Goal: Task Accomplishment & Management: Manage account settings

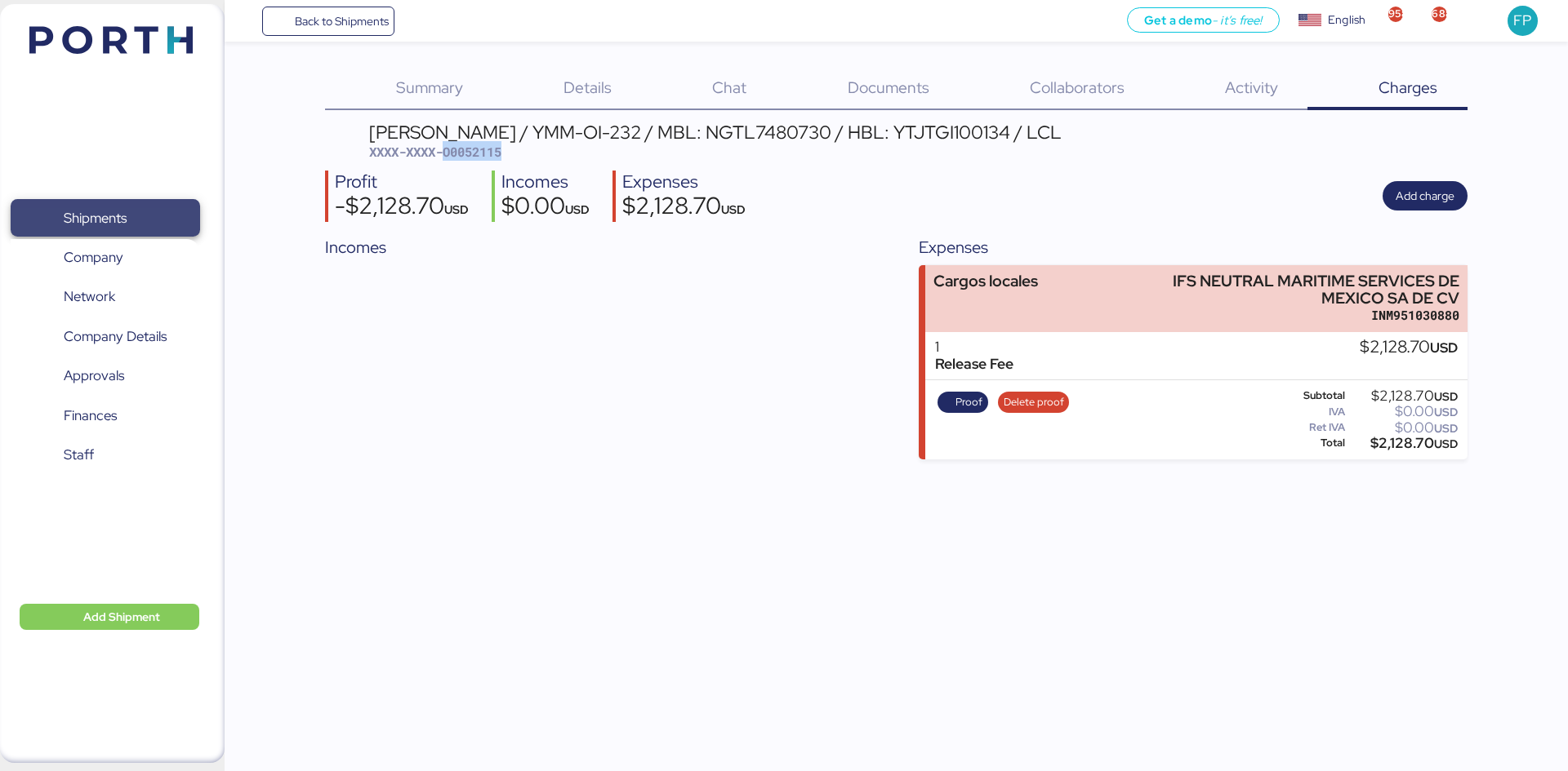
click at [74, 213] on span "Shipments" at bounding box center [95, 219] width 63 height 24
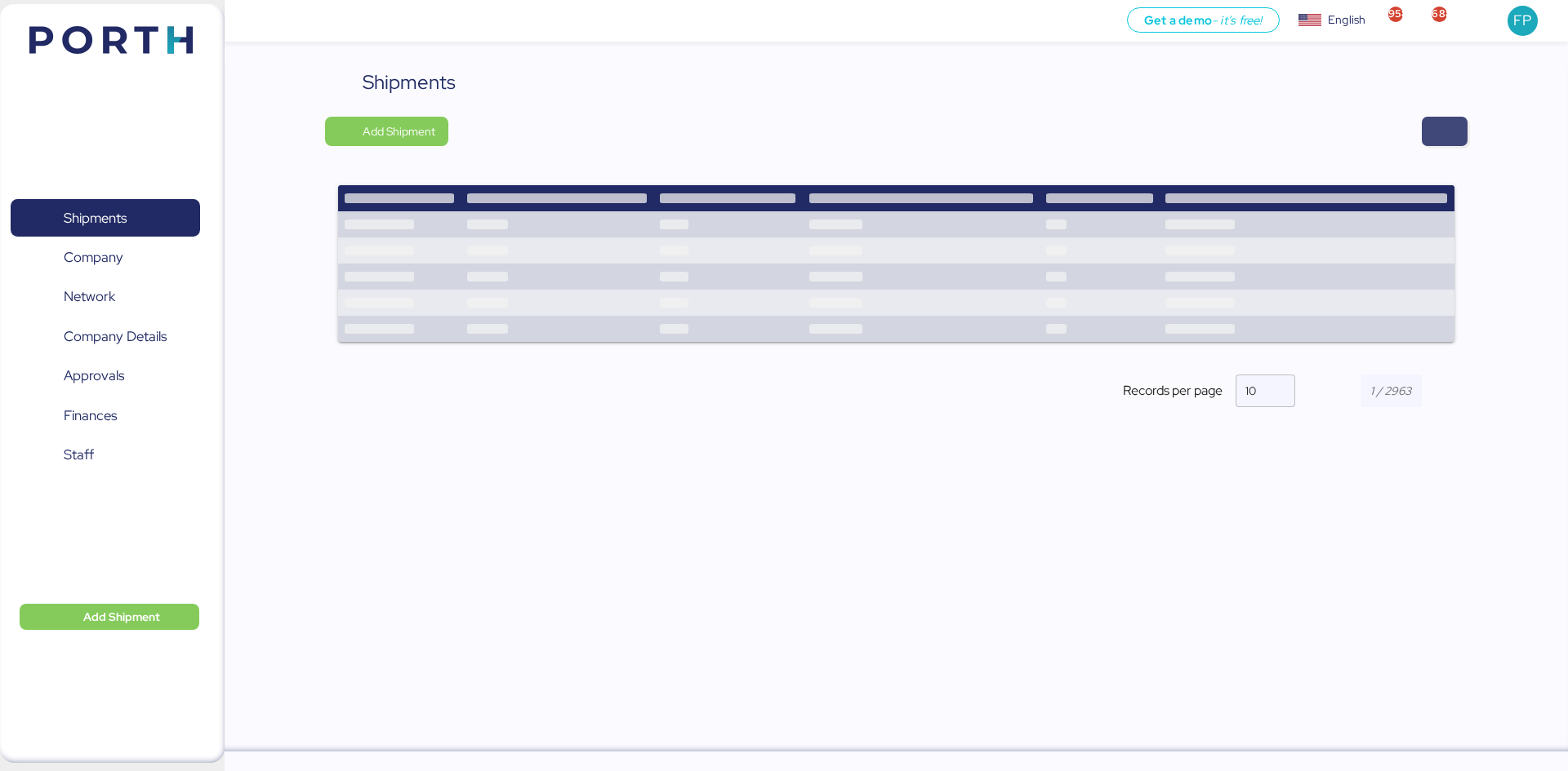
click at [1443, 123] on span "button" at bounding box center [1444, 131] width 20 height 23
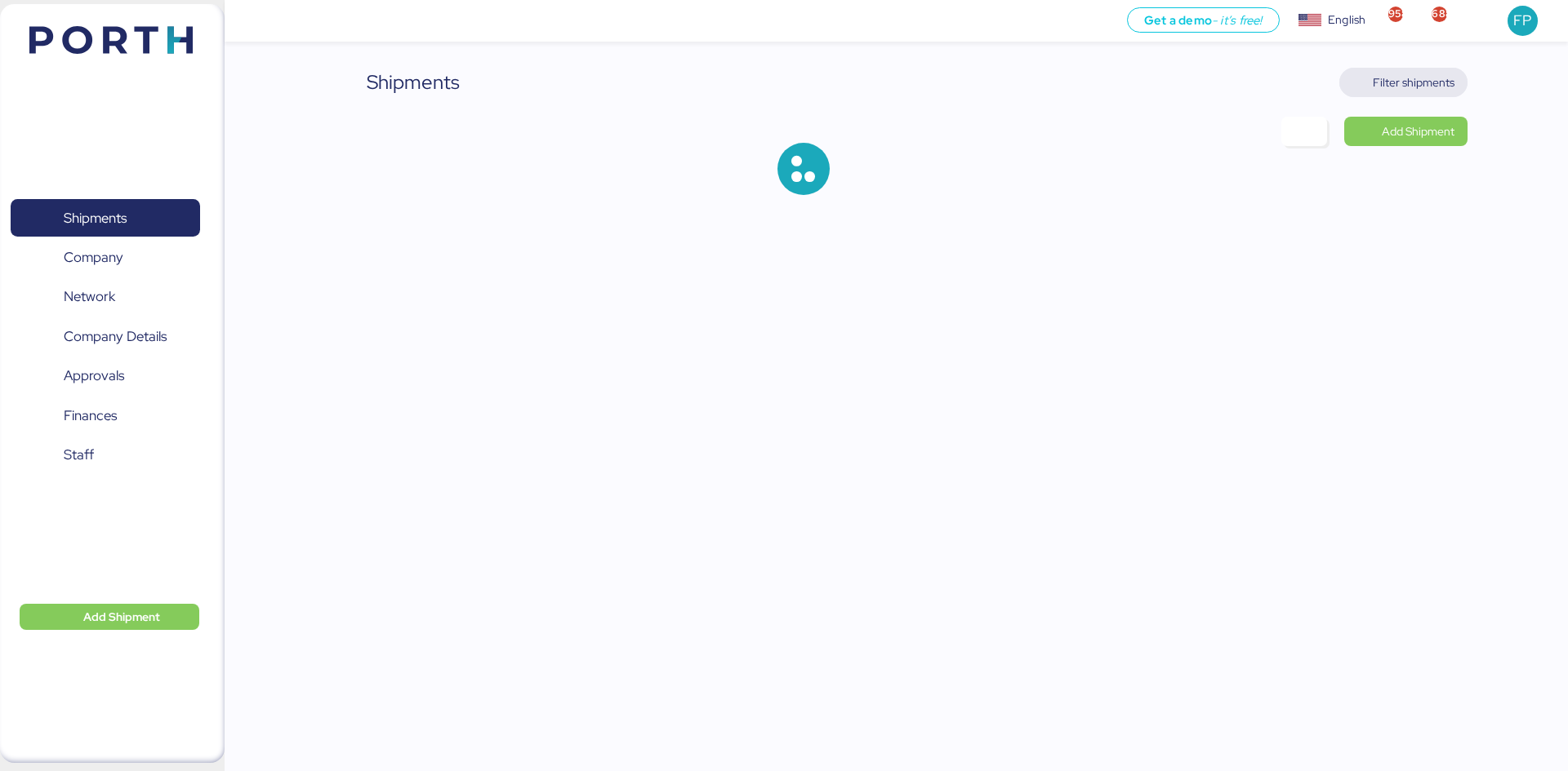
click at [1433, 77] on span "Filter shipments" at bounding box center [1413, 82] width 82 height 20
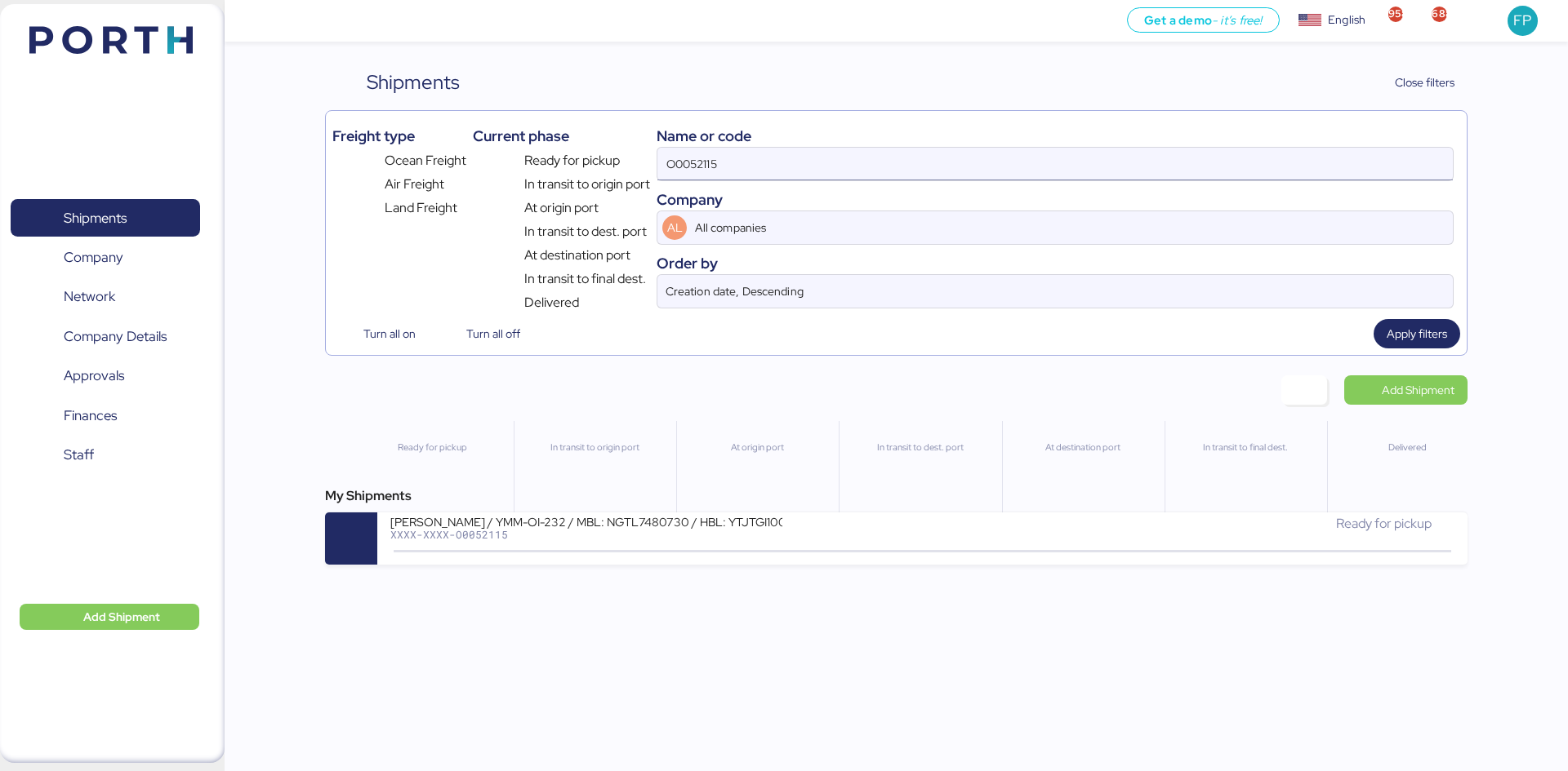
click at [690, 163] on input "O0052115" at bounding box center [1055, 164] width 795 height 32
type input "v"
paste input "O0052051"
type input "O0052051"
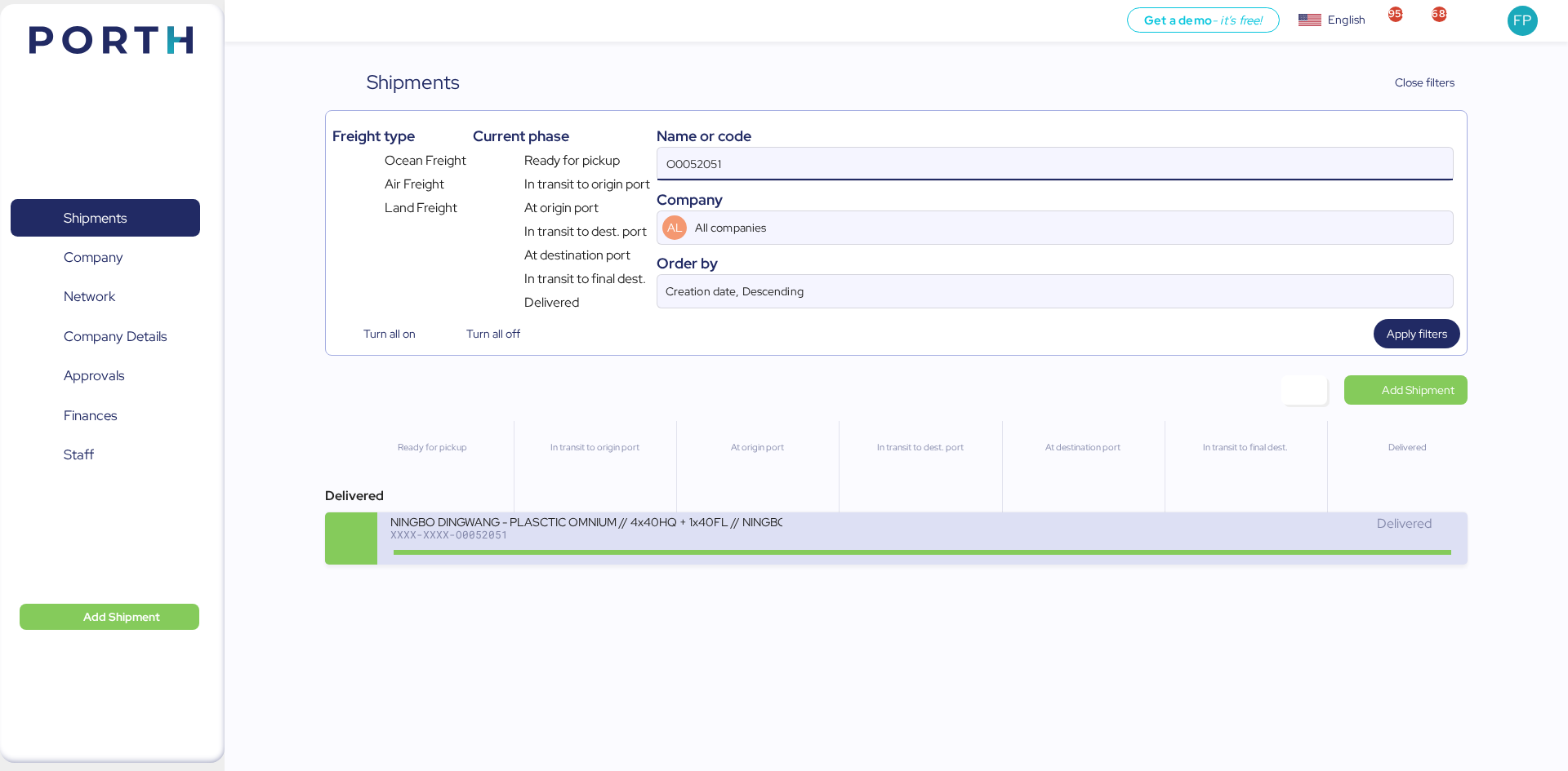
click at [855, 534] on div "NINGBO DINGWANG - PLASCTIC OMNIUM // 4x40HQ + 1x40FL // NINGBO - MANZANILLO // …" at bounding box center [655, 531] width 531 height 35
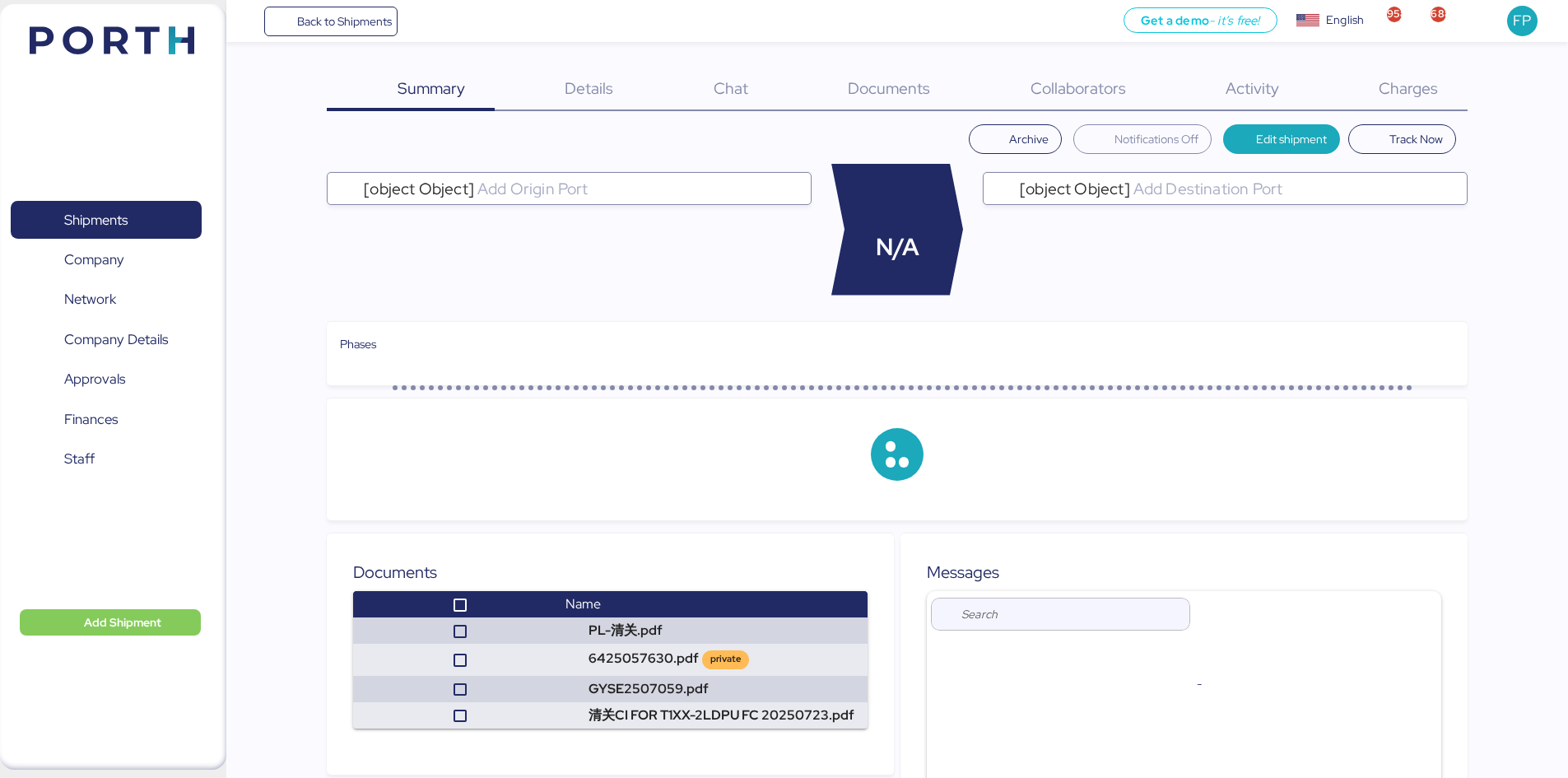
click at [1420, 92] on span "Charges" at bounding box center [1408, 88] width 59 height 21
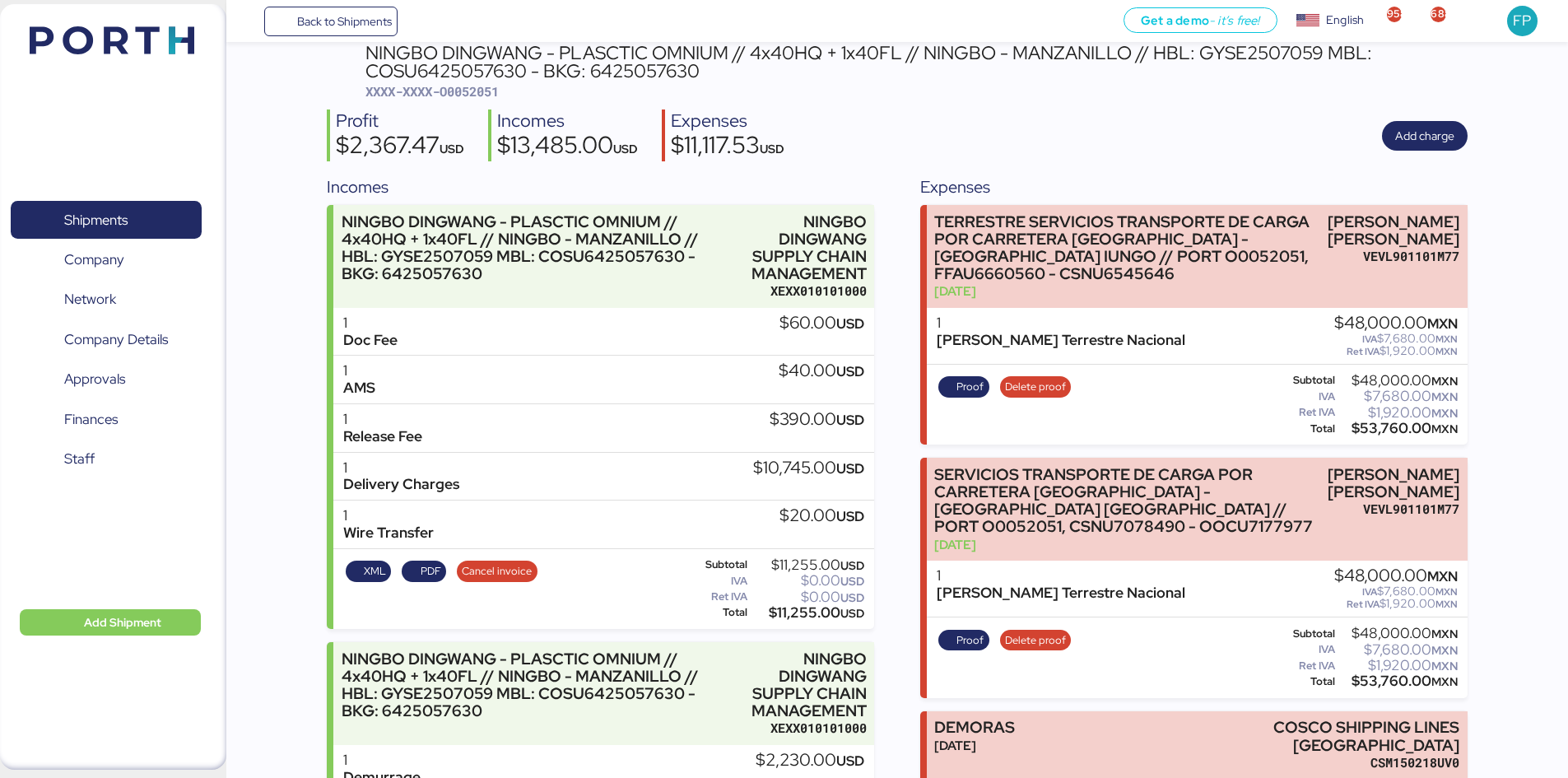
scroll to position [50, 0]
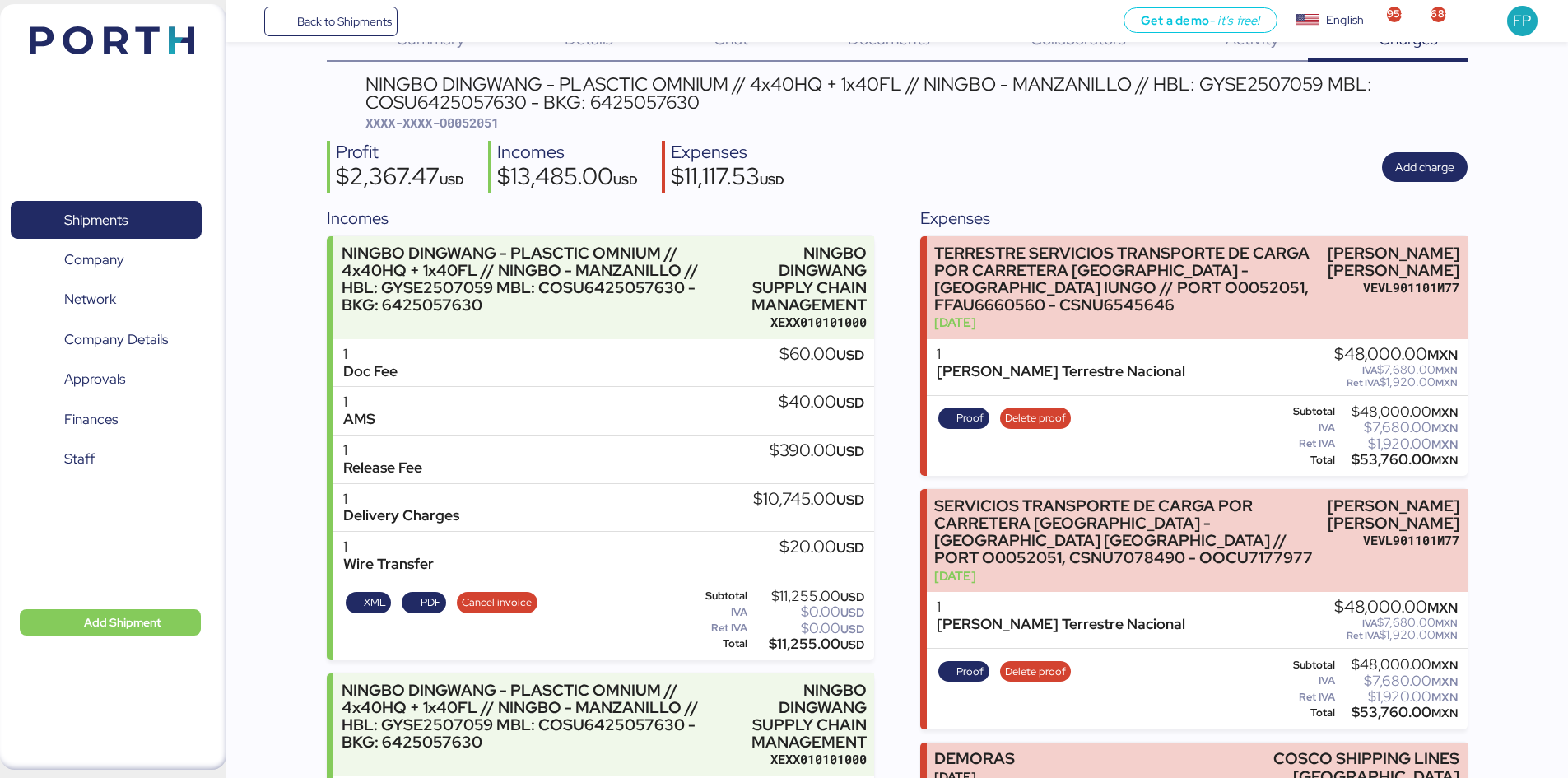
click at [490, 114] on span "XXXX-XXXX-O0052051" at bounding box center [432, 122] width 133 height 16
copy span "O0052051"
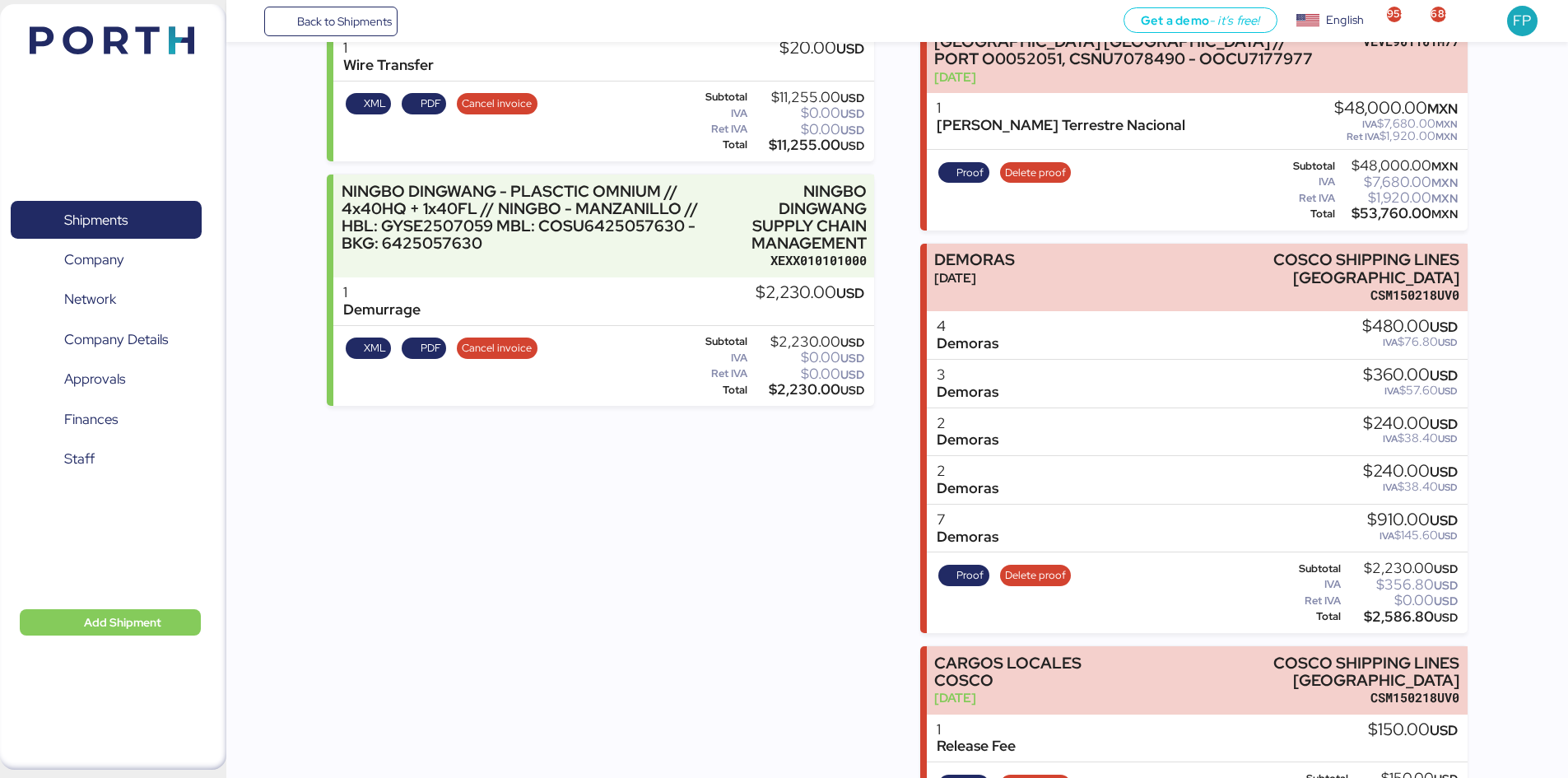
scroll to position [544, 0]
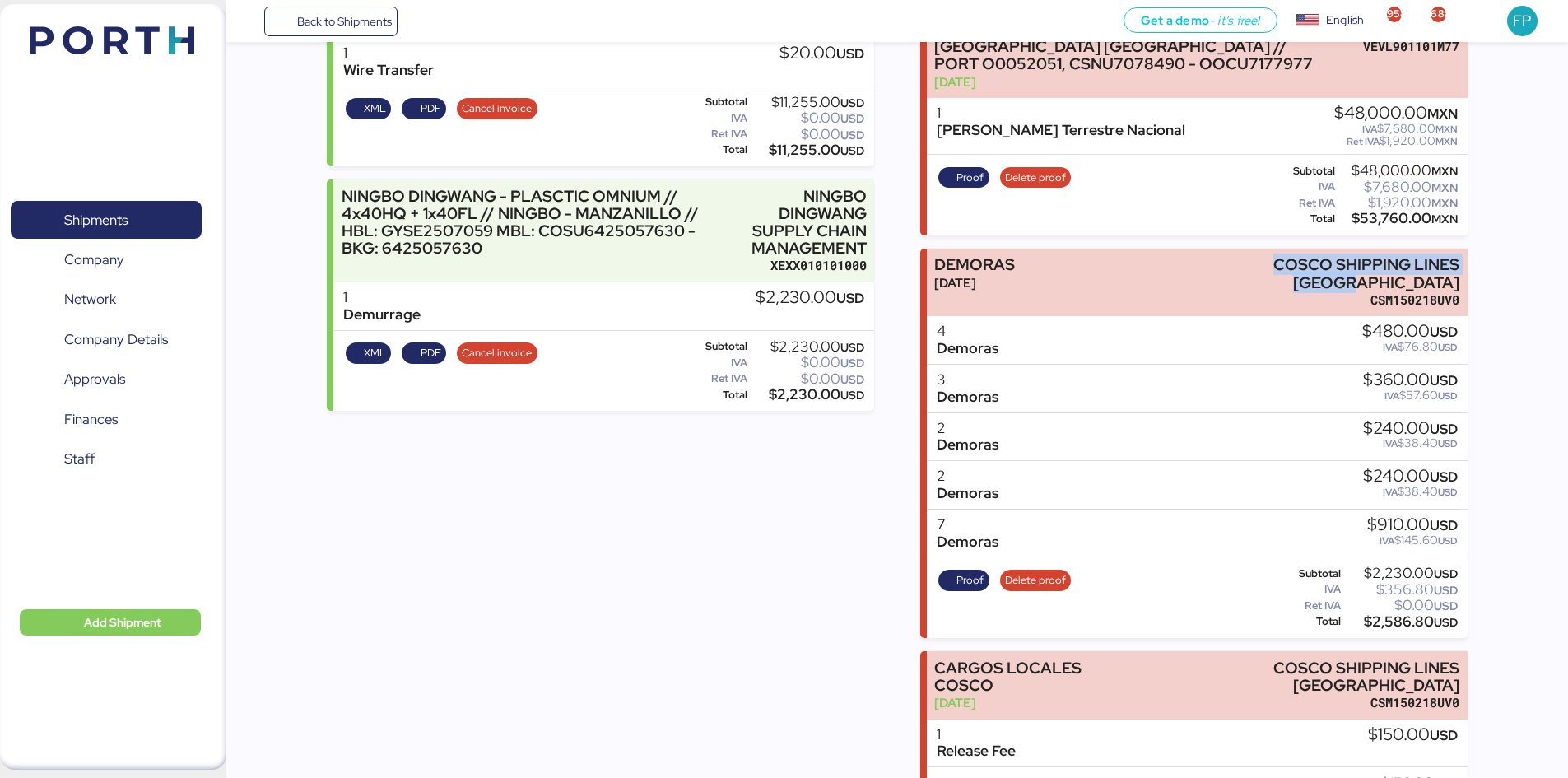
drag, startPoint x: 1220, startPoint y: 255, endPoint x: 1501, endPoint y: 241, distance: 281.3
click at [1494, 246] on div "Summary 0 Details 0 Chat 0 Documents 0 Collaborators 0 Activity 0 Charges 0 NIN…" at bounding box center [784, 375] width 1568 height 1838
copy div "COSCO SHIPPING LINES [GEOGRAPHIC_DATA]"
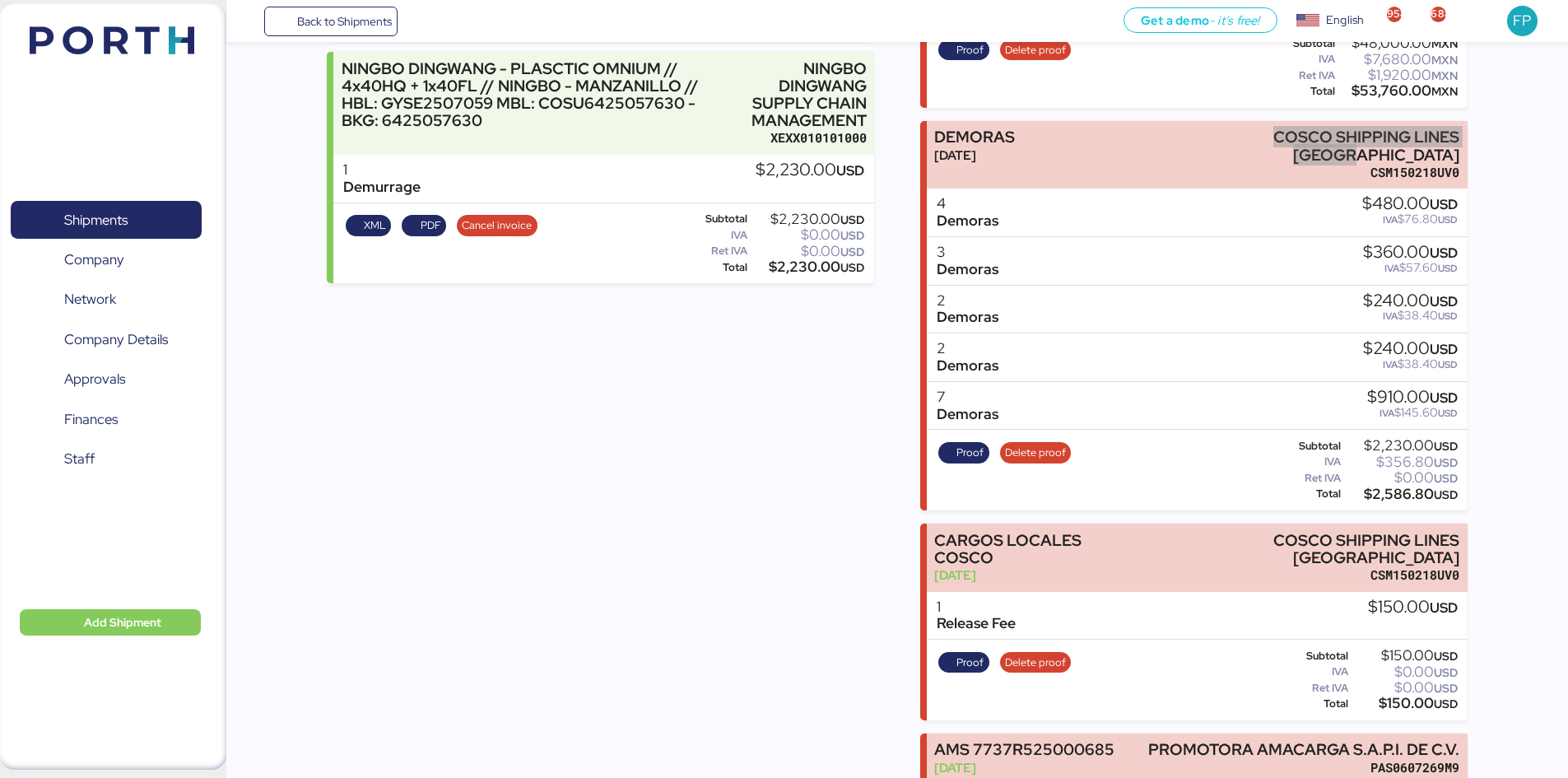
scroll to position [791, 0]
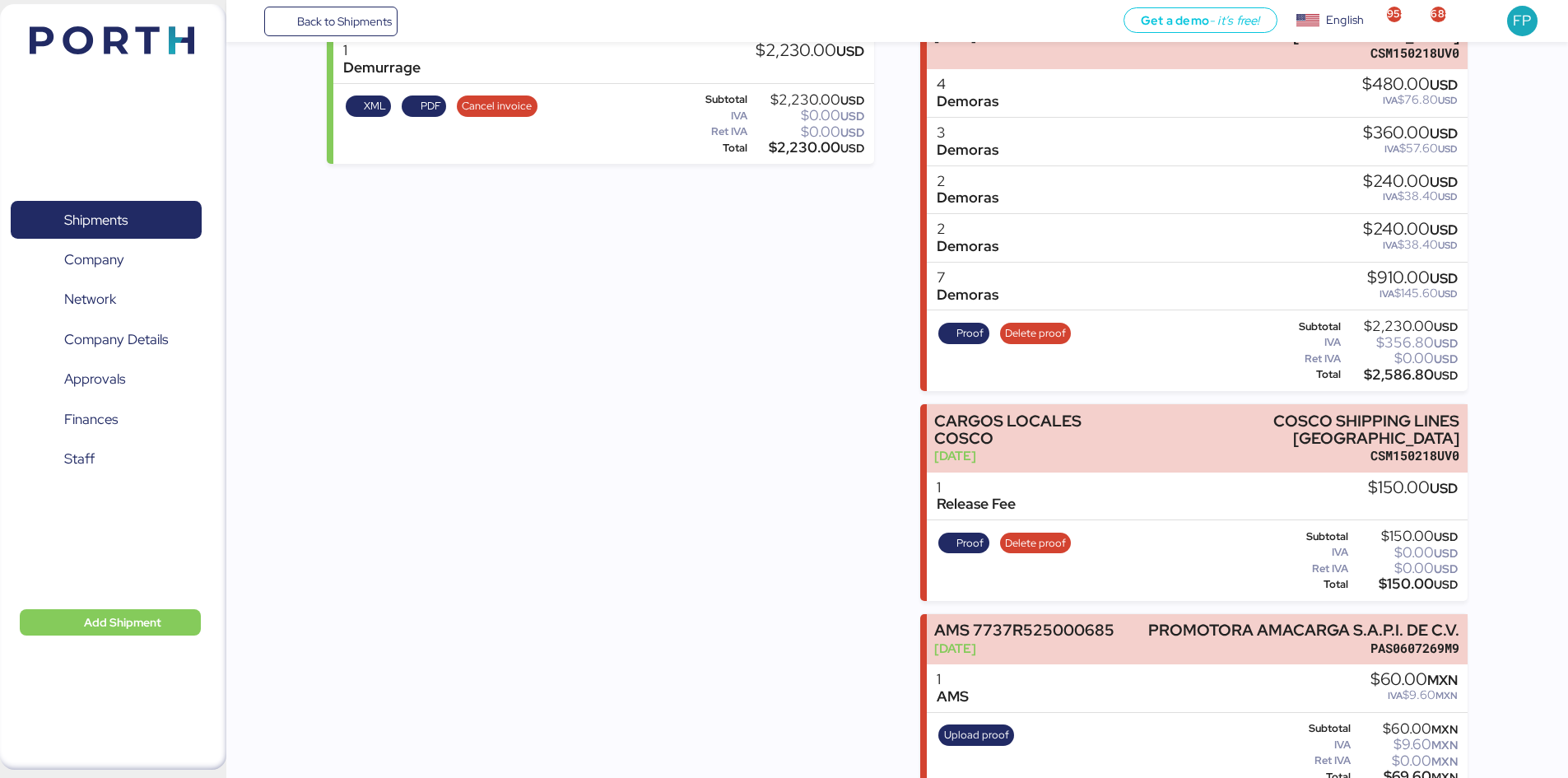
click at [1400, 369] on div "$2,586.80 USD" at bounding box center [1401, 375] width 113 height 12
copy div "2,586.80"
click at [985, 323] on span "Proof" at bounding box center [963, 333] width 51 height 21
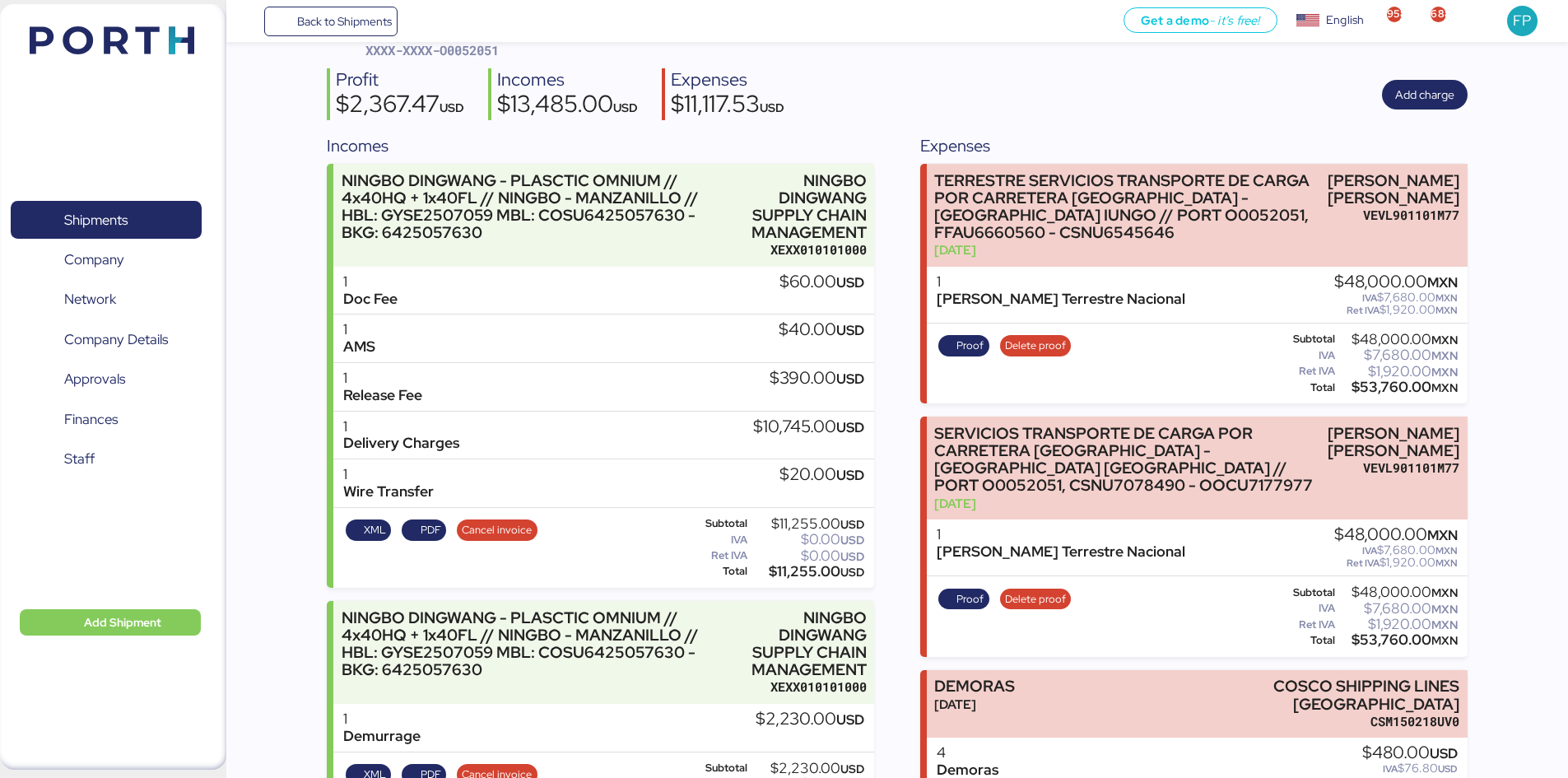
scroll to position [50, 0]
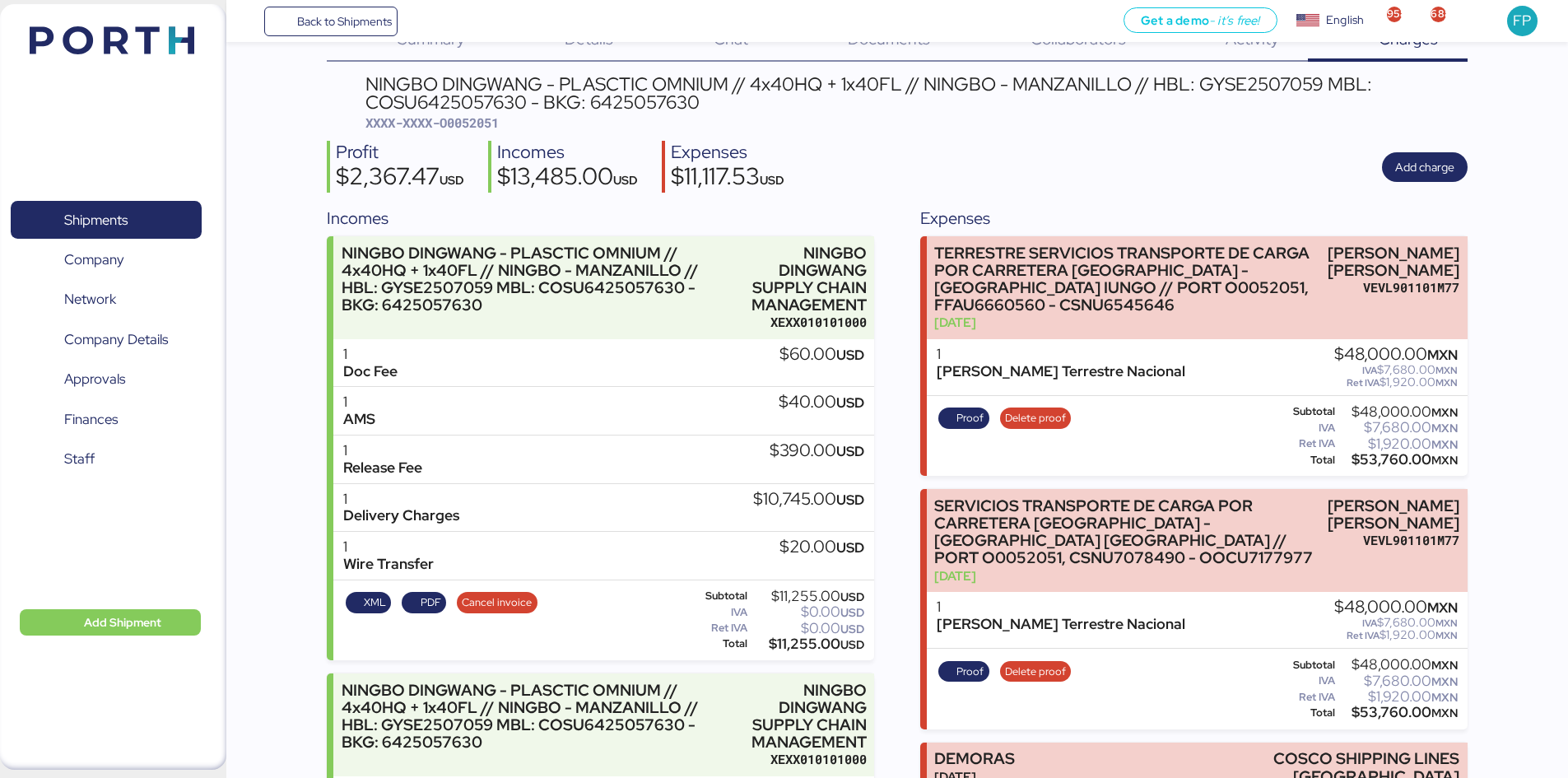
click at [477, 126] on span "XXXX-XXXX-O0052051" at bounding box center [432, 122] width 133 height 16
copy span "O0052051"
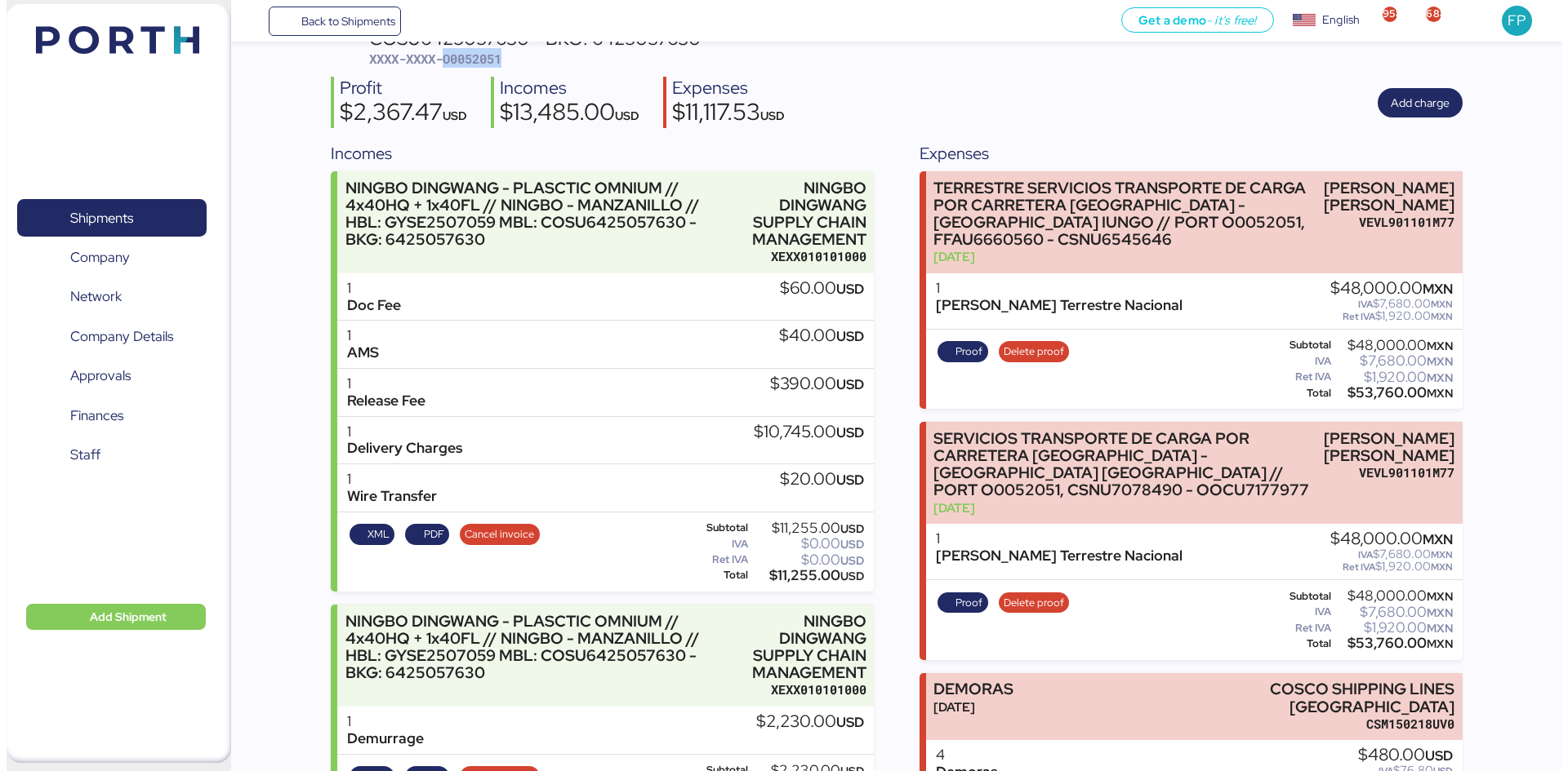
scroll to position [0, 0]
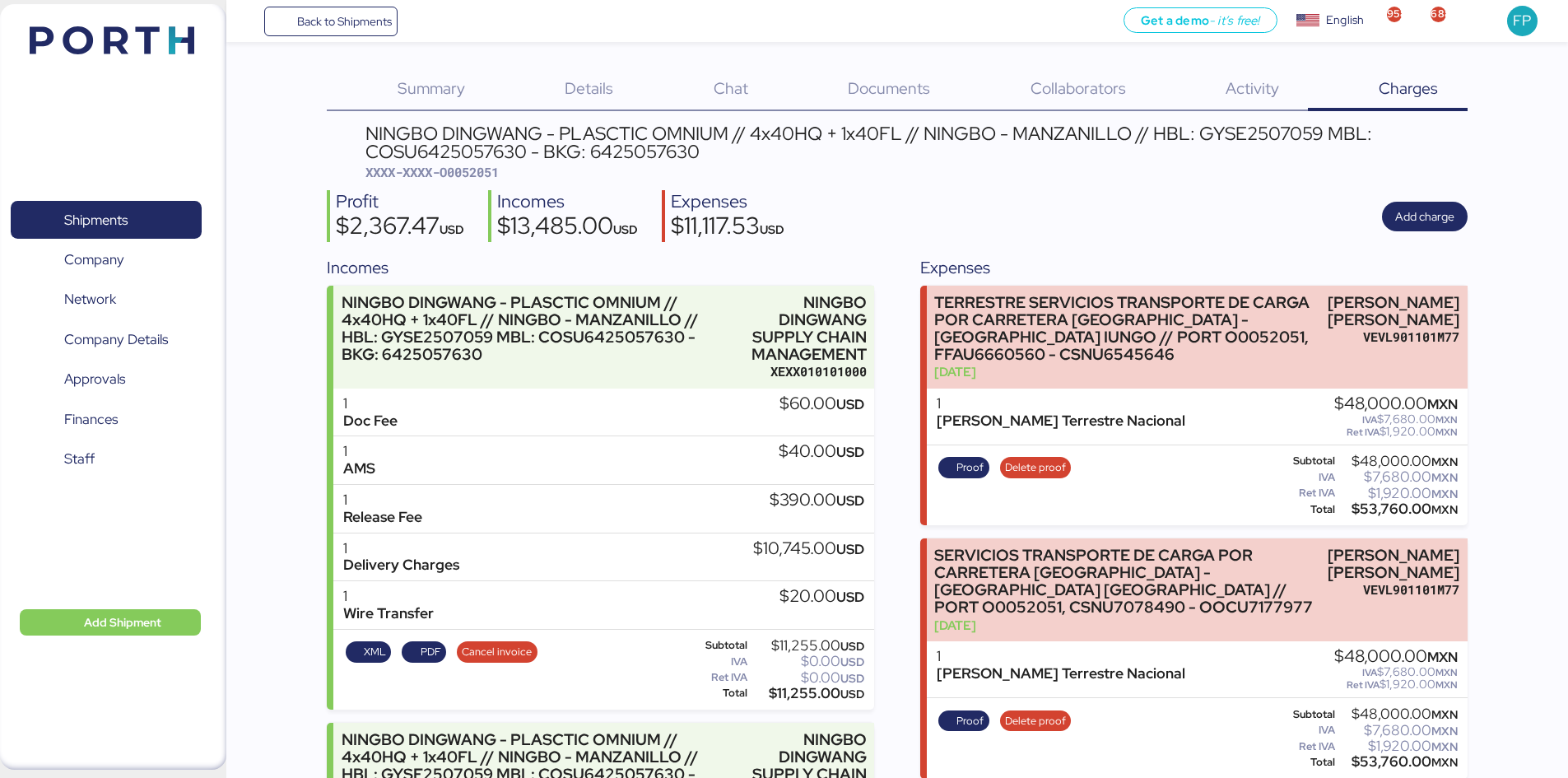
click at [393, 139] on div "NINGBO DINGWANG - PLASCTIC OMNIUM // 4x40HQ + 1x40FL // NINGBO - MANZANILLO // …" at bounding box center [917, 143] width 1102 height 37
click at [415, 157] on div "NINGBO DINGWANG - PLASCTIC OMNIUM // 4x40HQ + 1x40FL // NINGBO - MANZANILLO // …" at bounding box center [917, 143] width 1102 height 37
copy div "COSU6425057630"
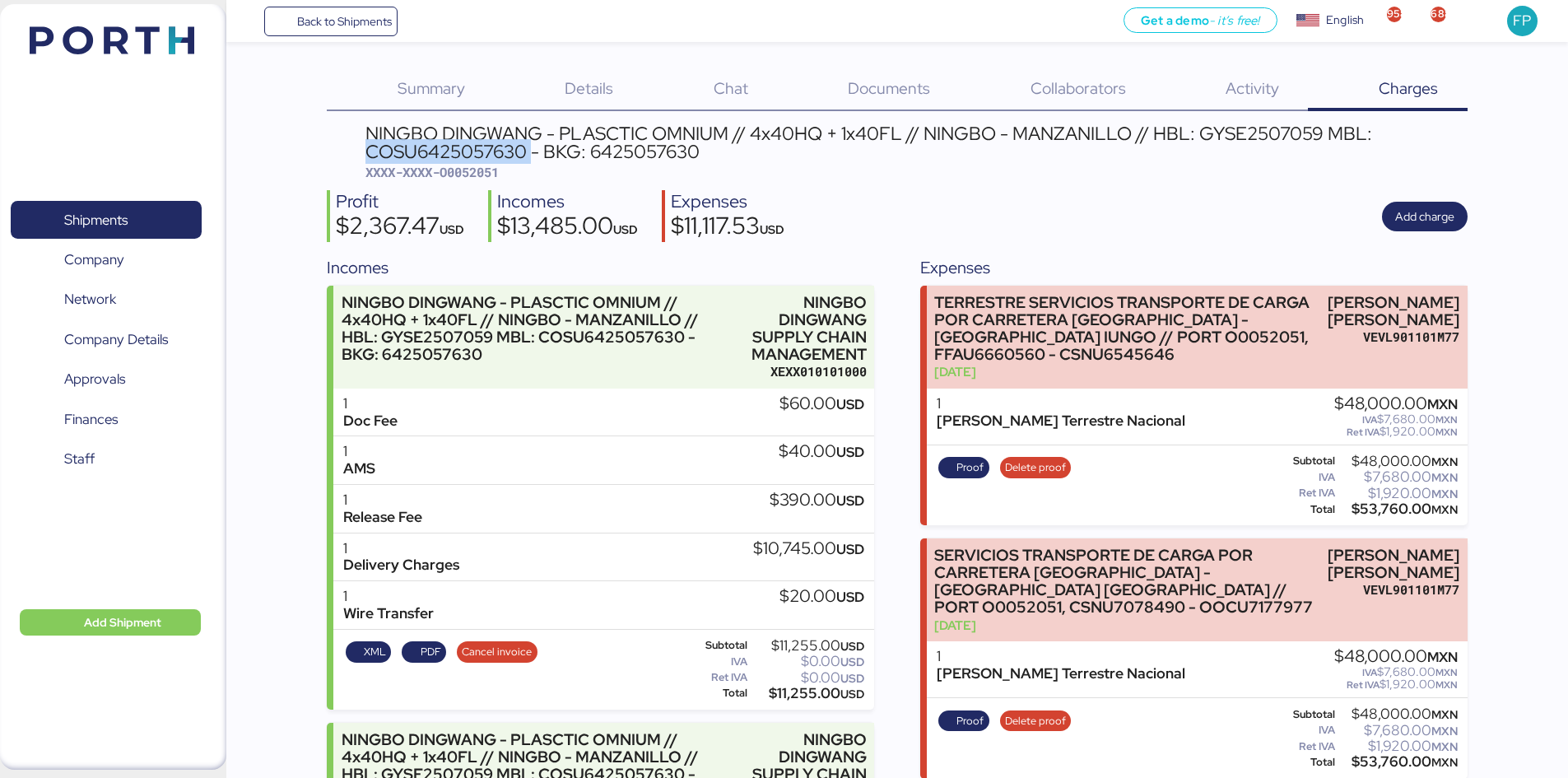
copy div "COSU6425057630"
click at [88, 232] on span "Shipments" at bounding box center [106, 221] width 177 height 24
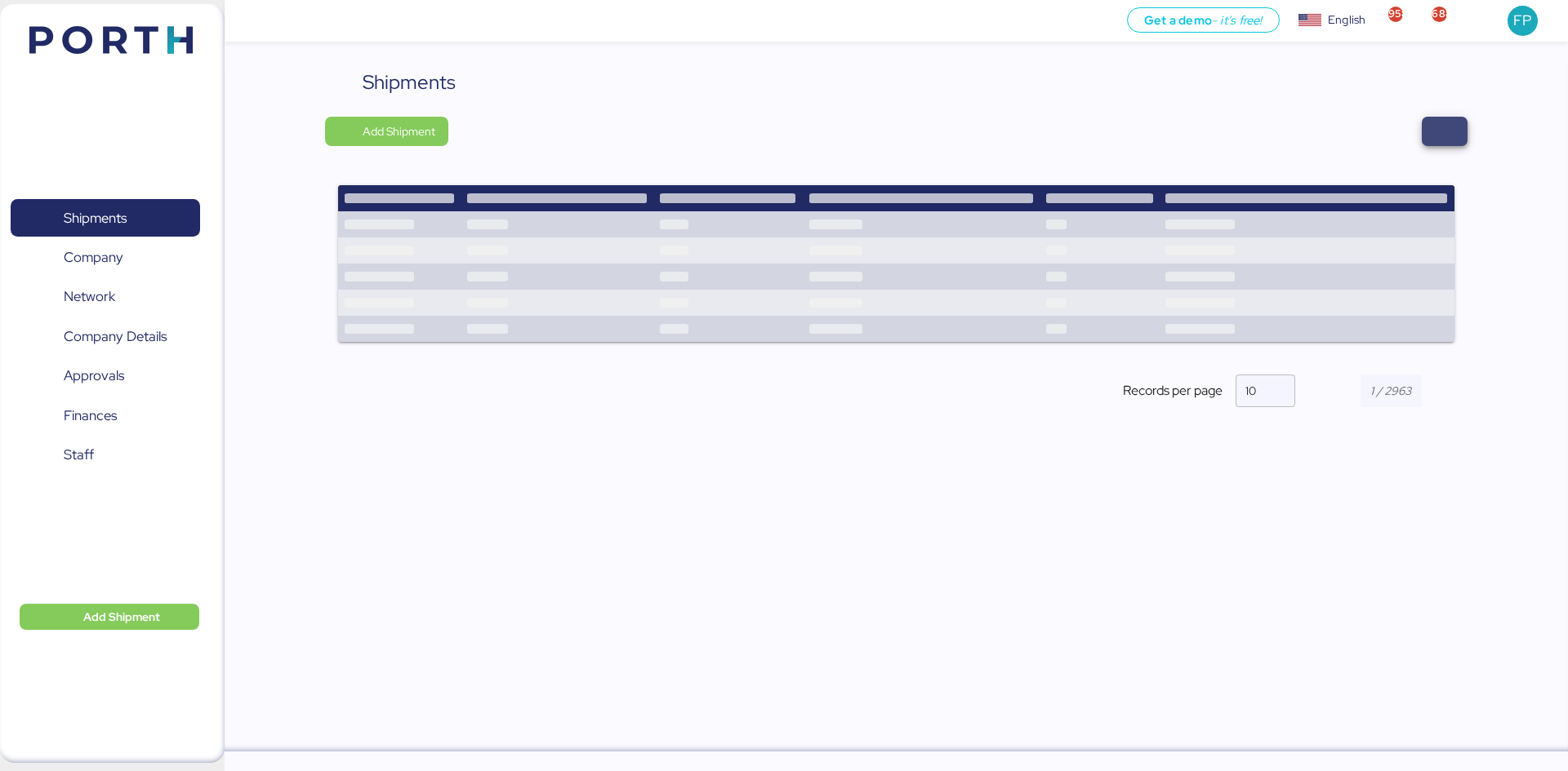
click at [1448, 133] on span "button" at bounding box center [1444, 131] width 20 height 23
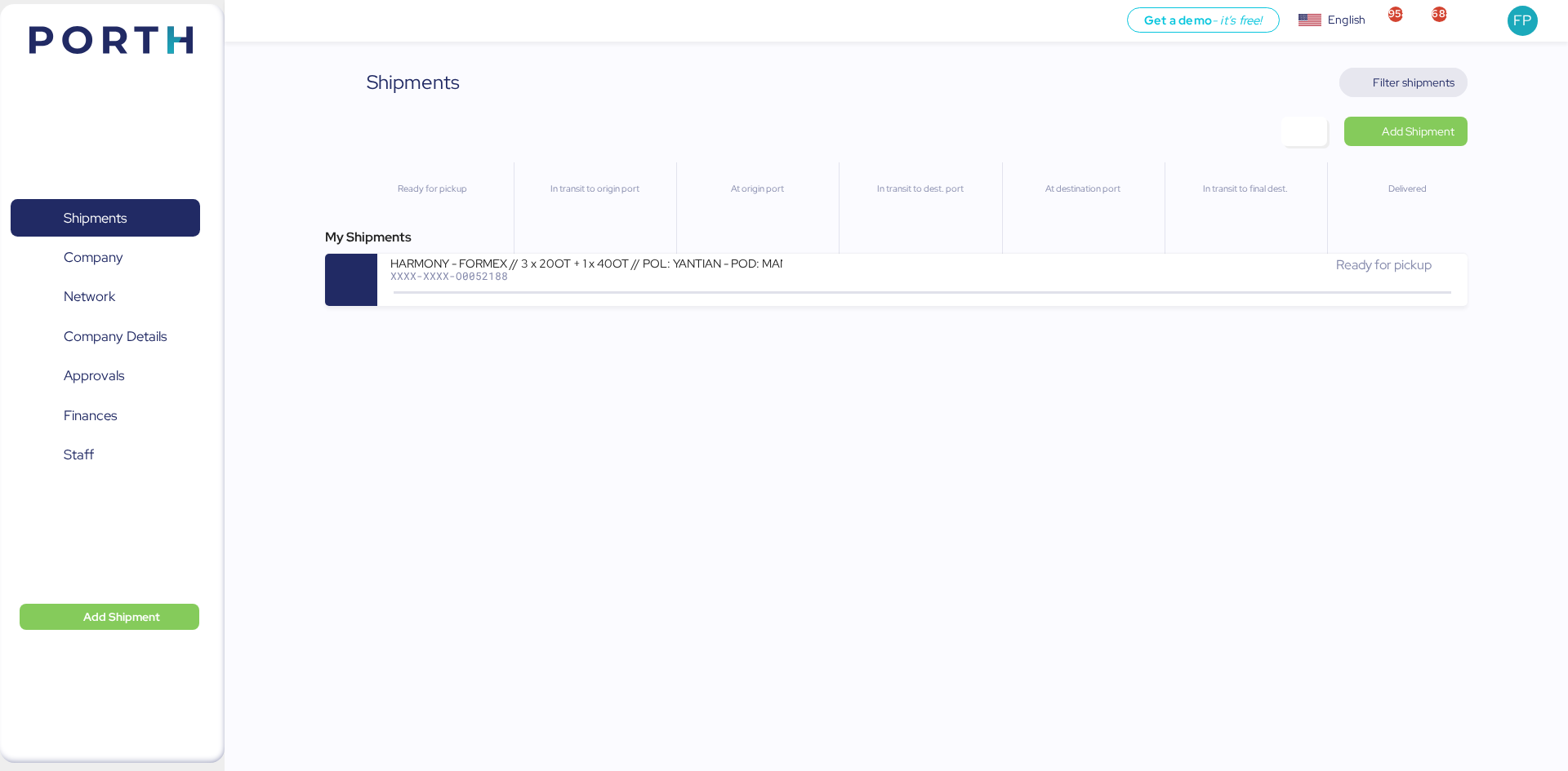
click at [1388, 77] on span "Filter shipments" at bounding box center [1413, 82] width 82 height 20
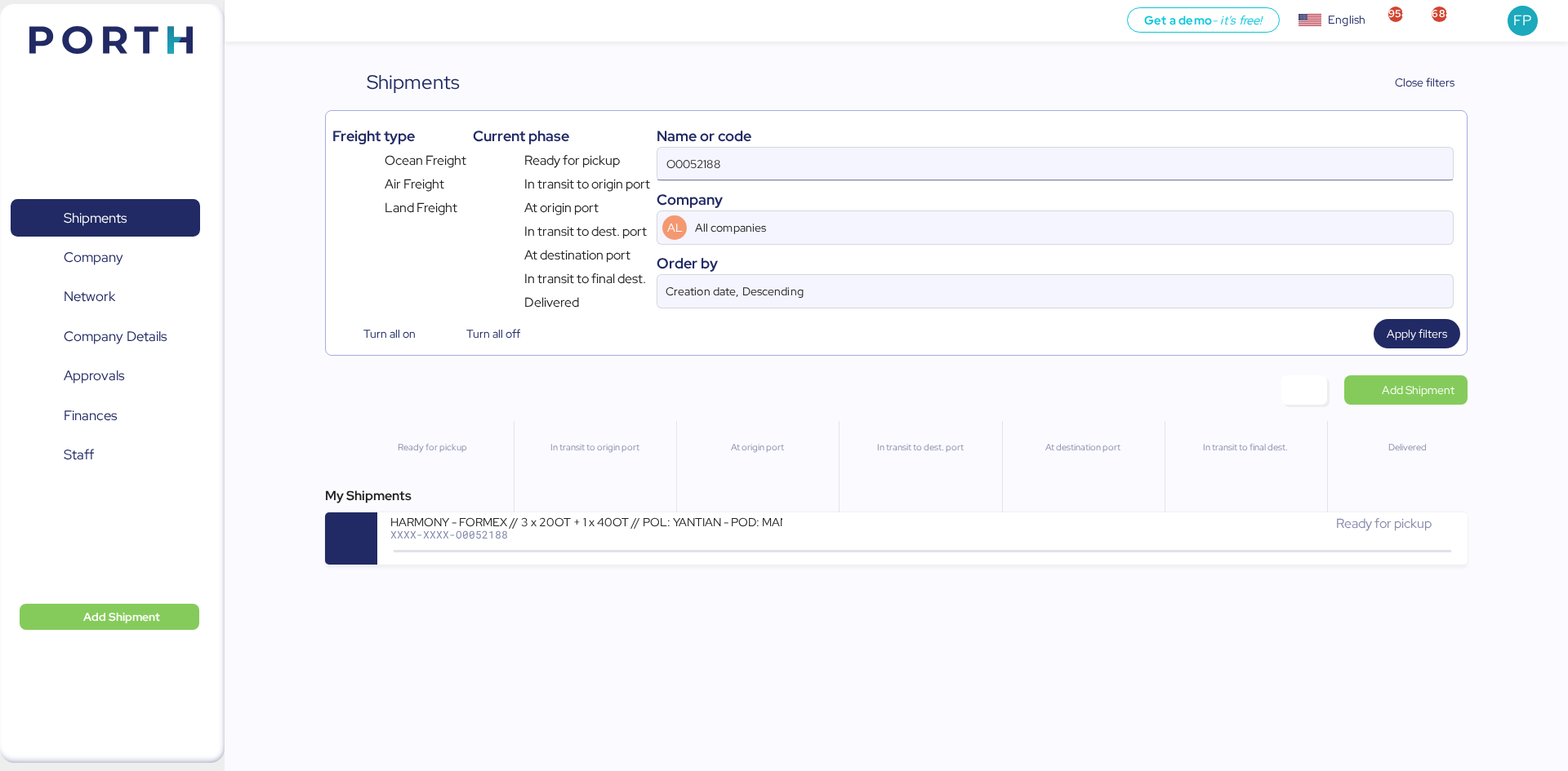
click at [694, 160] on input "O0052188" at bounding box center [1055, 164] width 795 height 32
click at [693, 160] on input "O0052188" at bounding box center [1055, 164] width 795 height 32
paste input "74"
type input "O0052174"
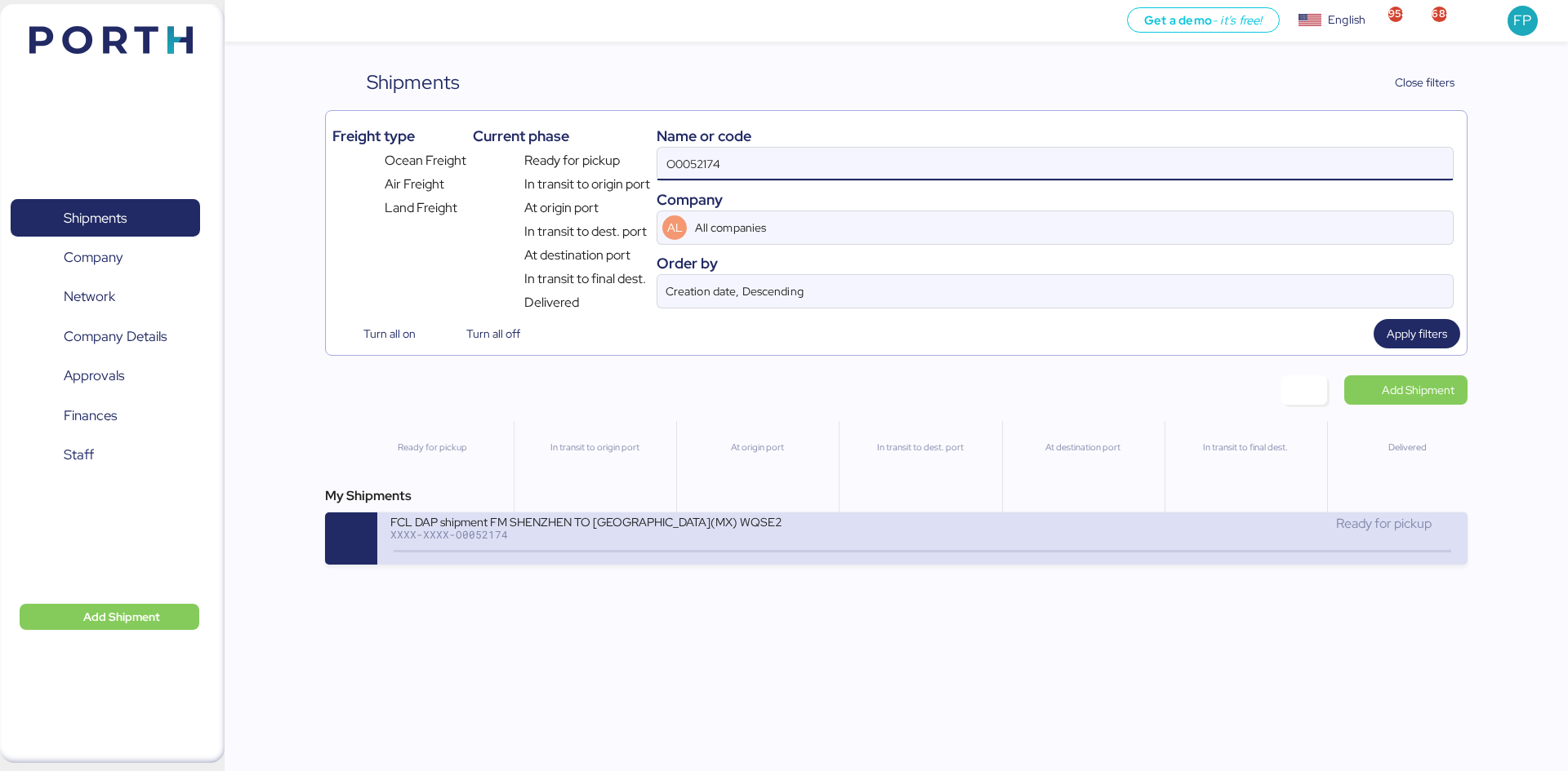
click at [658, 534] on div "XXXX-XXXX-O0052174" at bounding box center [586, 534] width 392 height 11
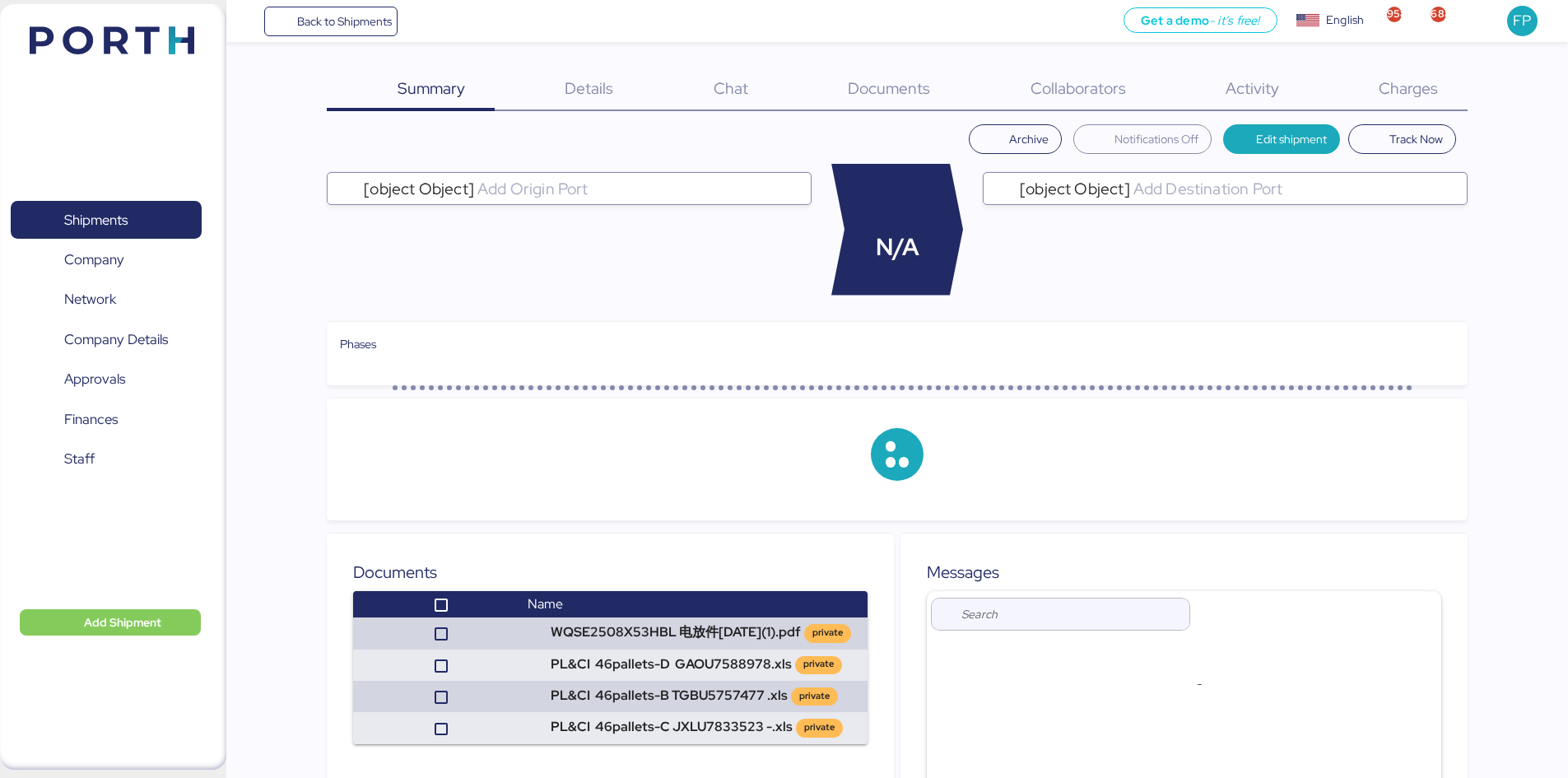
click at [1427, 95] on span "Charges" at bounding box center [1408, 88] width 59 height 21
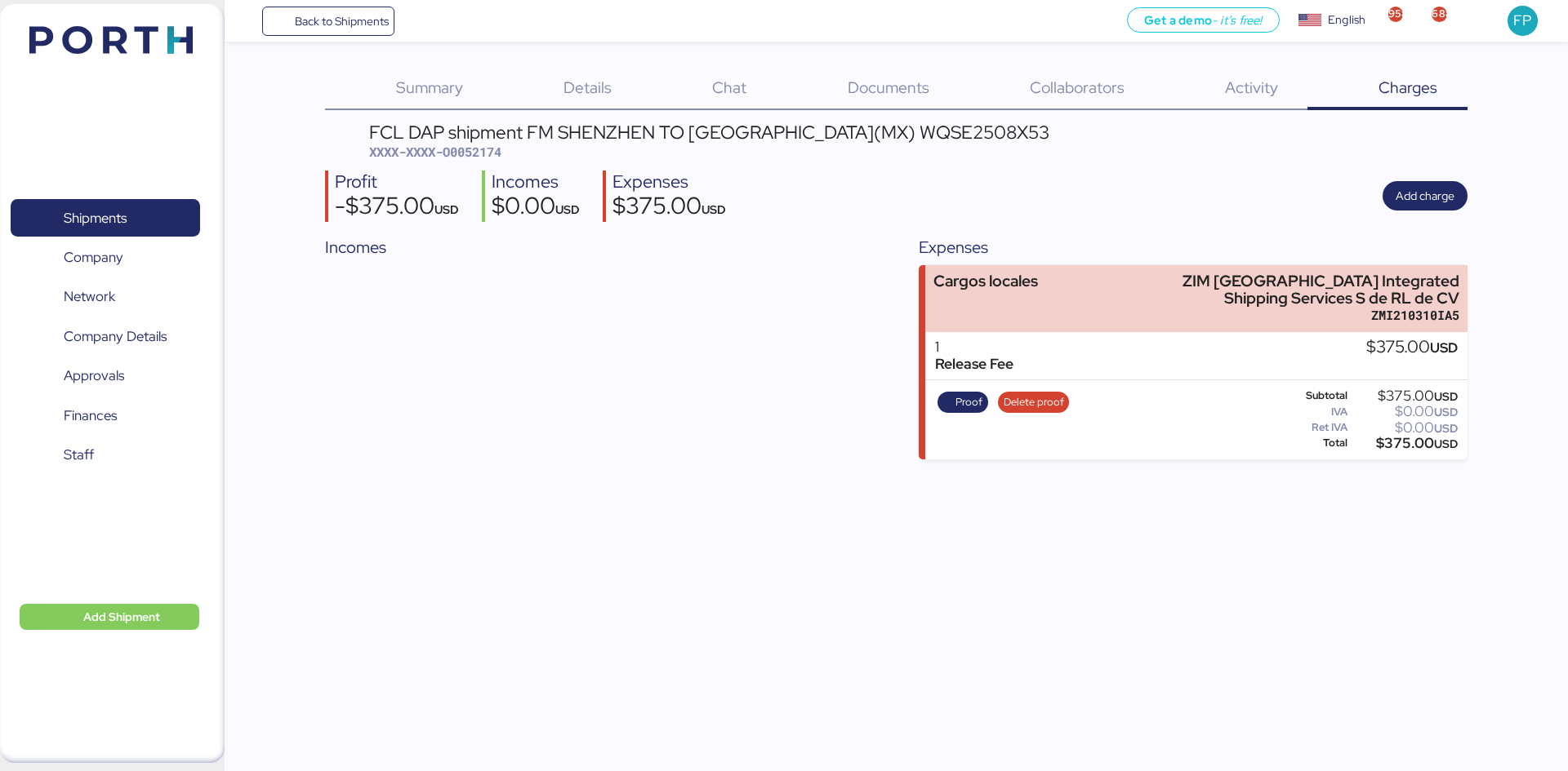
click at [473, 157] on span "XXXX-XXXX-O0052174" at bounding box center [435, 151] width 132 height 16
click at [475, 144] on span "XXXX-XXXX-O0052174" at bounding box center [435, 151] width 132 height 16
click at [476, 144] on span "XXXX-XXXX-O0052174" at bounding box center [435, 151] width 132 height 16
click at [1404, 442] on div "$375.00 USD" at bounding box center [1404, 443] width 107 height 12
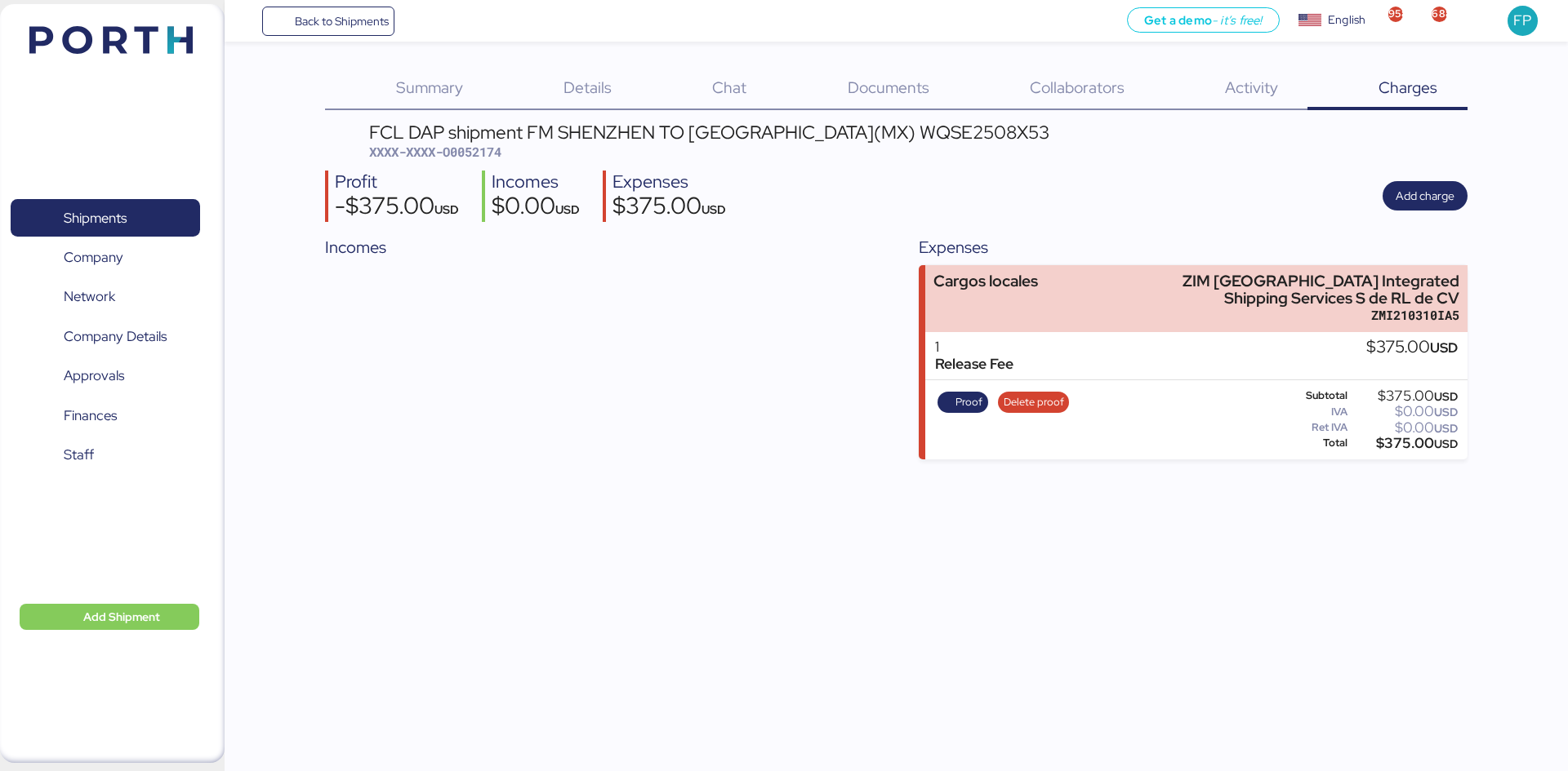
click at [1404, 442] on div "$375.00 USD" at bounding box center [1404, 443] width 107 height 12
copy div "375.00"
click at [970, 400] on span "Proof" at bounding box center [969, 402] width 27 height 18
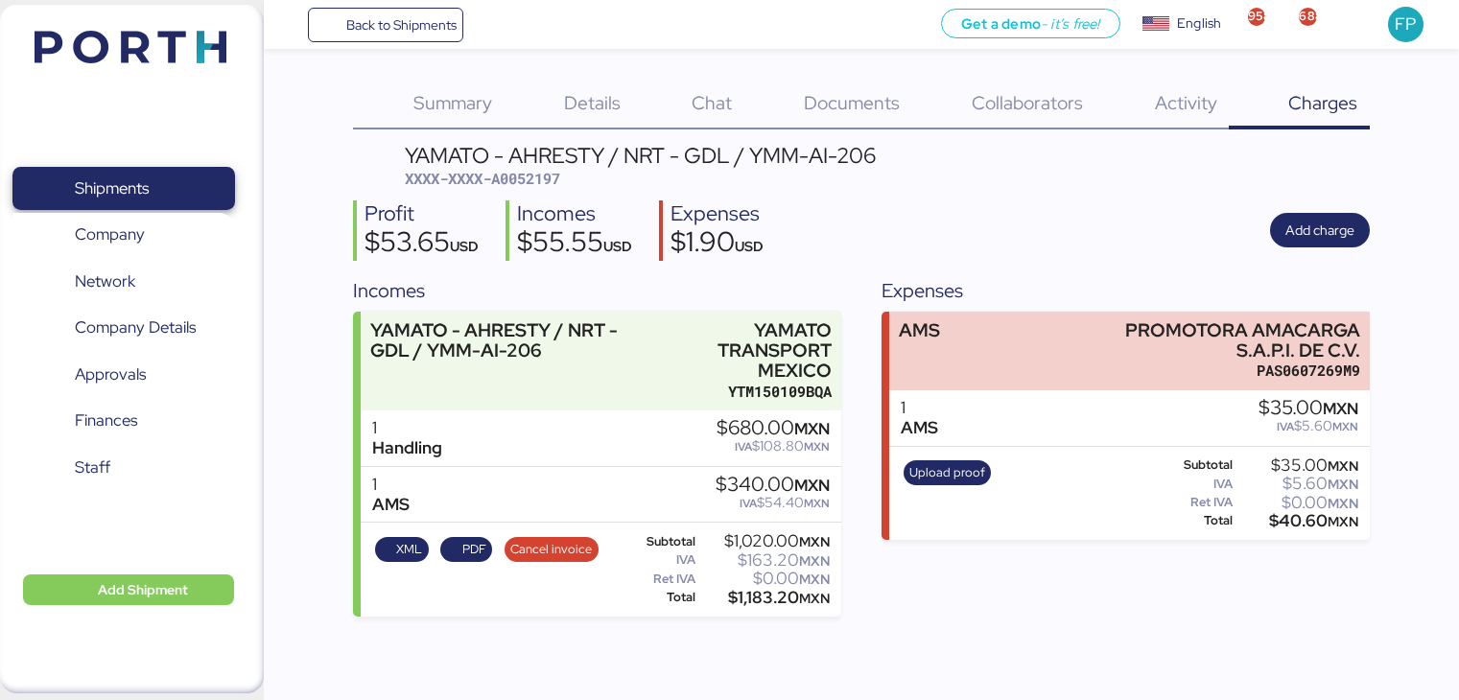
click at [179, 176] on span "Shipments" at bounding box center [123, 189] width 206 height 28
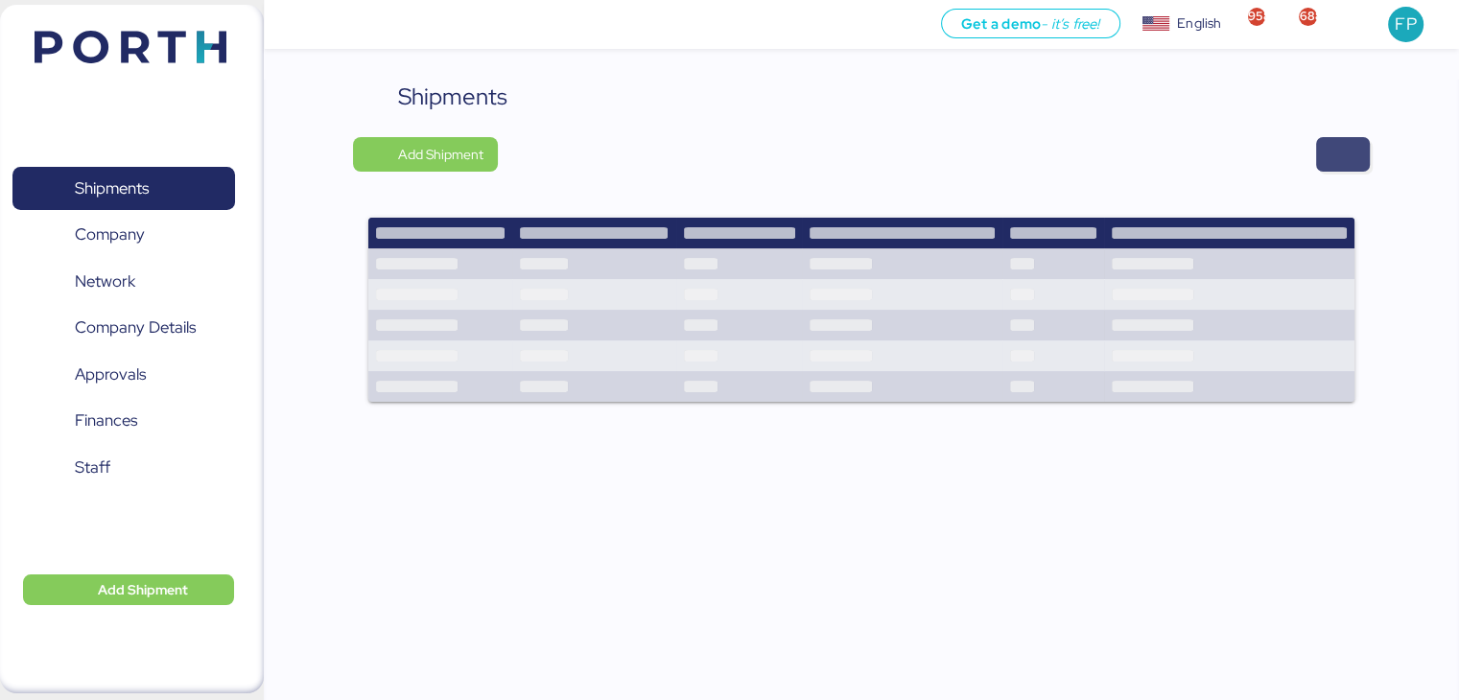
click at [1346, 143] on span "button" at bounding box center [1342, 154] width 23 height 27
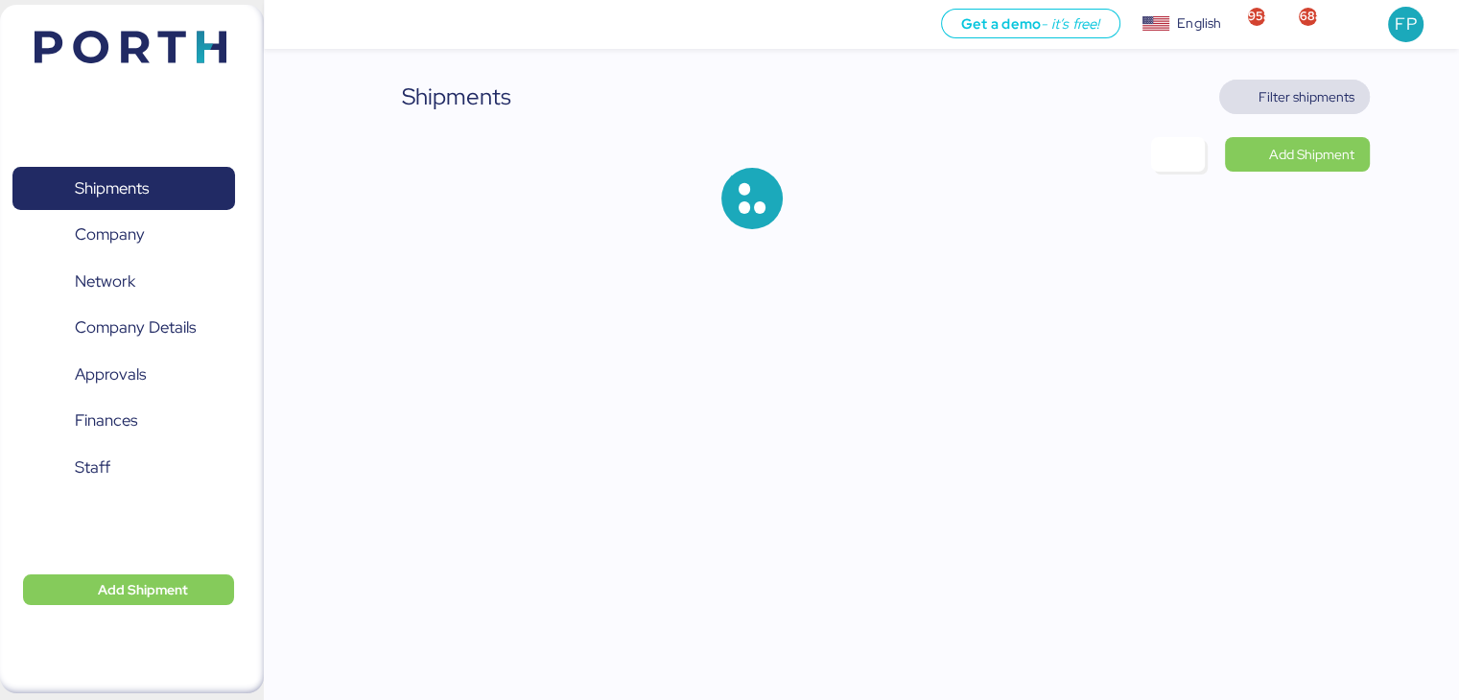
click at [1329, 101] on span "Filter shipments" at bounding box center [1306, 96] width 96 height 23
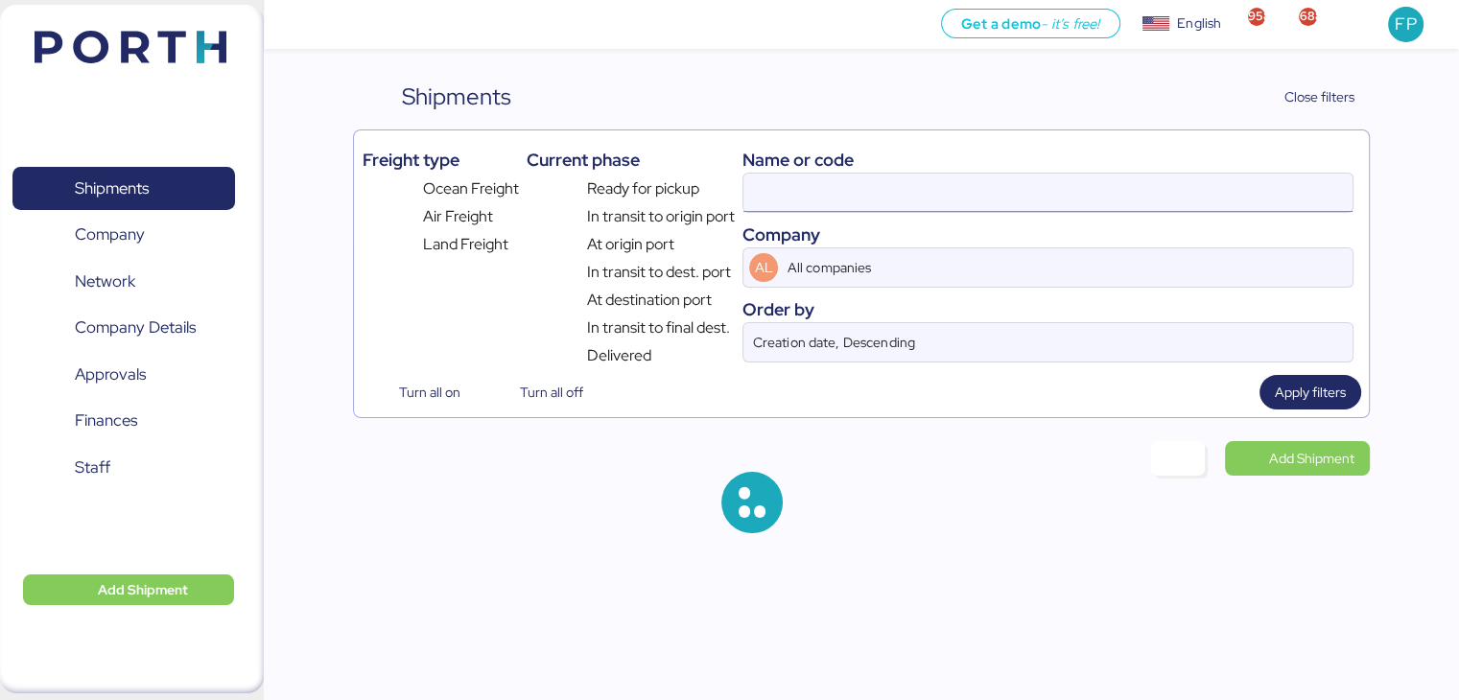
click at [783, 196] on input at bounding box center [1047, 193] width 608 height 38
click at [784, 196] on input at bounding box center [1047, 193] width 608 height 38
click at [784, 194] on input at bounding box center [1047, 193] width 608 height 38
click at [778, 181] on input at bounding box center [1047, 193] width 608 height 38
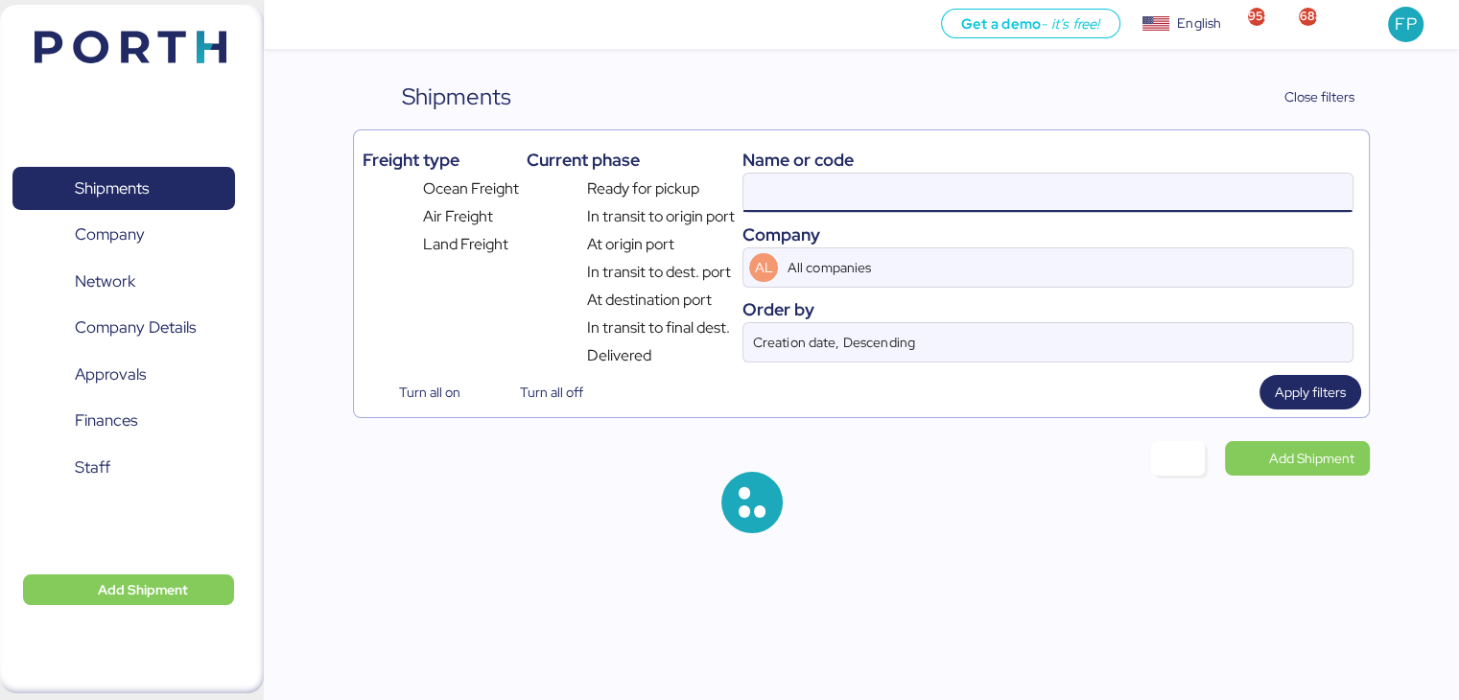
click at [779, 181] on input at bounding box center [1047, 193] width 608 height 38
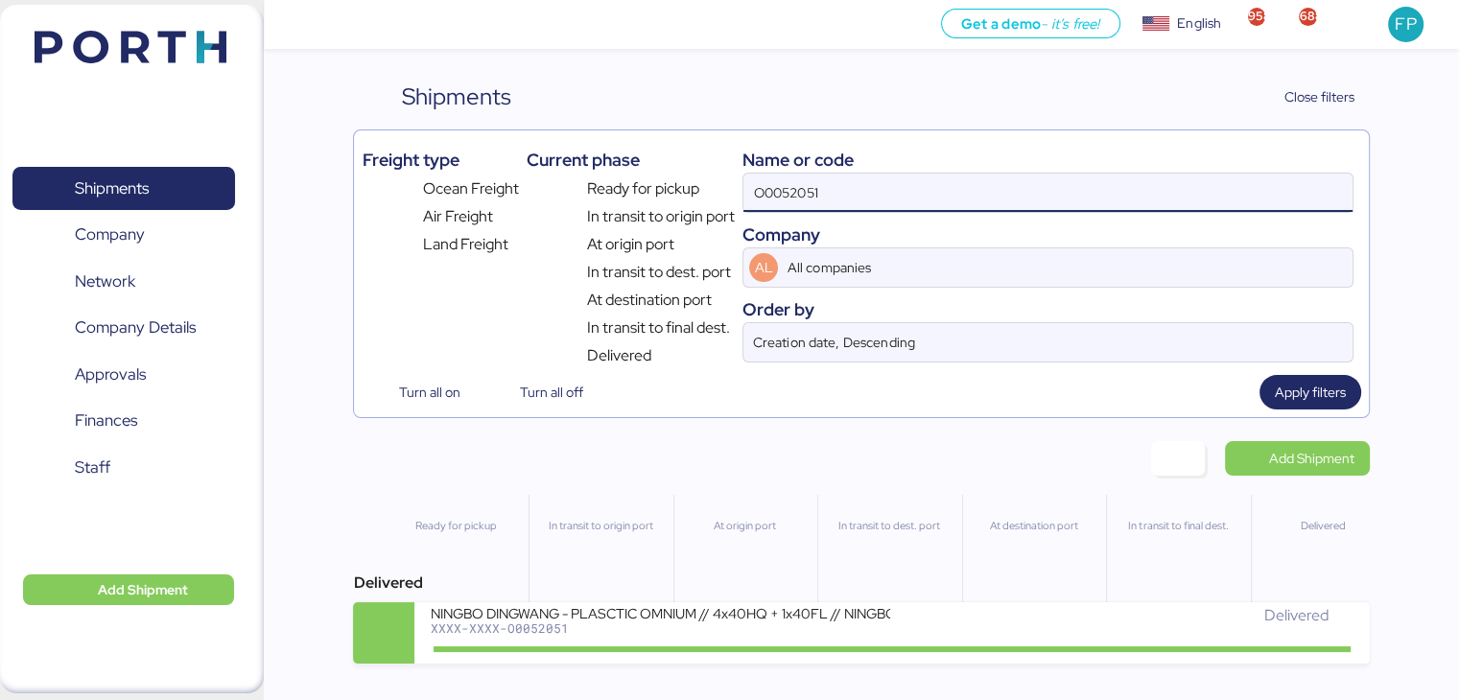
click at [779, 181] on input "O0052051" at bounding box center [1047, 193] width 608 height 38
paste input "COSU6423572120"
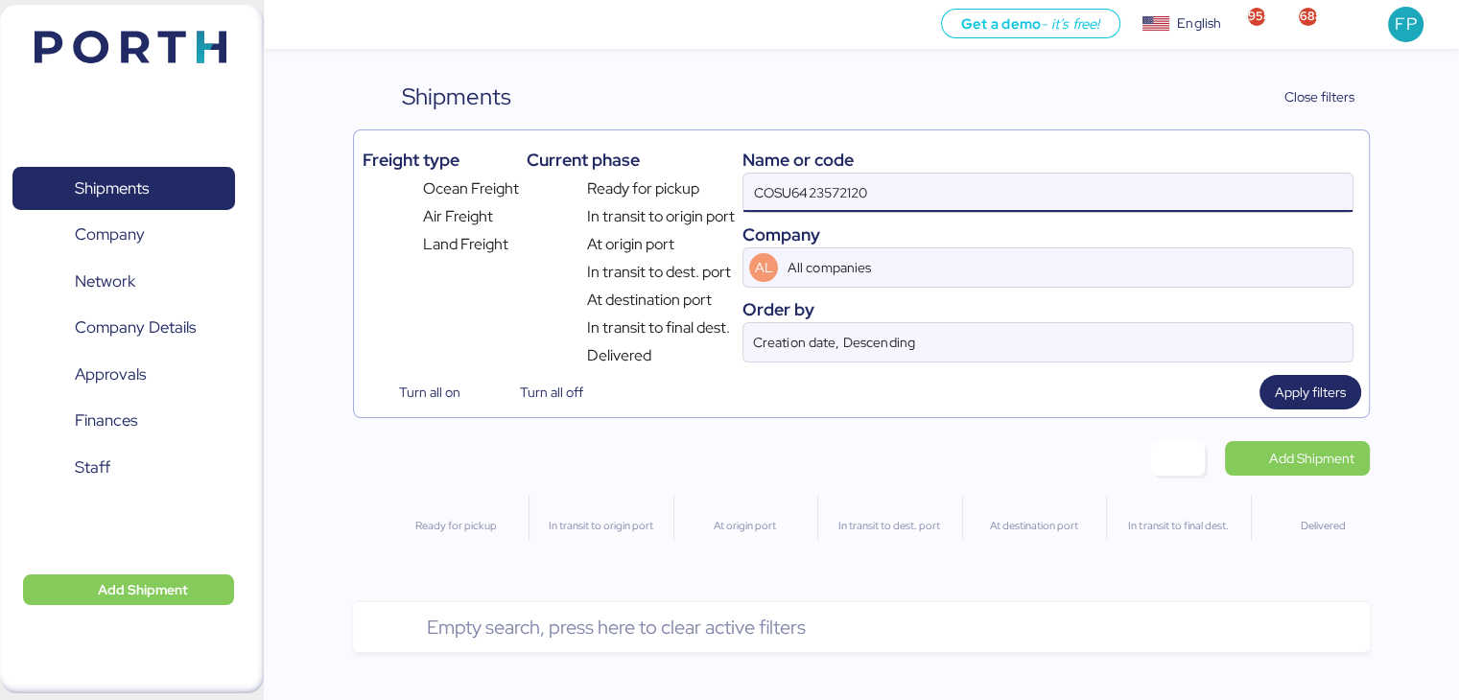
click at [755, 187] on input "COSU6423572120" at bounding box center [1047, 193] width 608 height 38
click at [909, 197] on input "COSU6423572120" at bounding box center [1047, 193] width 608 height 38
click at [813, 200] on input "COSU6423572120" at bounding box center [1047, 193] width 608 height 38
paste input
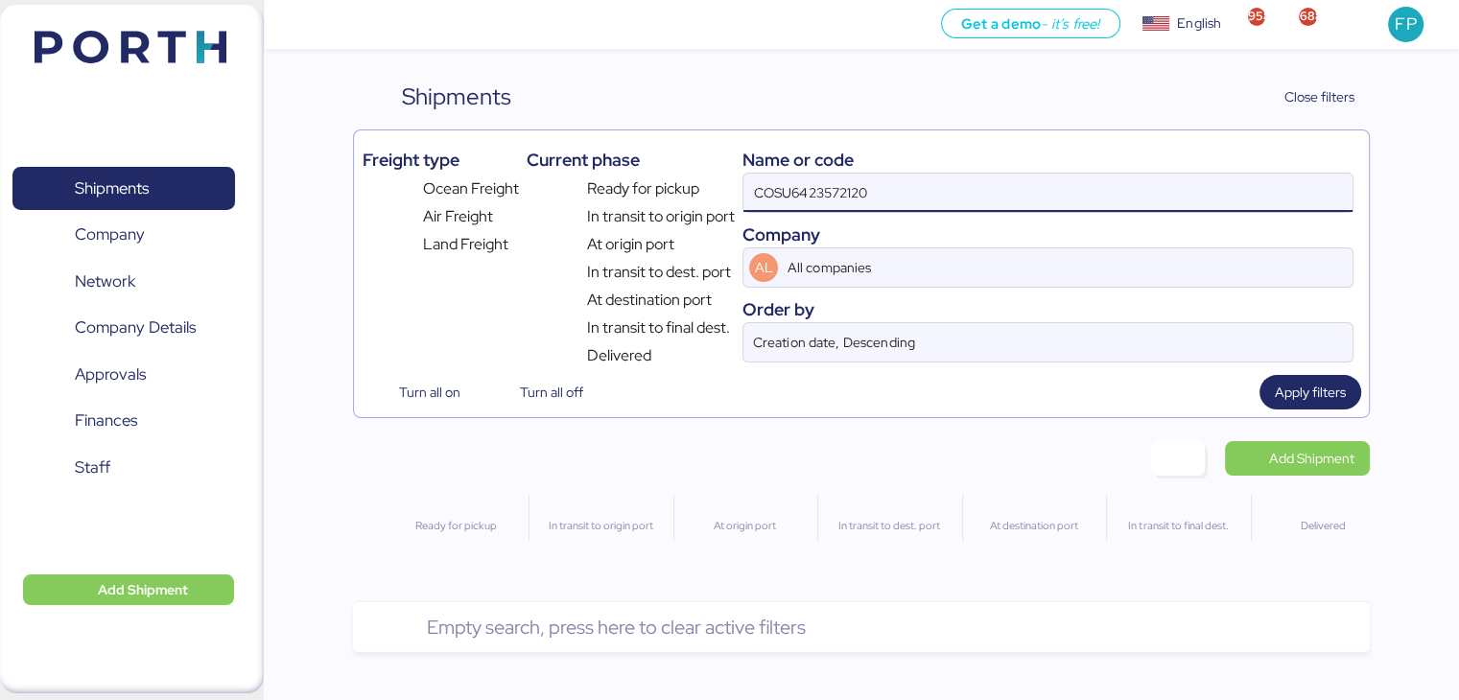
click at [756, 197] on input "COSU6423572120" at bounding box center [1047, 193] width 608 height 38
click at [925, 193] on input "COSU6423572120" at bounding box center [1047, 193] width 608 height 38
click at [924, 193] on input "COSU6423572120" at bounding box center [1047, 193] width 608 height 38
paste input
type input "COSU6423572120"
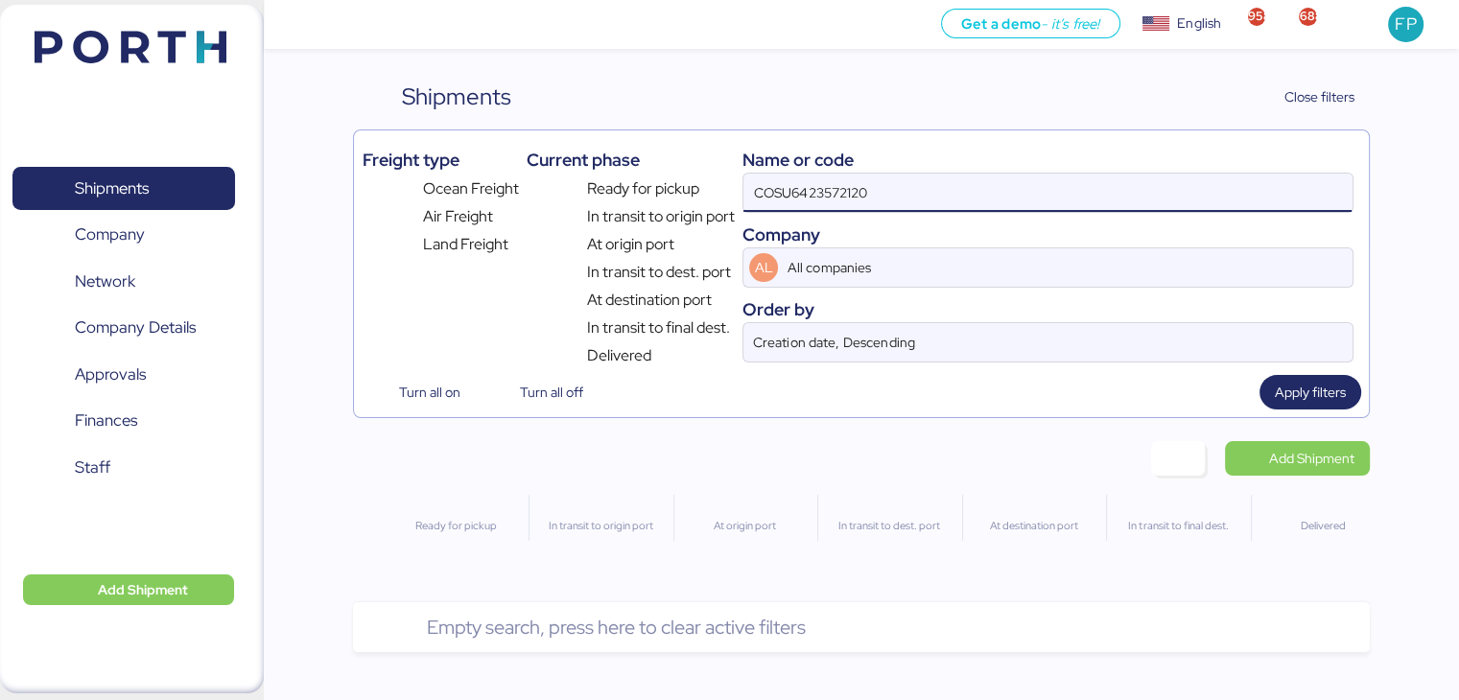
drag, startPoint x: 890, startPoint y: 185, endPoint x: 585, endPoint y: 187, distance: 305.0
click at [585, 187] on div "Freight type Ocean Freight Air Freight Land Freight Current phase Ready for pic…" at bounding box center [861, 252] width 998 height 229
type input "51914"
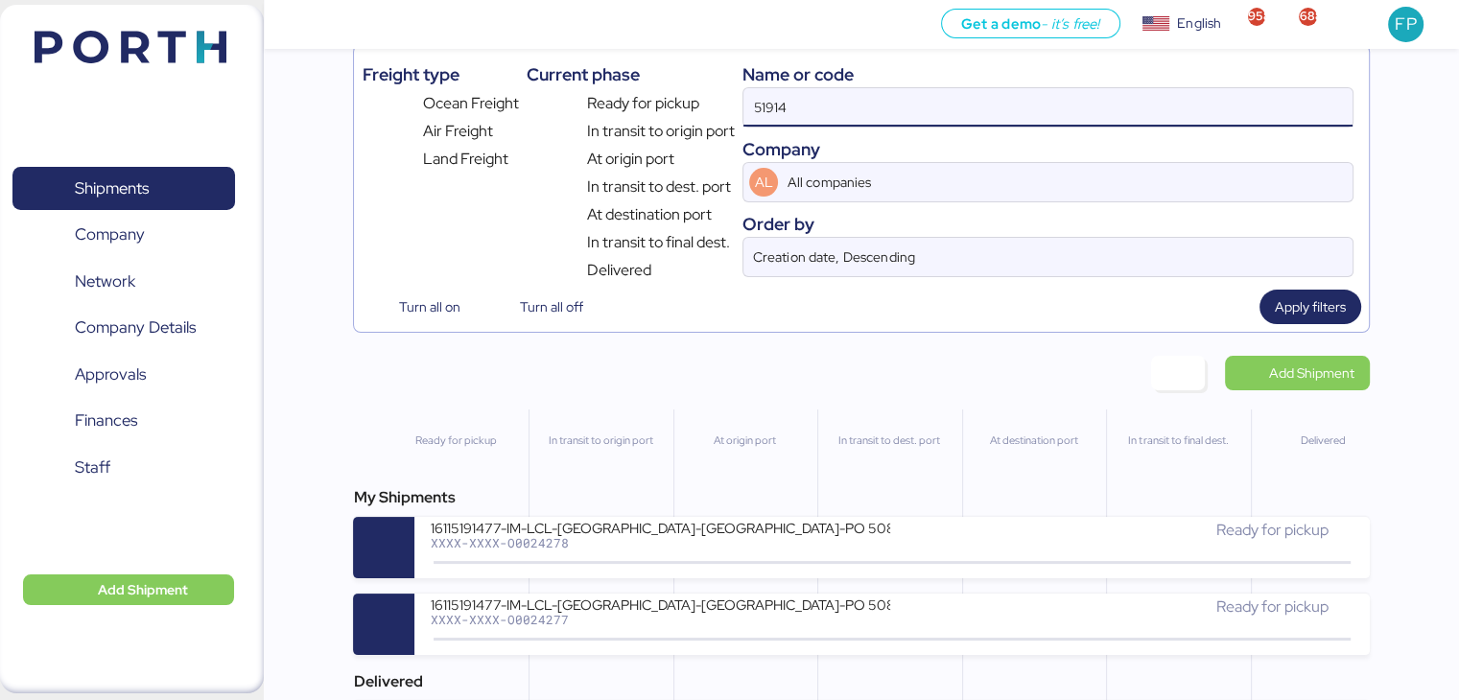
scroll to position [167, 0]
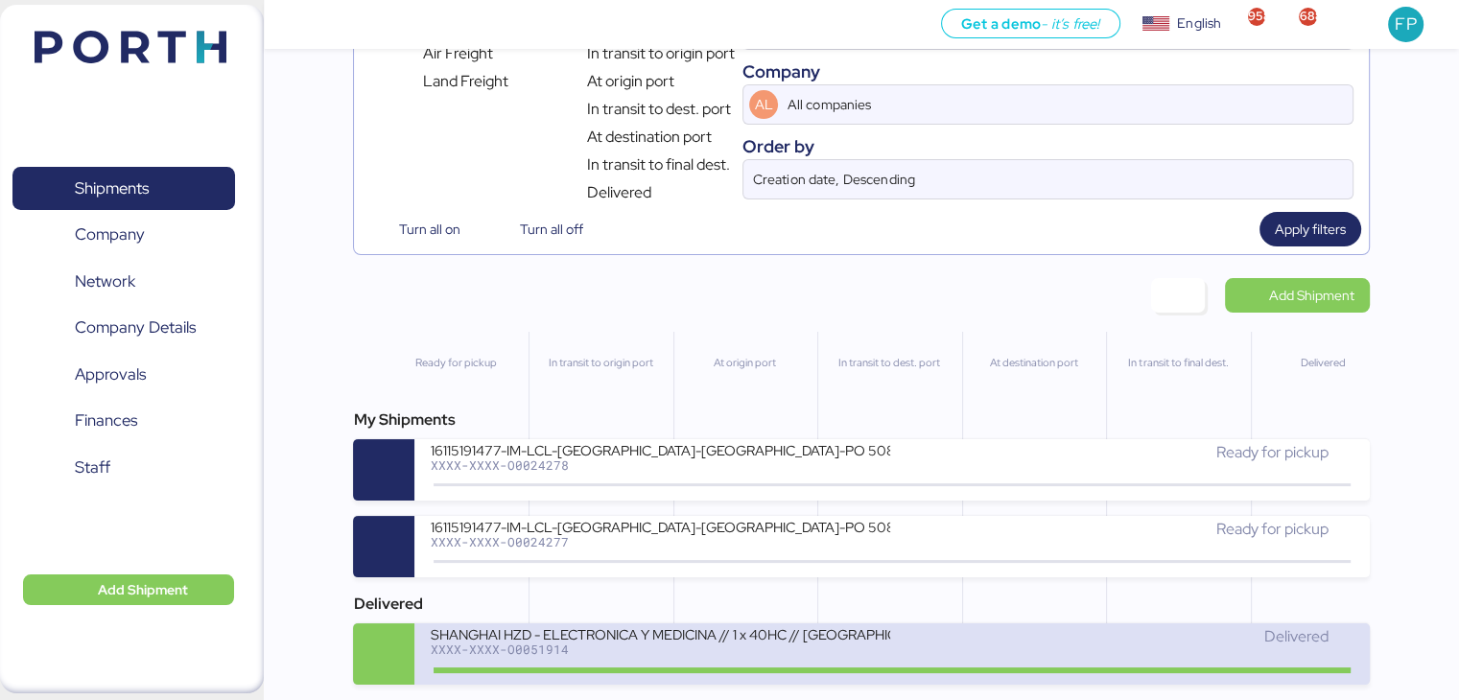
click at [691, 646] on div "XXXX-XXXX-O0051914" at bounding box center [660, 649] width 460 height 13
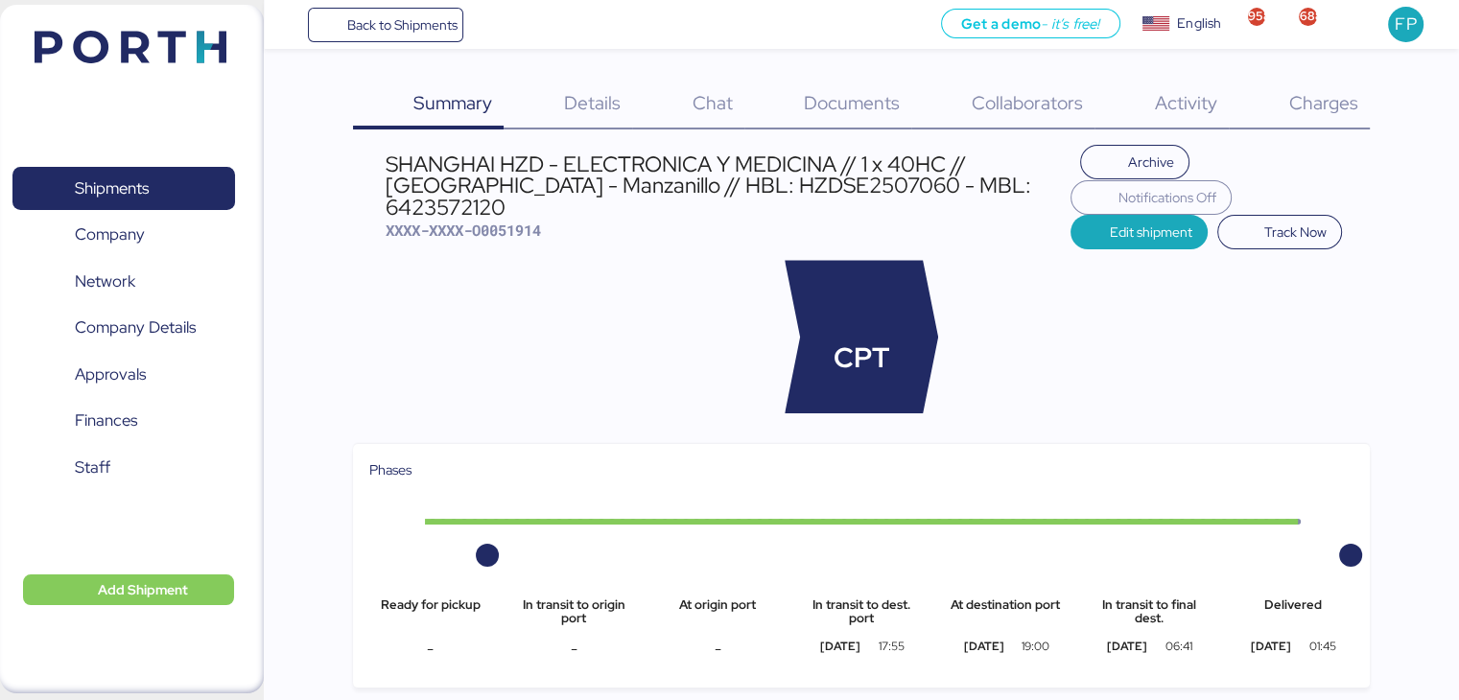
click at [1298, 114] on div "Charges 0" at bounding box center [1299, 105] width 141 height 50
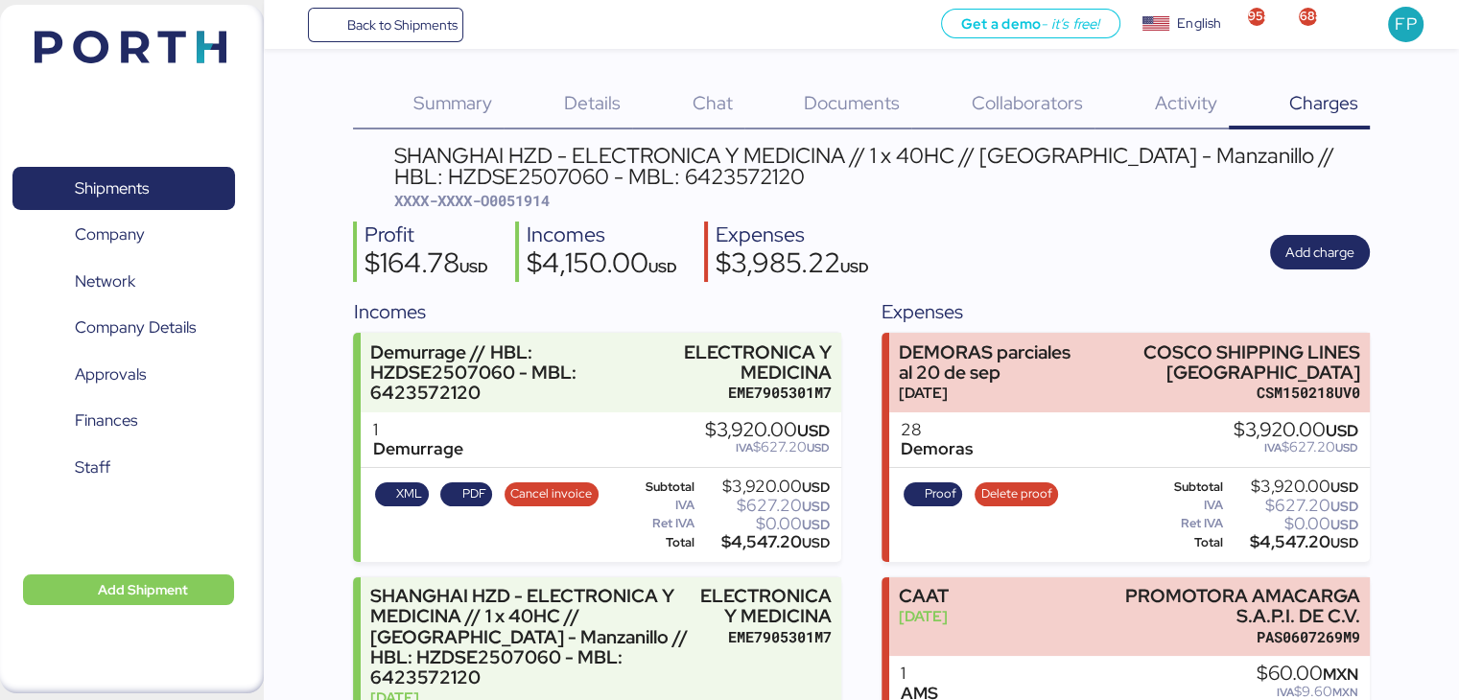
click at [518, 202] on span "XXXX-XXXX-O0051914" at bounding box center [471, 200] width 155 height 19
copy span "O0051914"
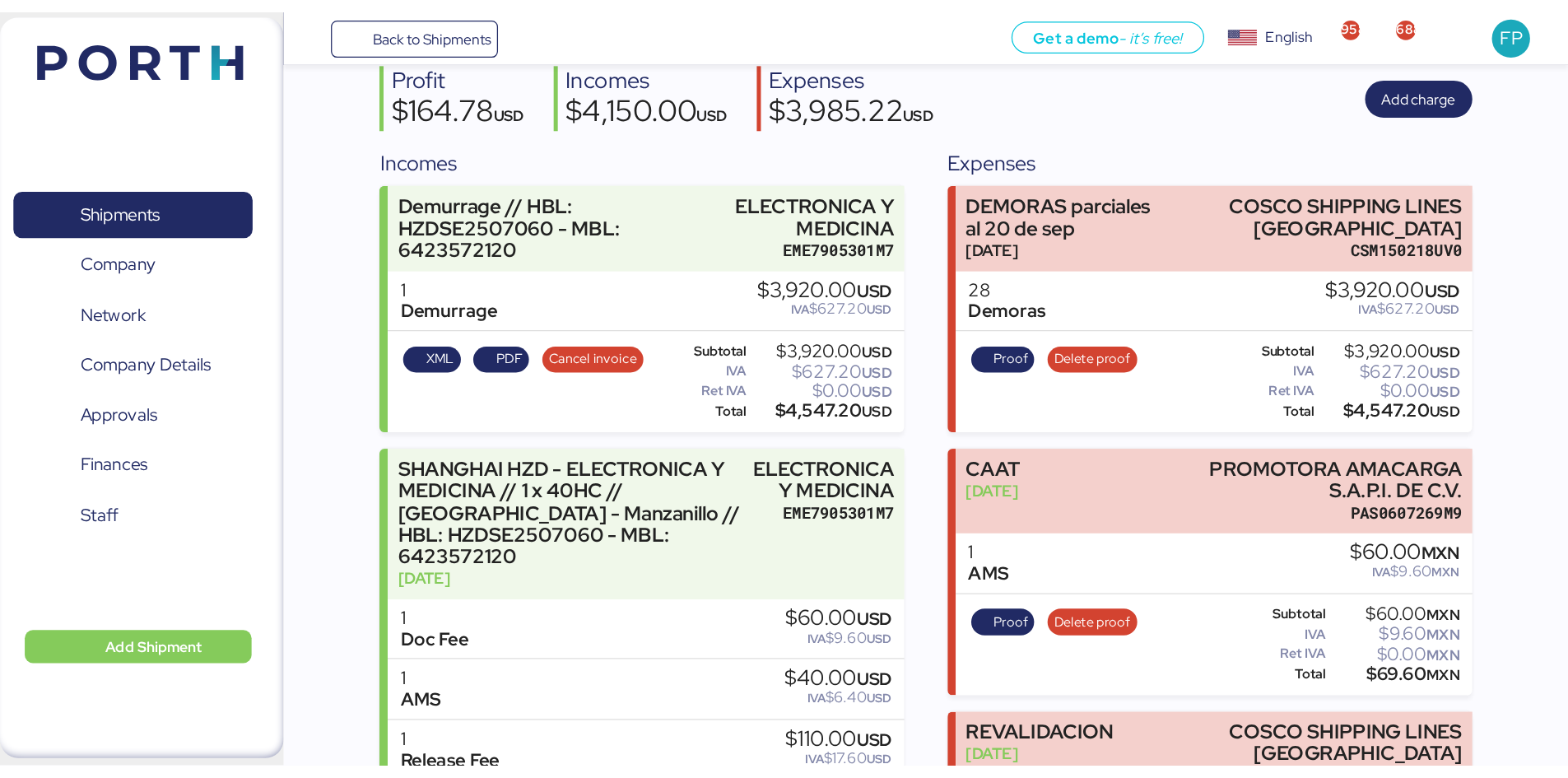
scroll to position [70, 0]
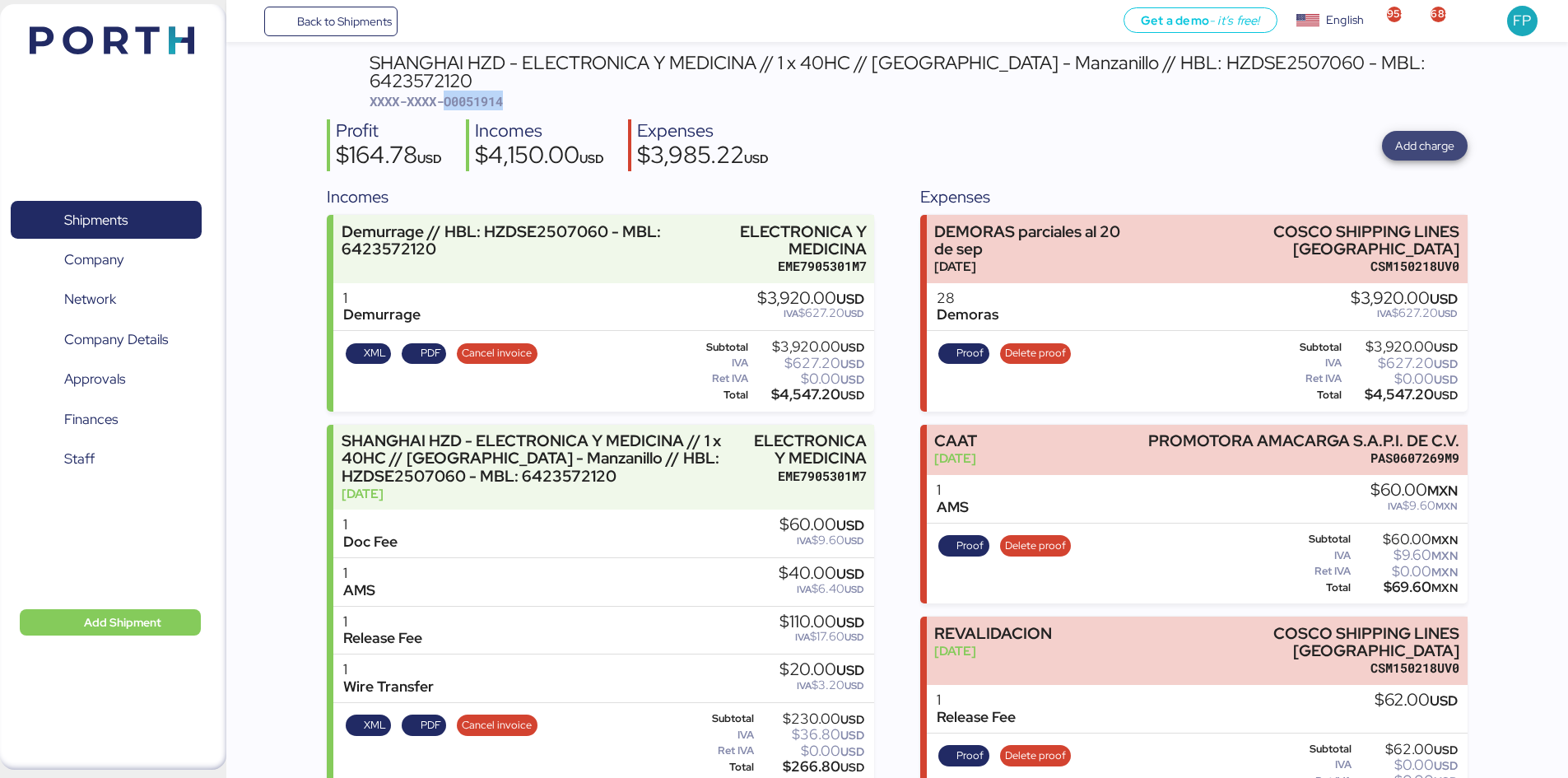
click at [1251, 136] on span "Add charge" at bounding box center [1425, 145] width 59 height 20
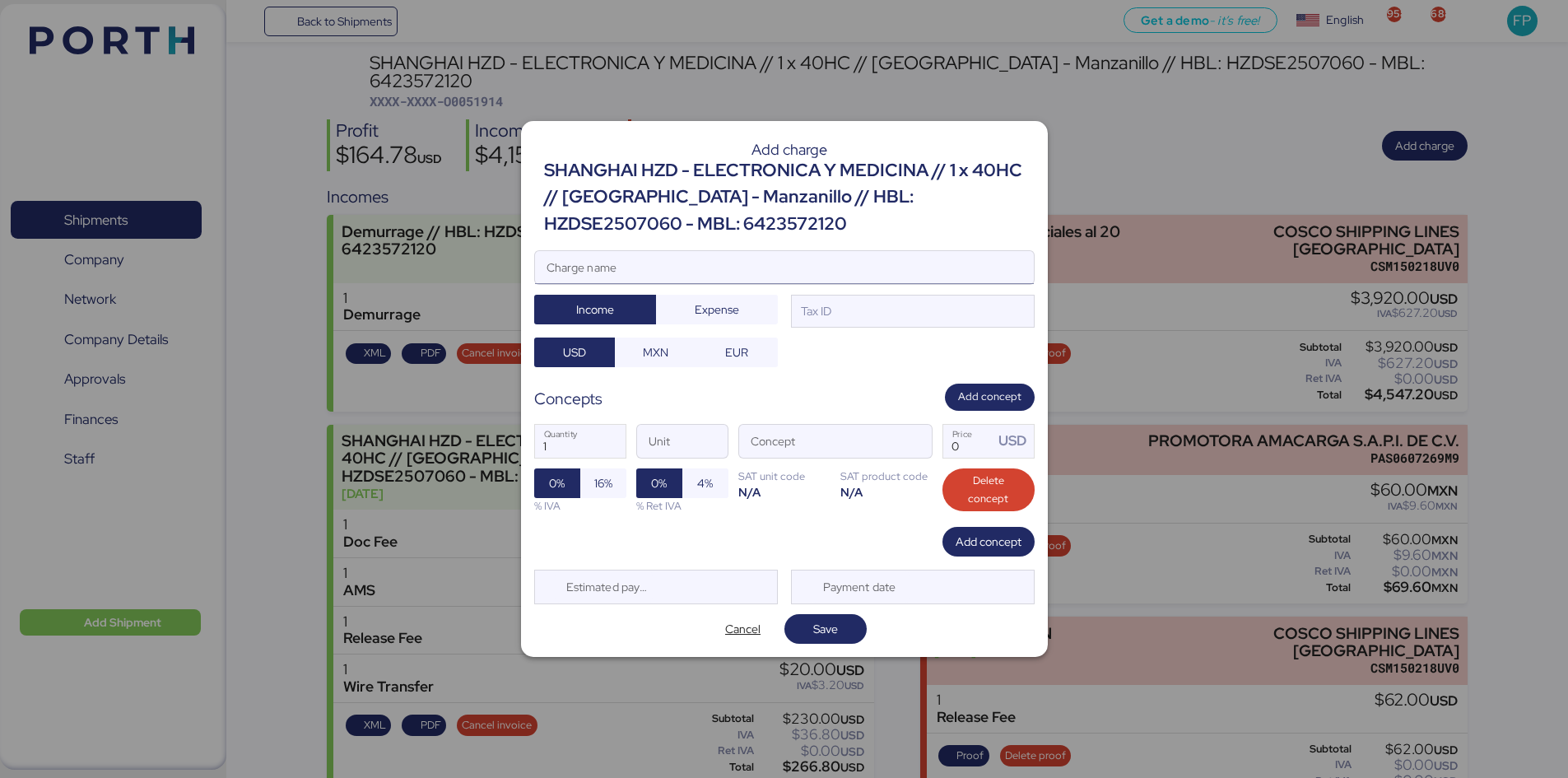
click at [740, 259] on input "Charge name" at bounding box center [784, 268] width 499 height 33
type input "SAF NAVIERA"
click at [887, 313] on div "Tax ID" at bounding box center [913, 311] width 244 height 33
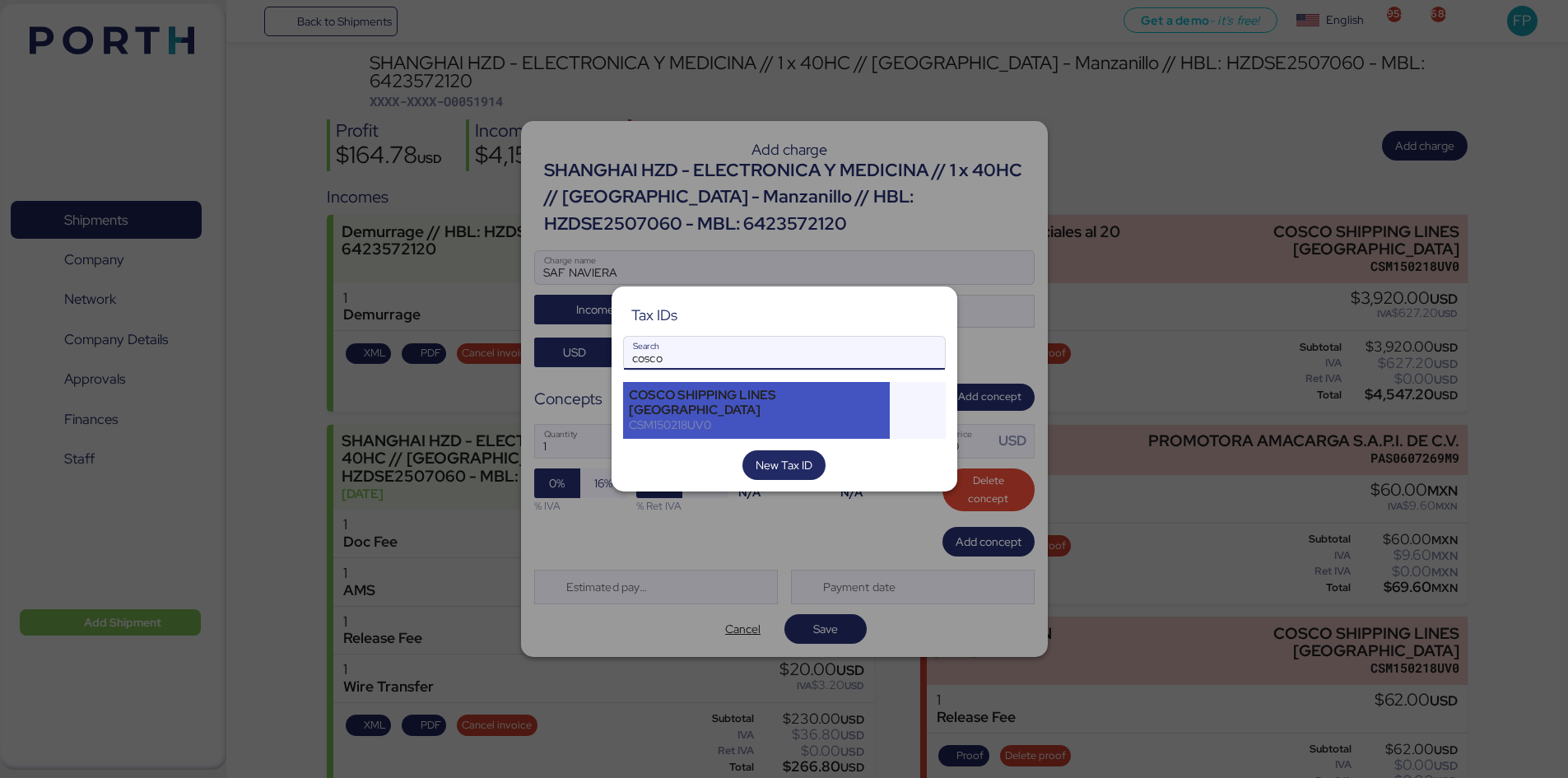
type input "cosco"
click at [711, 404] on div "COSCO SHIPPING LINES [GEOGRAPHIC_DATA]" at bounding box center [757, 403] width 256 height 30
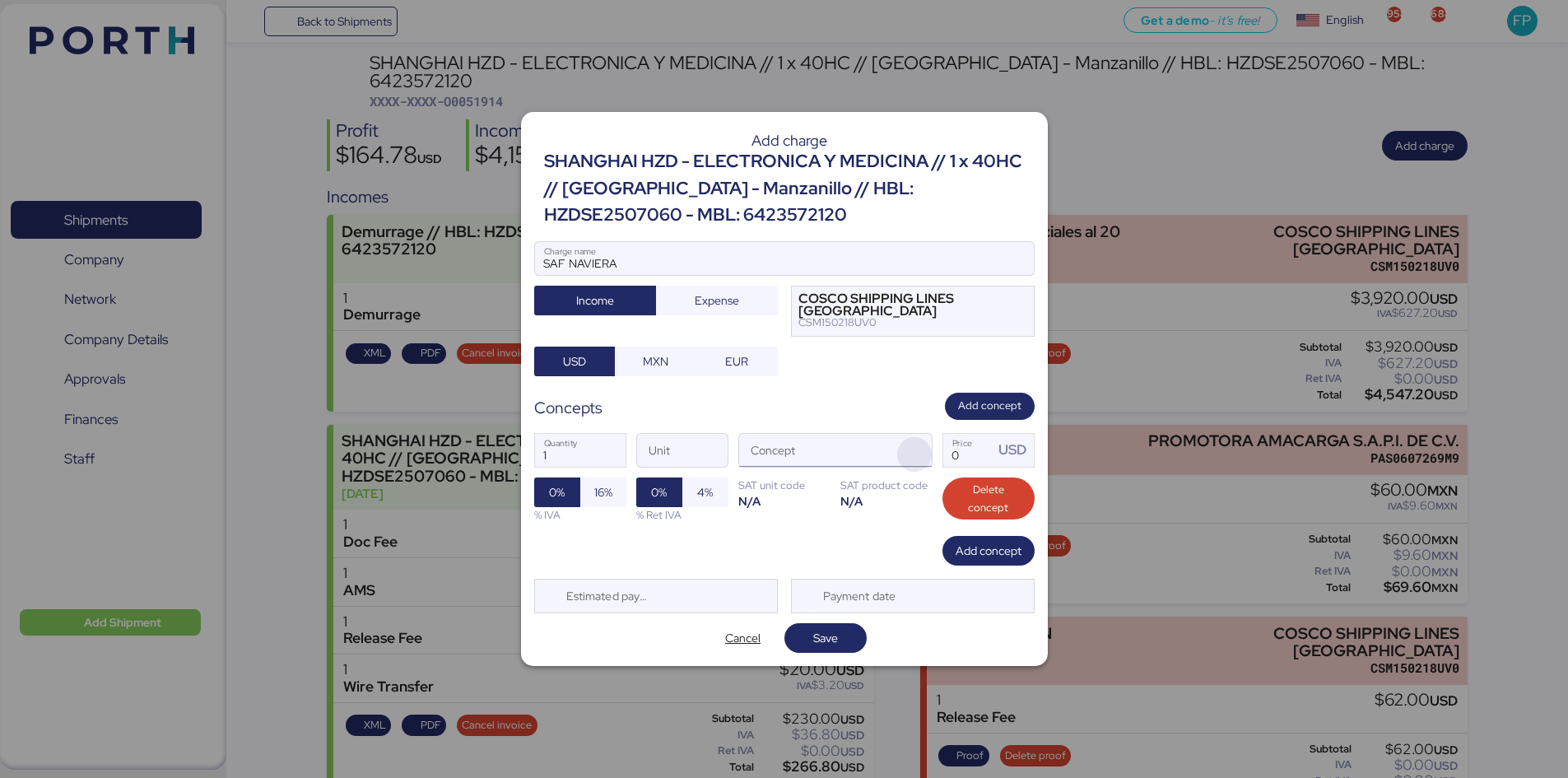
click at [918, 461] on span "button" at bounding box center [914, 454] width 34 height 34
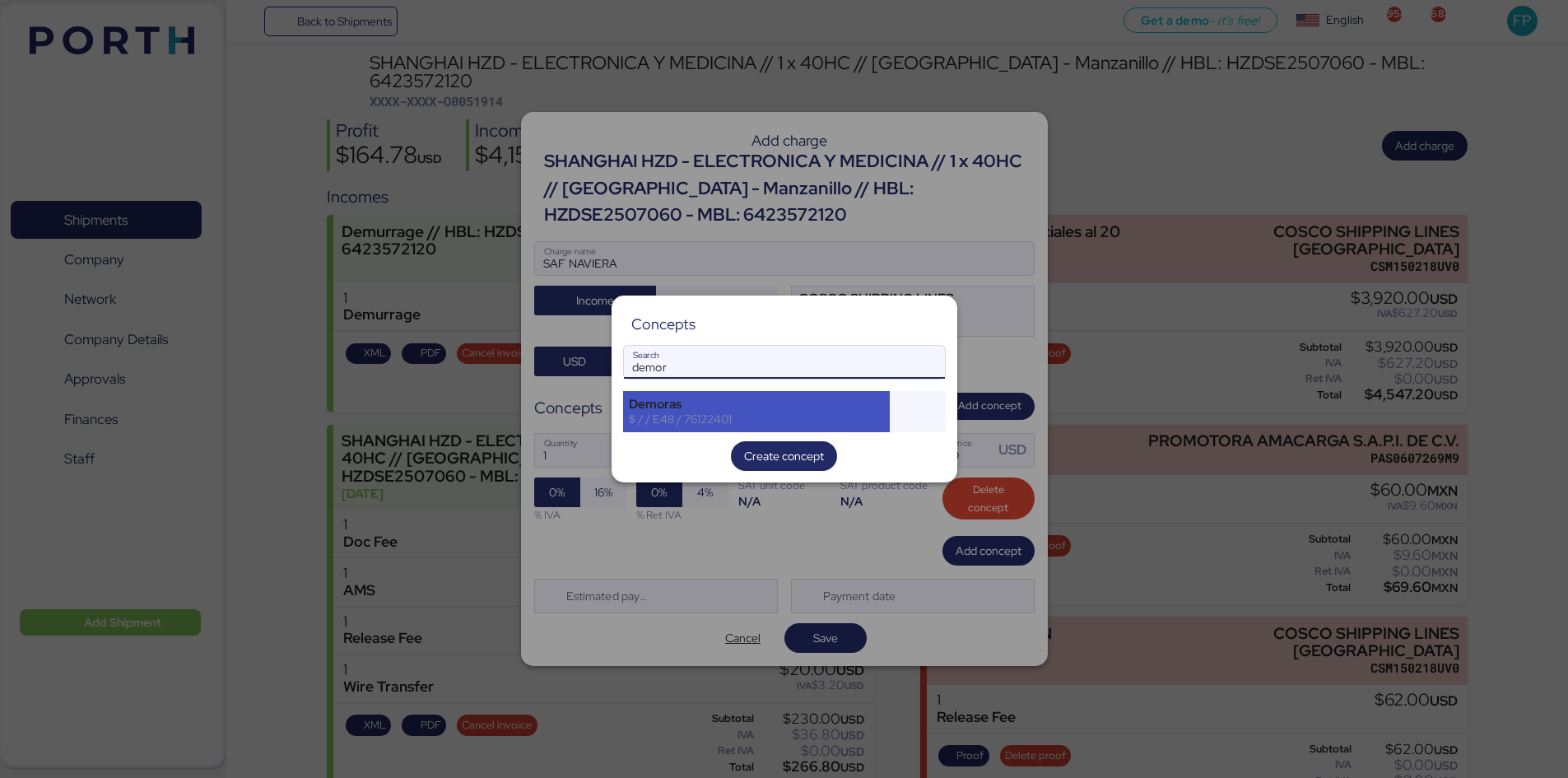
type input "demor"
click at [826, 429] on div "Demoras $ / / E48 / 76122401" at bounding box center [757, 412] width 268 height 41
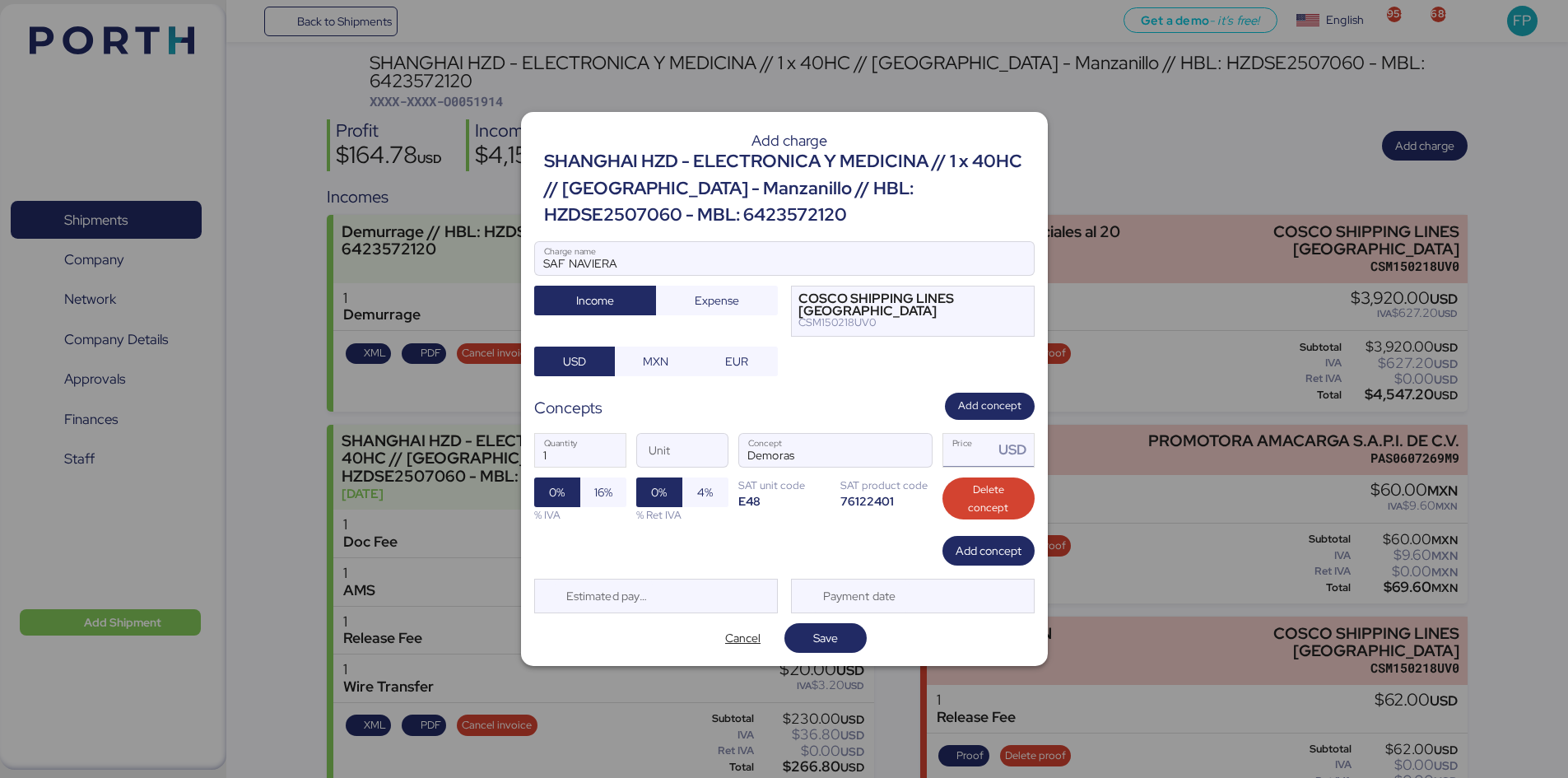
click at [972, 448] on input "Price USD" at bounding box center [968, 450] width 51 height 33
type input "870"
click at [815, 600] on span "Save" at bounding box center [826, 638] width 25 height 20
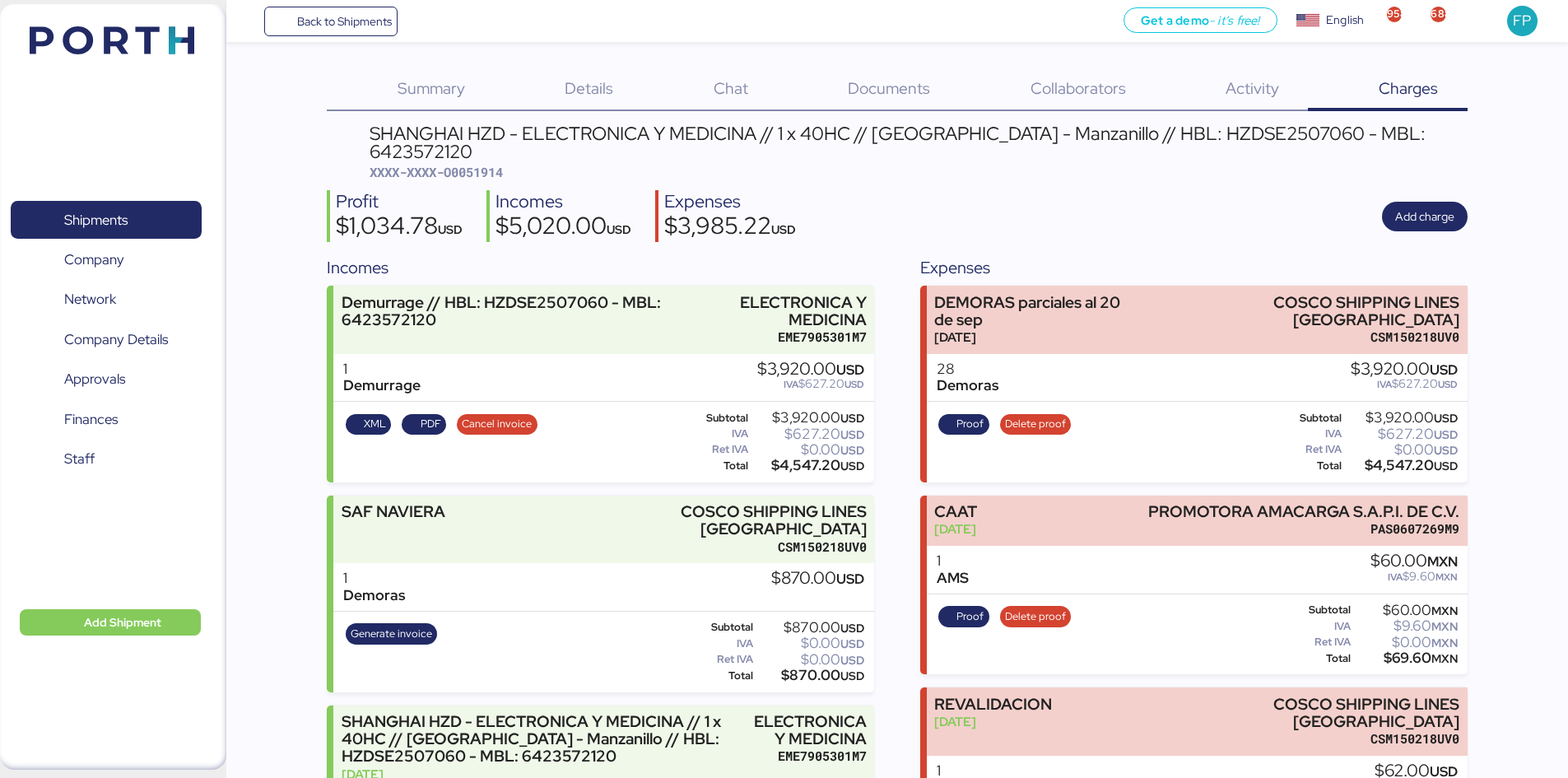
click at [471, 164] on span "XXXX-XXXX-O0051914" at bounding box center [436, 172] width 133 height 16
copy span "O0051914"
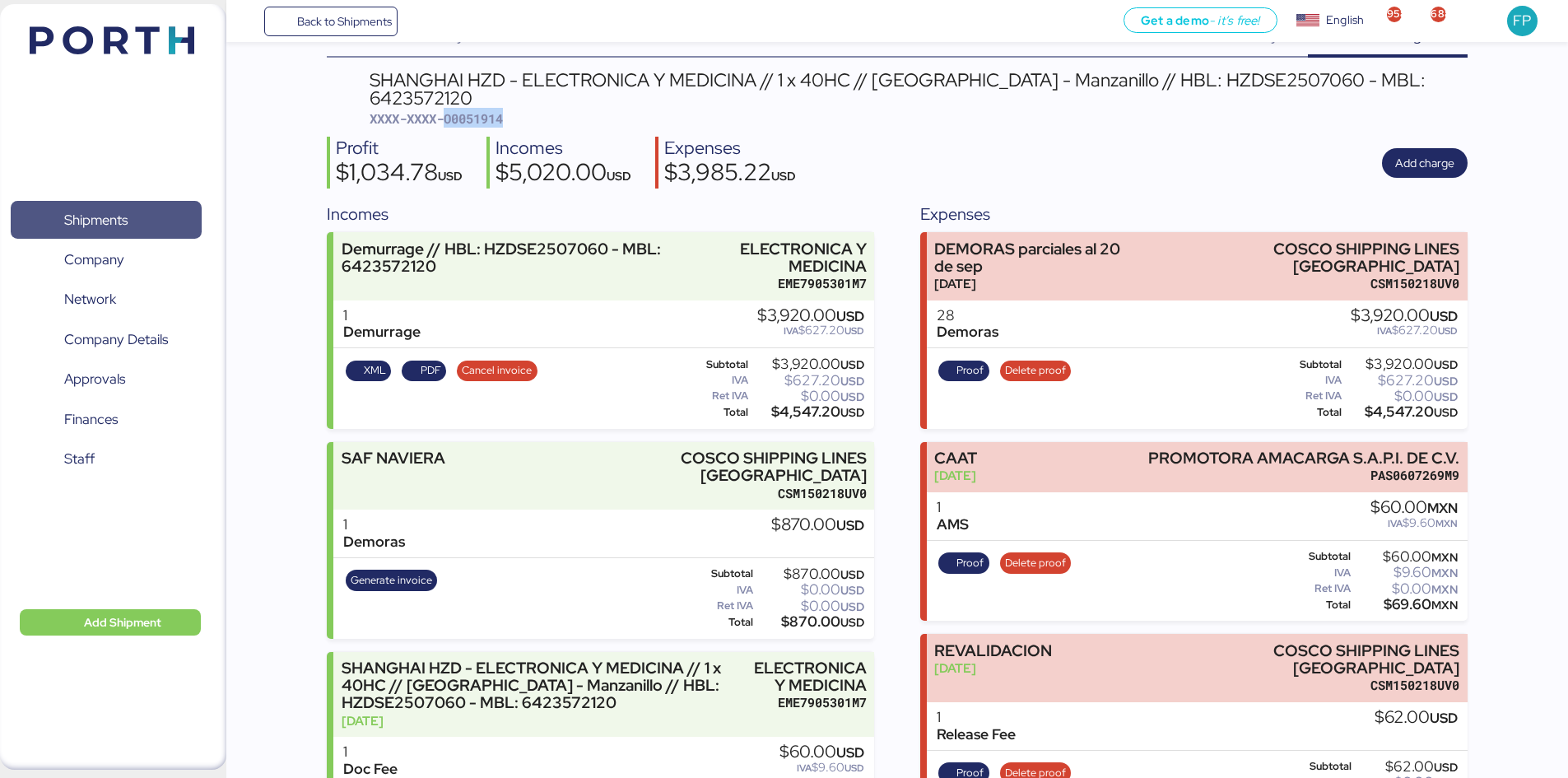
drag, startPoint x: 125, startPoint y: 205, endPoint x: 142, endPoint y: 203, distance: 17.1
click at [125, 209] on span "Shipments" at bounding box center [106, 221] width 177 height 24
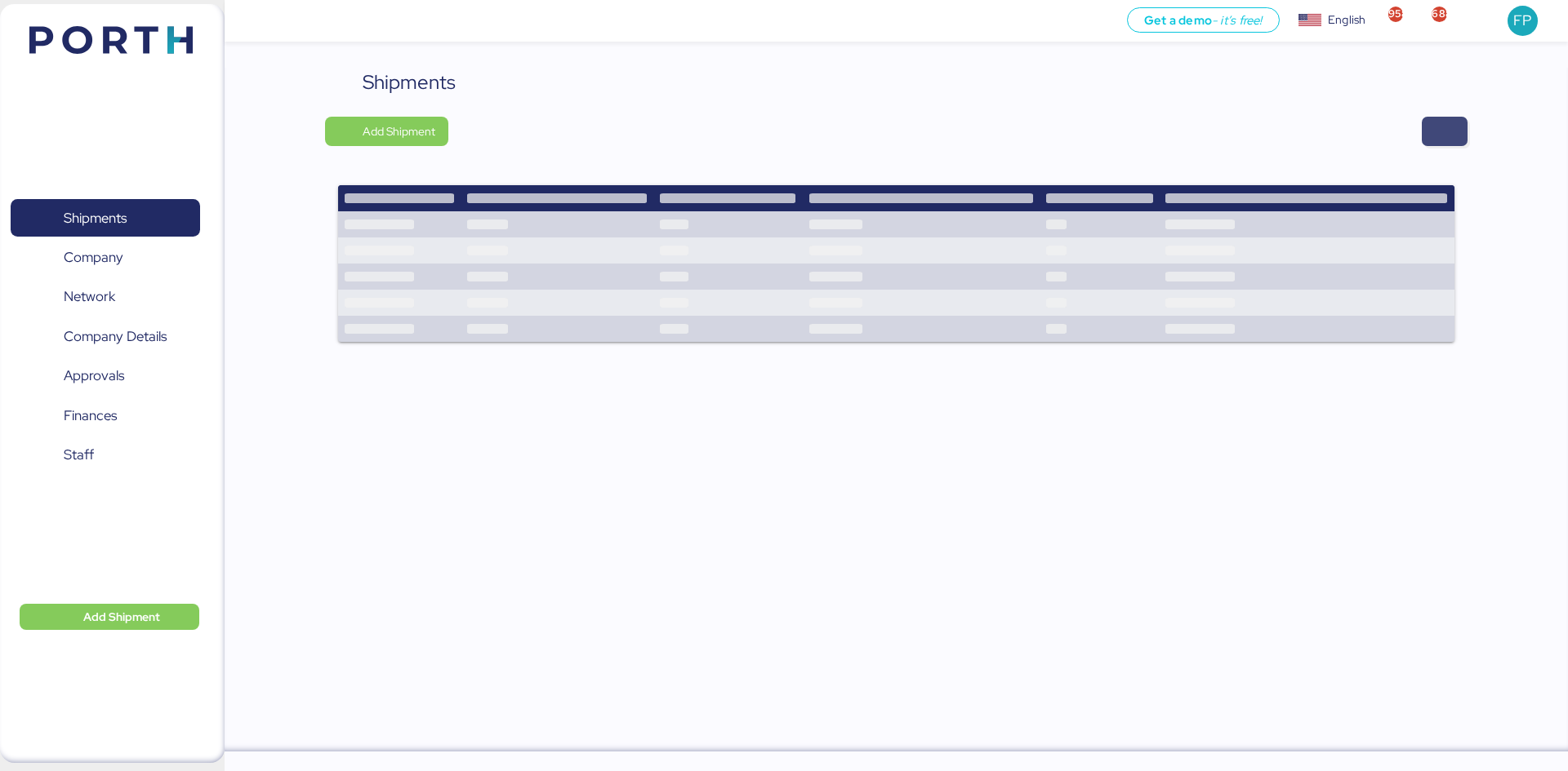
click at [1241, 133] on span "button" at bounding box center [1445, 131] width 46 height 30
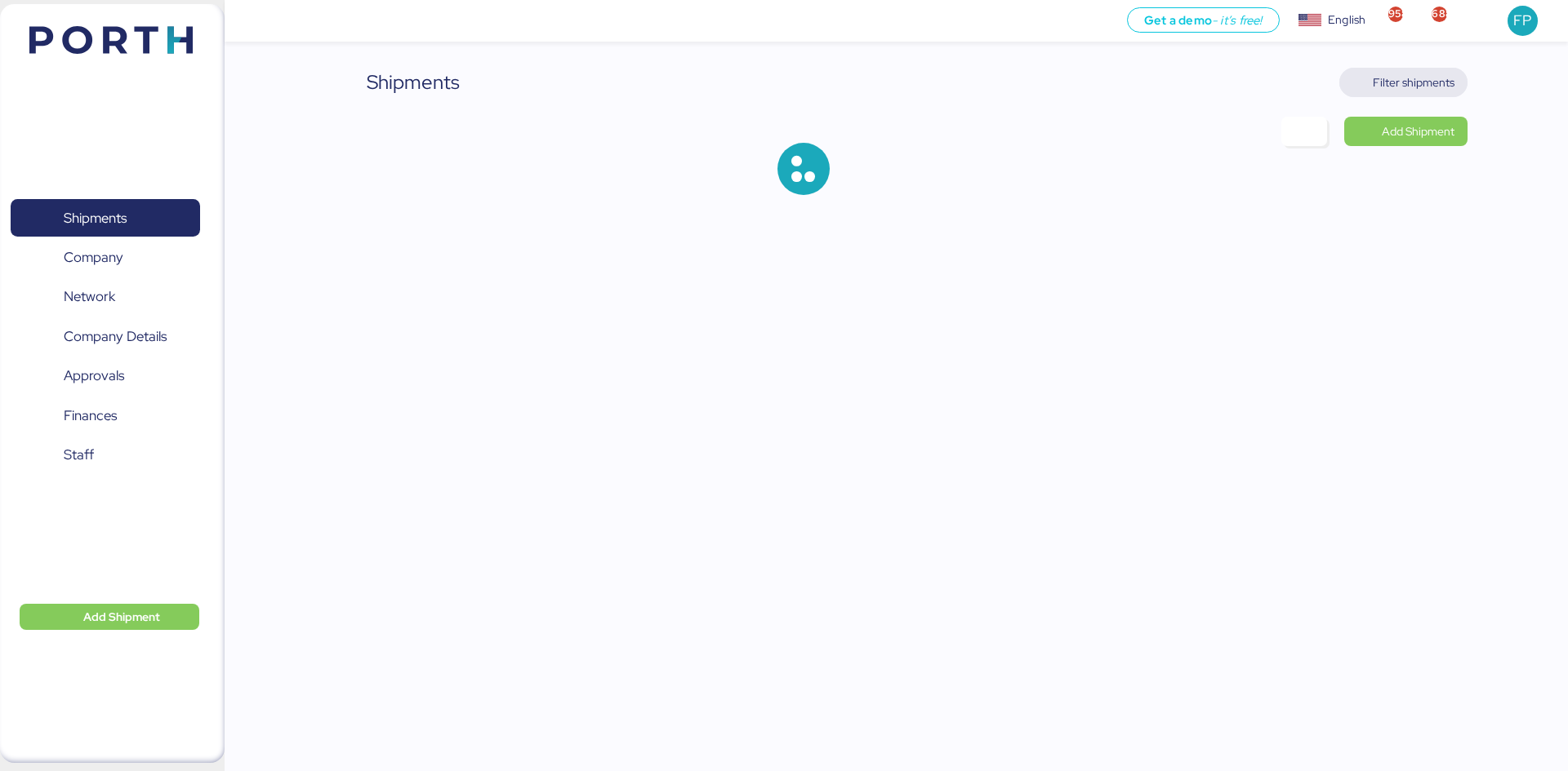
click at [1241, 86] on span "Filter shipments" at bounding box center [1413, 82] width 82 height 20
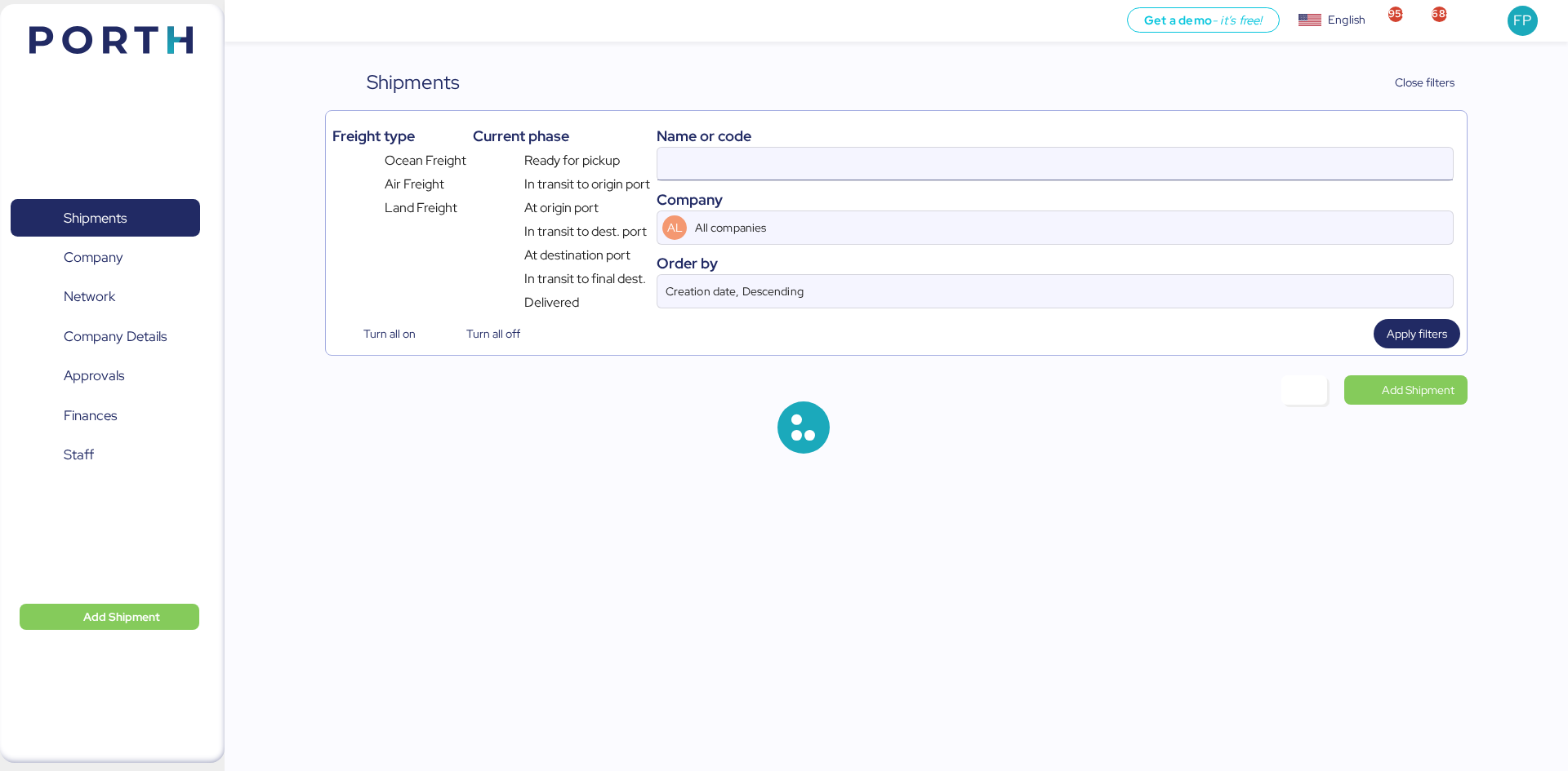
click at [666, 175] on input at bounding box center [1055, 164] width 795 height 32
click at [688, 170] on input at bounding box center [1055, 164] width 795 height 32
click at [683, 156] on input at bounding box center [1055, 164] width 795 height 32
click at [682, 155] on input at bounding box center [1055, 164] width 795 height 32
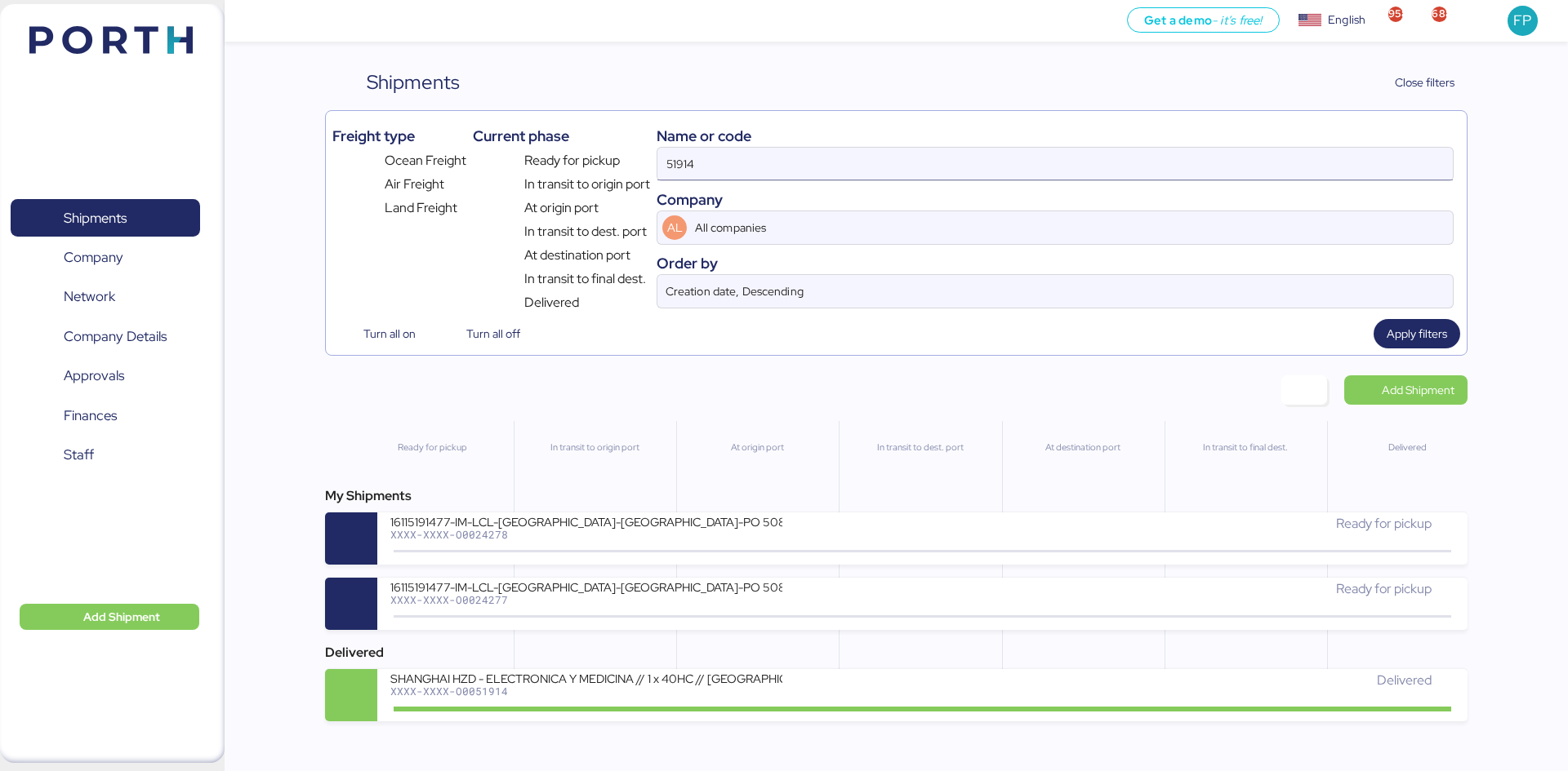
click at [683, 163] on input "51914" at bounding box center [1055, 164] width 795 height 32
paste input "O0052188"
type input "O0052188"
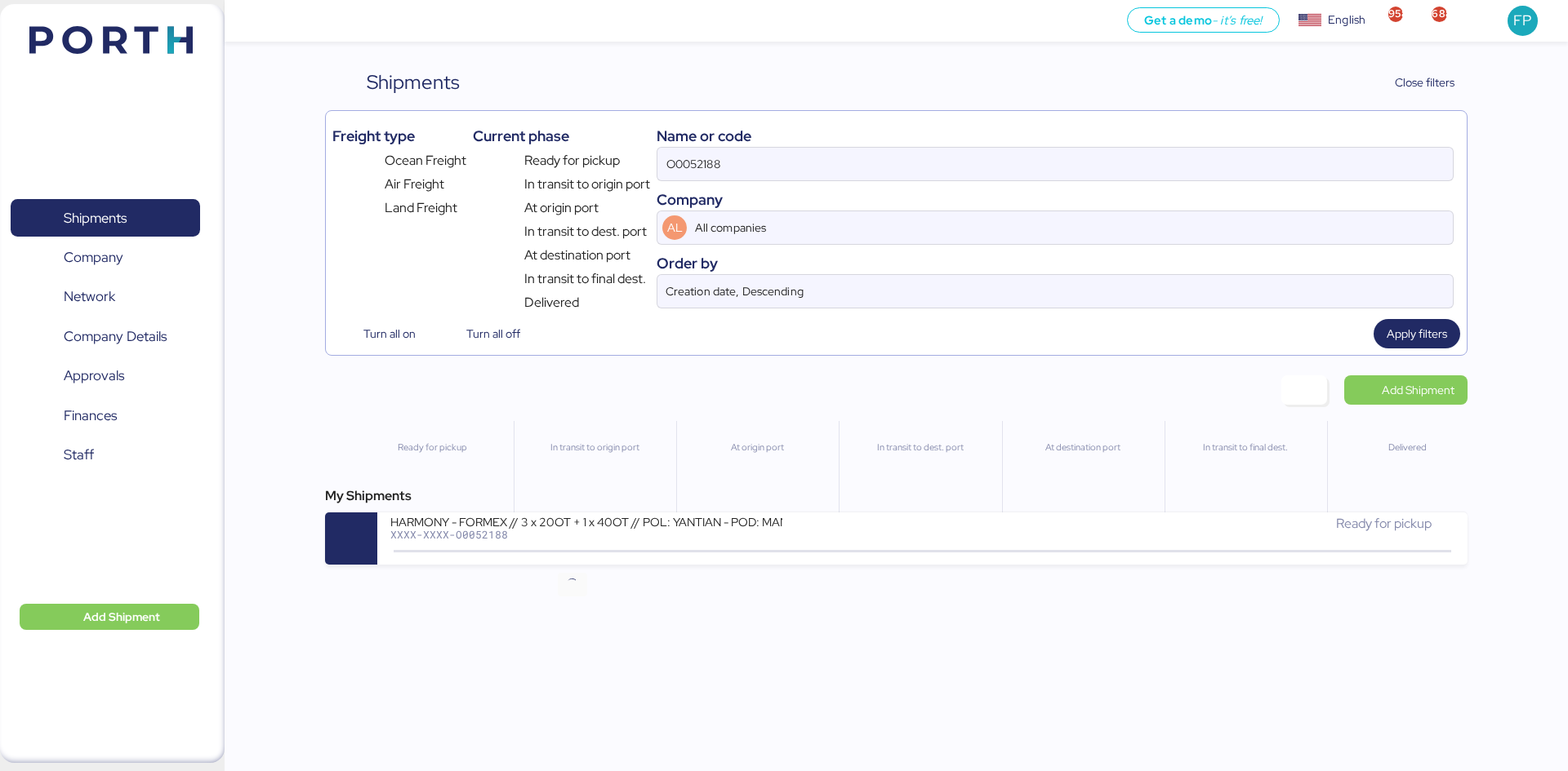
click at [591, 548] on icon at bounding box center [572, 551] width 78 height 18
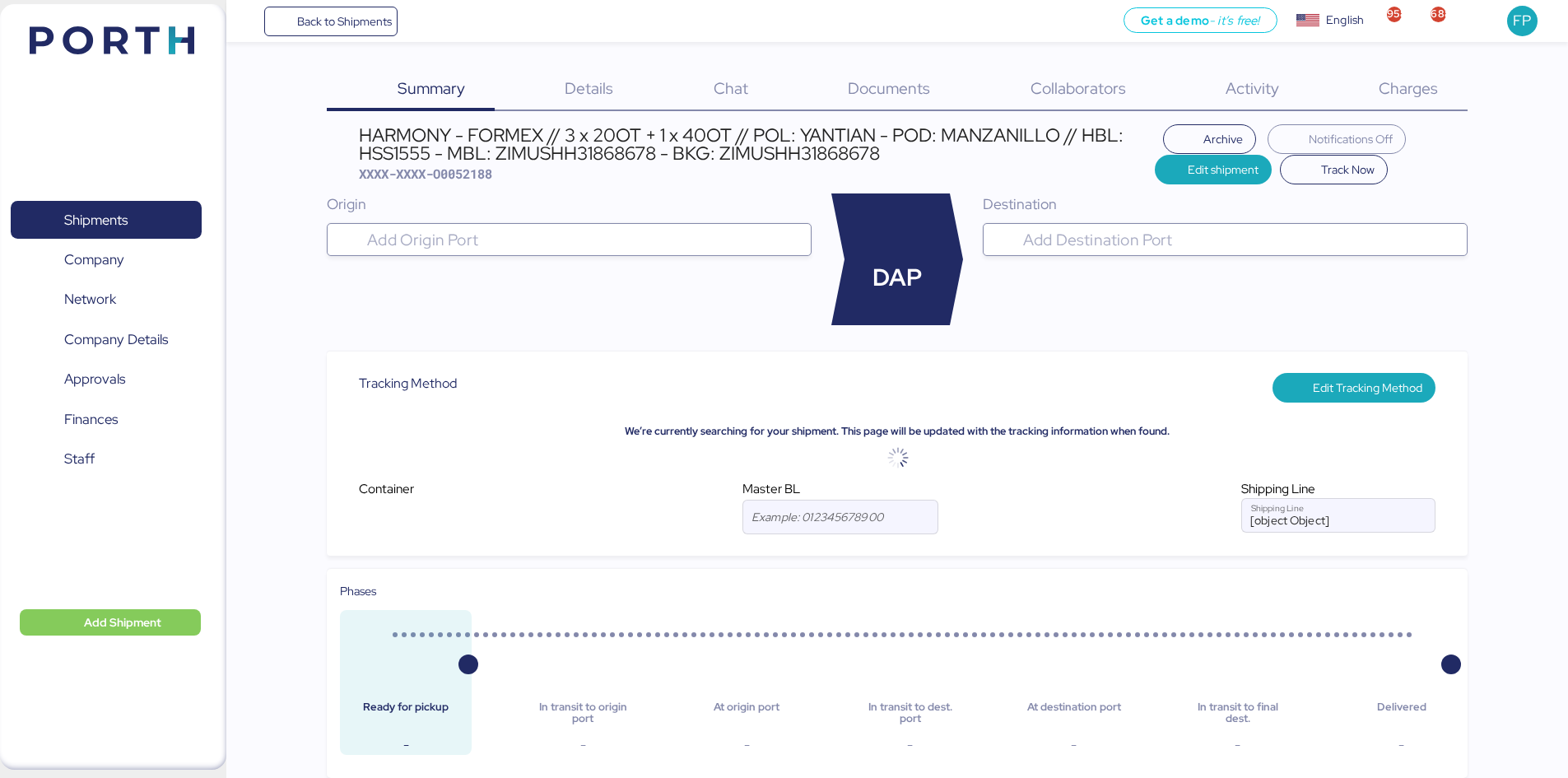
click at [1251, 77] on span "Charges" at bounding box center [1408, 88] width 59 height 21
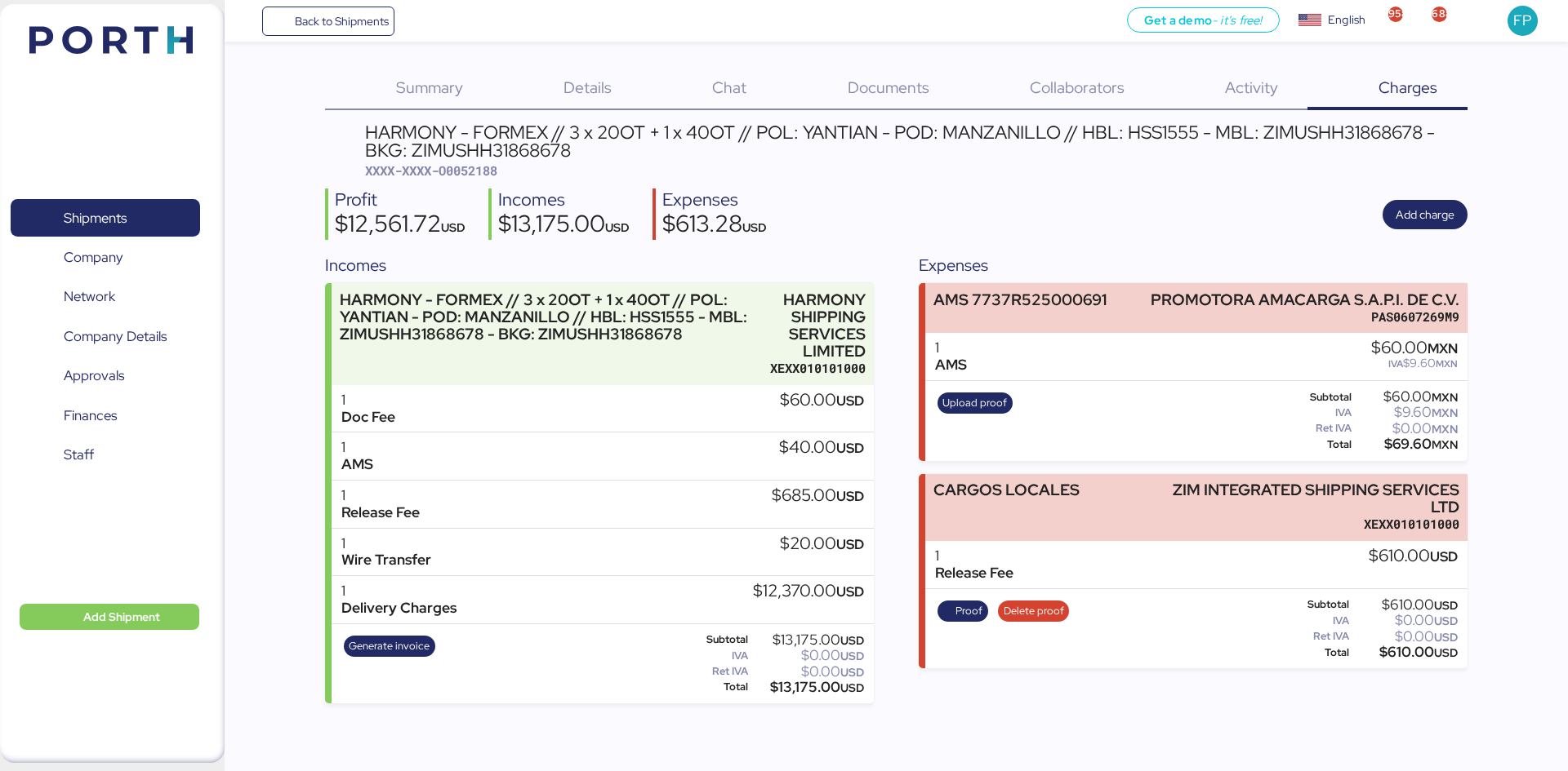
click at [492, 171] on span "XXXX-XXXX-O0052188" at bounding box center [431, 170] width 132 height 16
copy span "O0052188"
drag, startPoint x: 1172, startPoint y: 486, endPoint x: 1484, endPoint y: 483, distance: 312.0
click at [1241, 483] on div "Summary 0 Details 0 Chat 0 Documents 0 Collaborators 0 Activity 0 Charges 0 HAR…" at bounding box center [784, 351] width 1568 height 704
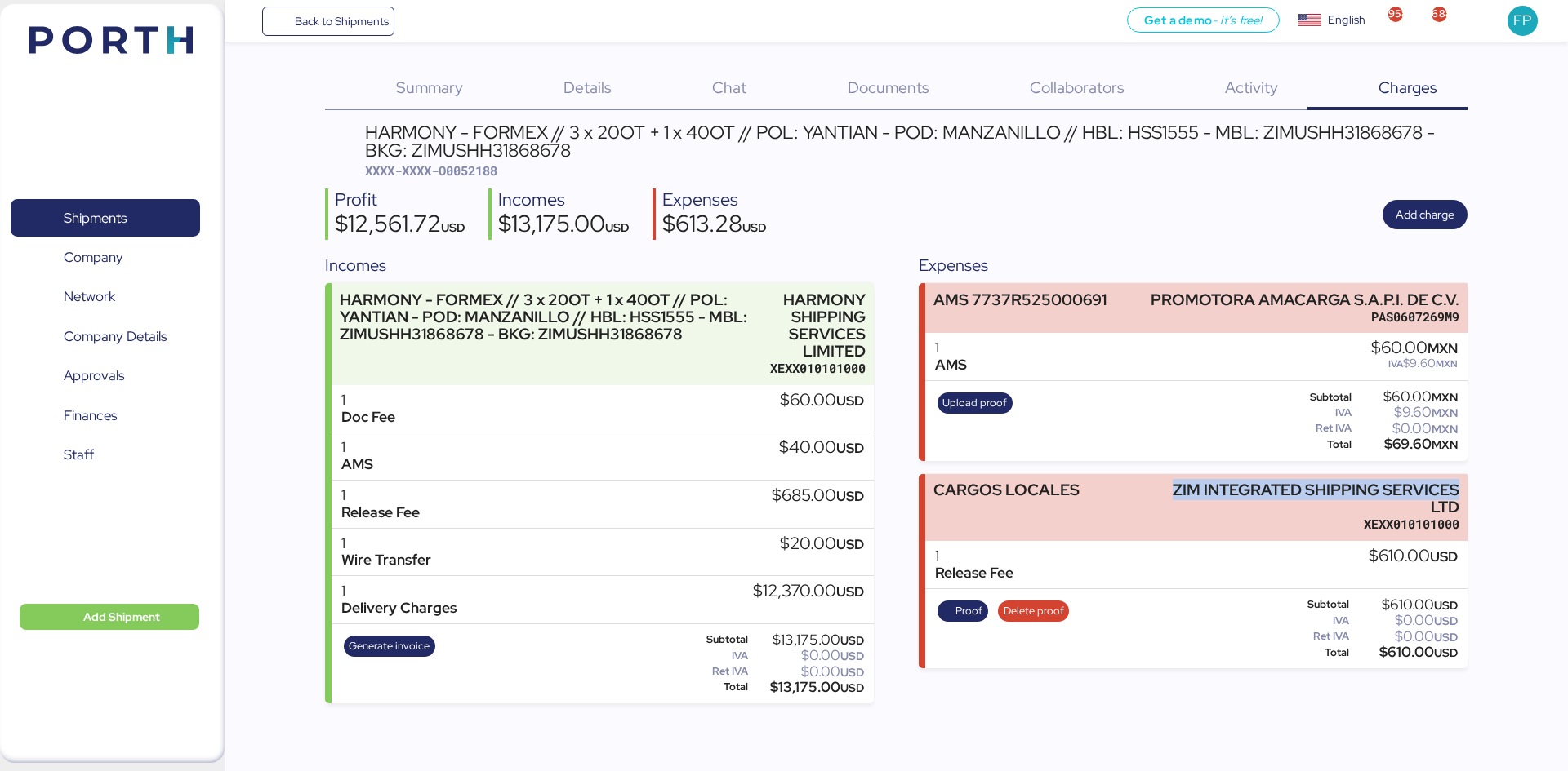
copy div "ZIM INTEGRATED SHIPPING SERVICES"
click at [972, 595] on span "Proof" at bounding box center [969, 611] width 27 height 18
drag, startPoint x: 146, startPoint y: 217, endPoint x: 623, endPoint y: 60, distance: 502.2
click at [146, 217] on span "Shipments" at bounding box center [105, 219] width 175 height 24
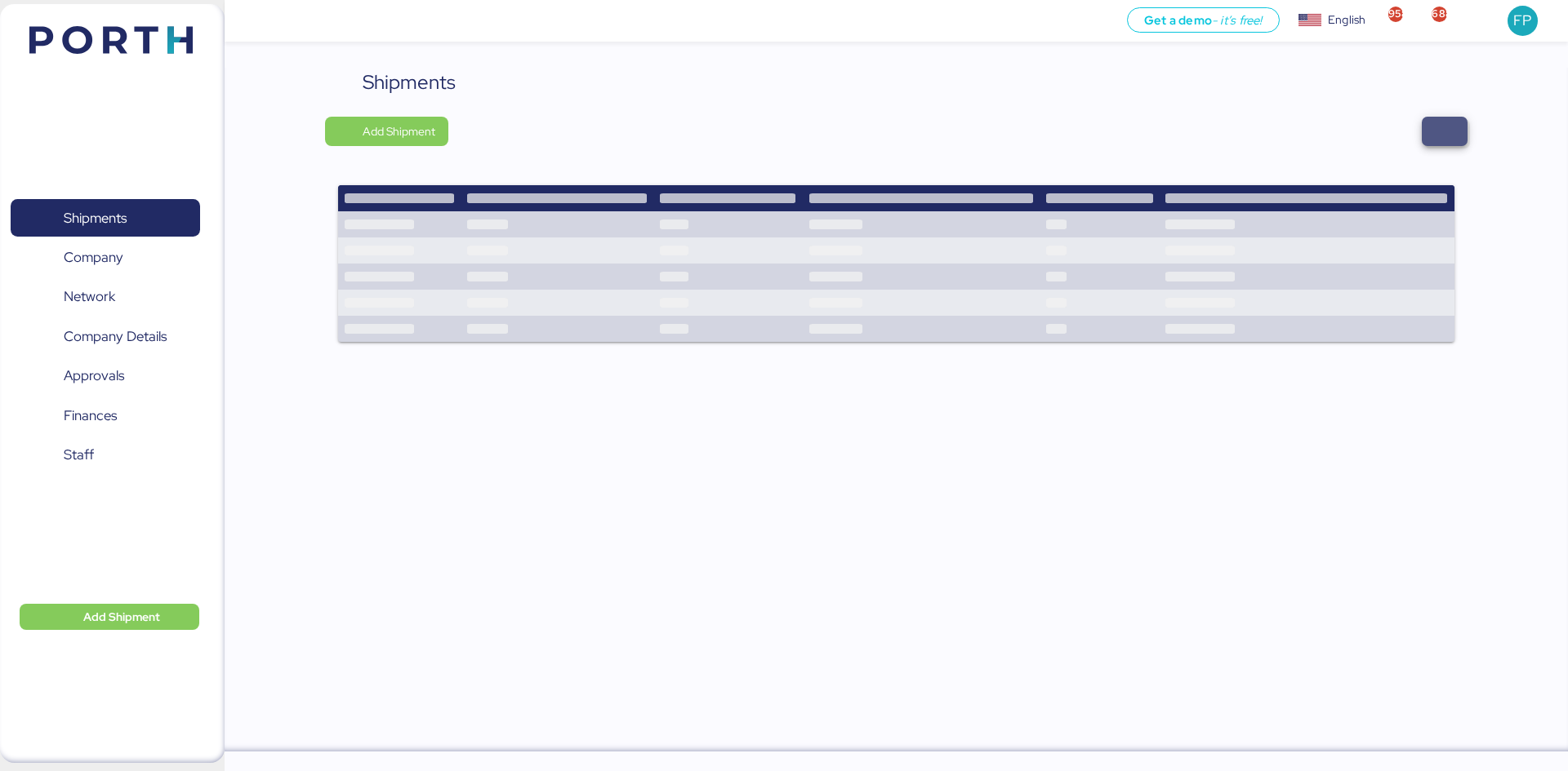
click at [1241, 133] on span "button" at bounding box center [1444, 131] width 20 height 23
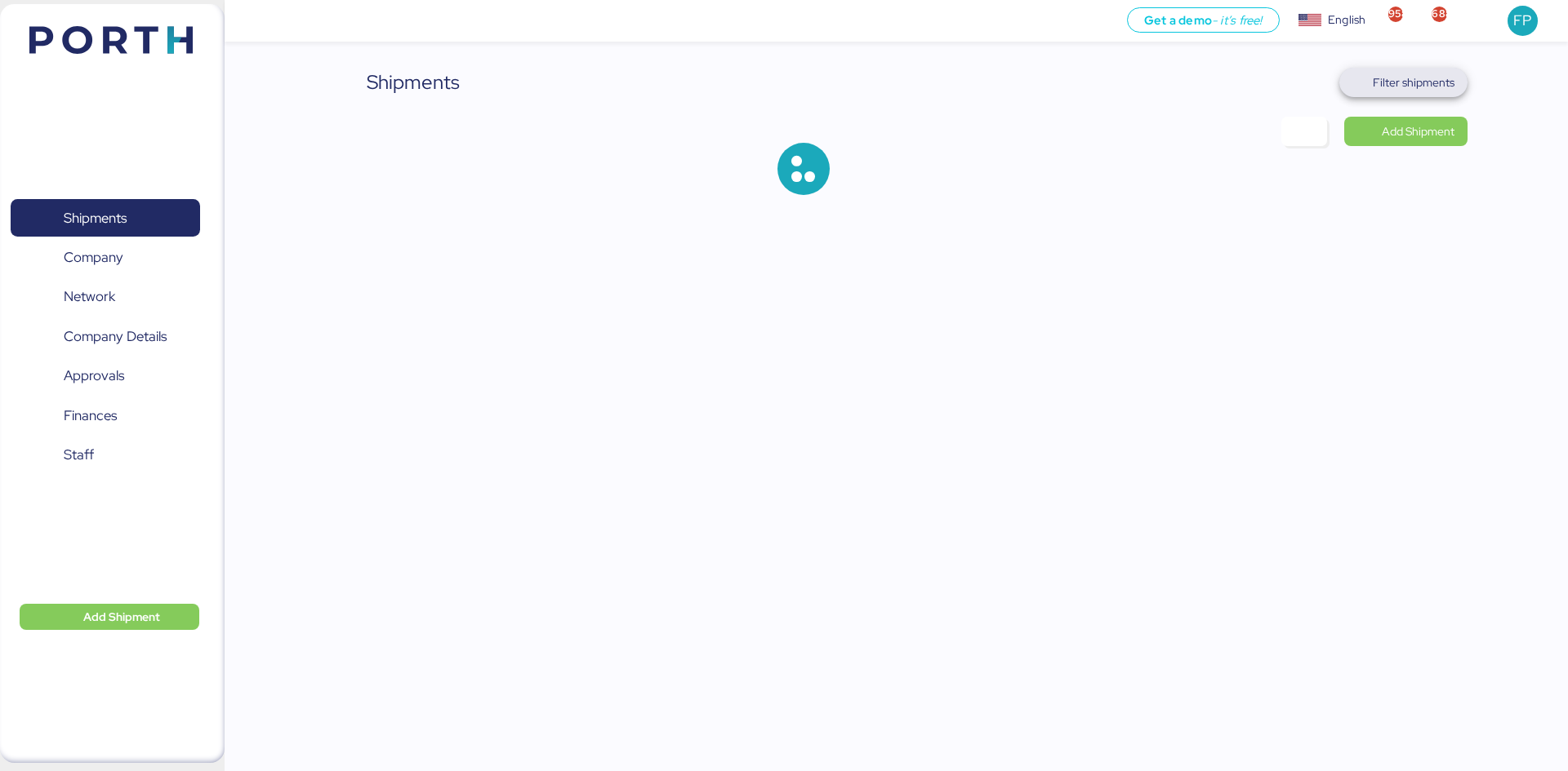
click at [1241, 85] on span "Filter shipments" at bounding box center [1413, 82] width 82 height 20
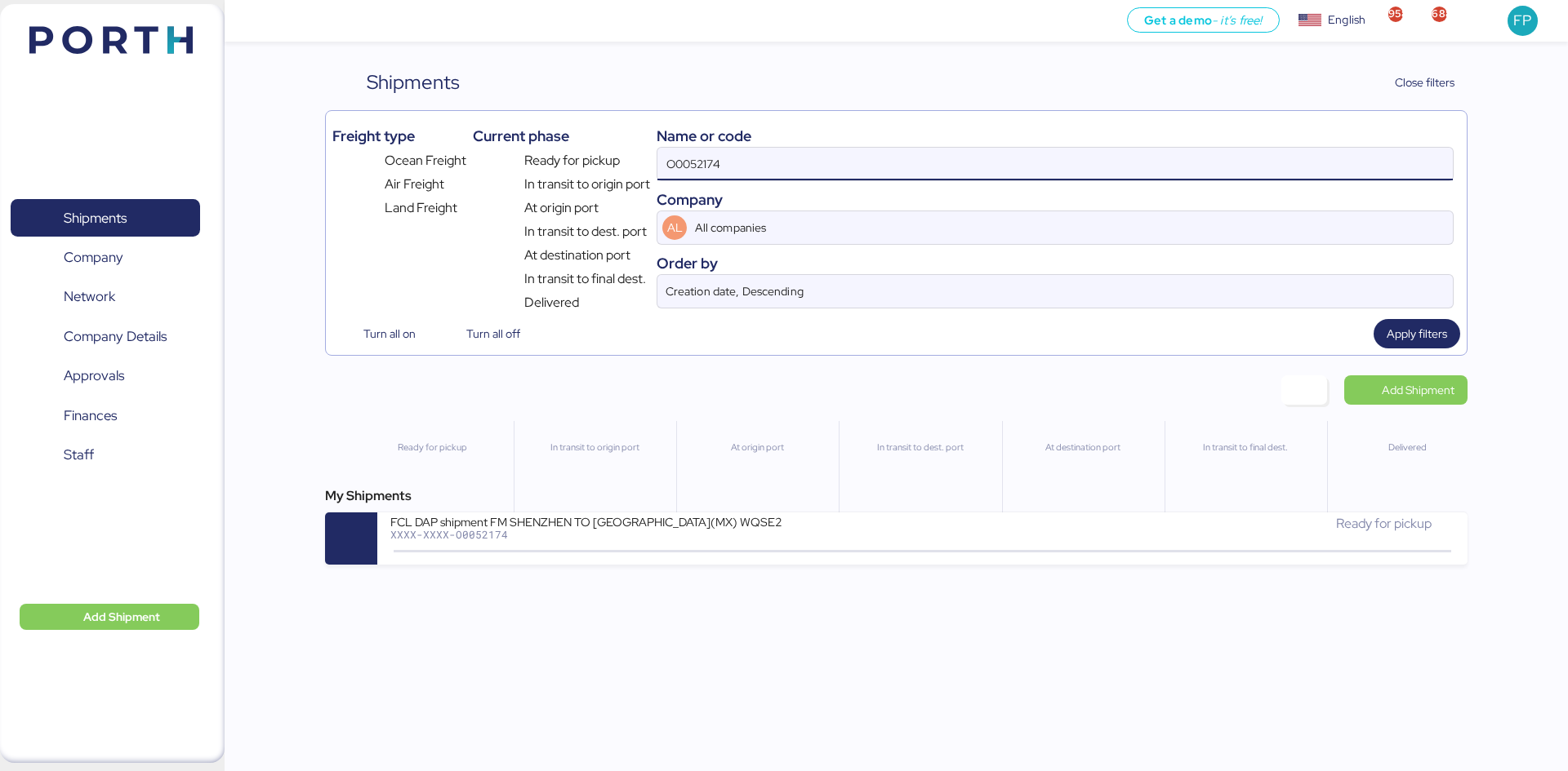
click at [712, 155] on input "O0052174" at bounding box center [1055, 164] width 795 height 32
click at [714, 155] on input "O0052174" at bounding box center [1055, 164] width 795 height 32
paste input "022"
type input "O0052022"
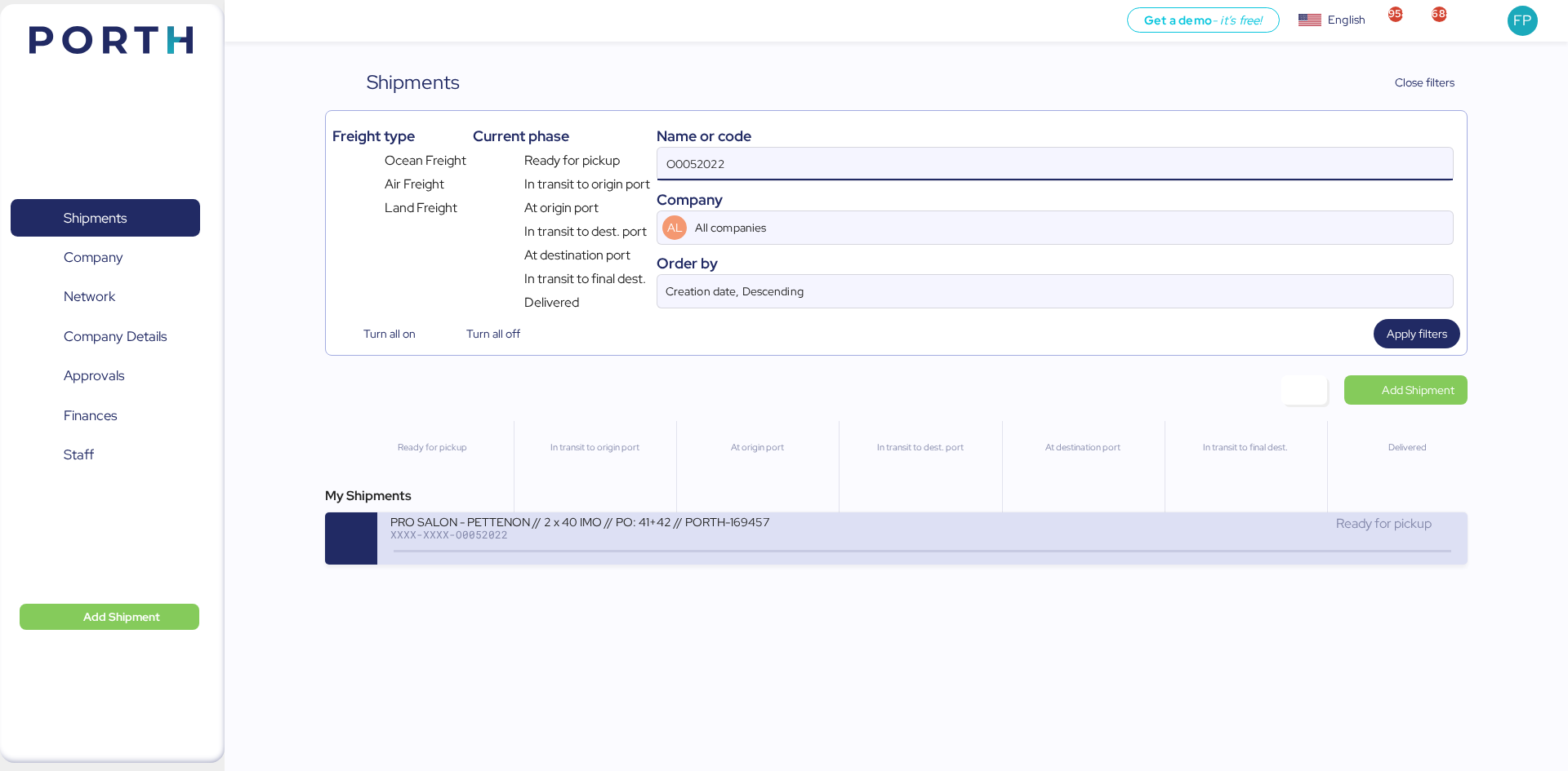
click at [587, 524] on div "PRO SALON - PETTENON // 2 x 40 IMO // PO: 41+42 // PORTH-169457" at bounding box center [586, 521] width 392 height 14
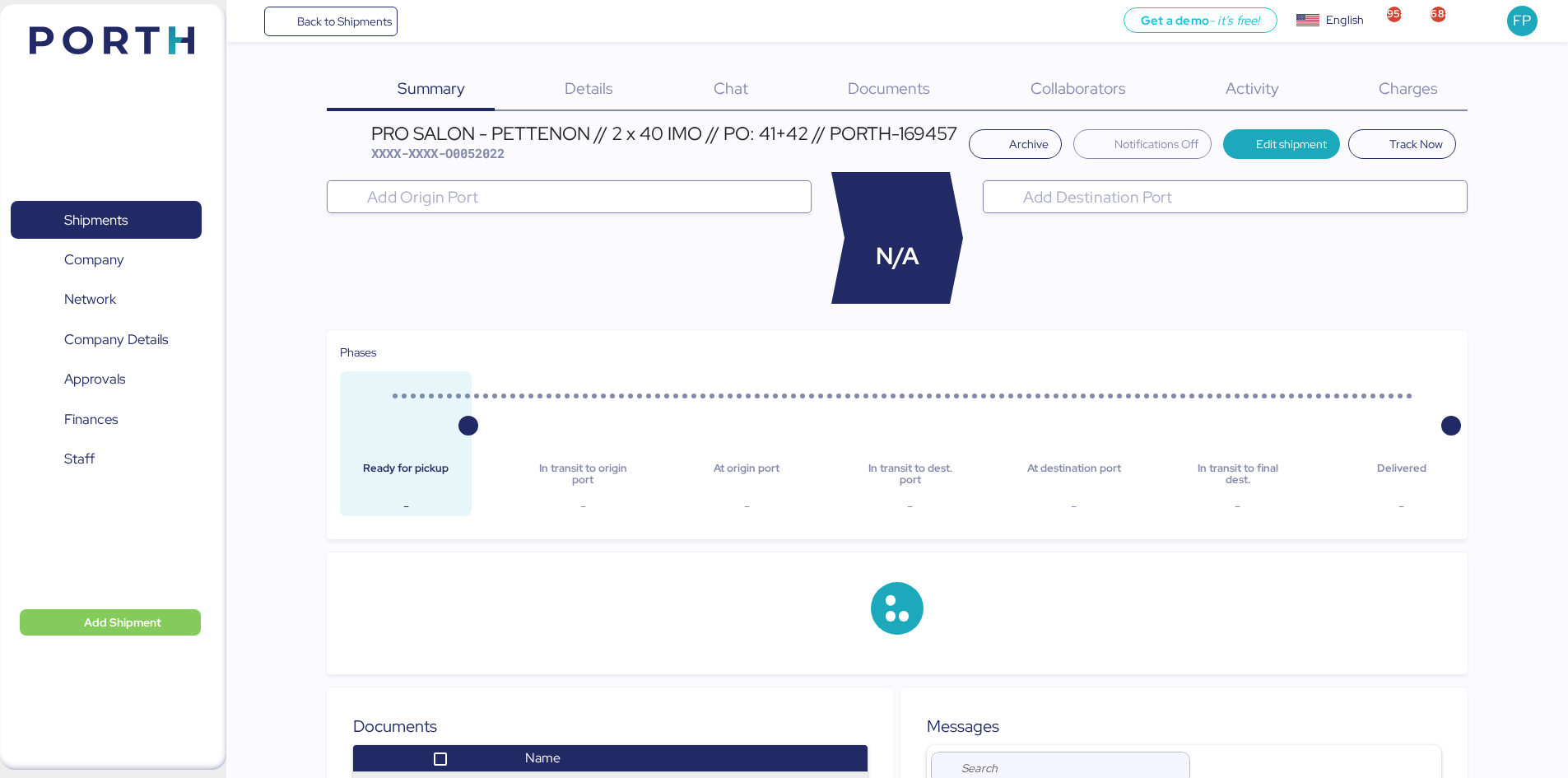
click at [1251, 92] on span "Charges" at bounding box center [1408, 88] width 59 height 21
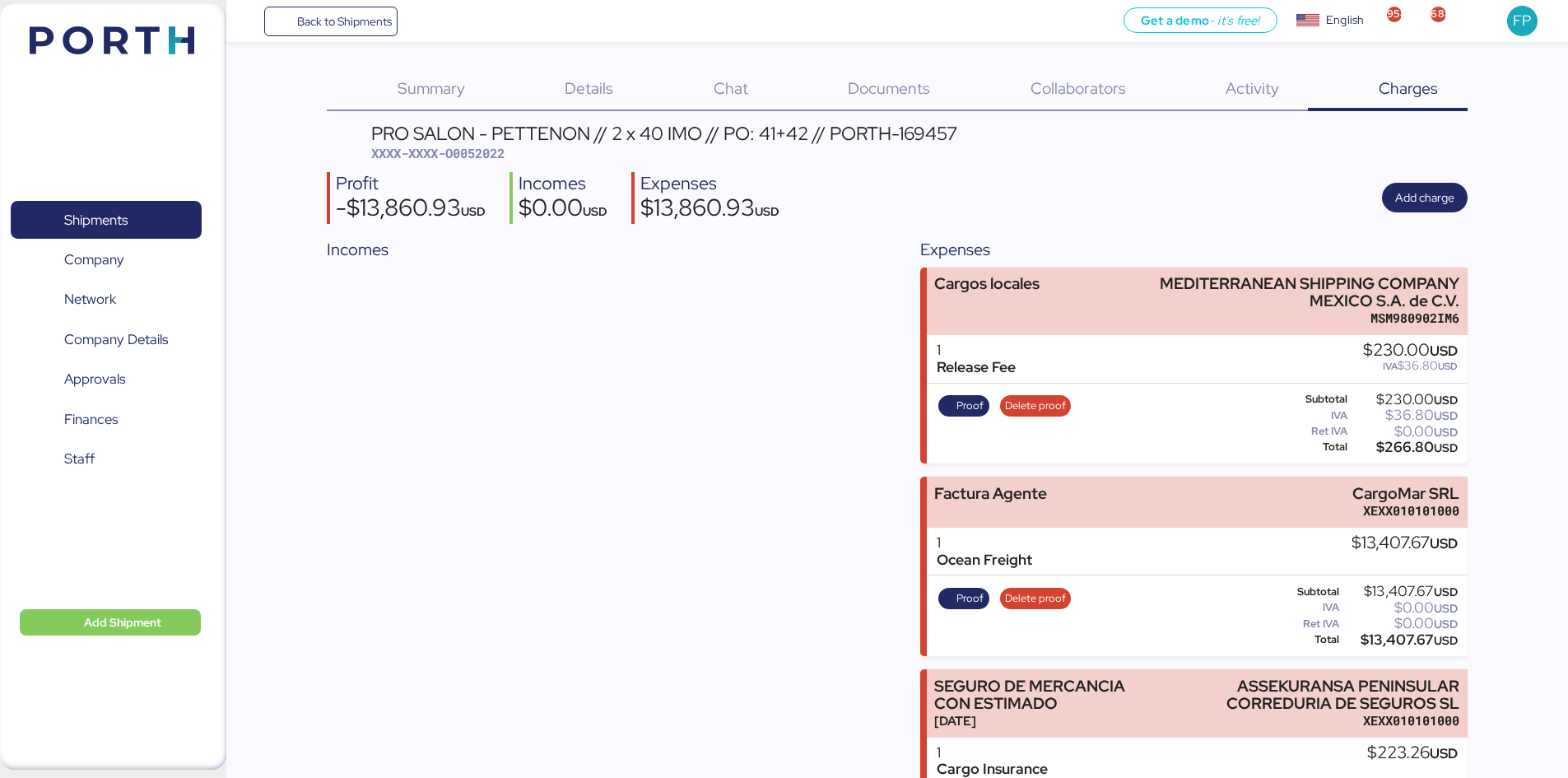
click at [466, 151] on span "XXXX-XXXX-O0052022" at bounding box center [438, 153] width 133 height 16
copy span "O0052022"
drag, startPoint x: 1323, startPoint y: 292, endPoint x: 1470, endPoint y: 303, distance: 147.4
click at [1251, 303] on div "Summary 0 Details 0 Chat 0 Documents 0 Collaborators 0 Activity 0 Charges 0 PRO…" at bounding box center [784, 433] width 1568 height 866
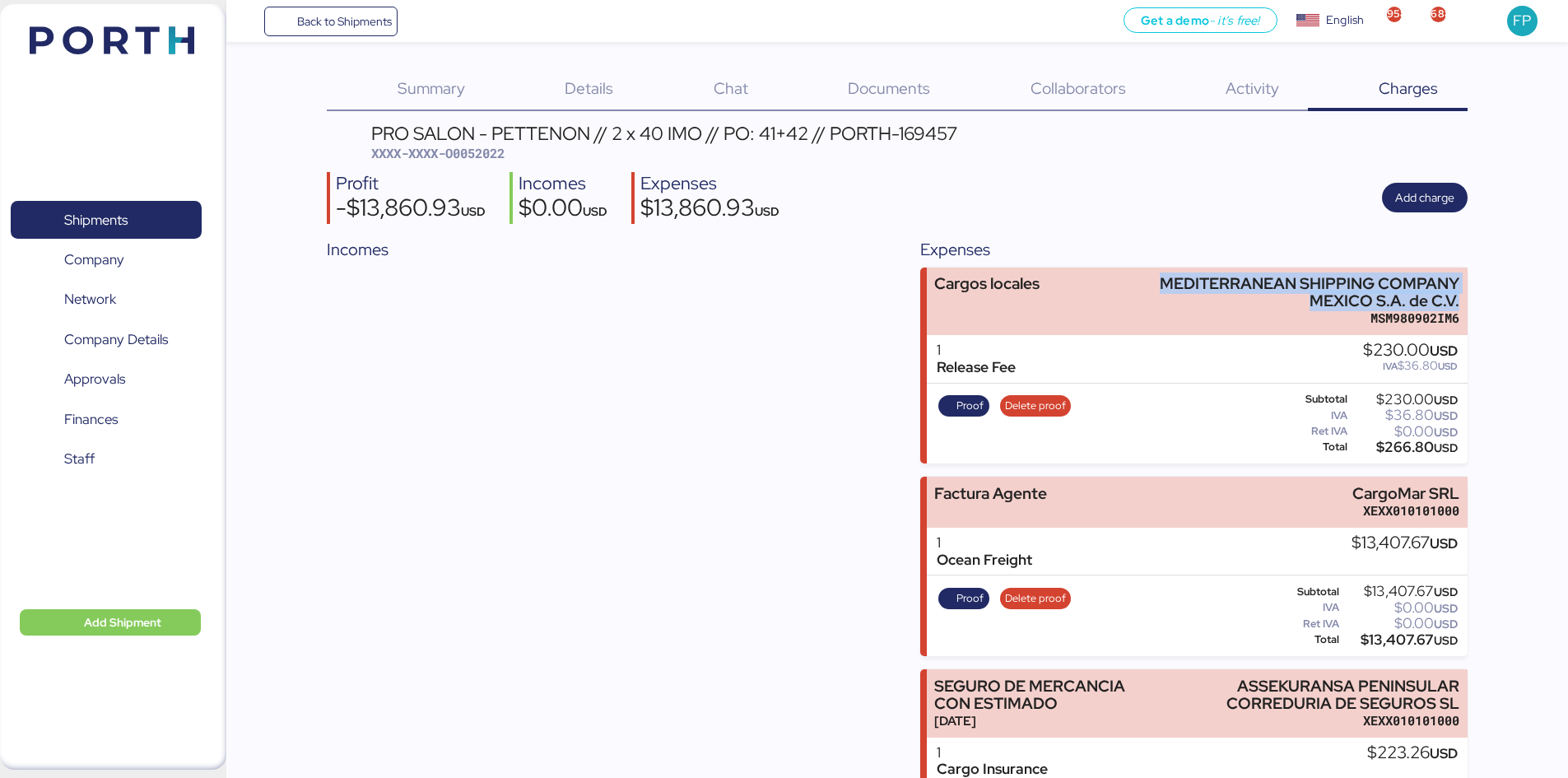
copy div "MEDITERRANEAN SHIPPING COMPANY MEXICO S.A. de C.V."
click at [1251, 450] on div "$266.80 USD" at bounding box center [1404, 447] width 107 height 12
copy div "266.80"
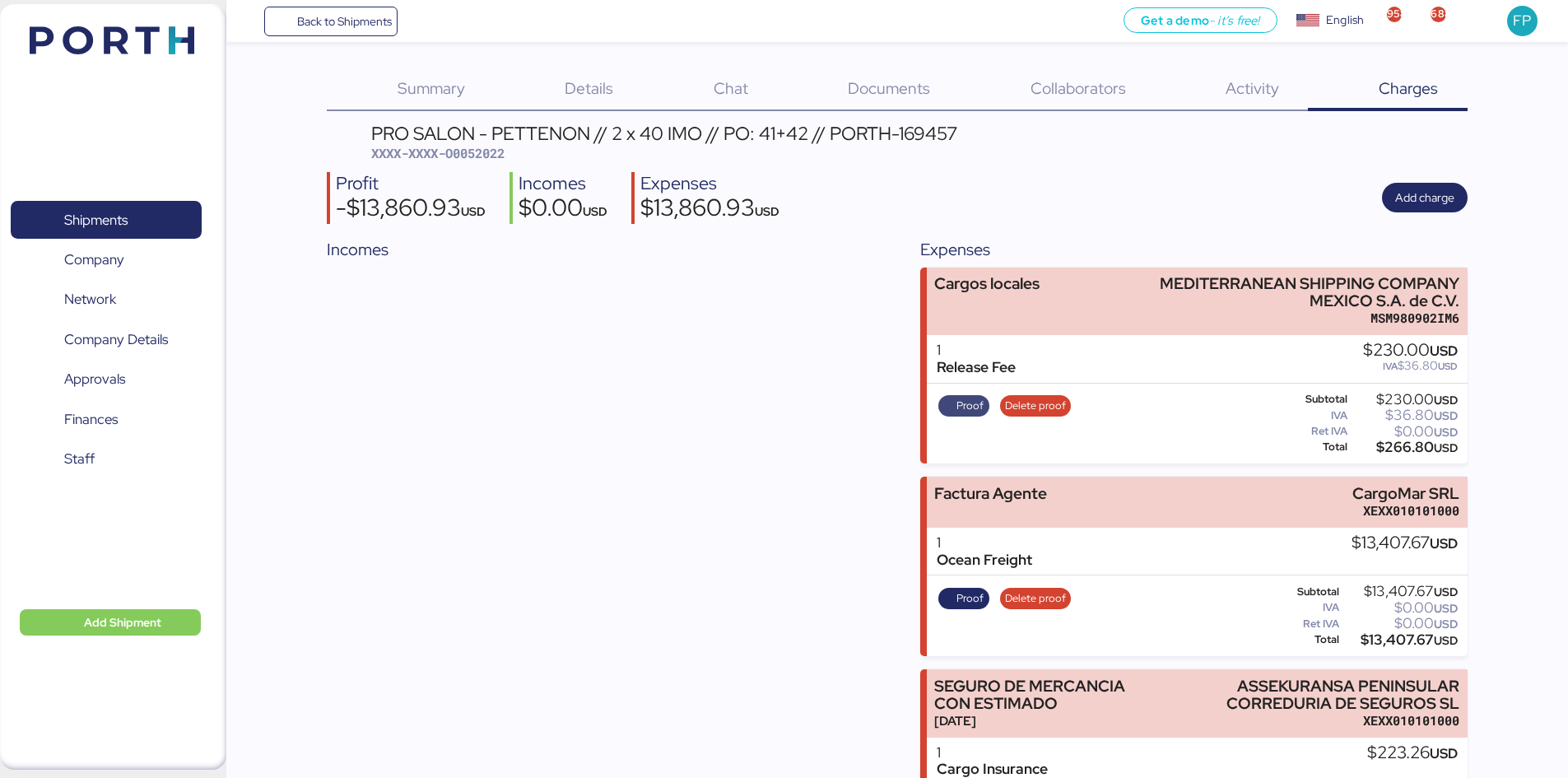
click at [981, 410] on span "Proof" at bounding box center [971, 405] width 27 height 18
click at [471, 151] on span "XXXX-XXXX-O0052022" at bounding box center [438, 153] width 133 height 16
copy span "O0052022"
click at [170, 227] on span "Shipments" at bounding box center [106, 221] width 177 height 24
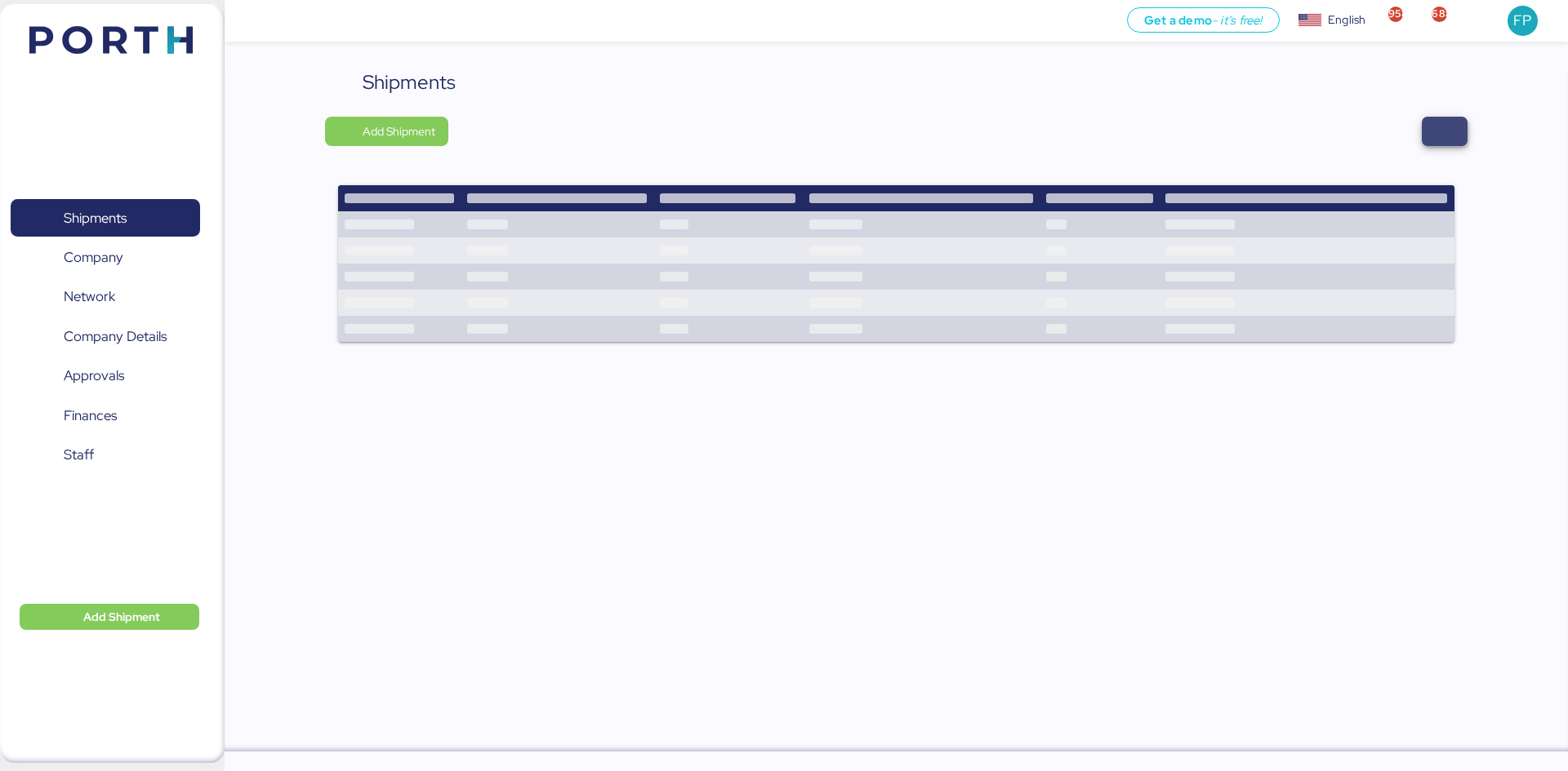
click at [1241, 130] on span "button" at bounding box center [1445, 131] width 46 height 30
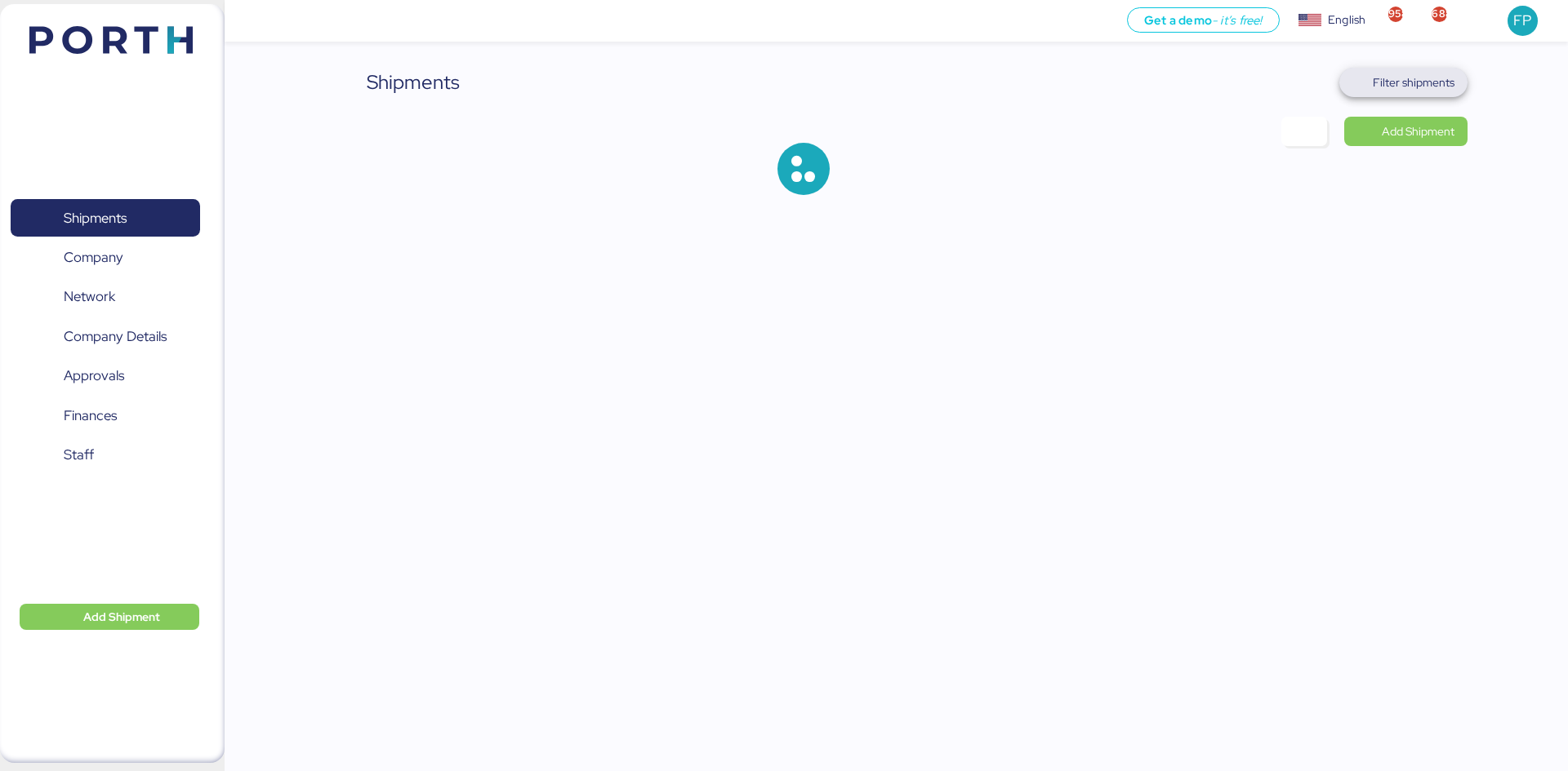
click at [1241, 87] on span "Filter shipments" at bounding box center [1413, 82] width 82 height 20
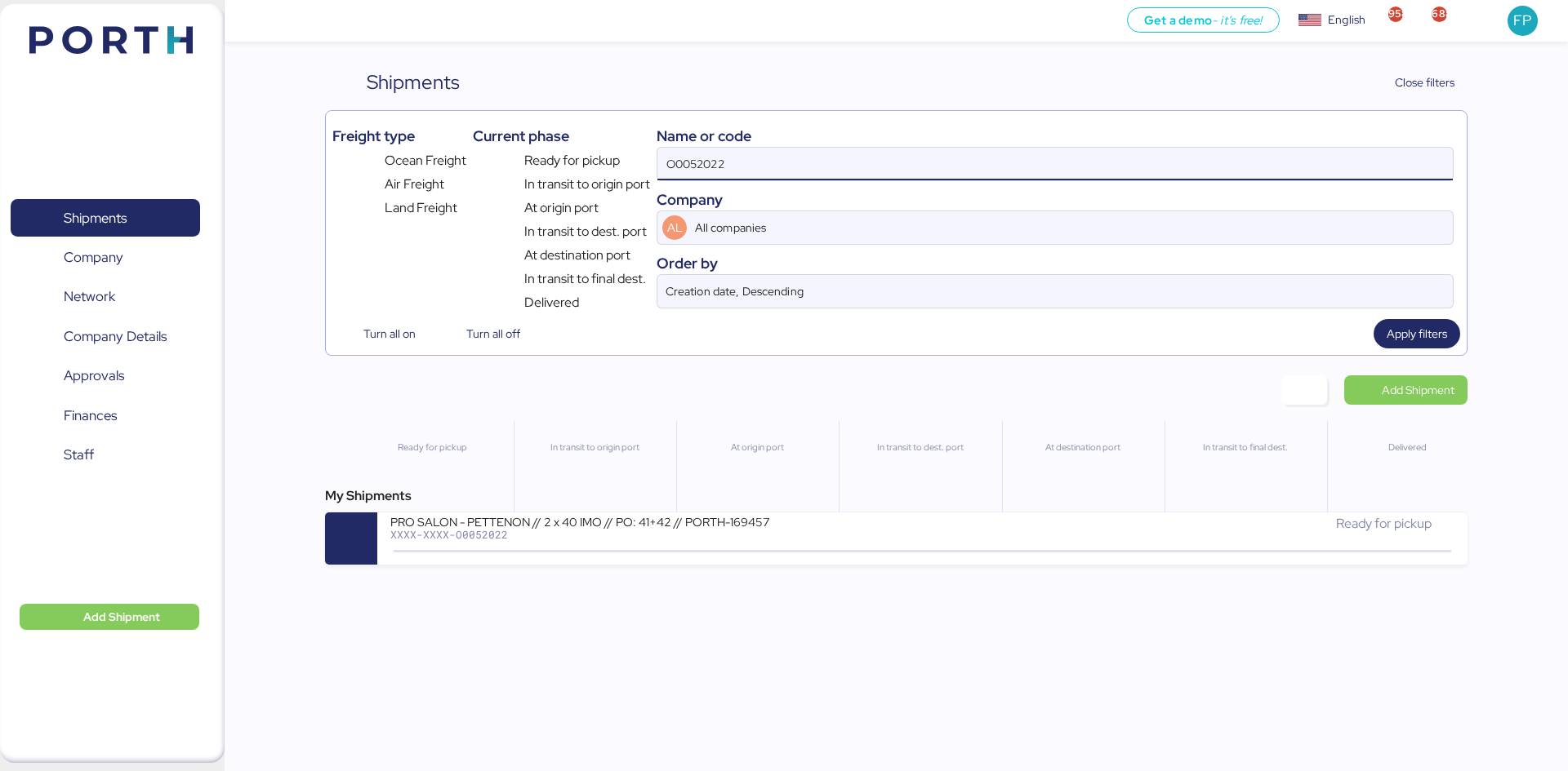
click at [716, 165] on input "O0052022" at bounding box center [1055, 164] width 795 height 32
paste input "140"
type input "O0052140"
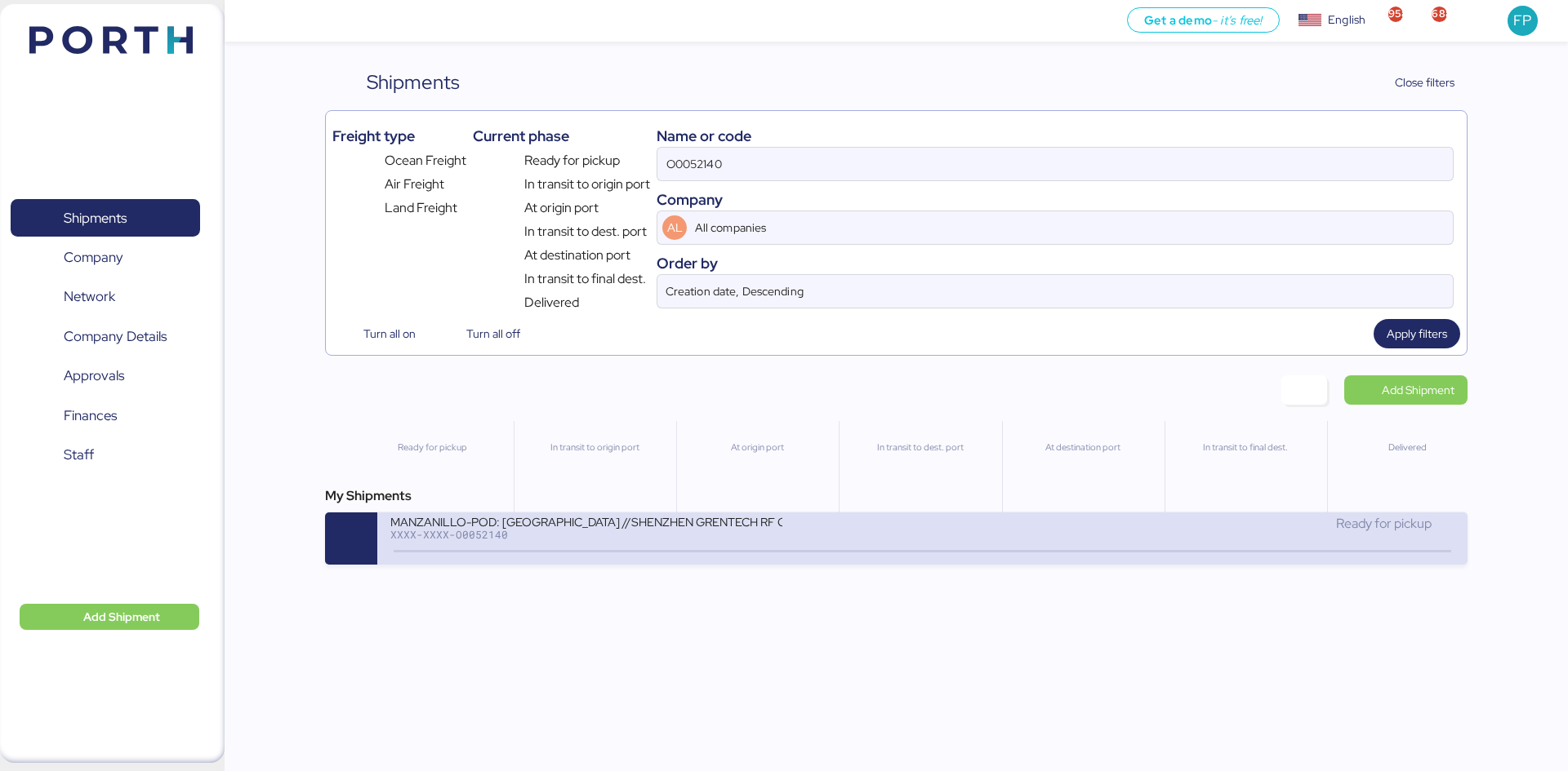
click at [747, 534] on div "XXXX-XXXX-O0052140" at bounding box center [586, 534] width 392 height 11
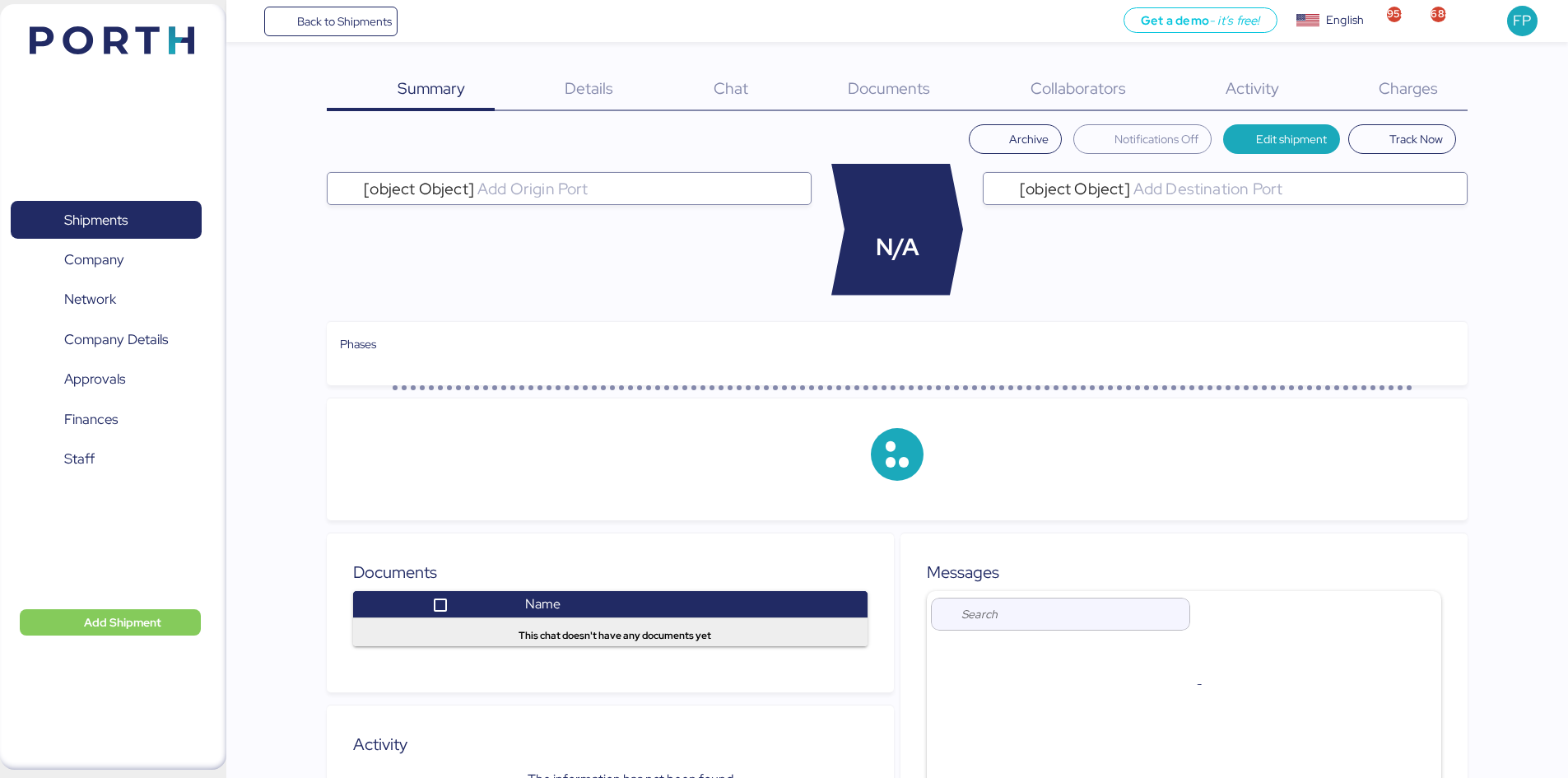
click at [1251, 95] on span "Charges" at bounding box center [1408, 88] width 59 height 21
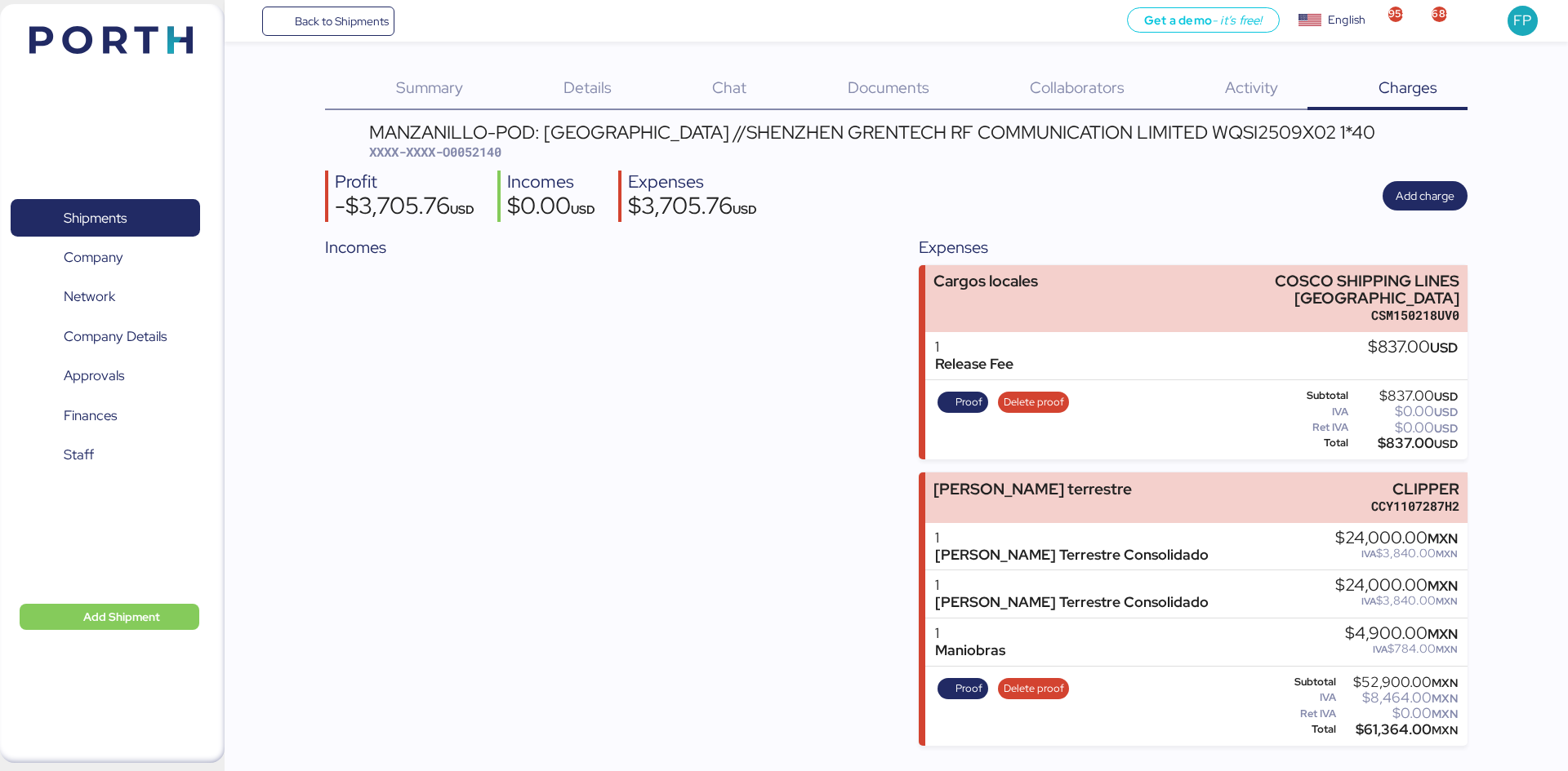
click at [473, 147] on span "XXXX-XXXX-O0052140" at bounding box center [435, 151] width 132 height 16
click at [473, 146] on span "XXXX-XXXX-O0052140" at bounding box center [435, 151] width 132 height 16
copy span "O0052140"
drag, startPoint x: 1205, startPoint y: 278, endPoint x: 1491, endPoint y: 265, distance: 286.3
click at [1241, 266] on div "Summary 0 Details 0 Chat 0 Documents 0 Collaborators 0 Activity 0 Charges 0 MAN…" at bounding box center [784, 373] width 1568 height 746
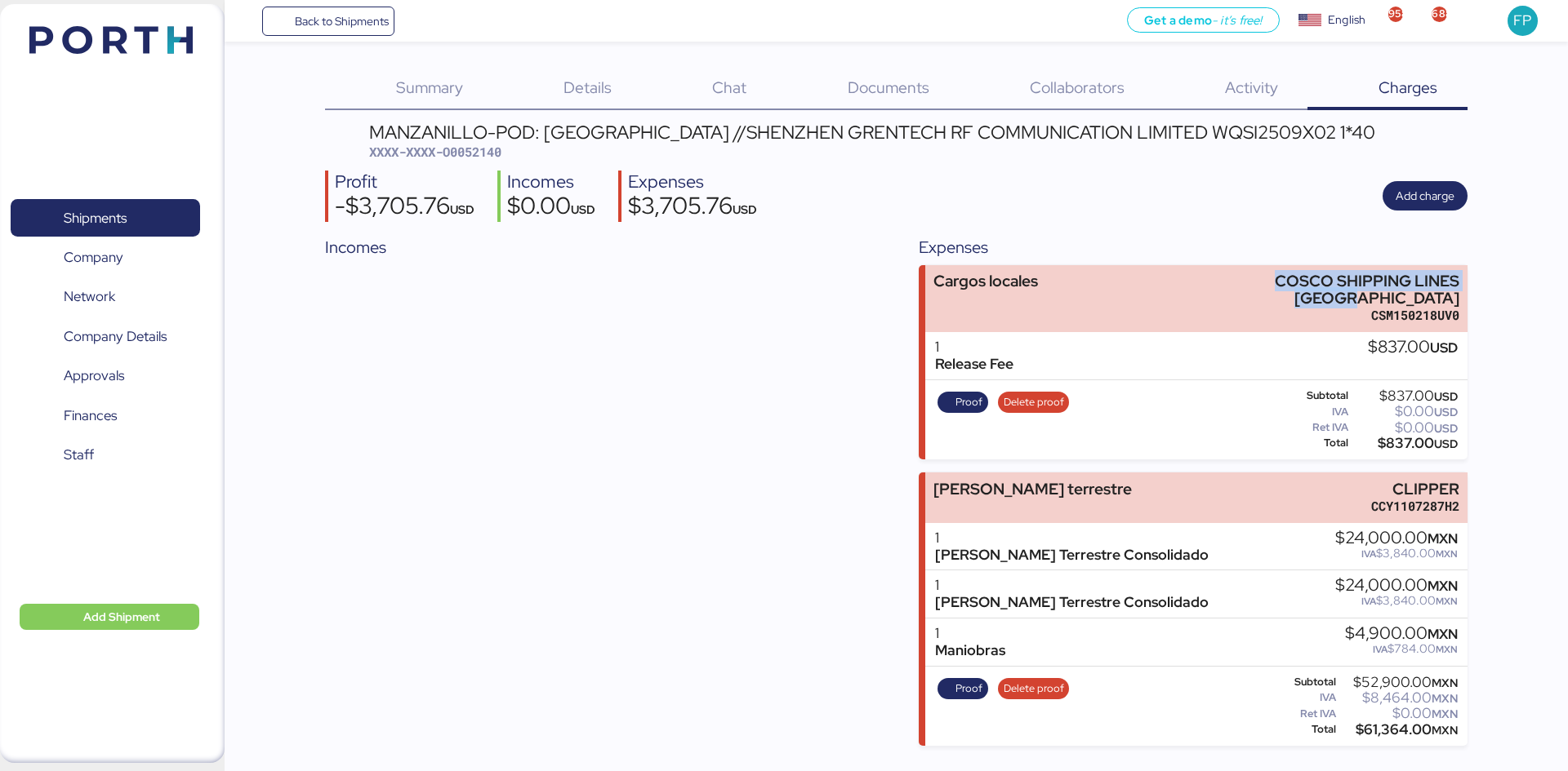
copy div "COSCO SHIPPING LINES MEXICO"
click at [1241, 437] on div "$837.00 USD" at bounding box center [1404, 443] width 106 height 12
click at [960, 393] on span "Proof" at bounding box center [969, 402] width 27 height 18
click at [956, 393] on span "Proof" at bounding box center [969, 402] width 27 height 18
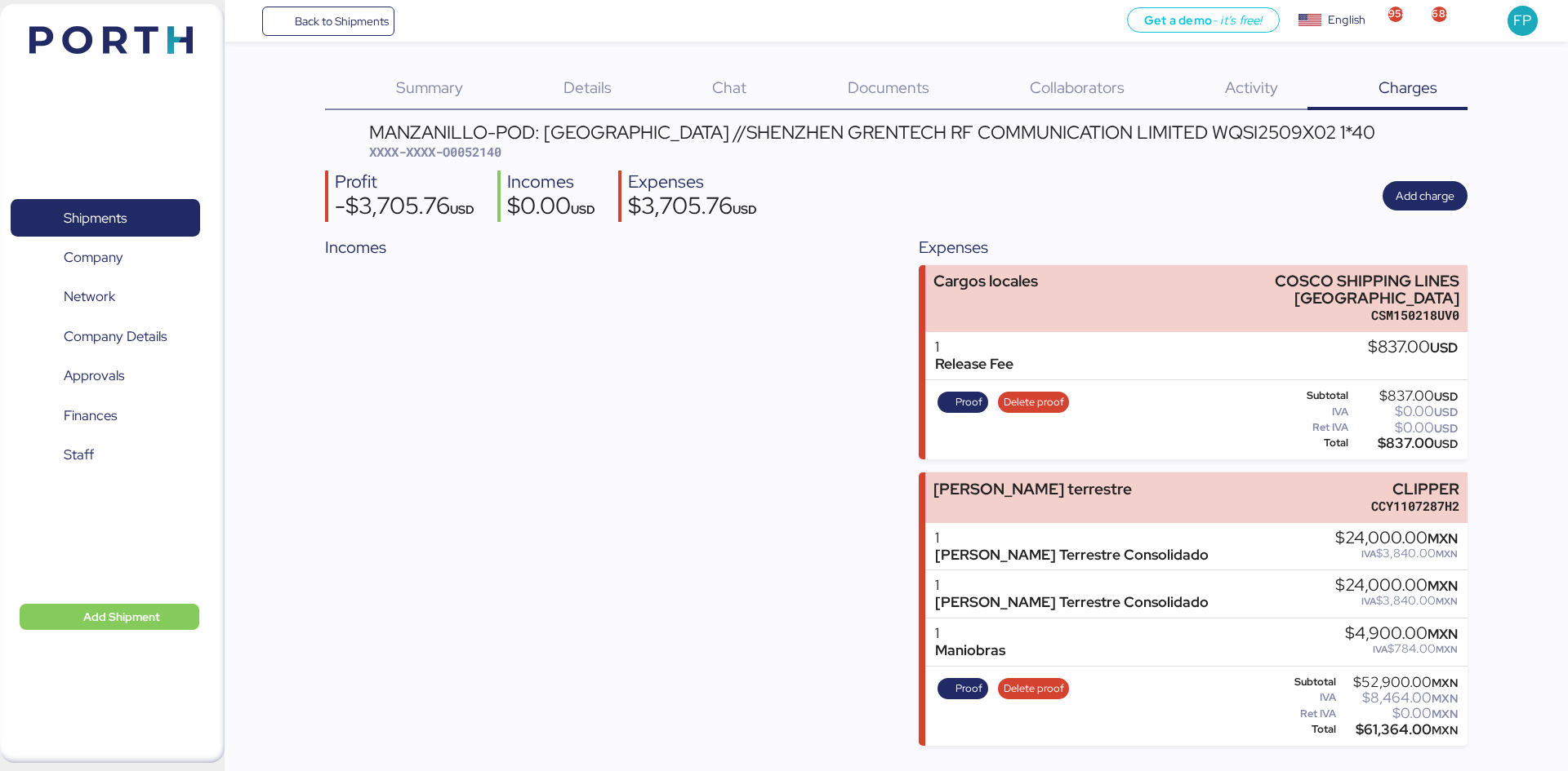
click at [844, 374] on div "Incomes" at bounding box center [599, 490] width 548 height 511
click at [495, 154] on span "XXXX-XXXX-O0052140" at bounding box center [435, 151] width 132 height 16
click at [1093, 168] on div "MANZANILLO-POD: Hong Kong //SHENZHEN GRENTECH RF COMMUNICATION LIMITED WQSI2509…" at bounding box center [896, 435] width 1142 height 623
click at [975, 393] on span "Proof" at bounding box center [969, 402] width 27 height 18
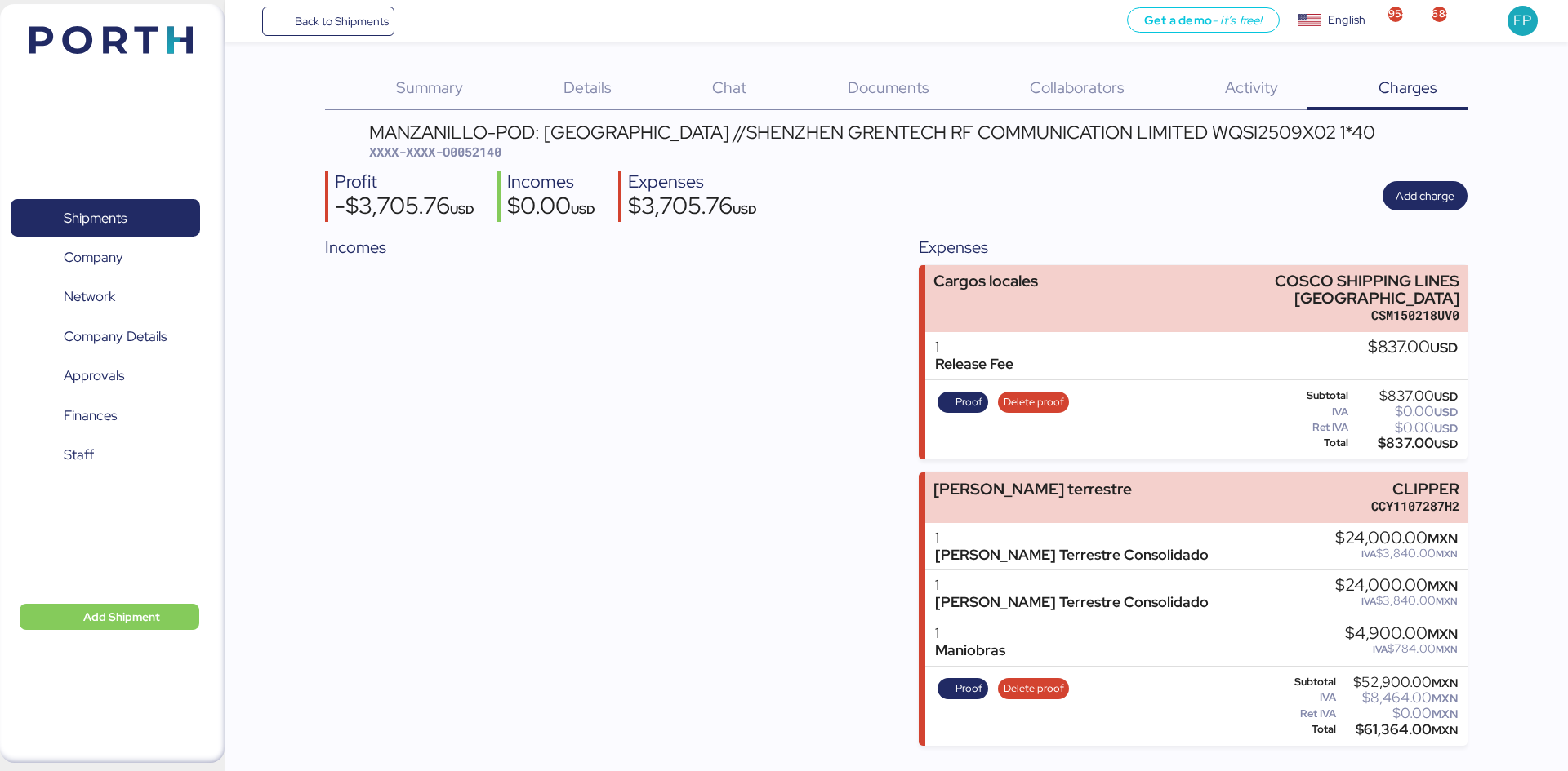
click at [497, 144] on span "XXXX-XXXX-O0052140" at bounding box center [435, 151] width 132 height 16
click at [497, 145] on span "XXXX-XXXX-O0052140" at bounding box center [435, 151] width 132 height 16
click at [1172, 134] on div "MANZANILLO-POD: Hong Kong //SHENZHEN GRENTECH RF COMMUNICATION LIMITED WQSI2509…" at bounding box center [873, 132] width 1006 height 18
click at [1171, 134] on div "MANZANILLO-POD: Hong Kong //SHENZHEN GRENTECH RF COMMUNICATION LIMITED WQSI2509…" at bounding box center [873, 132] width 1006 height 18
click at [1241, 207] on span "Add charge" at bounding box center [1424, 196] width 59 height 23
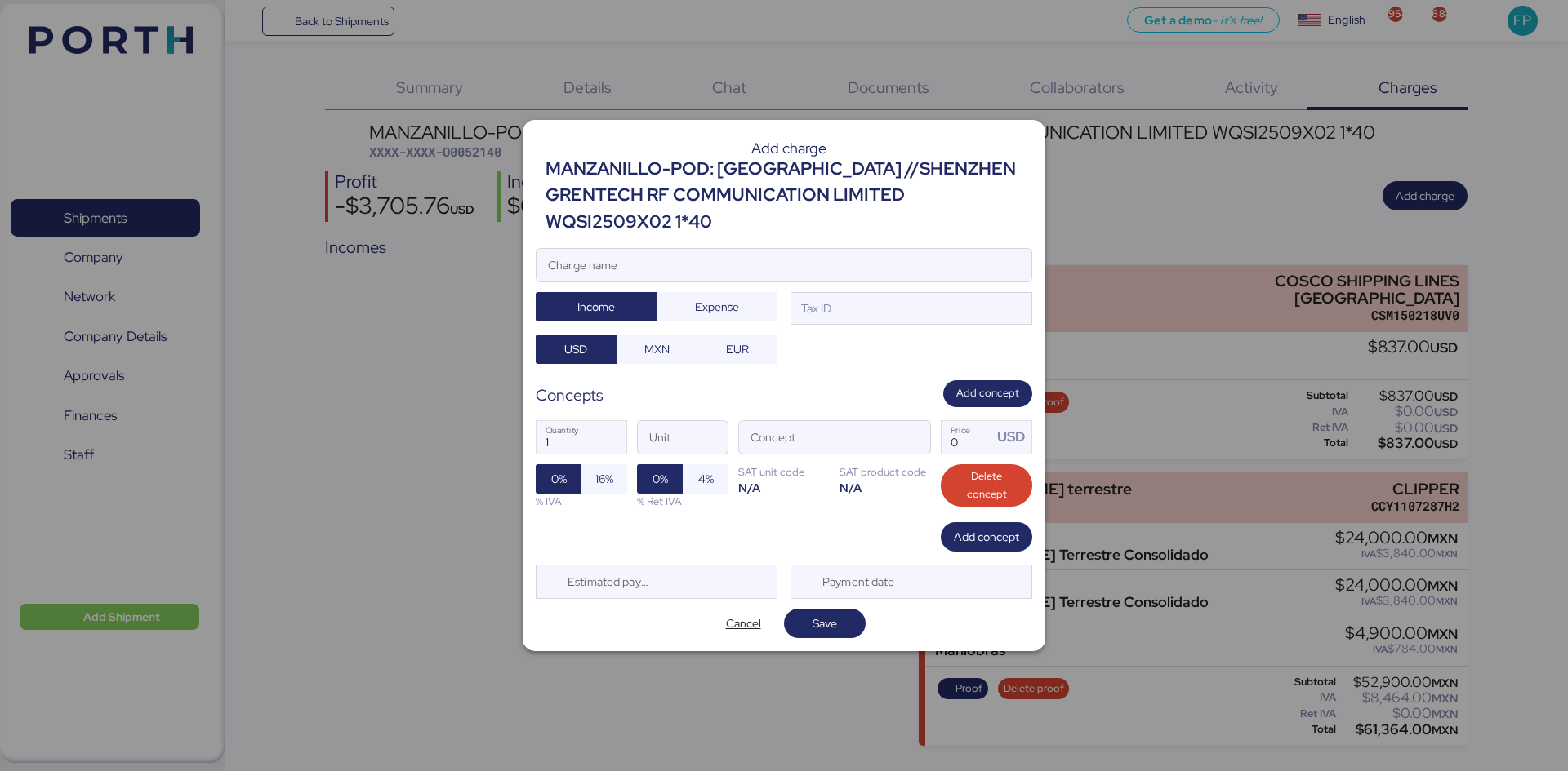
click at [837, 249] on input "Charge name" at bounding box center [783, 266] width 495 height 32
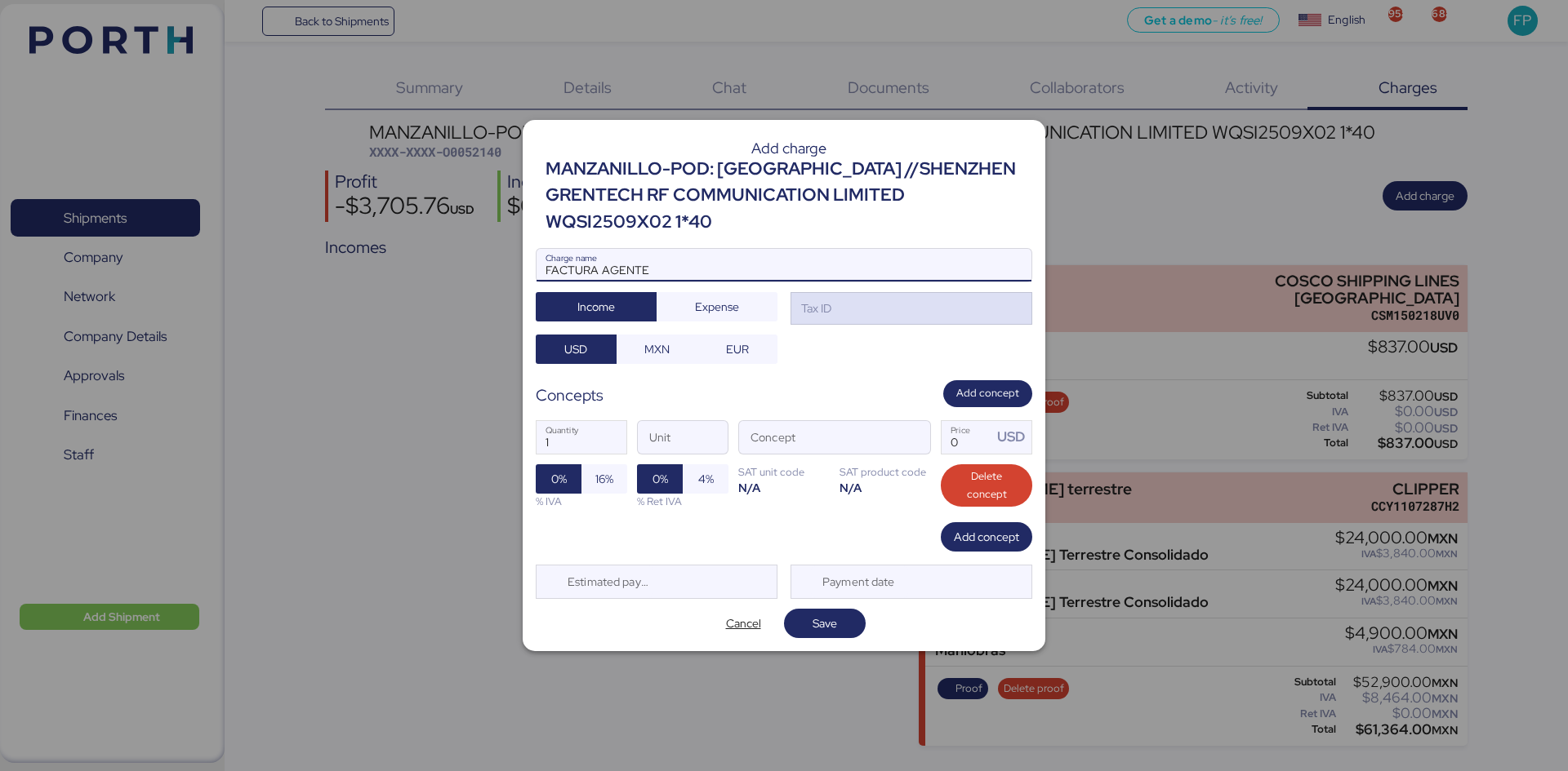
type input "FACTURA AGENTE"
click at [867, 292] on div "Tax ID" at bounding box center [911, 308] width 242 height 32
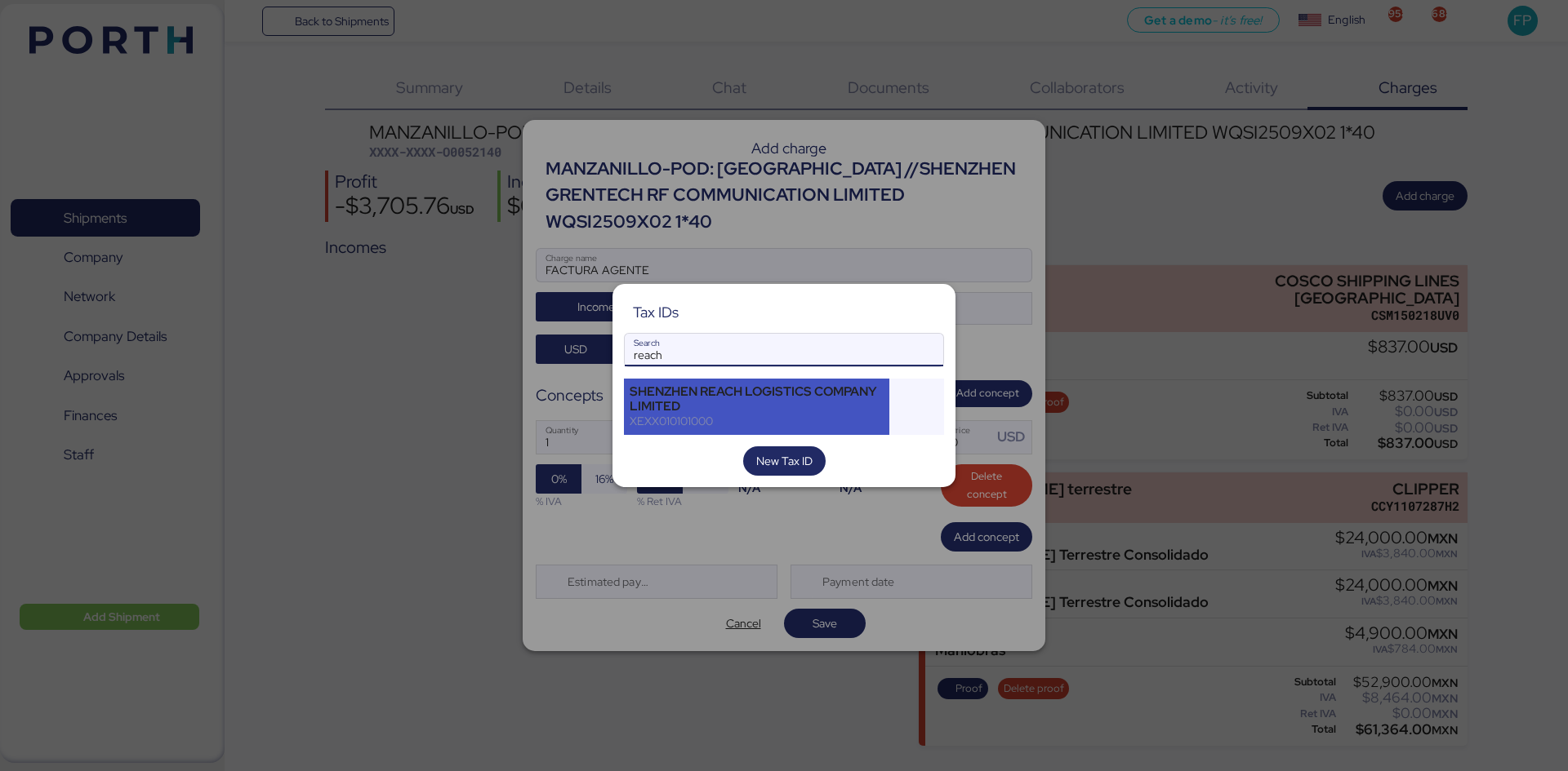
type input "reach"
click at [806, 406] on div "SHENZHEN REACH LOGISTICS COMPANY LIMITED" at bounding box center [757, 399] width 254 height 30
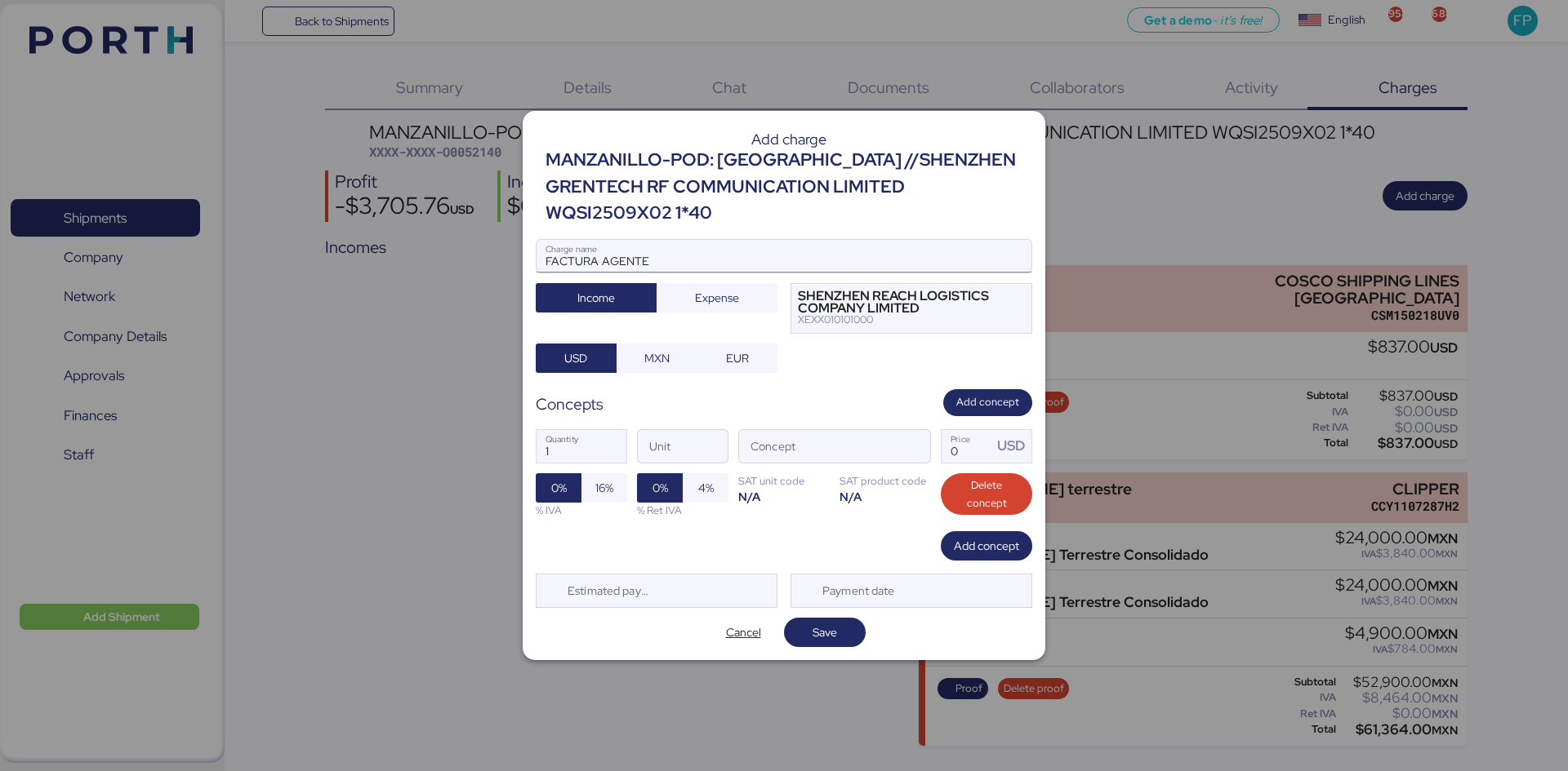
click at [721, 253] on input "FACTURA AGENTE" at bounding box center [783, 256] width 495 height 32
type input "FACTURA AGENTE"
click at [918, 437] on span "button" at bounding box center [913, 450] width 34 height 34
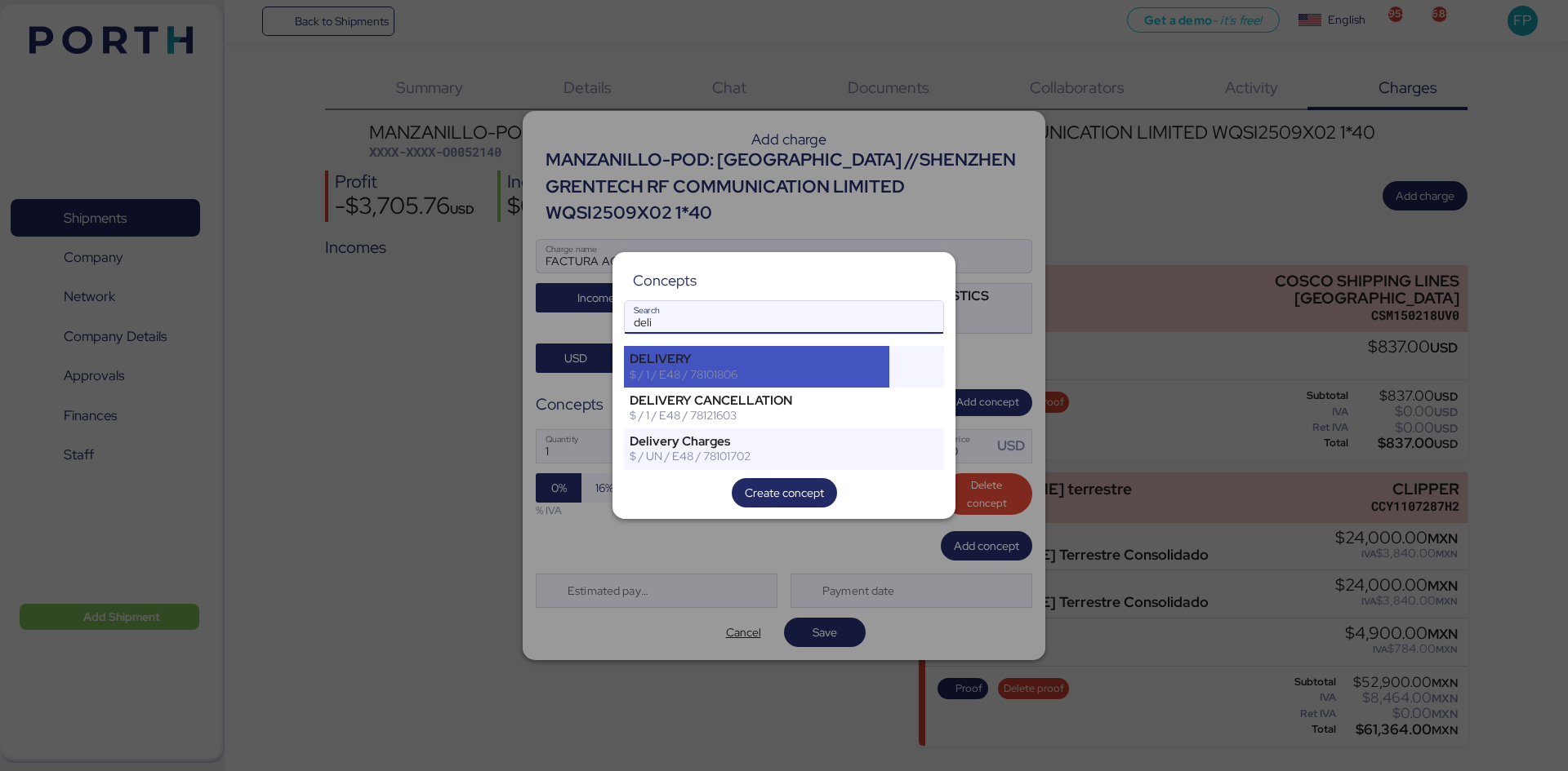
type input "deli"
click at [733, 360] on div "DELIVERY" at bounding box center [757, 358] width 254 height 14
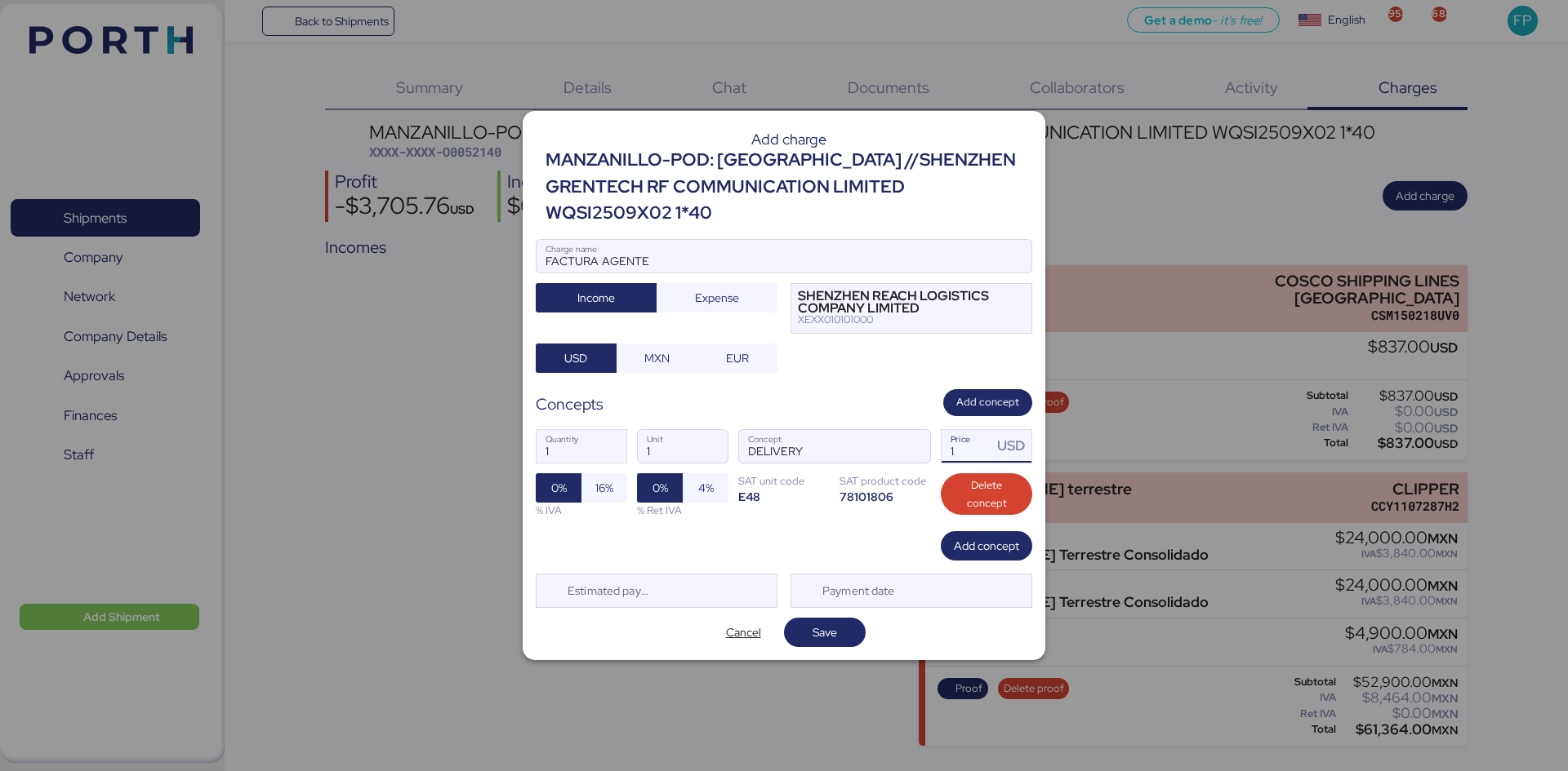
click at [972, 441] on input "1" at bounding box center [966, 446] width 50 height 32
type input "2785"
click at [960, 536] on span "Add concept" at bounding box center [986, 545] width 66 height 20
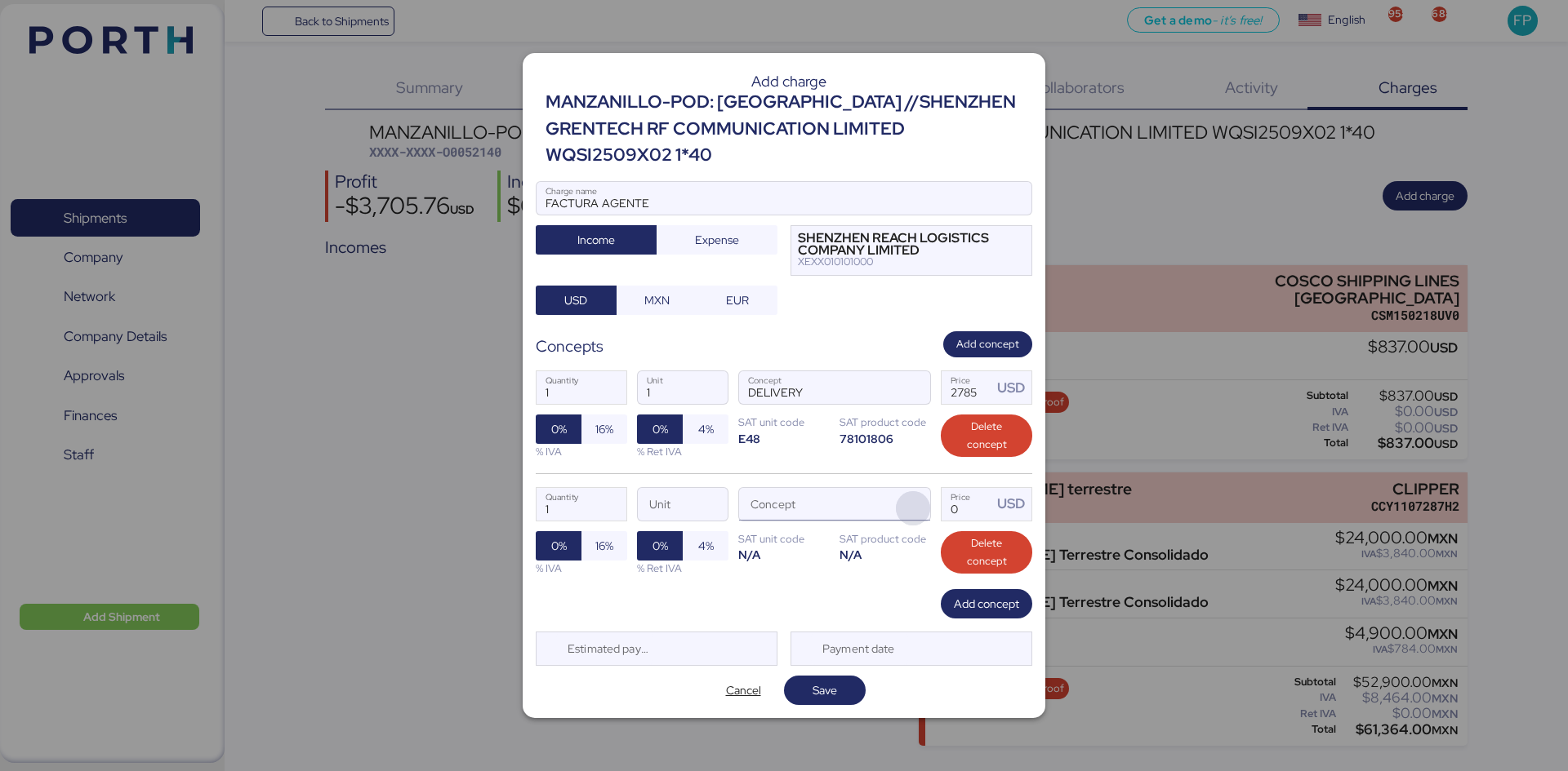
click at [905, 491] on span "button" at bounding box center [913, 508] width 34 height 34
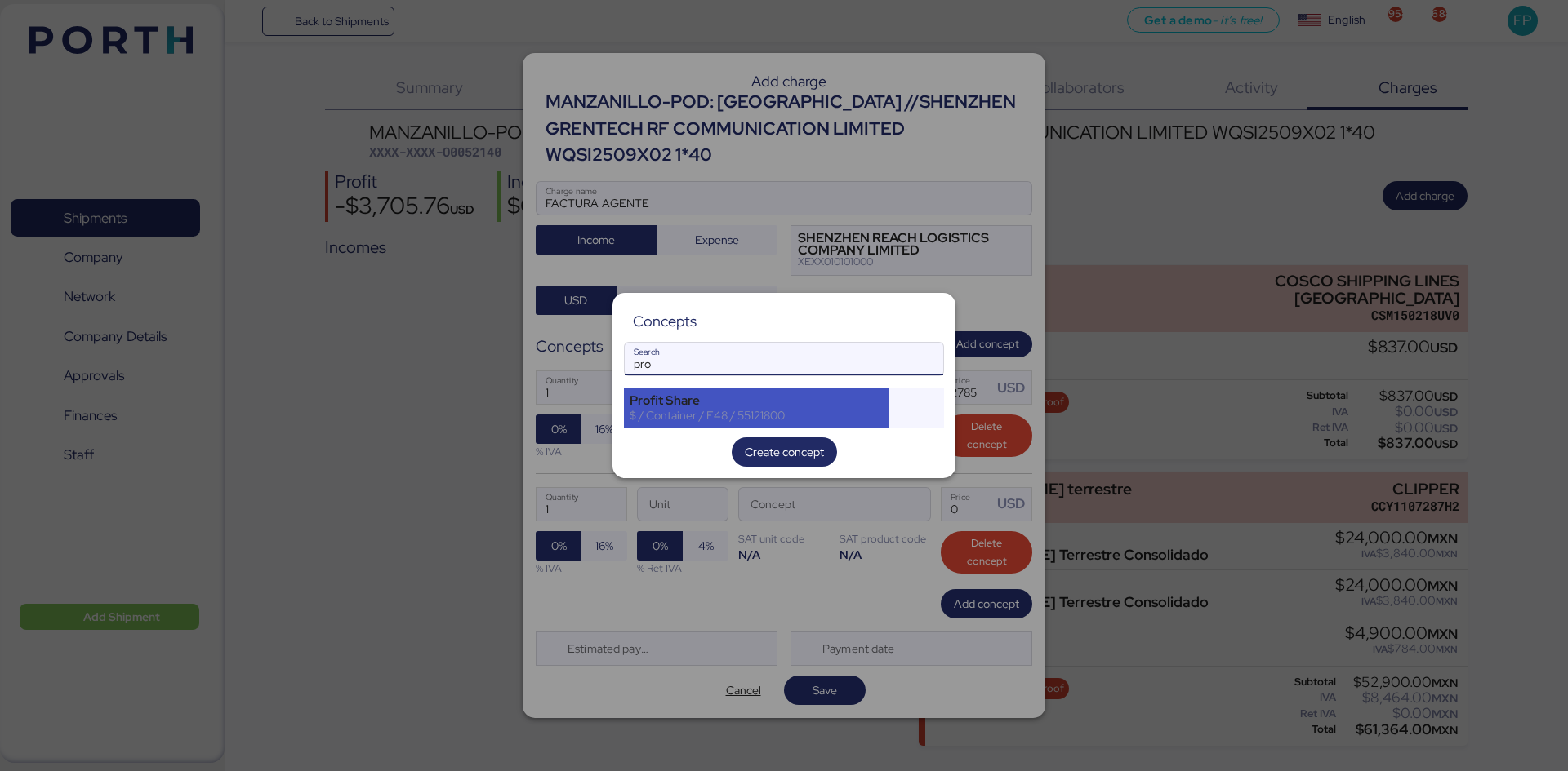
type input "pro"
click at [744, 409] on div "$ / Container / E48 / 55121800" at bounding box center [757, 415] width 254 height 14
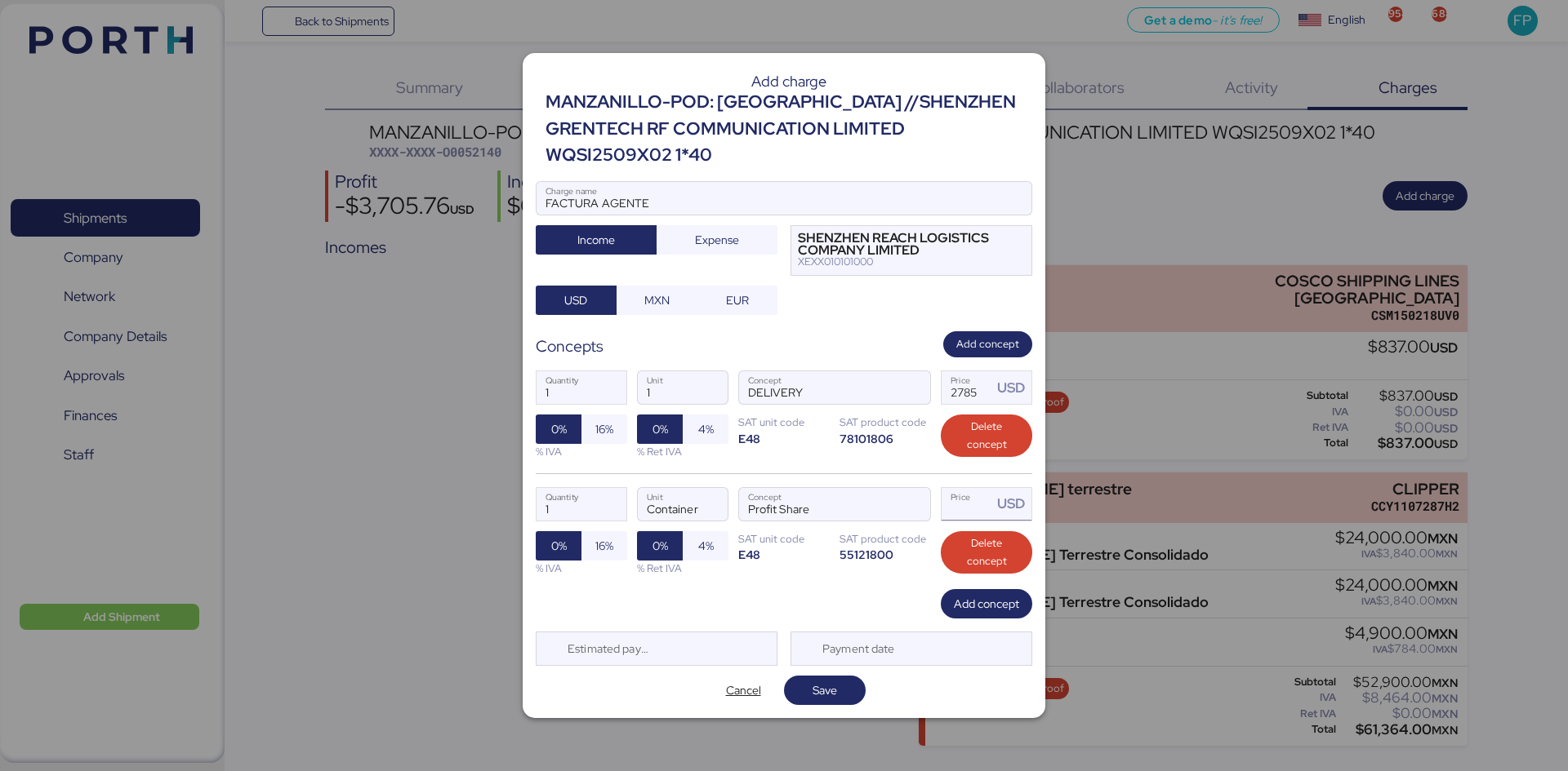
click at [970, 491] on input "Price USD" at bounding box center [966, 505] width 50 height 32
type input "50"
click at [558, 500] on input "1" at bounding box center [581, 505] width 90 height 32
click at [970, 595] on span "Add concept" at bounding box center [986, 603] width 66 height 20
type input "2"
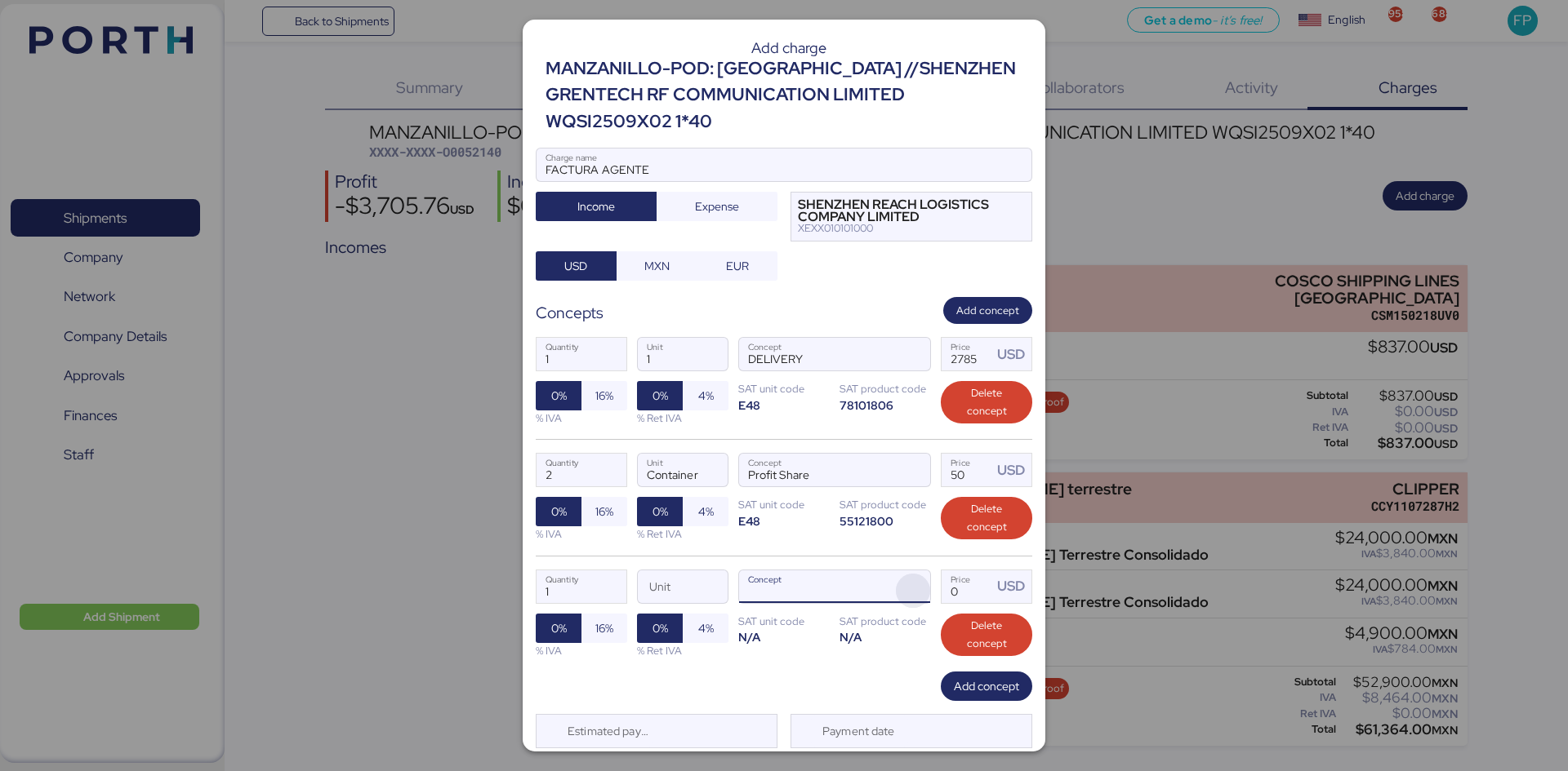
click at [910, 590] on span "button" at bounding box center [913, 591] width 34 height 34
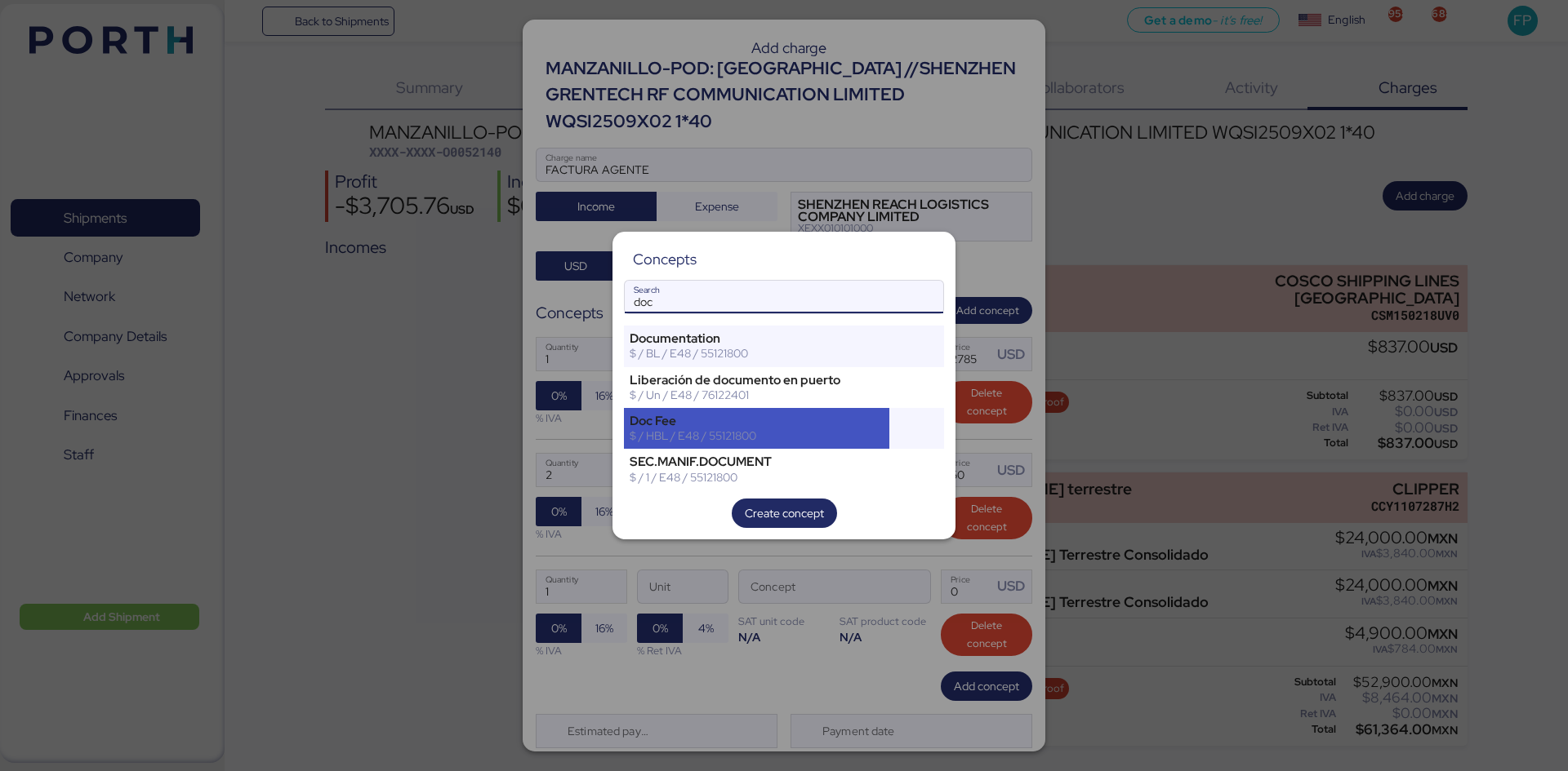
type input "doc"
click at [705, 420] on div "Doc Fee" at bounding box center [757, 420] width 254 height 14
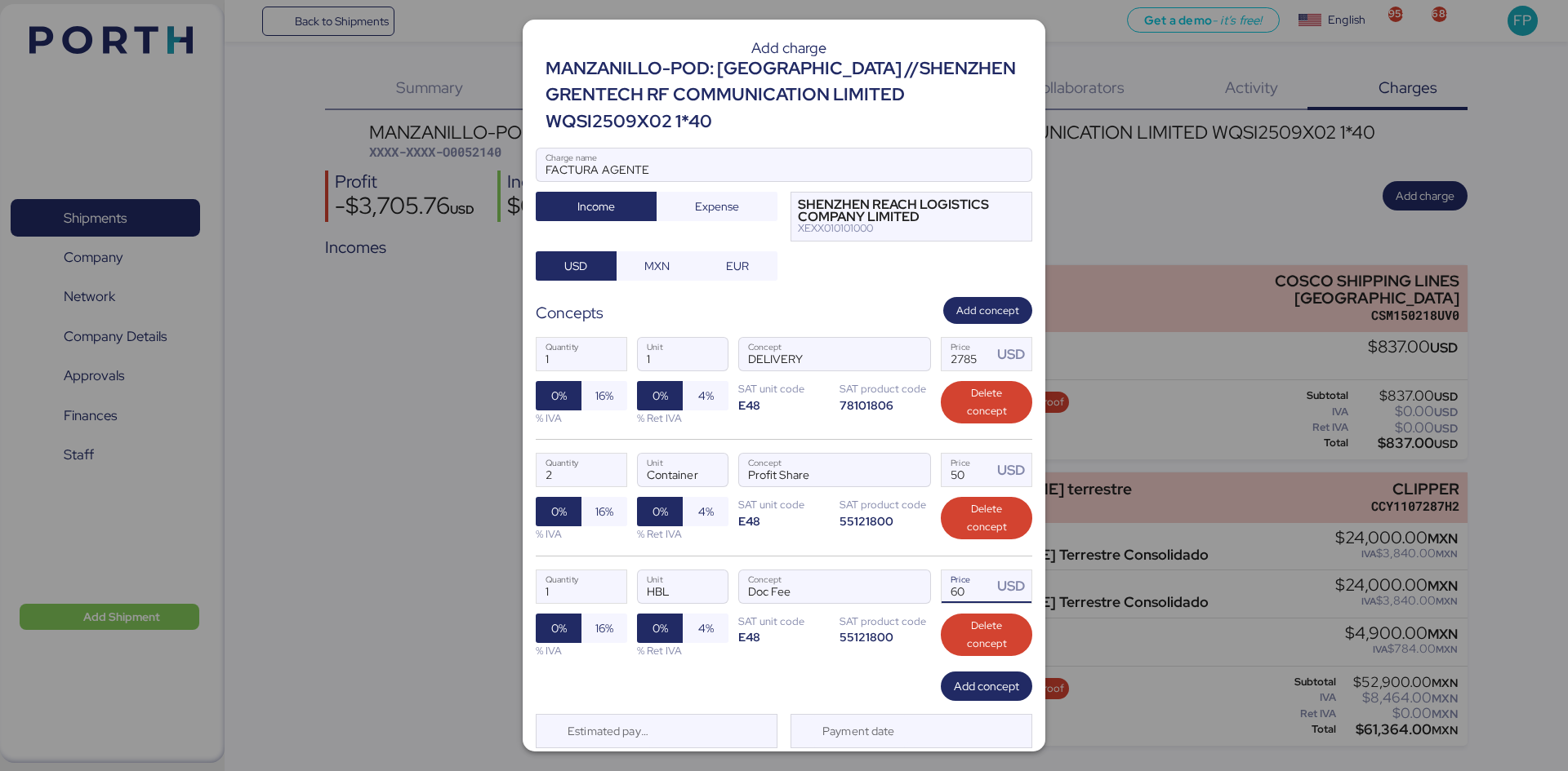
click at [966, 595] on input "60" at bounding box center [966, 586] width 50 height 32
type input "6"
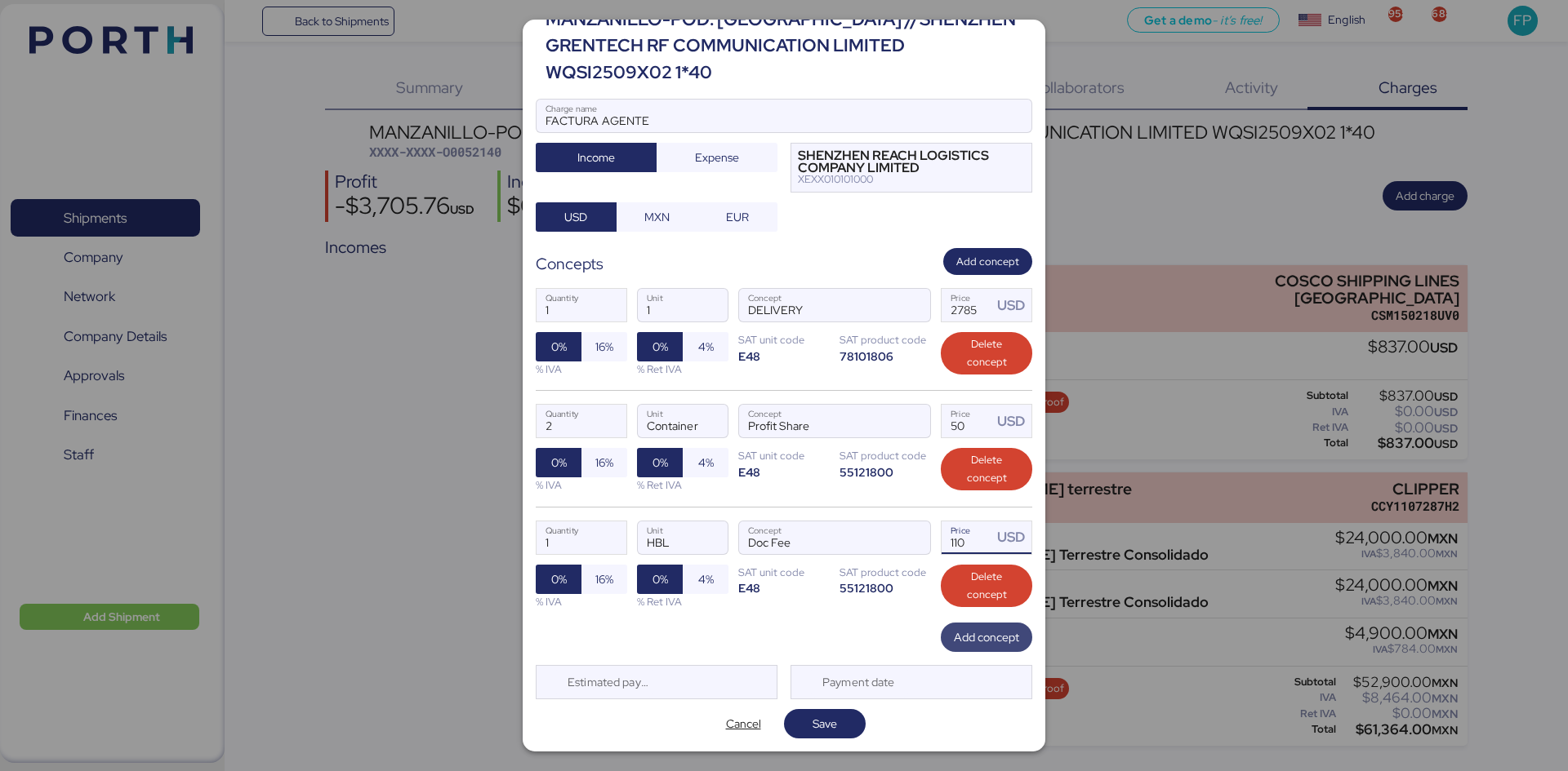
type input "110"
click at [970, 595] on span "Add concept" at bounding box center [986, 637] width 66 height 20
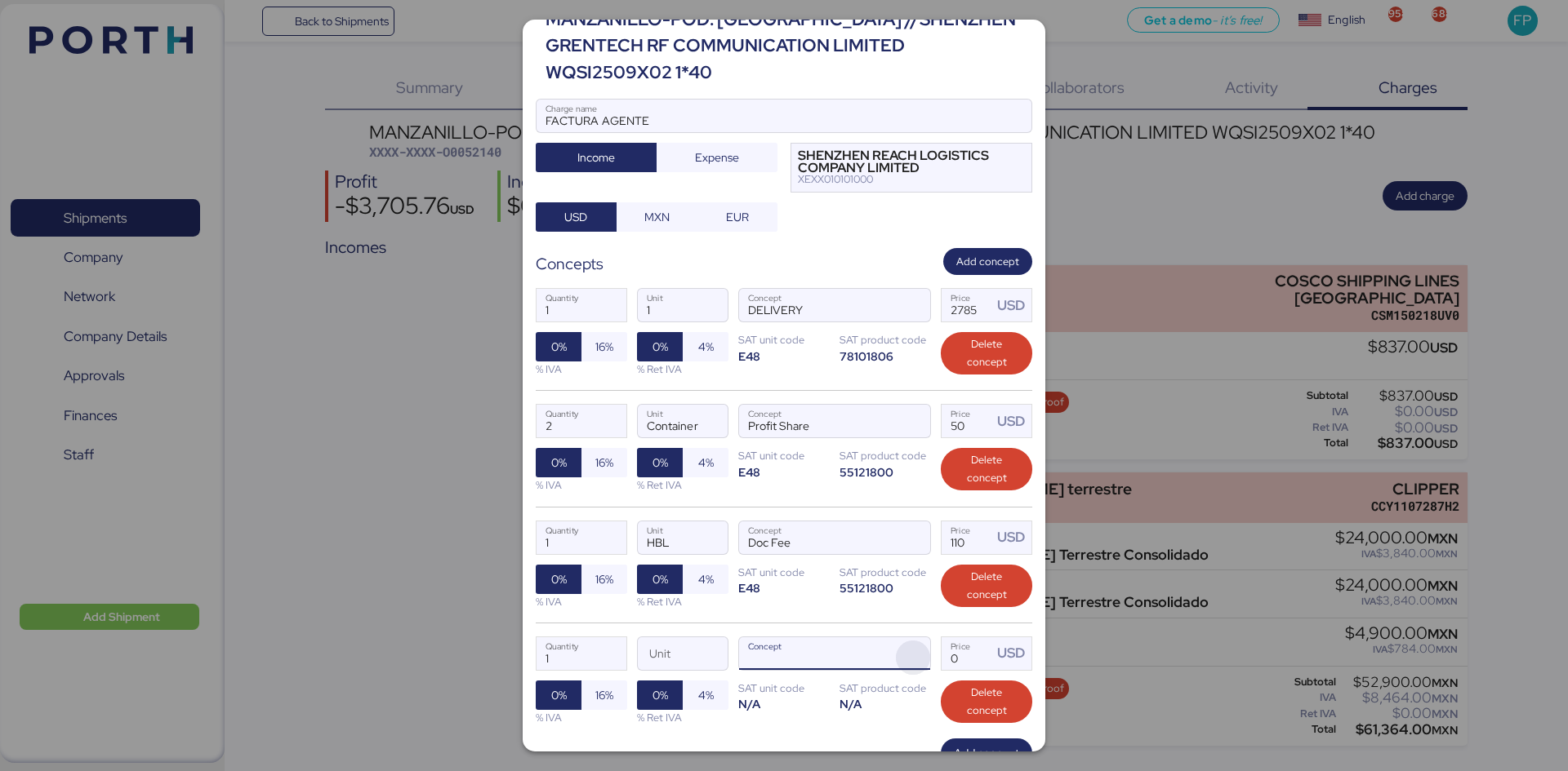
click at [908, 595] on span "button" at bounding box center [913, 658] width 34 height 34
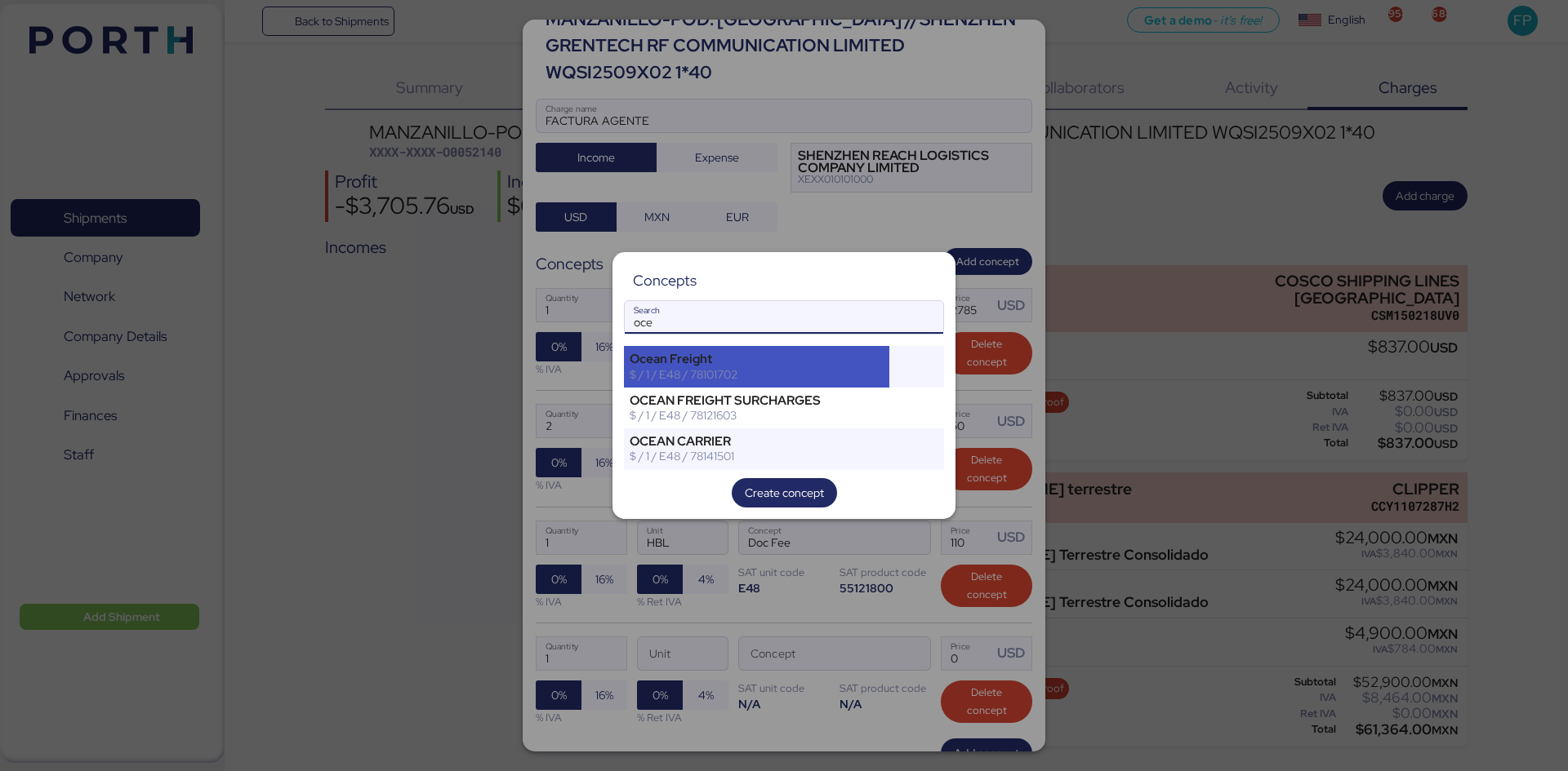
type input "oce"
click at [719, 372] on div "$ / 1 / E48 / 78101702" at bounding box center [757, 374] width 254 height 14
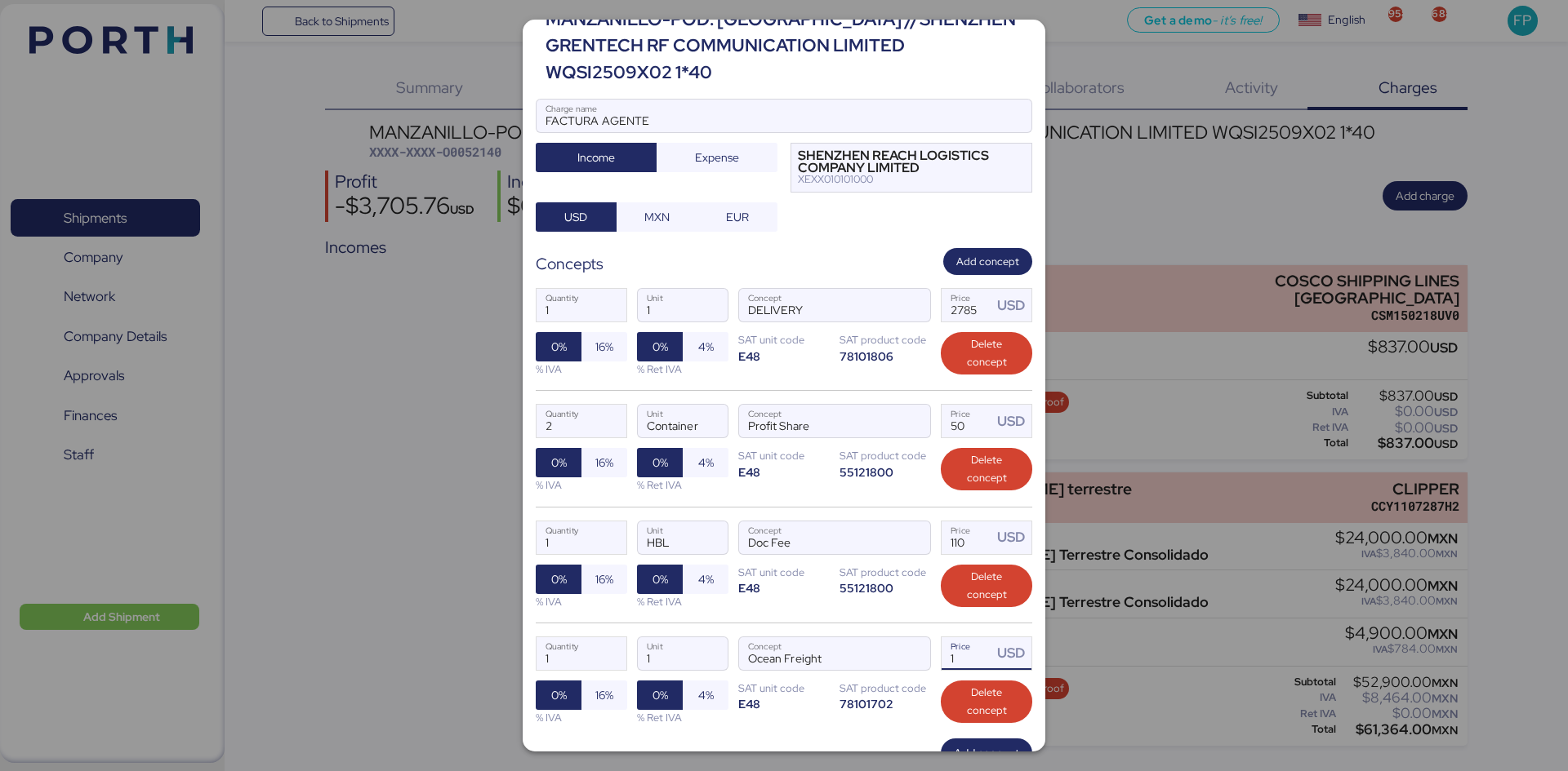
click at [956, 595] on input "1" at bounding box center [966, 654] width 50 height 32
type input "3"
type input "410"
click at [604, 595] on input "1" at bounding box center [581, 654] width 90 height 32
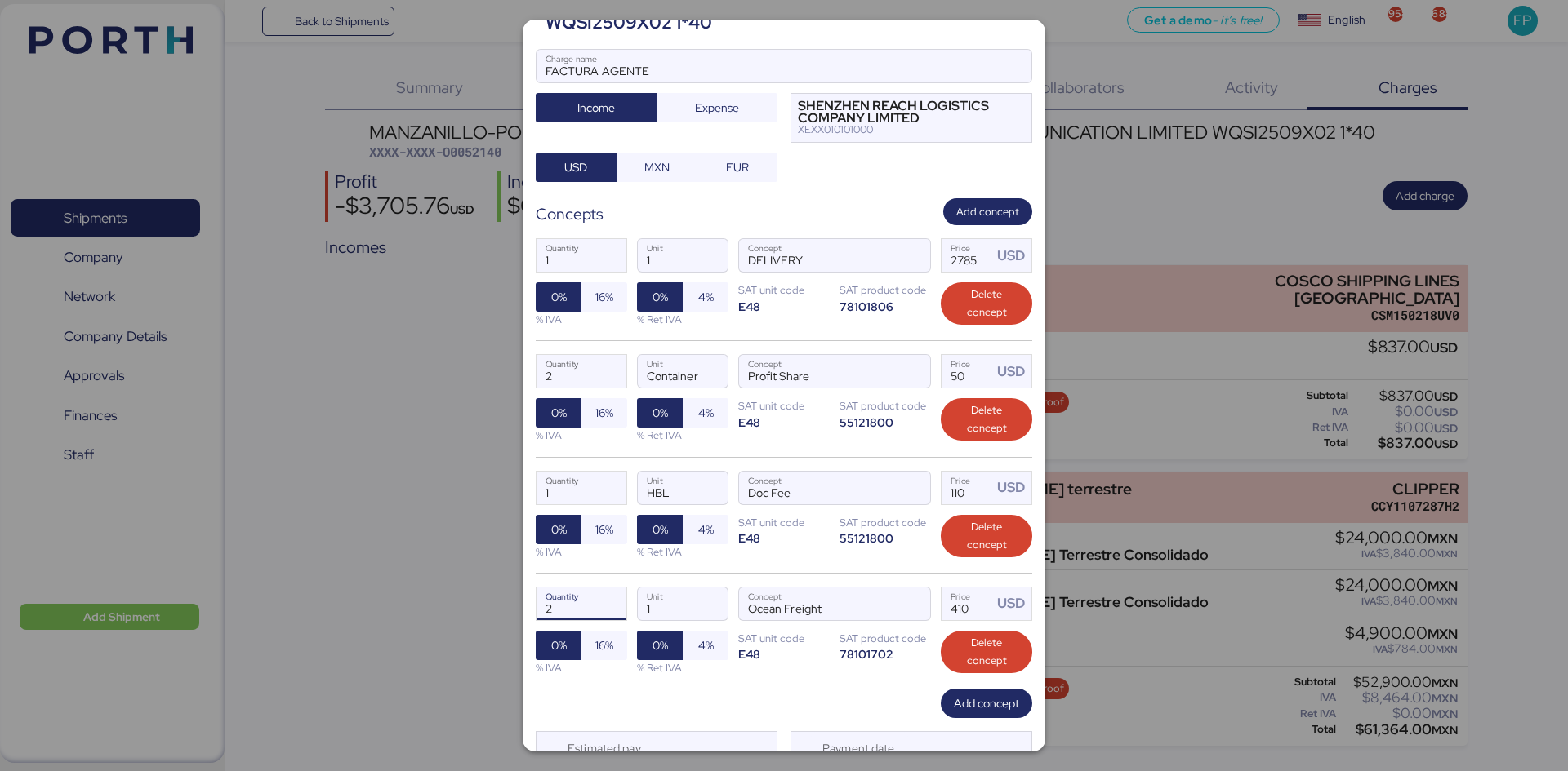
scroll to position [165, 0]
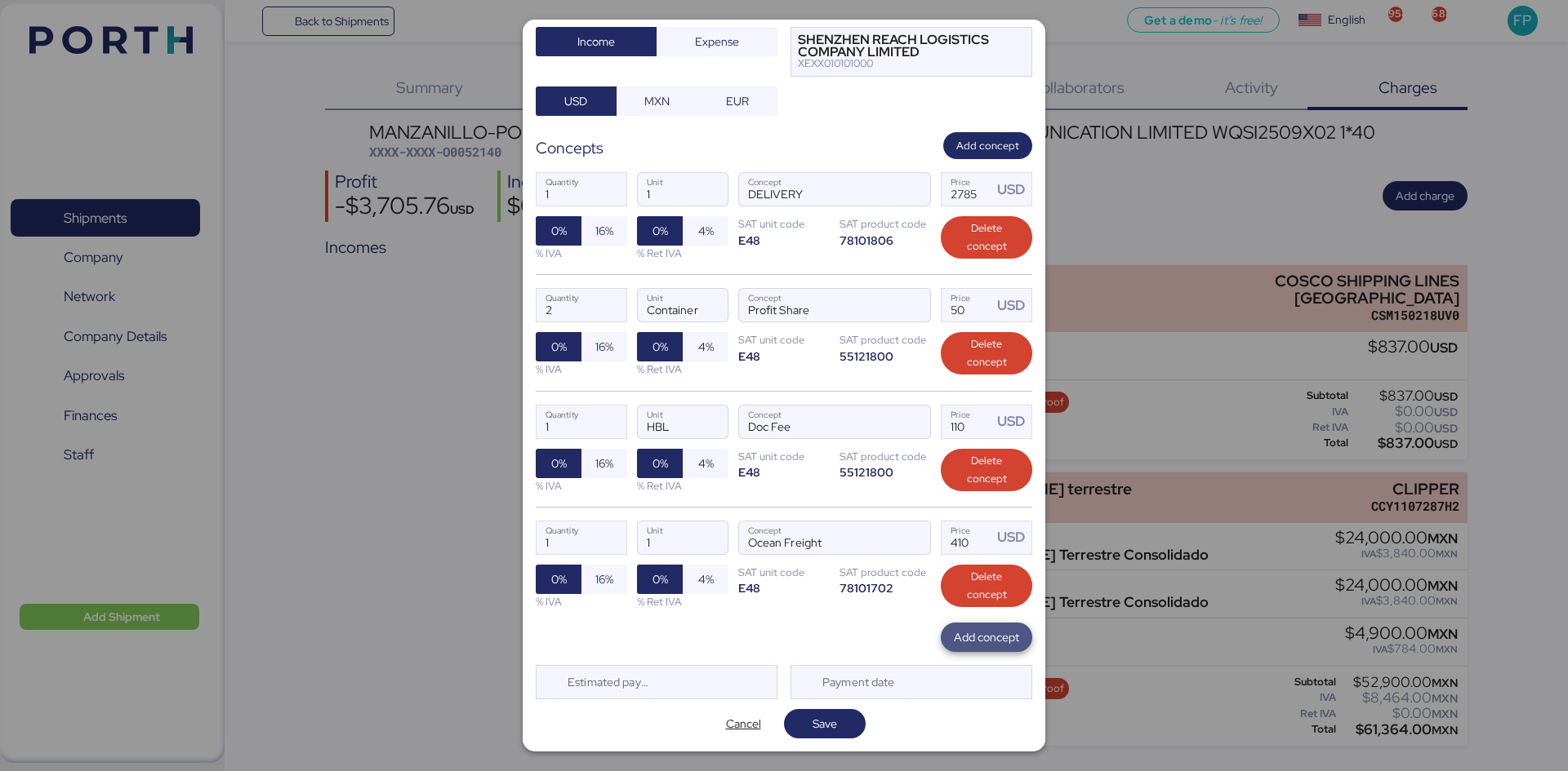
click at [959, 595] on span "Add concept" at bounding box center [986, 637] width 66 height 20
type input "2"
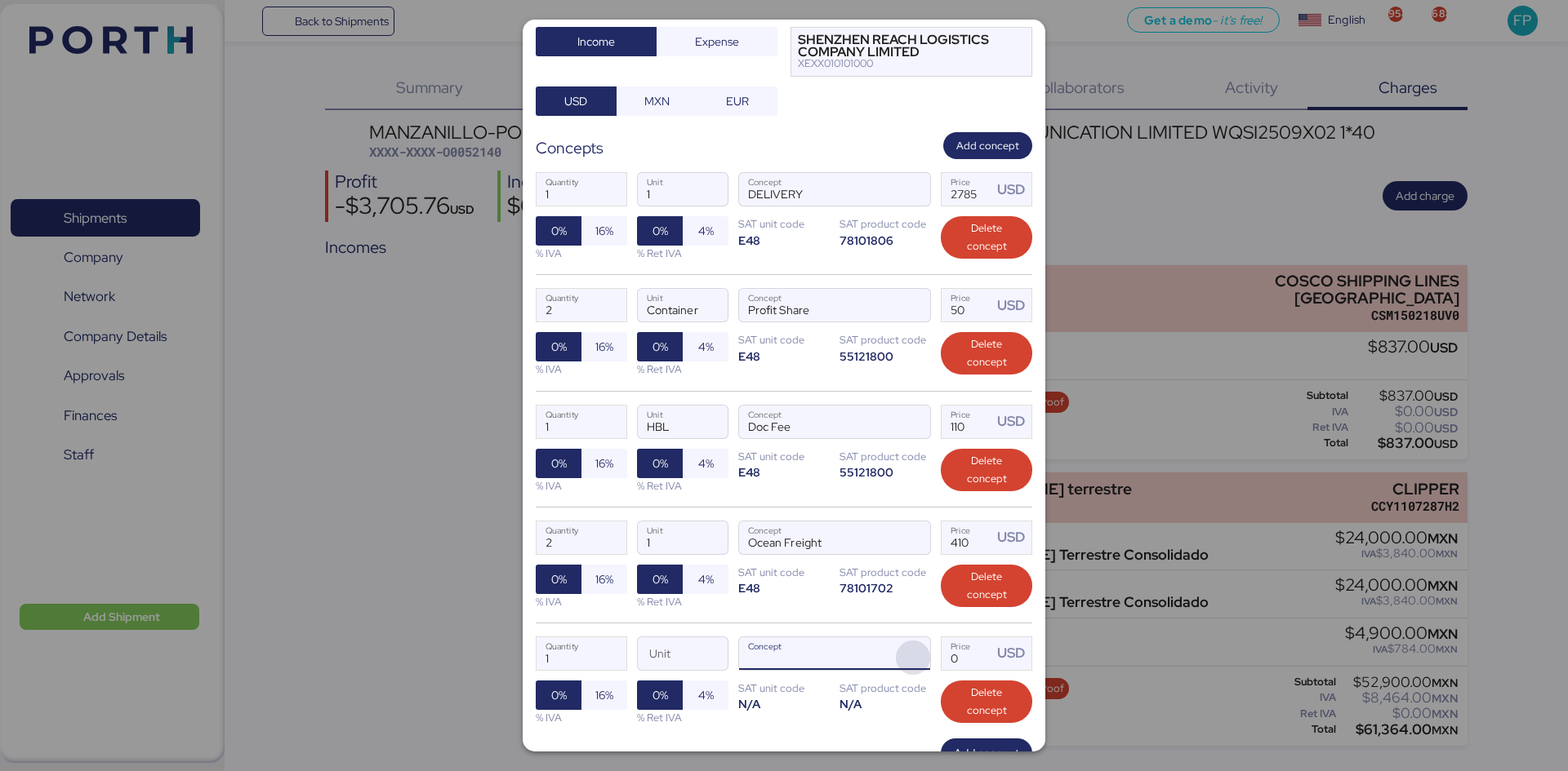
click at [911, 595] on span "button" at bounding box center [913, 658] width 34 height 34
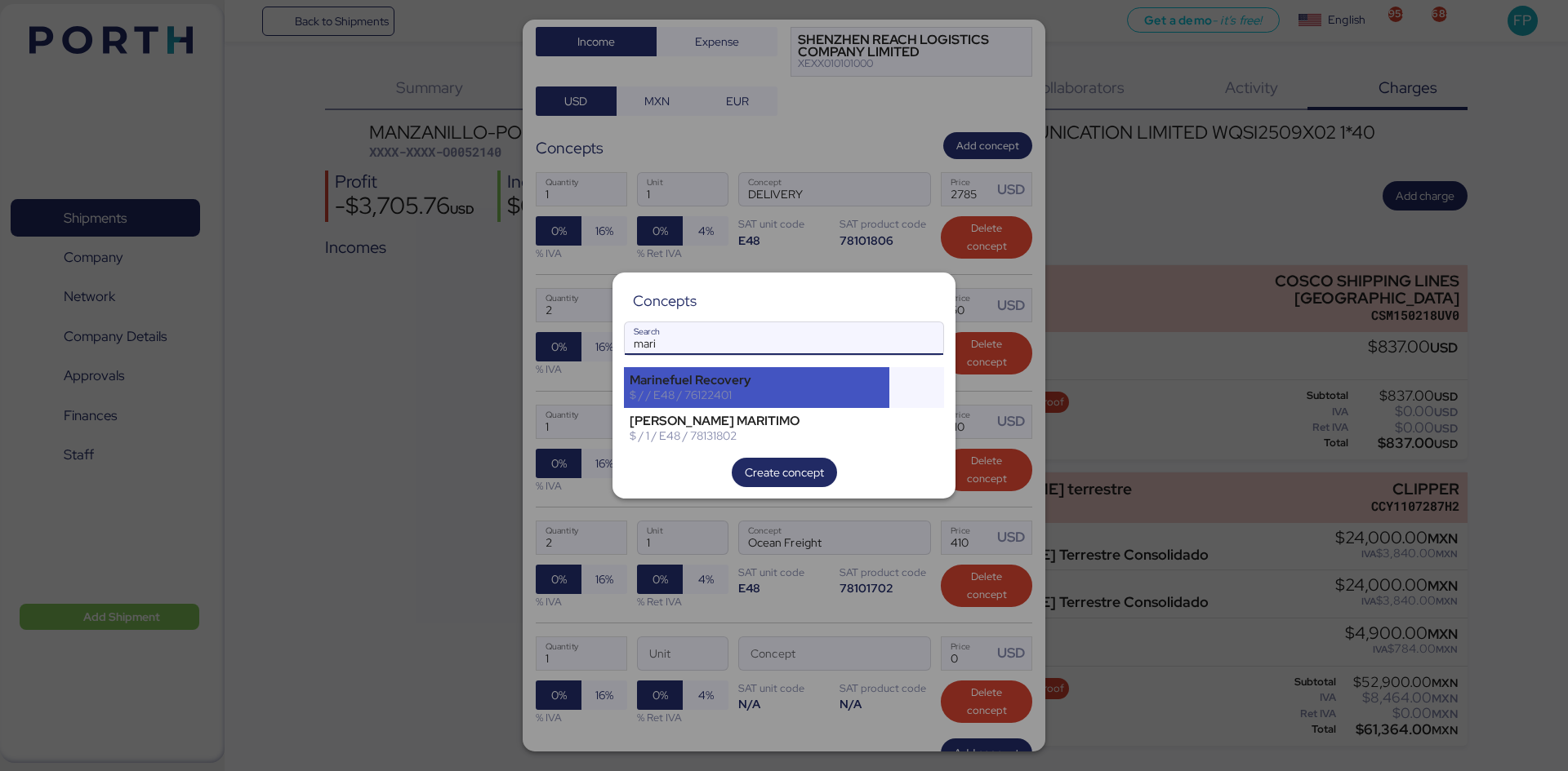
type input "mari"
click at [746, 394] on div "$ / / E48 / 76122401" at bounding box center [757, 395] width 254 height 14
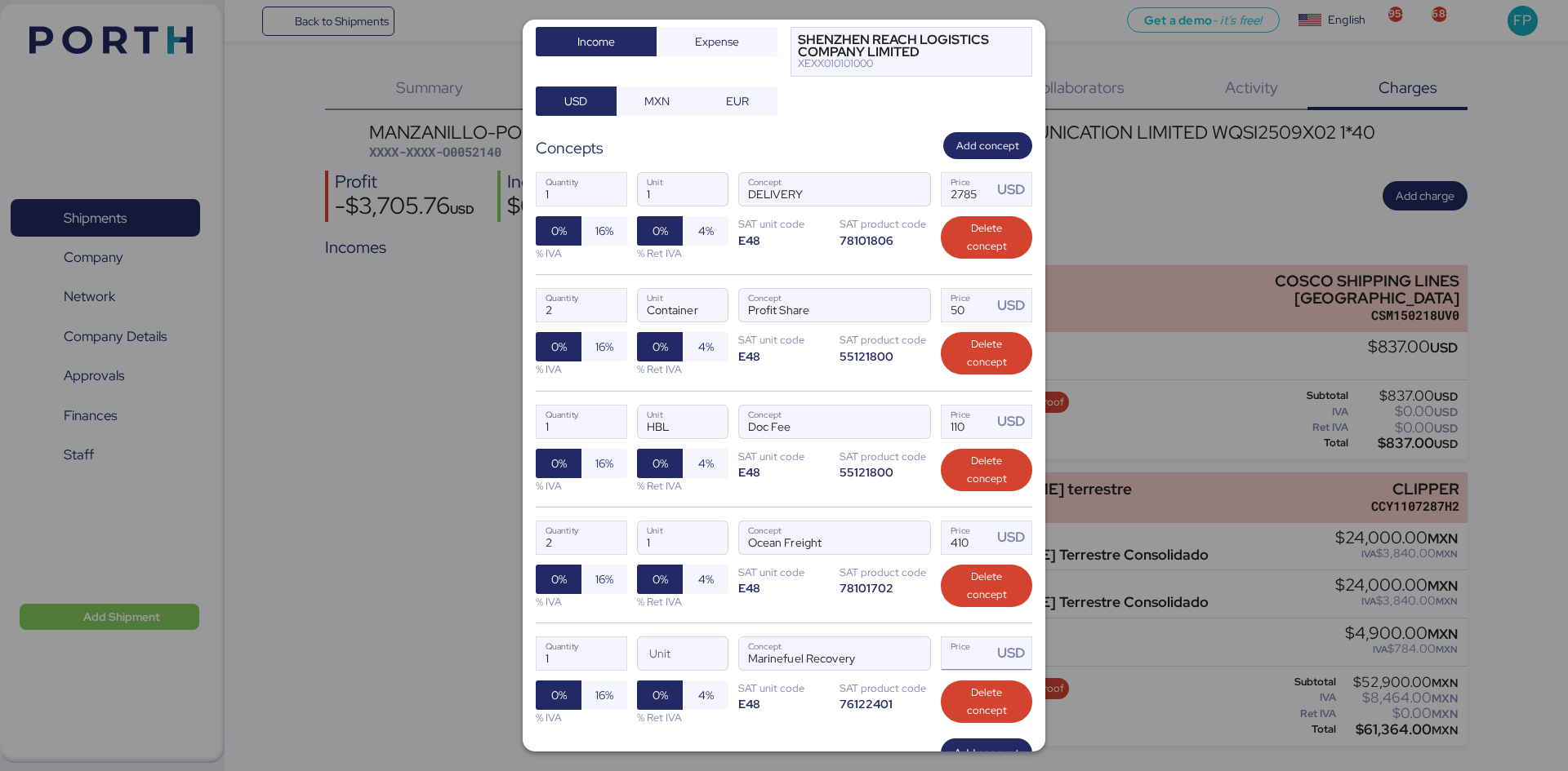
click at [974, 595] on input "Price USD" at bounding box center [966, 654] width 50 height 32
type input "145"
click at [581, 595] on input "1" at bounding box center [581, 654] width 90 height 32
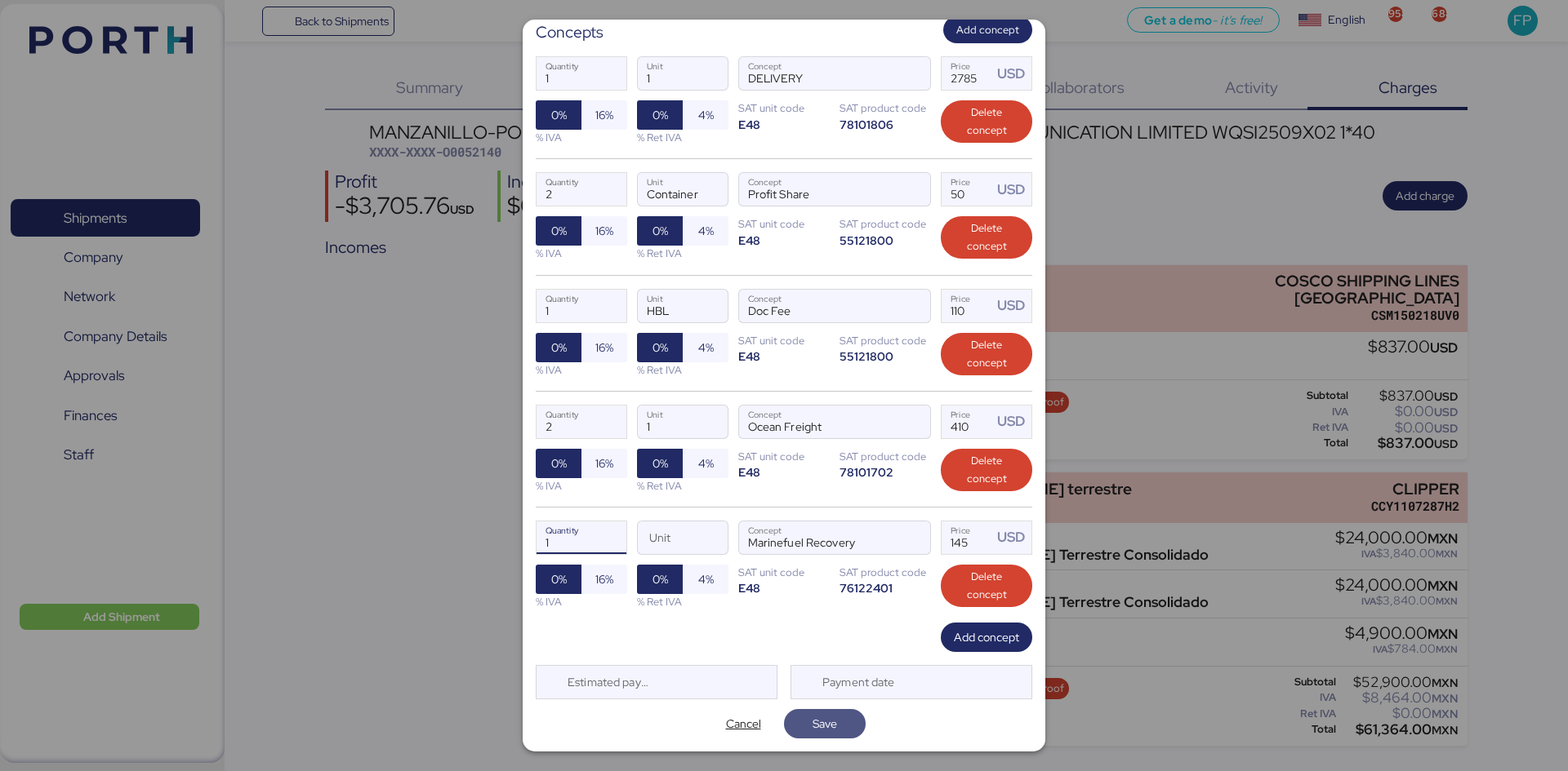
click at [789, 595] on span "Save" at bounding box center [825, 724] width 82 height 30
type input "2"
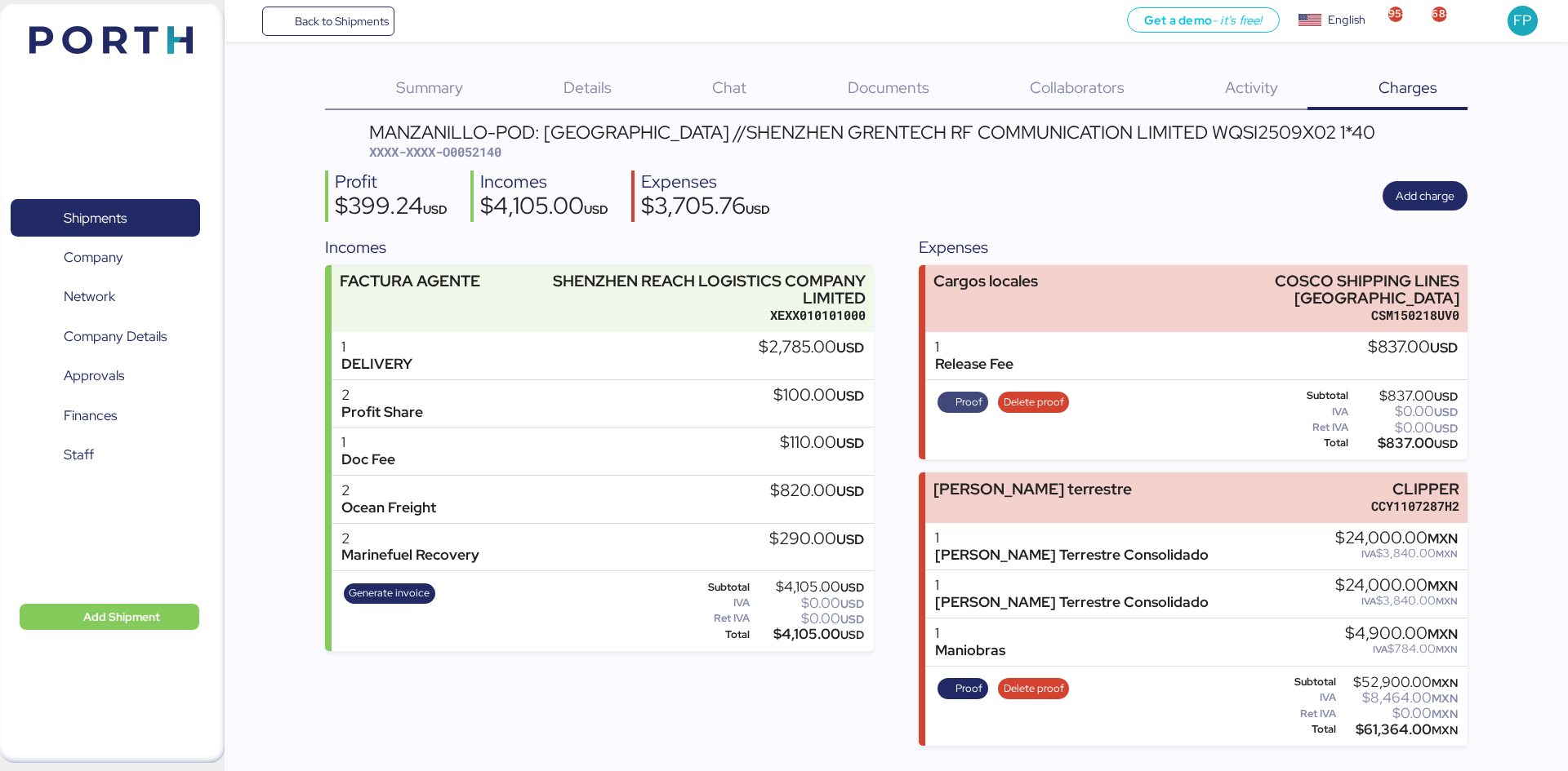
click at [949, 393] on span "Proof" at bounding box center [962, 402] width 40 height 18
drag, startPoint x: 632, startPoint y: 130, endPoint x: 538, endPoint y: 130, distance: 94.0
click at [538, 130] on div "MANZANILLO-POD: Hong Kong //SHENZHEN GRENTECH RF COMMUNICATION LIMITED WQSI2509…" at bounding box center [873, 132] width 1006 height 18
drag, startPoint x: 414, startPoint y: 594, endPoint x: 579, endPoint y: 400, distance: 254.7
click at [550, 527] on div "FACTURA AGENTE SHENZHEN REACH LOGISTICS COMPANY LIMITED XEXX010101000 1 DELIVER…" at bounding box center [599, 459] width 548 height 386
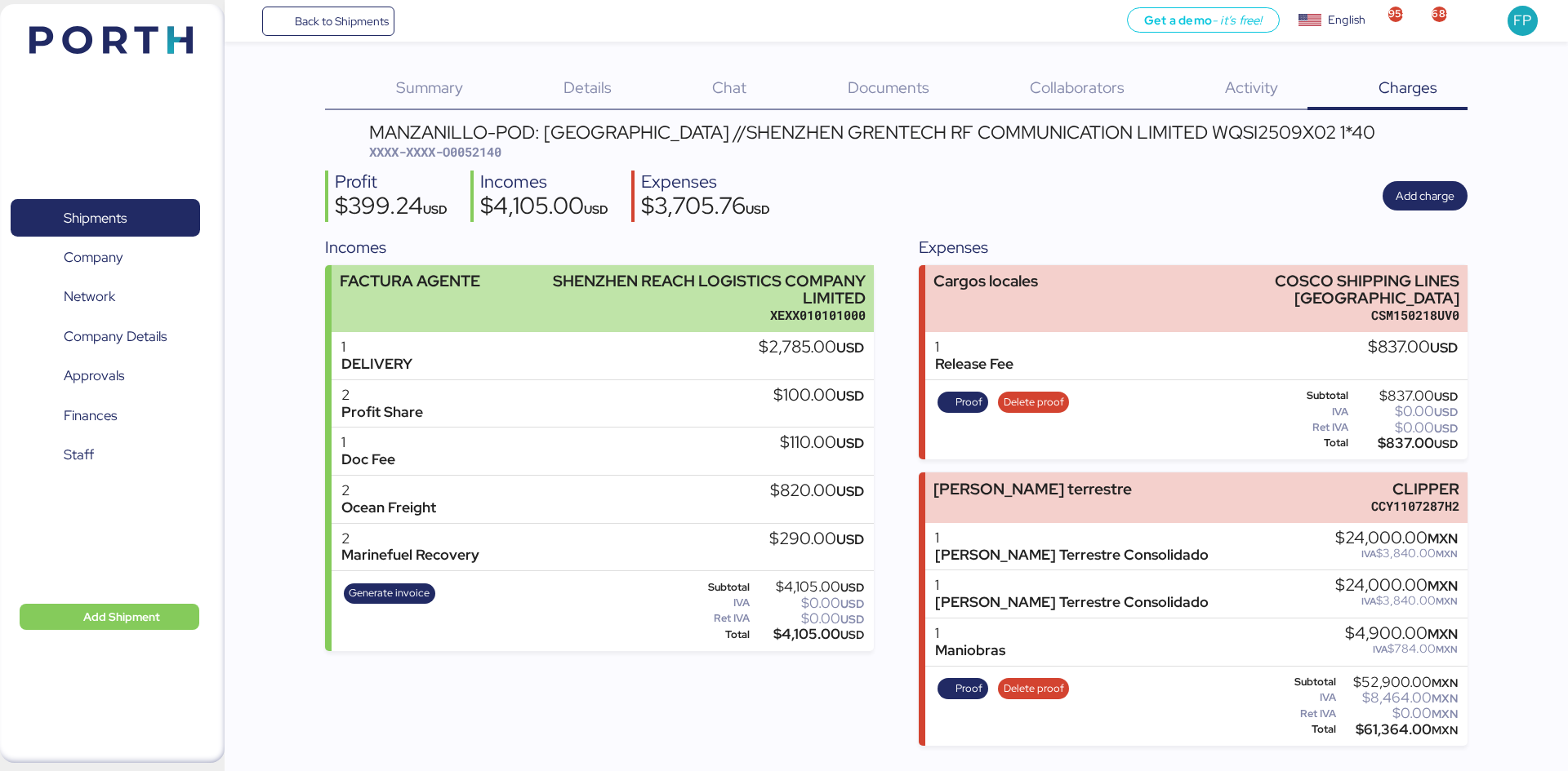
click at [589, 320] on div "XEXX010101000" at bounding box center [707, 316] width 315 height 17
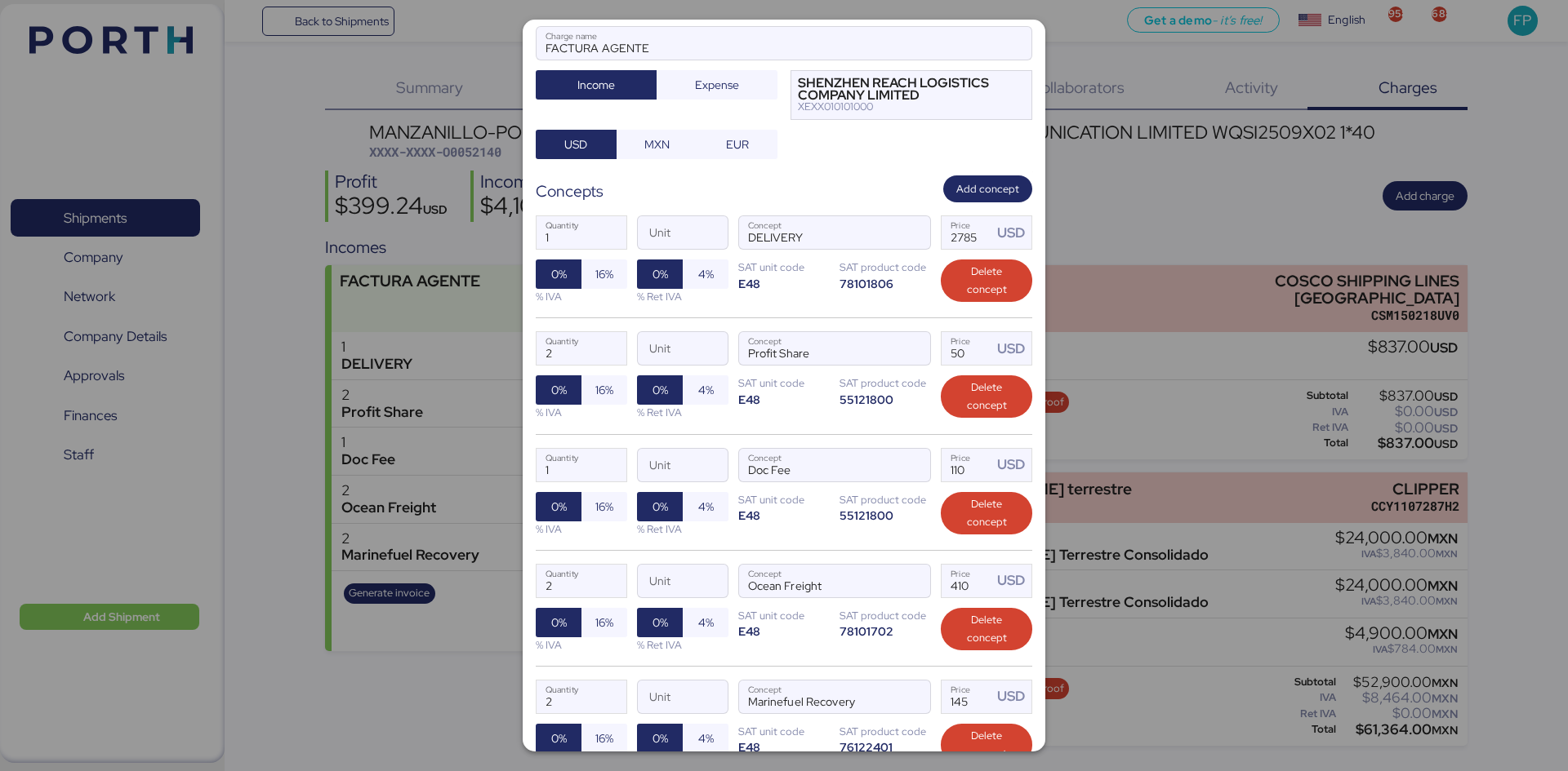
scroll to position [317, 0]
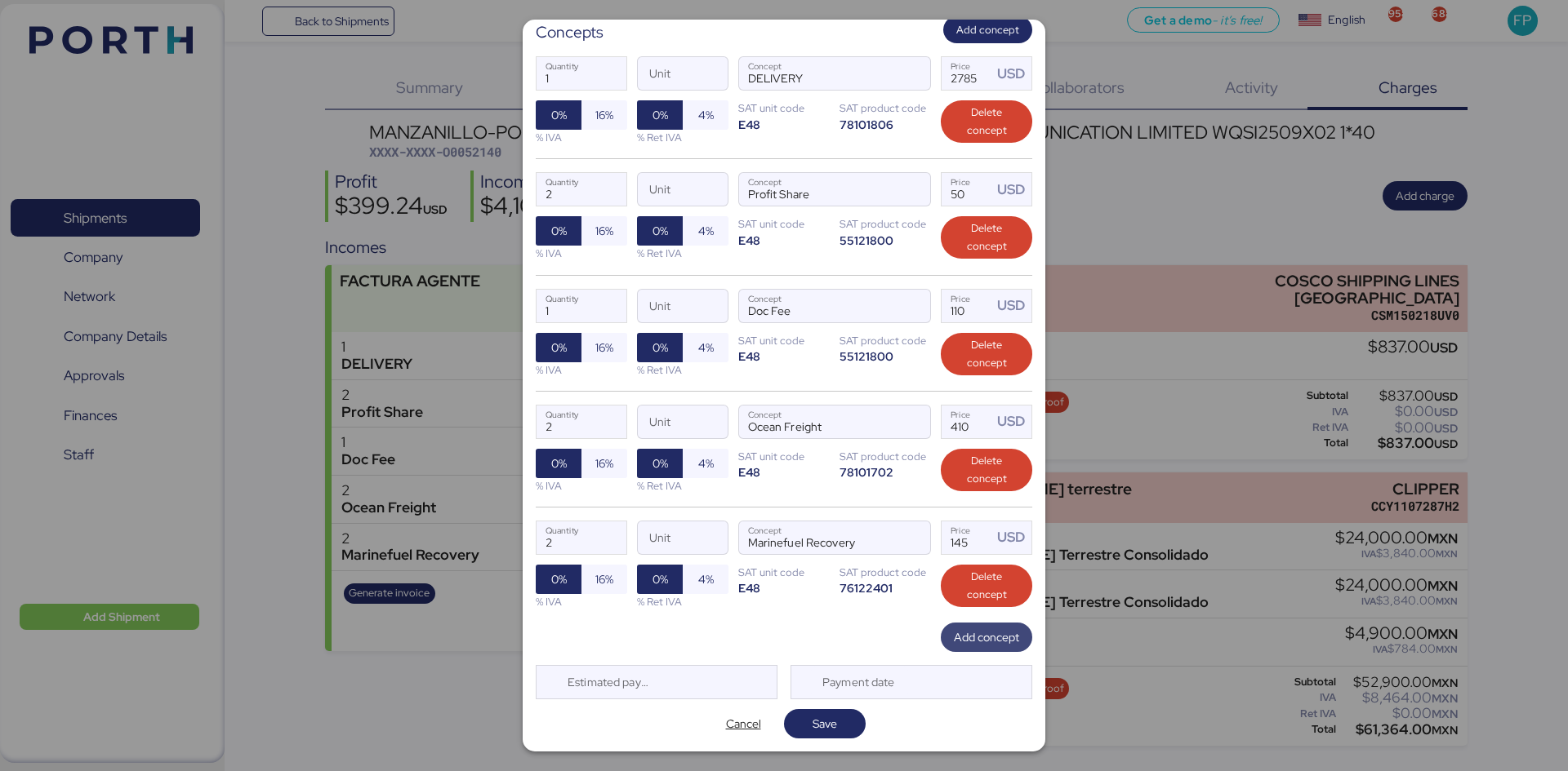
click at [954, 595] on span "Add concept" at bounding box center [986, 637] width 66 height 20
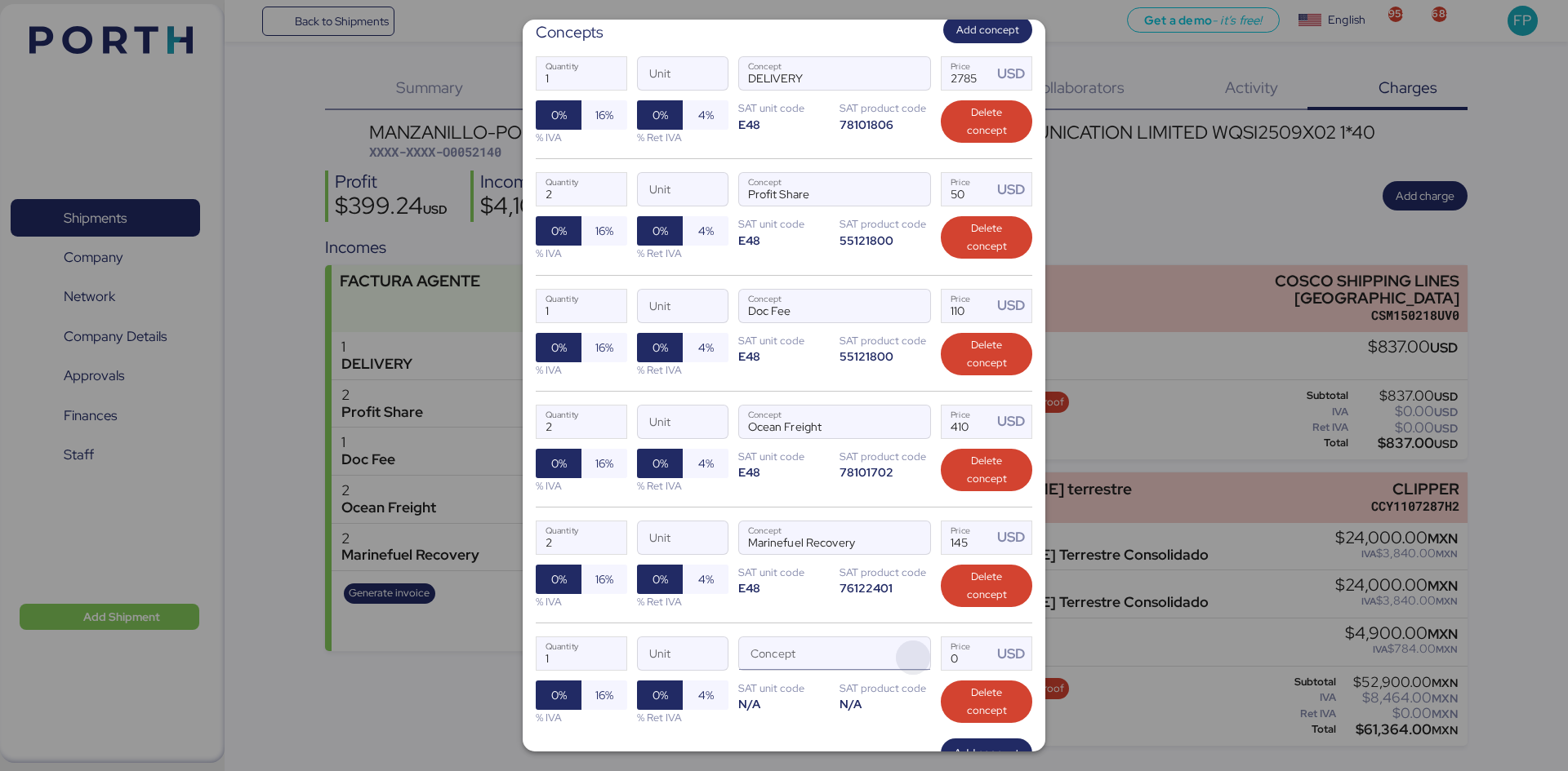
click at [904, 595] on span "button" at bounding box center [913, 658] width 34 height 34
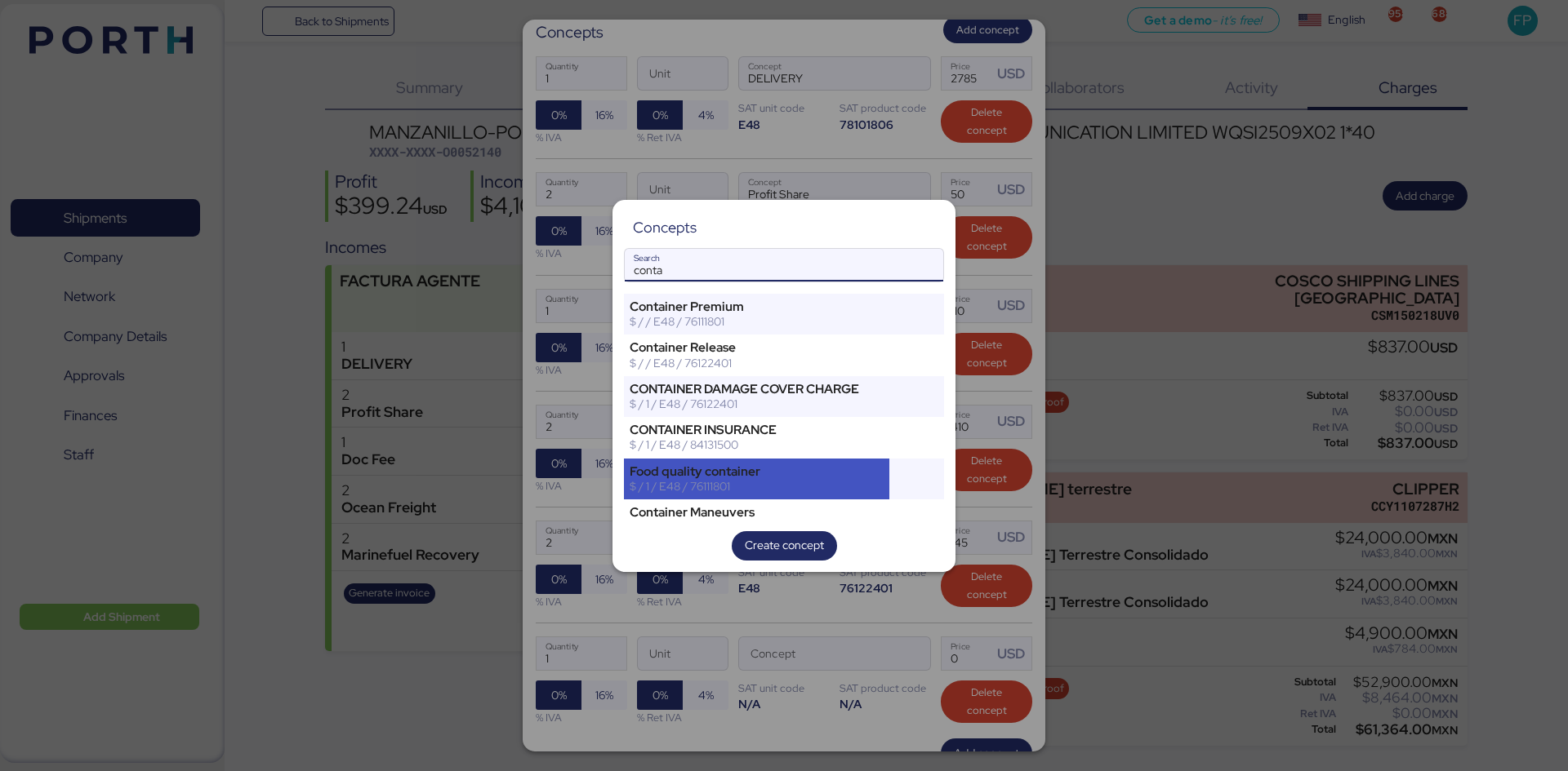
scroll to position [60, 0]
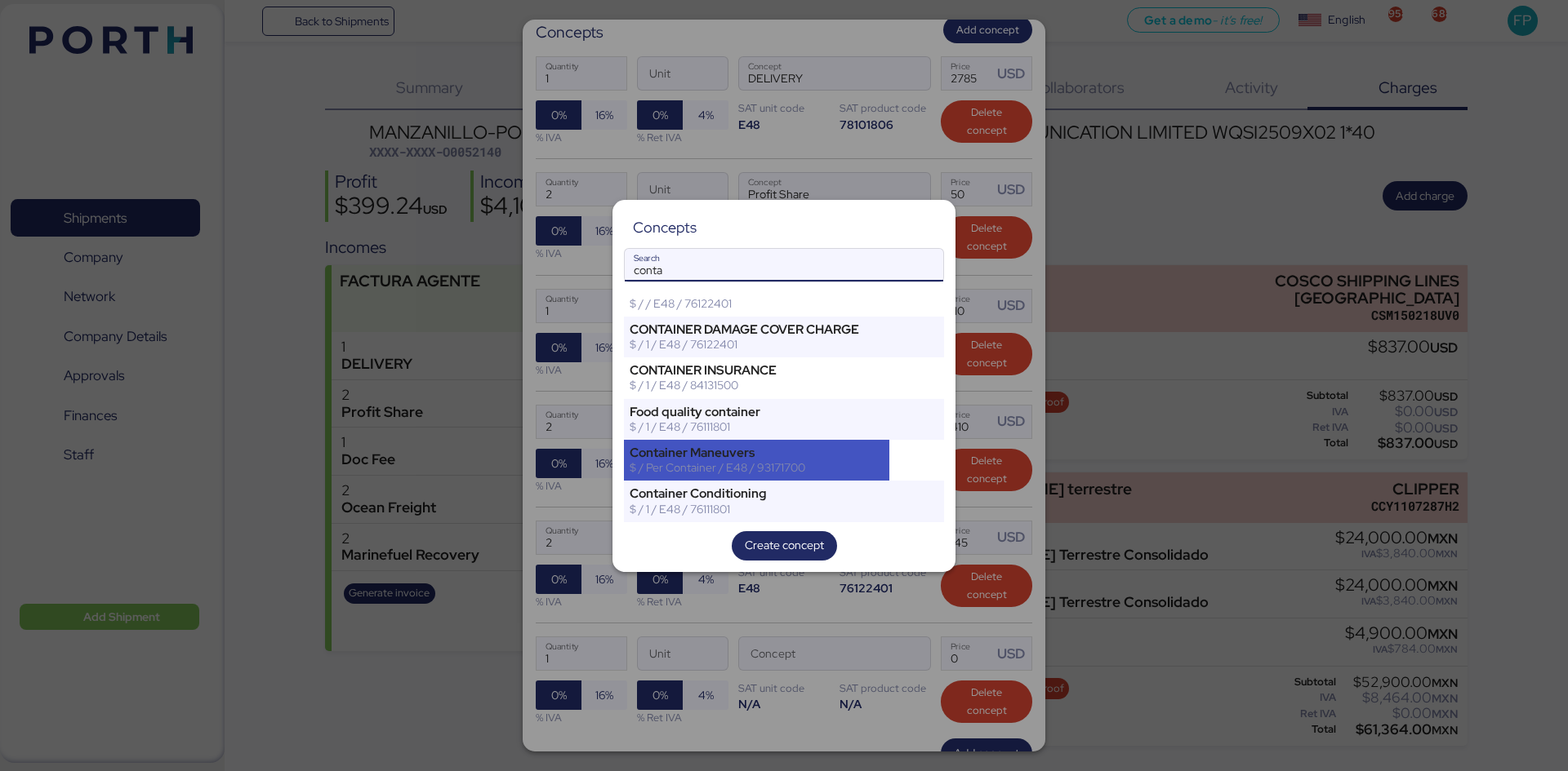
type input "conta"
click at [735, 457] on div "Container Maneuvers" at bounding box center [757, 453] width 254 height 14
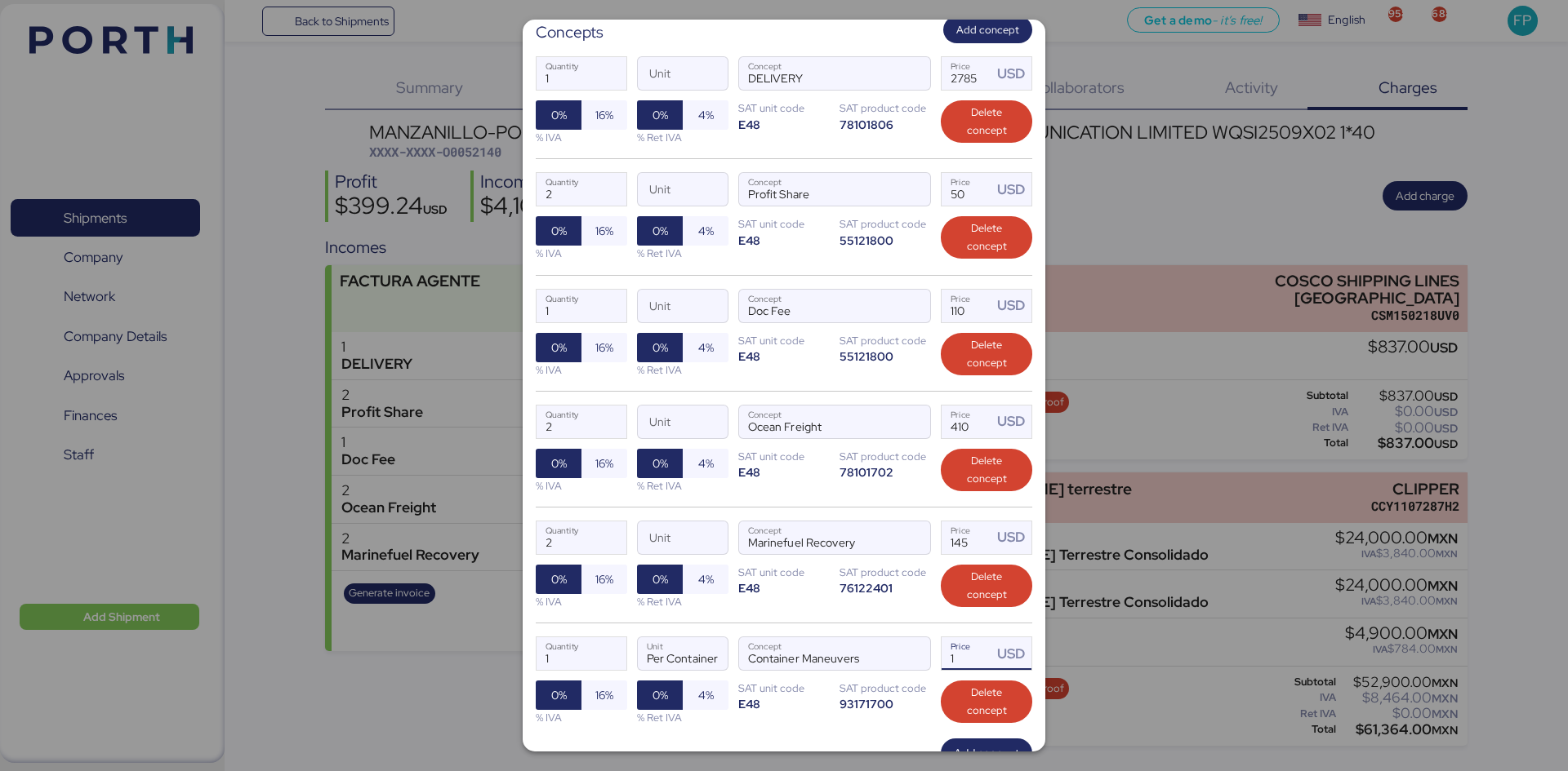
click at [957, 595] on input "1" at bounding box center [966, 654] width 50 height 32
type input "180"
click at [577, 595] on input "1" at bounding box center [581, 654] width 90 height 32
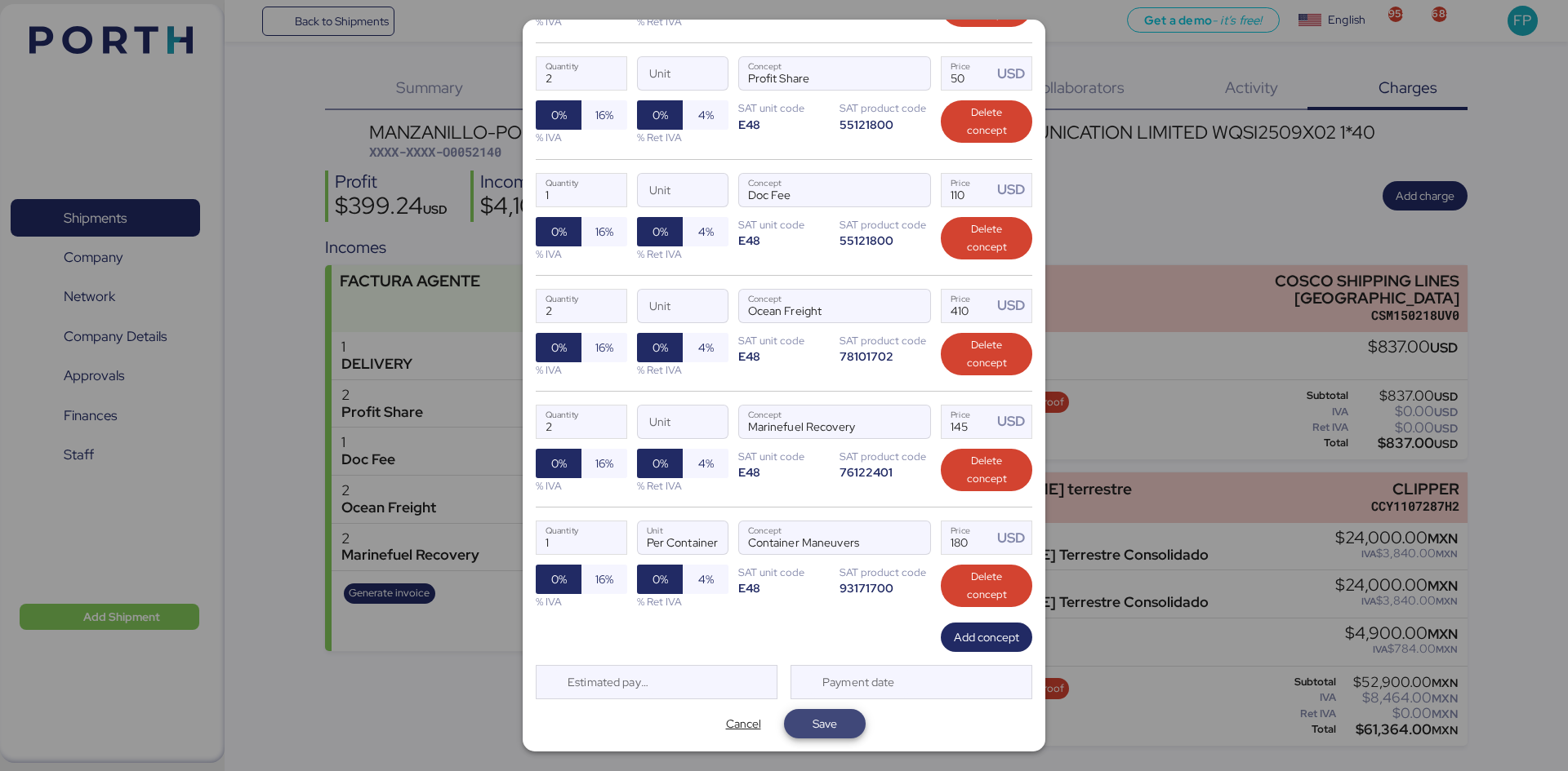
click at [843, 595] on span "Save" at bounding box center [824, 723] width 55 height 23
type input "2"
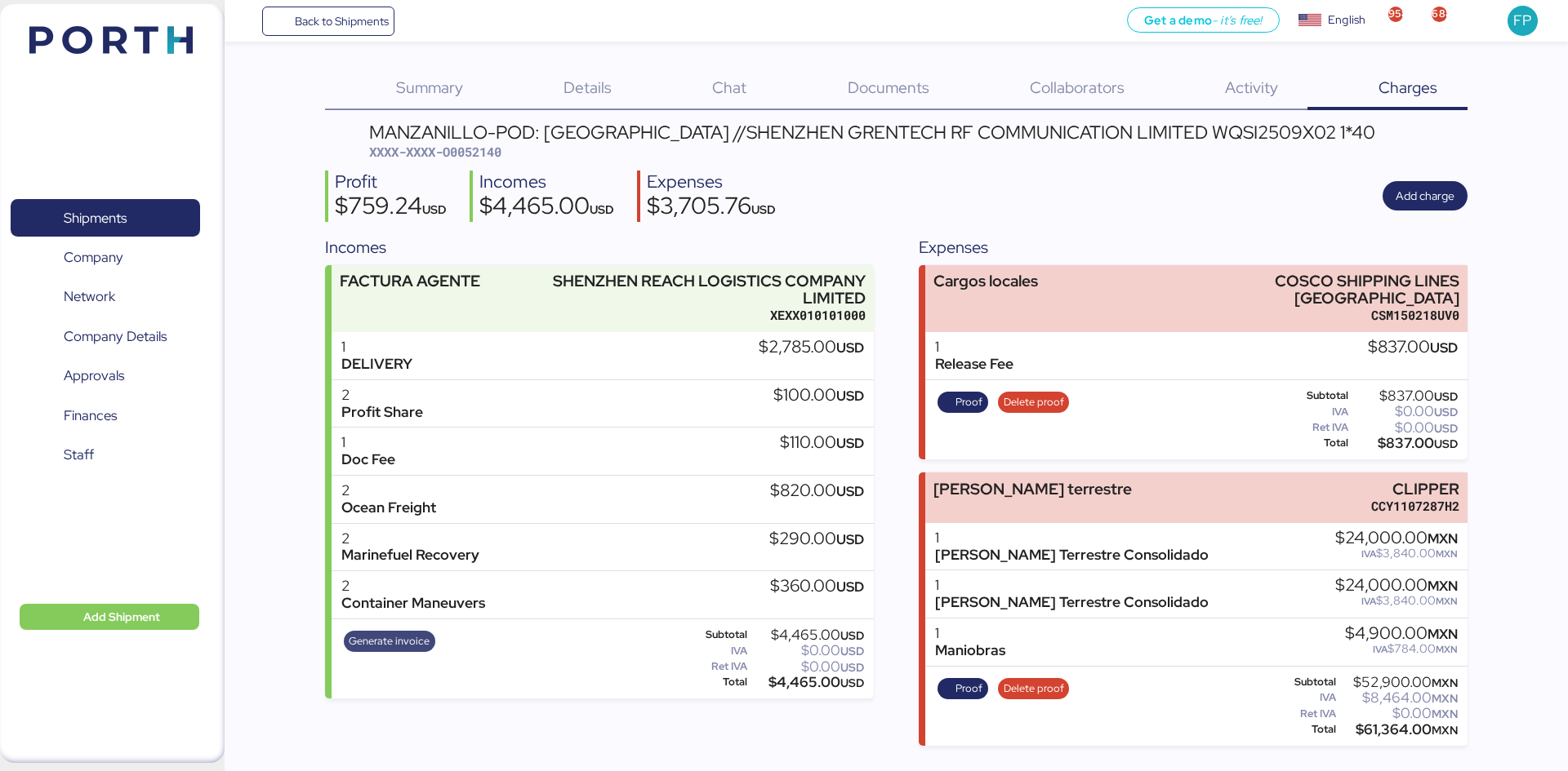
click at [415, 595] on span "Generate invoice" at bounding box center [389, 641] width 81 height 18
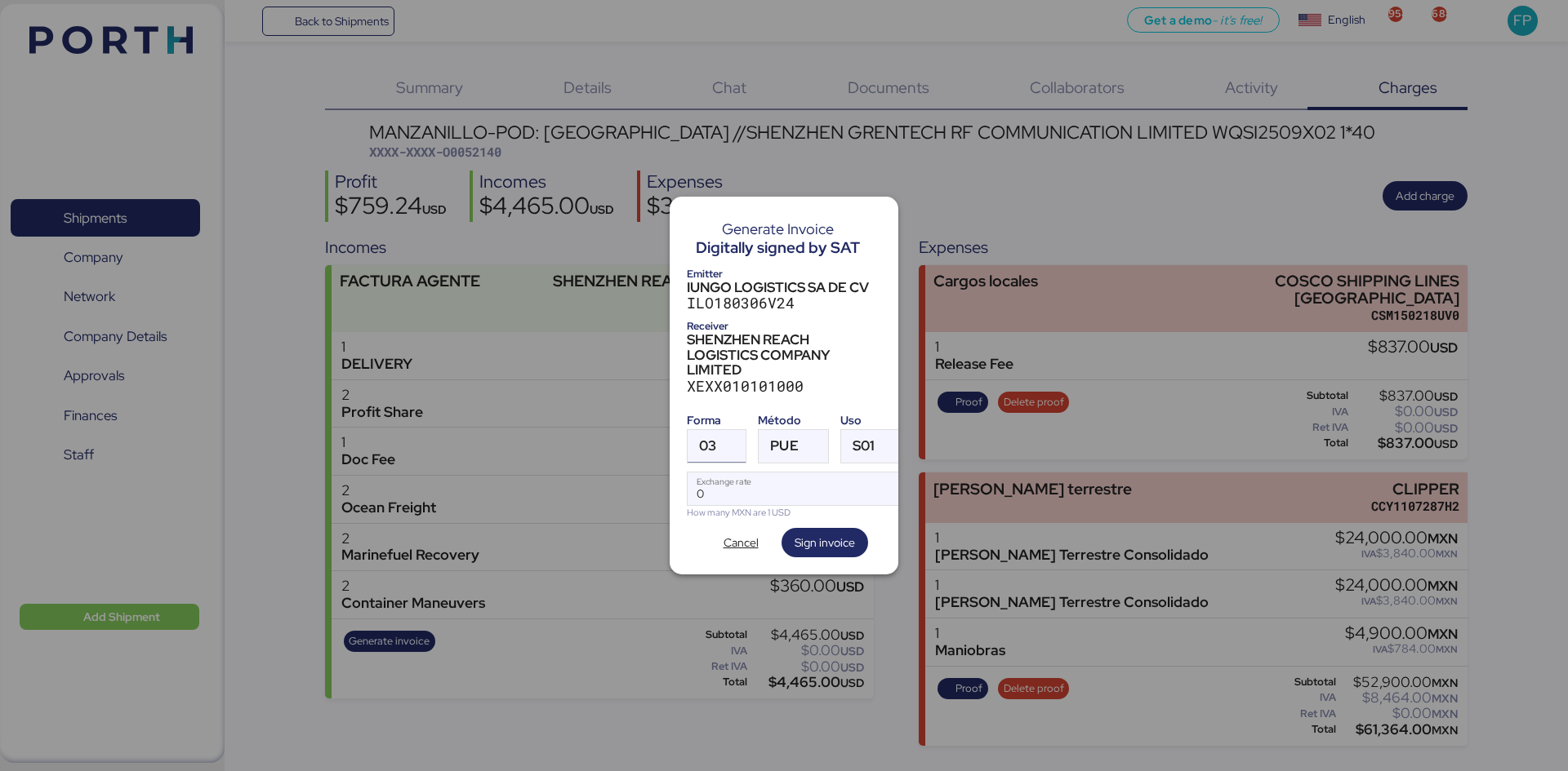
click at [726, 434] on div at bounding box center [730, 446] width 30 height 32
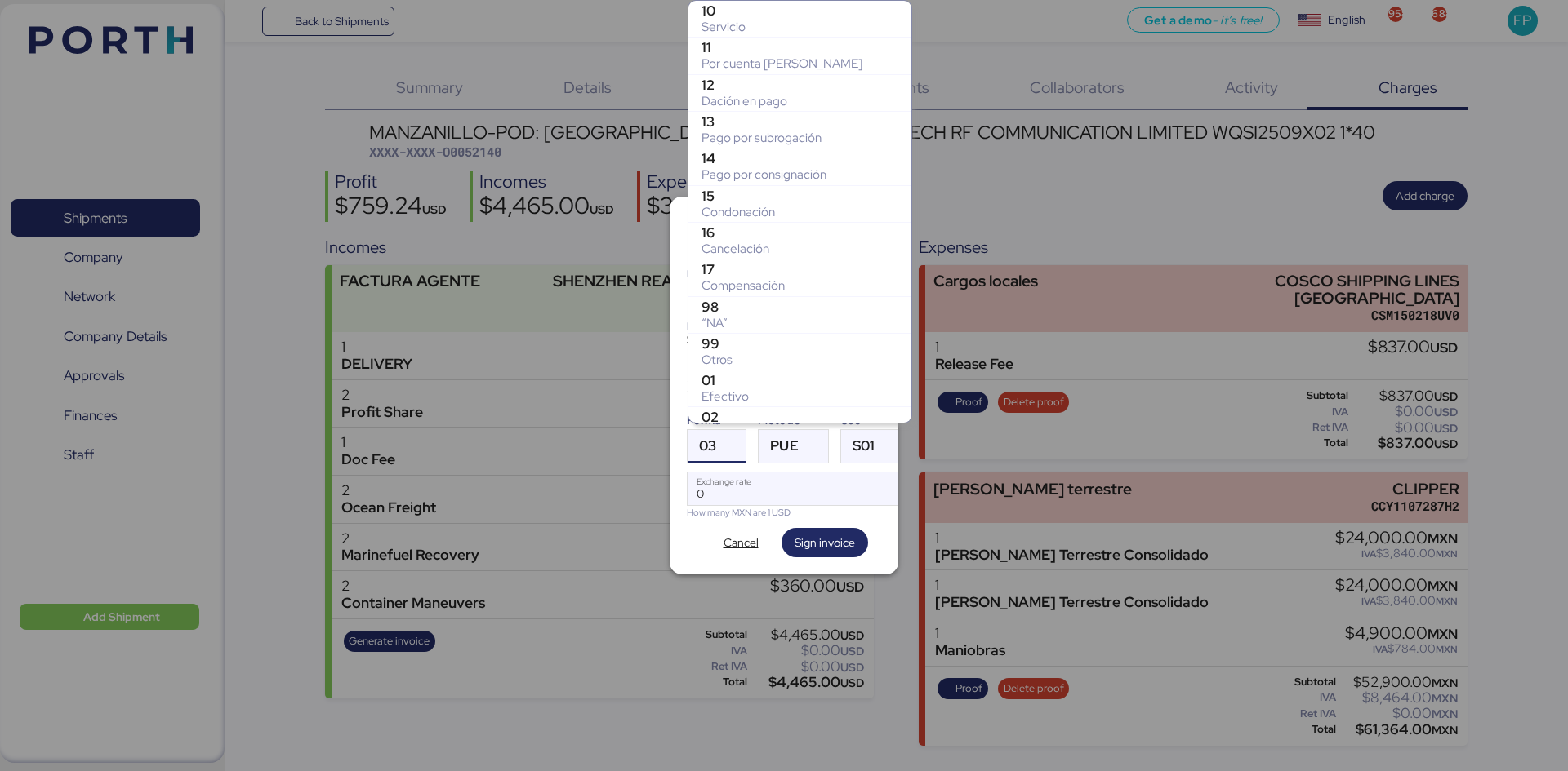
scroll to position [280, 0]
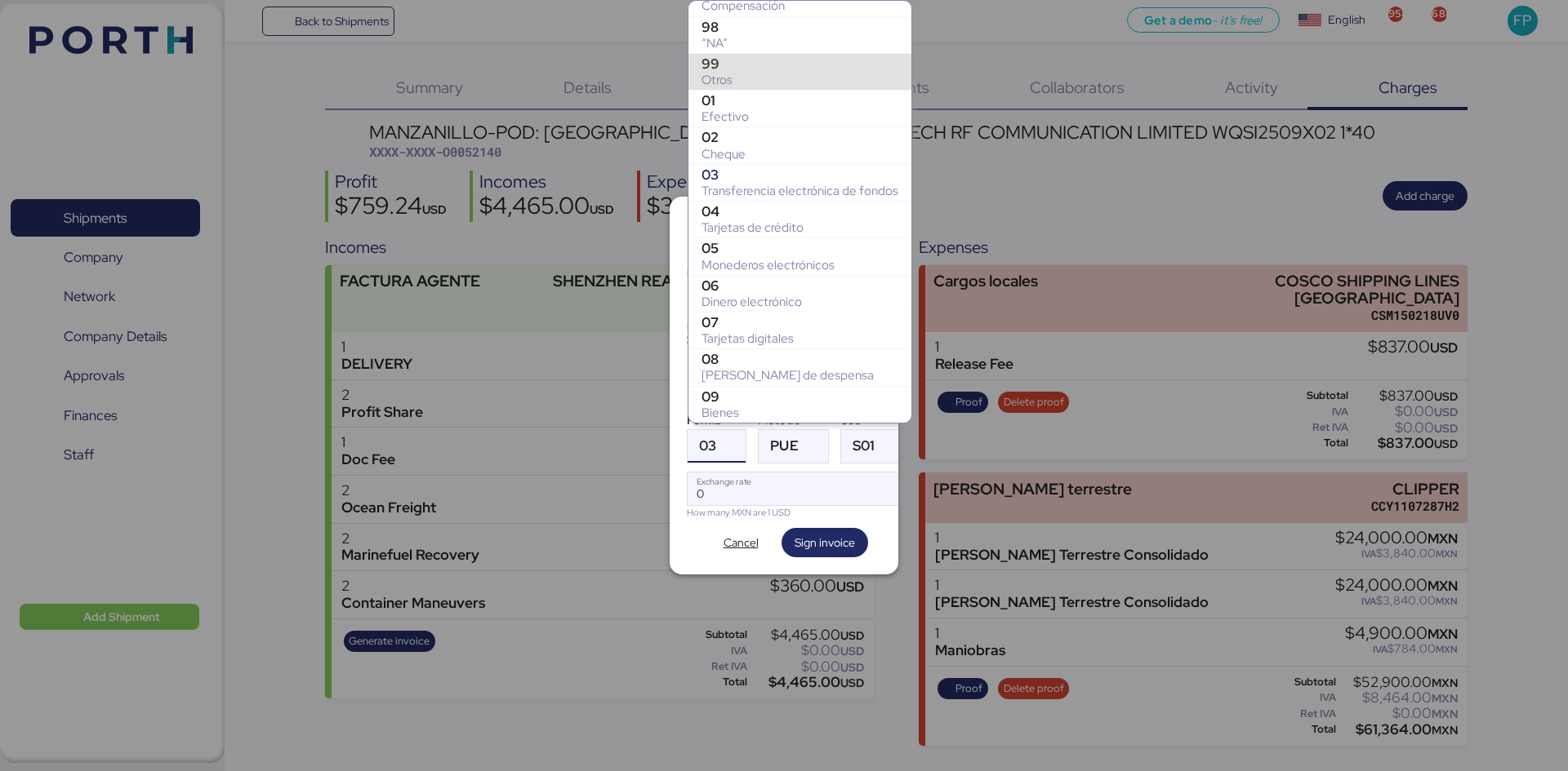
click at [779, 75] on div "Otros" at bounding box center [799, 79] width 197 height 16
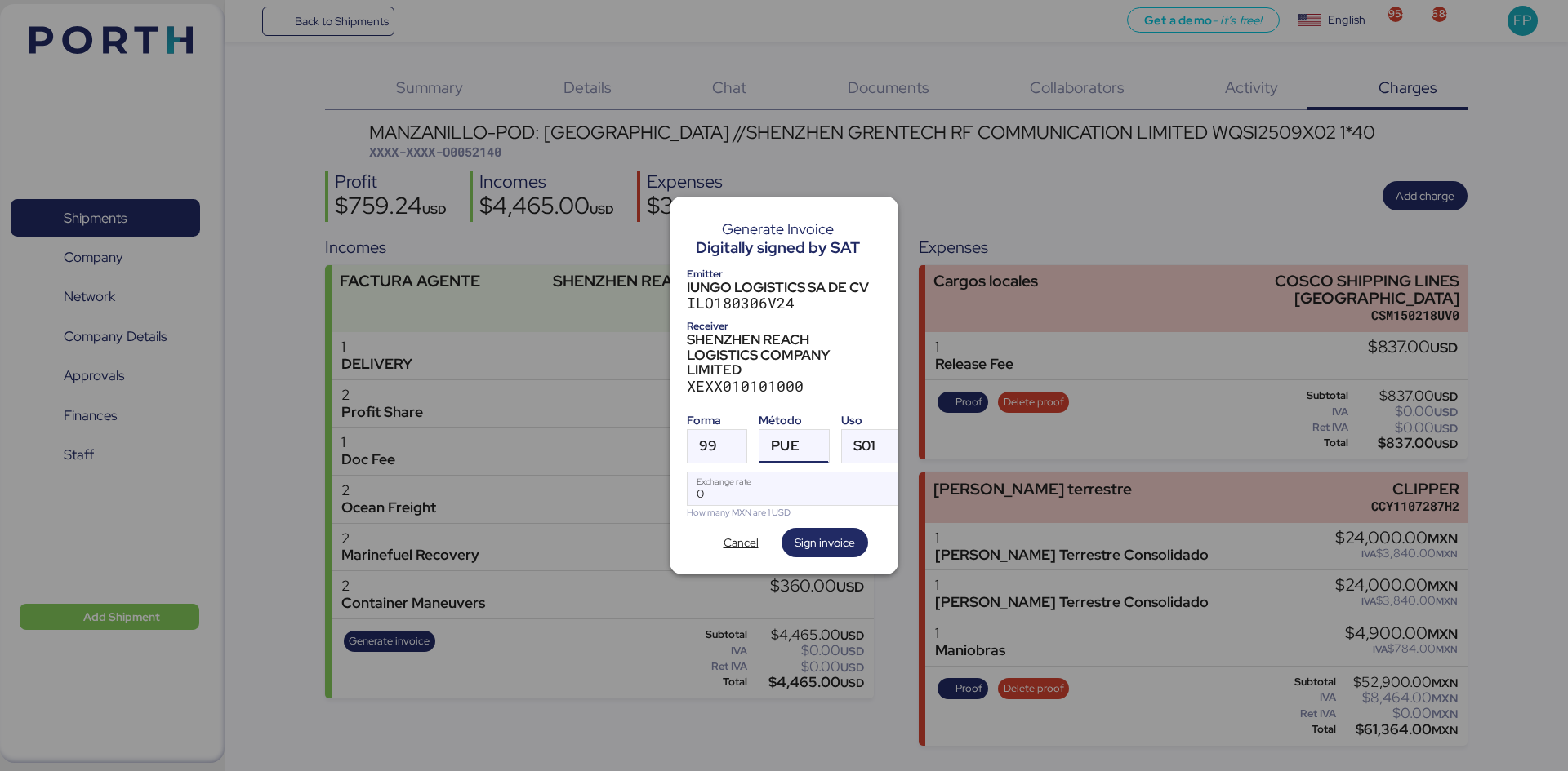
drag, startPoint x: 791, startPoint y: 430, endPoint x: 808, endPoint y: 454, distance: 29.4
click at [791, 431] on div "PUE" at bounding box center [784, 446] width 28 height 32
drag, startPoint x: 807, startPoint y: 510, endPoint x: 788, endPoint y: 486, distance: 30.6
click at [807, 511] on div "PPD" at bounding box center [860, 503] width 175 height 16
click at [769, 472] on input "Exchange rate" at bounding box center [796, 488] width 217 height 32
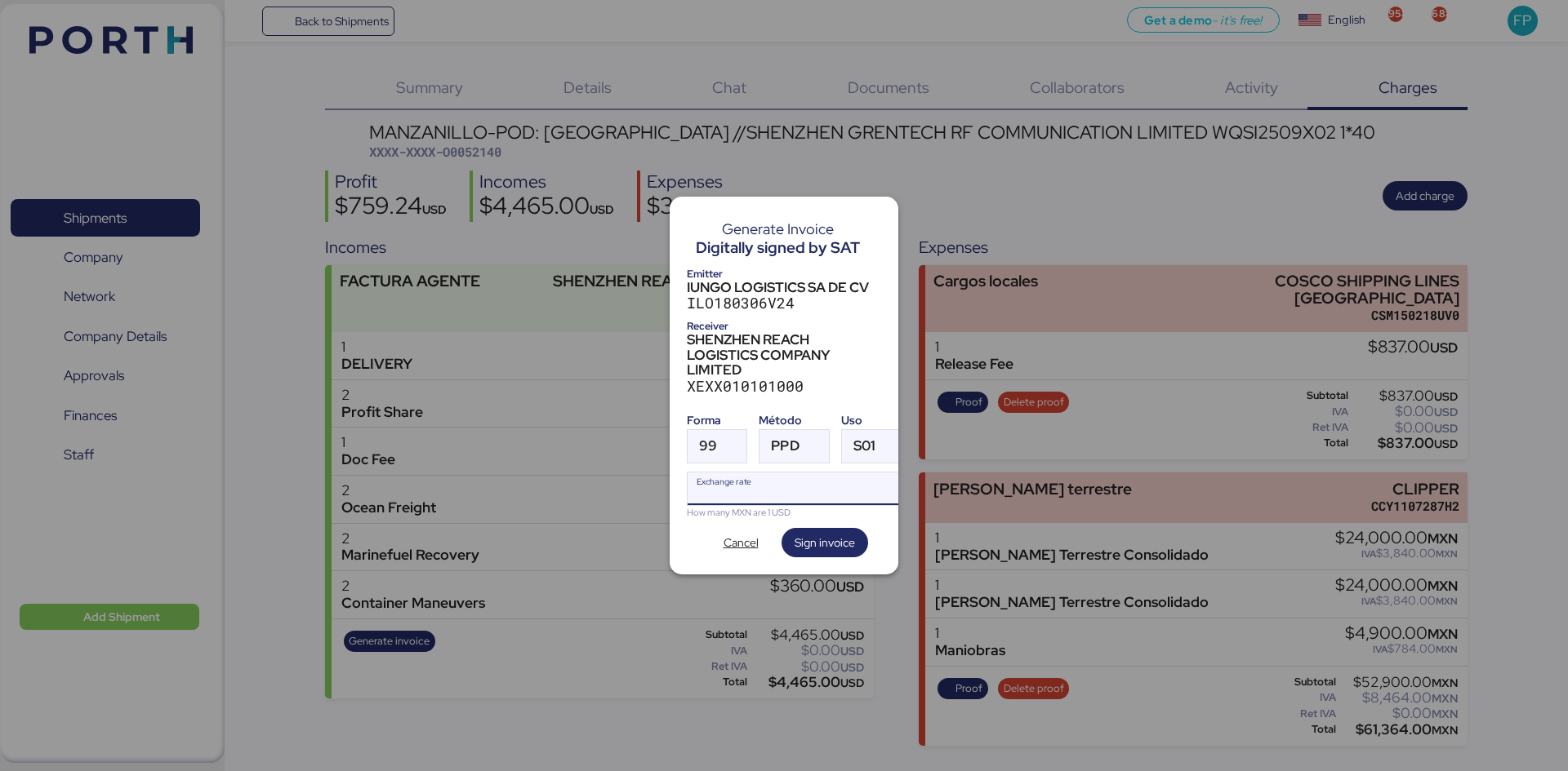
type input "0"
click at [993, 189] on div at bounding box center [784, 386] width 1568 height 771
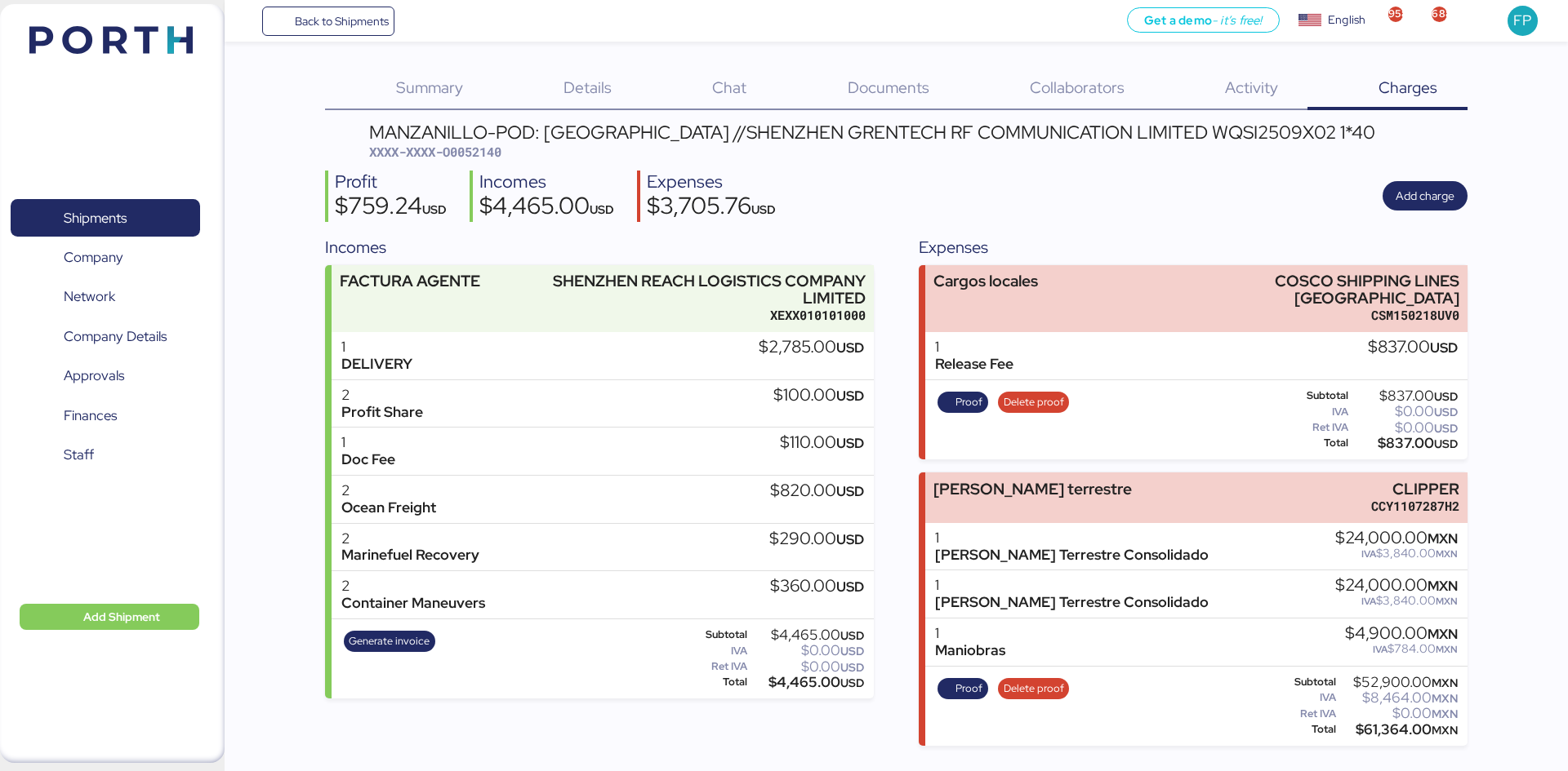
click at [1194, 133] on div "MANZANILLO-POD: Hong Kong //SHENZHEN GRENTECH RF COMMUNICATION LIMITED WQSI2509…" at bounding box center [873, 132] width 1006 height 18
click at [394, 595] on span "Generate invoice" at bounding box center [389, 641] width 81 height 18
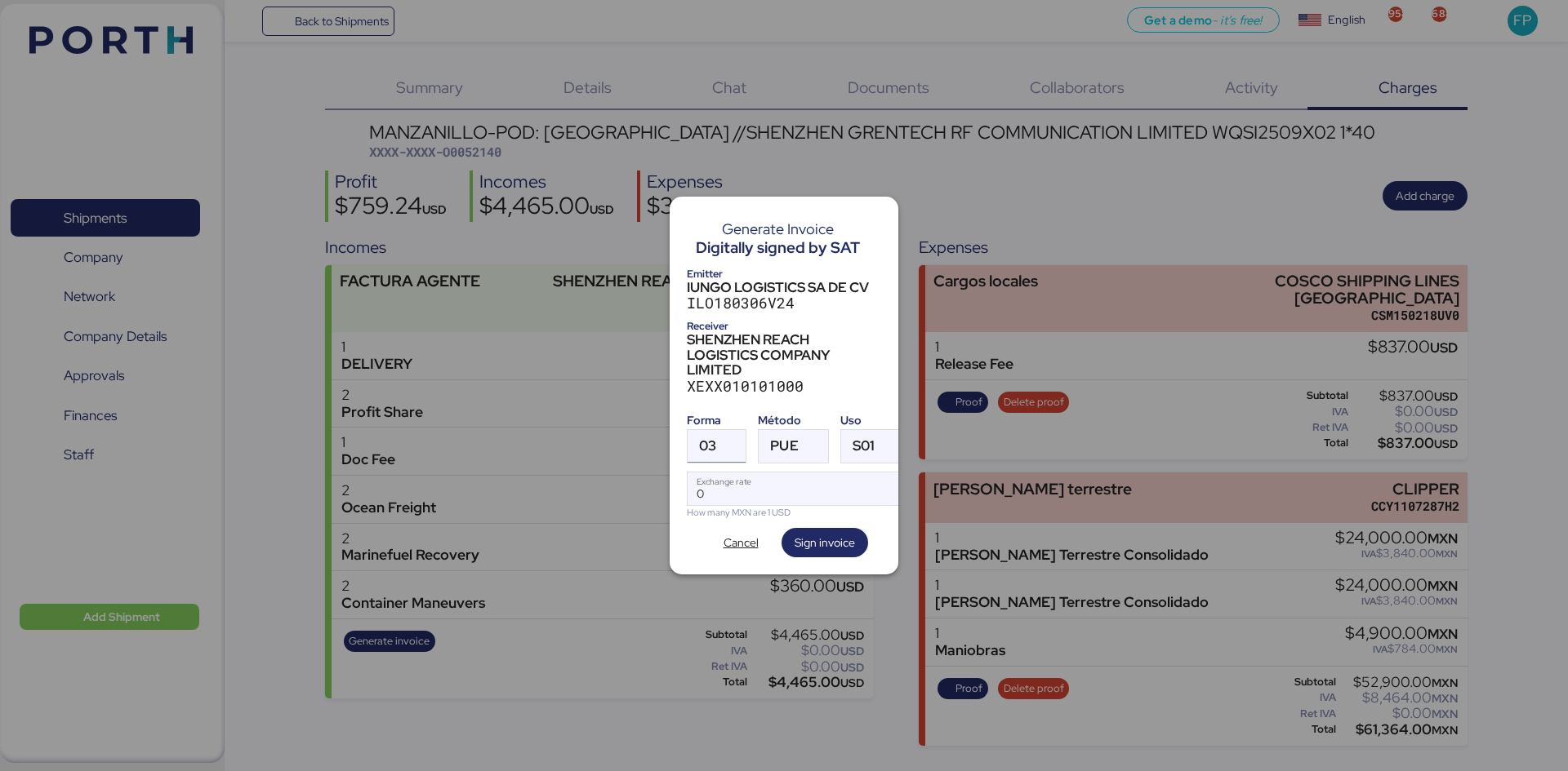
click at [713, 440] on span "03" at bounding box center [707, 446] width 17 height 14
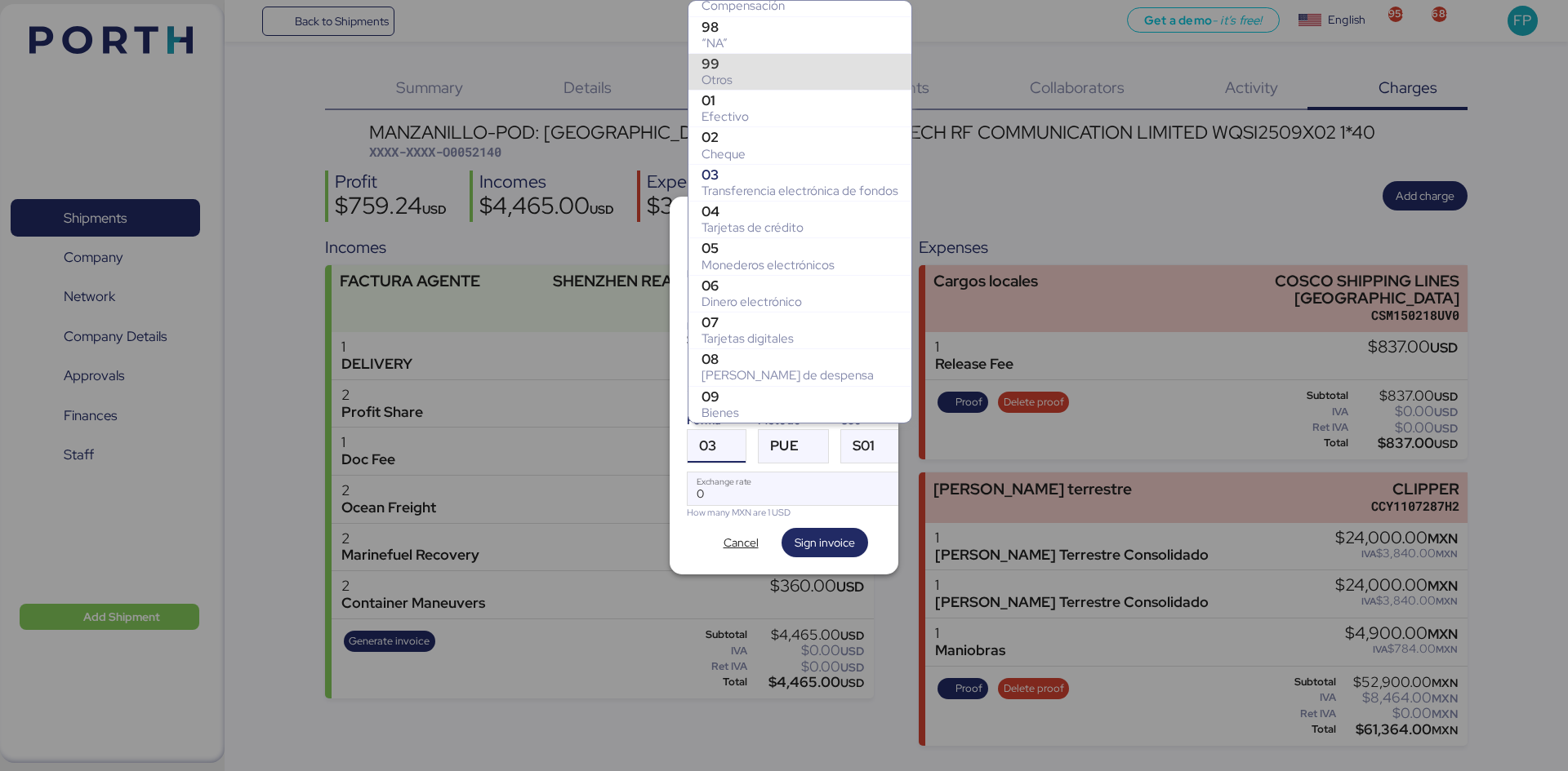
drag, startPoint x: 726, startPoint y: 72, endPoint x: 767, endPoint y: 183, distance: 118.3
click at [727, 72] on div "Otros" at bounding box center [799, 79] width 197 height 16
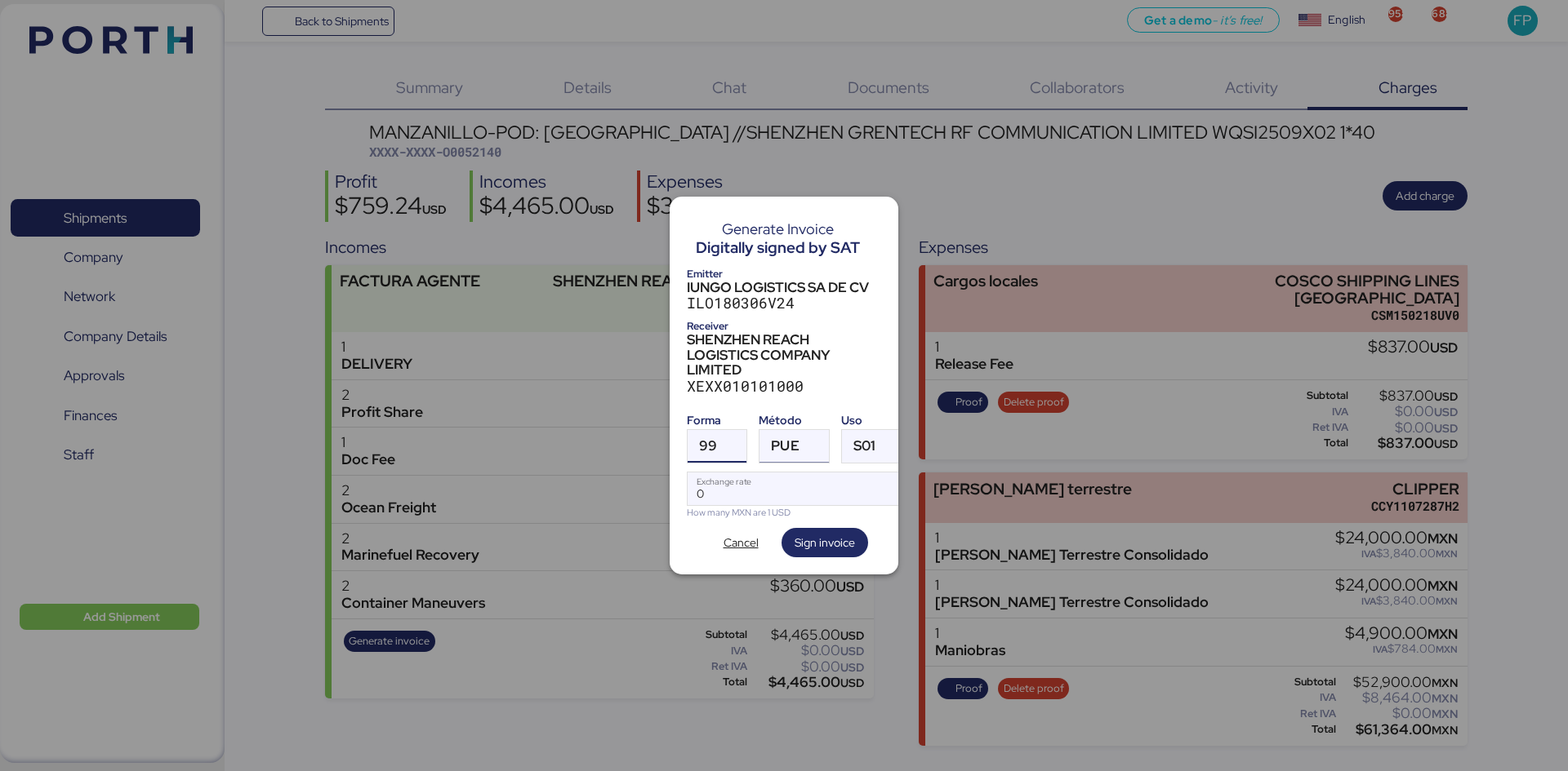
click at [788, 444] on span "PUE" at bounding box center [784, 446] width 28 height 14
click at [799, 515] on div "Pago en parcialidades o diferido" at bounding box center [860, 520] width 175 height 16
click at [723, 489] on input "Exchange rate" at bounding box center [796, 488] width 217 height 32
type input "0"
click at [748, 540] on span "Cancel" at bounding box center [741, 542] width 35 height 20
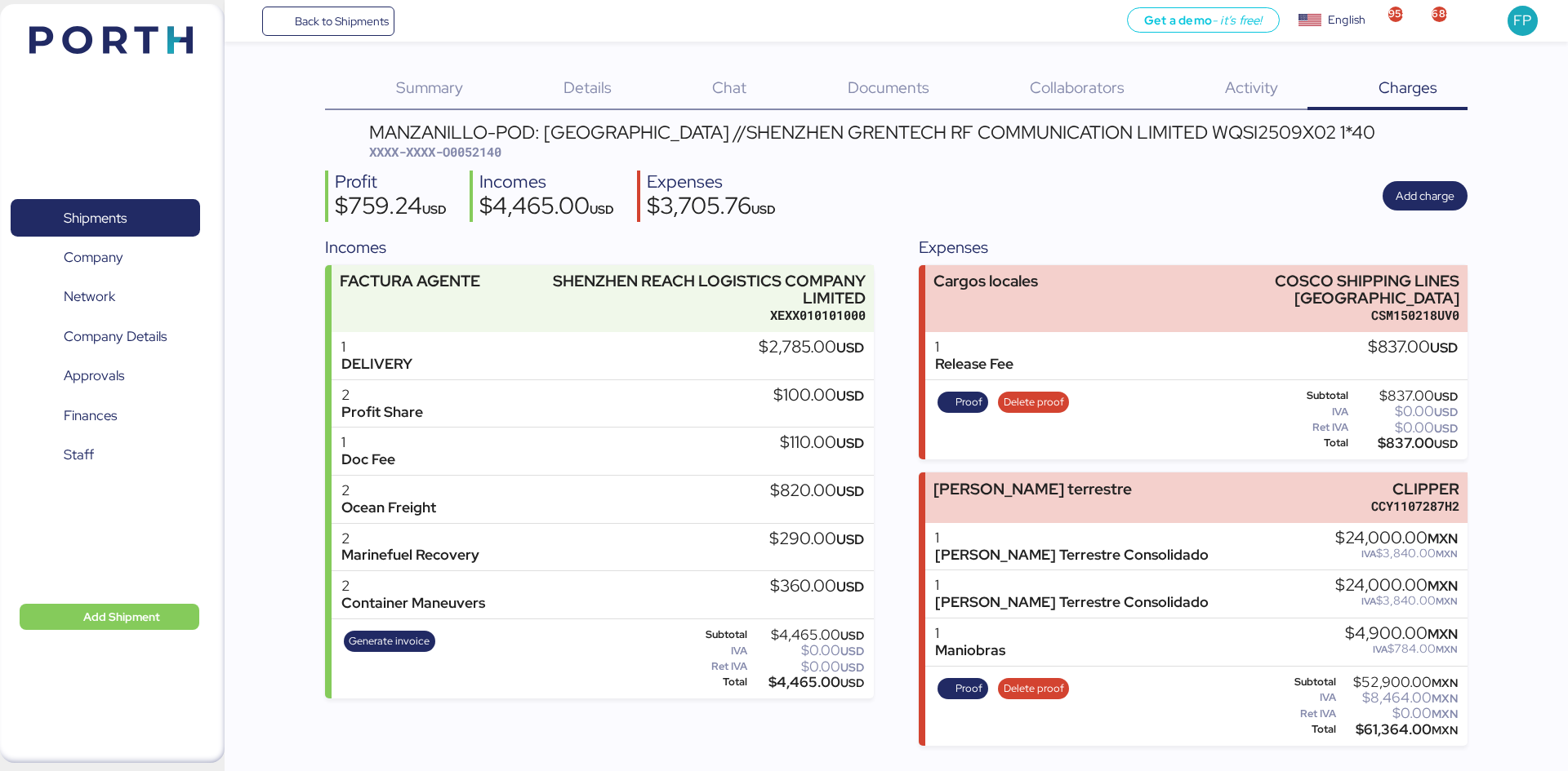
click at [459, 143] on div "MANZANILLO-POD: Hong Kong //SHENZHEN GRENTECH RF COMMUNICATION LIMITED WQSI2509…" at bounding box center [873, 142] width 1006 height 38
click at [807, 595] on div "$4,465.00 USD" at bounding box center [806, 682] width 113 height 12
click at [1189, 131] on div "MANZANILLO-POD: Hong Kong //SHENZHEN GRENTECH RF COMMUNICATION LIMITED WQSI2509…" at bounding box center [873, 132] width 1006 height 18
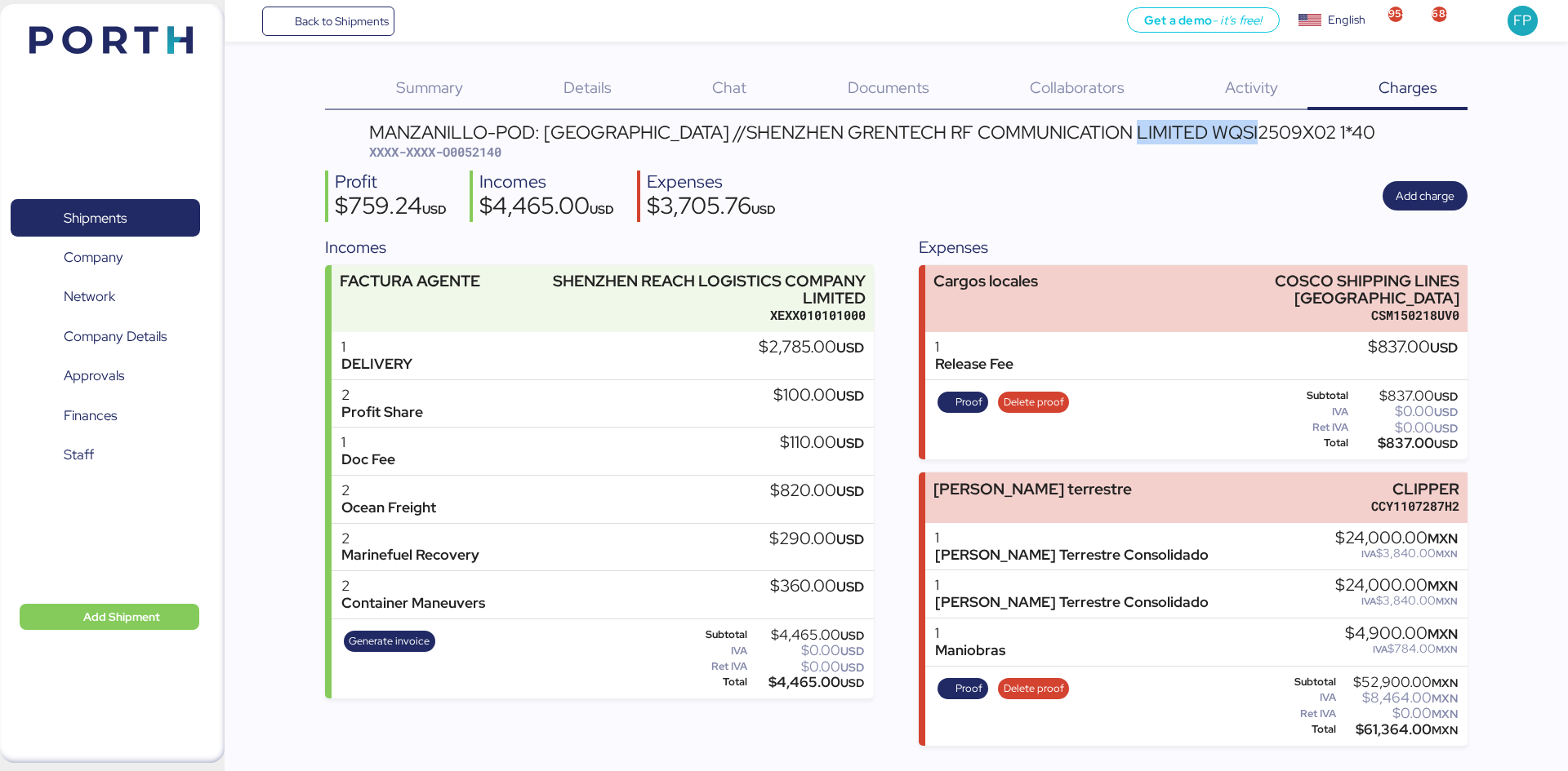
click at [1189, 131] on div "MANZANILLO-POD: Hong Kong //SHENZHEN GRENTECH RF COMMUNICATION LIMITED WQSI2509…" at bounding box center [873, 132] width 1006 height 18
click at [935, 166] on div "MANZANILLO-POD: Hong Kong //SHENZHEN GRENTECH RF COMMUNICATION LIMITED WQSI2509…" at bounding box center [896, 435] width 1142 height 623
click at [394, 595] on span "Generate invoice" at bounding box center [389, 641] width 81 height 18
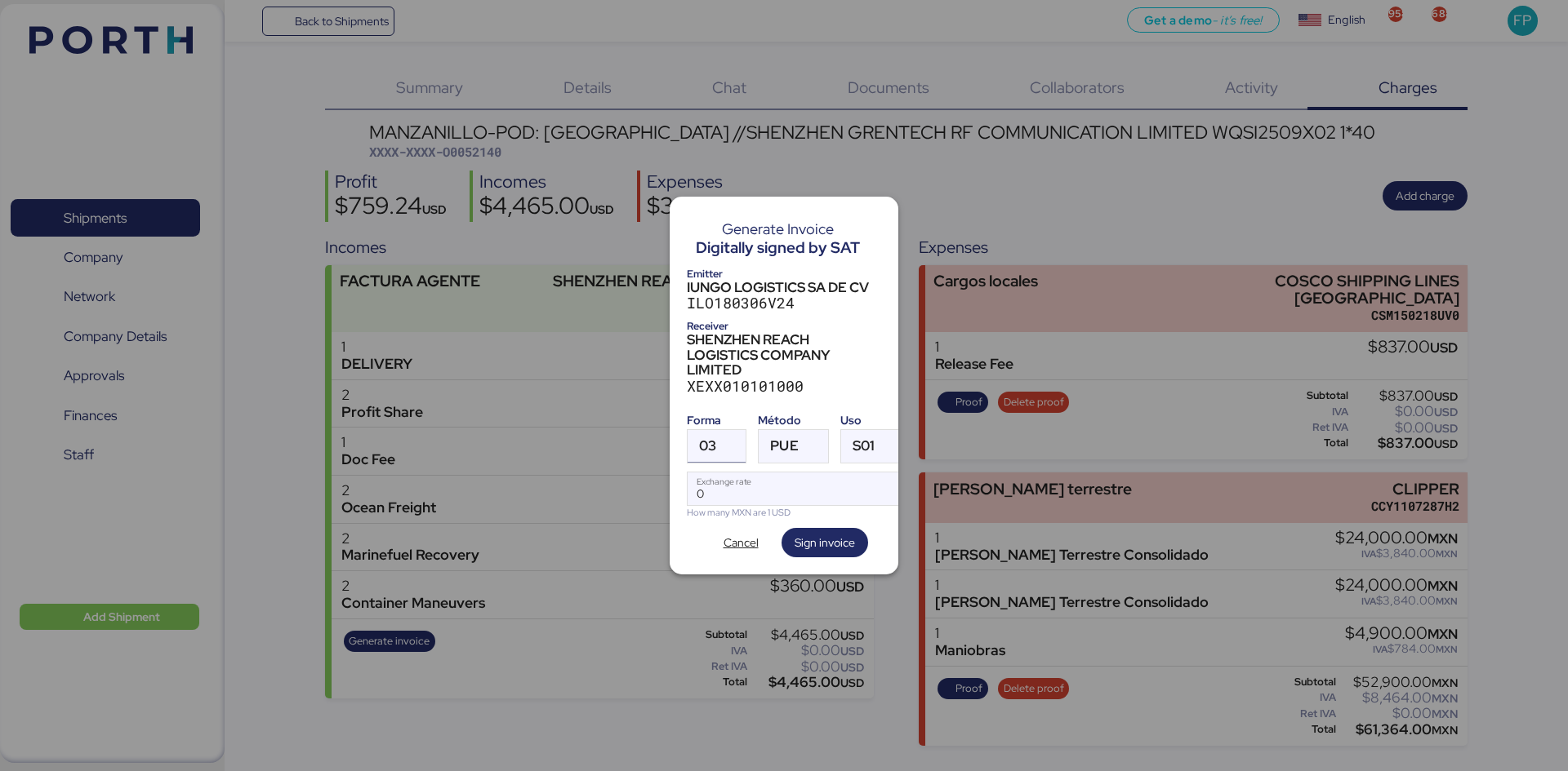
click at [718, 430] on div at bounding box center [730, 446] width 30 height 32
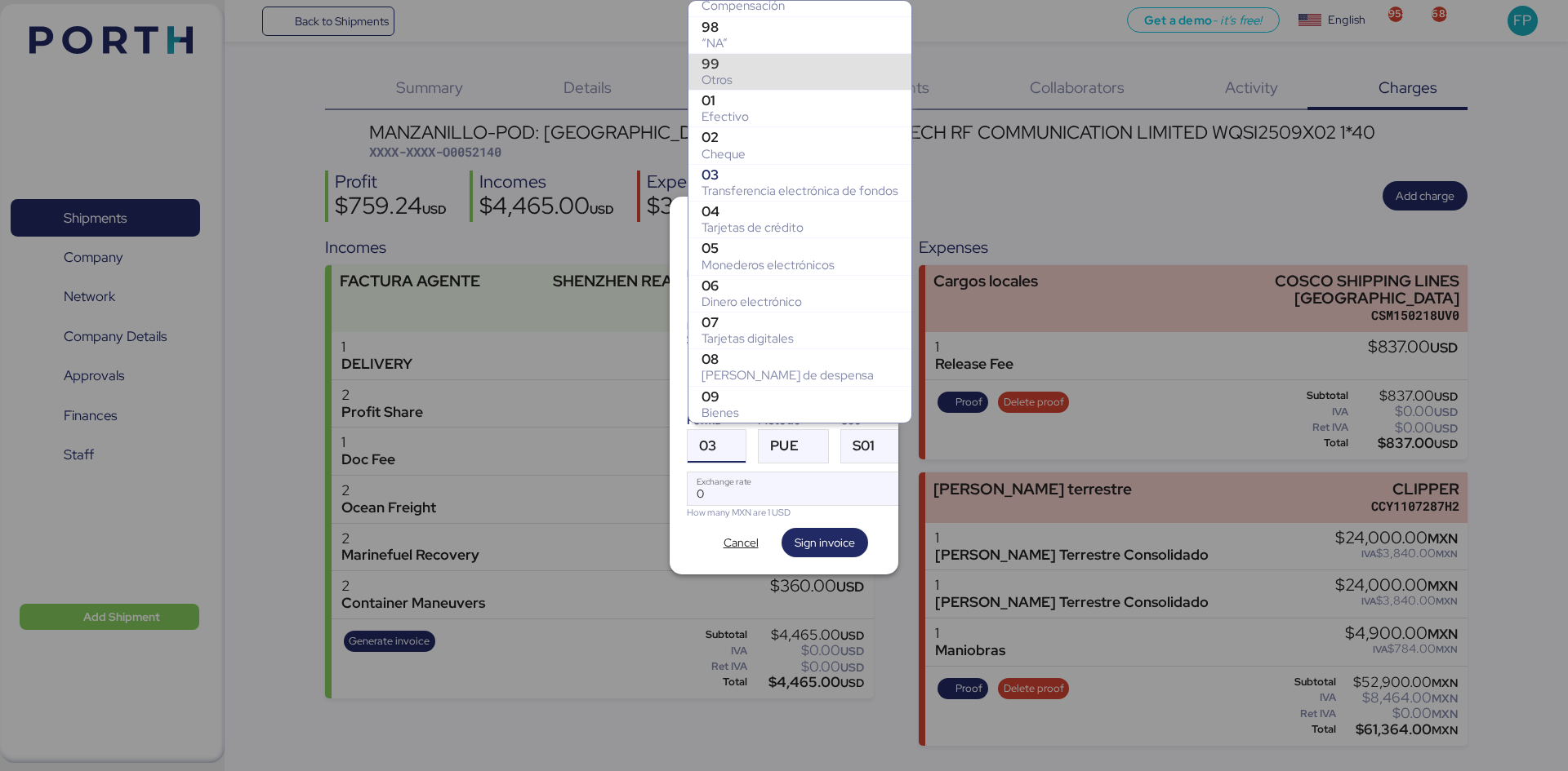
click at [730, 77] on div "Otros" at bounding box center [799, 79] width 197 height 16
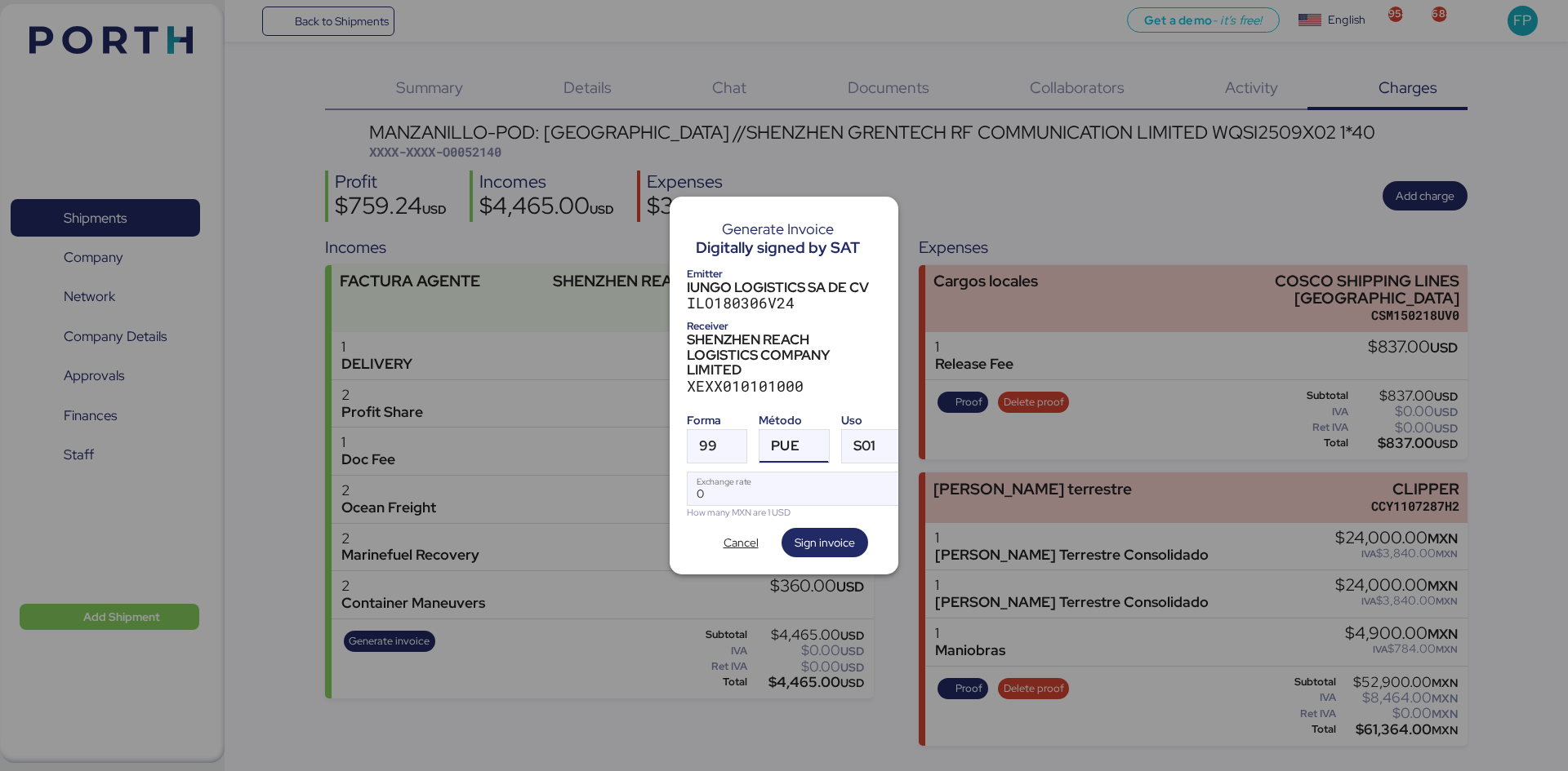
click at [797, 442] on span "PUE" at bounding box center [784, 446] width 28 height 14
click at [819, 505] on div "PPD" at bounding box center [860, 503] width 175 height 16
click at [792, 472] on input "Exchange rate" at bounding box center [796, 488] width 217 height 32
type input "0"
click at [787, 491] on input "Exchange rate" at bounding box center [796, 488] width 217 height 32
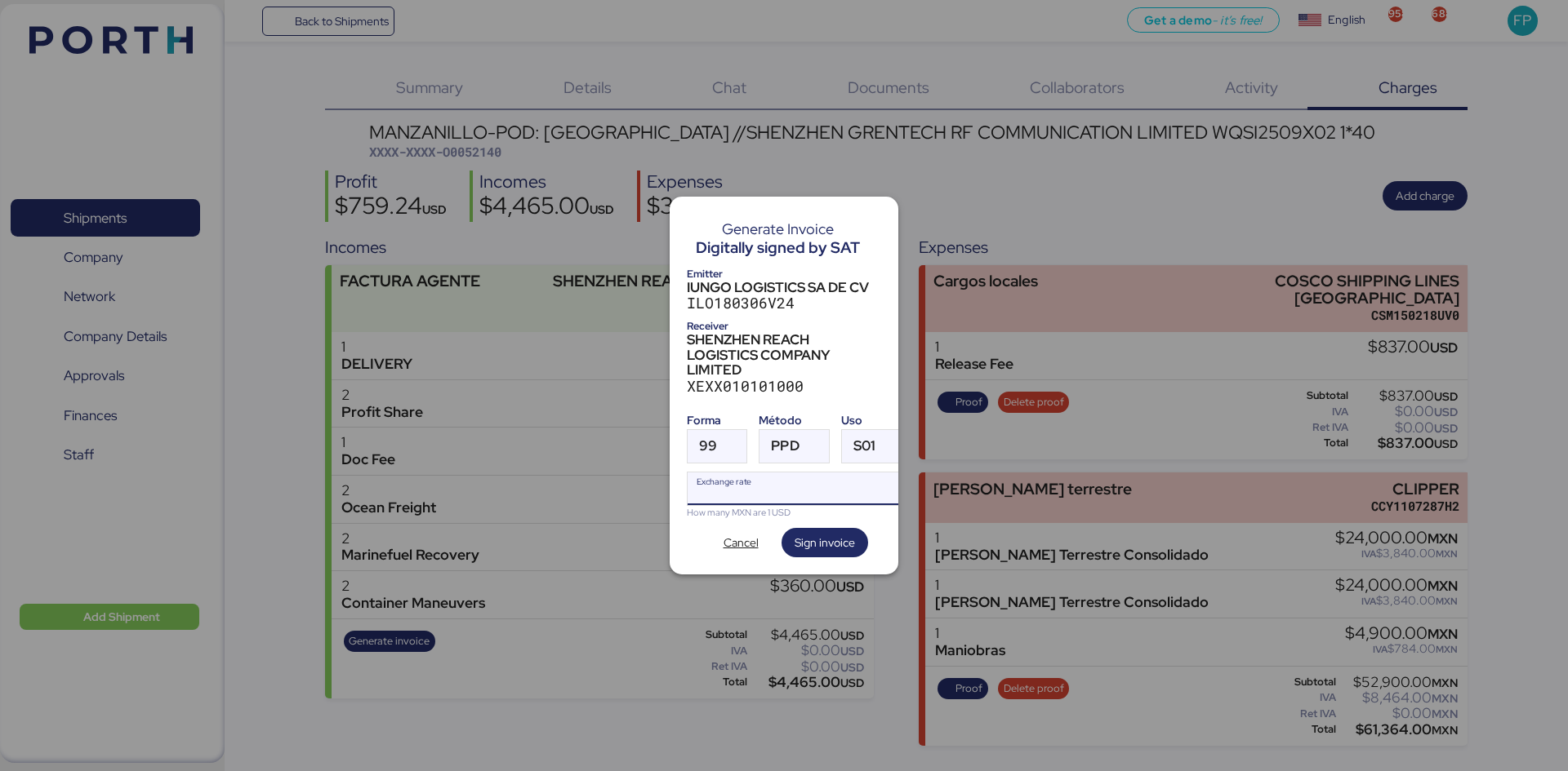
paste input "18.3666"
type input "18.3666"
click at [841, 537] on span "Sign invoice" at bounding box center [824, 542] width 60 height 20
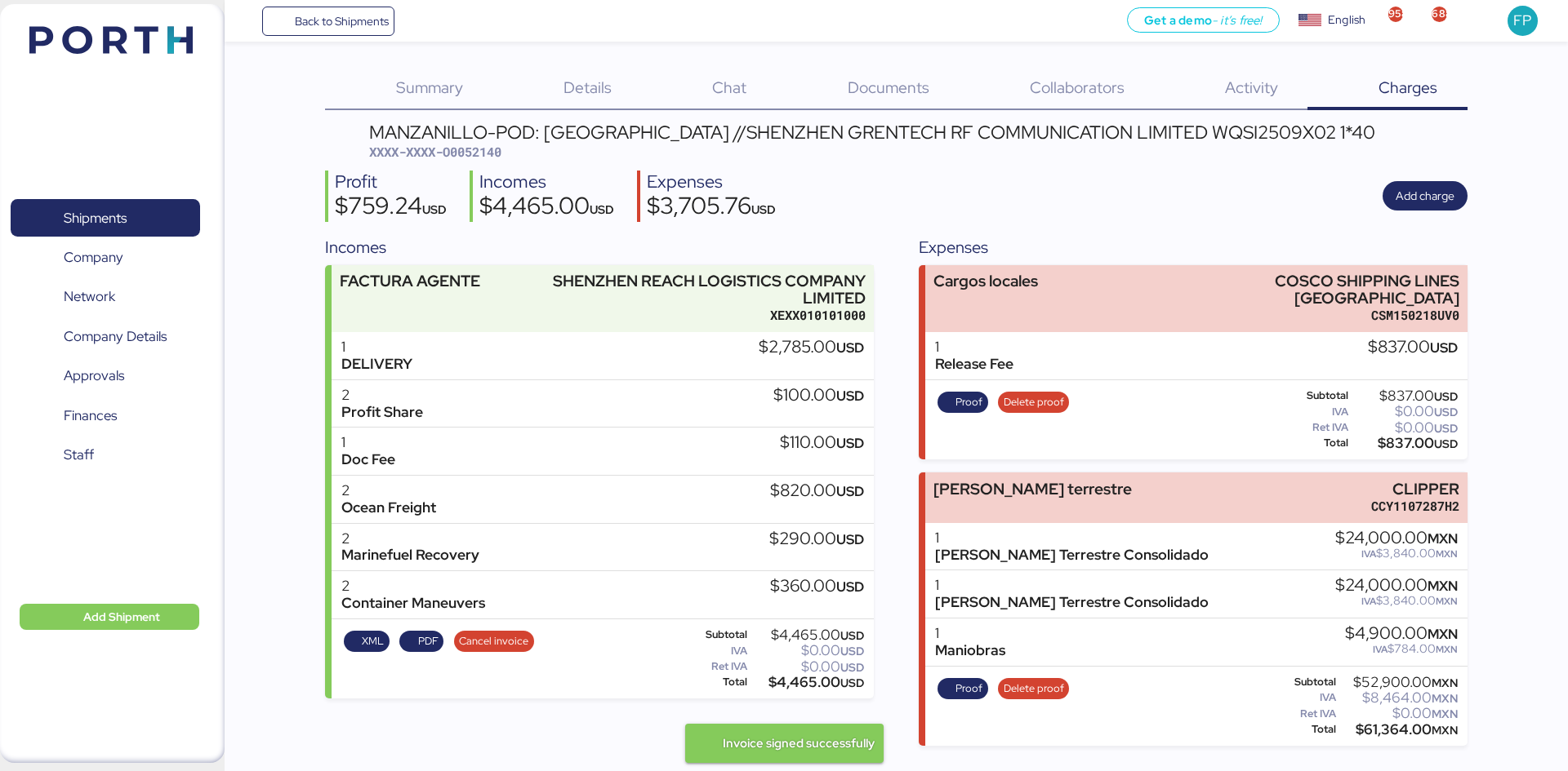
click at [485, 151] on span "XXXX-XXXX-O0052140" at bounding box center [435, 151] width 132 height 16
click at [427, 595] on span "PDF" at bounding box center [428, 641] width 20 height 18
click at [467, 149] on span "XXXX-XXXX-O0052140" at bounding box center [435, 151] width 132 height 16
click at [500, 142] on div "MANZANILLO-POD: Hong Kong //SHENZHEN GRENTECH RF COMMUNICATION LIMITED WQSI2509…" at bounding box center [873, 142] width 1006 height 38
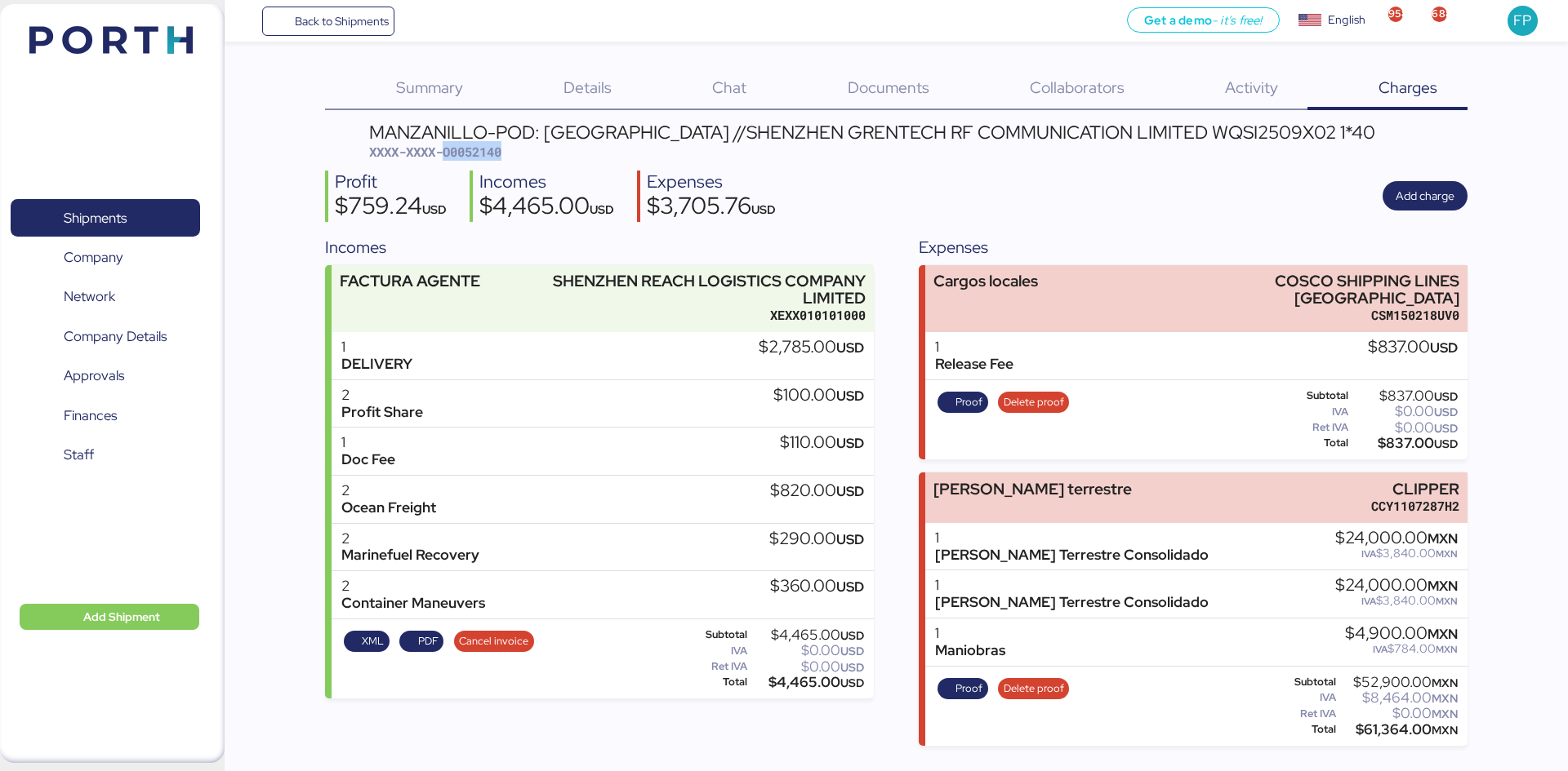
click at [500, 142] on div "MANZANILLO-POD: Hong Kong //SHENZHEN GRENTECH RF COMMUNICATION LIMITED WQSI2509…" at bounding box center [873, 142] width 1006 height 38
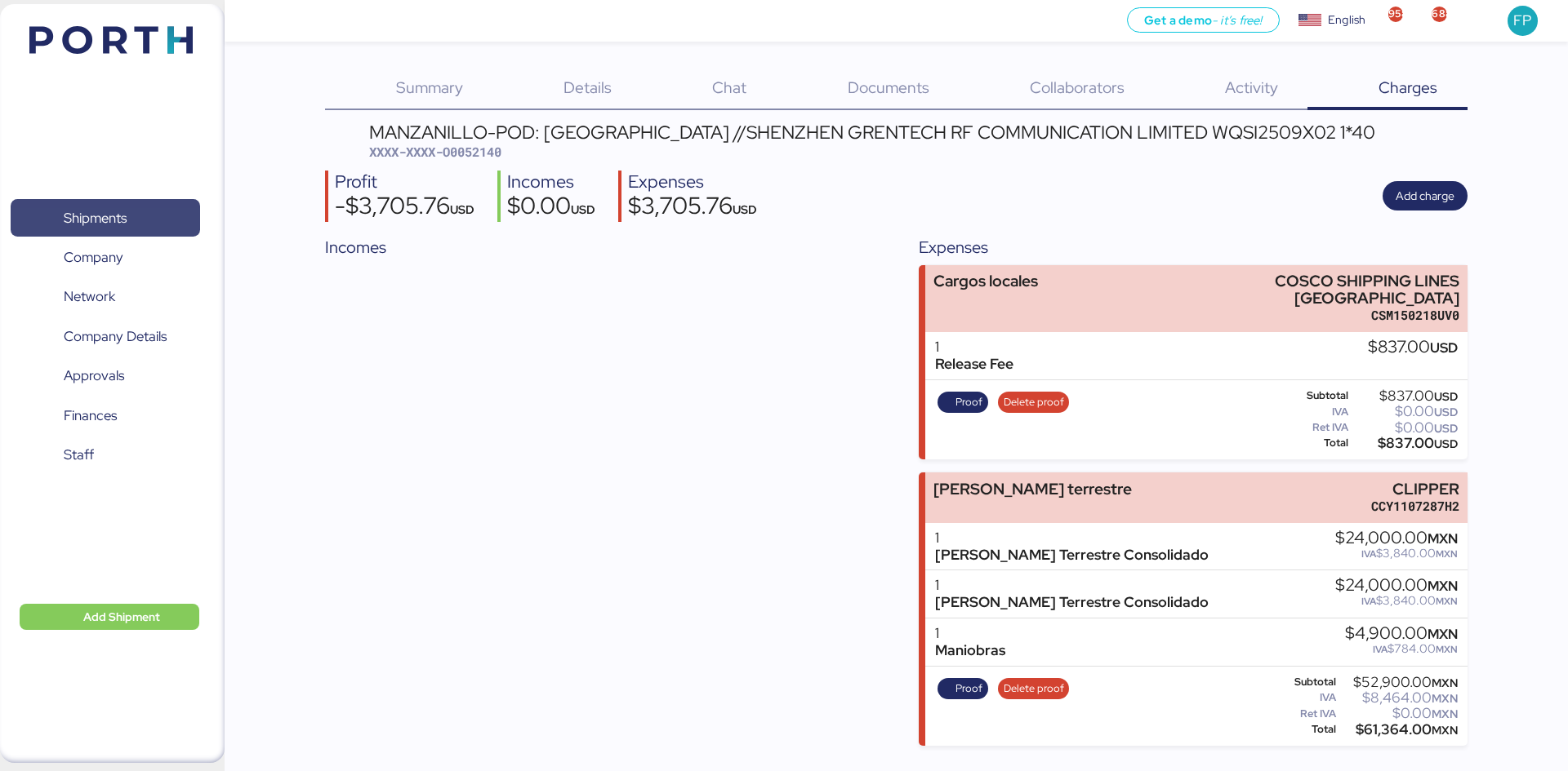
click at [165, 208] on span "Shipments" at bounding box center [105, 219] width 175 height 24
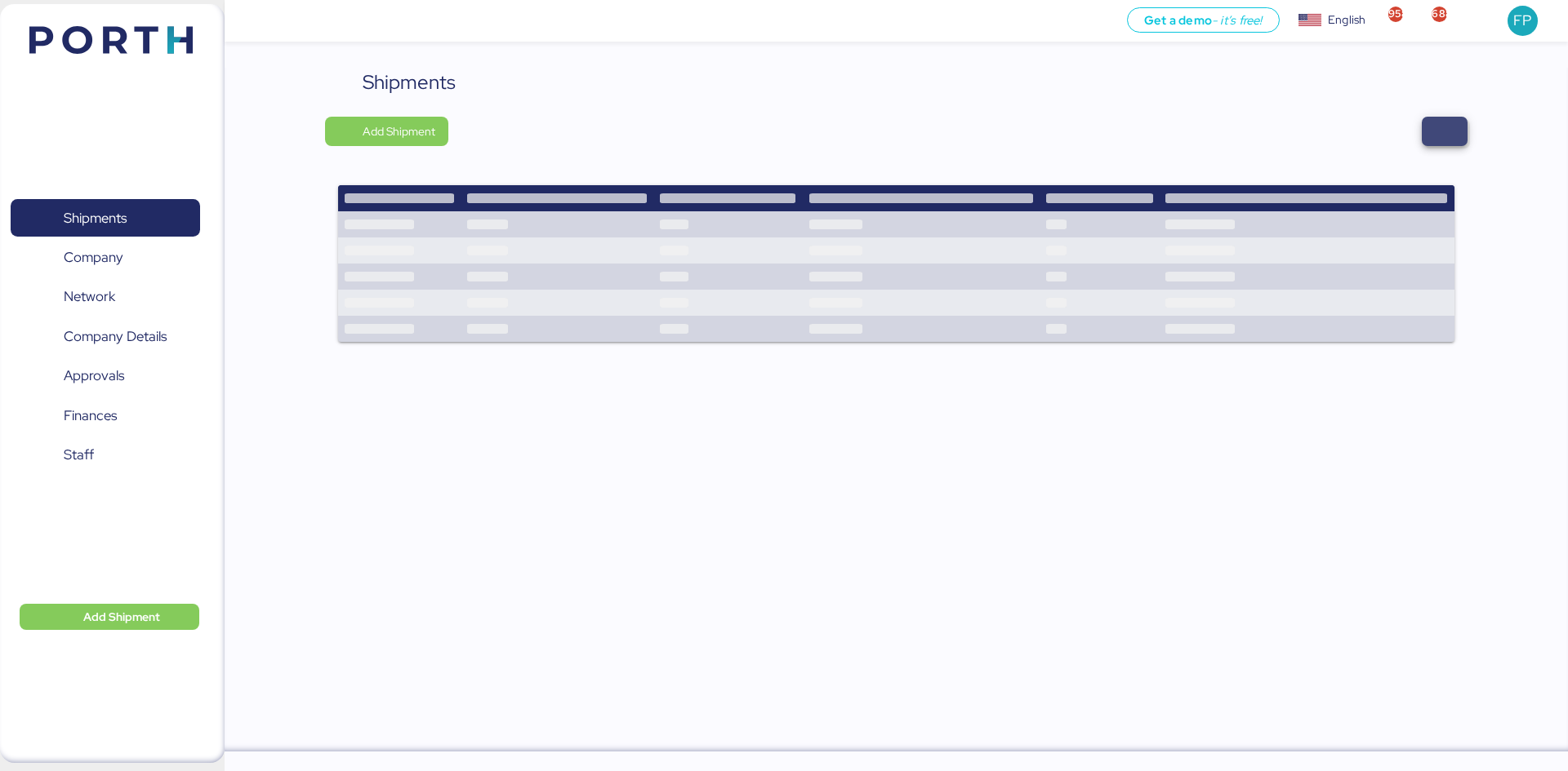
click at [1464, 134] on span "button" at bounding box center [1445, 131] width 46 height 30
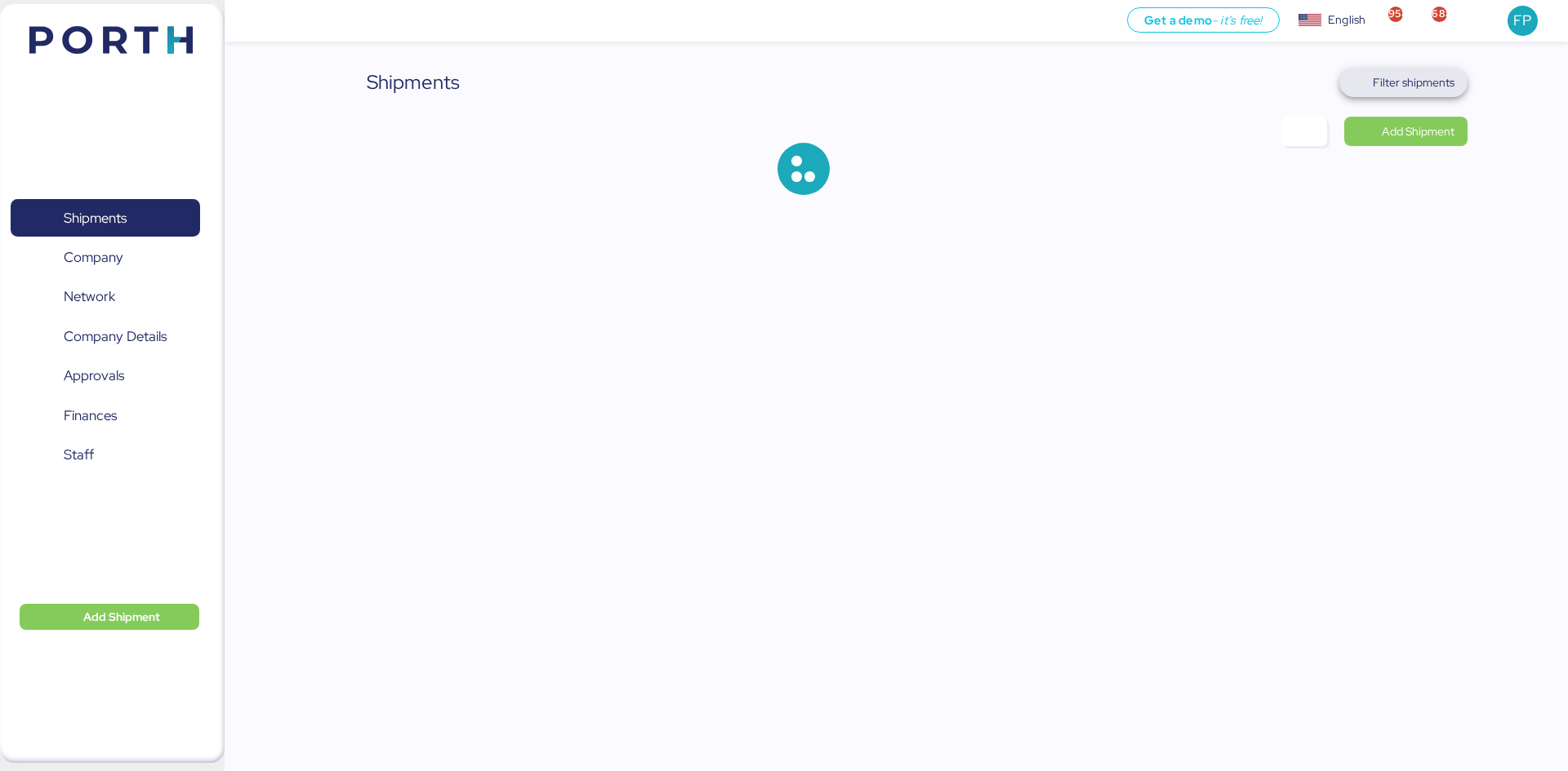
click at [1442, 84] on span "Filter shipments" at bounding box center [1413, 82] width 82 height 20
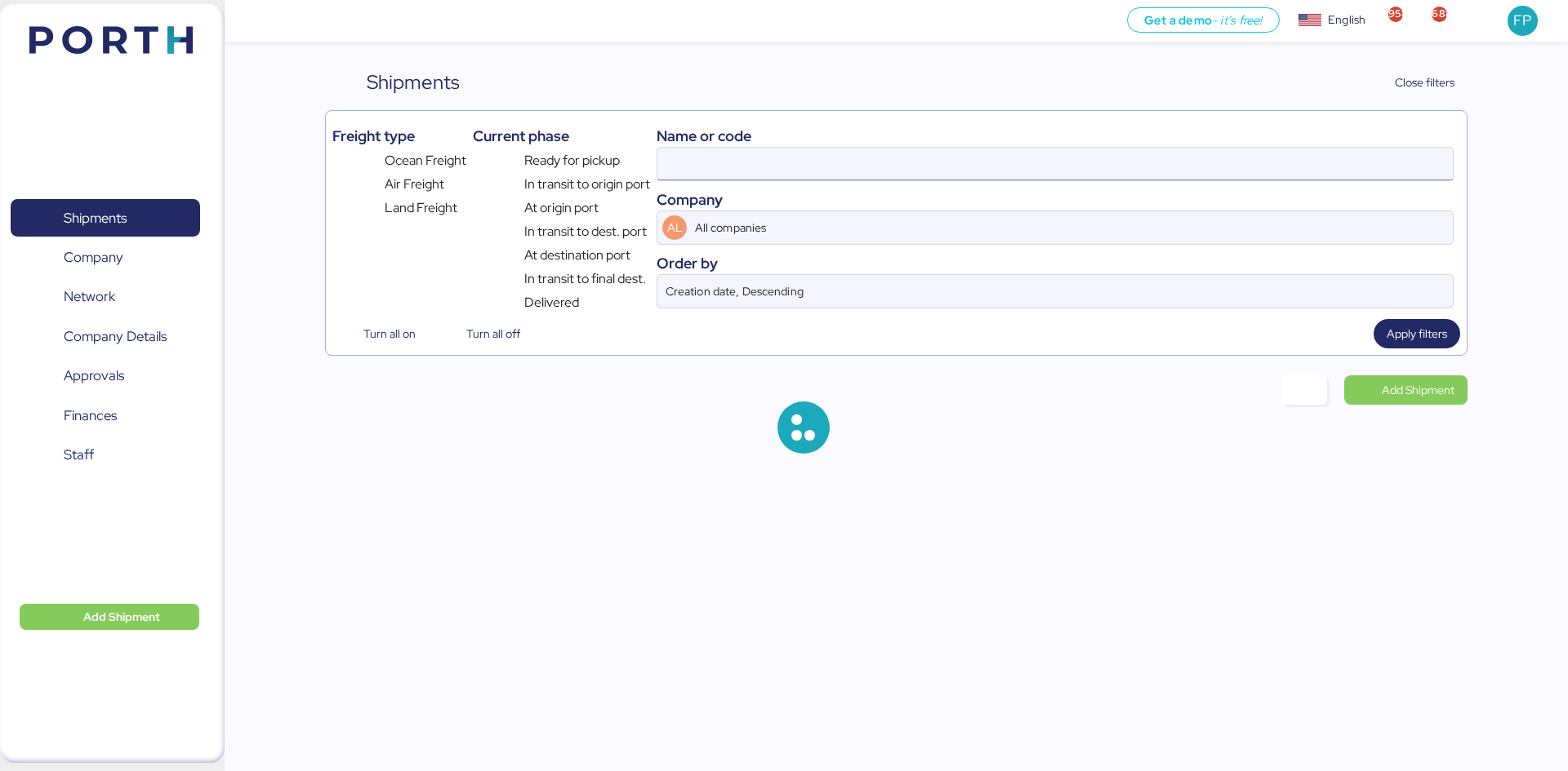
click at [679, 166] on input at bounding box center [1055, 164] width 795 height 32
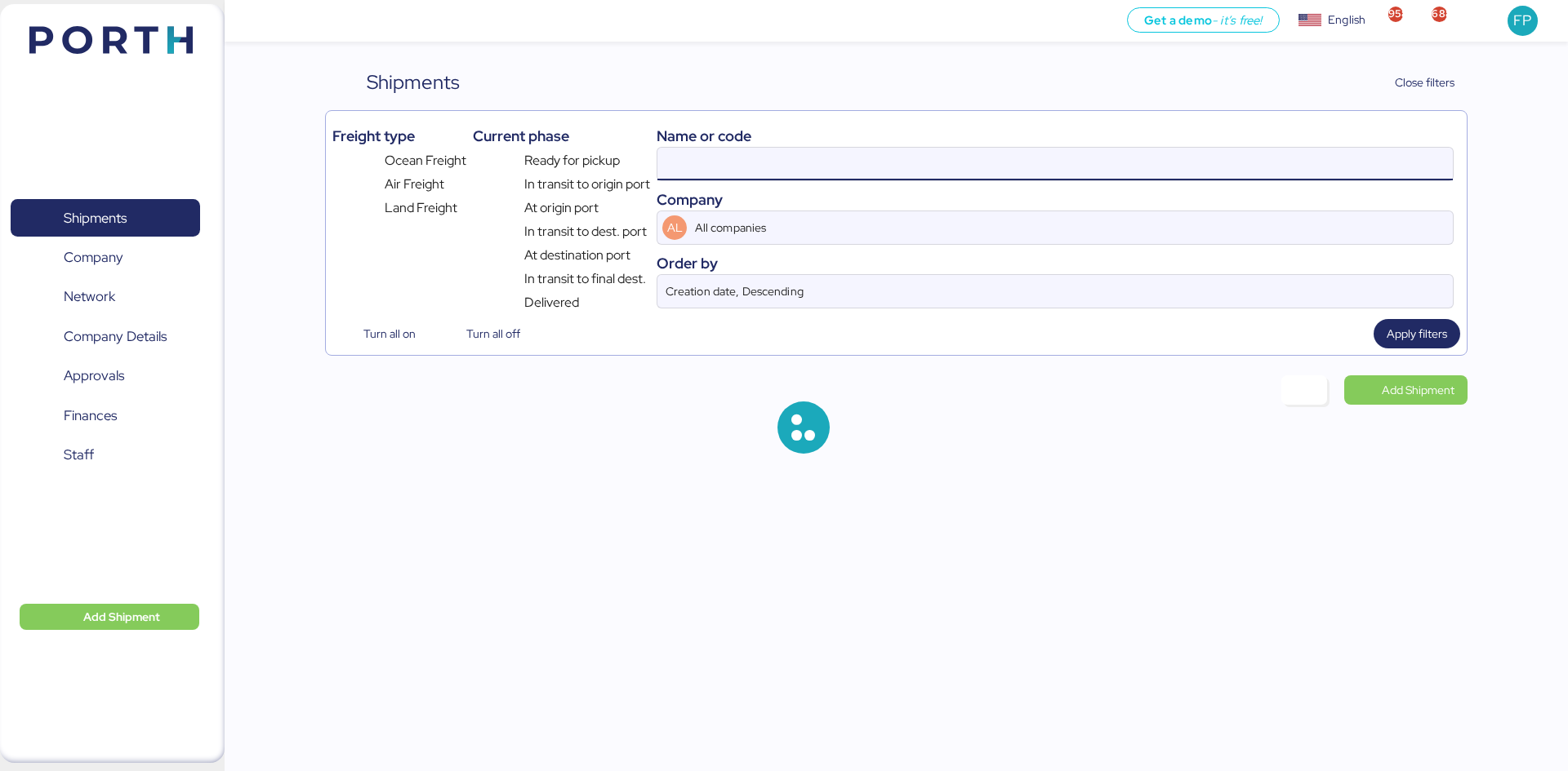
click at [679, 166] on input at bounding box center [1055, 164] width 795 height 32
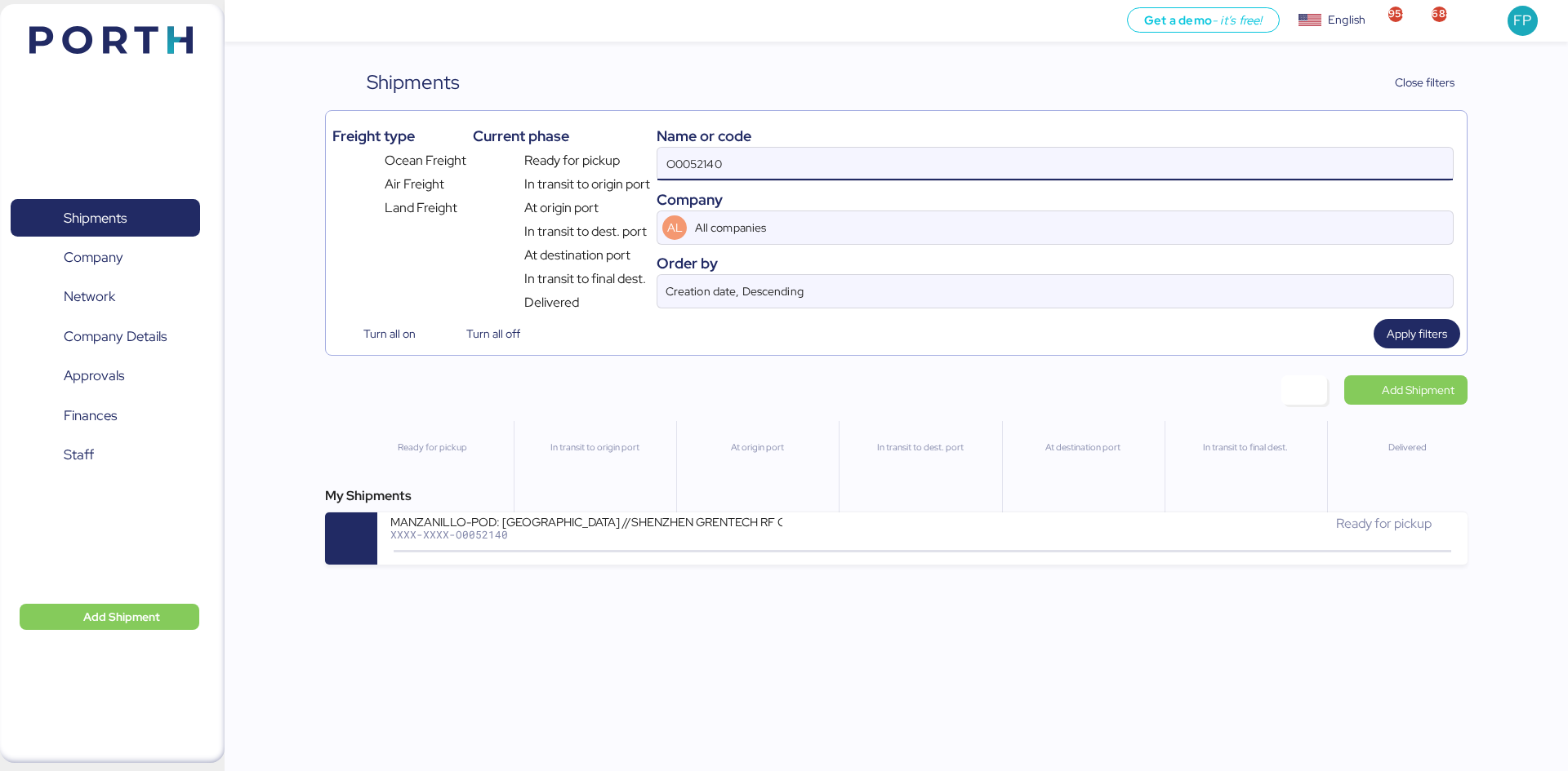
click at [679, 166] on input "O0052140" at bounding box center [1055, 164] width 795 height 32
paste input "062"
type input "O0052062"
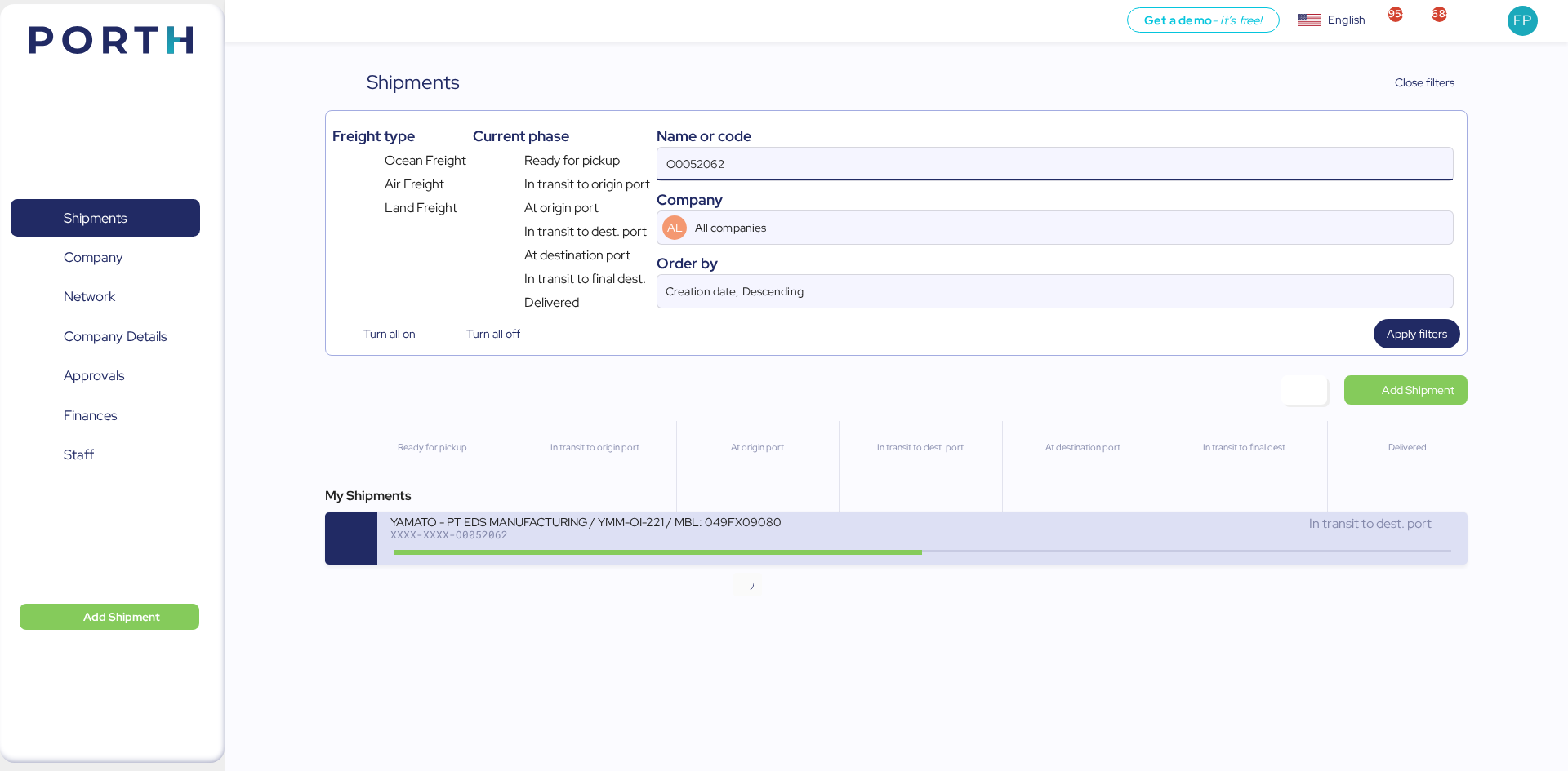
click at [729, 540] on div "XXXX-XXXX-O0052062" at bounding box center [586, 534] width 392 height 11
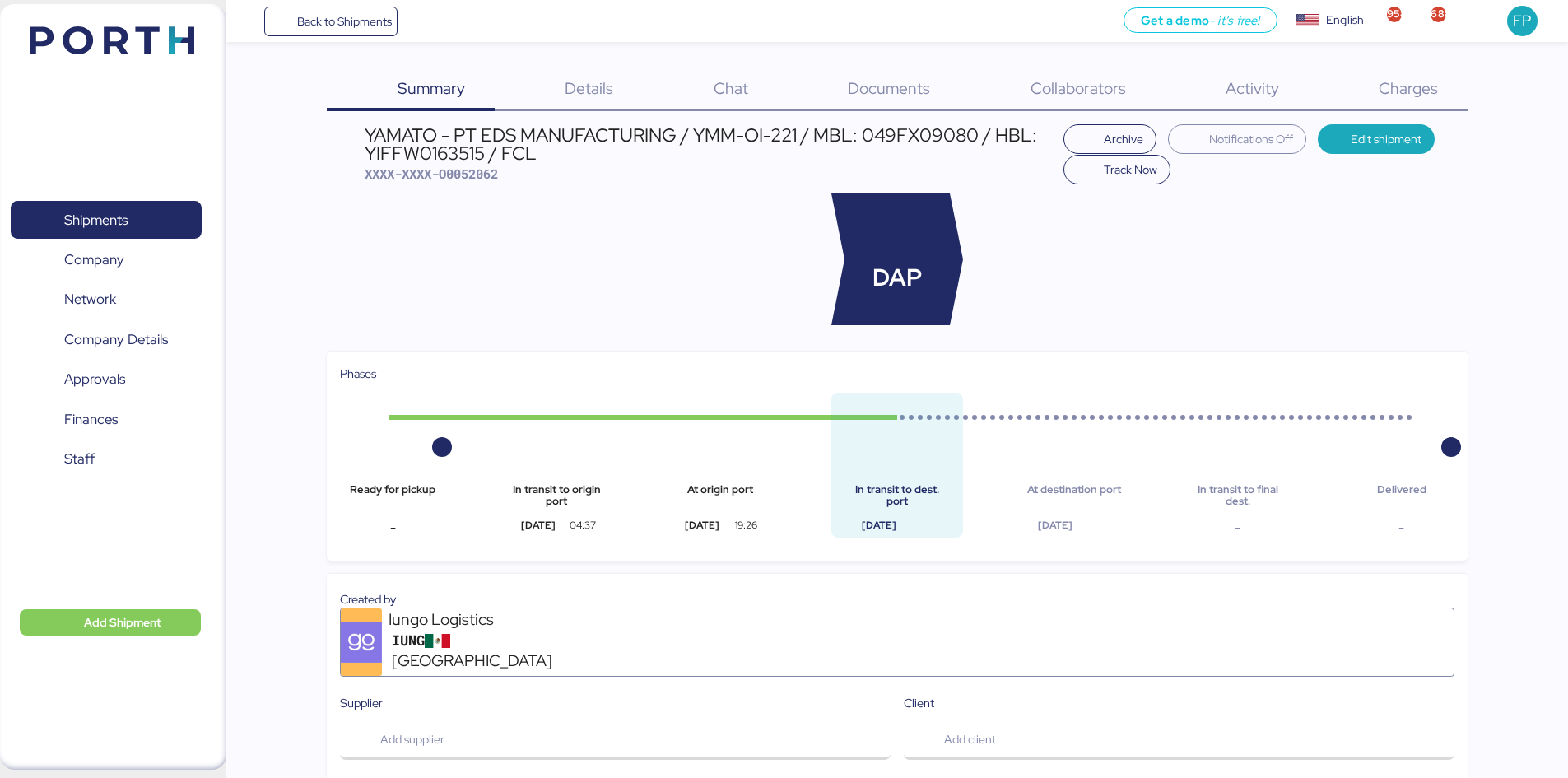
click at [1426, 88] on span "Charges" at bounding box center [1408, 88] width 59 height 21
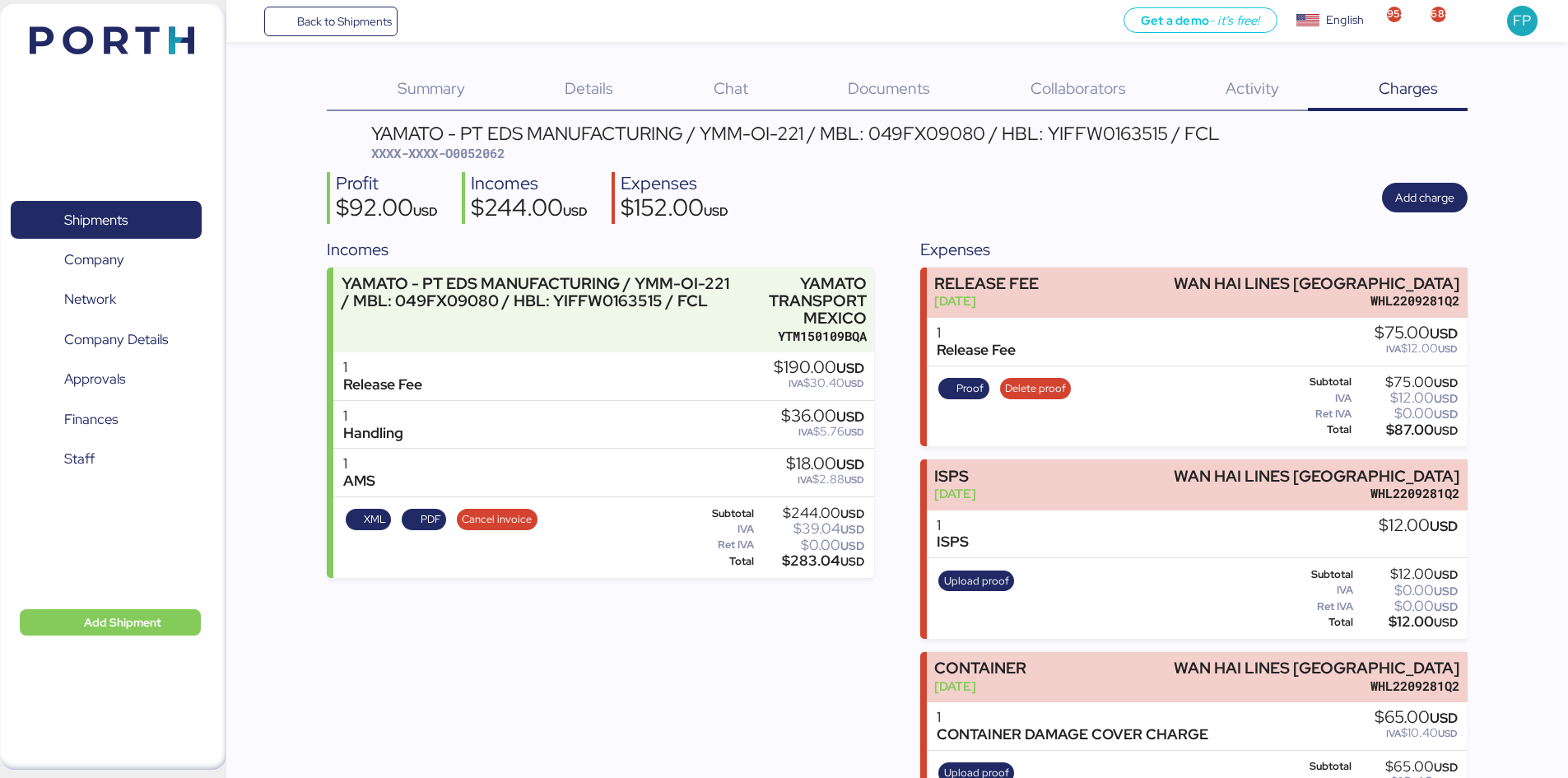
click at [494, 154] on span "XXXX-XXXX-O0052062" at bounding box center [438, 153] width 133 height 16
copy span "O0052062"
drag, startPoint x: 115, startPoint y: 220, endPoint x: 876, endPoint y: 36, distance: 782.9
click at [116, 220] on span "Shipments" at bounding box center [96, 221] width 64 height 24
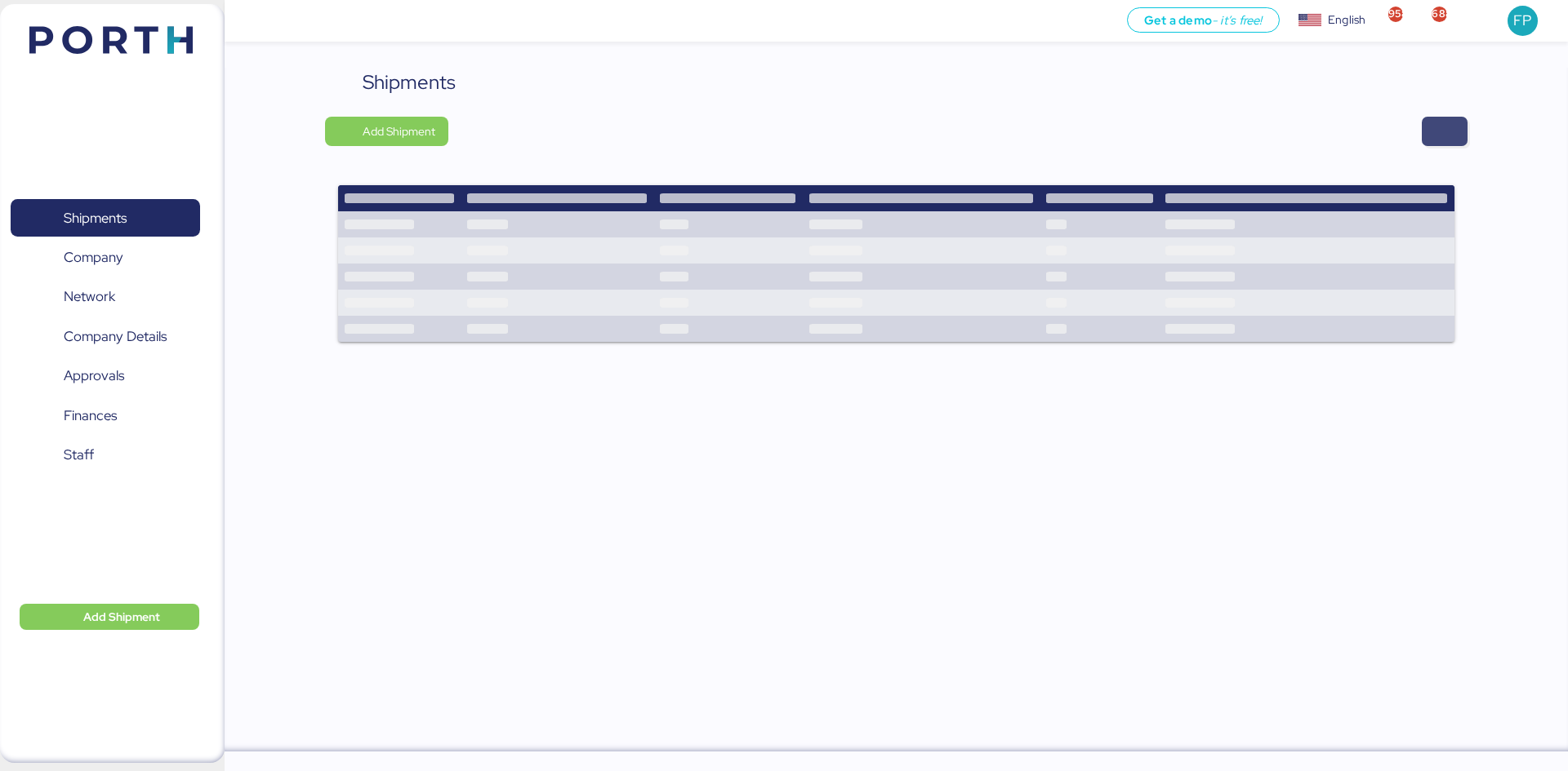
click at [1436, 136] on span "button" at bounding box center [1444, 131] width 20 height 23
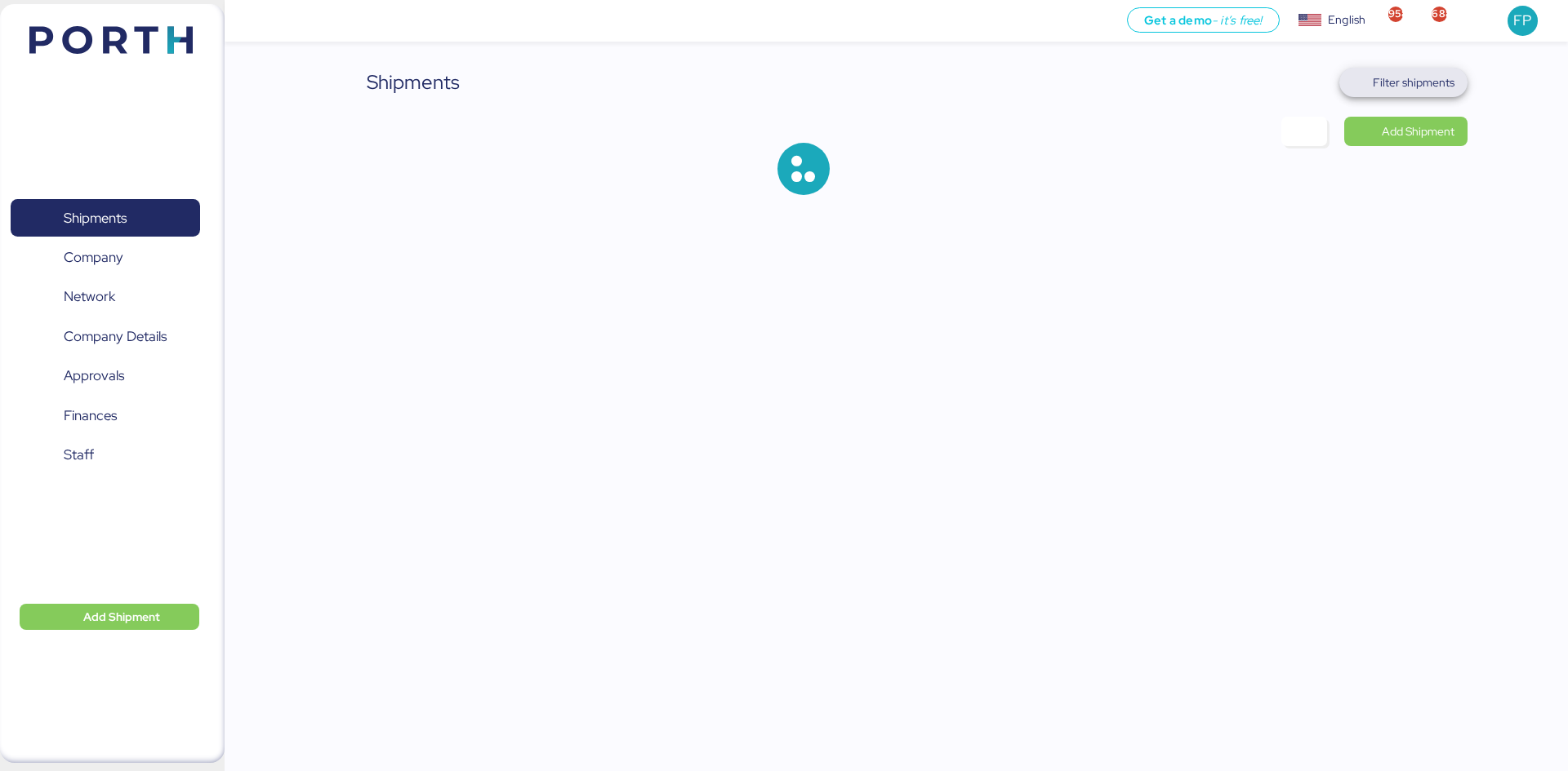
click at [1424, 77] on span "Filter shipments" at bounding box center [1413, 82] width 82 height 20
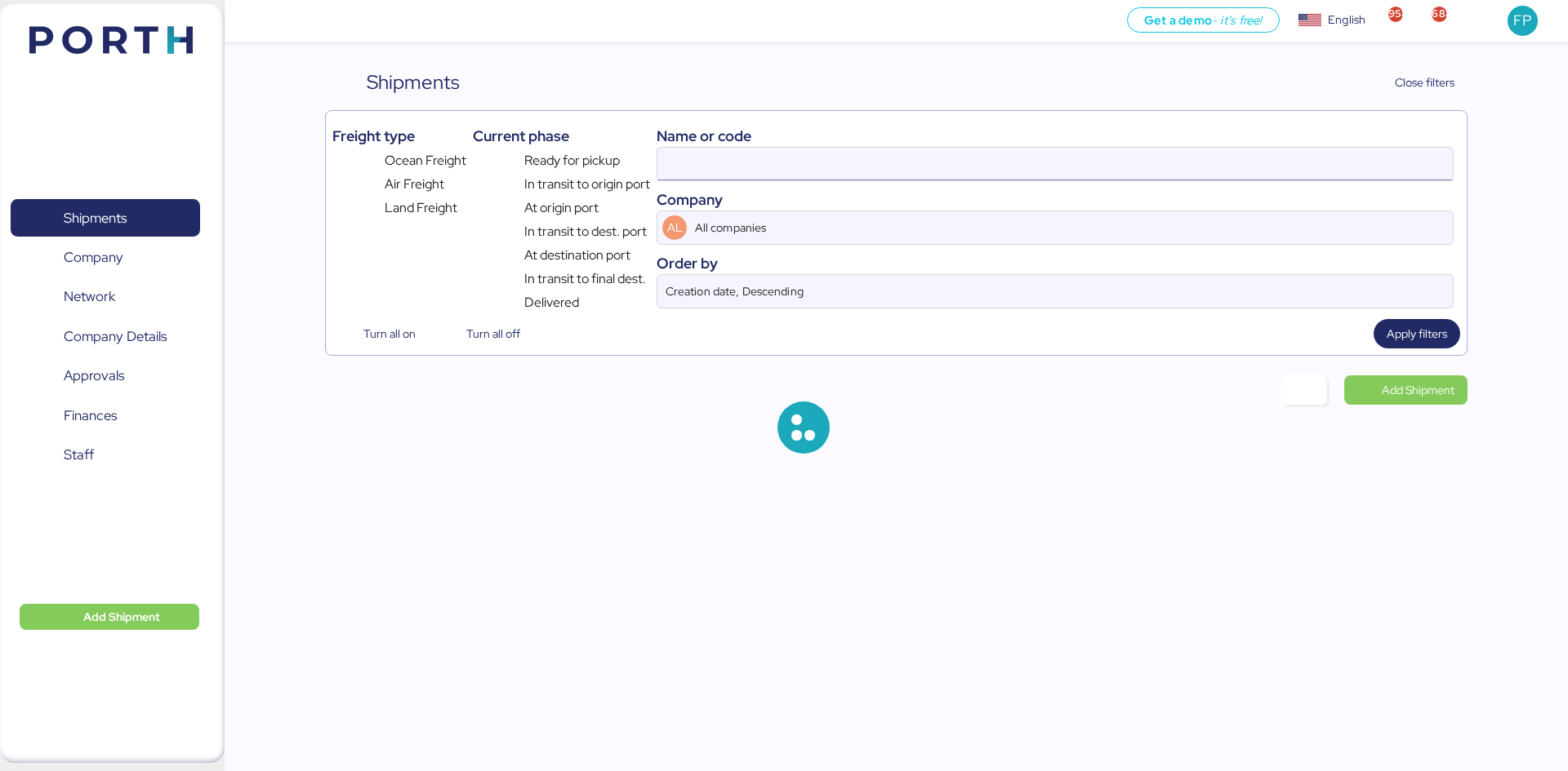
click at [695, 166] on input at bounding box center [1055, 164] width 795 height 32
click at [690, 161] on input at bounding box center [1055, 164] width 795 height 32
click at [690, 161] on input "O0052066" at bounding box center [1055, 164] width 795 height 32
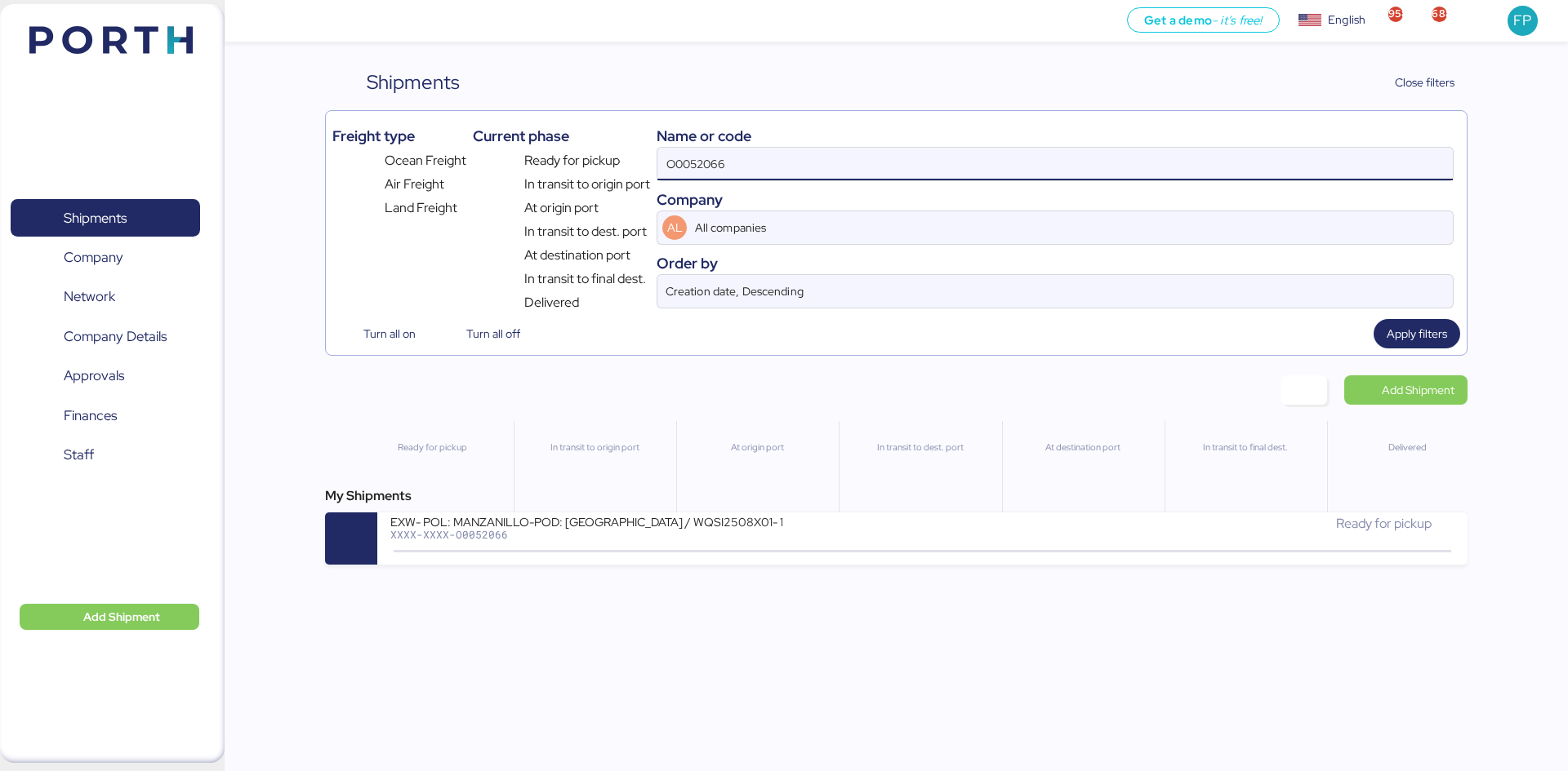
click at [691, 161] on input "O0052066" at bounding box center [1055, 164] width 795 height 32
paste input "90"
type input "O0052090"
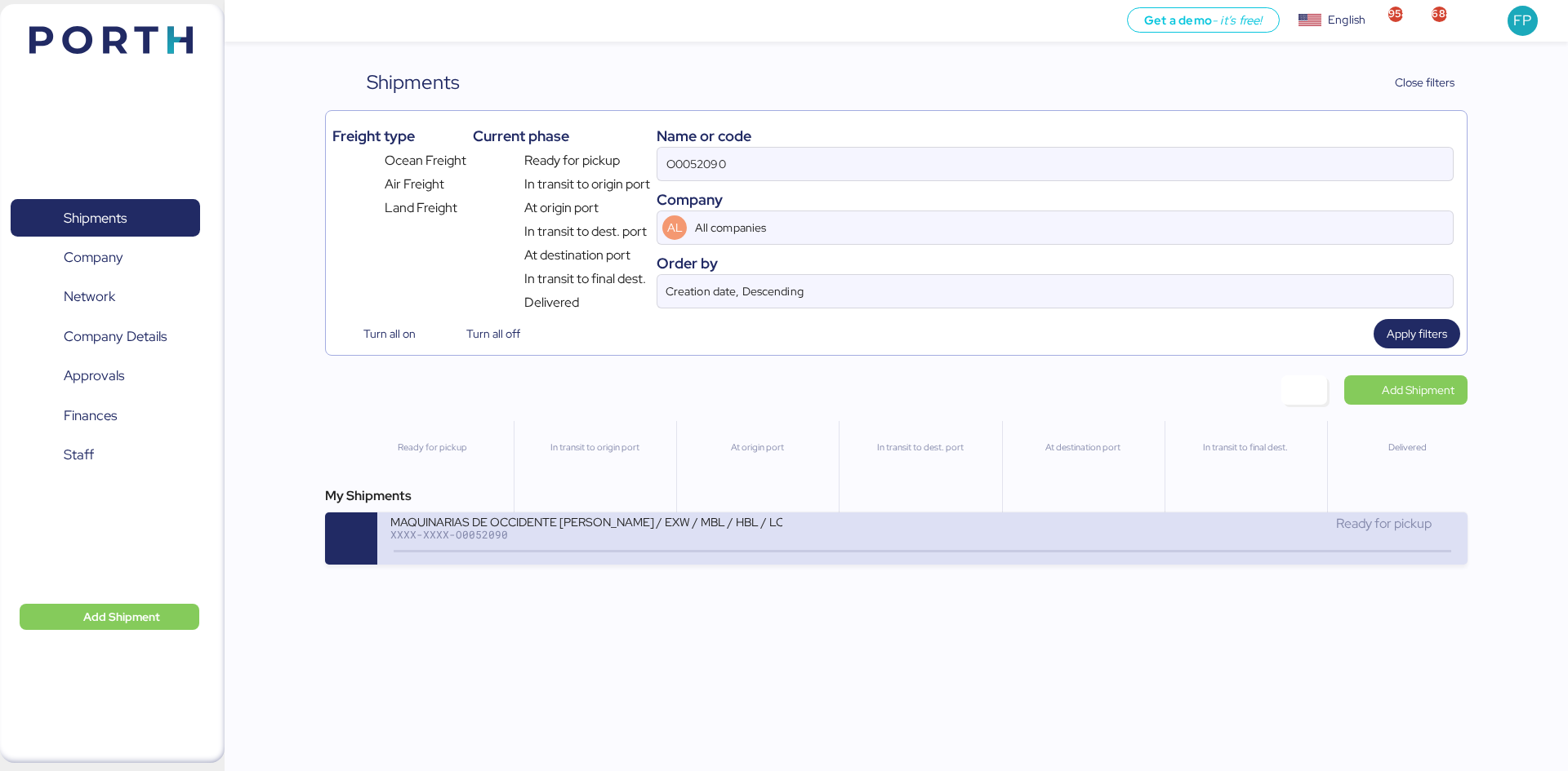
click at [728, 525] on div "MAQUINARIAS DE OCCIDENTE SYLAS - SANTOS / EXW / MBL / HBL / LCL" at bounding box center [586, 521] width 392 height 14
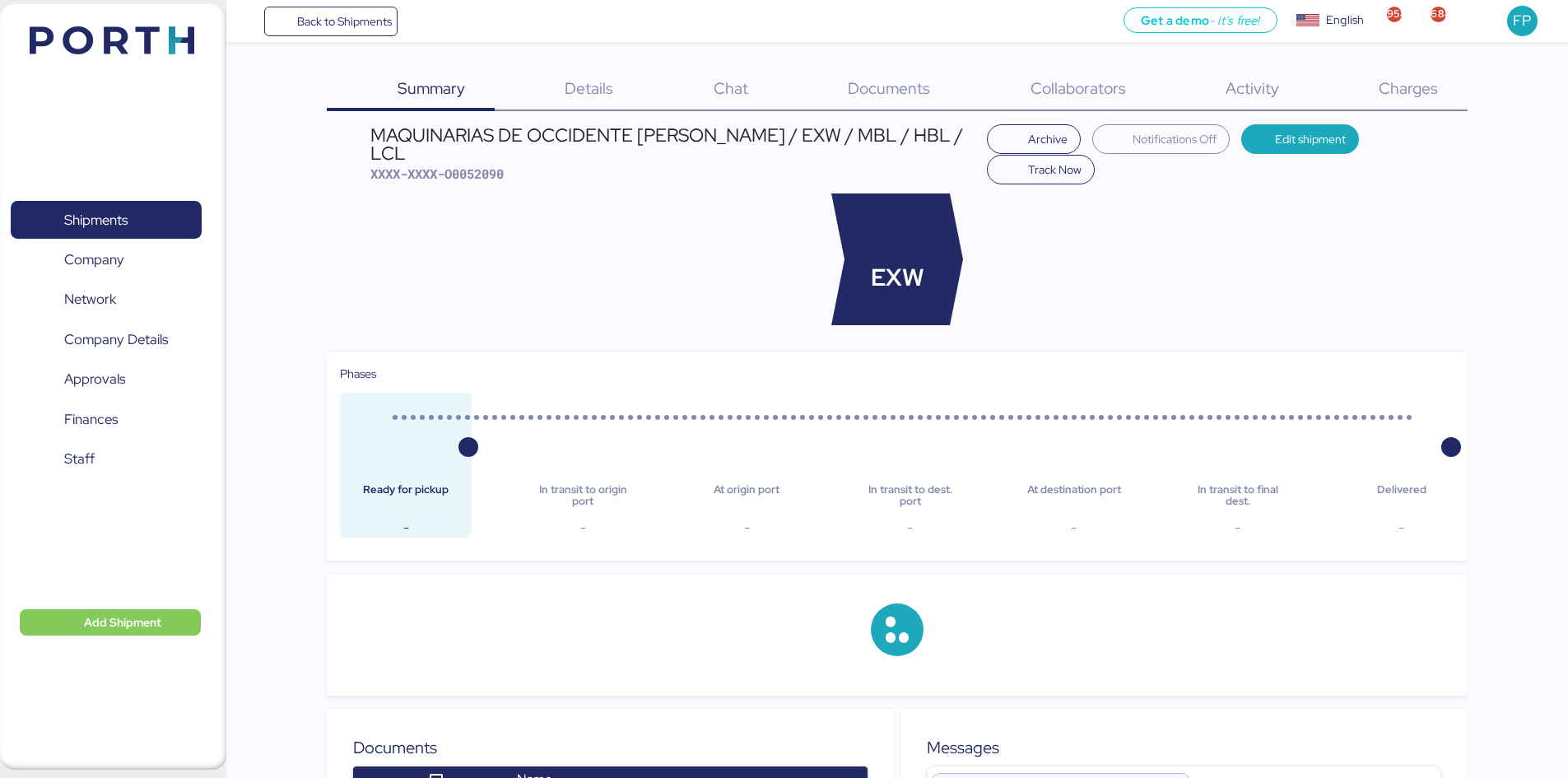
click at [1436, 93] on span "Charges" at bounding box center [1408, 88] width 59 height 21
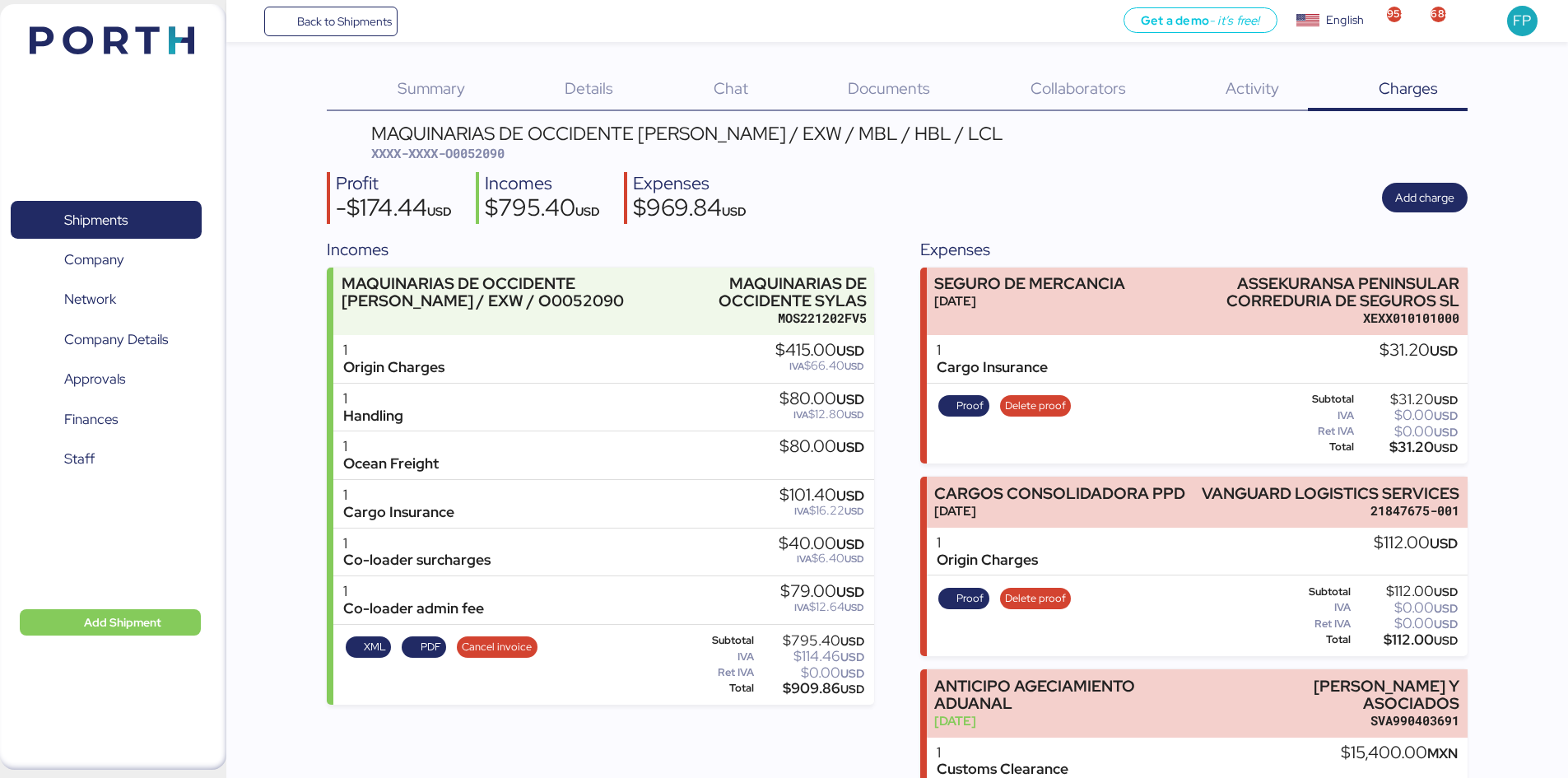
scroll to position [101, 0]
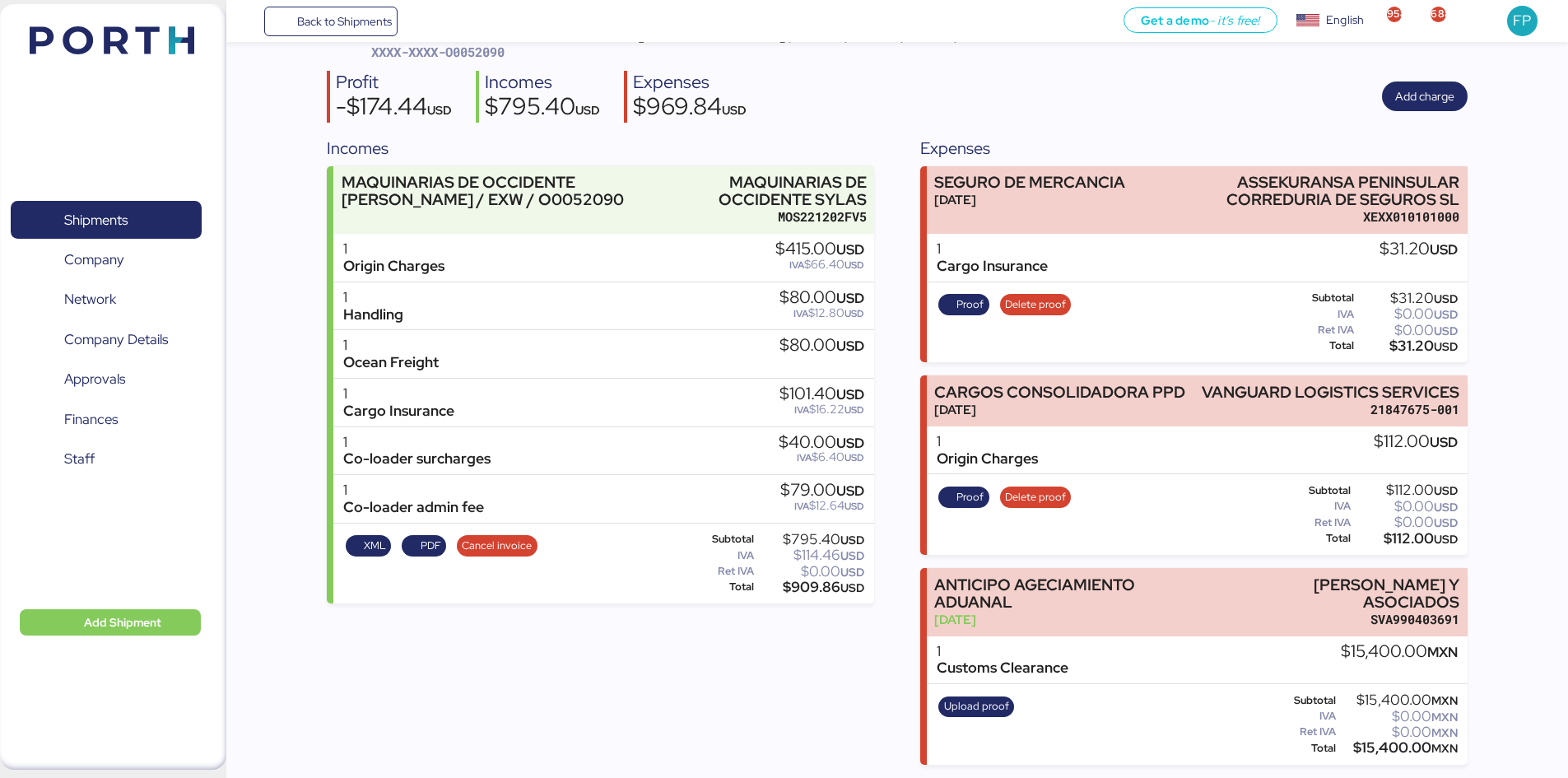
click at [495, 56] on span "XXXX-XXXX-O0052090" at bounding box center [438, 52] width 133 height 16
click at [489, 47] on span "XXXX-XXXX-O0052090" at bounding box center [438, 52] width 133 height 16
click at [490, 47] on span "XXXX-XXXX-O0052090" at bounding box center [438, 52] width 133 height 16
copy span "O0052090"
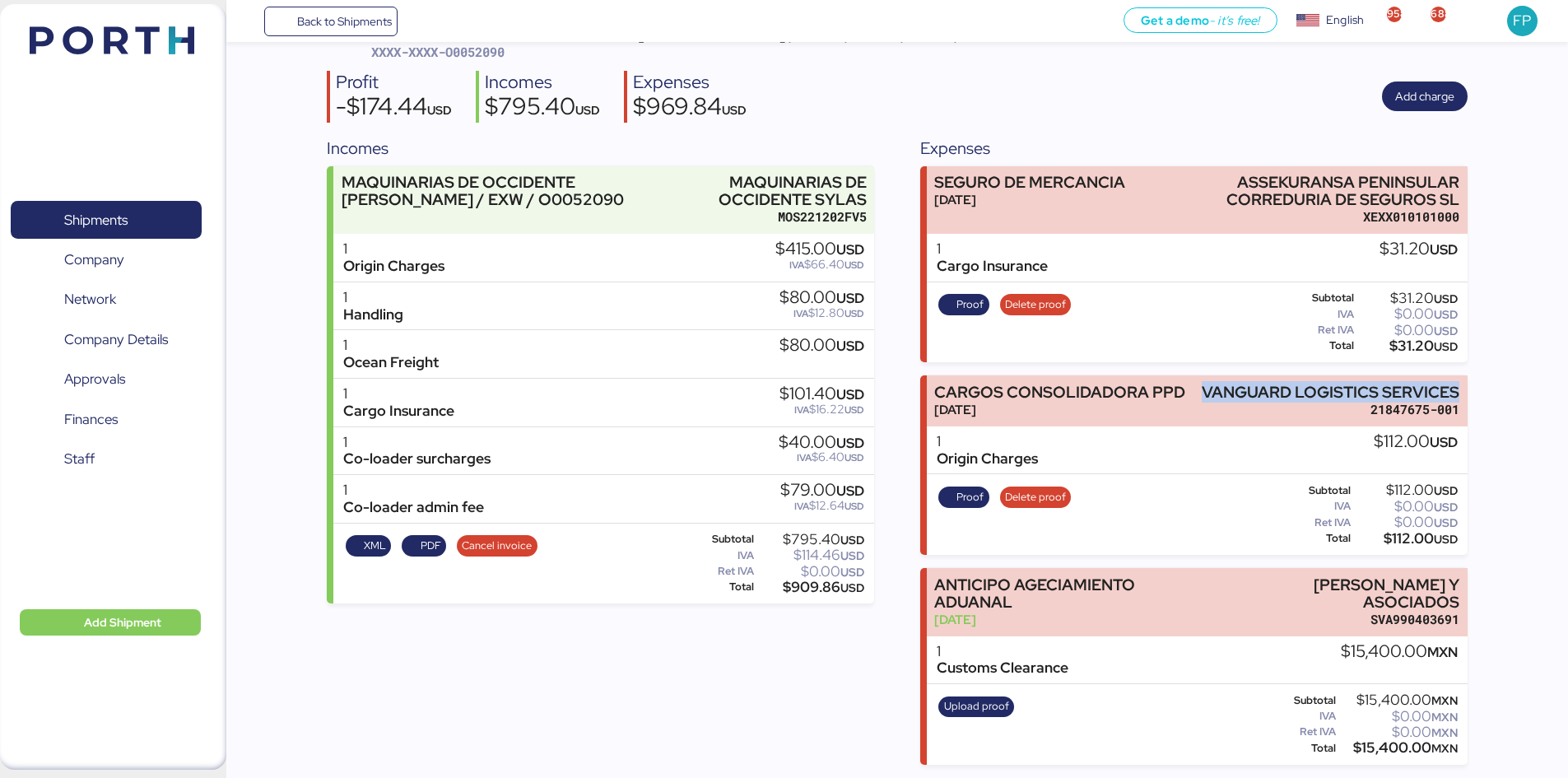
drag, startPoint x: 1210, startPoint y: 393, endPoint x: 1486, endPoint y: 375, distance: 276.6
click at [1481, 380] on div "Summary 0 Details 0 Chat 0 Documents 0 Collaborators 0 Activity 0 Charges 0 MAQ…" at bounding box center [784, 331] width 1568 height 866
copy div "VANGUARD LOGISTICS SERVICES"
click at [1410, 542] on div "$112.00 USD" at bounding box center [1406, 539] width 104 height 12
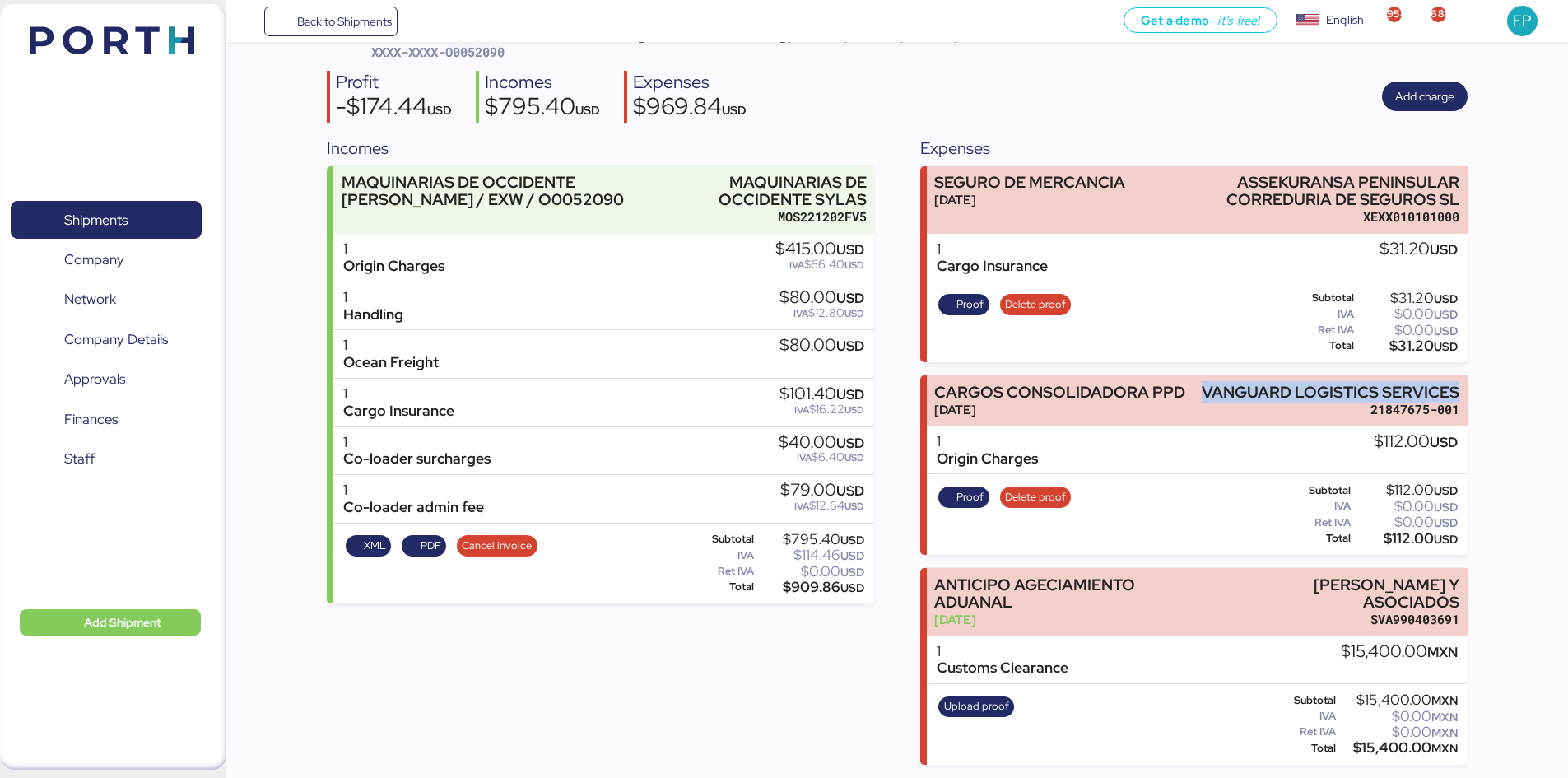
copy div "112.00"
click at [983, 498] on span "Proof" at bounding box center [971, 497] width 27 height 18
click at [959, 501] on span "Proof" at bounding box center [971, 497] width 27 height 18
drag, startPoint x: 63, startPoint y: 221, endPoint x: 103, endPoint y: 189, distance: 51.2
click at [63, 221] on span "Shipments" at bounding box center [106, 221] width 177 height 24
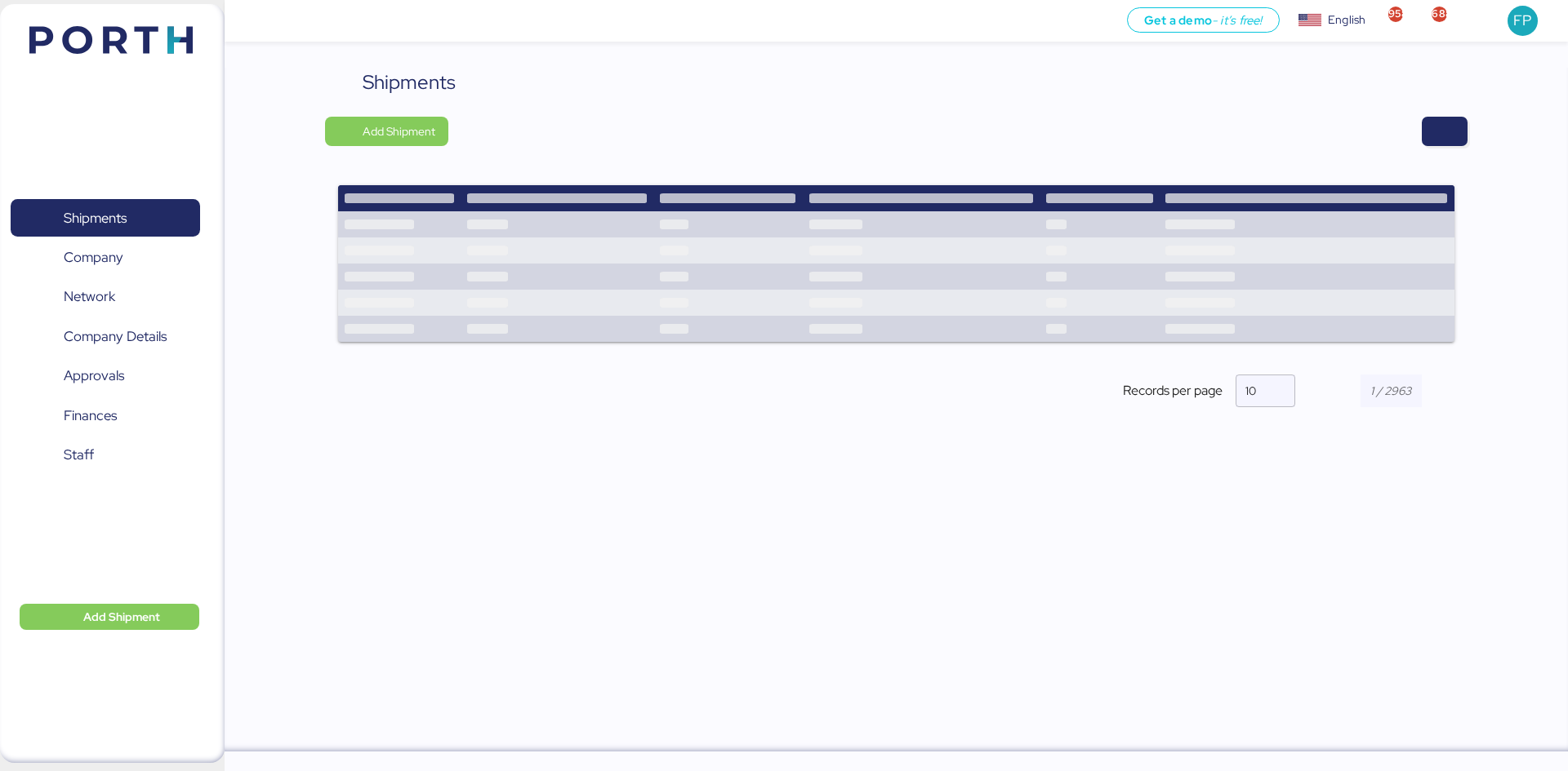
click at [1416, 136] on div at bounding box center [963, 131] width 1007 height 30
click at [1429, 135] on span "button" at bounding box center [1445, 131] width 46 height 30
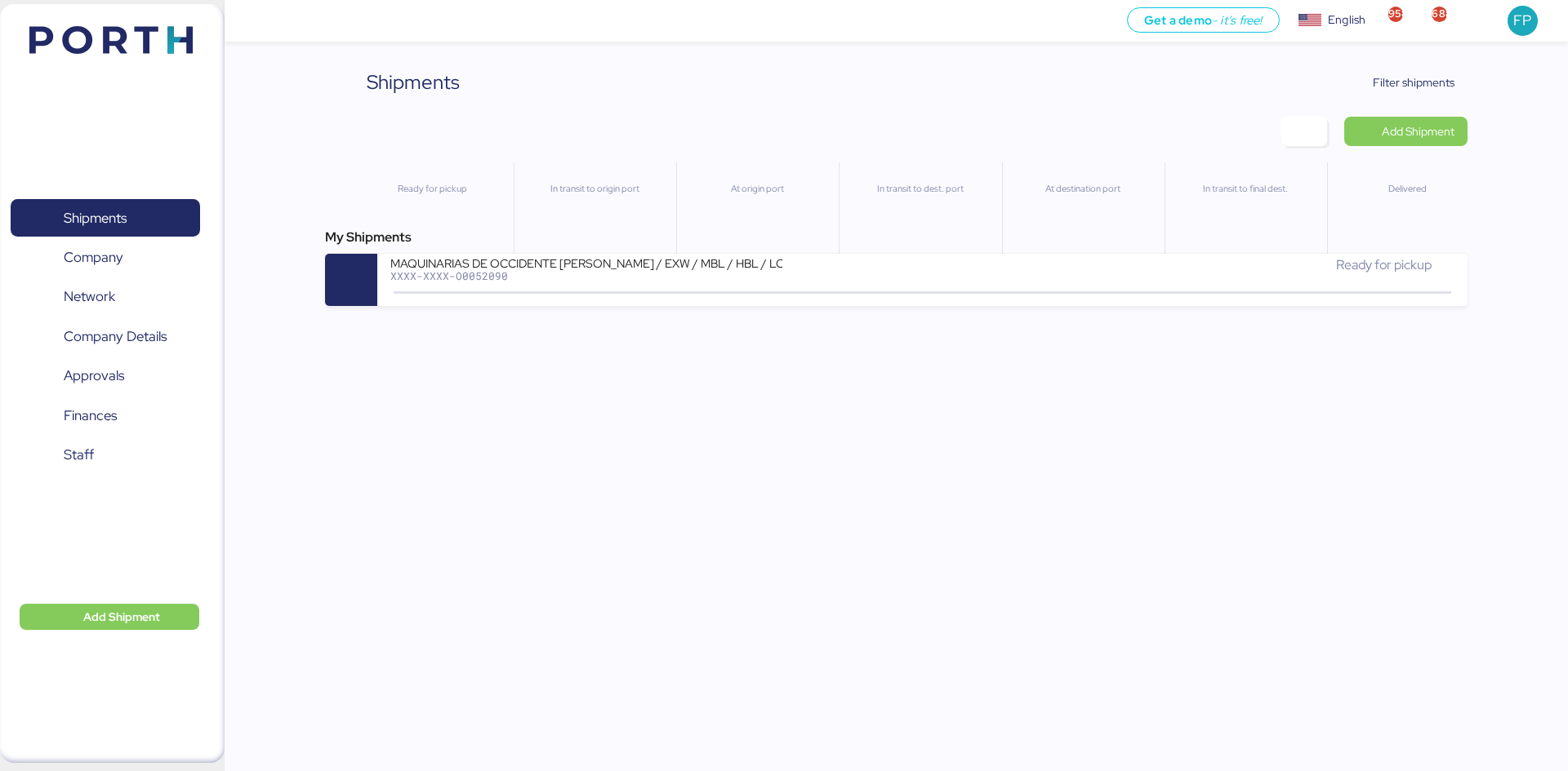
click at [507, 287] on div "MAQUINARIAS DE OCCIDENTE SYLAS - SANTOS / EXW / MBL / HBL / LCL XXXX-XXXX-O0052…" at bounding box center [655, 272] width 531 height 35
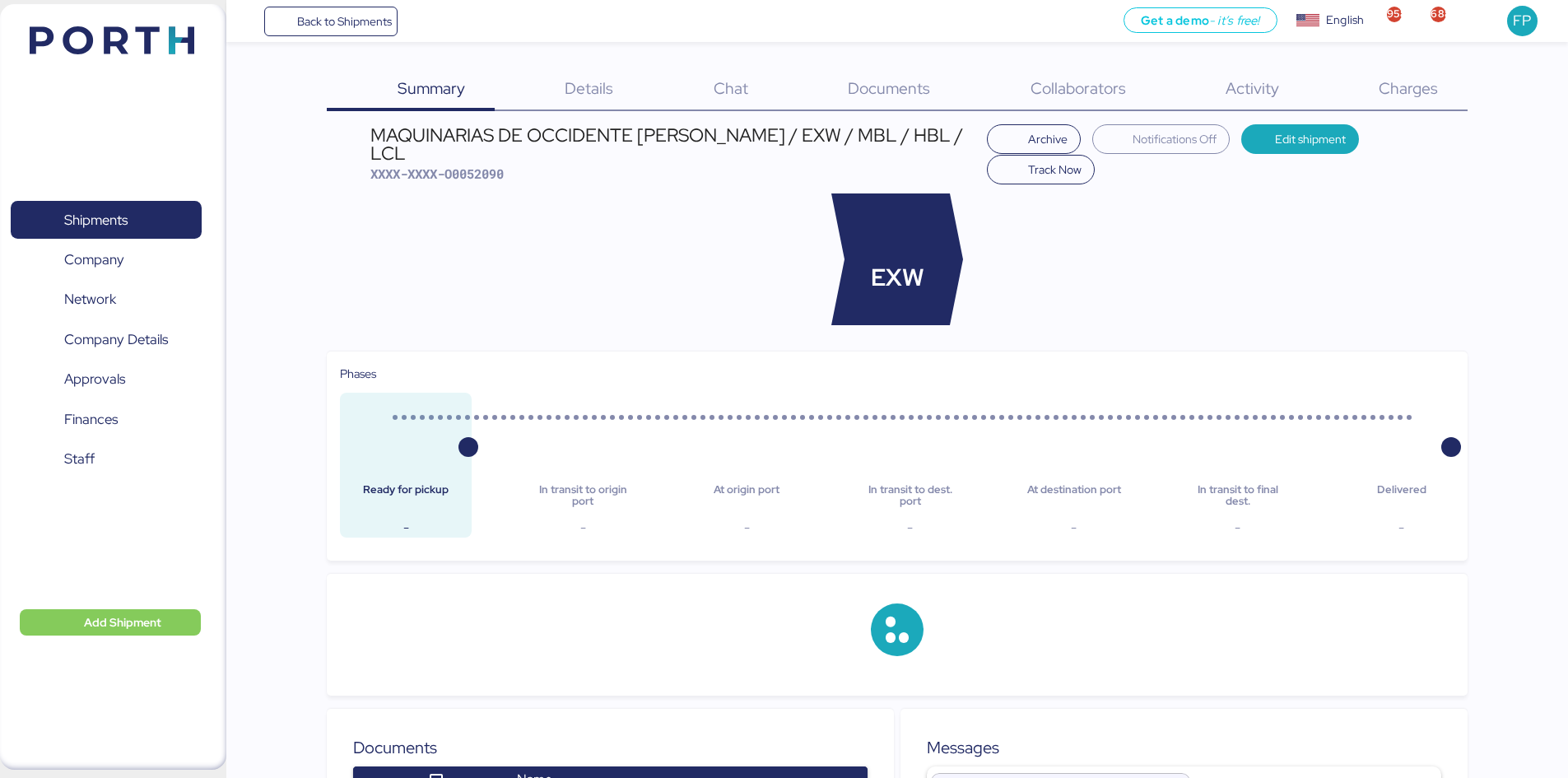
drag, startPoint x: 1433, startPoint y: 94, endPoint x: 1391, endPoint y: 106, distance: 43.7
click at [1432, 94] on span "Charges" at bounding box center [1408, 88] width 59 height 21
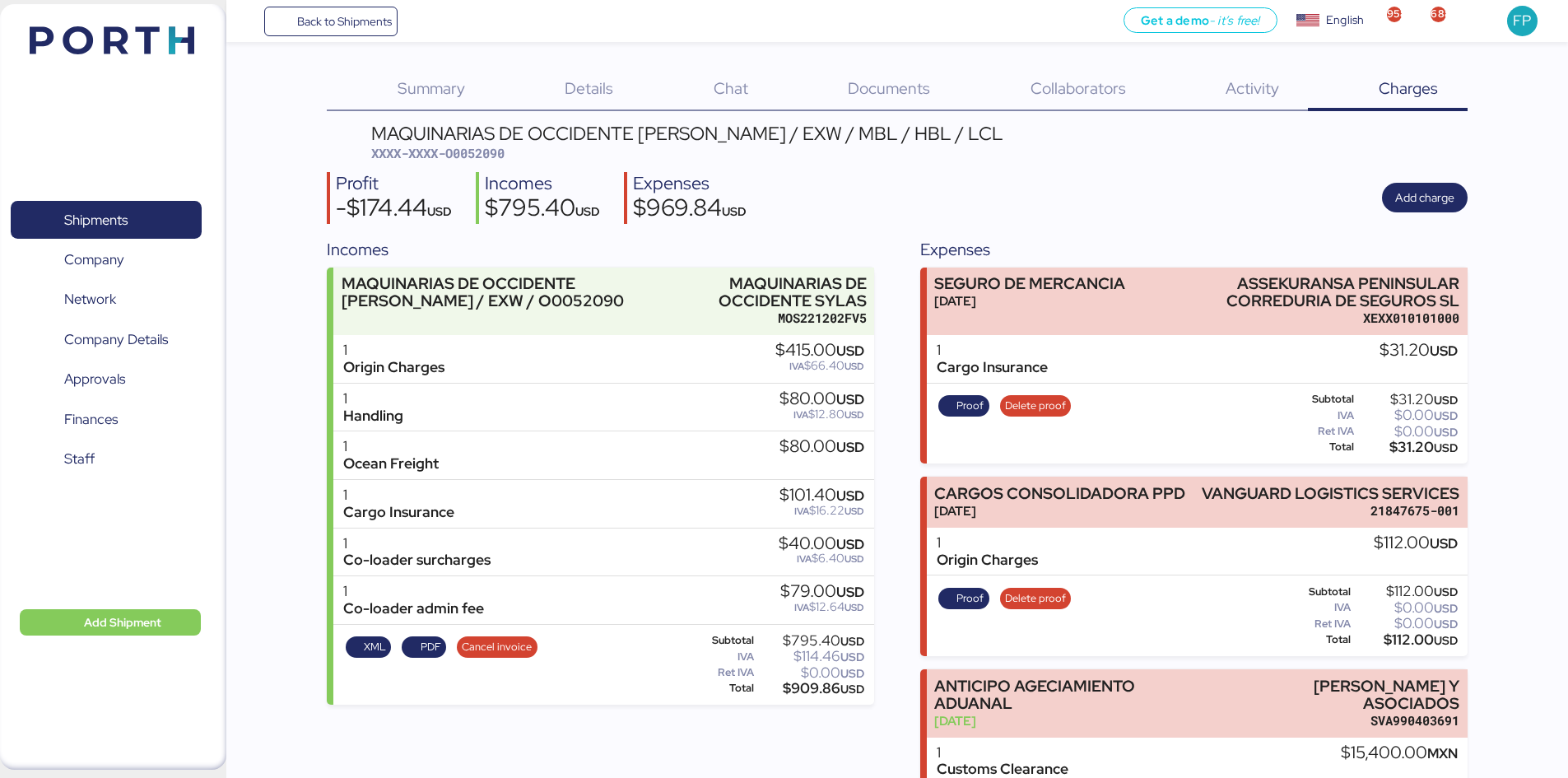
click at [485, 159] on span "XXXX-XXXX-O0052090" at bounding box center [438, 153] width 133 height 16
copy span "O0052090"
drag, startPoint x: 151, startPoint y: 224, endPoint x: 166, endPoint y: 214, distance: 18.0
click at [151, 224] on span "Shipments" at bounding box center [106, 221] width 177 height 24
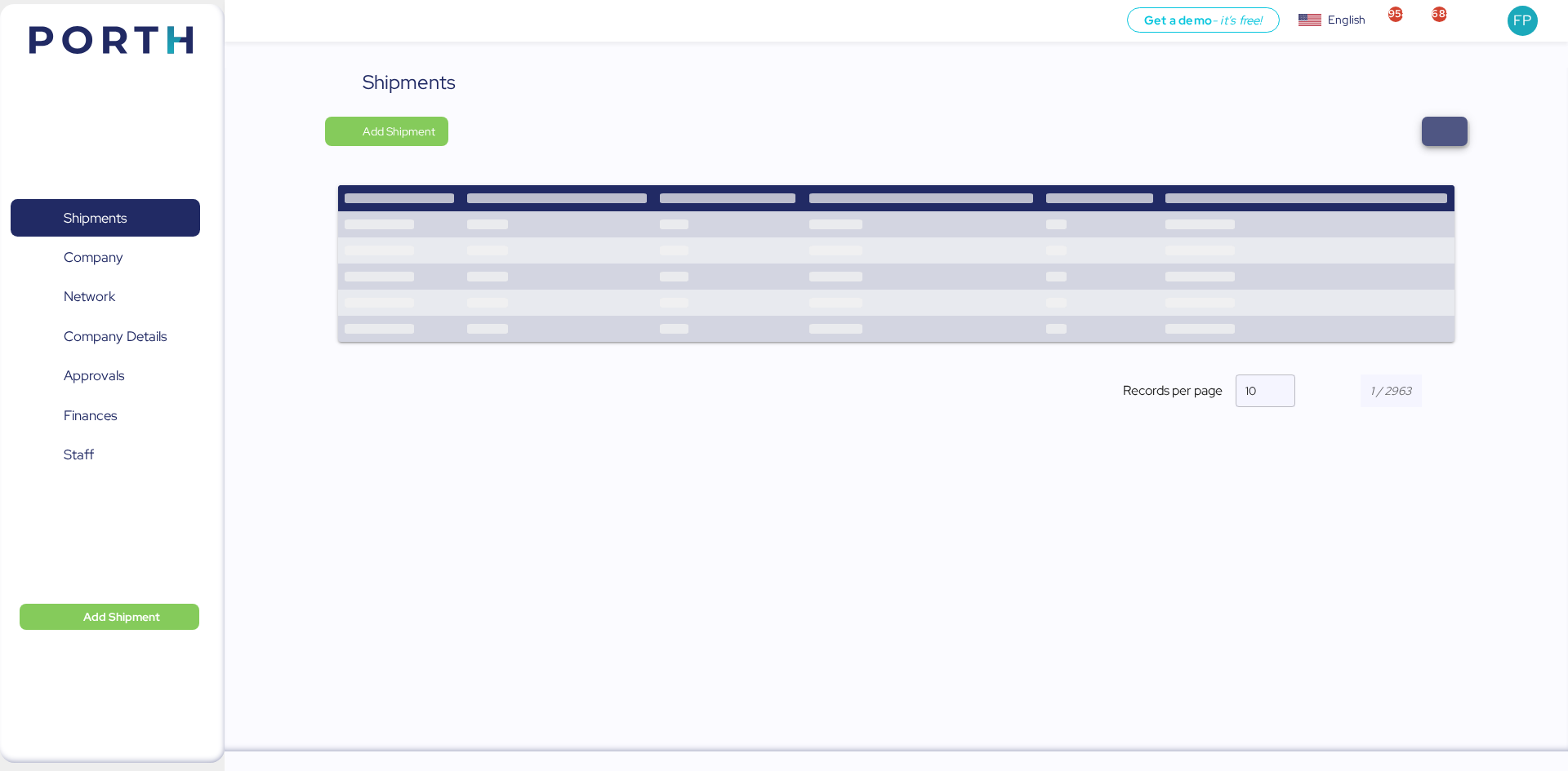
click at [1424, 136] on span "button" at bounding box center [1445, 131] width 46 height 30
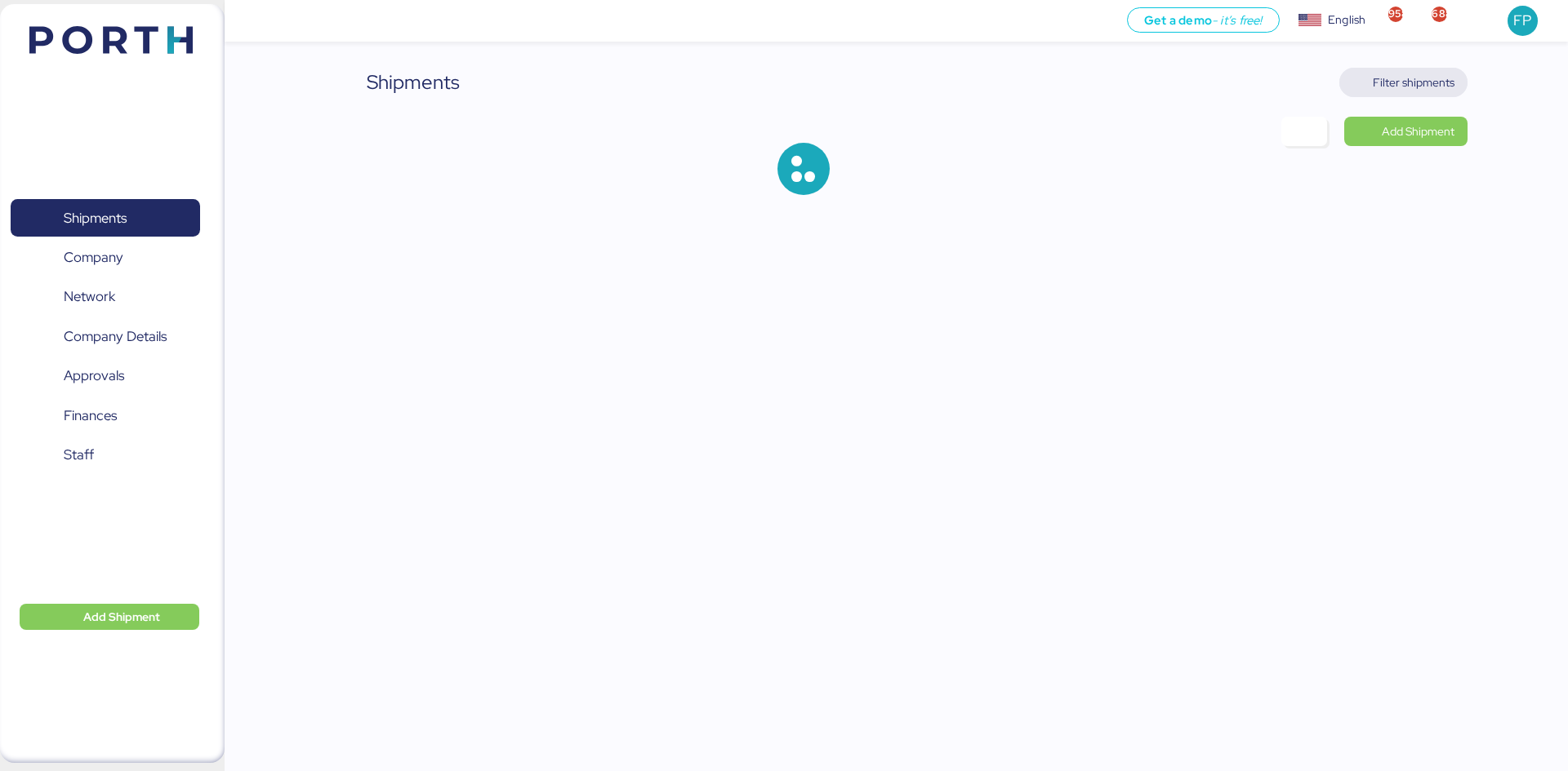
click at [1420, 95] on span "Filter shipments" at bounding box center [1403, 83] width 129 height 30
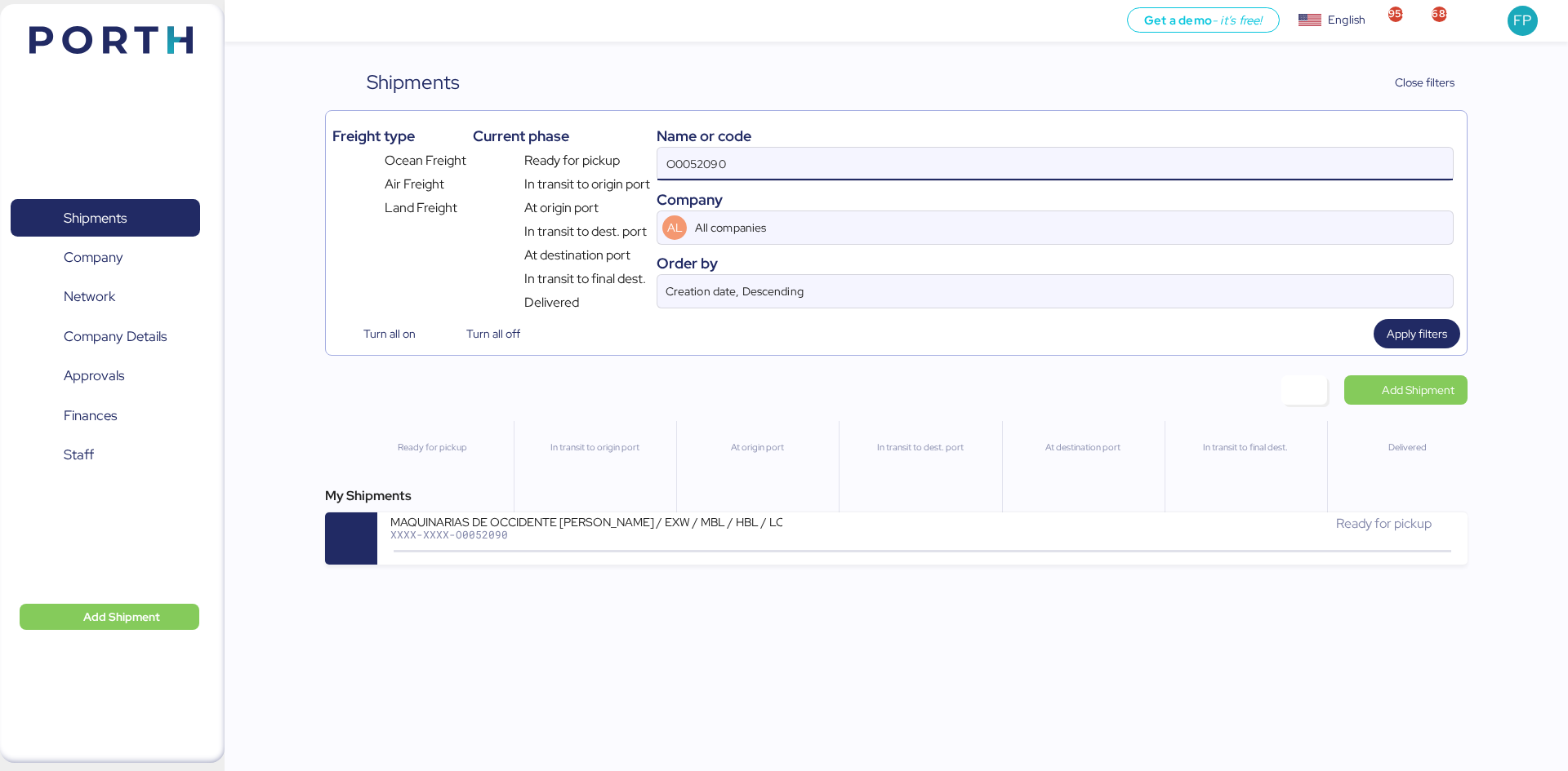
click at [701, 159] on input "O0052090" at bounding box center [1055, 164] width 795 height 32
click at [701, 158] on input "O0052090" at bounding box center [1055, 164] width 795 height 32
paste input "1683"
type input "O0051683"
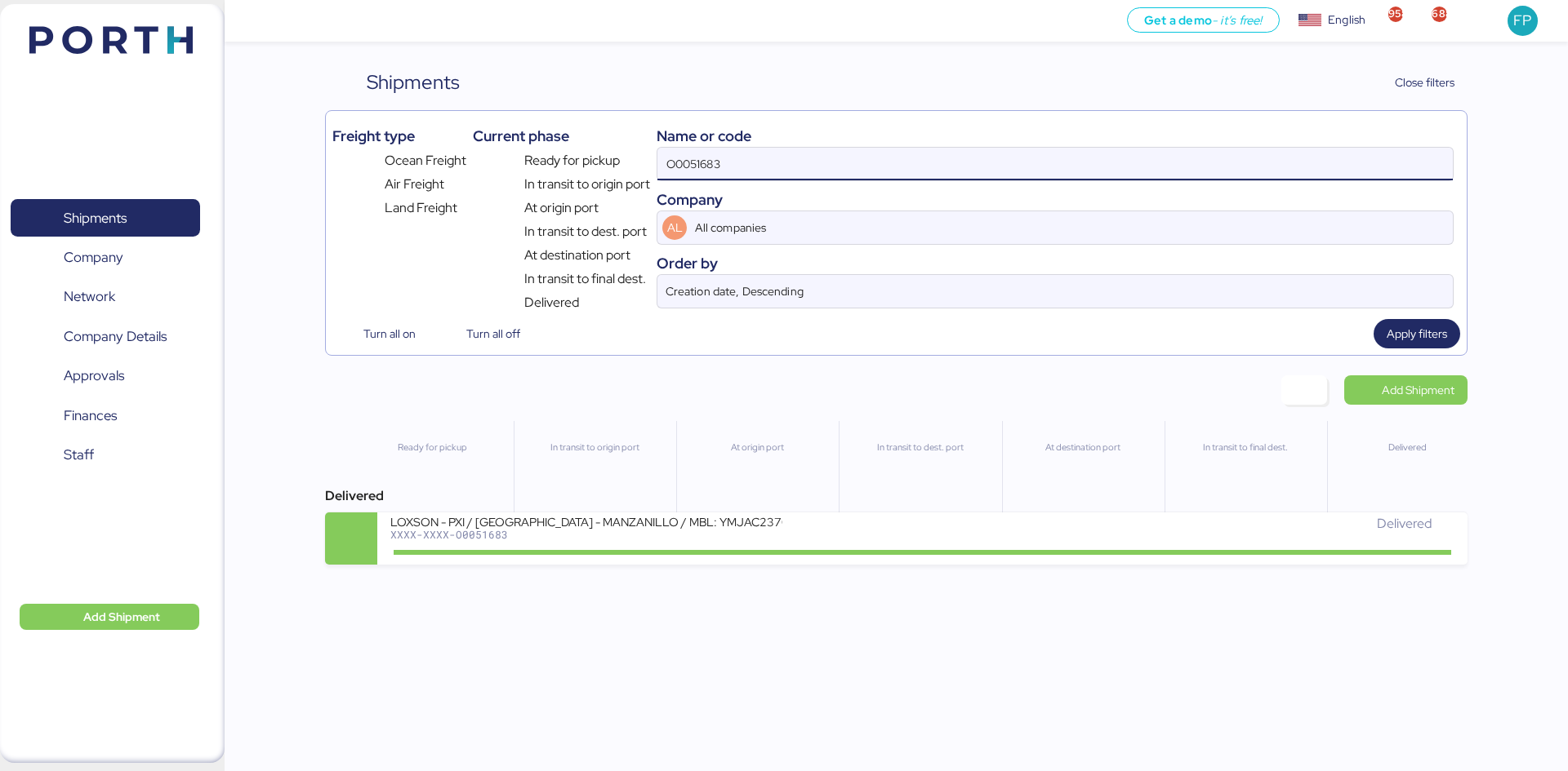
click at [856, 546] on div "LOXSON - PXI / SHANGHAI - MANZANILLO / MBL: YMJAC237006626 - HBL: CSSE250501126…" at bounding box center [655, 531] width 531 height 35
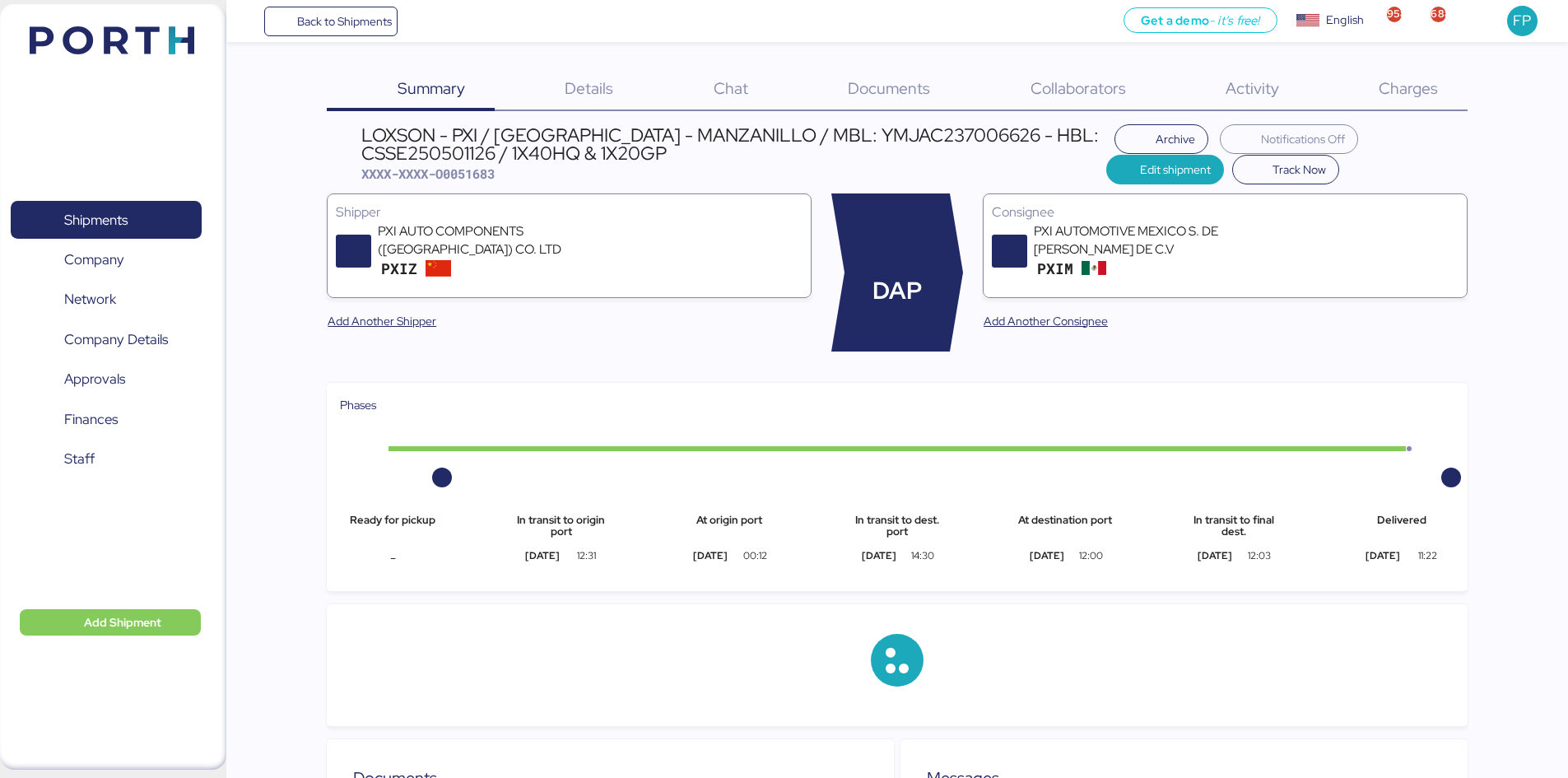
click at [1418, 93] on span "Charges" at bounding box center [1408, 88] width 59 height 21
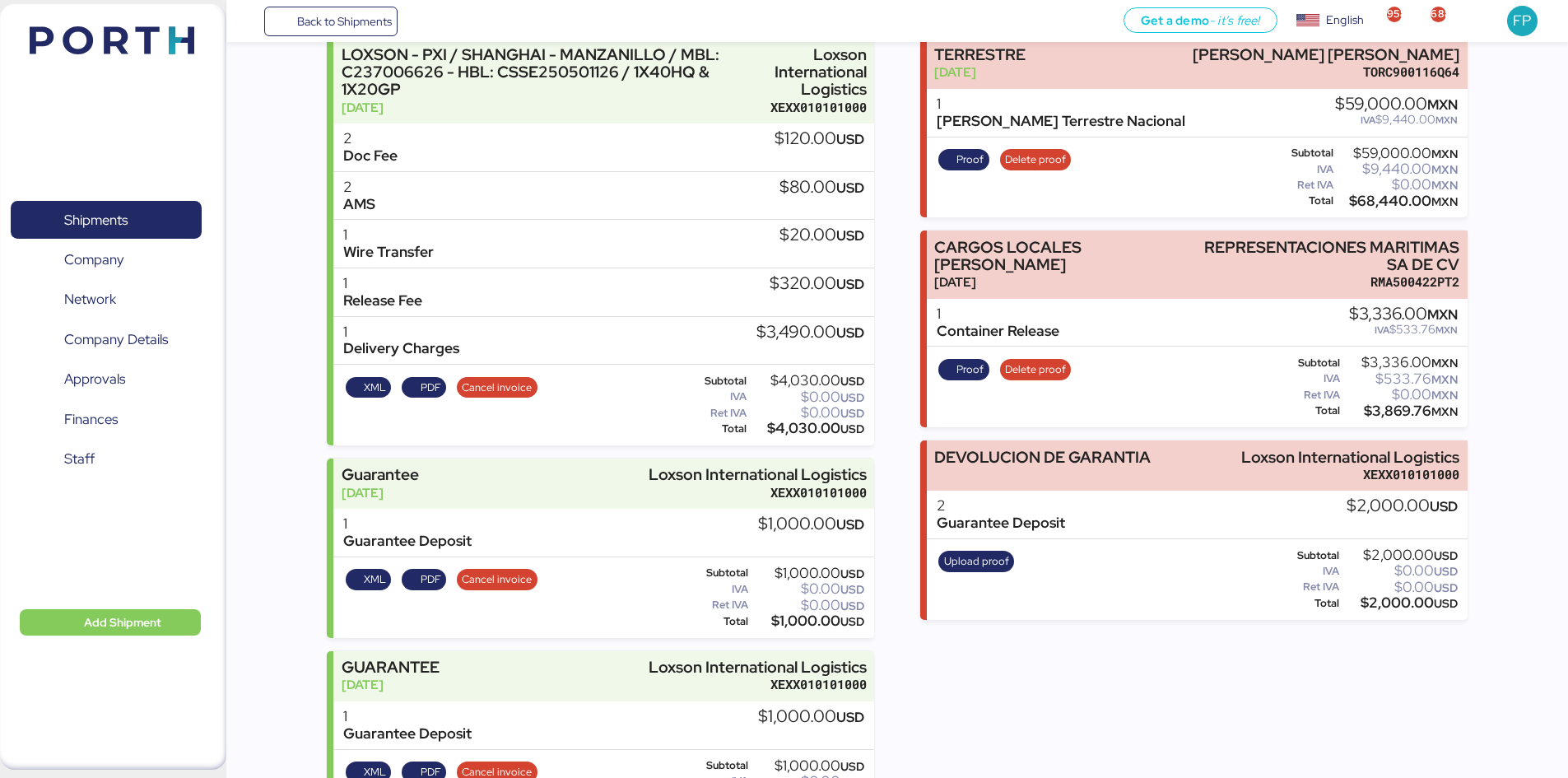
scroll to position [294, 0]
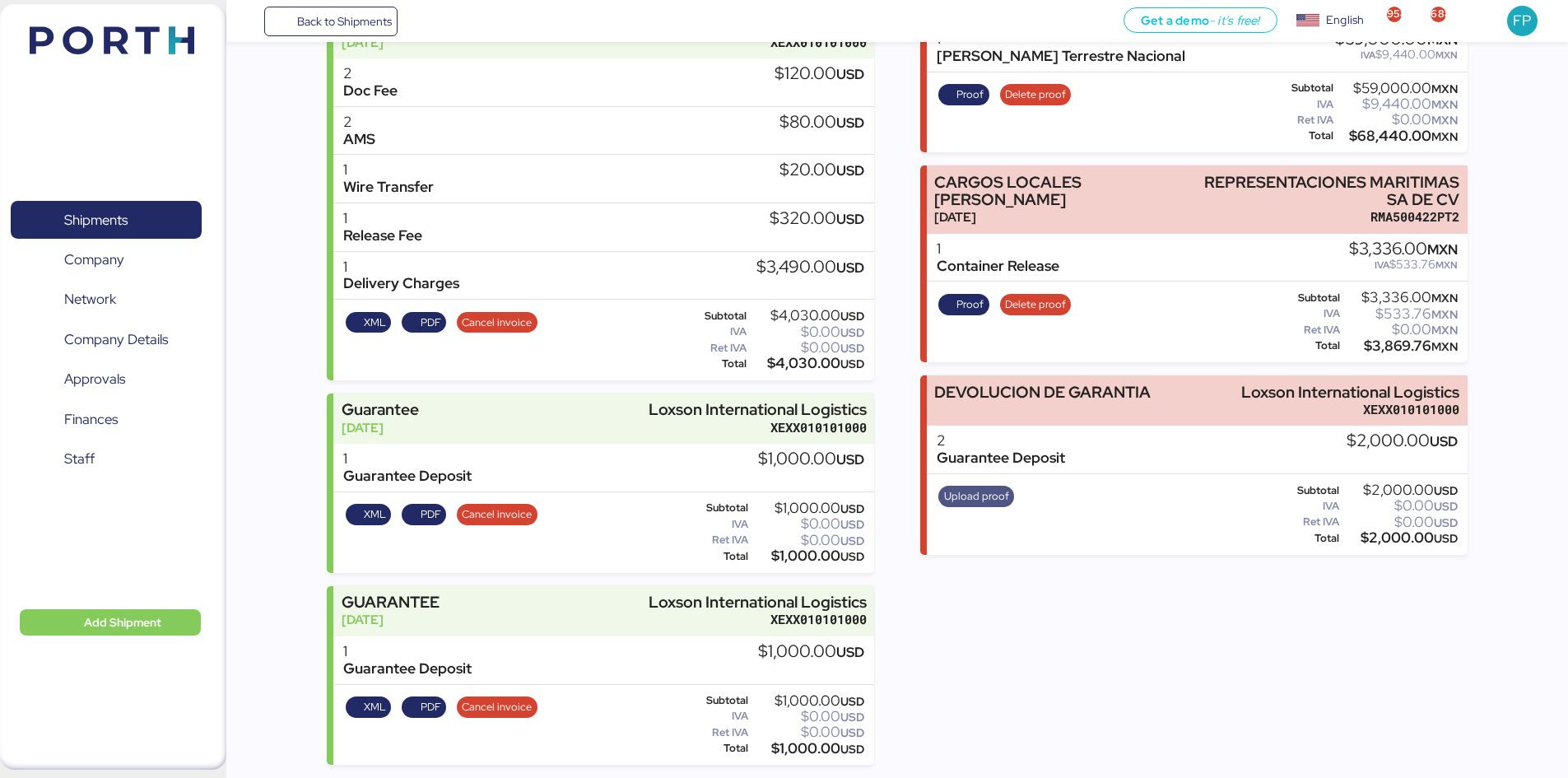
click at [978, 495] on span "Upload proof" at bounding box center [977, 496] width 65 height 18
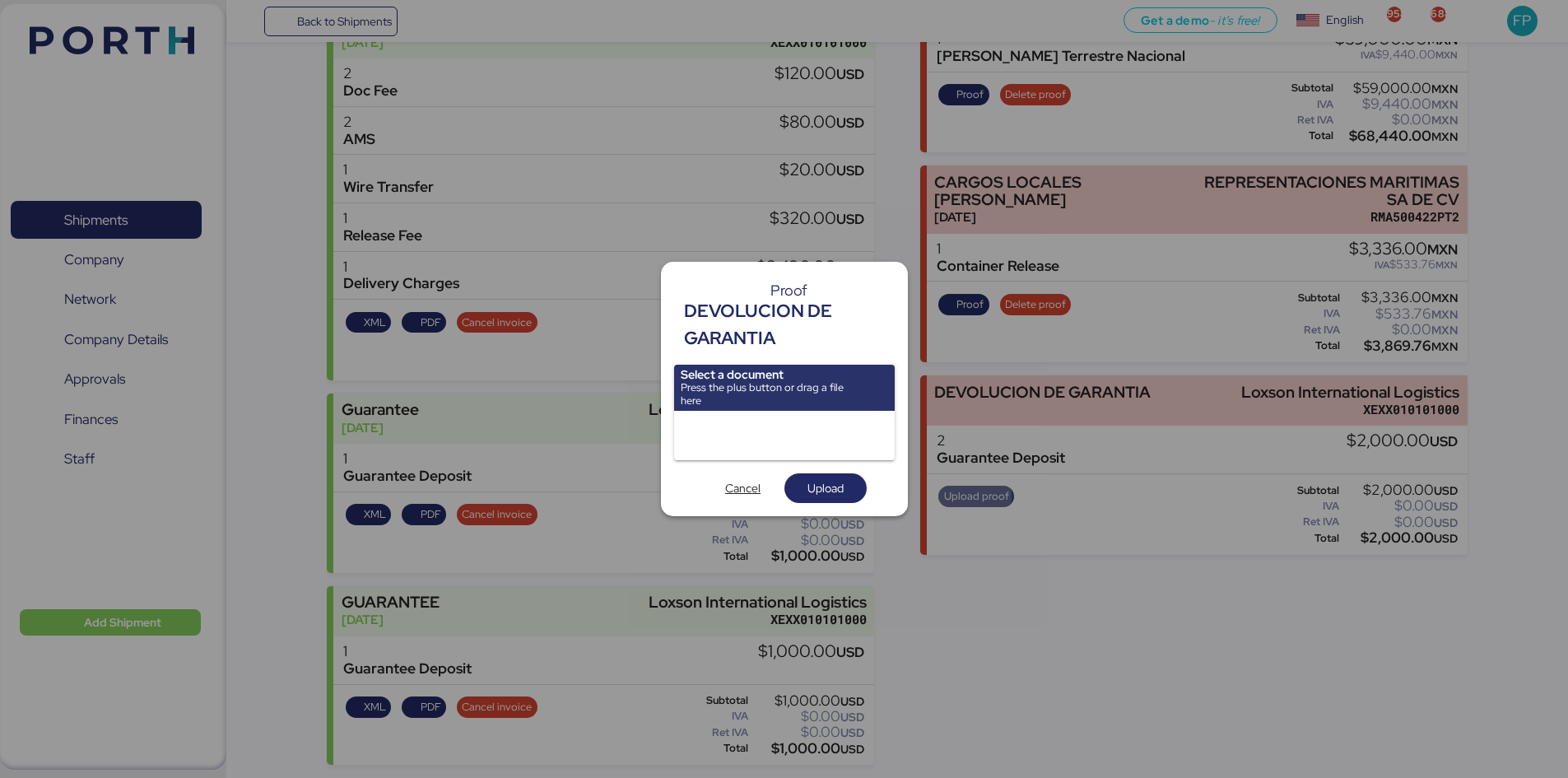
scroll to position [0, 0]
click at [749, 490] on span "Cancel" at bounding box center [742, 488] width 35 height 20
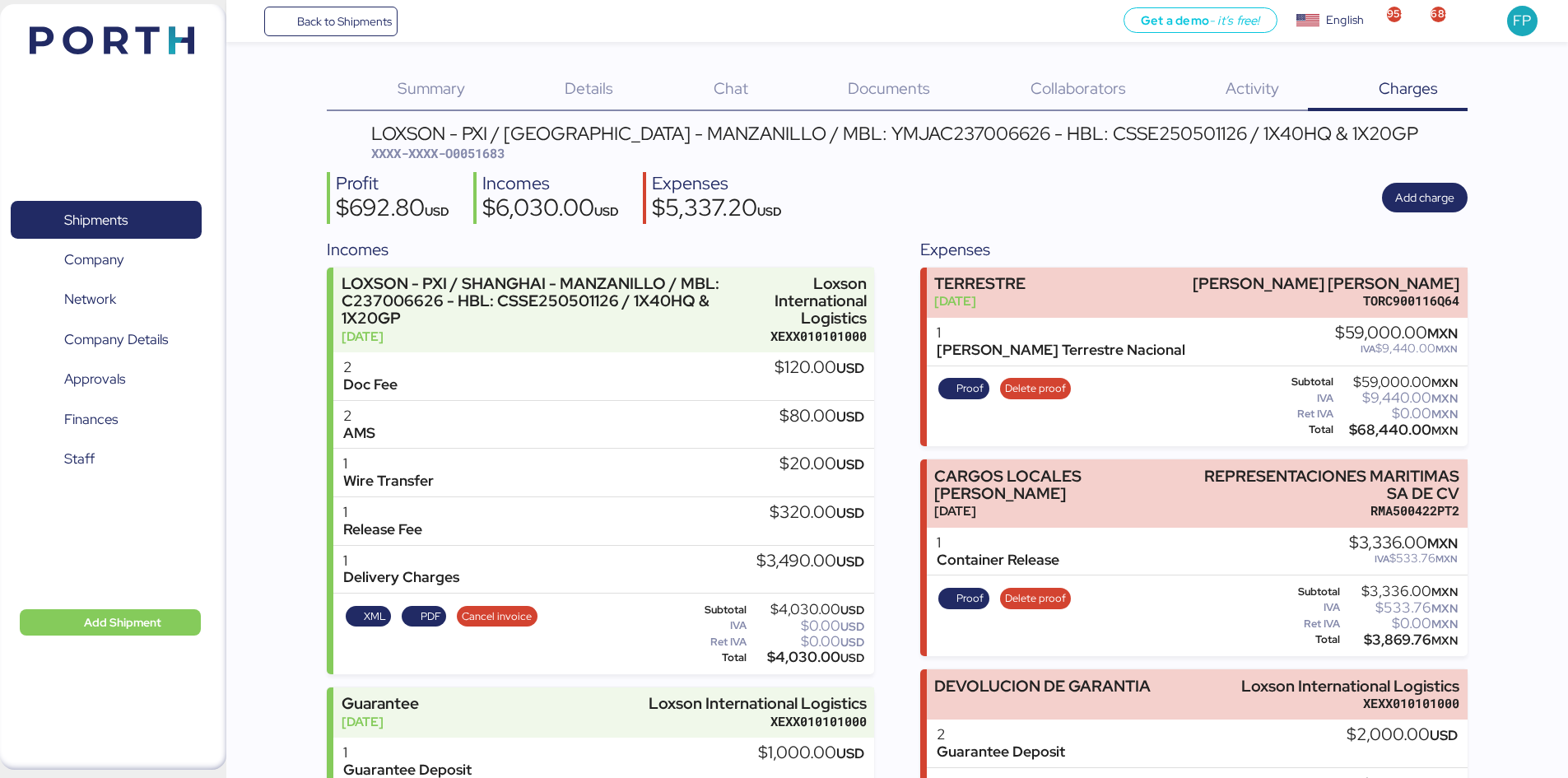
scroll to position [294, 0]
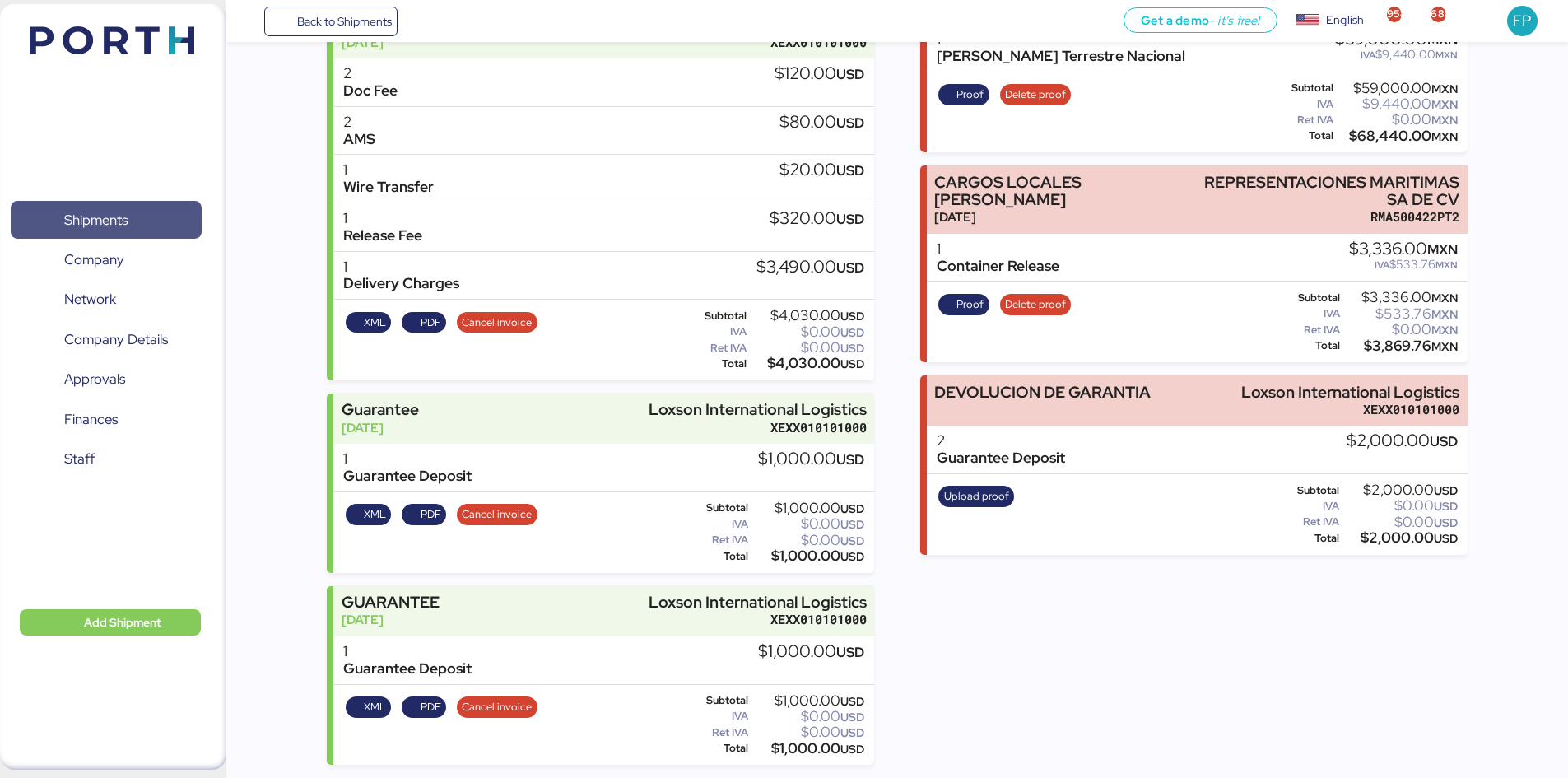
click at [74, 222] on span "Shipments" at bounding box center [96, 221] width 64 height 24
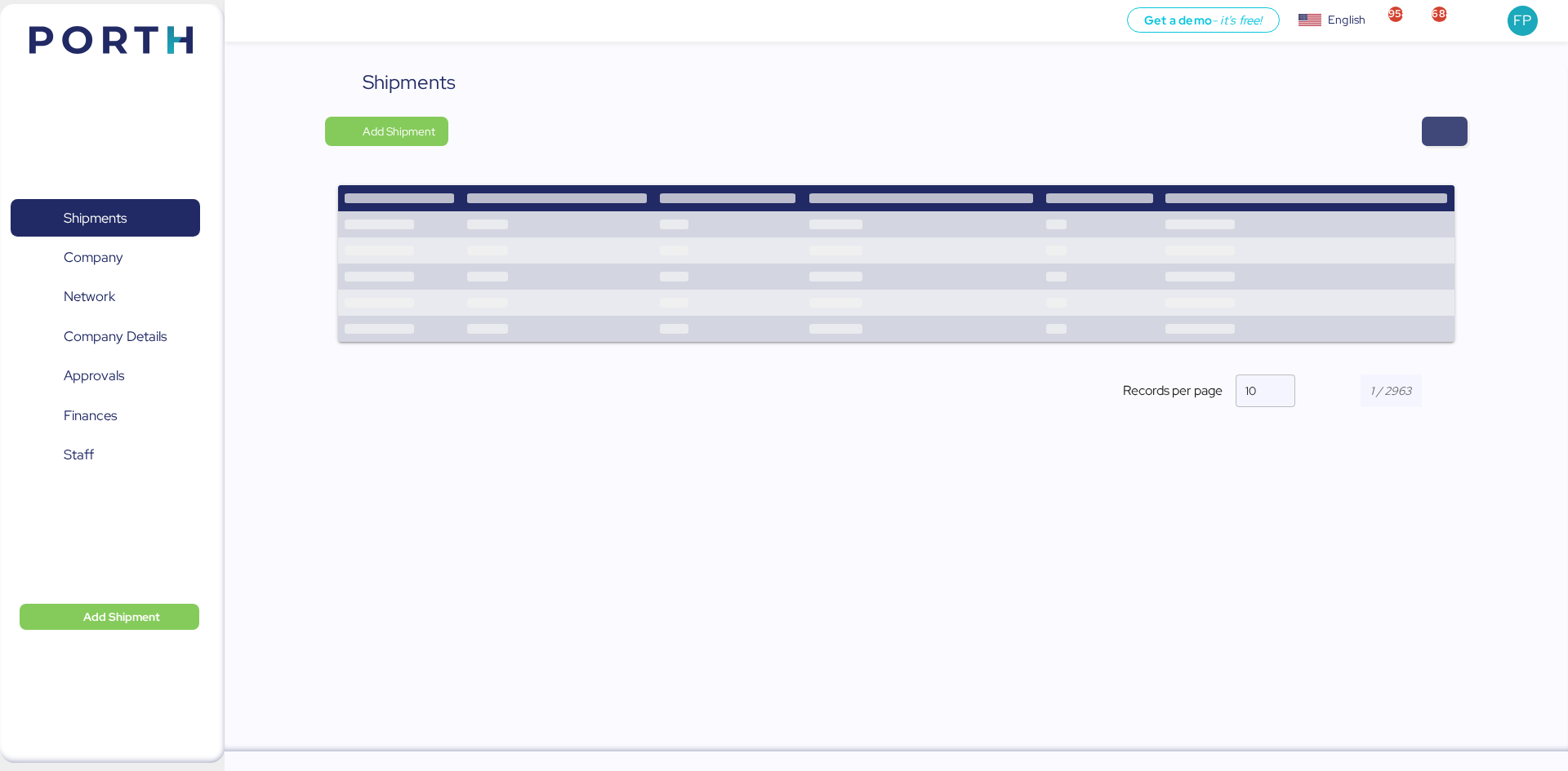
click at [1436, 128] on span "button" at bounding box center [1444, 131] width 20 height 23
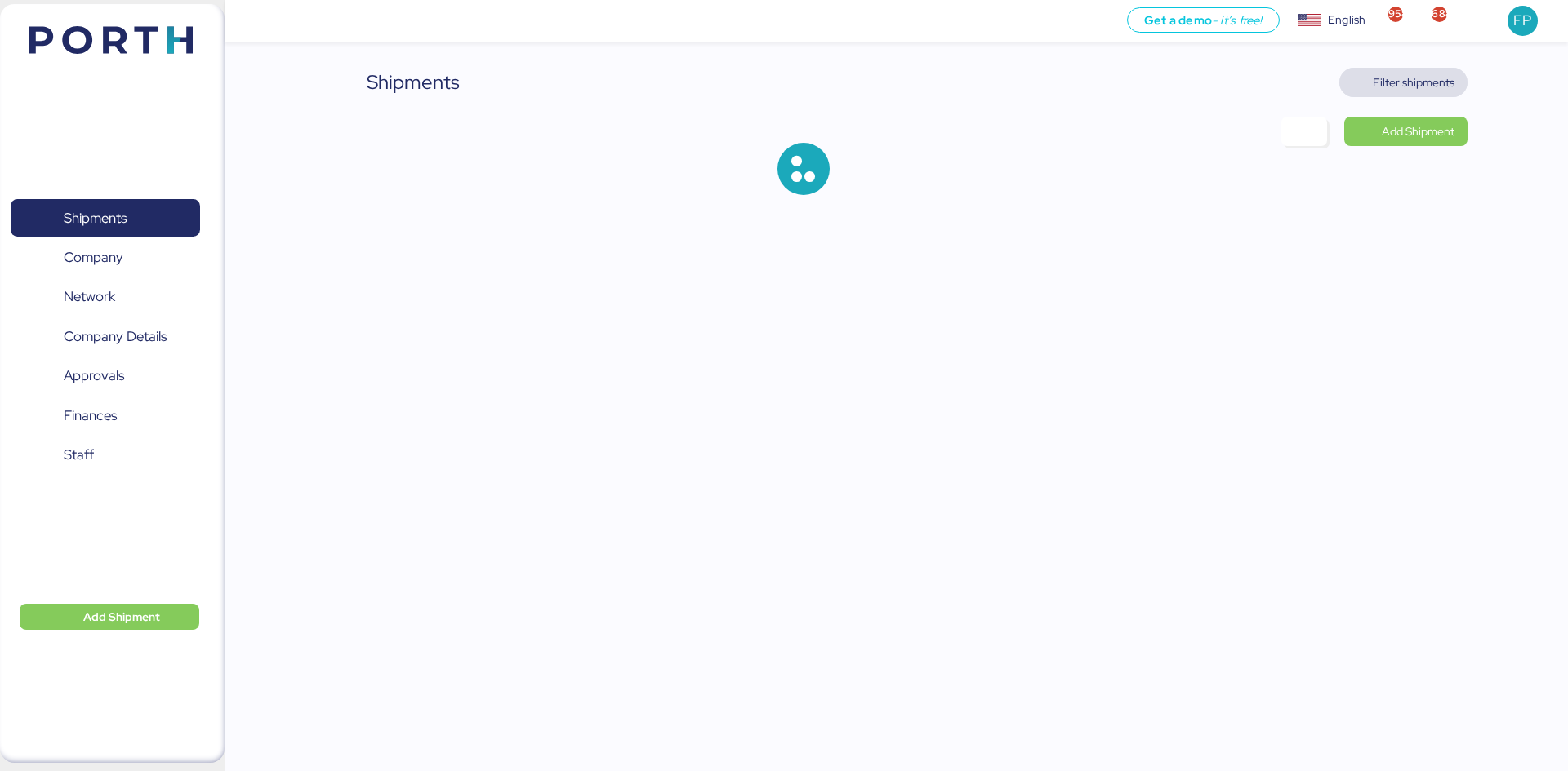
click at [1397, 79] on span "Filter shipments" at bounding box center [1413, 82] width 82 height 20
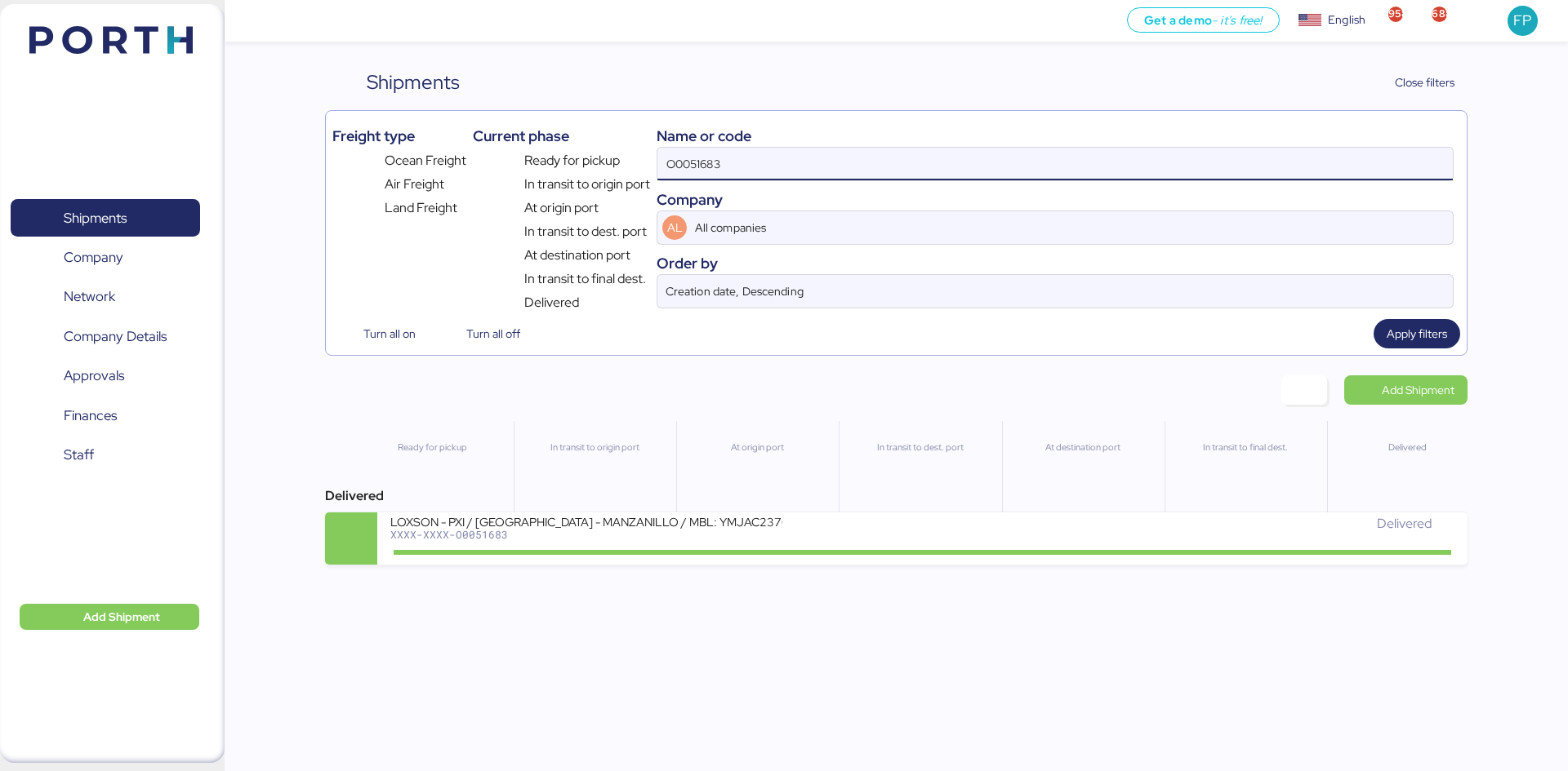
click at [730, 169] on input "O0051683" at bounding box center [1055, 164] width 795 height 32
paste input "2022"
type input "O0052022"
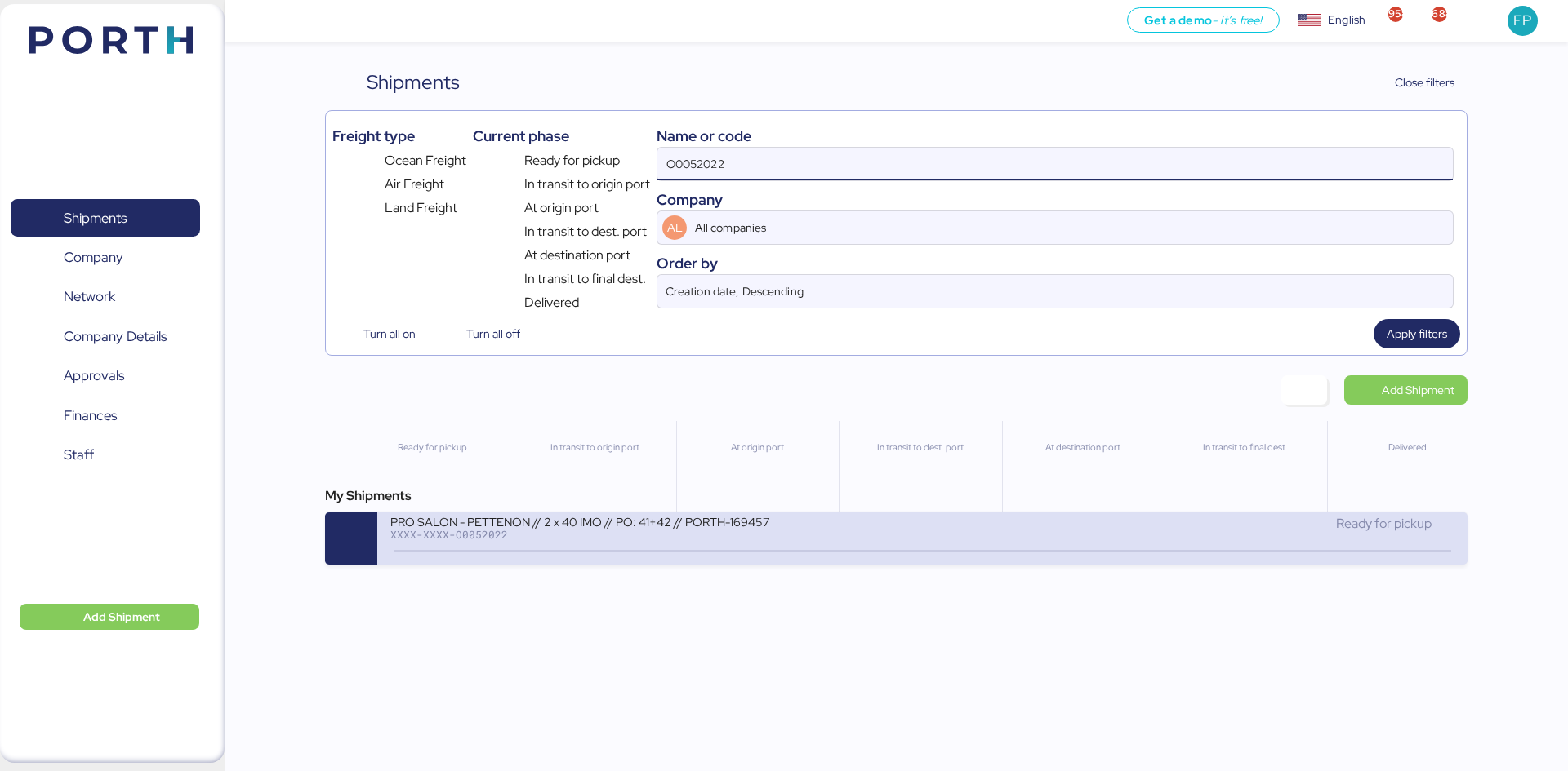
click at [569, 528] on div "PRO SALON - PETTENON // 2 x 40 IMO // PO: 41+42 // PORTH-169457" at bounding box center [586, 521] width 392 height 14
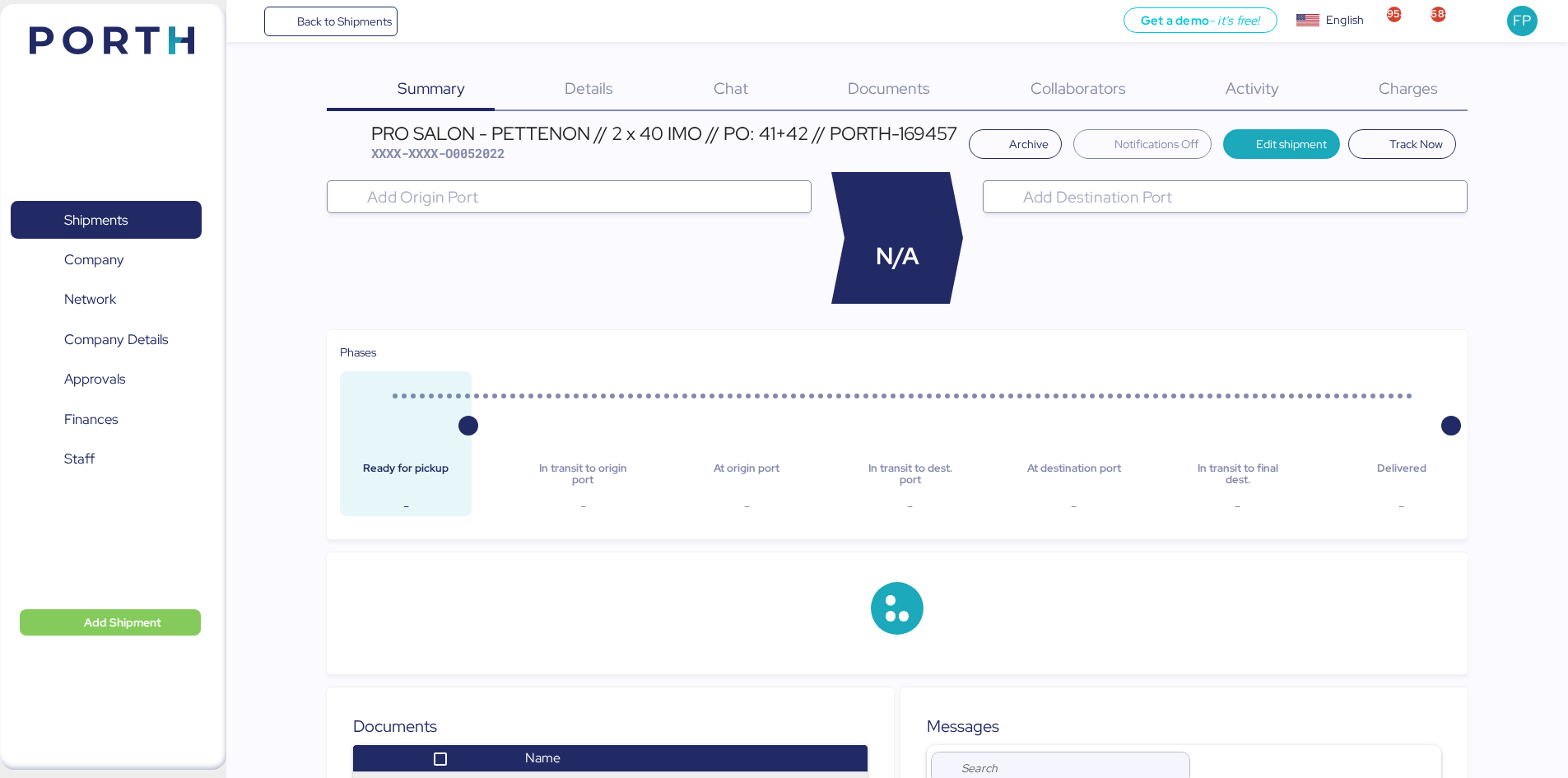
click at [1401, 92] on span "Charges" at bounding box center [1408, 88] width 59 height 21
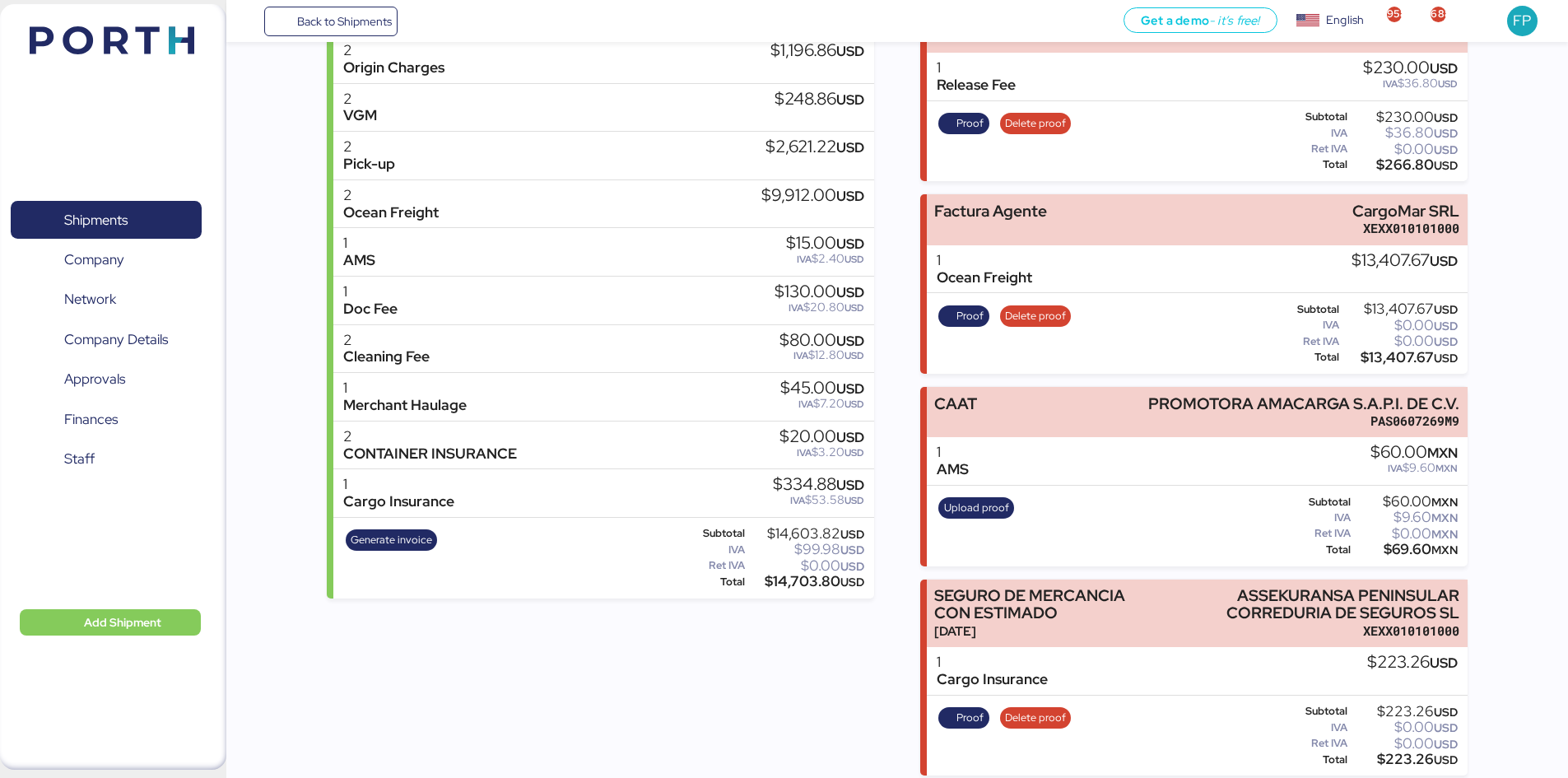
scroll to position [293, 0]
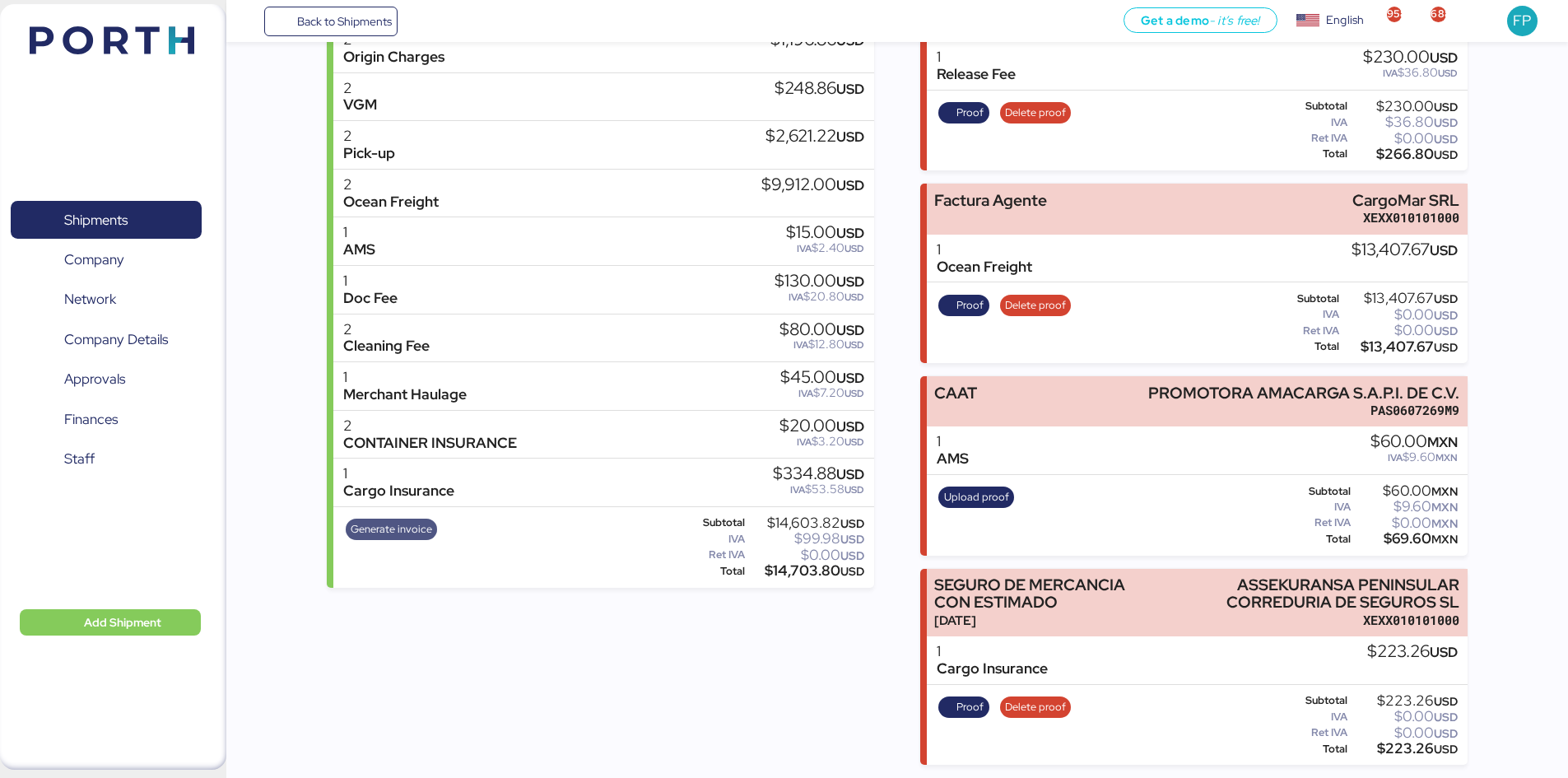
click at [409, 527] on span "Generate invoice" at bounding box center [391, 529] width 82 height 18
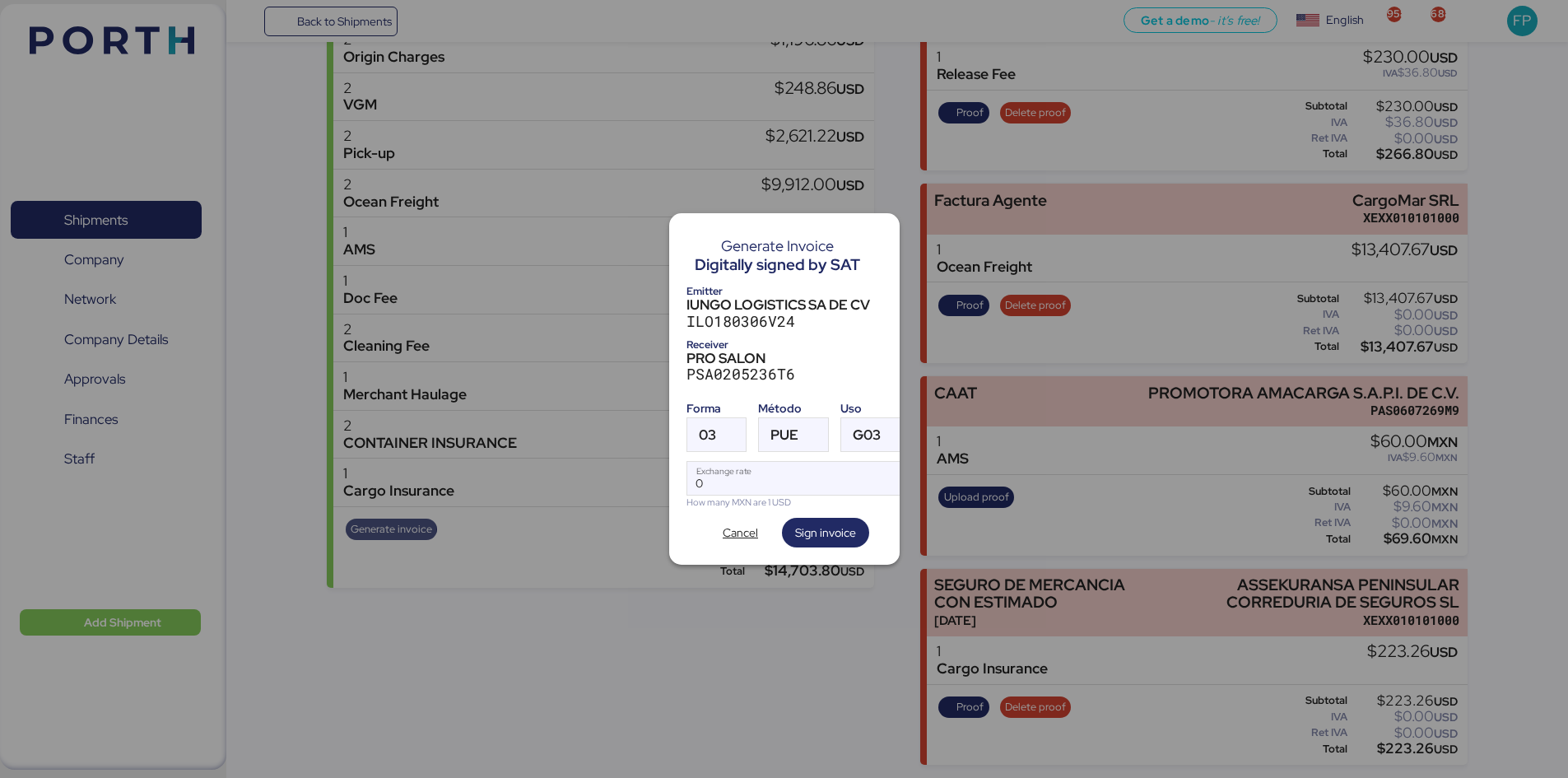
scroll to position [0, 0]
click at [675, 422] on div "Generate Invoice Digitally signed by SAT Emitter IUNGO LOGISTICS SA DE CV ILO18…" at bounding box center [784, 389] width 231 height 352
click at [691, 427] on div "03" at bounding box center [702, 435] width 29 height 33
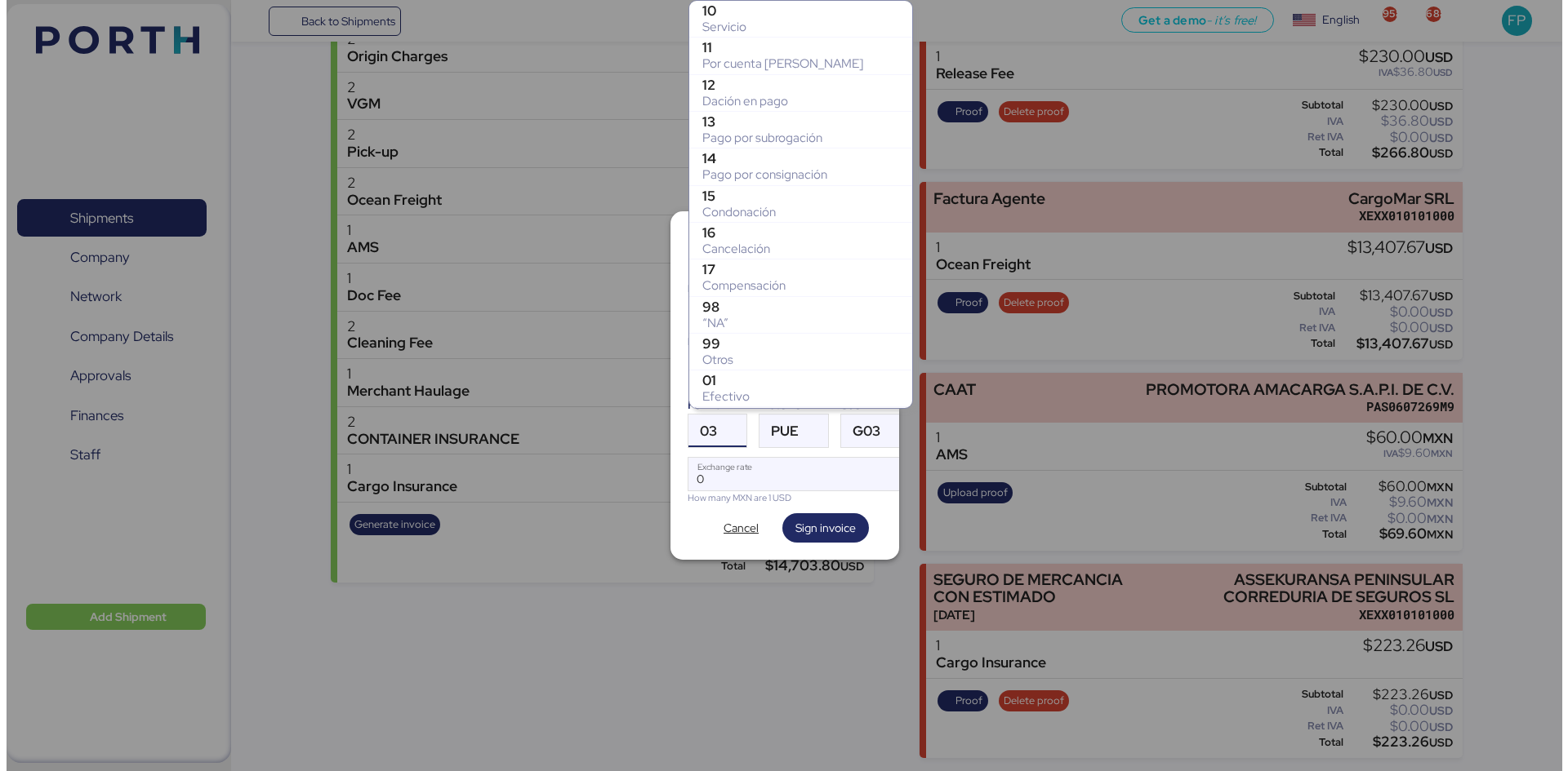
scroll to position [294, 0]
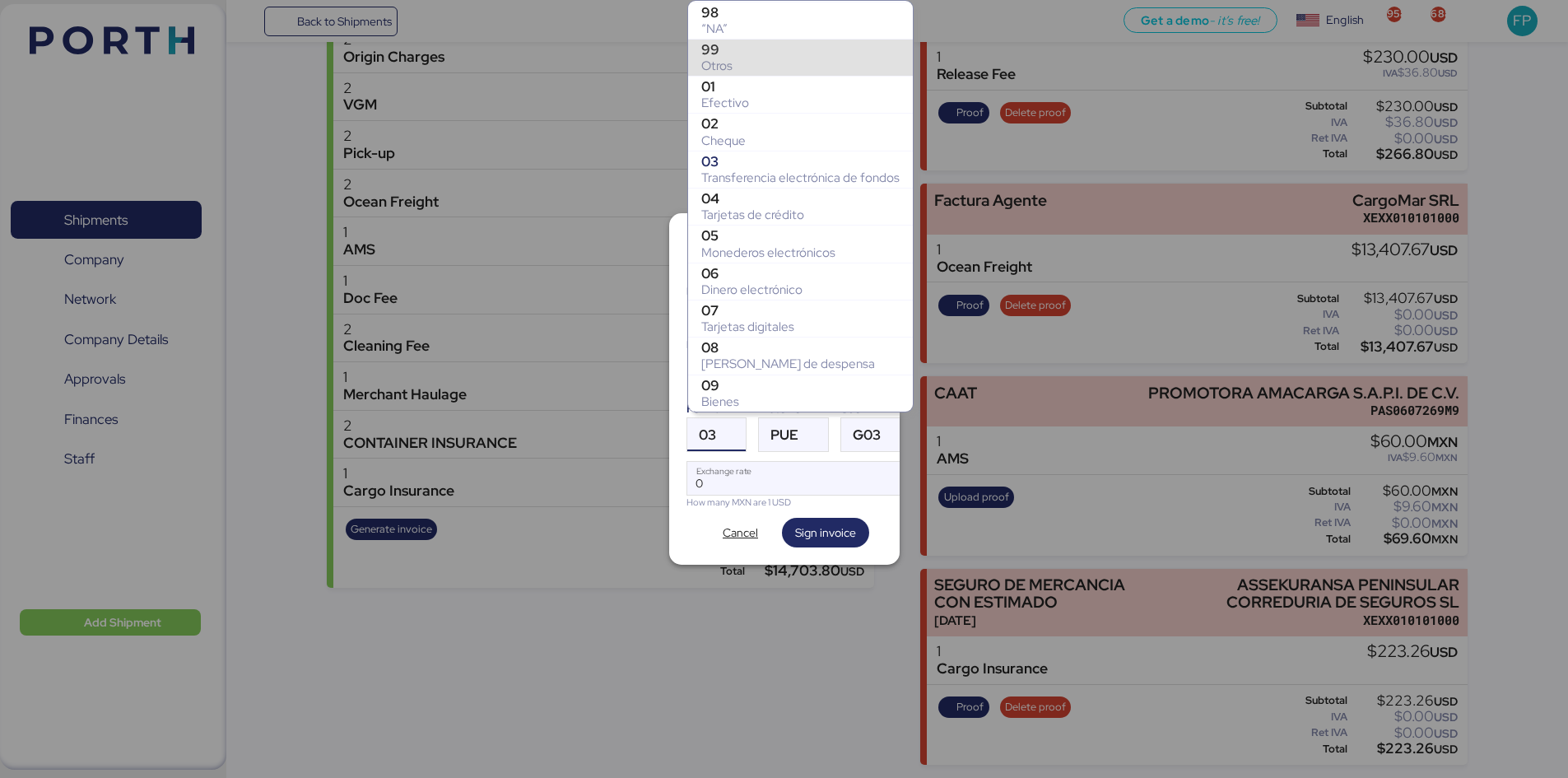
click at [723, 52] on div "99" at bounding box center [800, 49] width 198 height 16
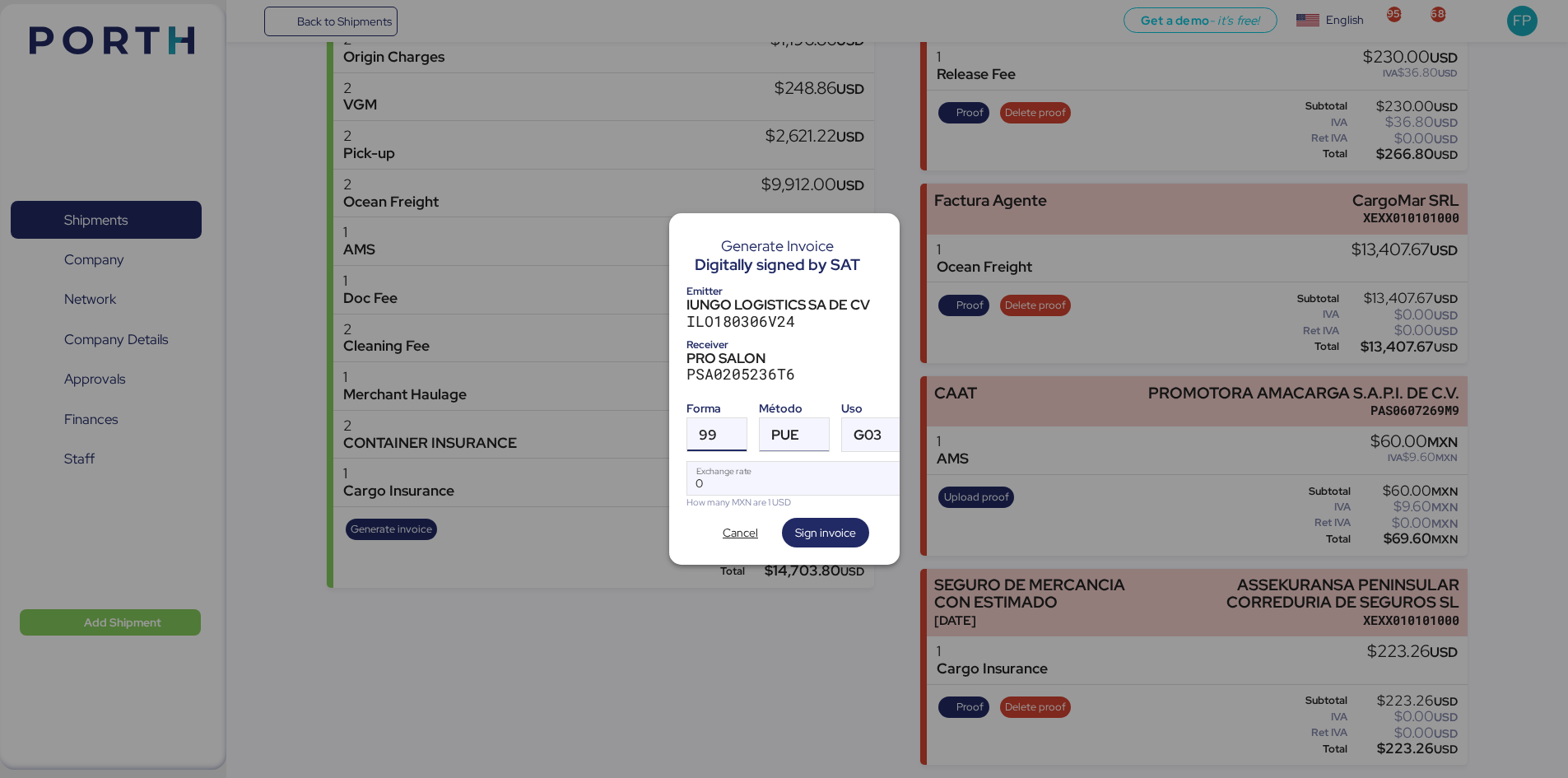
click at [791, 438] on div "PUE" at bounding box center [785, 435] width 28 height 33
drag, startPoint x: 802, startPoint y: 510, endPoint x: 777, endPoint y: 477, distance: 41.4
click at [801, 510] on div "Pago en parcialidades o diferido" at bounding box center [862, 509] width 177 height 16
click at [772, 468] on input "Exchange rate" at bounding box center [800, 478] width 225 height 33
type input "0"
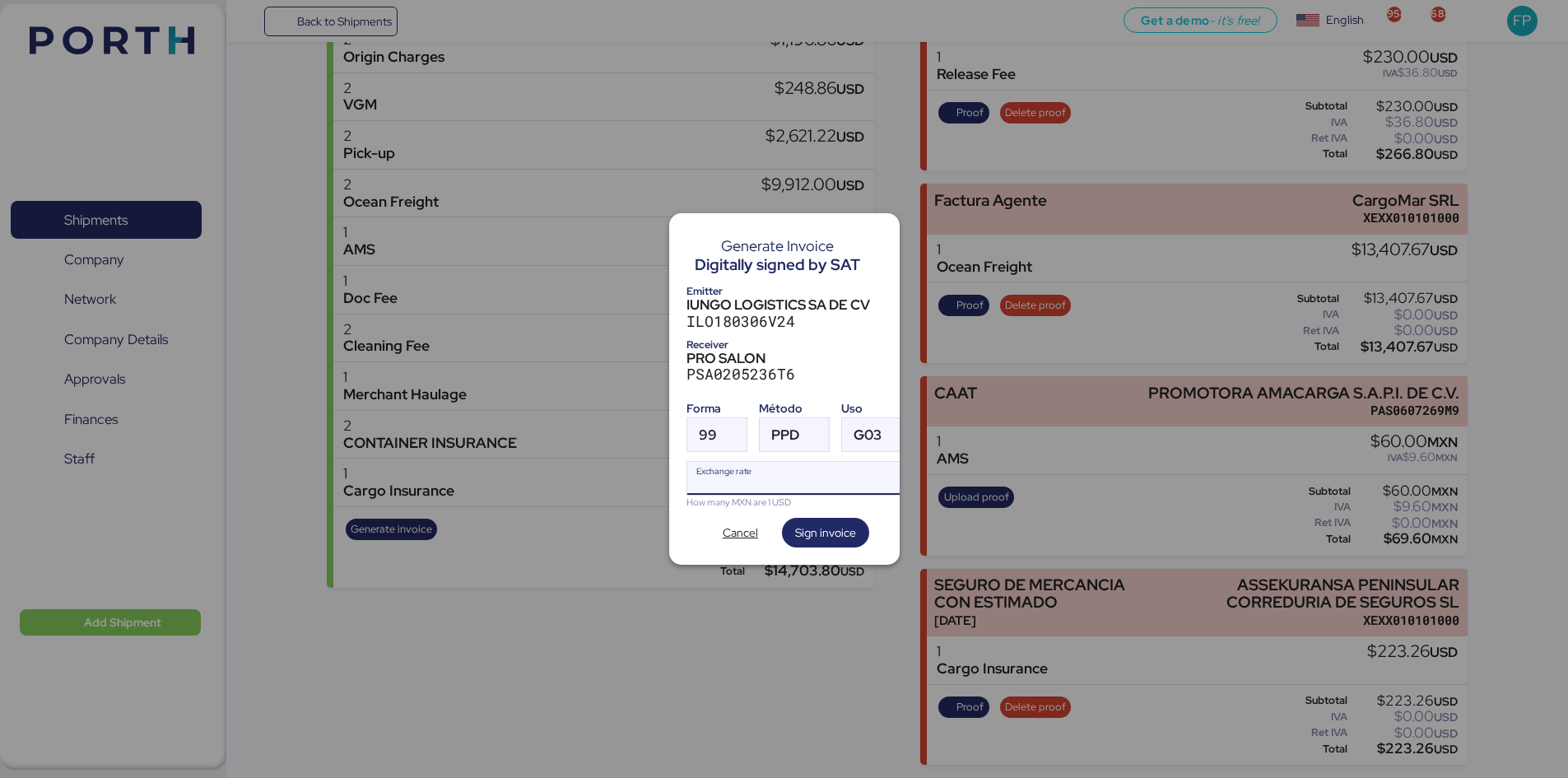
click at [732, 488] on input "Exchange rate" at bounding box center [800, 478] width 225 height 33
paste input "18.3666"
type input "18.3666"
click at [825, 535] on span "Sign invoice" at bounding box center [826, 532] width 61 height 20
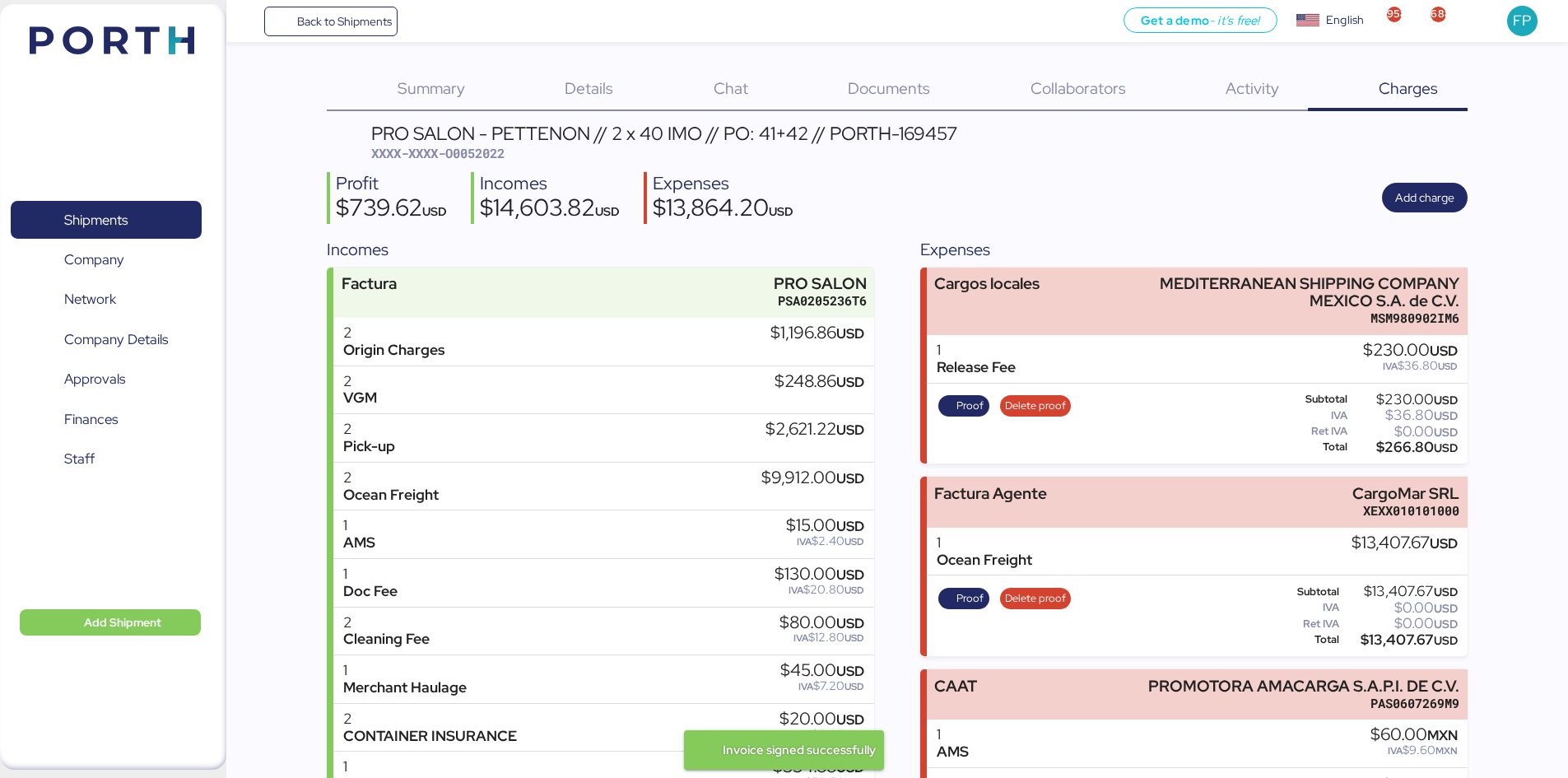
click at [482, 149] on span "XXXX-XXXX-O0052022" at bounding box center [438, 153] width 133 height 16
copy span "O0052022"
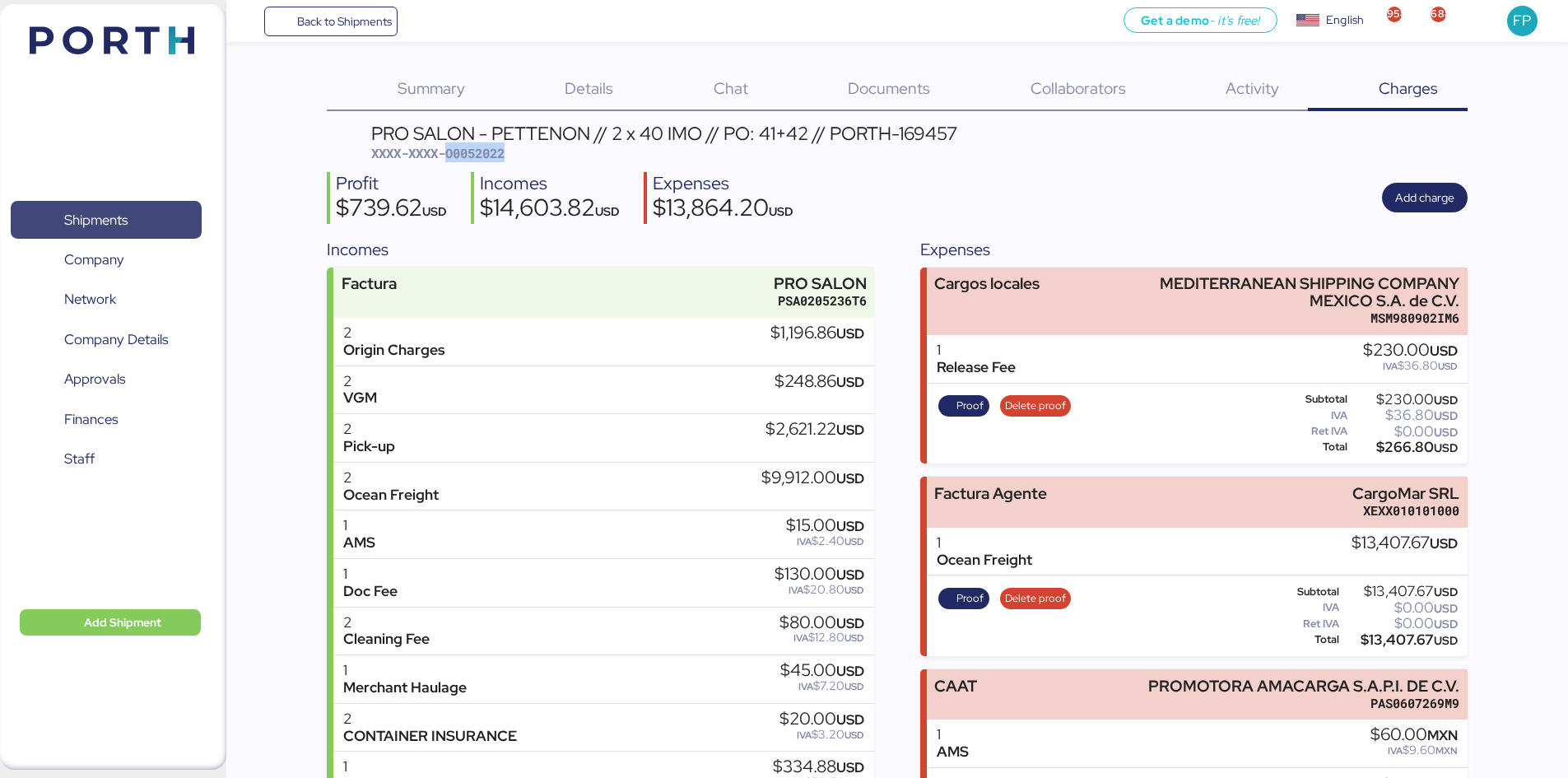
click at [139, 211] on span "Shipments" at bounding box center [106, 221] width 177 height 24
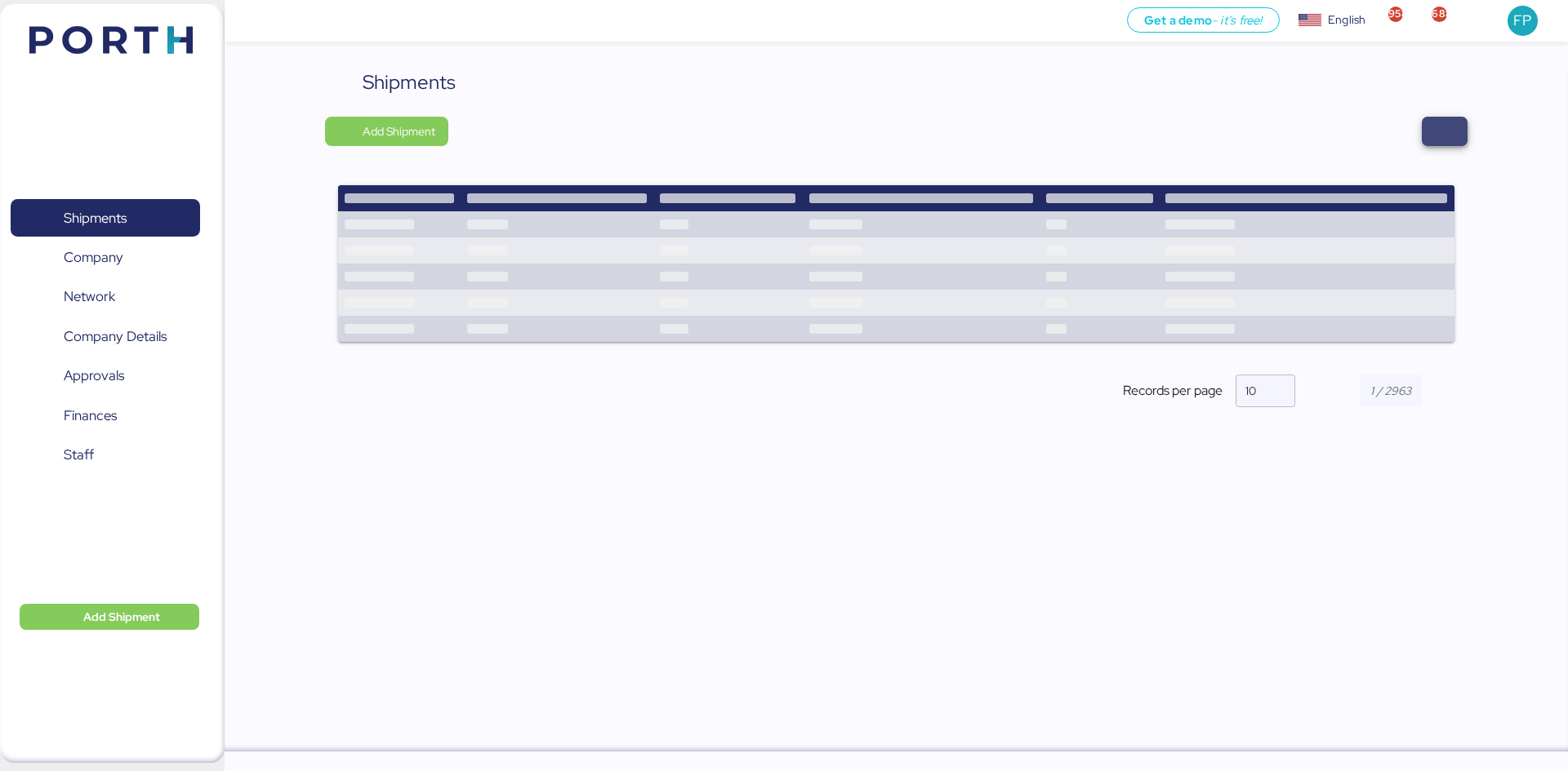
click at [1460, 122] on span "button" at bounding box center [1445, 131] width 46 height 30
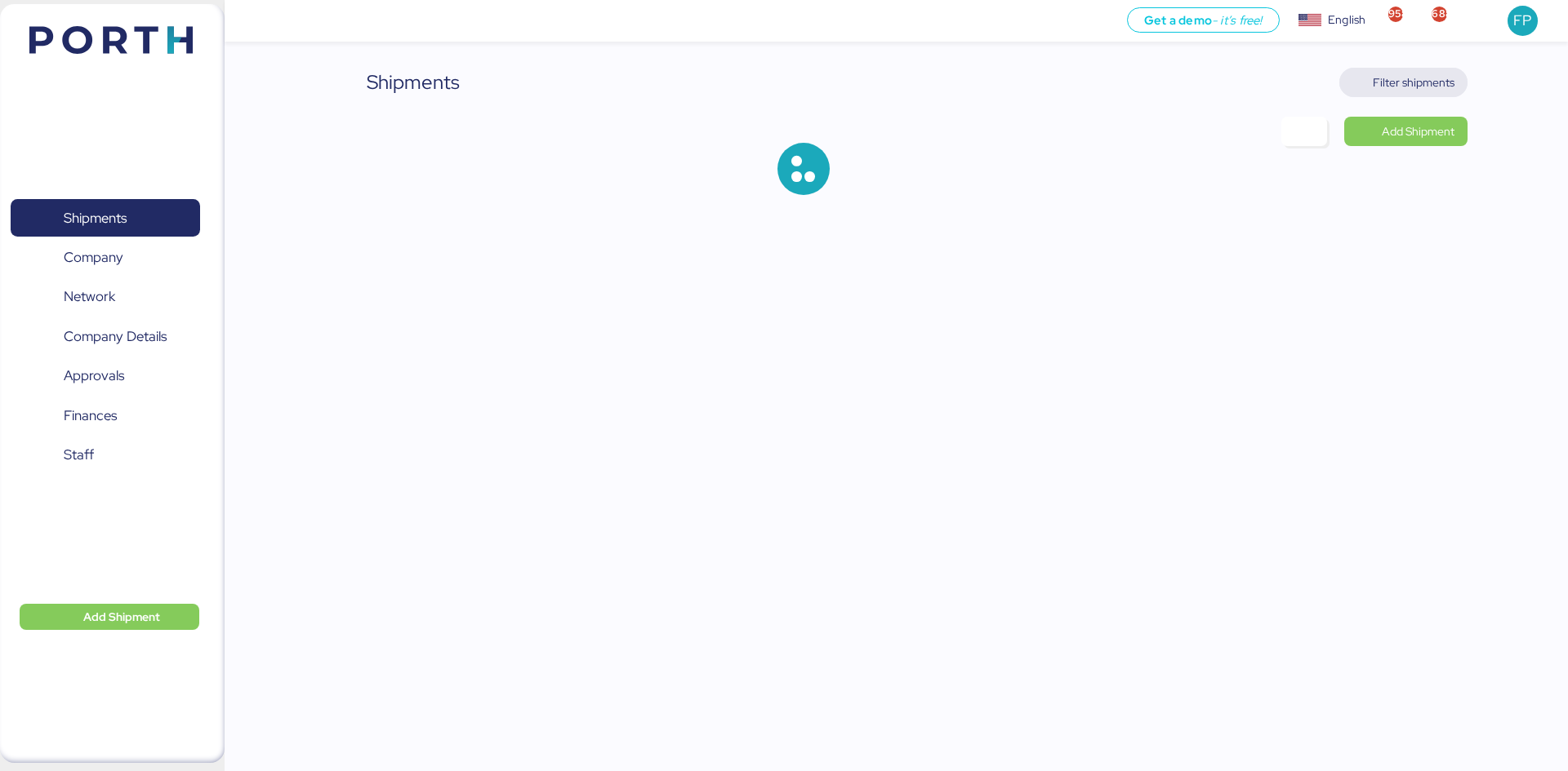
click at [1409, 81] on span "Filter shipments" at bounding box center [1413, 82] width 82 height 20
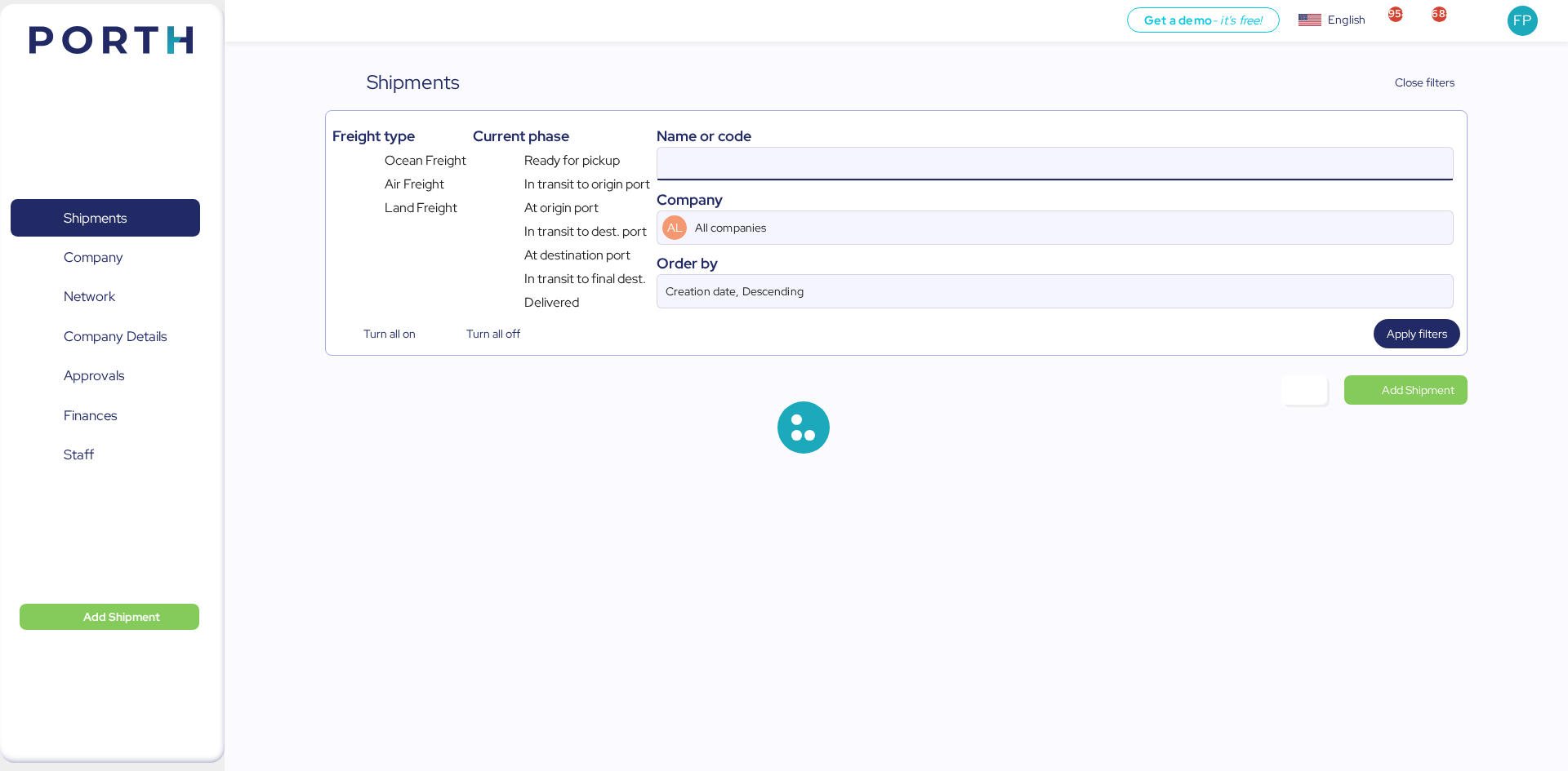
click at [689, 169] on input at bounding box center [1055, 164] width 795 height 32
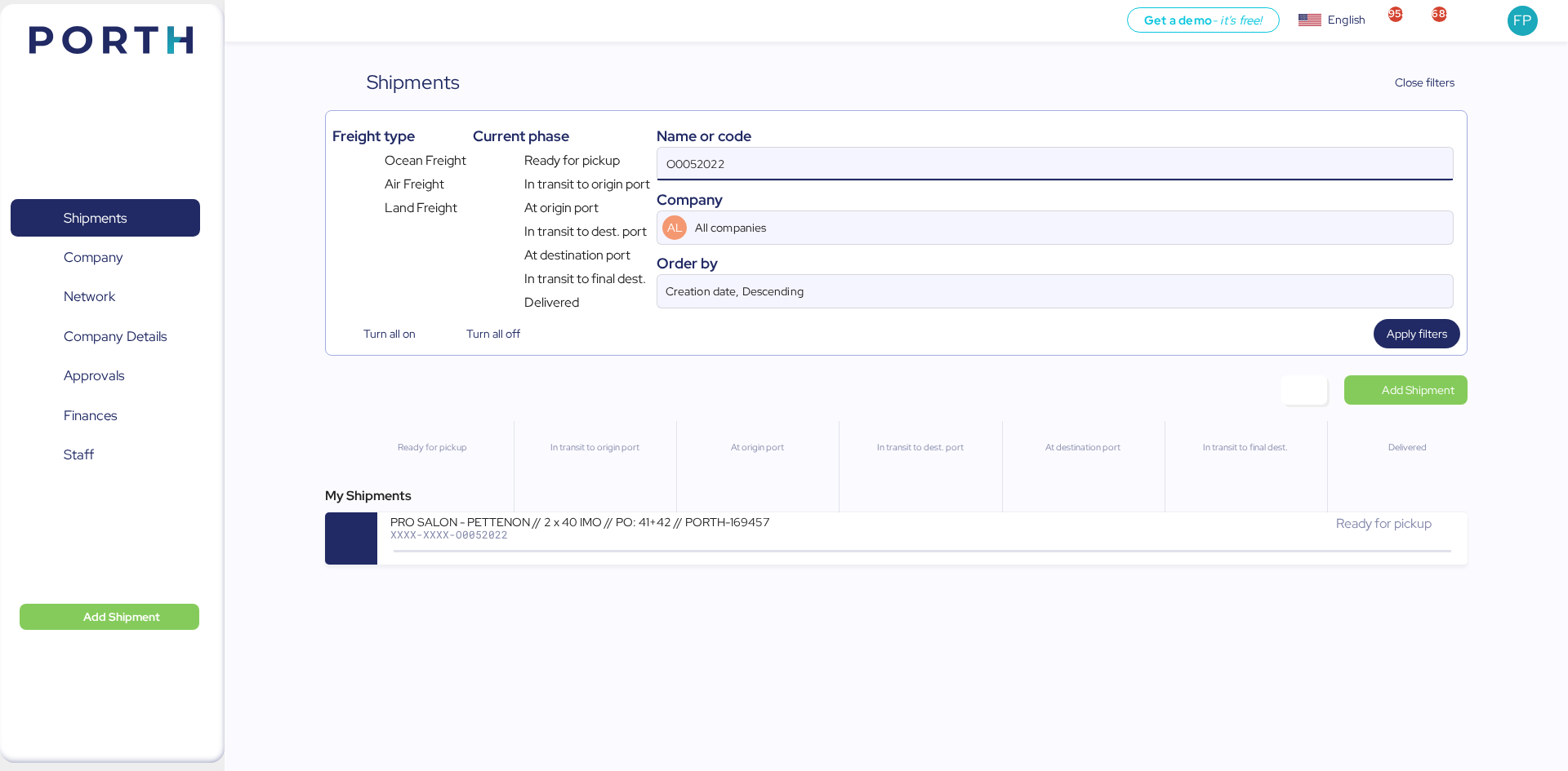
click at [689, 169] on input "O0052022" at bounding box center [1055, 164] width 795 height 32
paste input "177"
type input "O0052177"
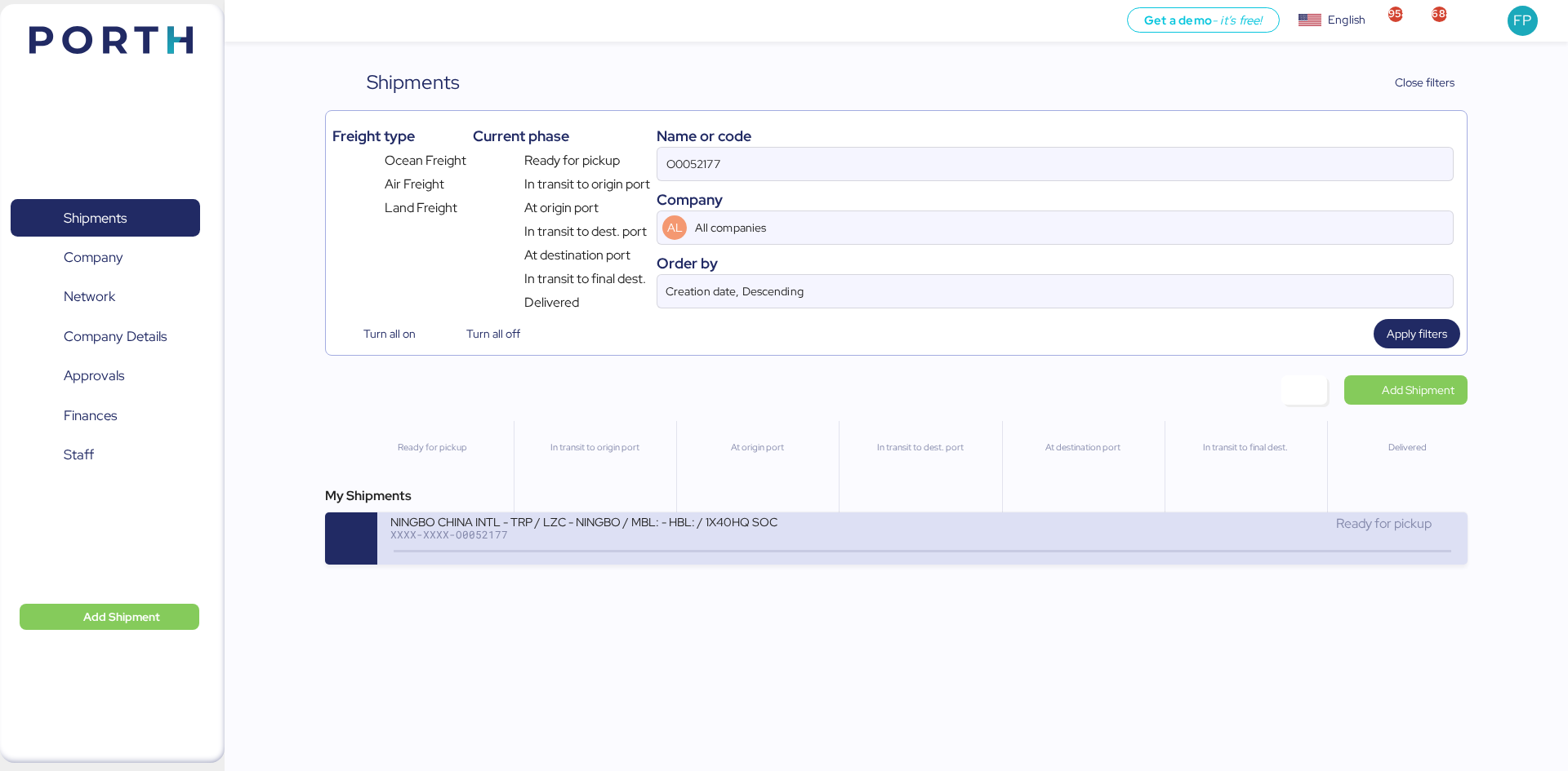
click at [579, 527] on div "NINGBO CHINA INTL - TRP / LZC - NINGBO / MBL: - HBL: / 1X40HQ SOC" at bounding box center [586, 521] width 392 height 14
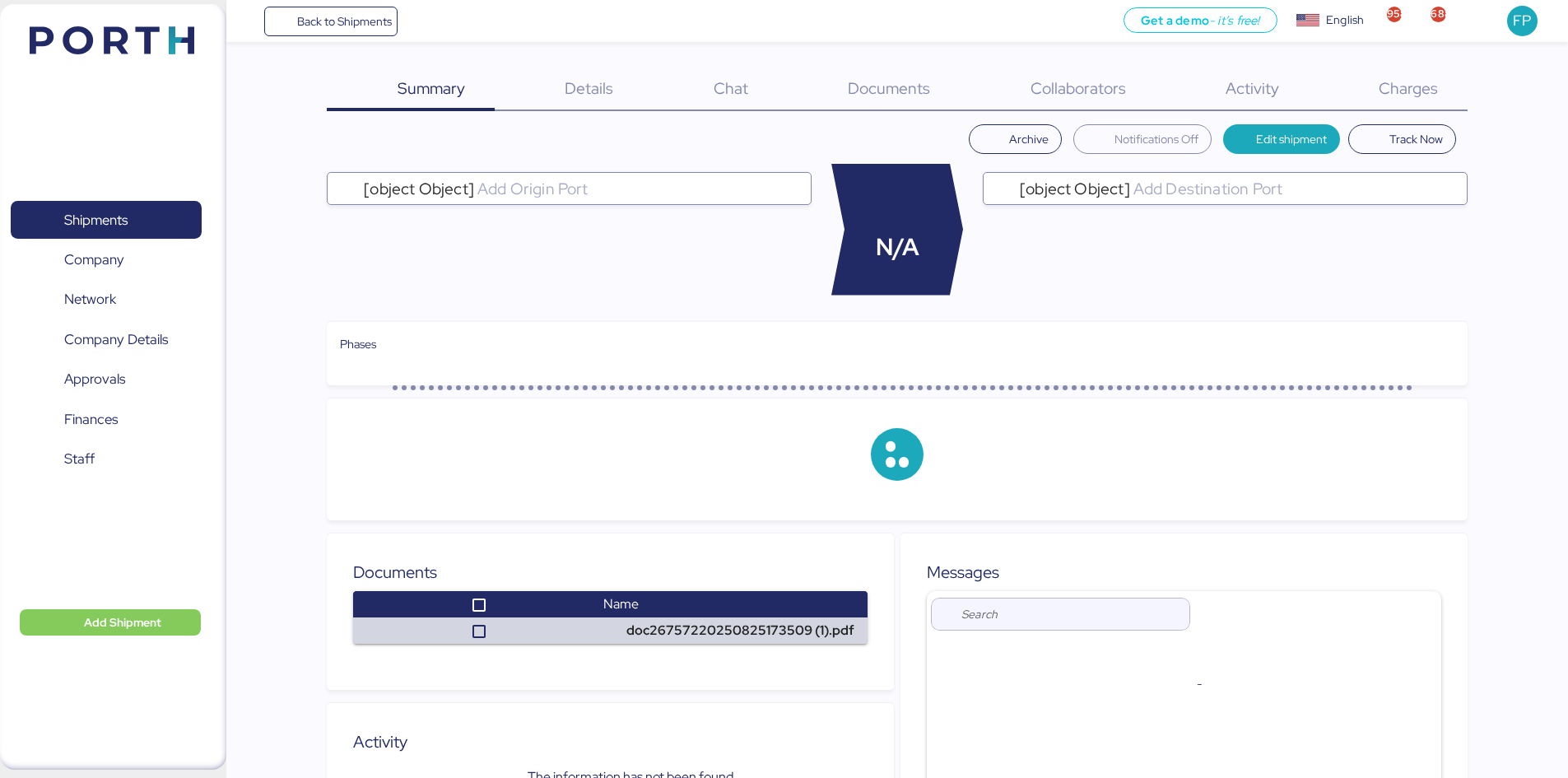
click at [1421, 112] on div "Summary 0 Details 0 Chat 0 Documents 0 Collaborators 0 Activity 0 Charges 0 Arc…" at bounding box center [897, 577] width 1141 height 1017
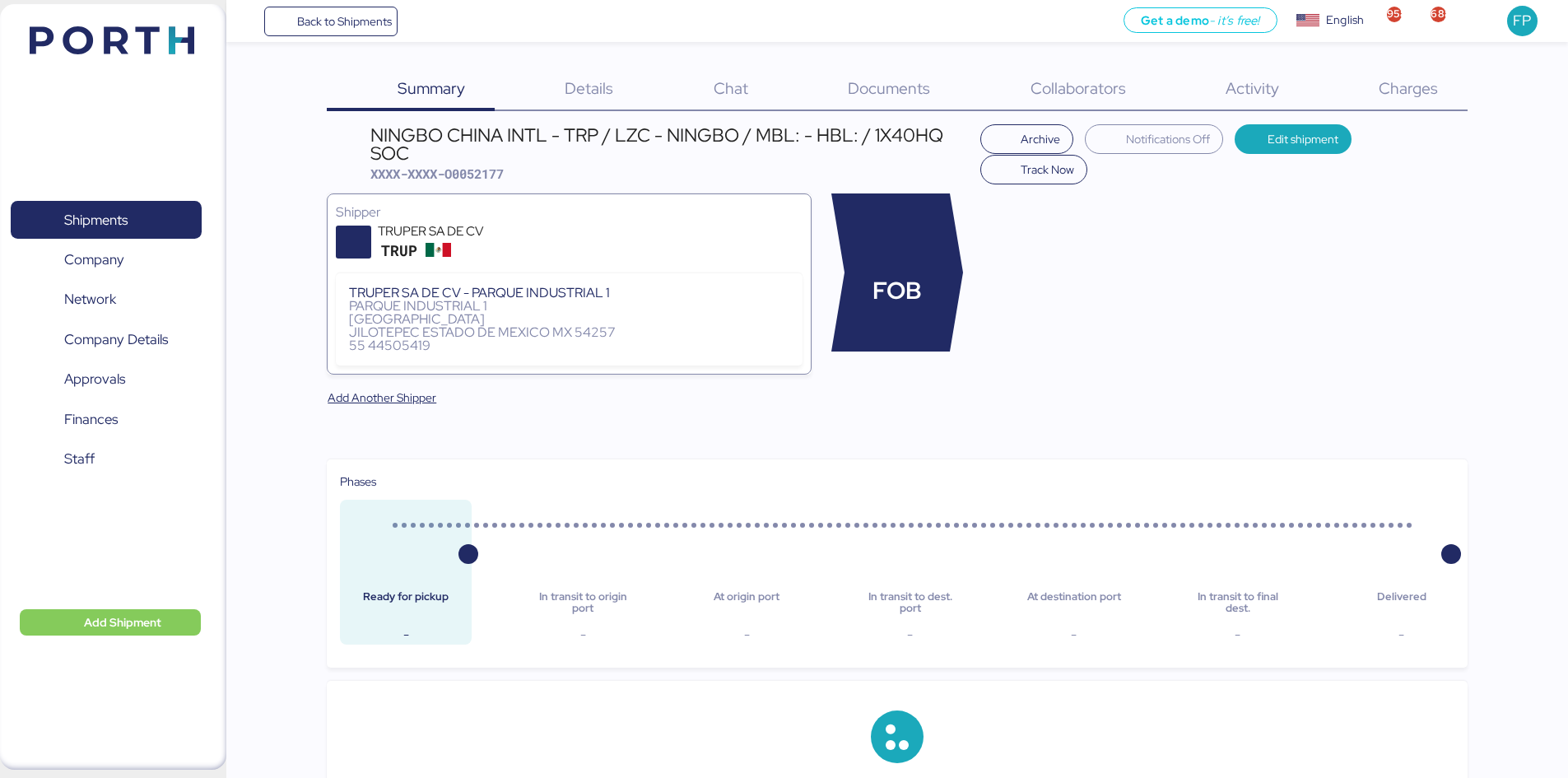
click at [1428, 103] on div "Charges 0" at bounding box center [1387, 90] width 159 height 43
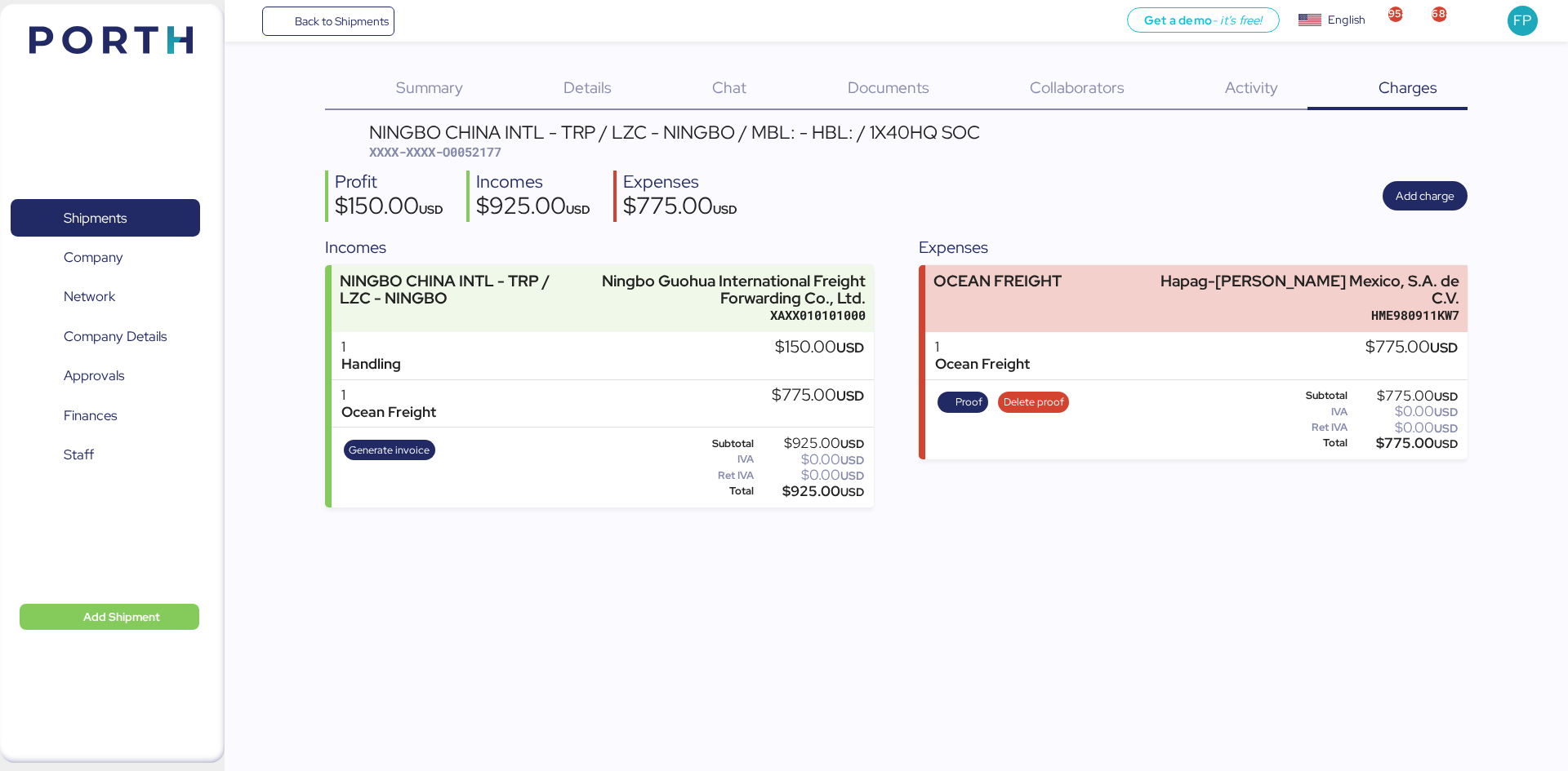
click at [498, 149] on span "XXXX-XXXX-O0052177" at bounding box center [435, 151] width 132 height 16
copy span "O0052177"
click at [410, 444] on span "Generate invoice" at bounding box center [389, 450] width 81 height 18
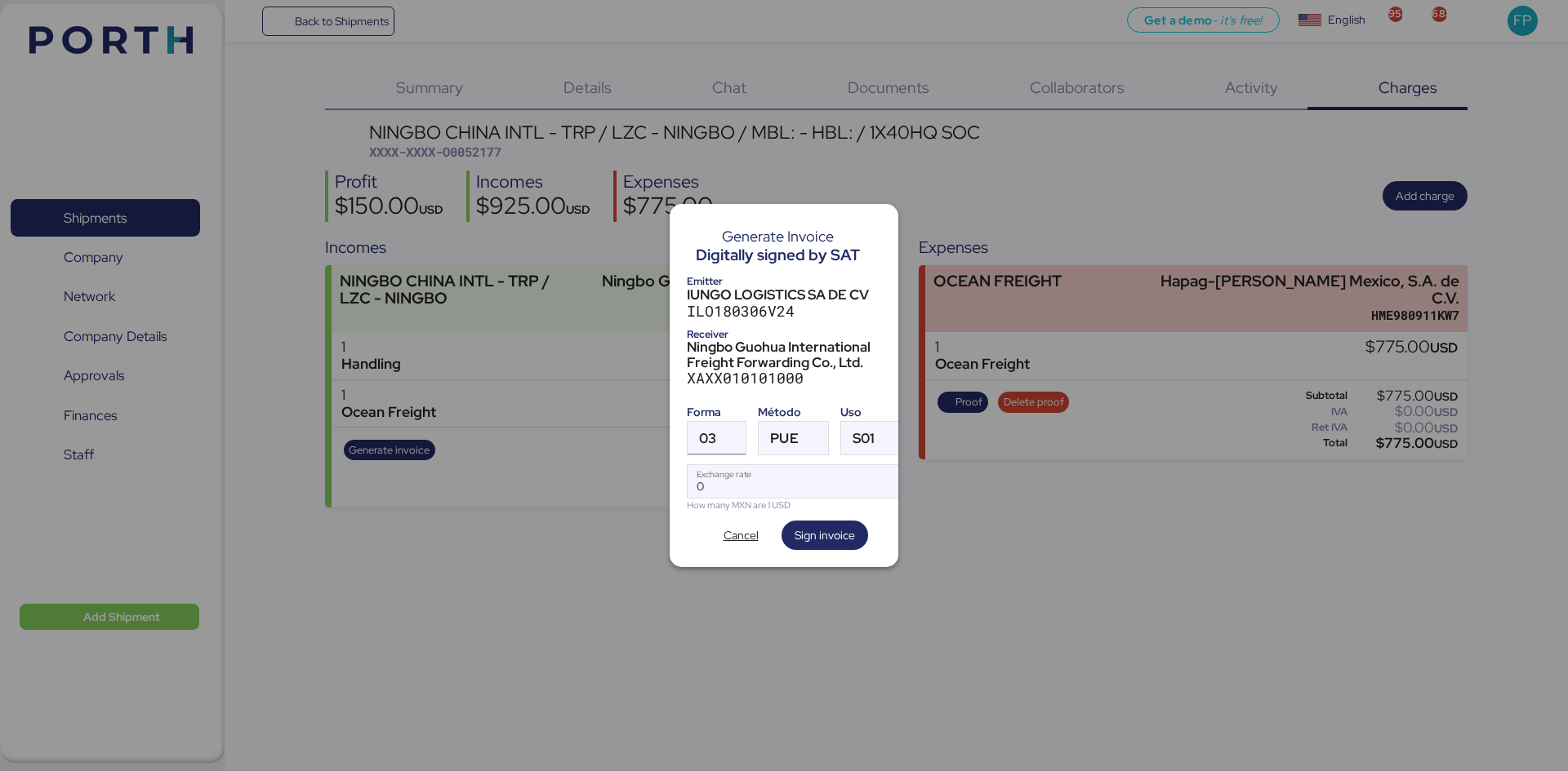
click at [721, 422] on div at bounding box center [730, 438] width 30 height 32
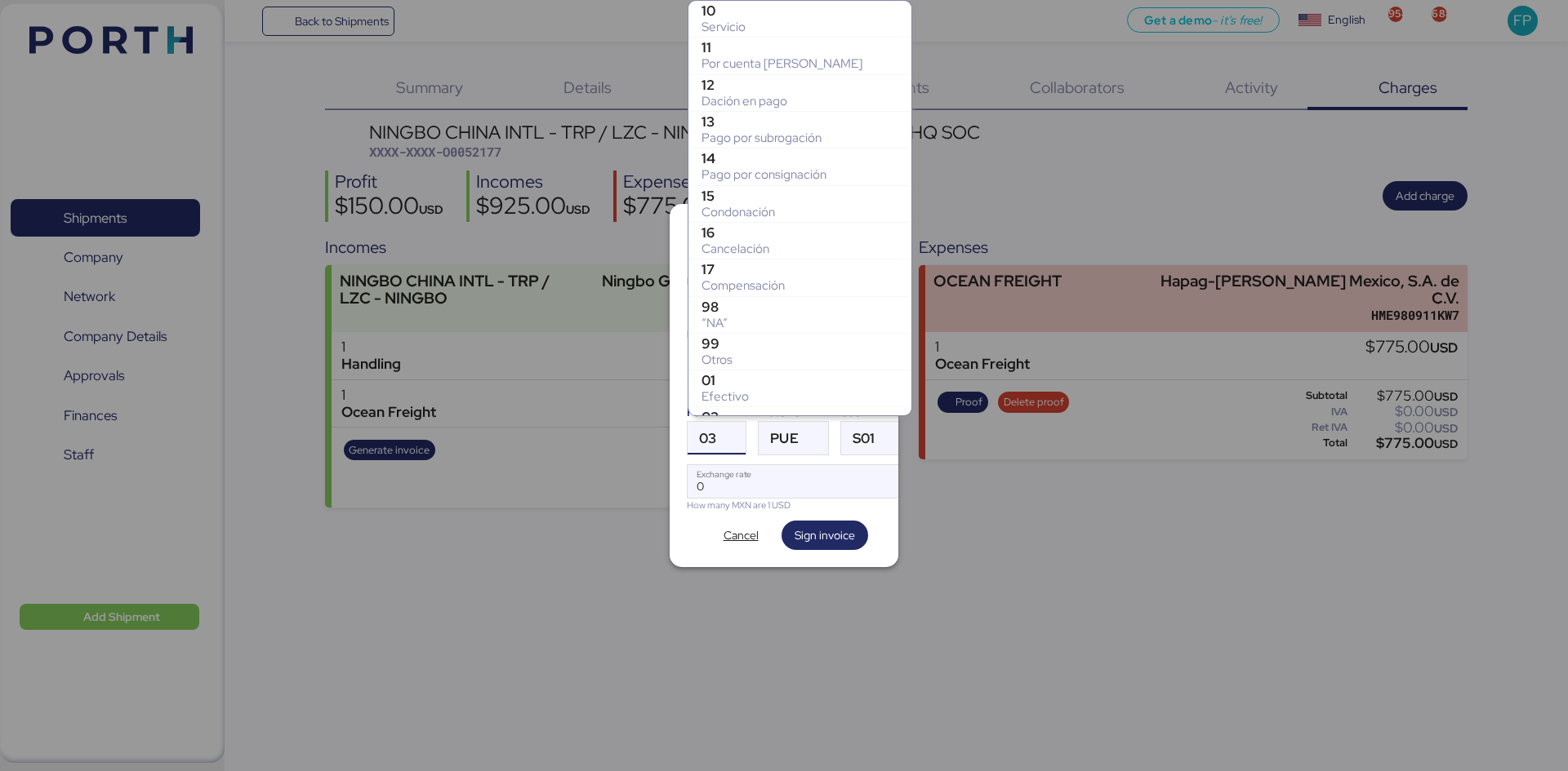
scroll to position [288, 0]
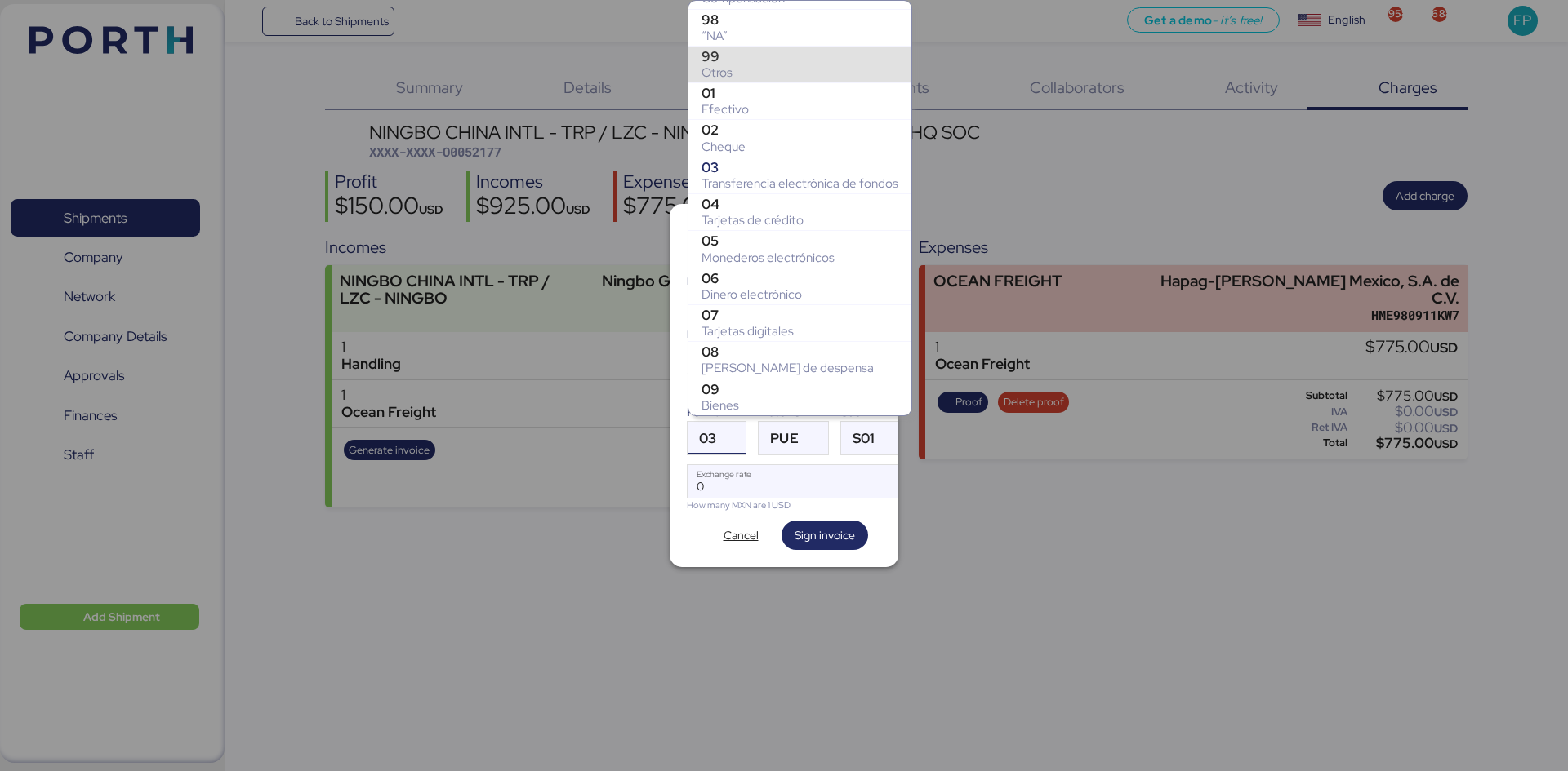
drag, startPoint x: 733, startPoint y: 64, endPoint x: 769, endPoint y: 146, distance: 89.6
click at [735, 65] on div "Otros" at bounding box center [799, 72] width 197 height 16
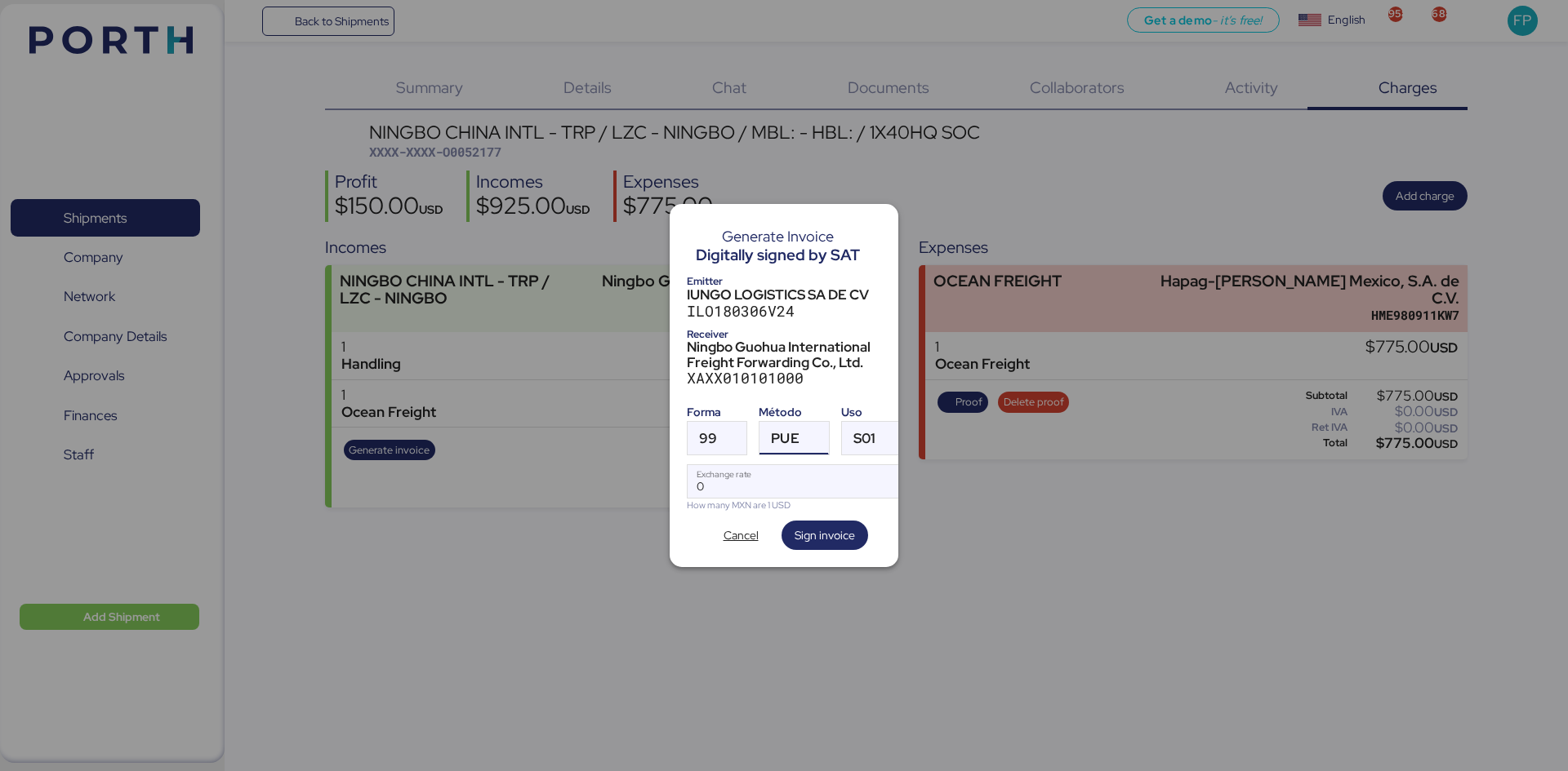
click at [800, 430] on div at bounding box center [814, 438] width 30 height 32
click at [806, 508] on div "Pago en parcialidades o diferido" at bounding box center [860, 512] width 175 height 16
click at [778, 465] on input "Exchange rate" at bounding box center [796, 482] width 217 height 32
type input "0"
click at [745, 476] on input "Exchange rate" at bounding box center [796, 482] width 217 height 32
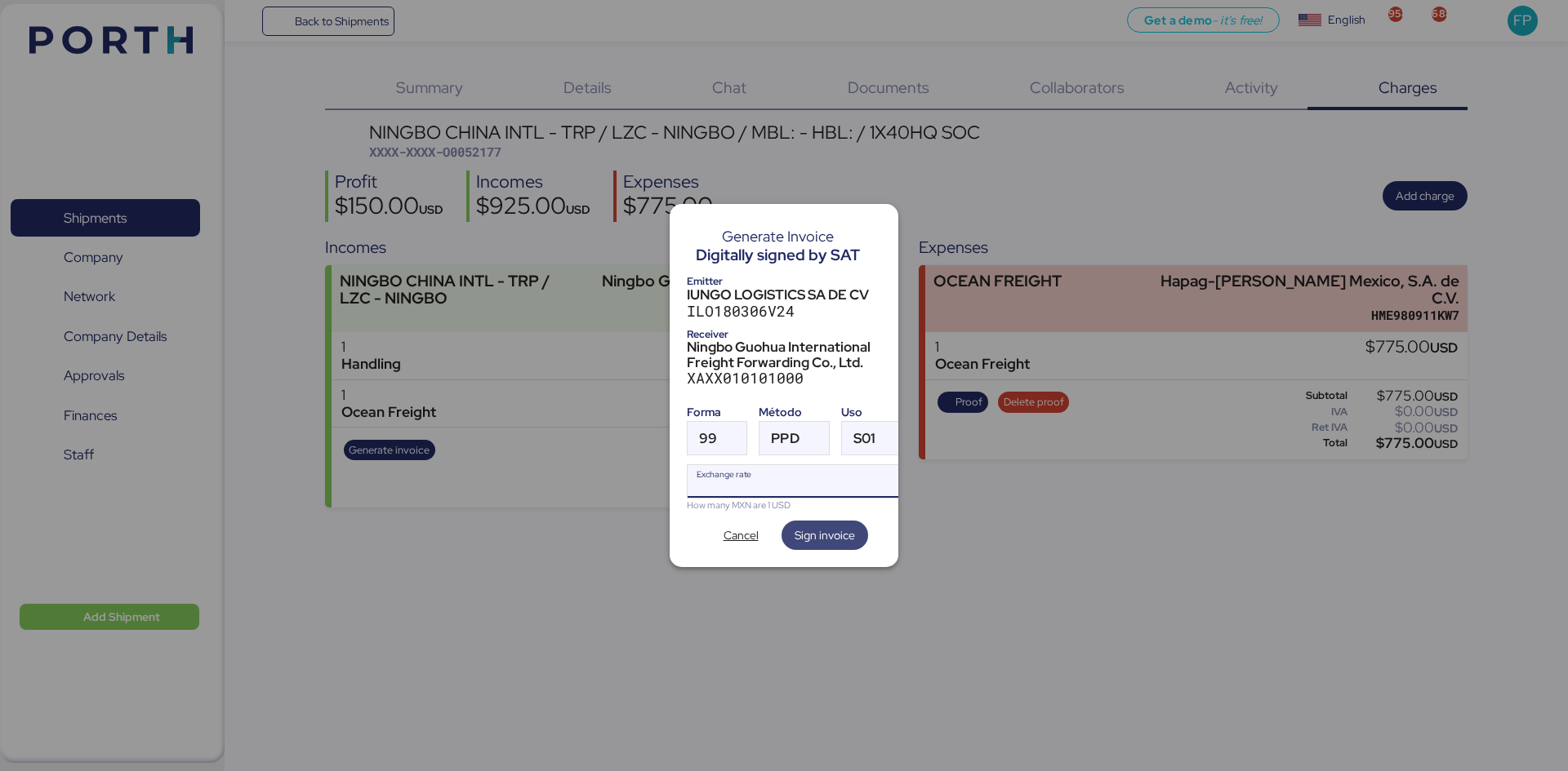
paste input "18.3666"
type input "18.3666"
click at [821, 532] on span "Sign invoice" at bounding box center [824, 535] width 60 height 20
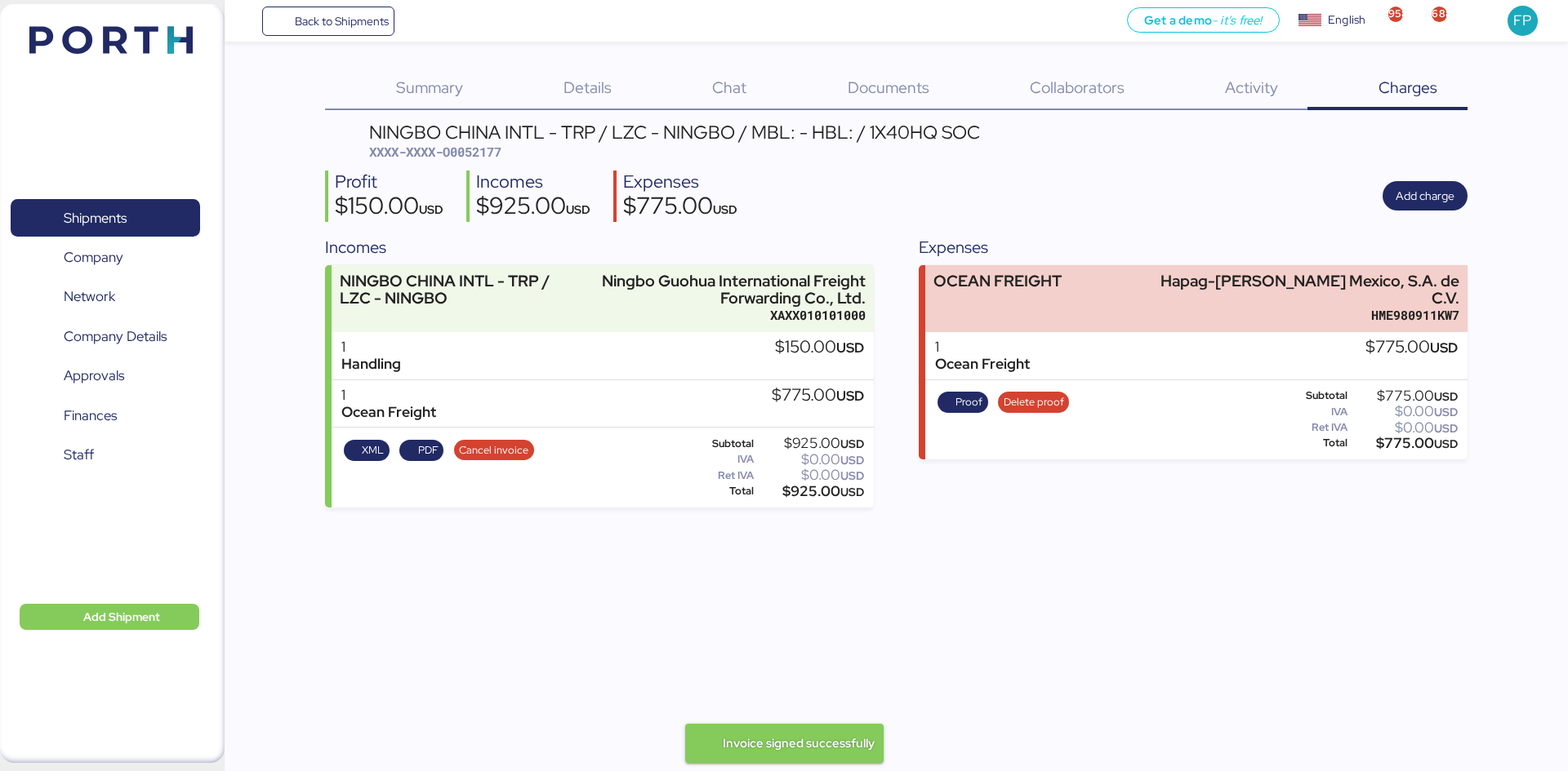
click at [484, 160] on span "XXXX-XXXX-O0052177" at bounding box center [435, 151] width 132 height 16
copy span "O0052177"
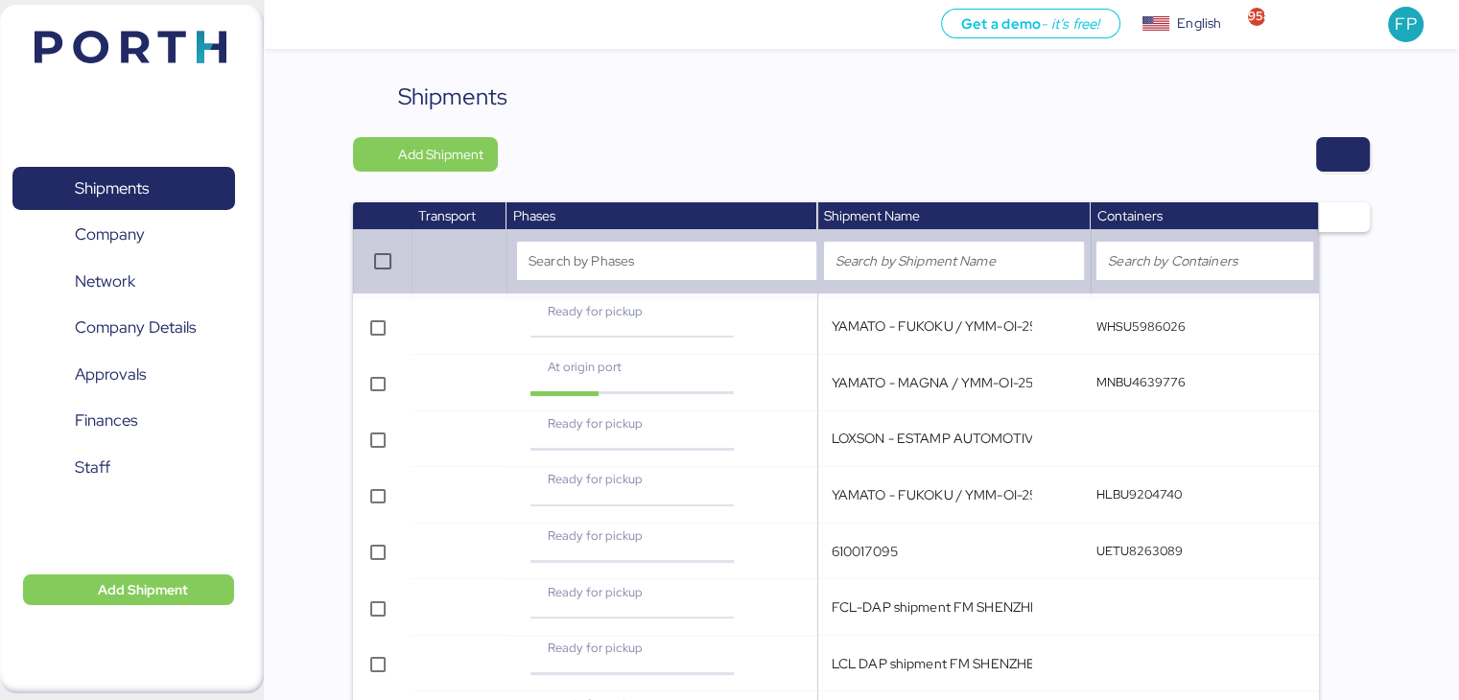
click at [1333, 131] on div "Shipments Add Shipment Transport Phases Shipment Name Containers Search by Phas…" at bounding box center [861, 517] width 1016 height 875
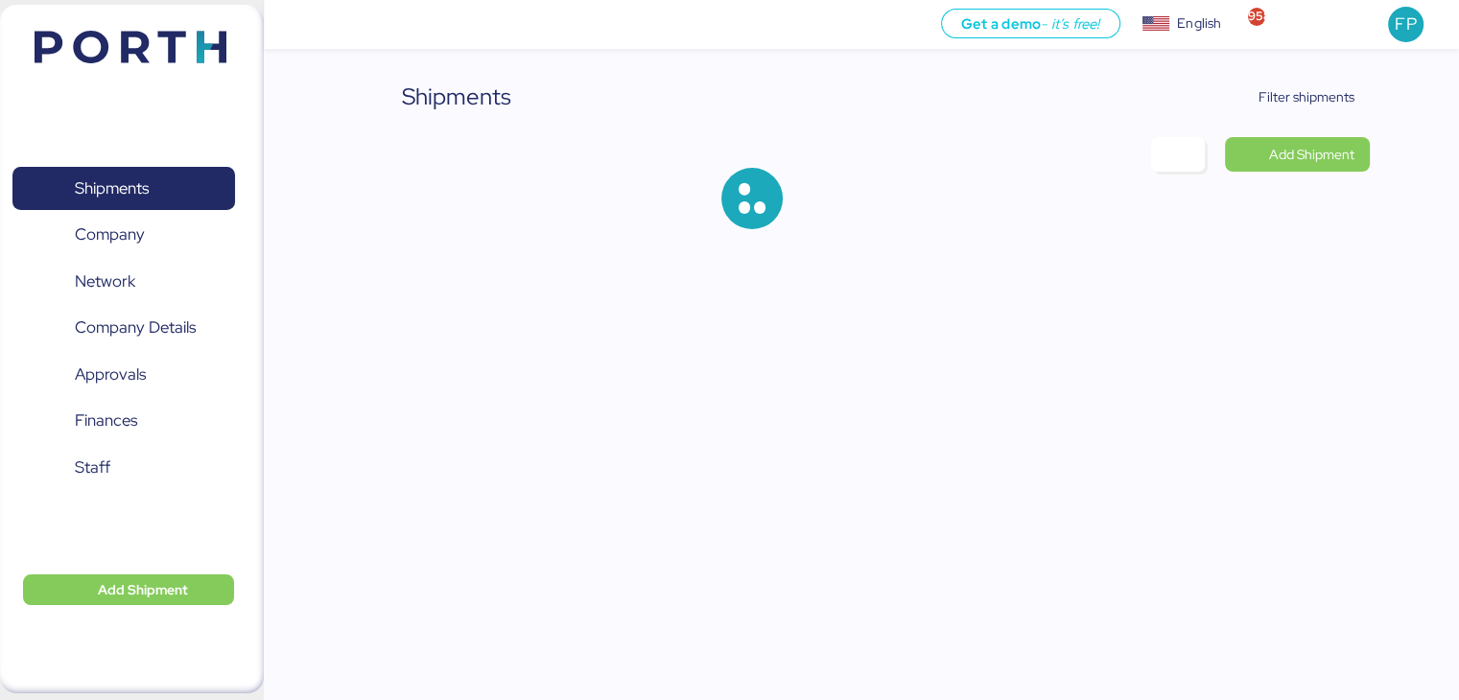
click at [1346, 149] on span "Add Shipment" at bounding box center [1311, 154] width 85 height 23
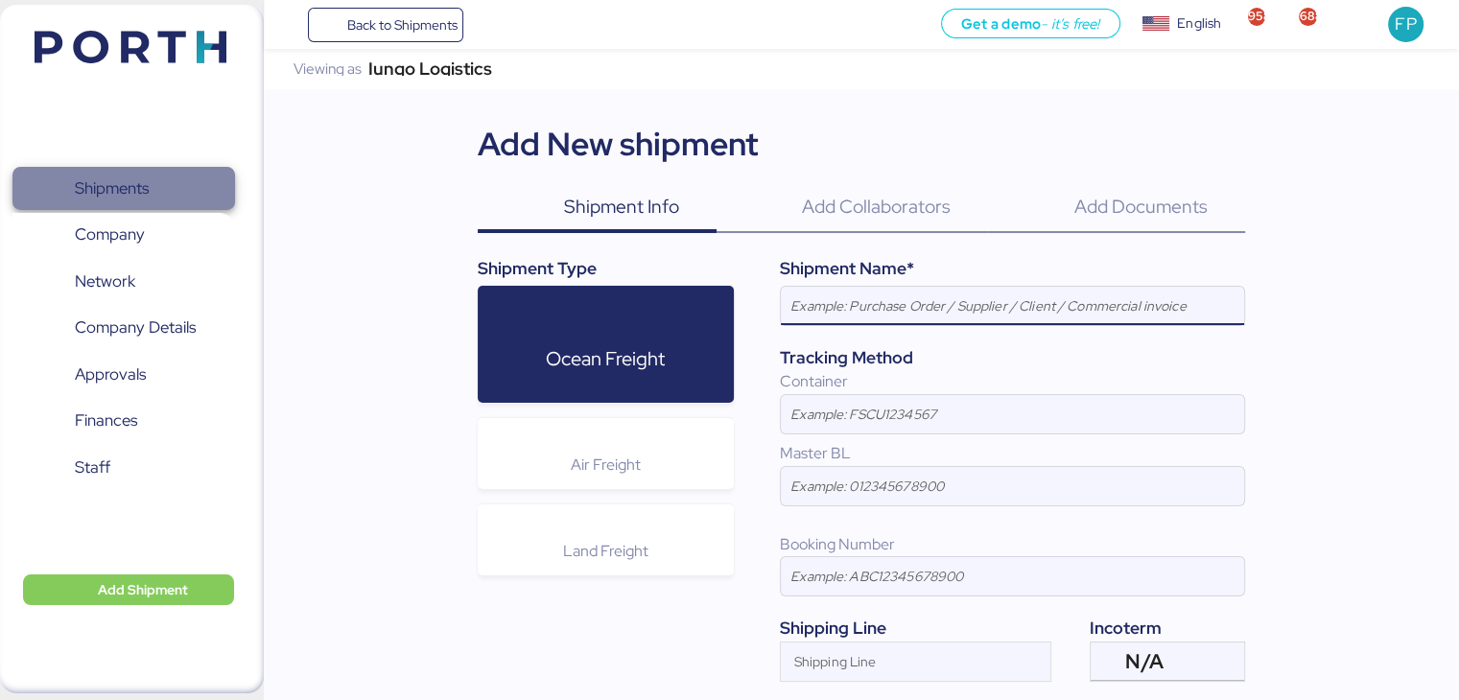
click at [219, 202] on span "Shipments" at bounding box center [123, 189] width 206 height 28
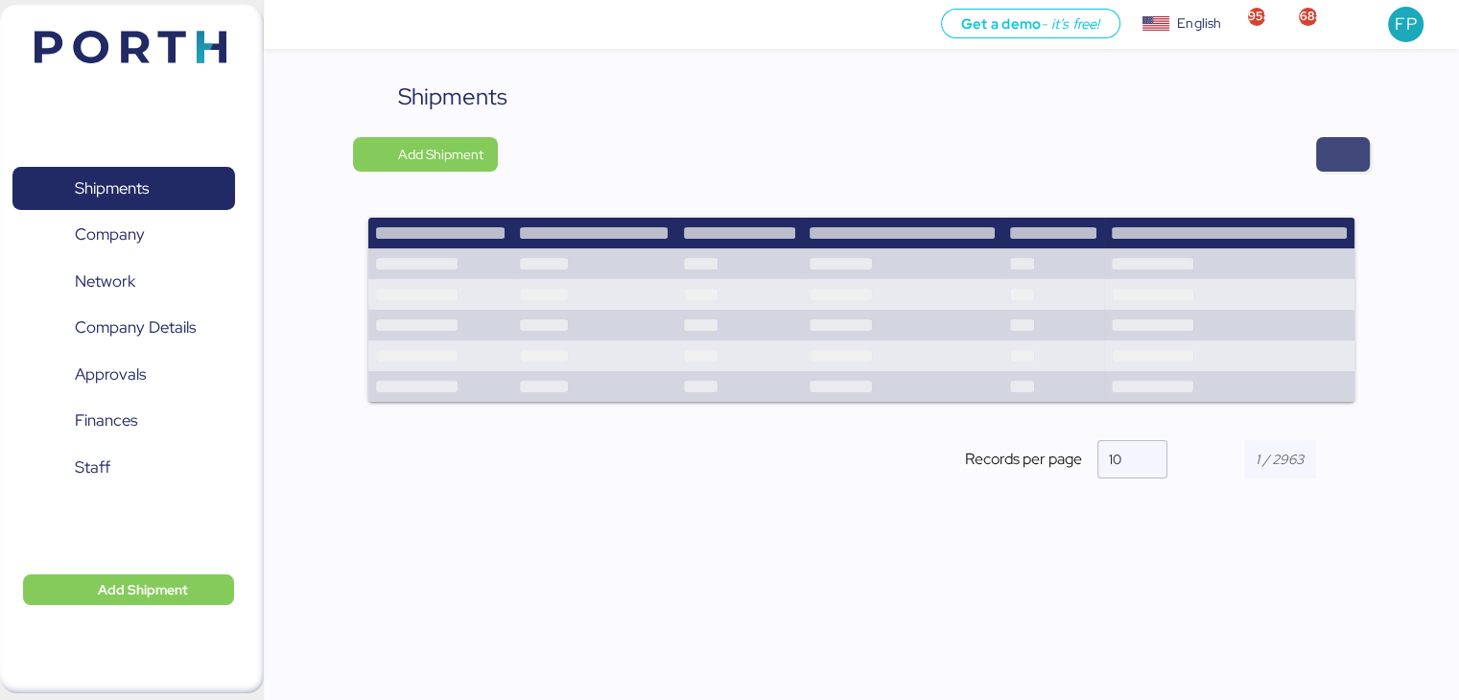
click at [1342, 149] on span "button" at bounding box center [1342, 154] width 23 height 27
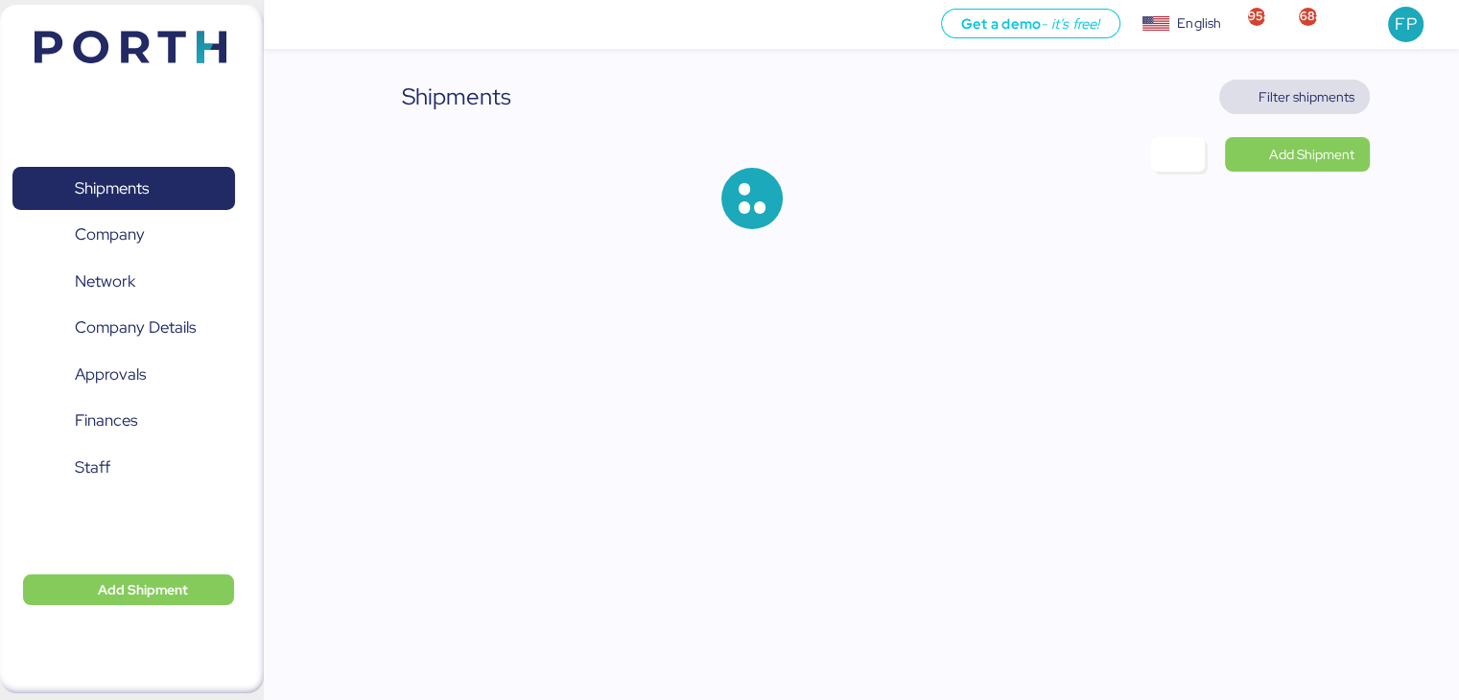
click at [1290, 104] on span "Filter shipments" at bounding box center [1306, 96] width 96 height 23
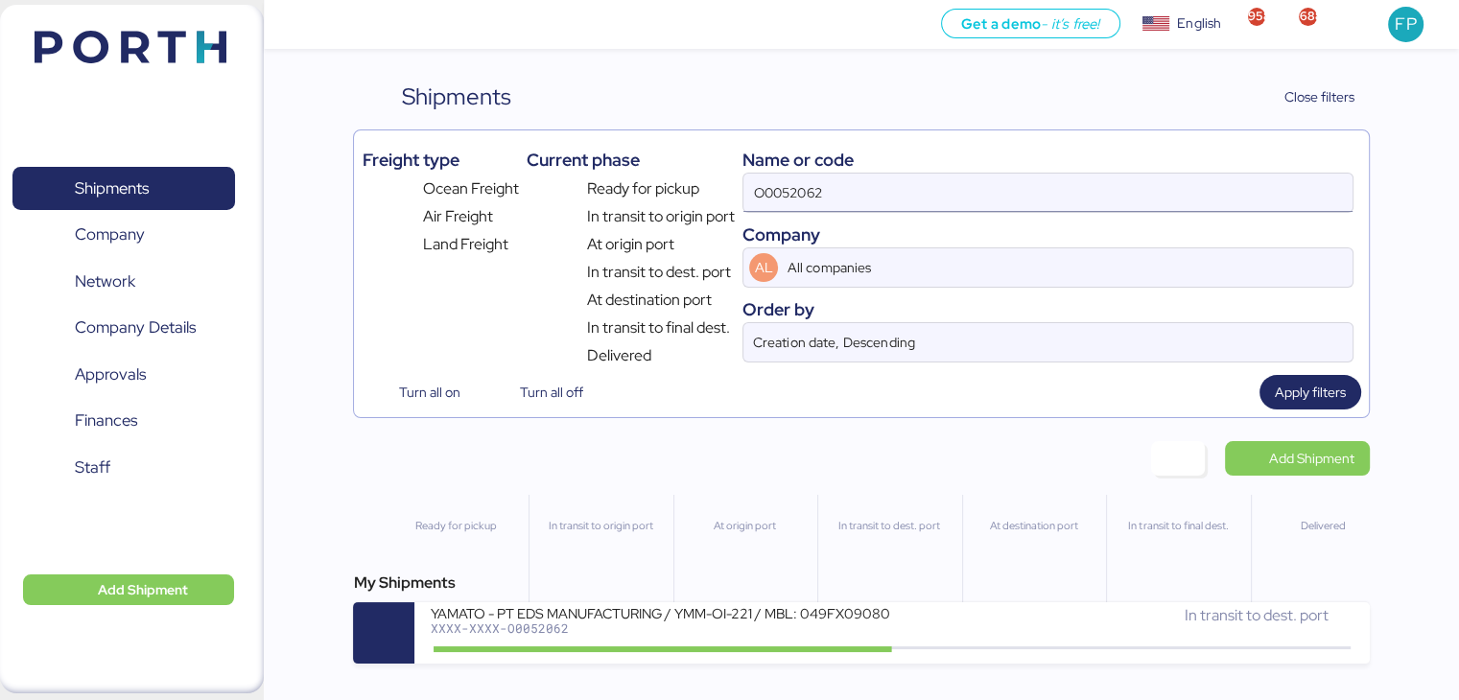
click at [804, 174] on input "O0052062" at bounding box center [1047, 193] width 608 height 38
click at [776, 200] on input "O0052062" at bounding box center [1047, 193] width 608 height 38
paste input "26"
type input "O0052026"
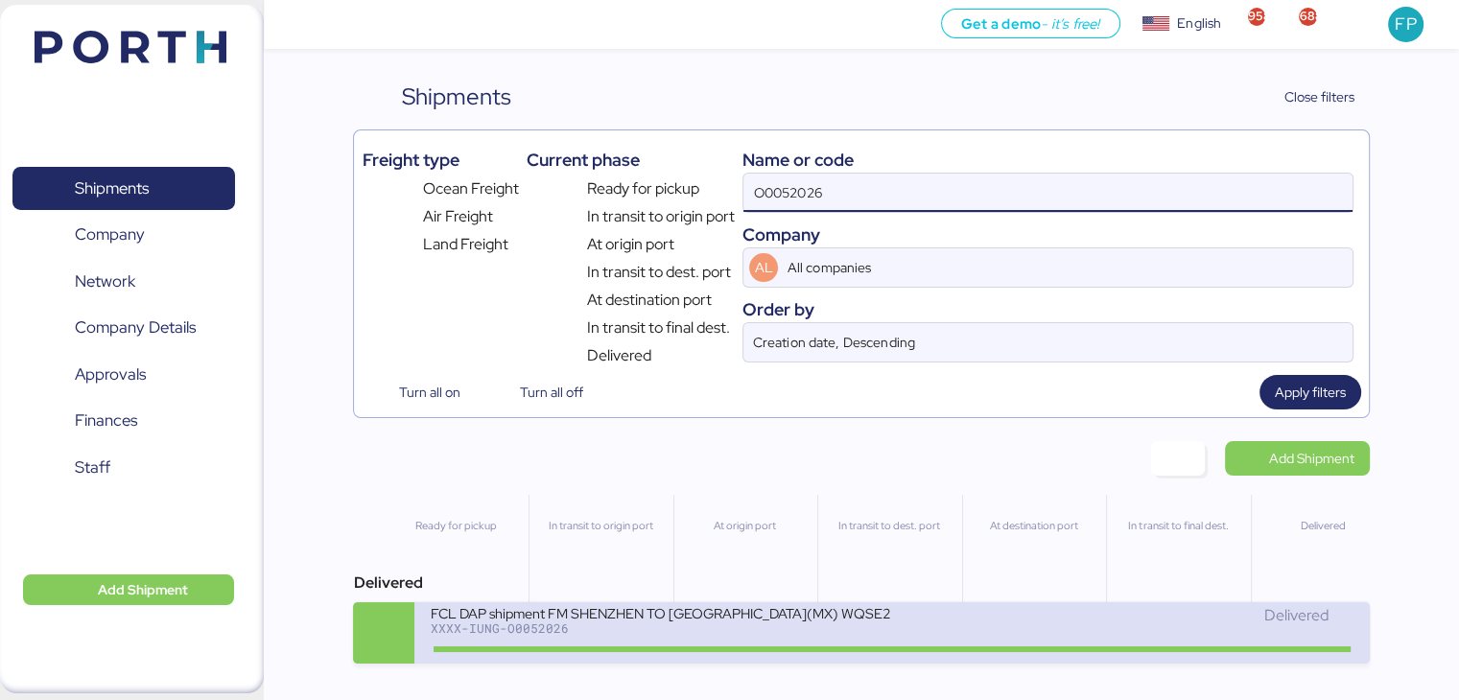
click at [675, 646] on div "FCL DAP shipment FM SHENZHEN TO MANZANILLO(MX) WQSE2507X34 XXXX-IUNG-O0052026" at bounding box center [661, 624] width 462 height 41
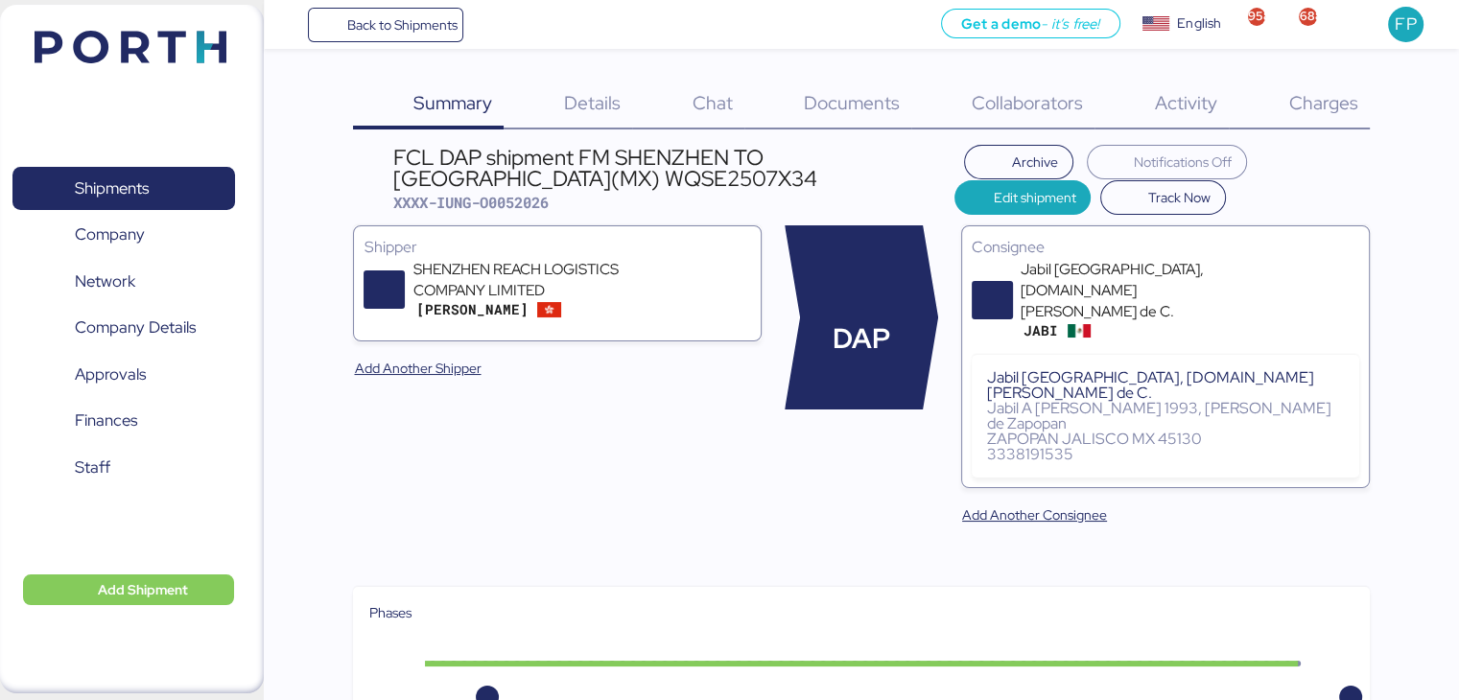
click at [1320, 112] on span "Charges" at bounding box center [1322, 102] width 69 height 25
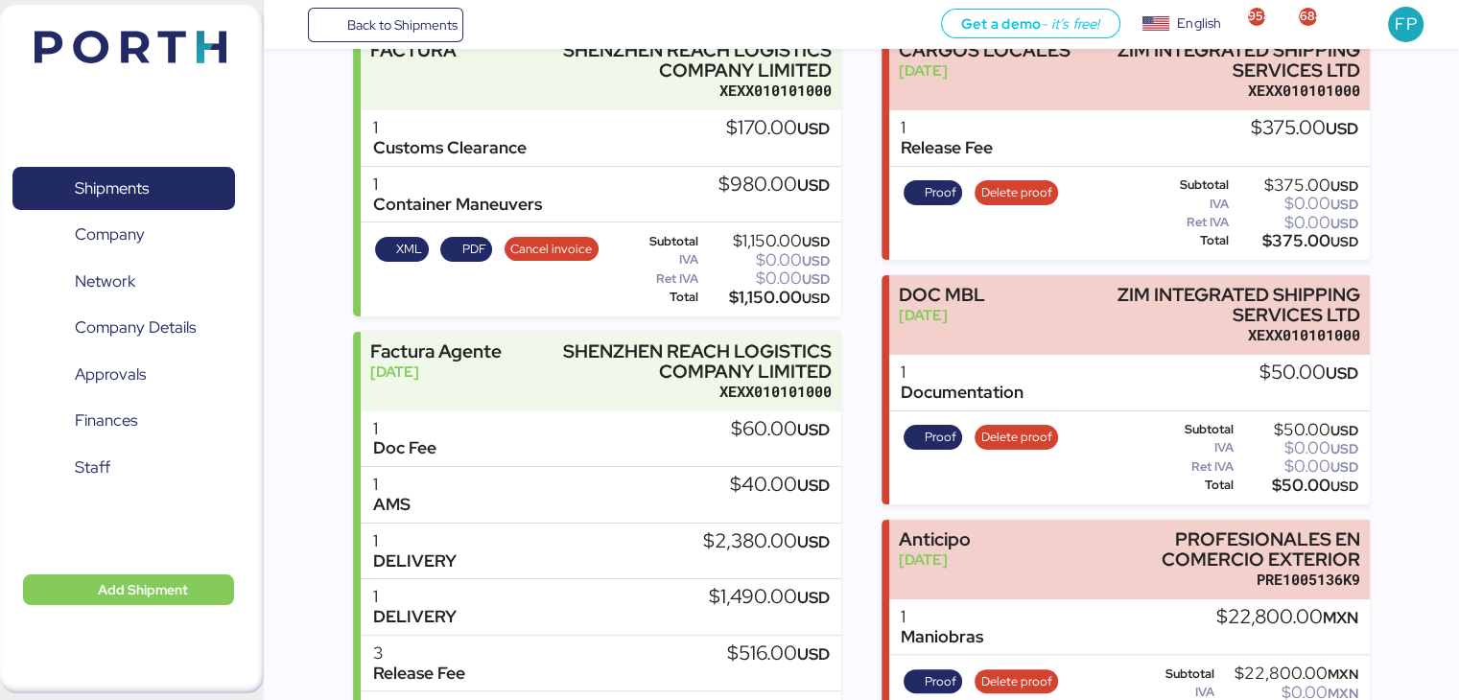
scroll to position [270, 0]
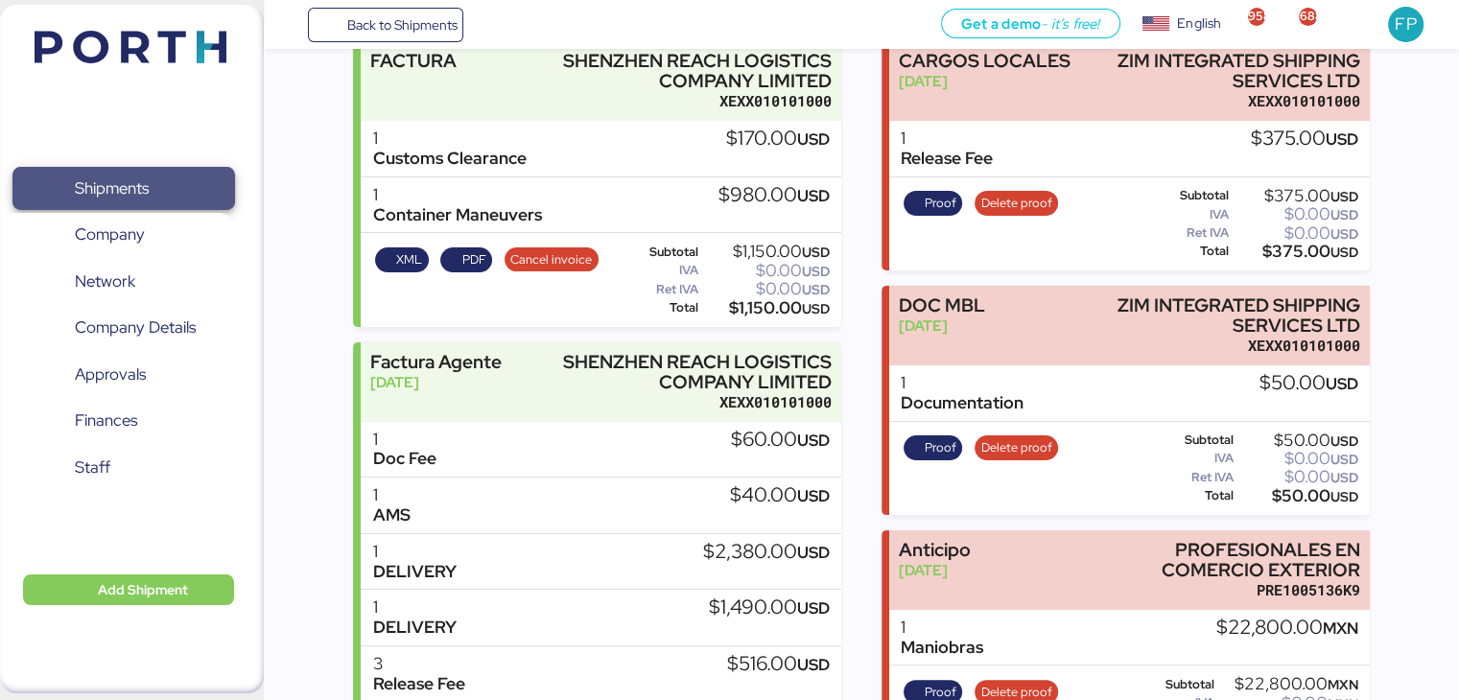
click at [201, 197] on span "Shipments" at bounding box center [123, 189] width 206 height 28
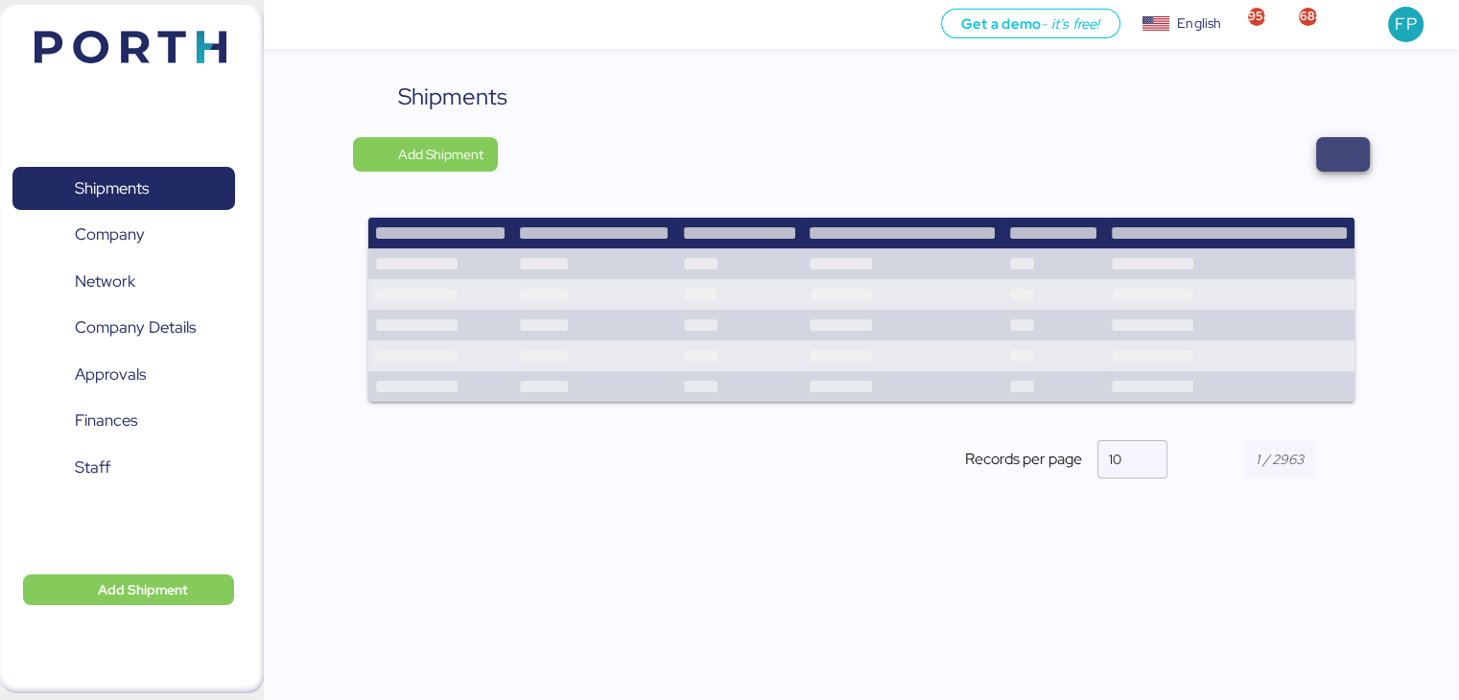
click at [1341, 160] on span "button" at bounding box center [1342, 154] width 23 height 27
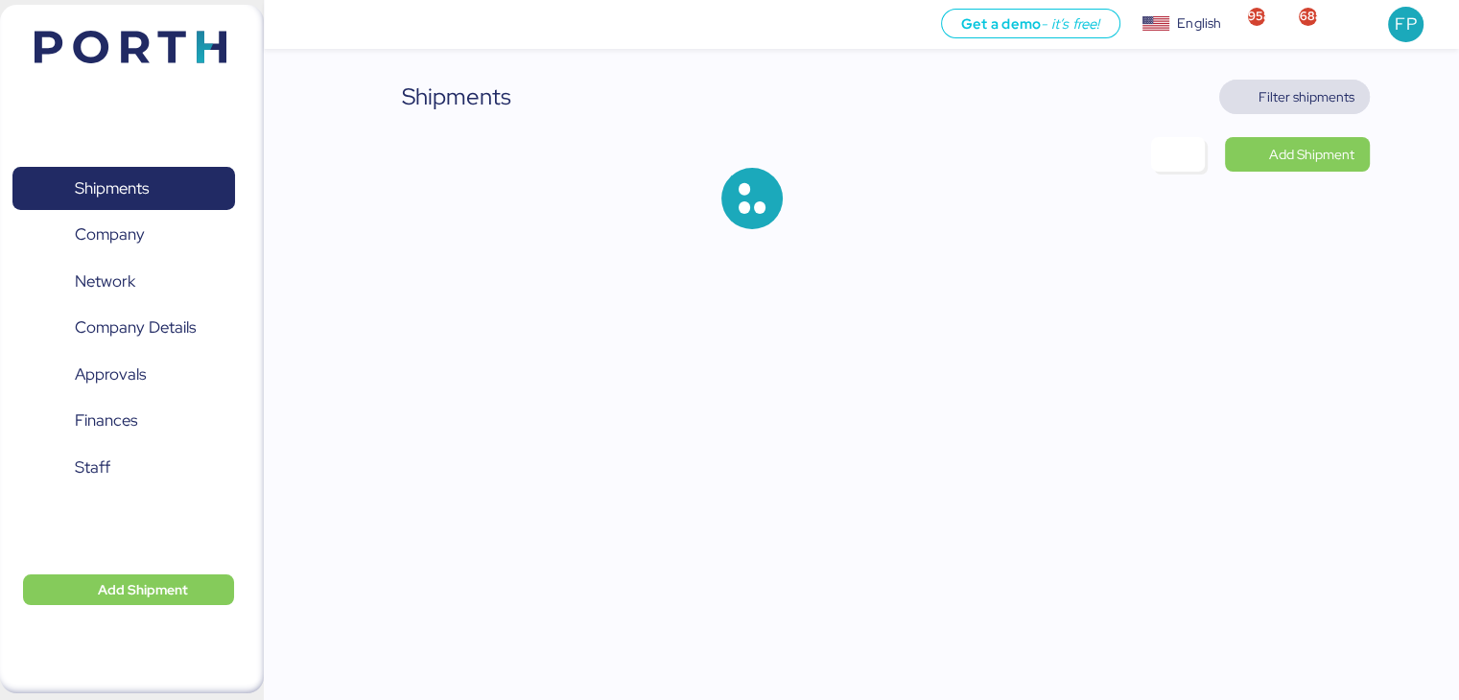
drag, startPoint x: 1279, startPoint y: 79, endPoint x: 1204, endPoint y: 121, distance: 85.9
click at [1277, 80] on span "Filter shipments" at bounding box center [1294, 97] width 151 height 35
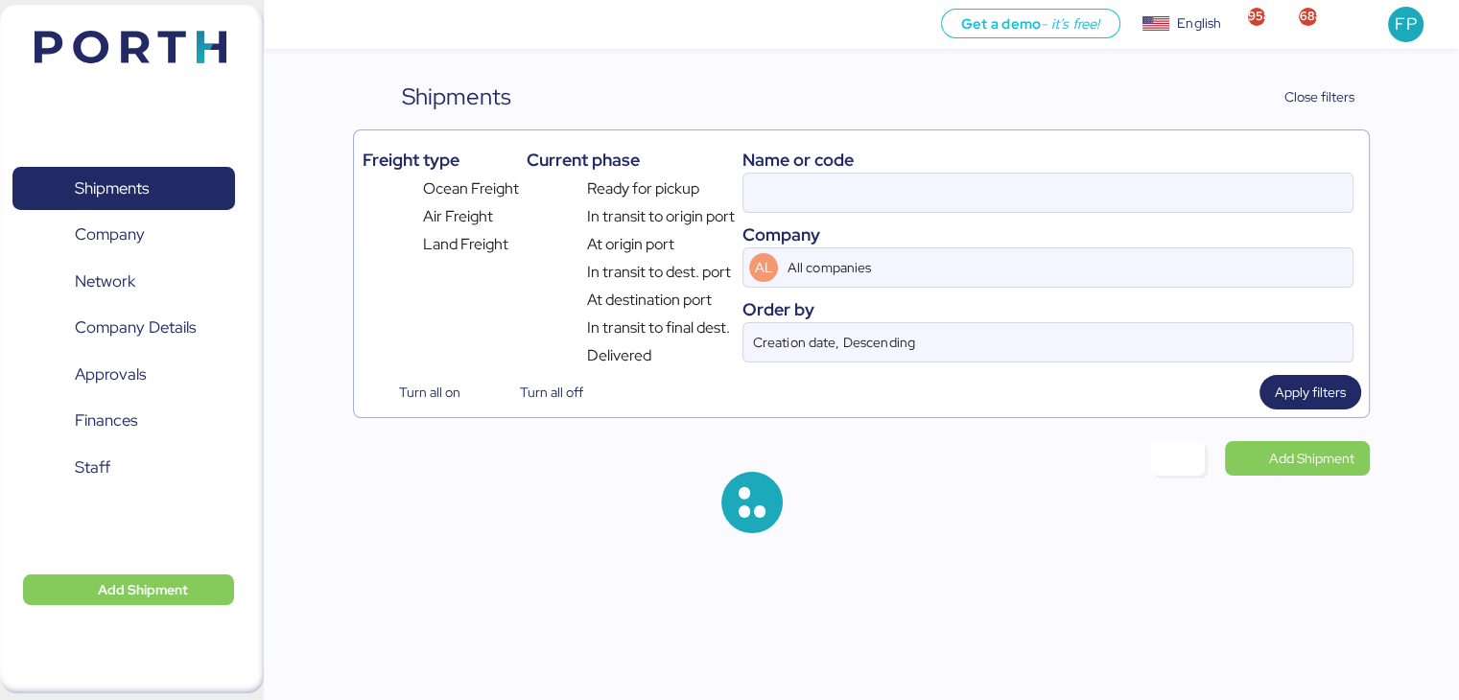
click at [758, 212] on div "Name or code Company AL All companies Order by Creation date, Descending" at bounding box center [1047, 252] width 610 height 229
click at [770, 204] on input at bounding box center [1047, 193] width 608 height 38
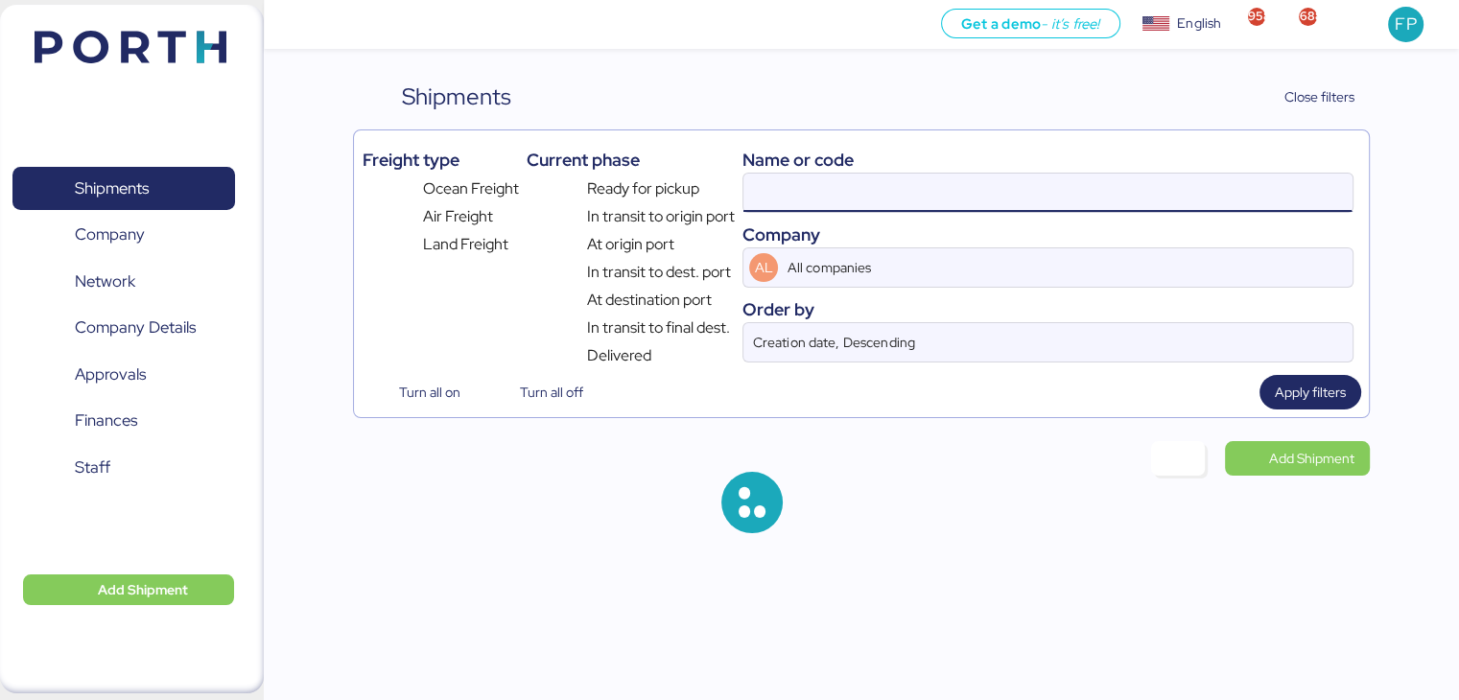
click at [771, 202] on input at bounding box center [1047, 193] width 608 height 38
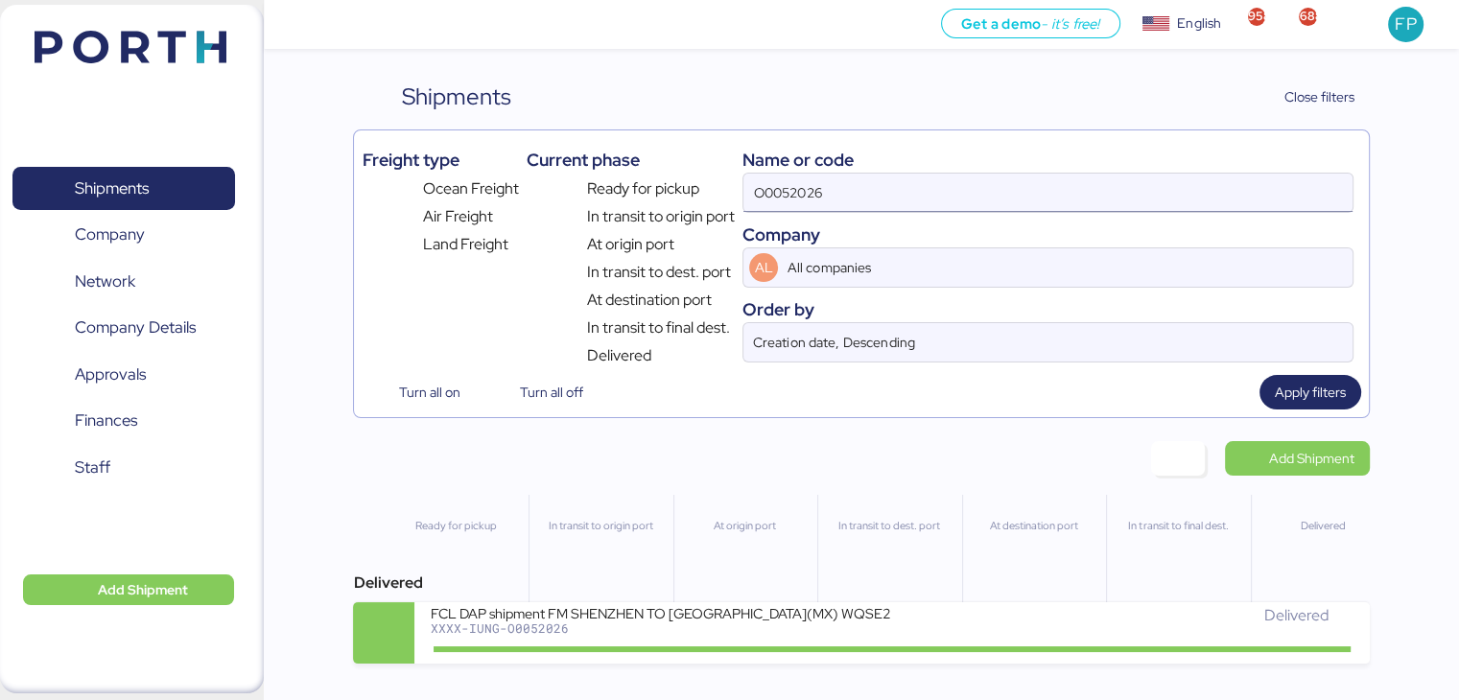
click at [804, 187] on input "O0052026" at bounding box center [1047, 193] width 608 height 38
paste input "Hong Kong"
type input "Hong Kong"
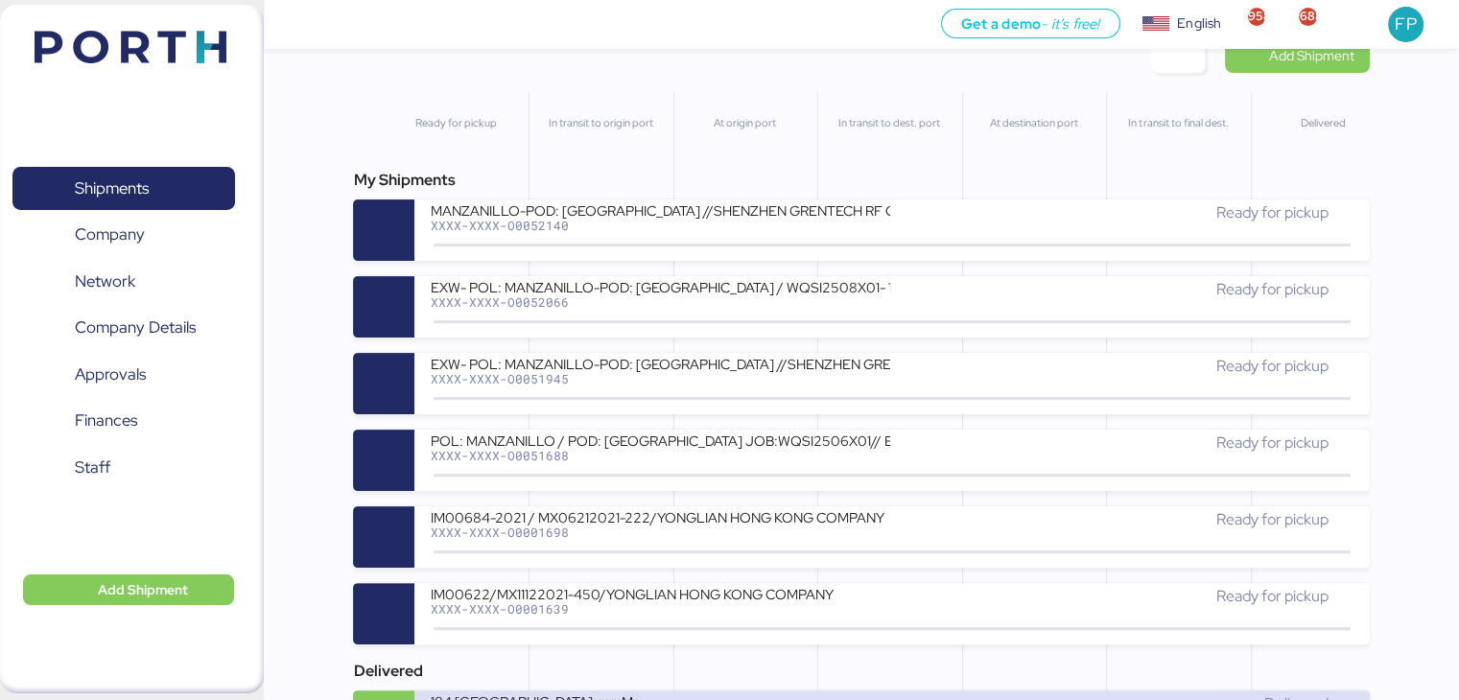
scroll to position [404, 0]
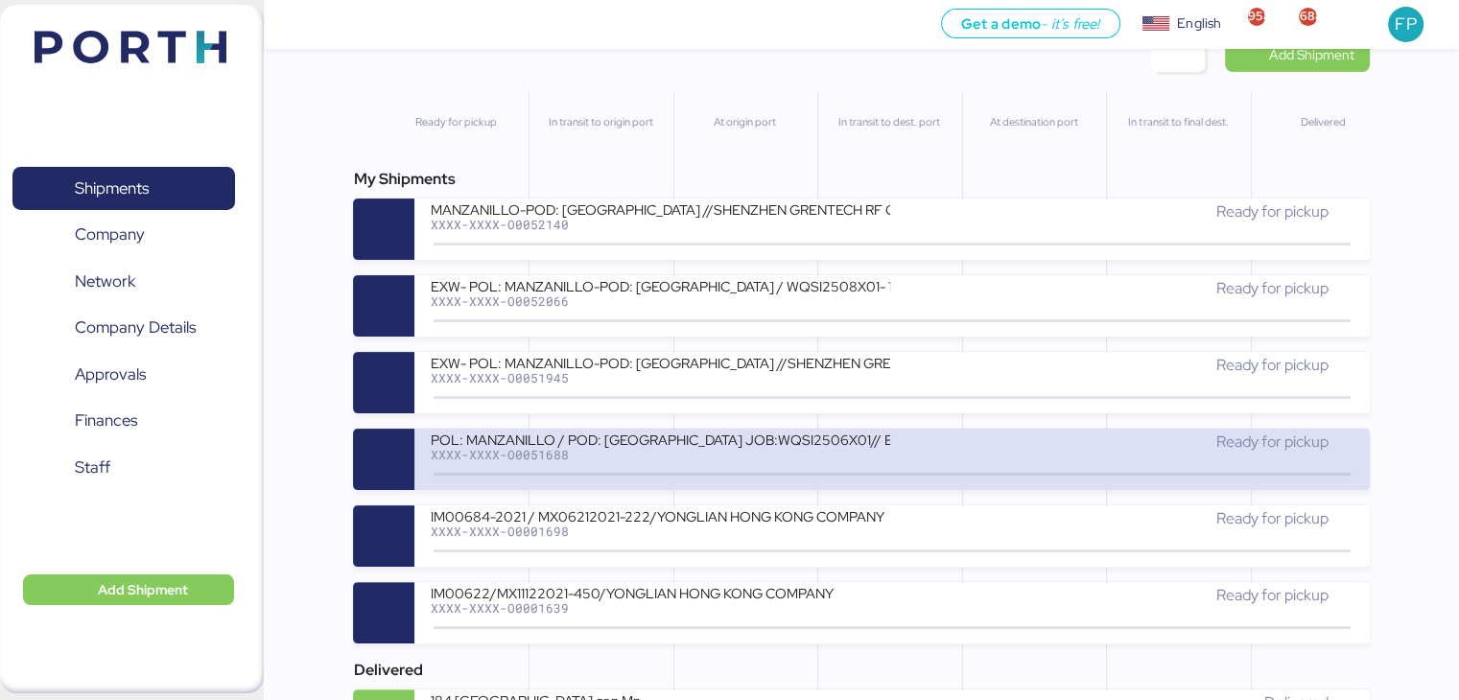
click at [685, 434] on div "POL: MANZANILLO / POD: Hong Kong JOB:WQSI2506X01// EXW *40Hc" at bounding box center [660, 439] width 460 height 16
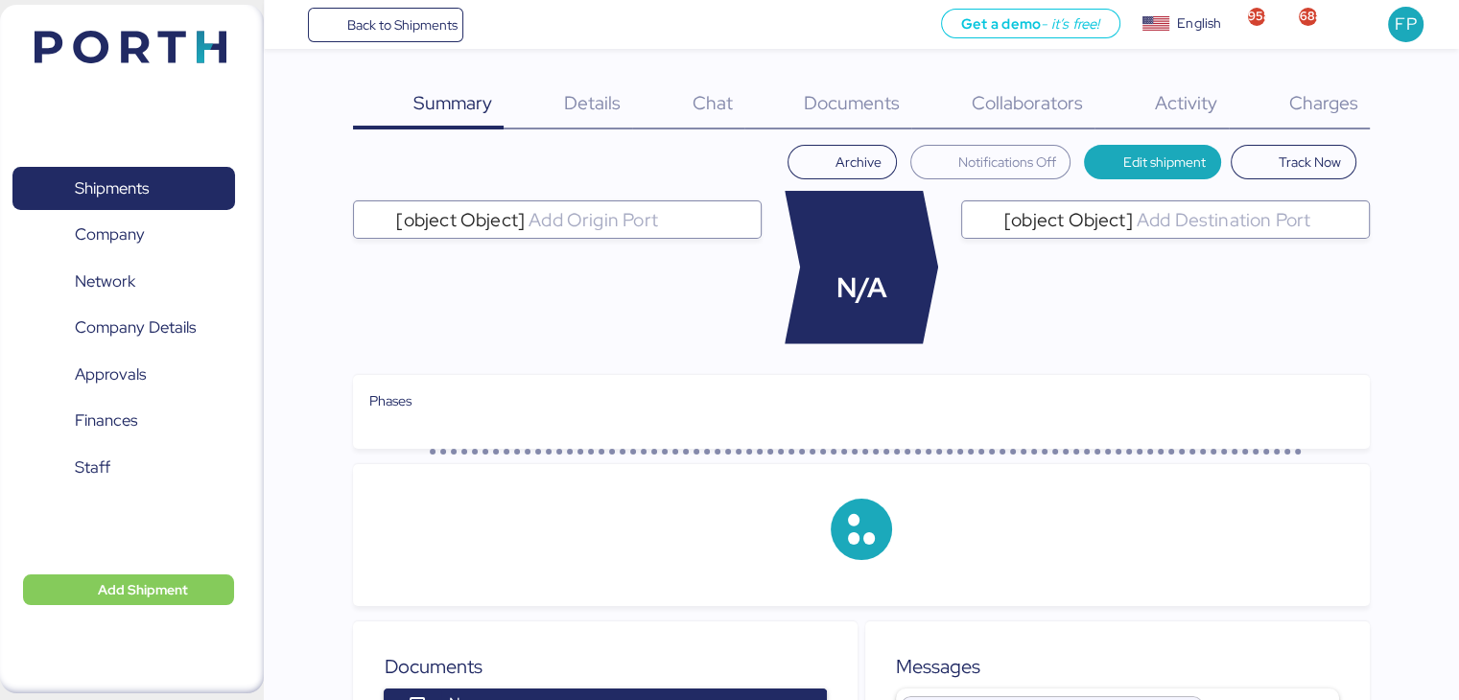
click at [1340, 97] on span "Charges" at bounding box center [1322, 102] width 69 height 25
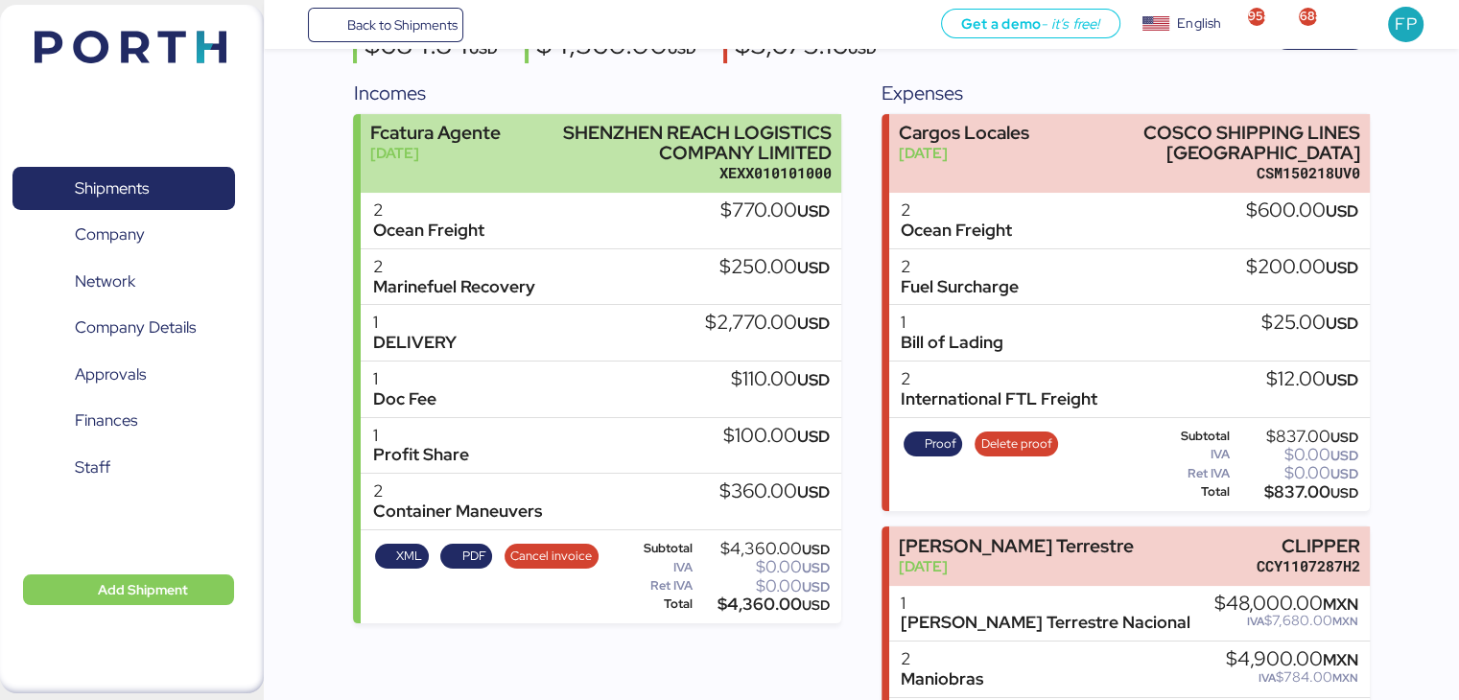
scroll to position [196, 0]
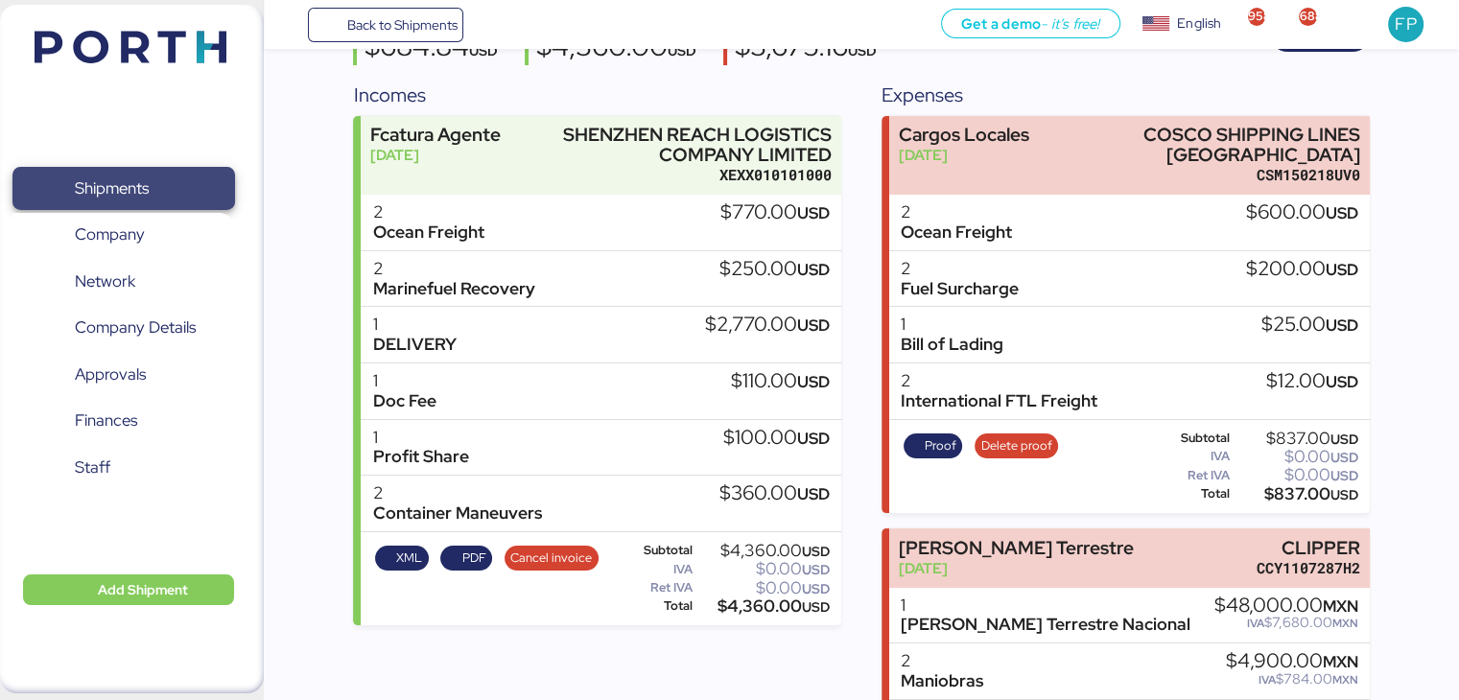
click at [27, 202] on span "Shipments" at bounding box center [123, 189] width 206 height 28
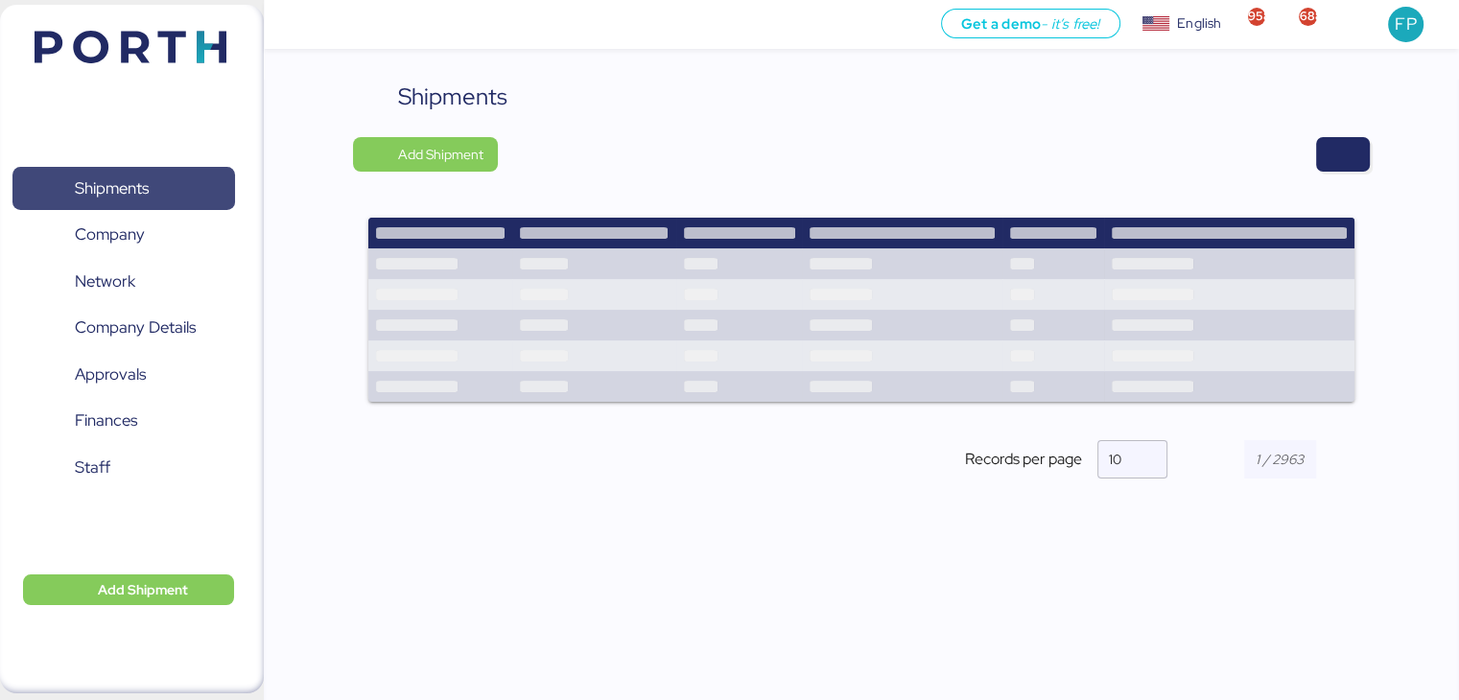
click at [84, 200] on span "Shipments" at bounding box center [112, 189] width 74 height 28
click at [1358, 158] on span "button" at bounding box center [1343, 154] width 54 height 35
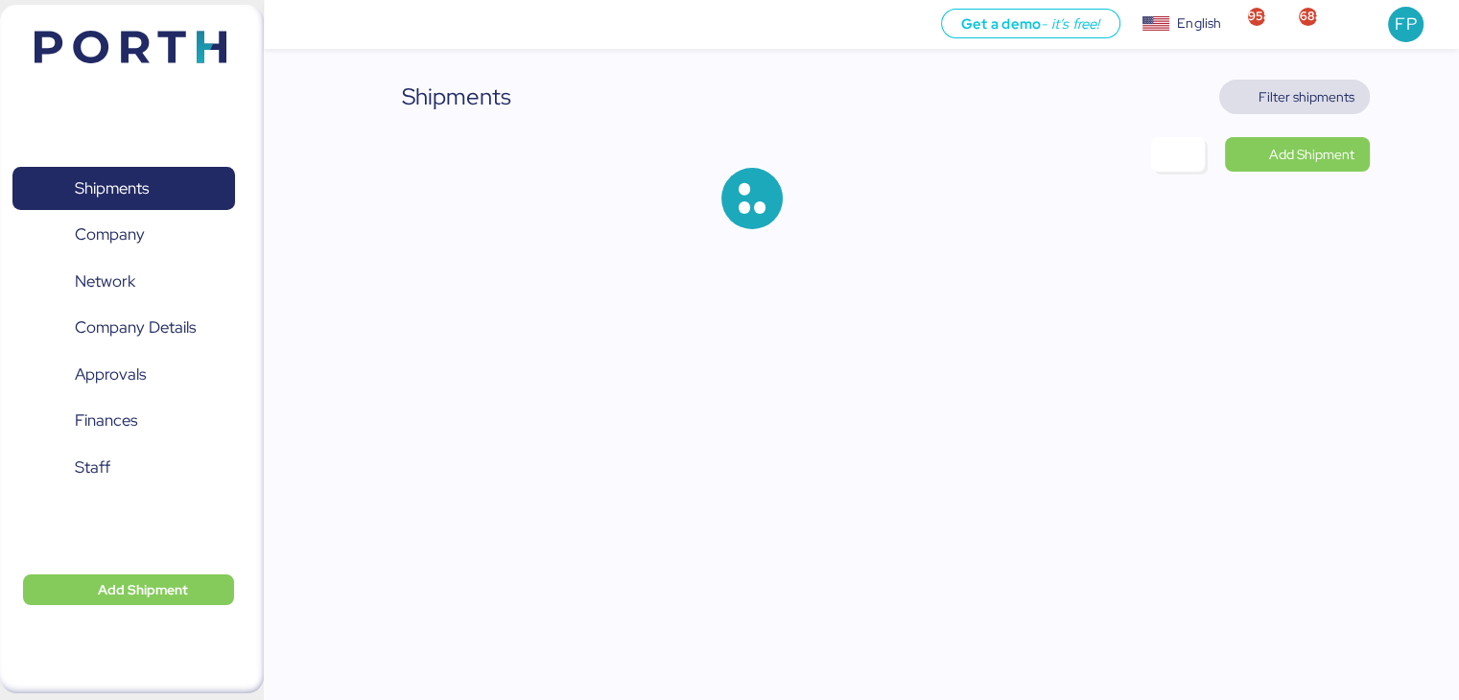
click at [1304, 100] on span "Filter shipments" at bounding box center [1306, 96] width 96 height 23
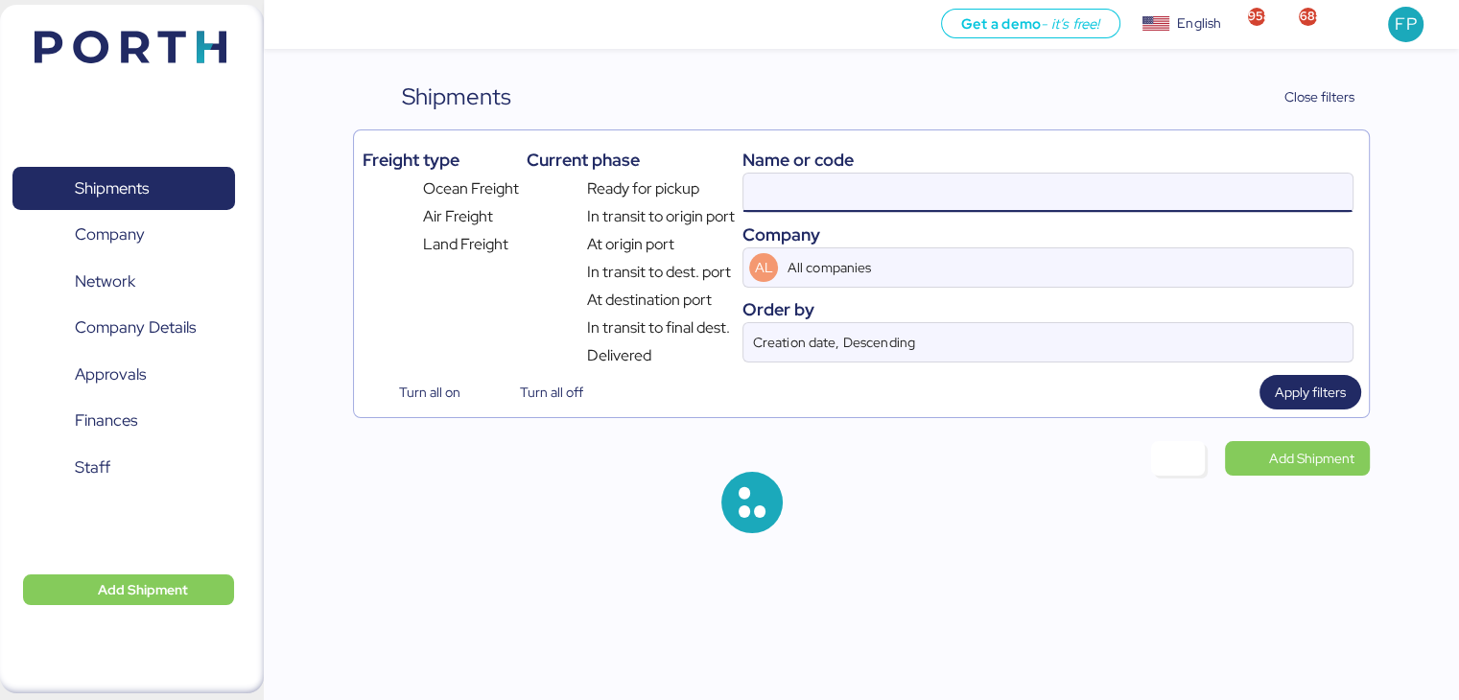
click at [763, 197] on input at bounding box center [1047, 193] width 608 height 38
click at [783, 190] on input at bounding box center [1047, 193] width 608 height 38
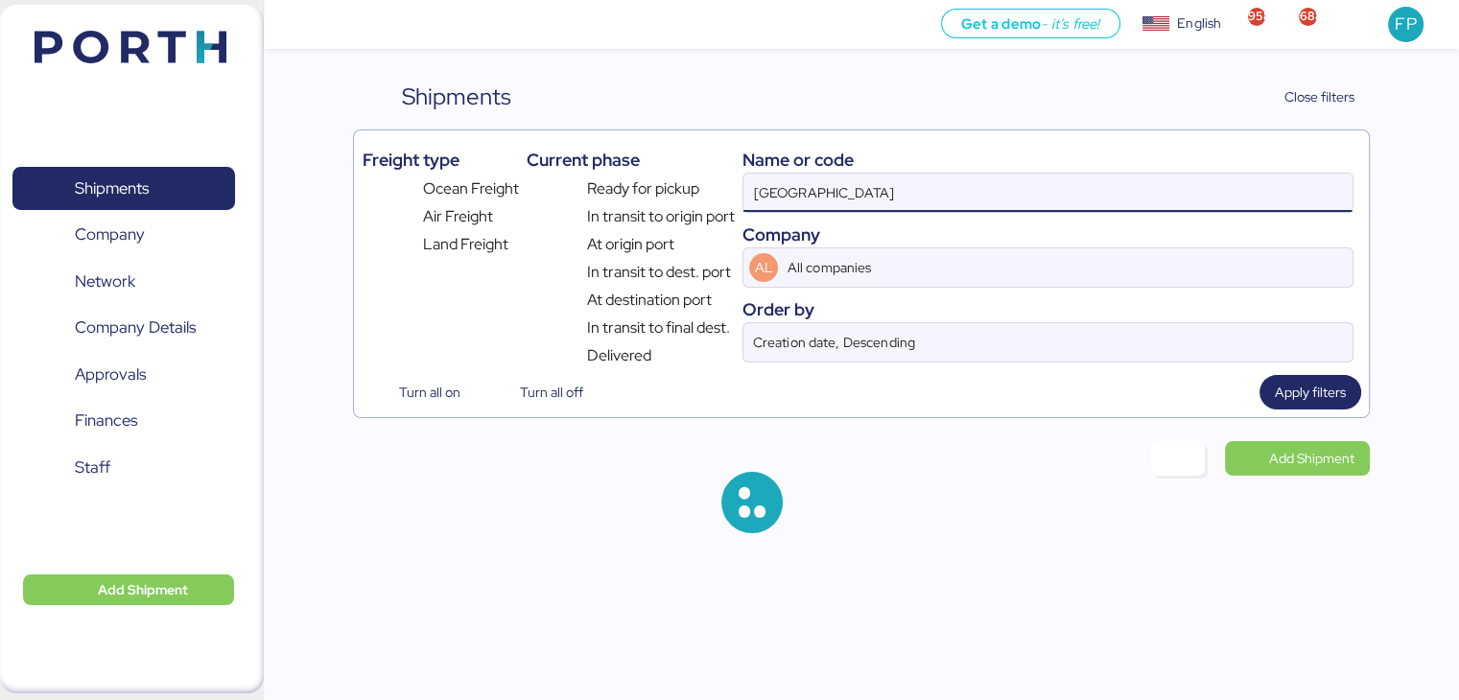
click at [794, 182] on input "Hong Kong" at bounding box center [1047, 193] width 608 height 38
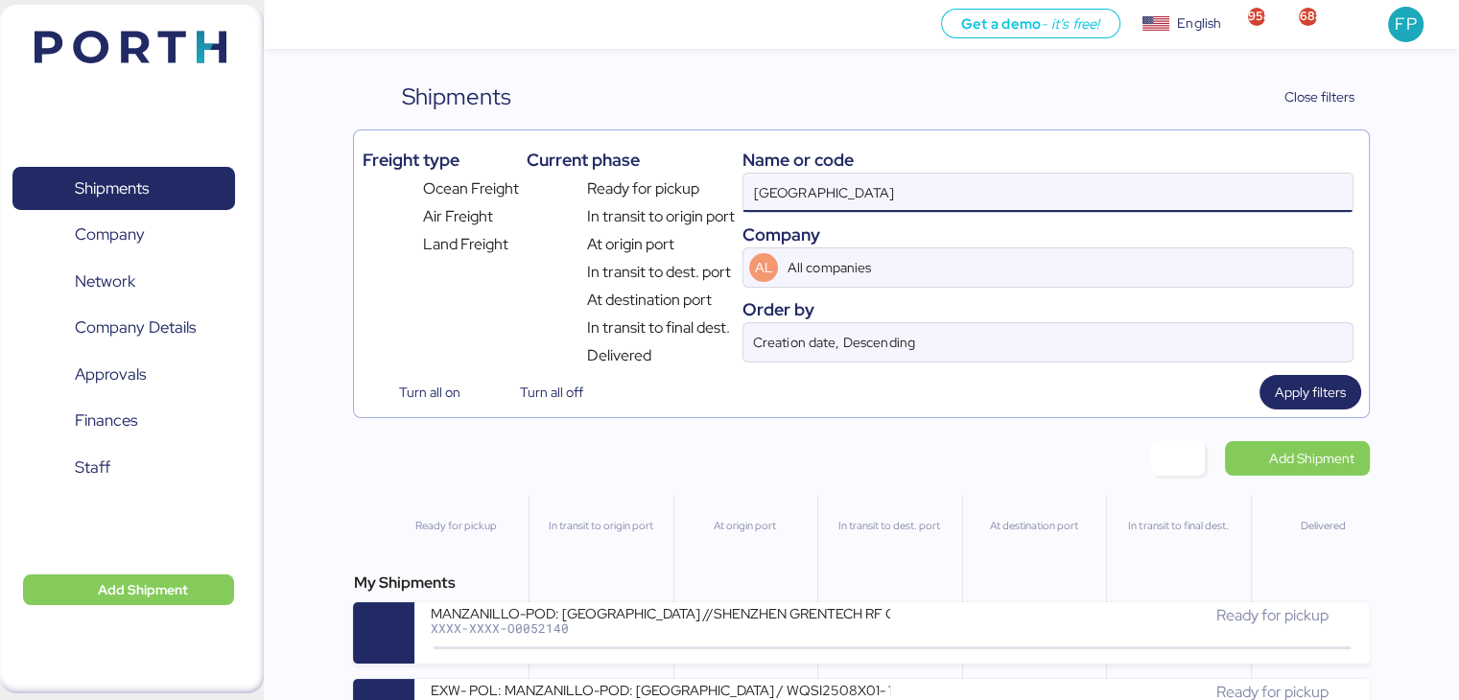
click at [794, 182] on input "Hong Kong" at bounding box center [1047, 193] width 608 height 38
click at [840, 189] on input "Hong Kong" at bounding box center [1047, 193] width 608 height 38
click at [845, 193] on input "Kong Hong" at bounding box center [1047, 193] width 608 height 38
drag, startPoint x: 846, startPoint y: 196, endPoint x: 614, endPoint y: 193, distance: 232.1
click at [614, 193] on div "Freight type Ocean Freight Air Freight Land Freight Current phase Ready for pic…" at bounding box center [861, 252] width 998 height 229
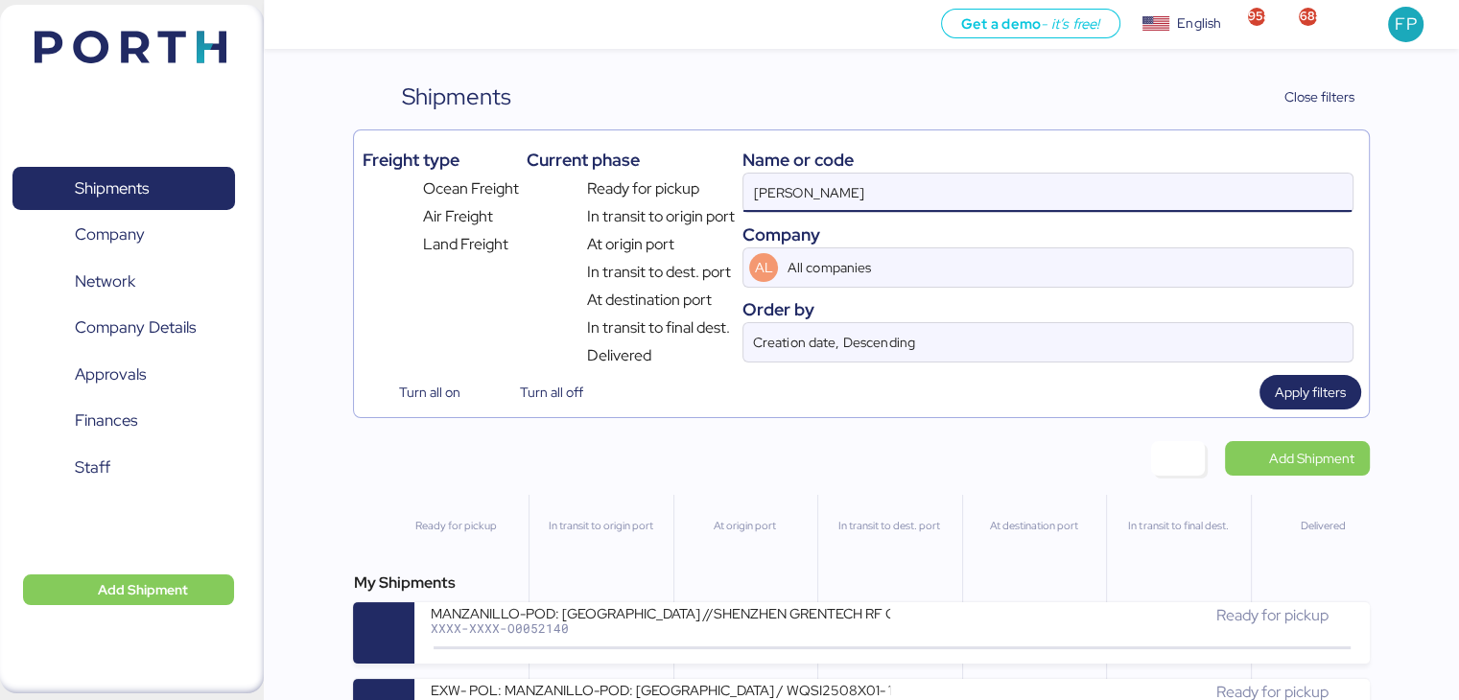
paste input "O0052066"
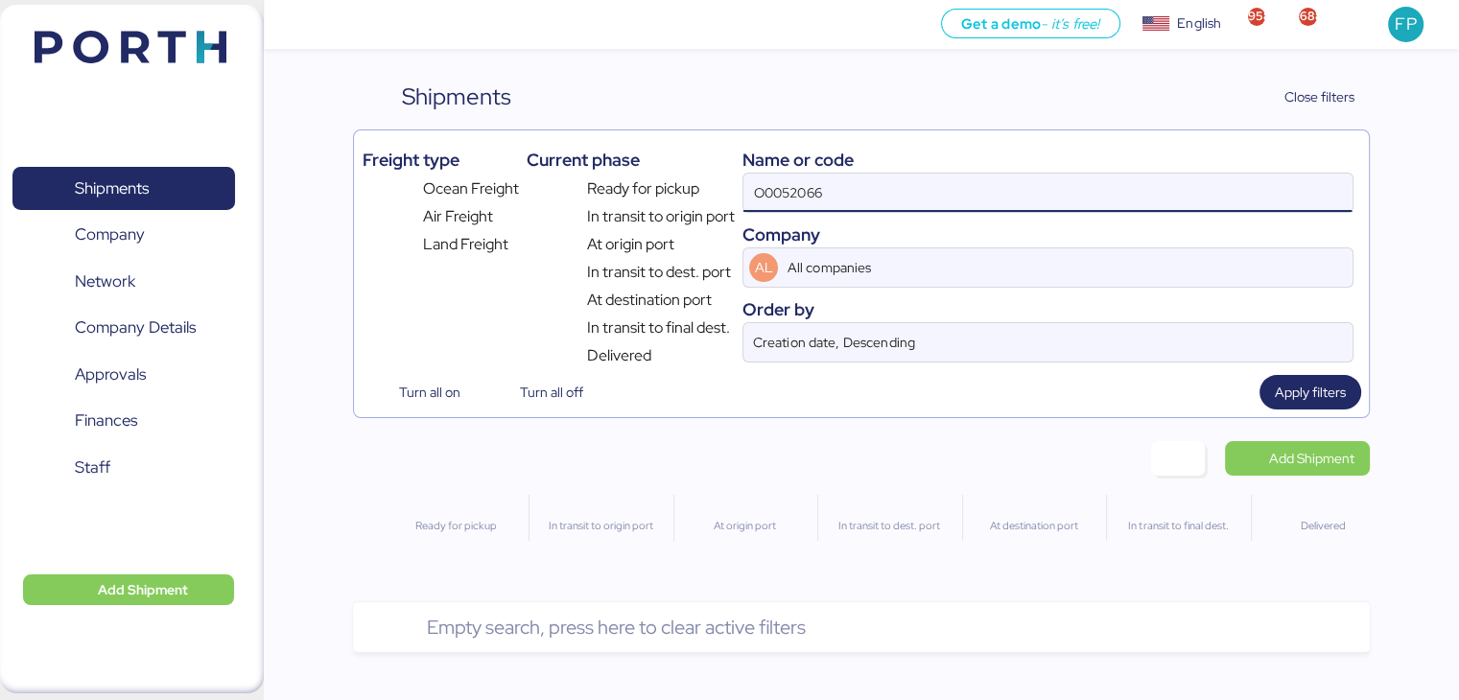
click at [761, 189] on input "O0052066" at bounding box center [1047, 193] width 608 height 38
type input "O0052066"
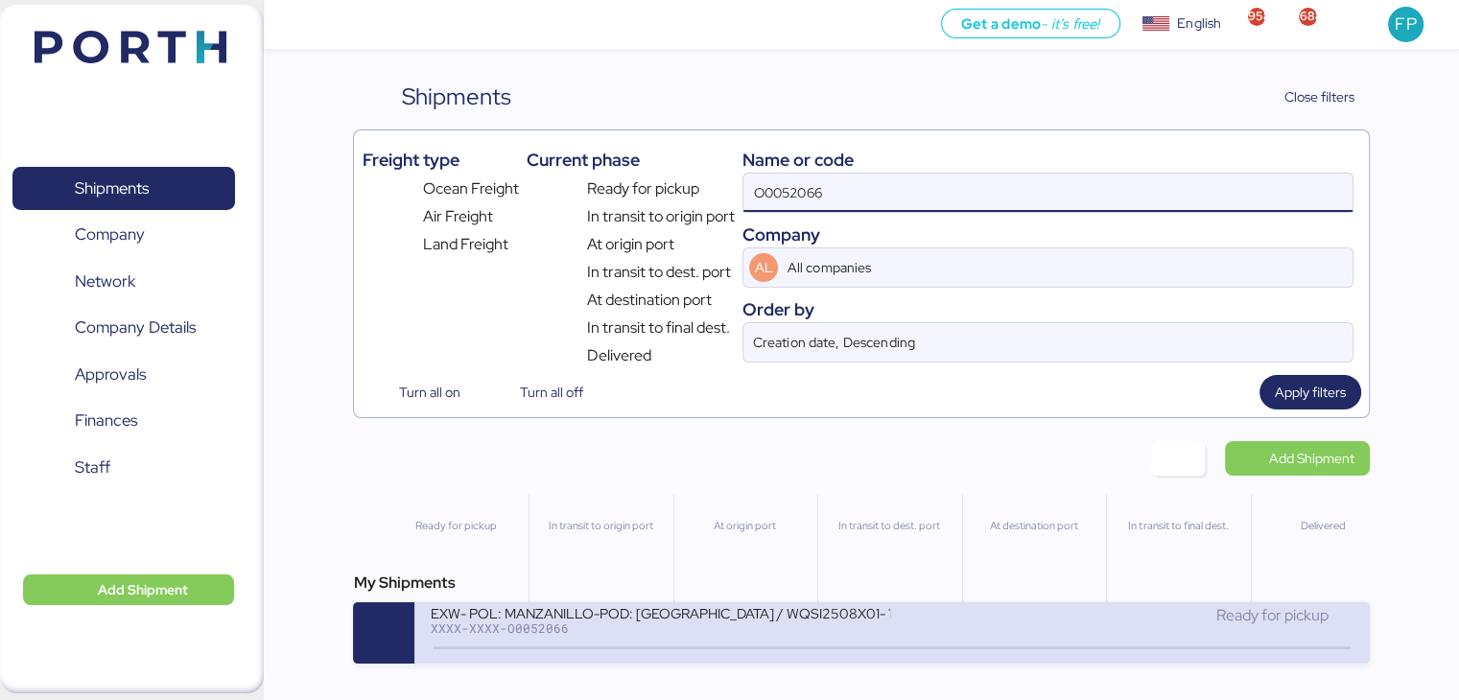
click at [817, 614] on div "EXW- POL: MANZANILLO-POD: Hong Kong / WQSI2508X01- 1*40HC / 1*20DR" at bounding box center [660, 612] width 460 height 16
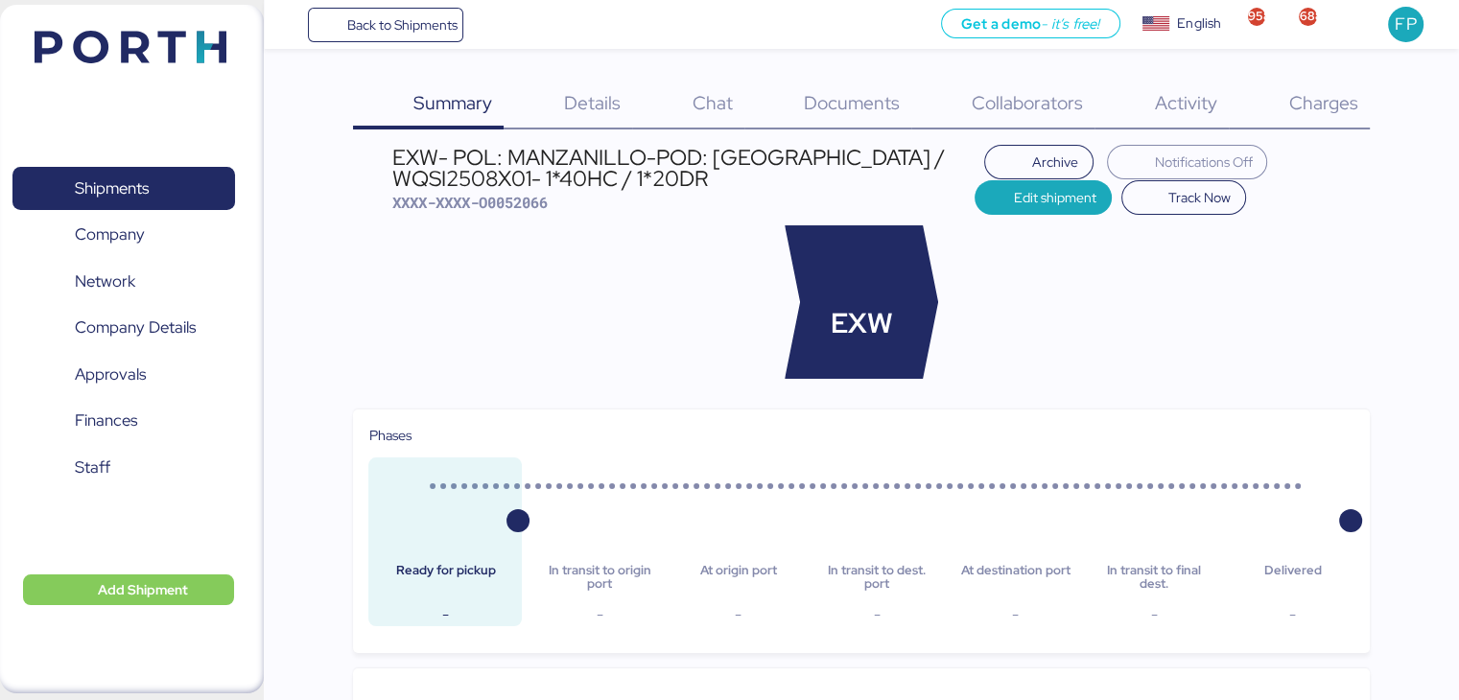
click at [1316, 107] on span "Charges" at bounding box center [1322, 102] width 69 height 25
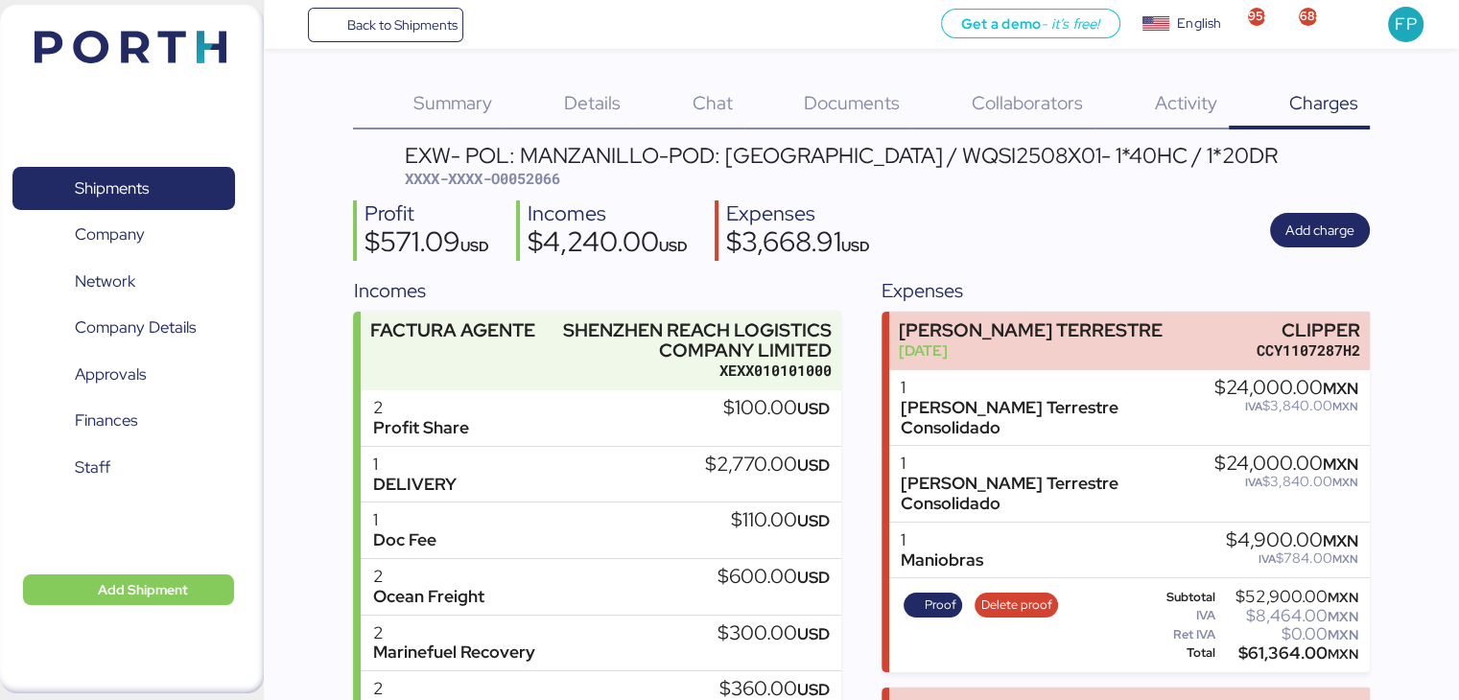
click at [549, 188] on span "XXXX-XXXX-O0052066" at bounding box center [482, 178] width 155 height 19
copy span "O0052066"
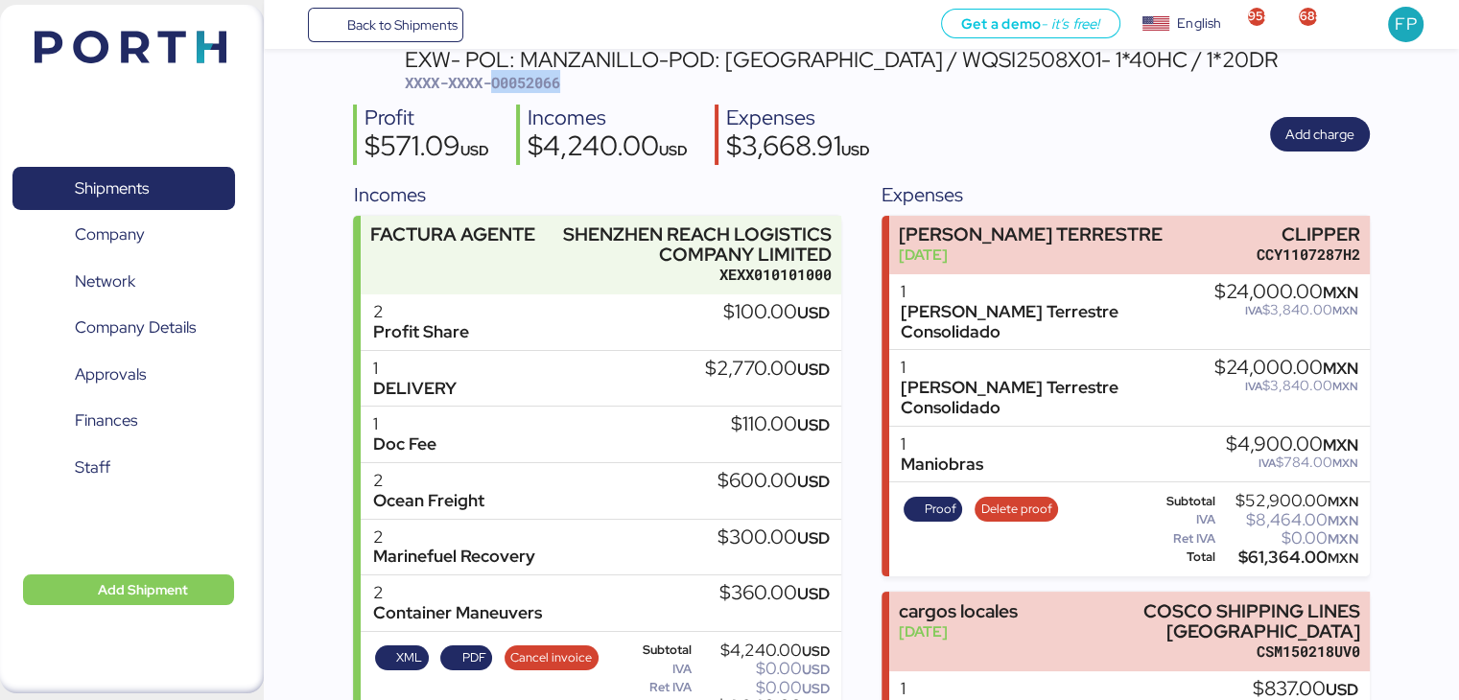
scroll to position [190, 0]
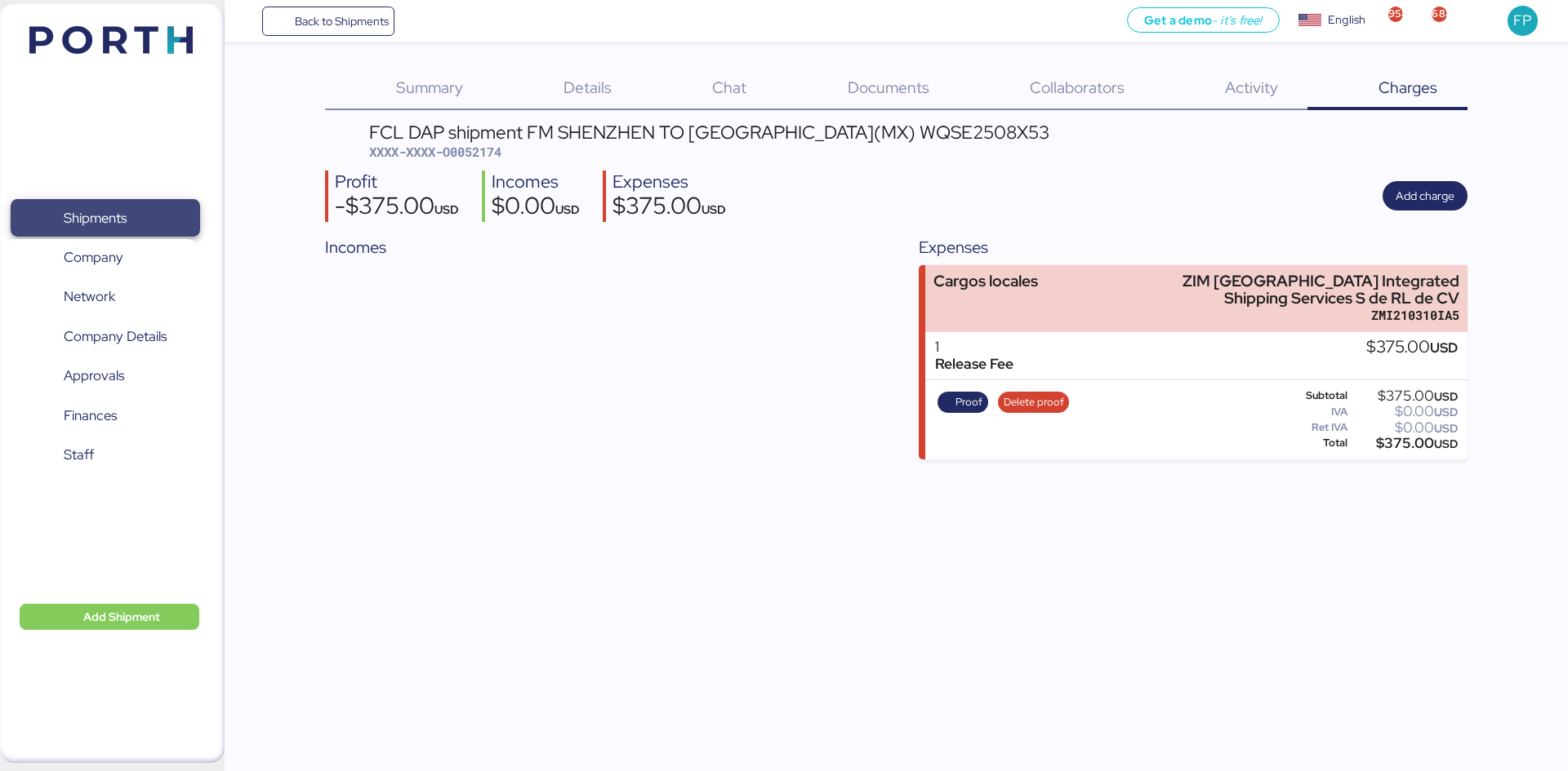
click at [104, 219] on span "Shipments" at bounding box center [95, 219] width 63 height 24
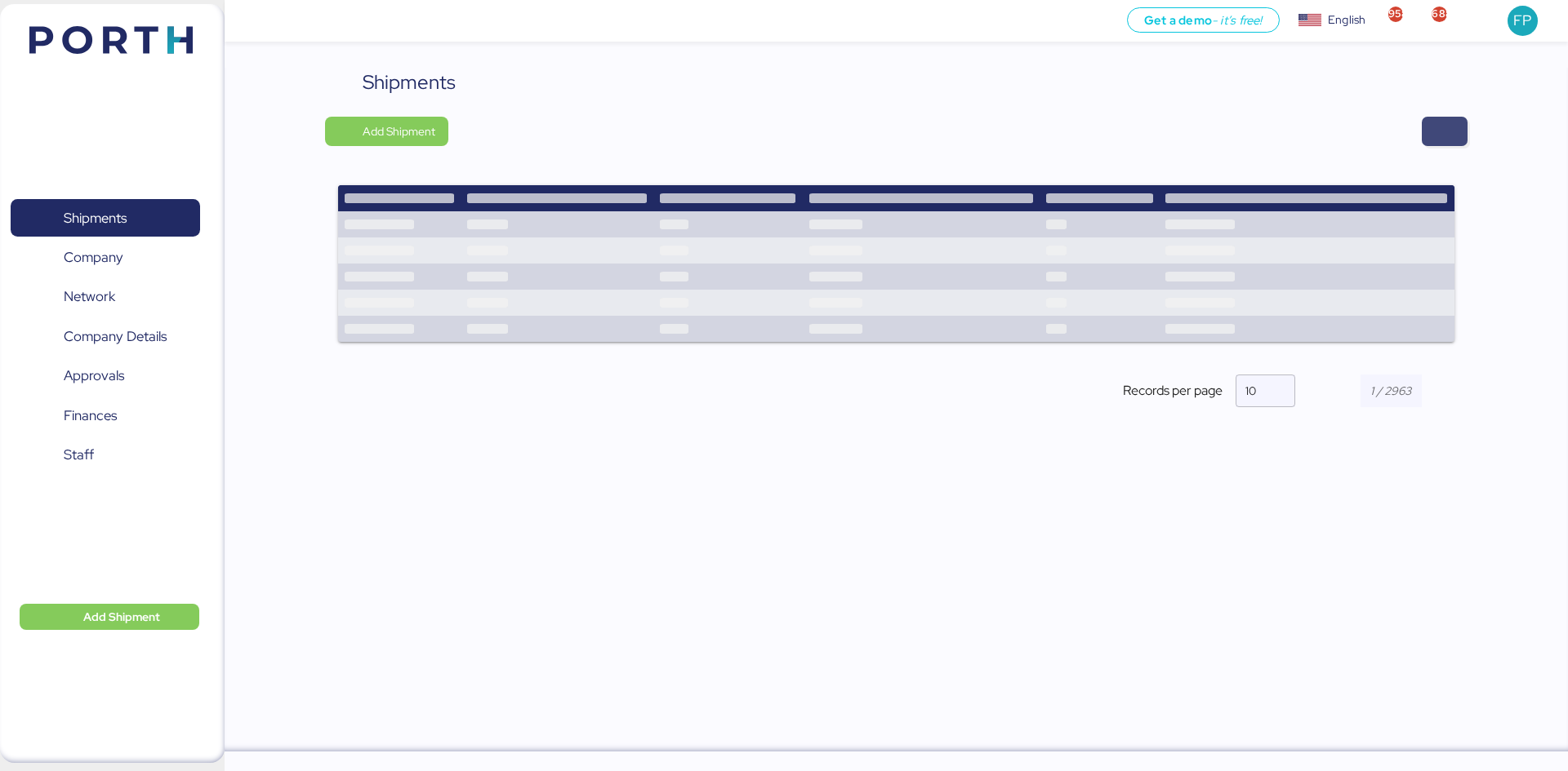
click at [1440, 142] on span "button" at bounding box center [1444, 131] width 20 height 23
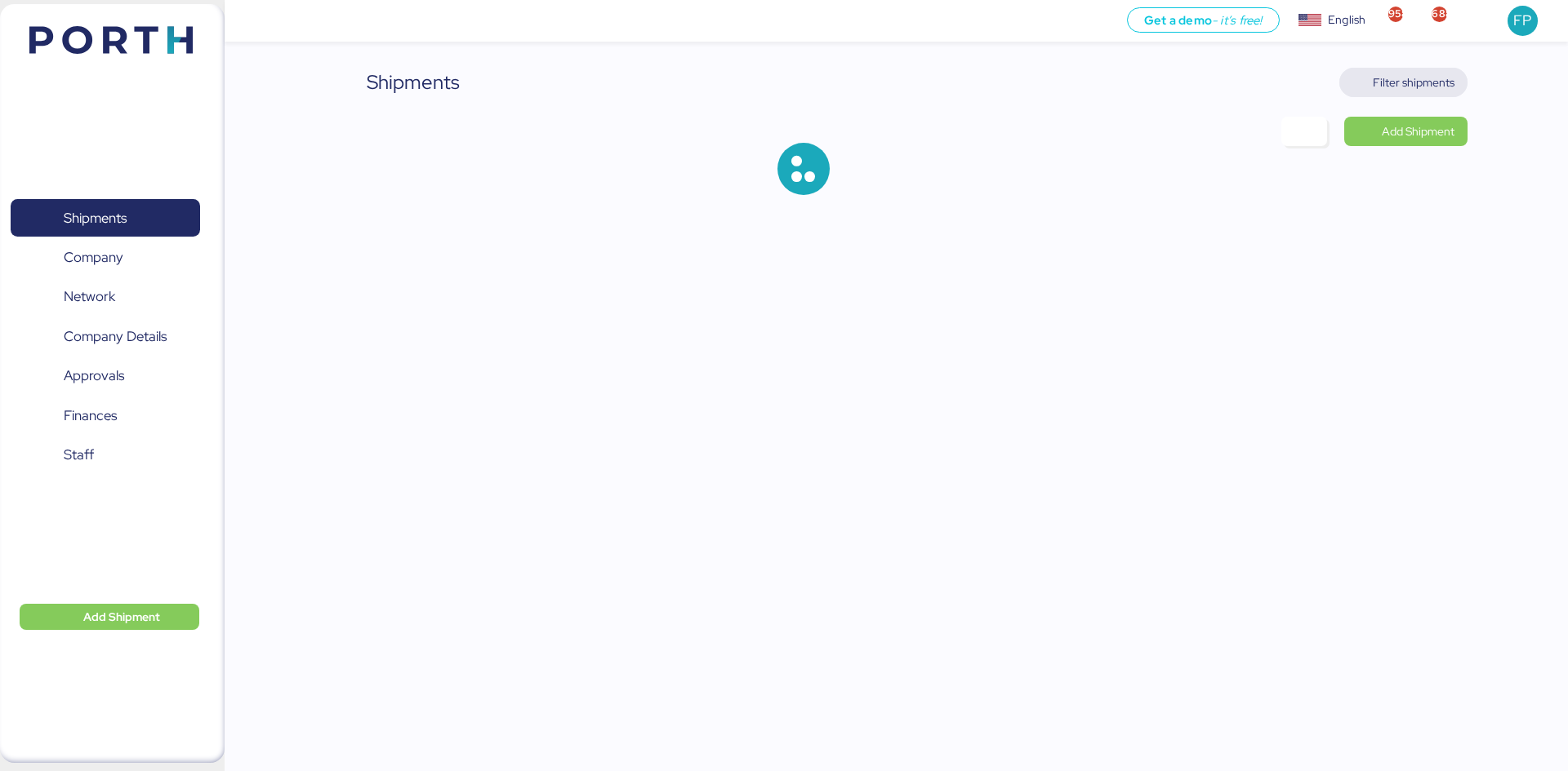
click at [1418, 86] on span "Filter shipments" at bounding box center [1413, 82] width 82 height 20
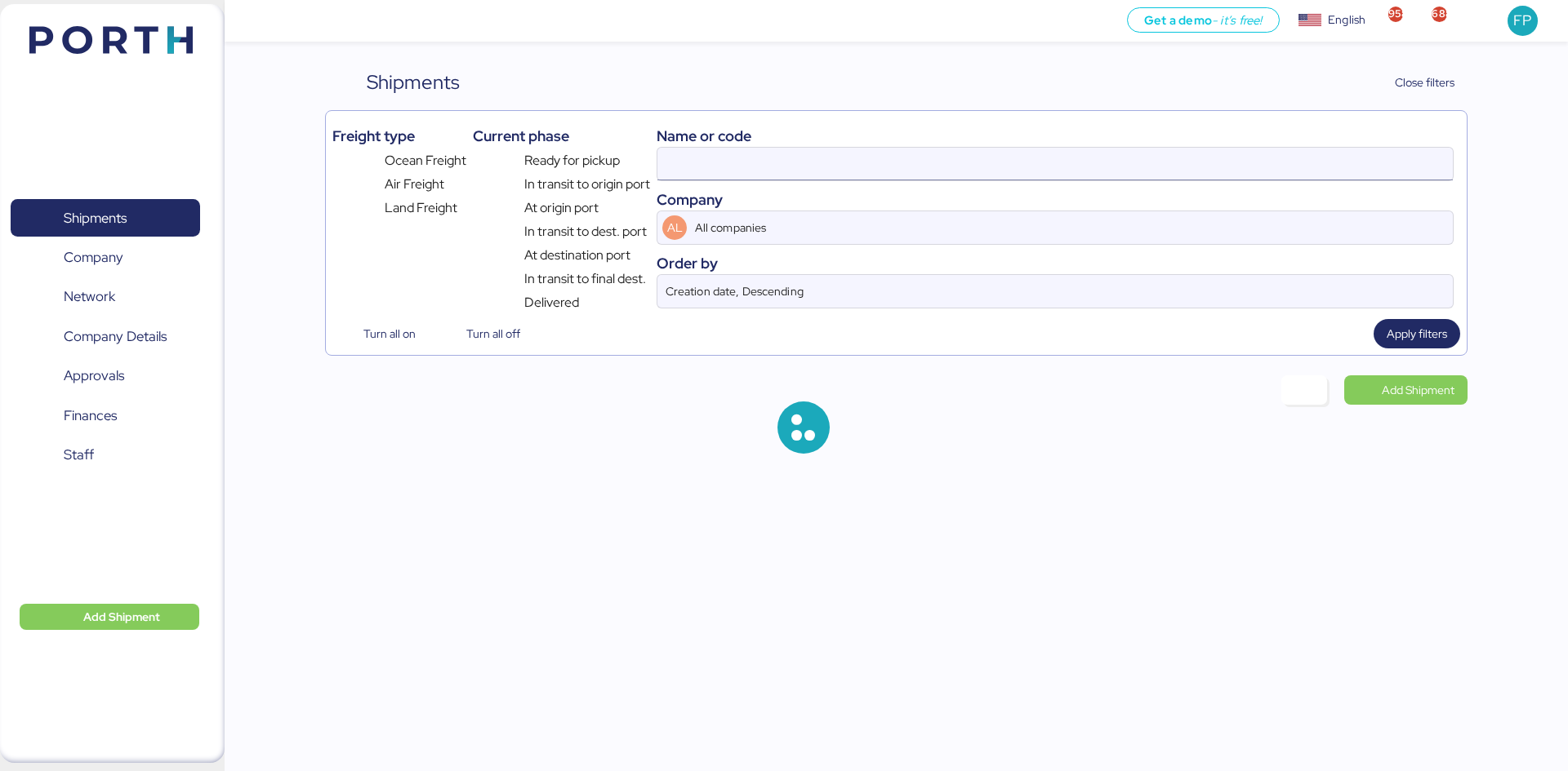
click at [702, 159] on input at bounding box center [1055, 164] width 795 height 32
click at [701, 160] on input at bounding box center [1055, 164] width 795 height 32
click at [701, 160] on input at bounding box center [1055, 164] width 795 height 32
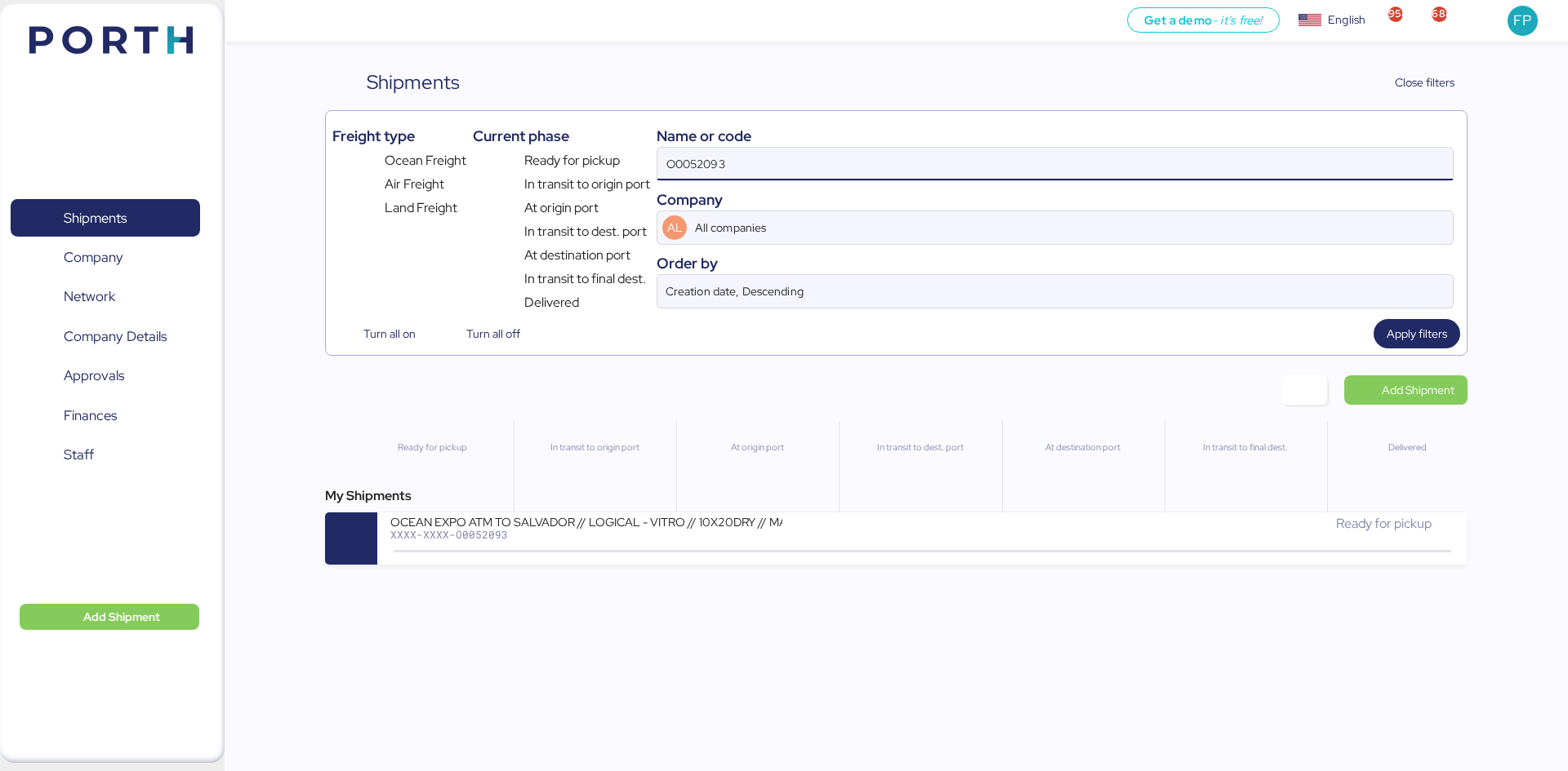
click at [704, 159] on input "O0052093" at bounding box center [1055, 164] width 795 height 32
click at [703, 157] on input "O0052093" at bounding box center [1055, 164] width 795 height 32
paste input "O0052075"
click at [707, 156] on input "O0052O0052075093" at bounding box center [1055, 164] width 795 height 32
click at [707, 156] on input "O0052O0052075093" at bounding box center [1055, 164] width 795 height 32
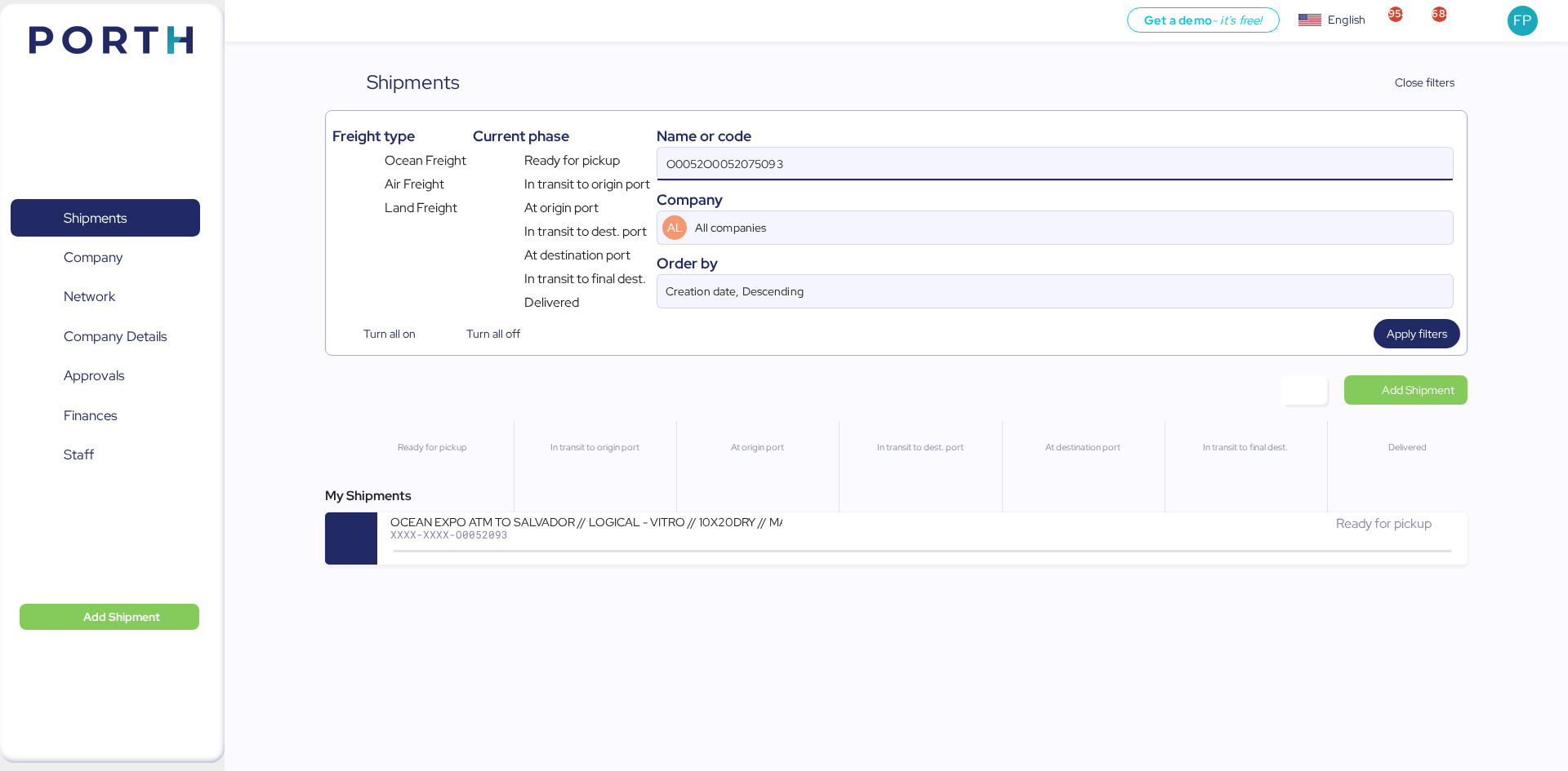
paste input "075"
type input "O0052075"
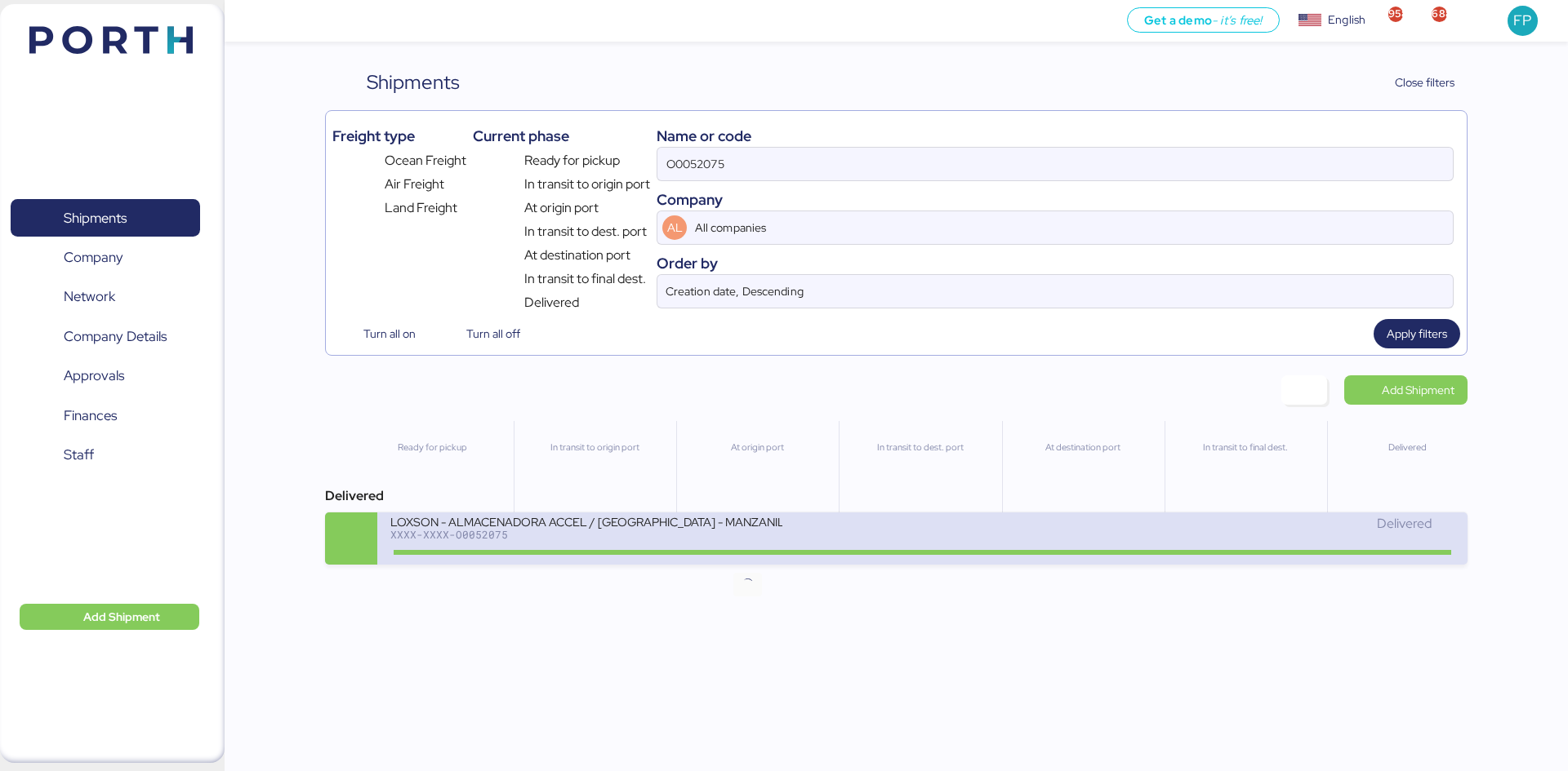
click at [757, 552] on icon at bounding box center [747, 551] width 78 height 18
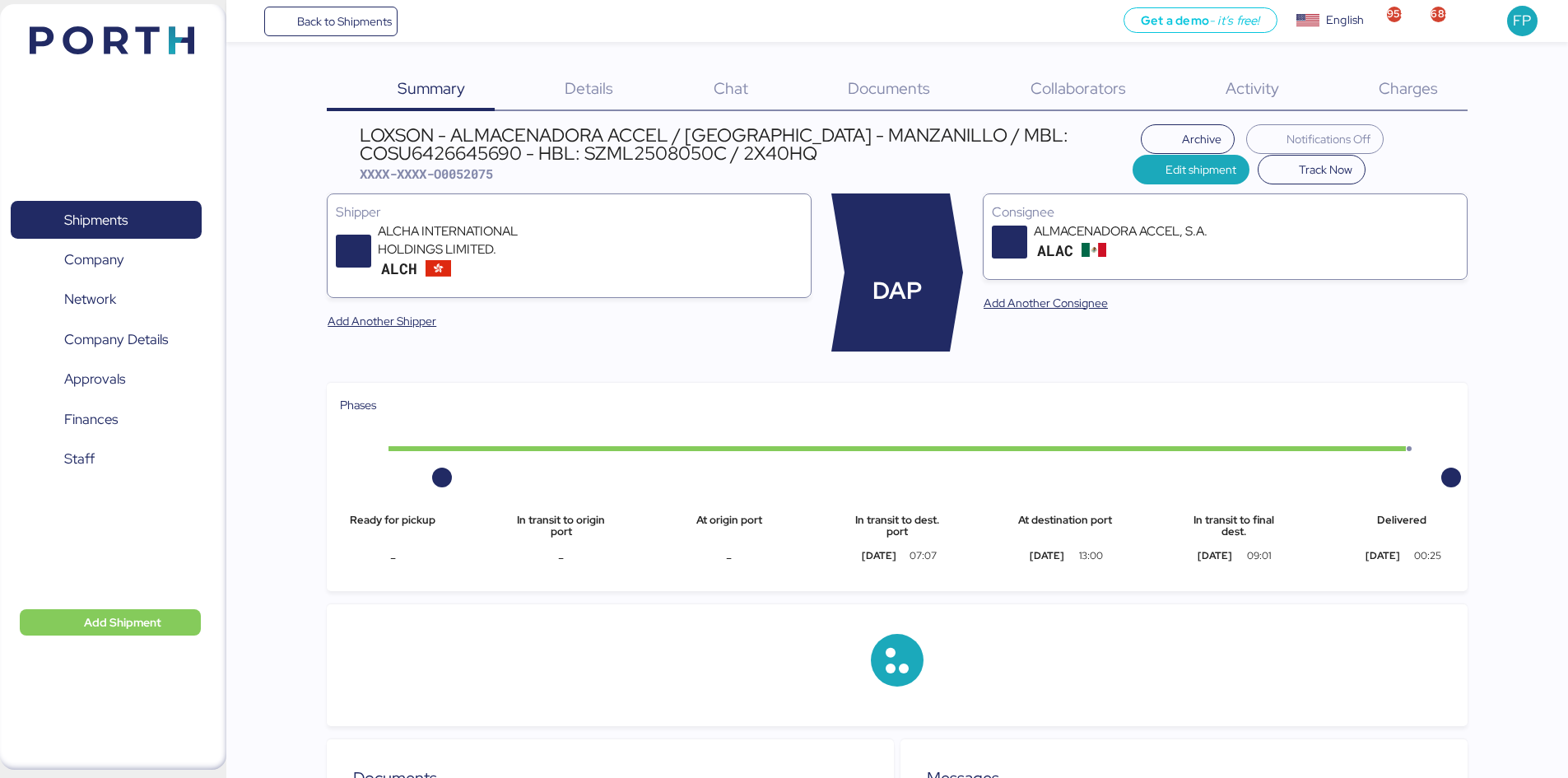
click at [1430, 95] on span "Charges" at bounding box center [1408, 88] width 59 height 21
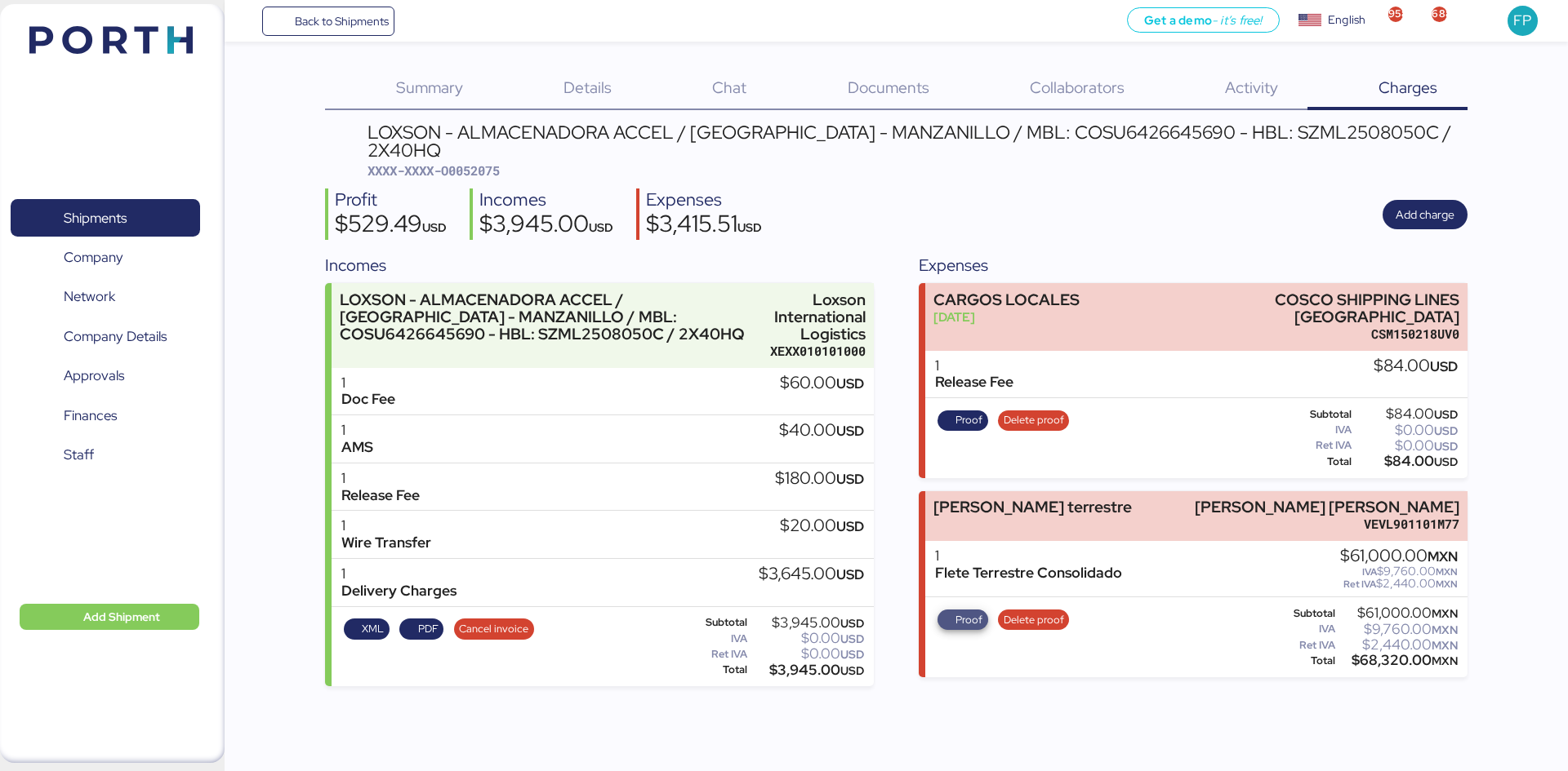
click at [966, 611] on span "Proof" at bounding box center [969, 620] width 27 height 18
click at [491, 163] on span "XXXX-XXXX-O0052075" at bounding box center [433, 170] width 132 height 16
copy span "O0052075"
click at [1100, 449] on div "Expenses CARGOS LOCALES Sep 3, 2025 COSCO SHIPPING LINES MEXICO CSM150218UV0 1 …" at bounding box center [1193, 469] width 548 height 433
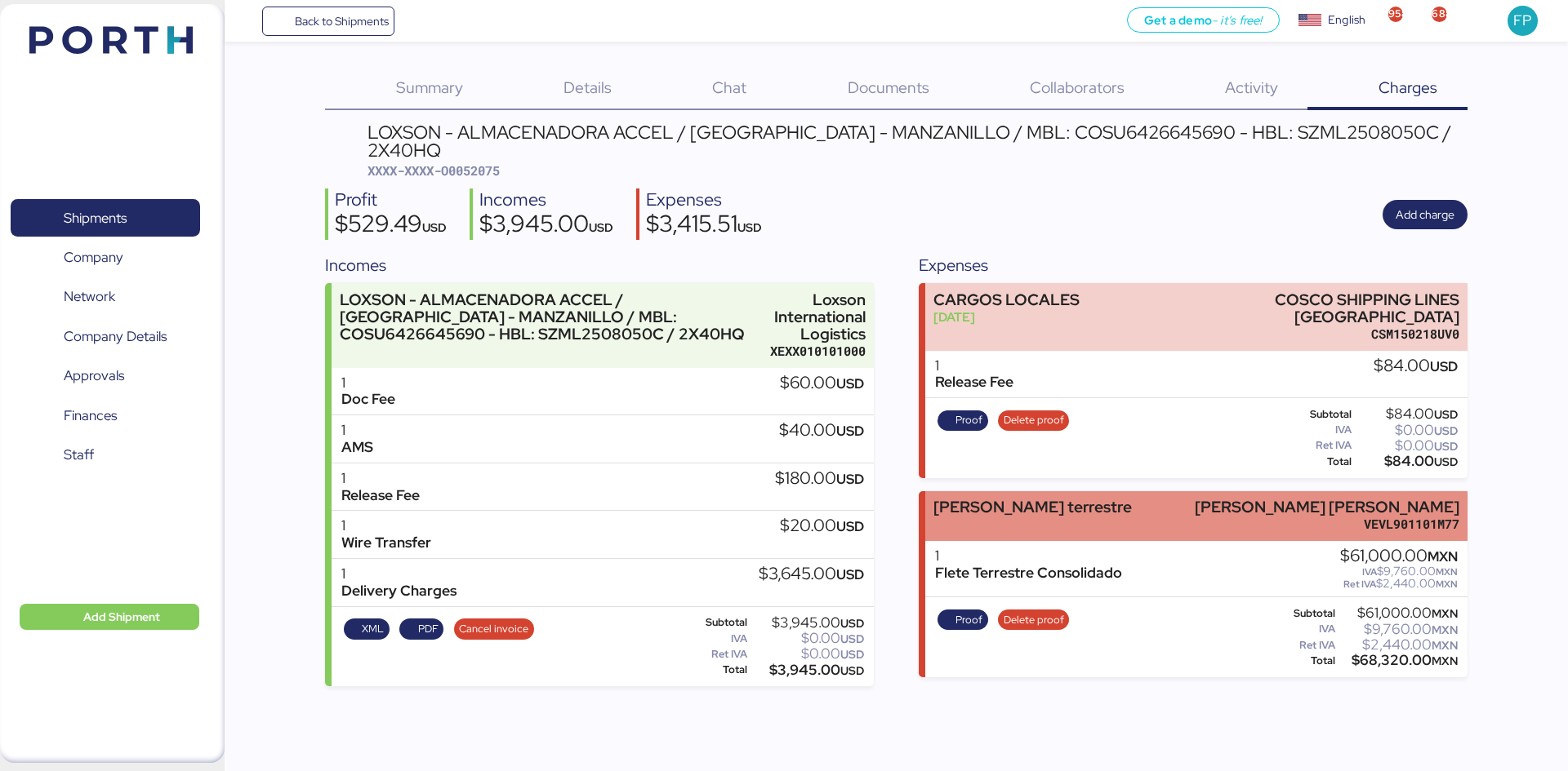
click at [1107, 491] on div "flete terrestre LUIS EDUARDO VELASCO VERA VEVL901101M77" at bounding box center [1196, 516] width 541 height 50
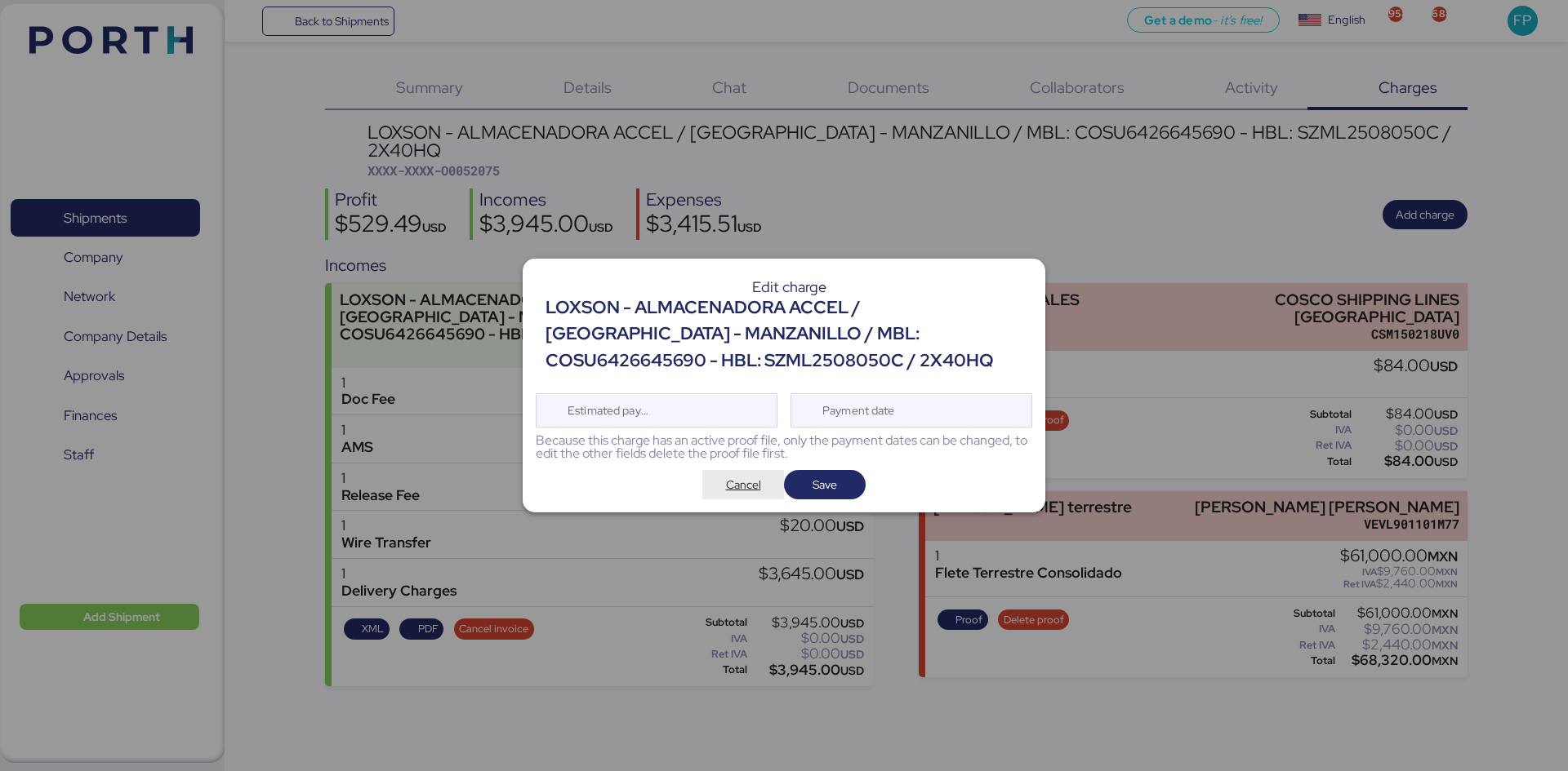
click at [747, 489] on span "Cancel" at bounding box center [743, 484] width 35 height 20
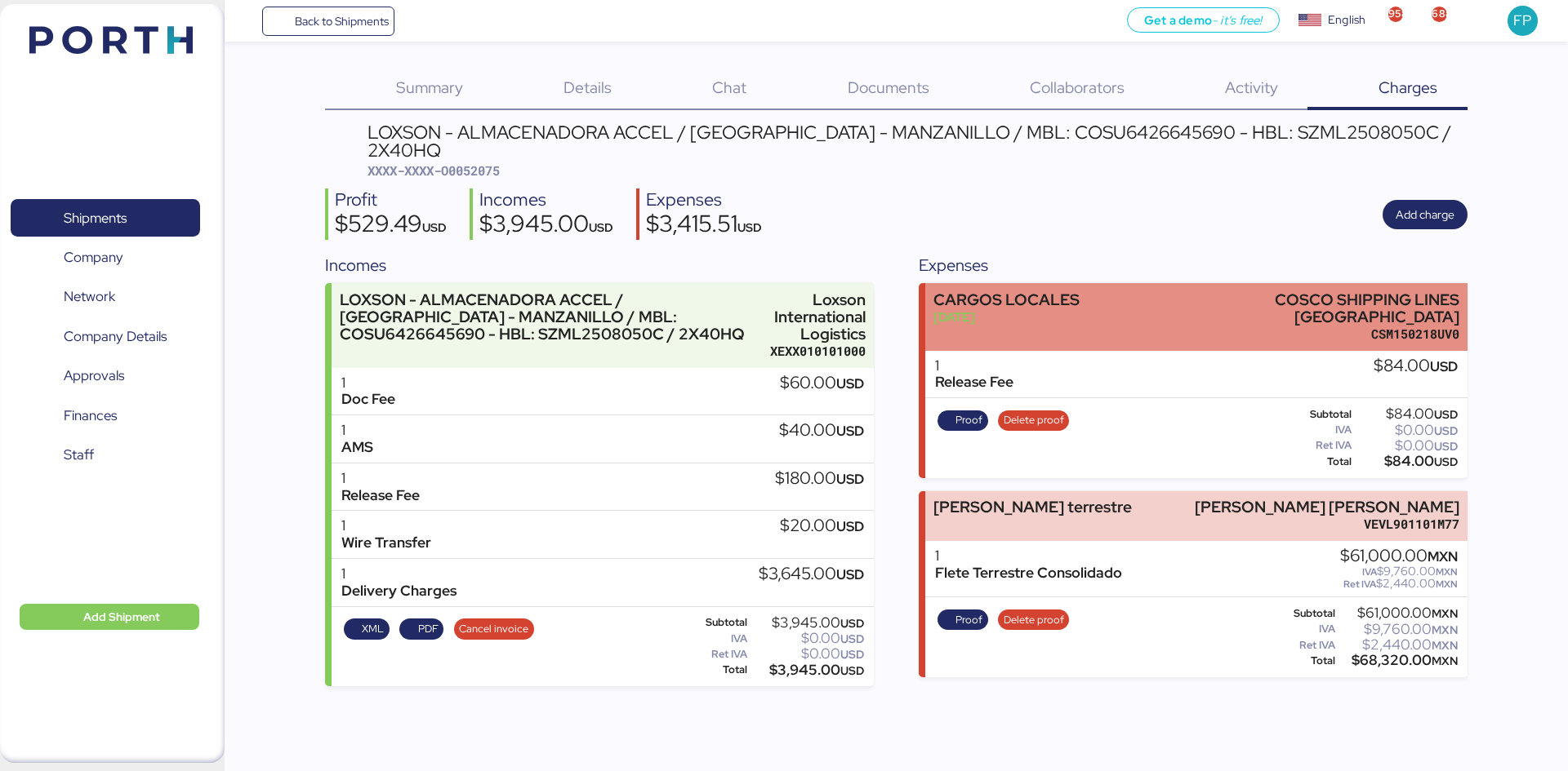
click at [1137, 288] on div "CARGOS LOCALES Sep 3, 2025 COSCO SHIPPING LINES MEXICO CSM150218UV0" at bounding box center [1196, 317] width 541 height 68
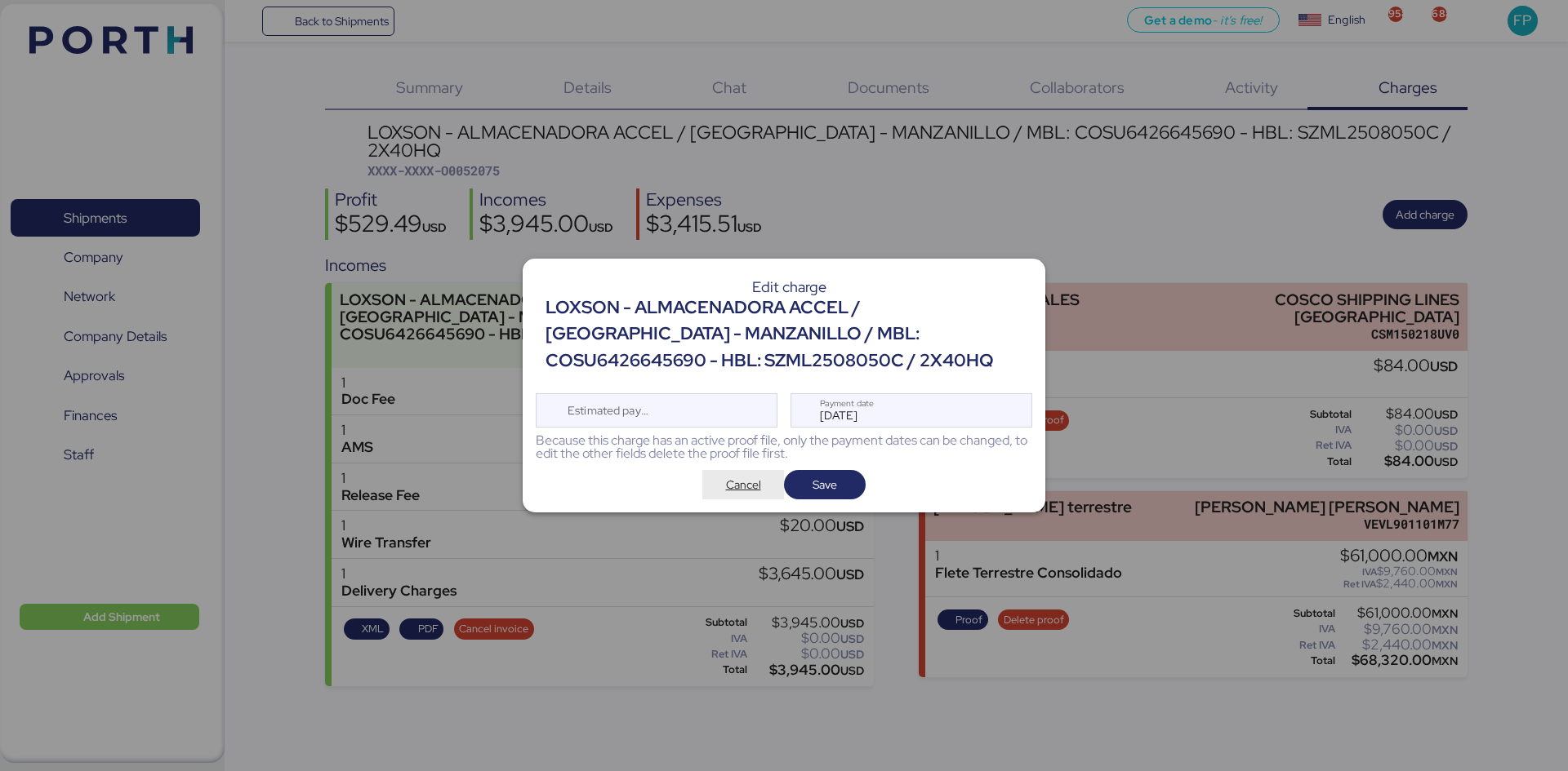
click at [742, 490] on span "Cancel" at bounding box center [743, 484] width 35 height 20
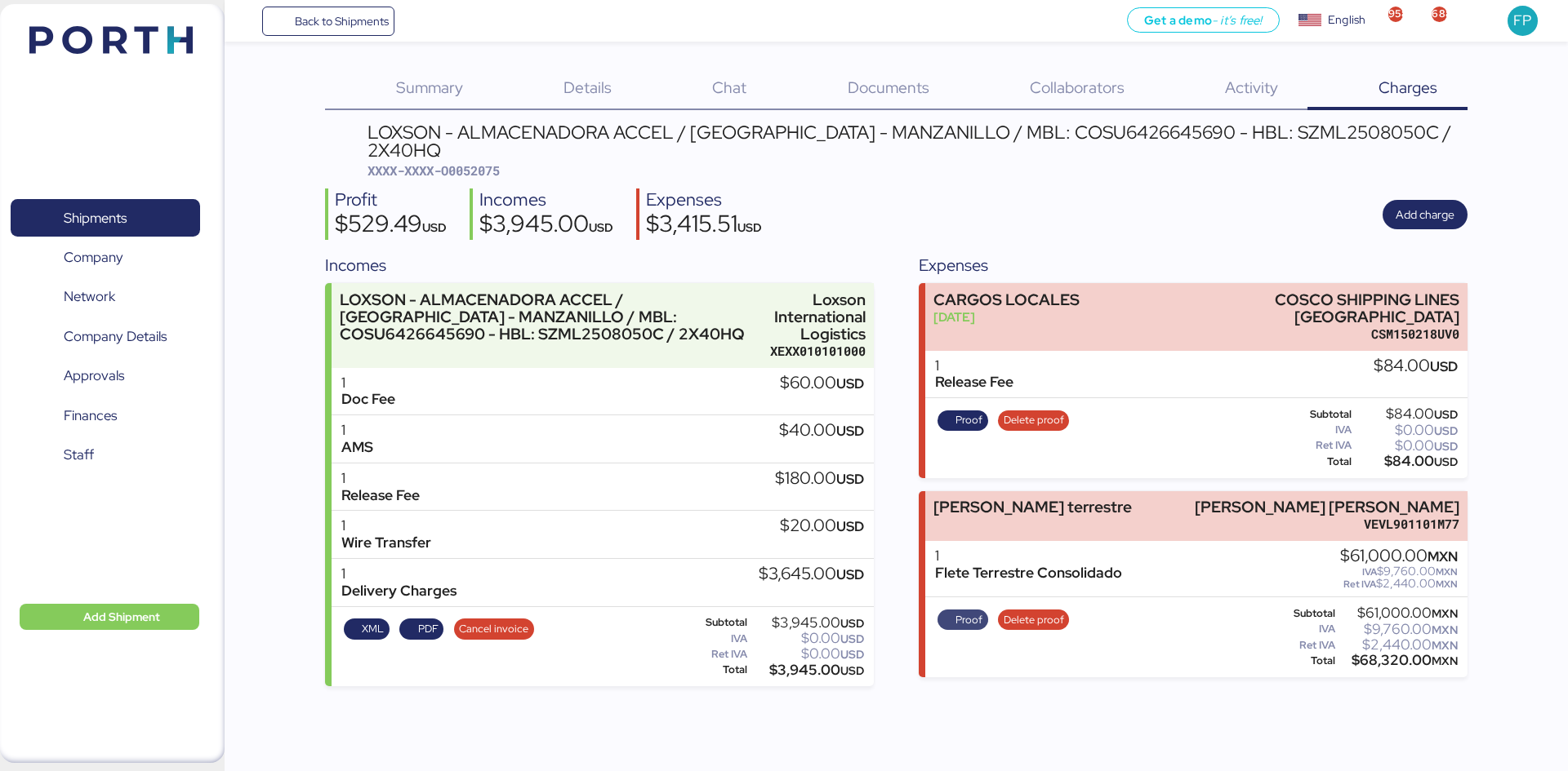
click at [951, 611] on span "Proof" at bounding box center [962, 620] width 40 height 18
click at [421, 619] on span "PDF" at bounding box center [421, 629] width 44 height 21
click at [149, 208] on span "Shipments" at bounding box center [105, 219] width 175 height 24
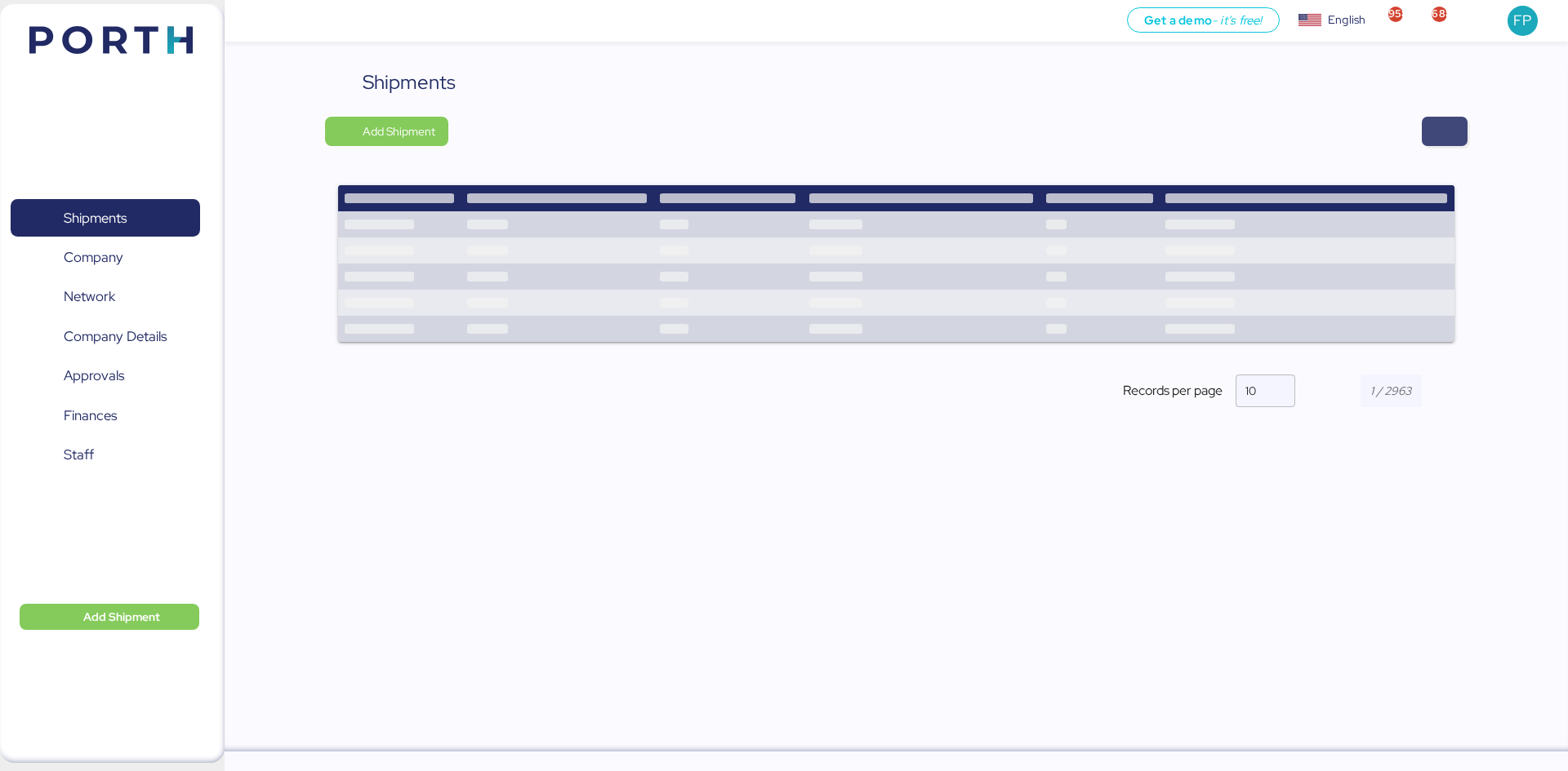
click at [1457, 132] on span "button" at bounding box center [1445, 131] width 46 height 30
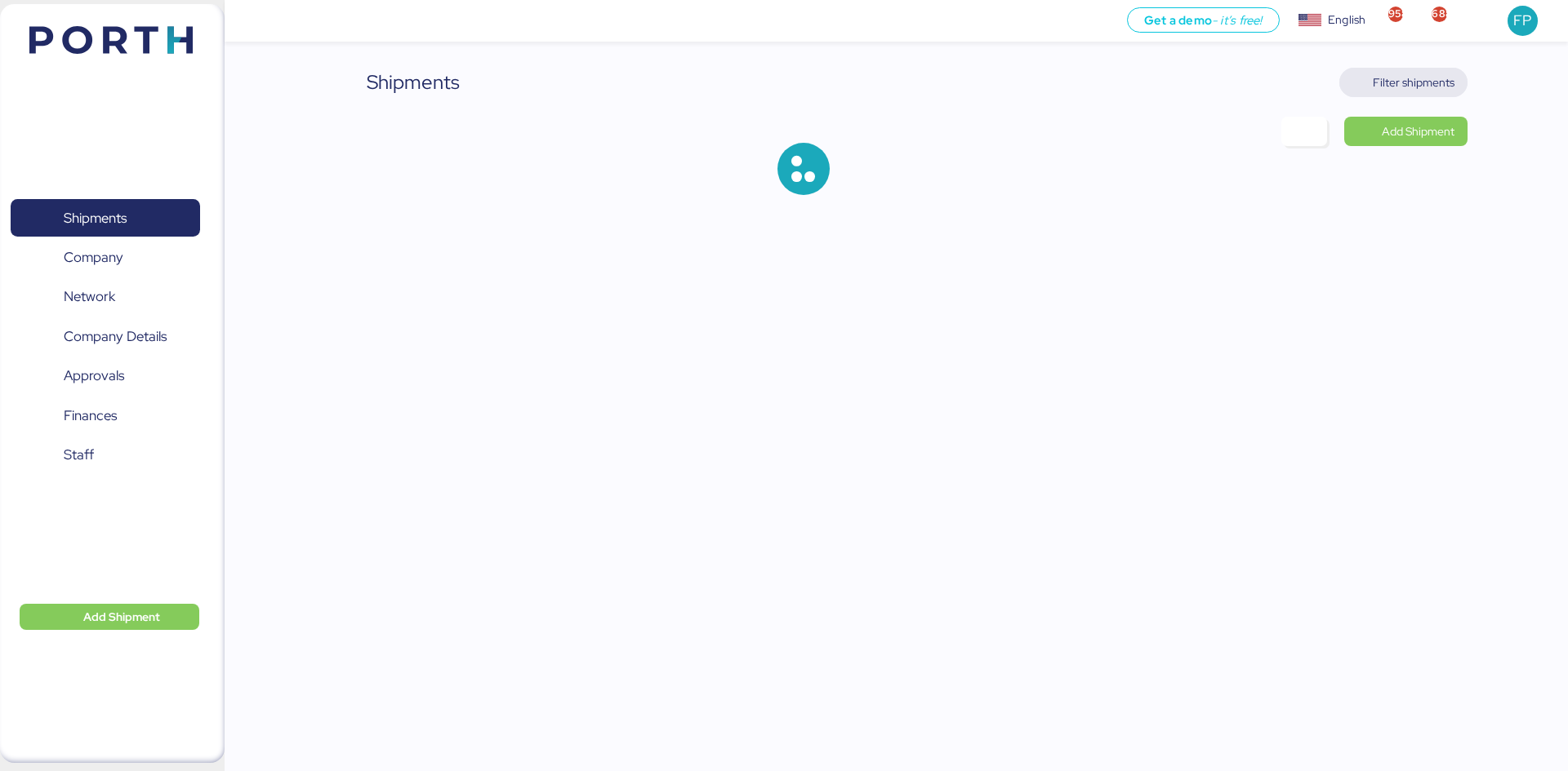
click at [1408, 80] on span "Filter shipments" at bounding box center [1413, 82] width 82 height 20
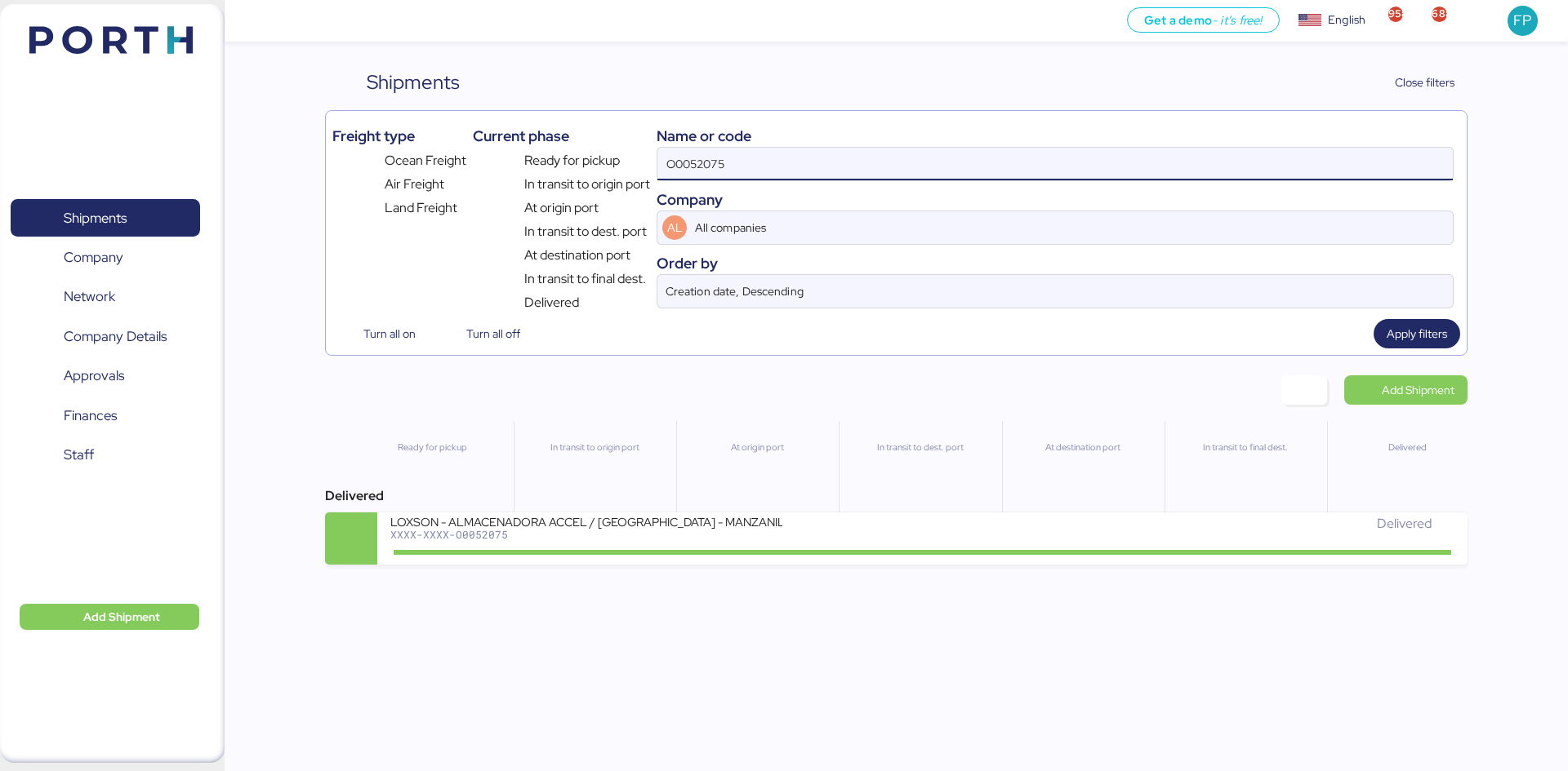
click at [717, 155] on input "O0052075" at bounding box center [1055, 164] width 795 height 32
paste input "1787"
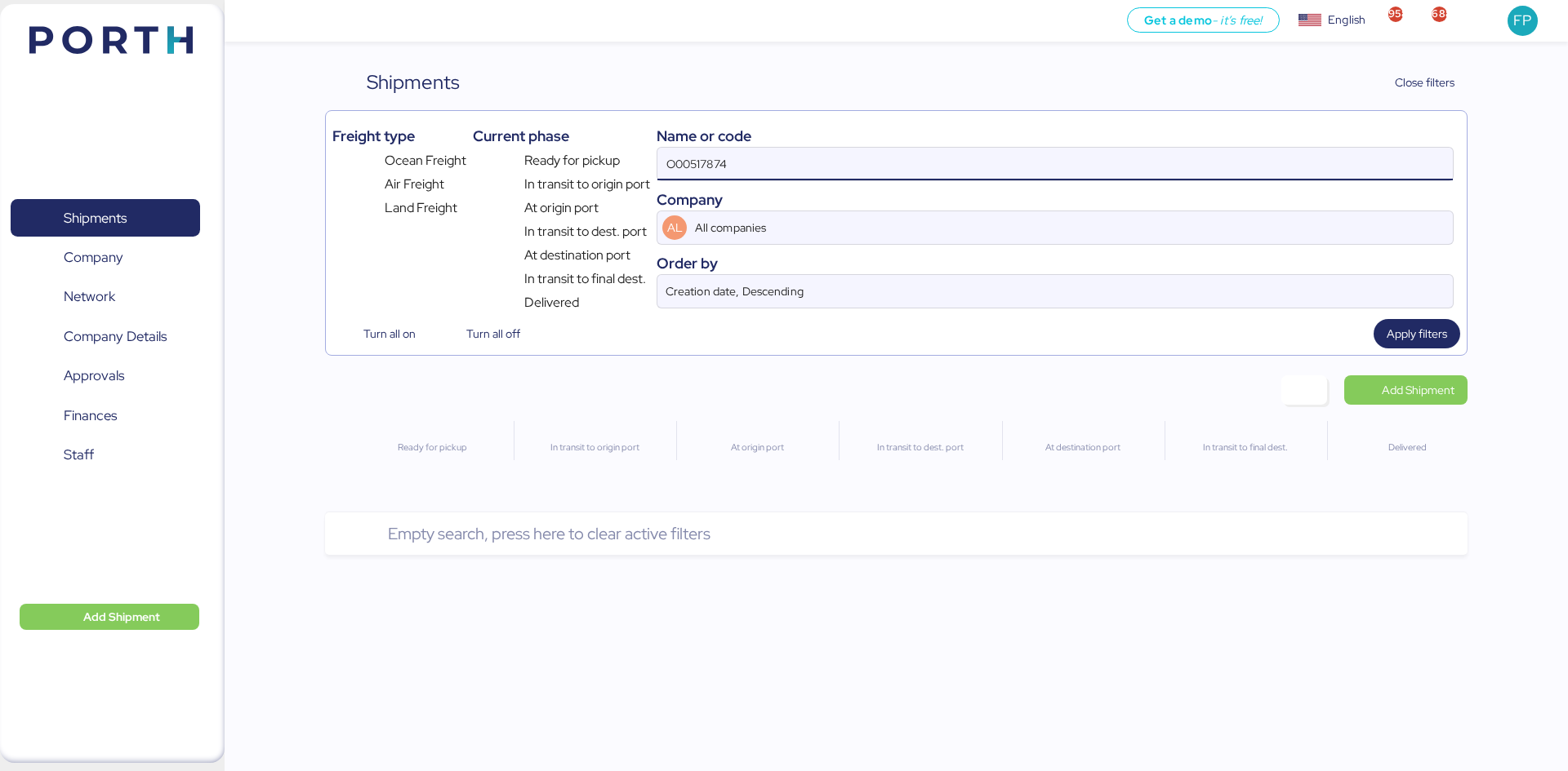
type input "O0051787"
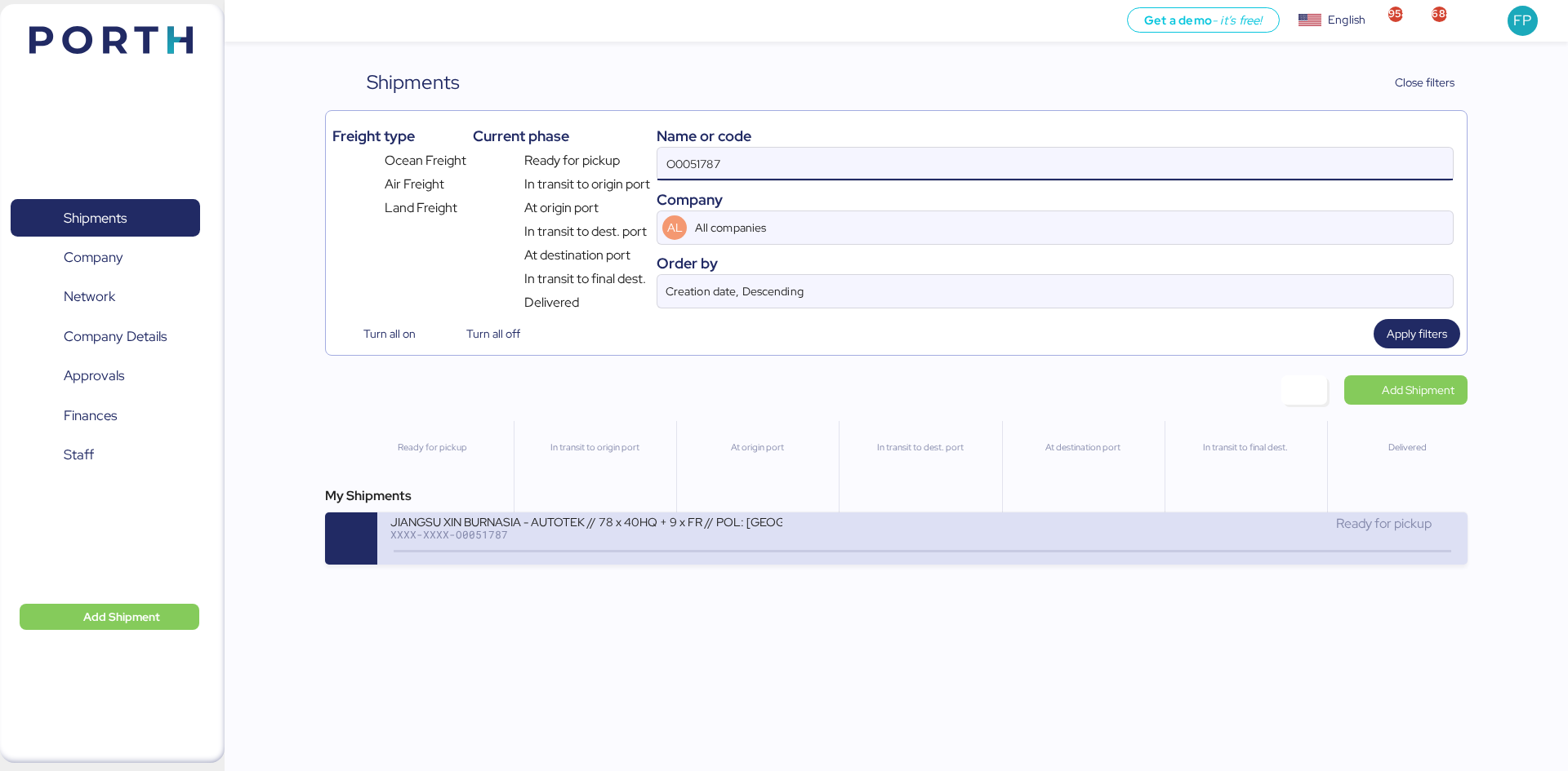
click at [755, 533] on div "XXXX-XXXX-O0051787" at bounding box center [586, 534] width 392 height 11
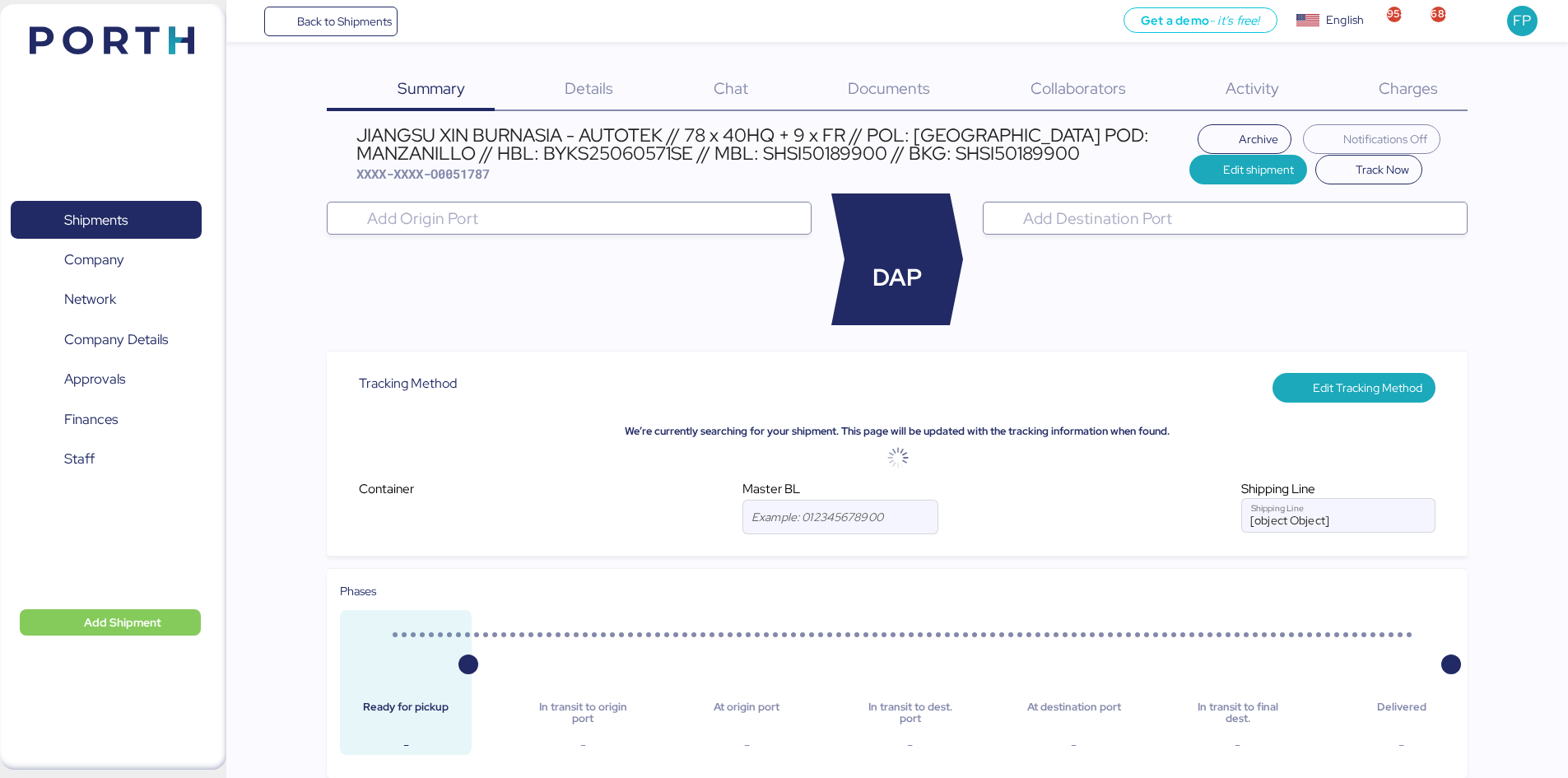
click at [1412, 81] on span "Charges" at bounding box center [1408, 88] width 59 height 21
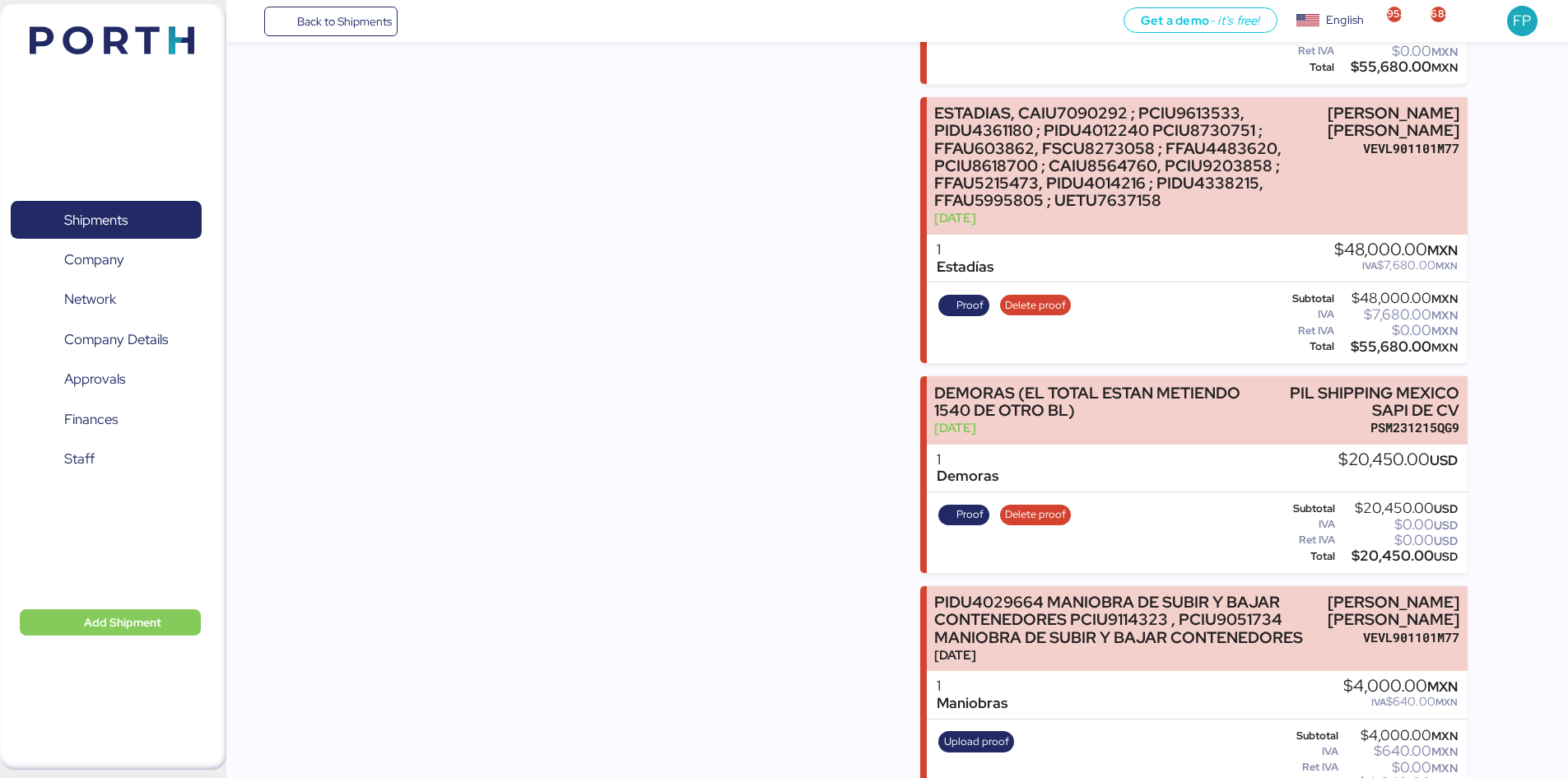
scroll to position [12003, 0]
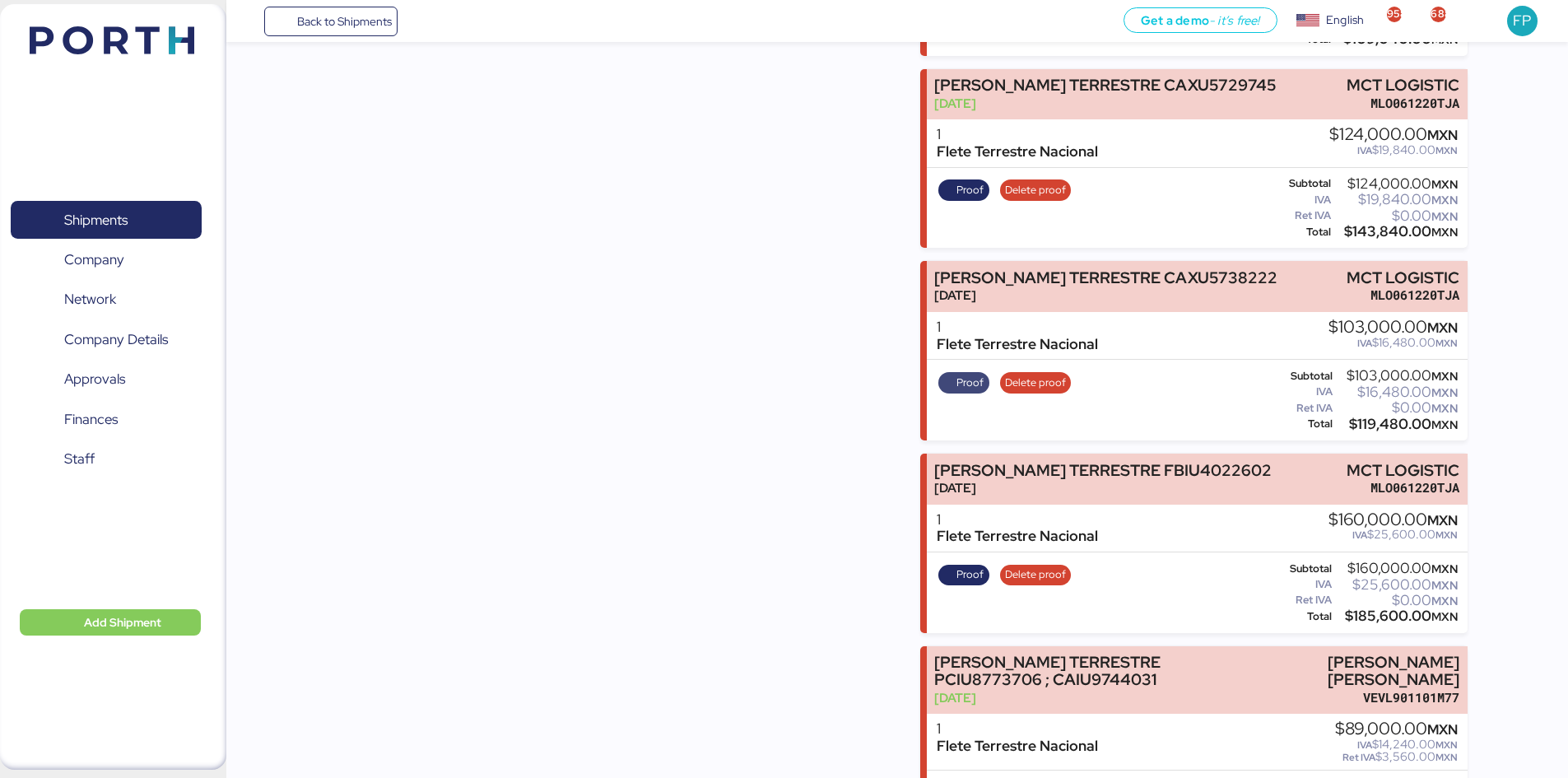
click at [965, 374] on span "Proof" at bounding box center [971, 382] width 27 height 18
click at [132, 209] on span "Shipments" at bounding box center [106, 221] width 177 height 24
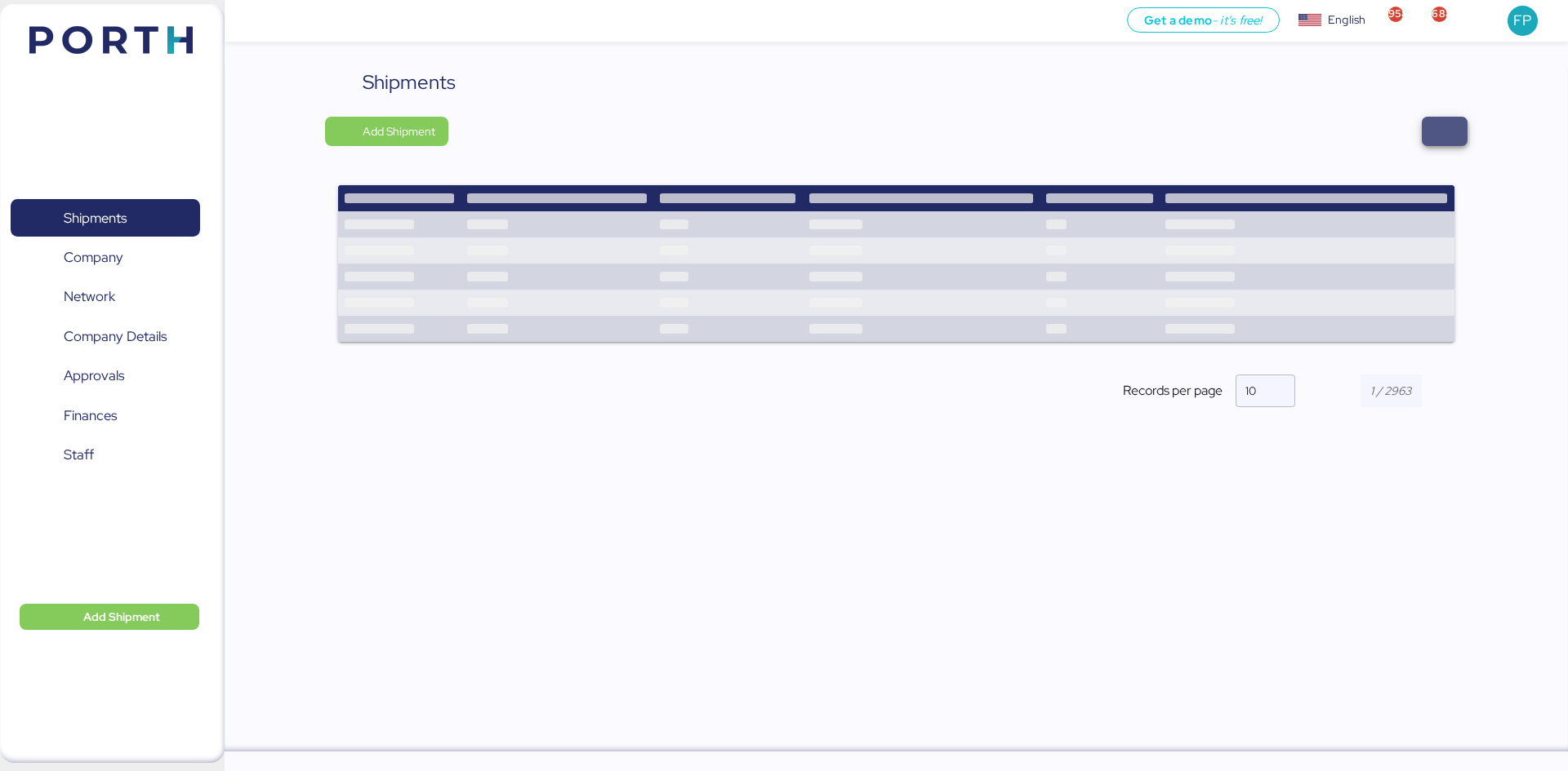
click at [1456, 140] on span "button" at bounding box center [1445, 131] width 46 height 30
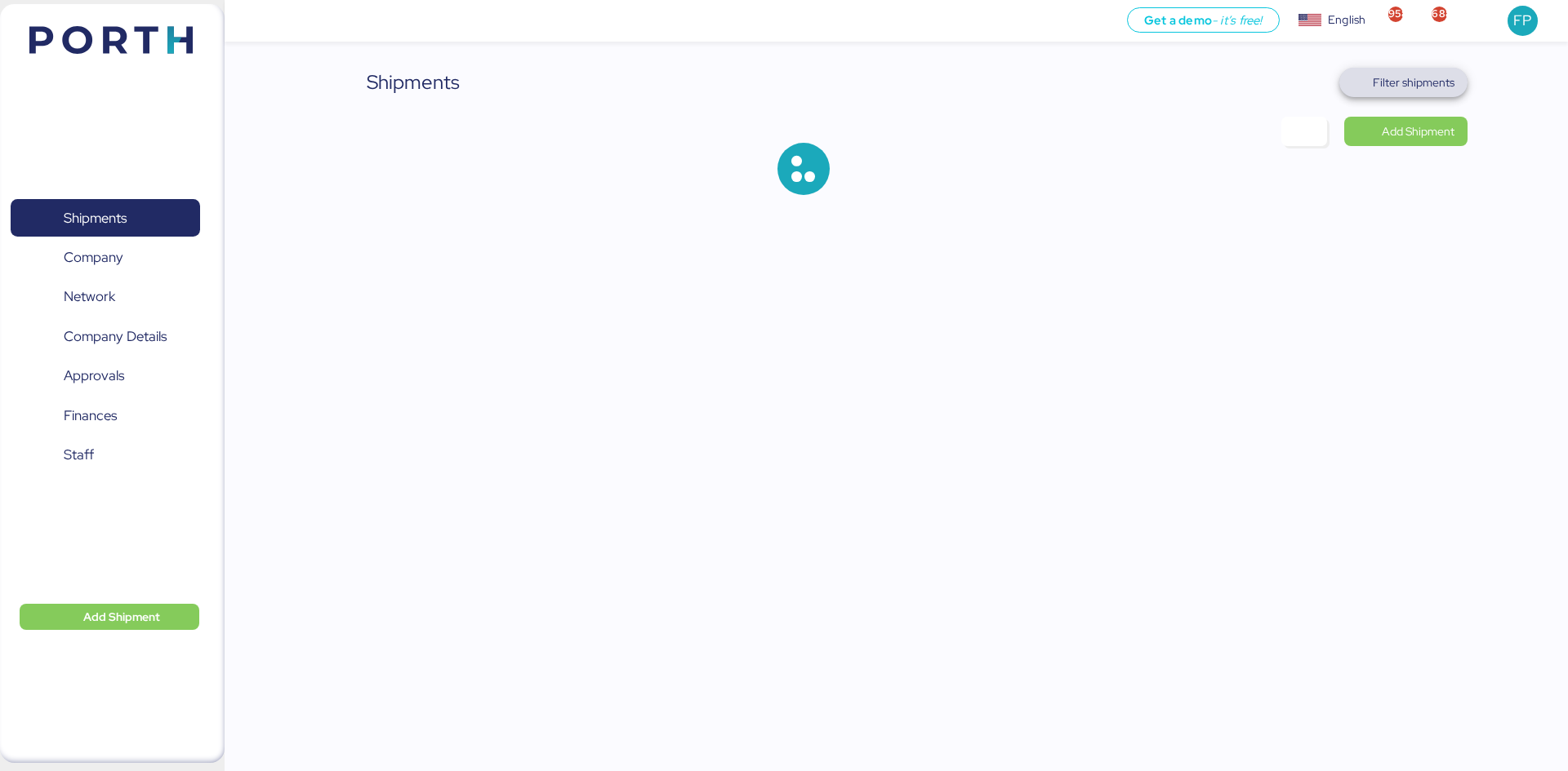
click at [1428, 83] on span "Filter shipments" at bounding box center [1413, 82] width 82 height 20
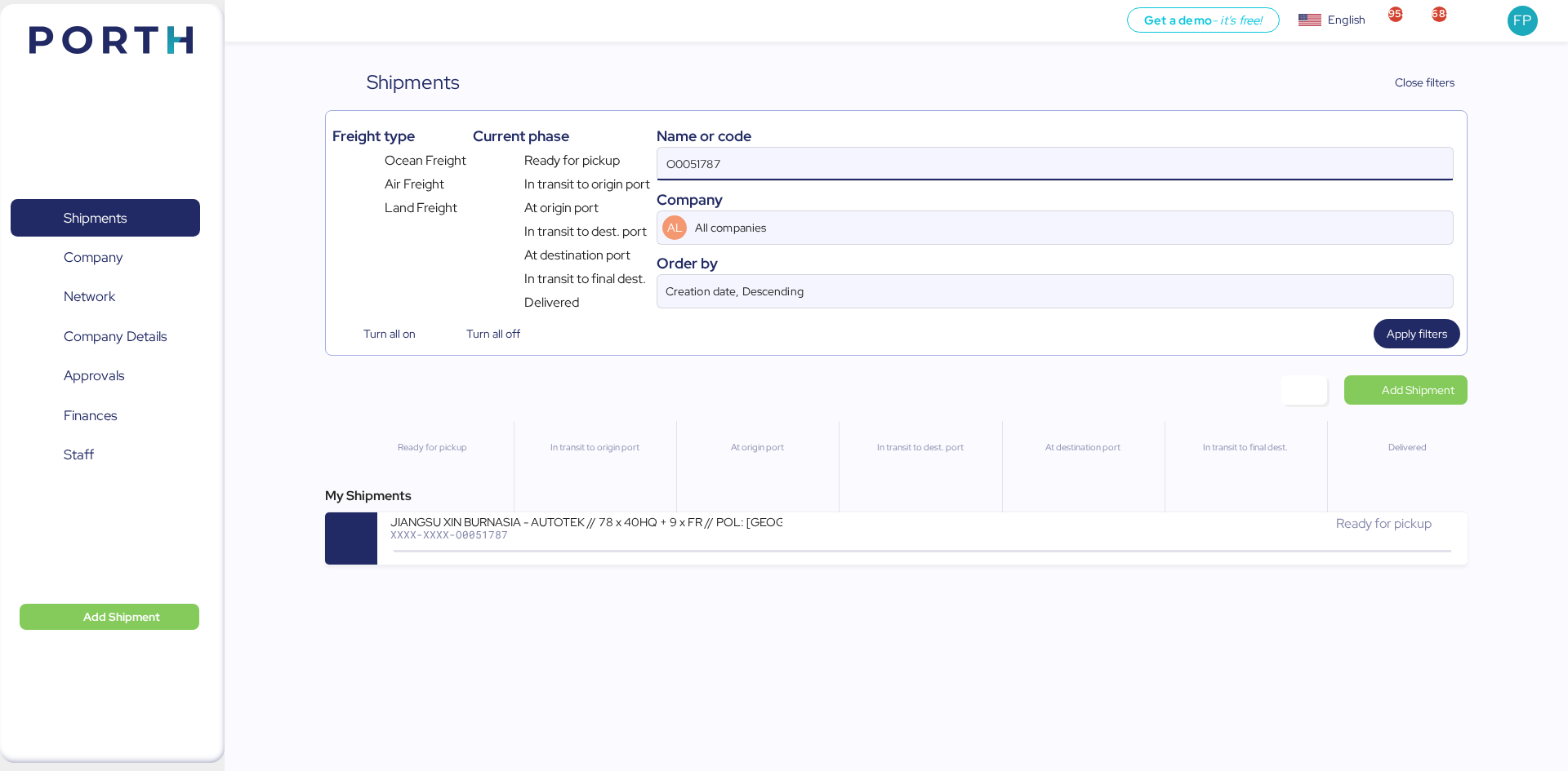
click at [708, 163] on input "O0051787" at bounding box center [1055, 164] width 795 height 32
paste input "2140"
type input "O0052140"
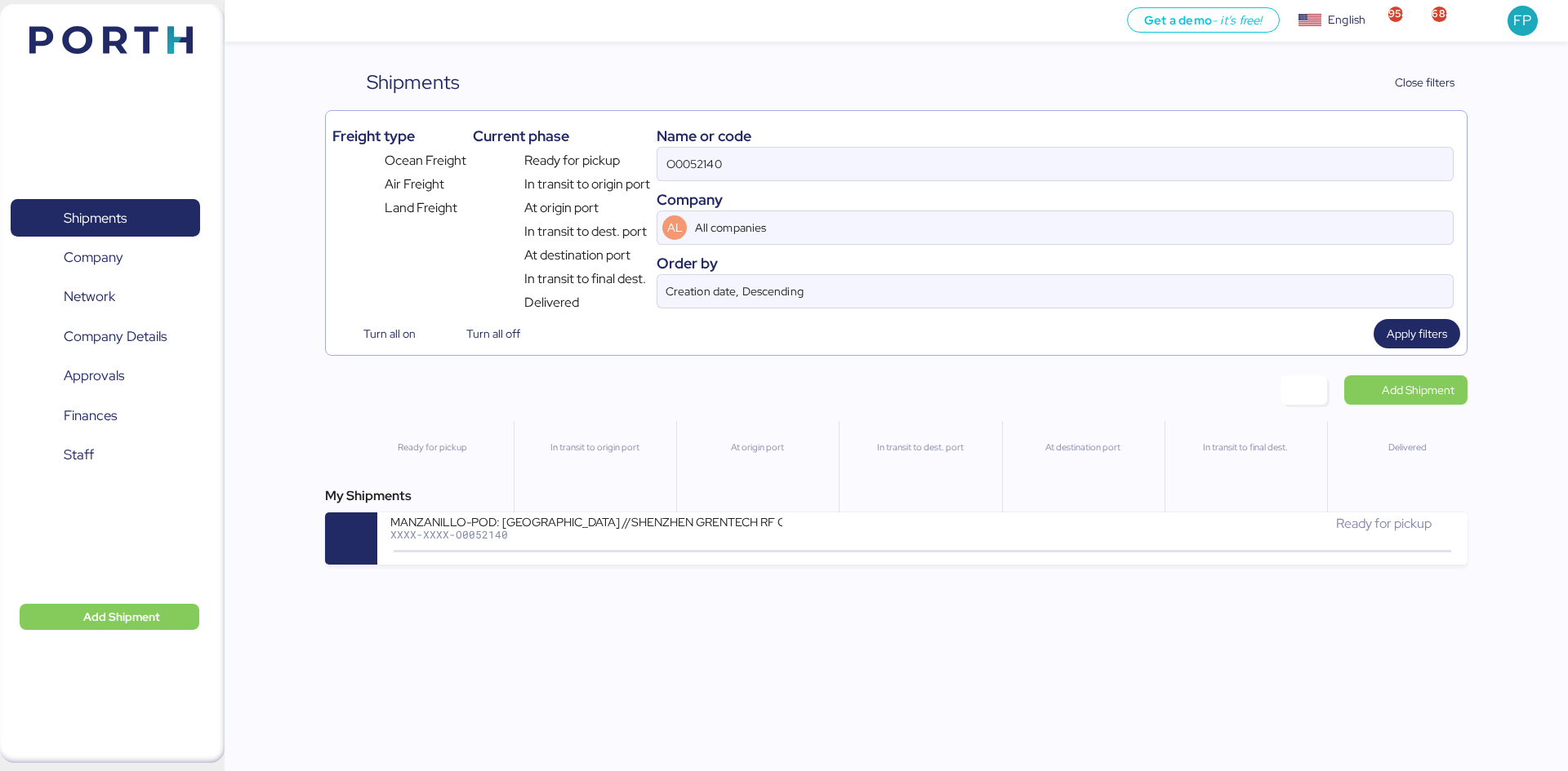
click at [692, 510] on div "My Shipments MANZANILLO-POD: Hong Kong //SHENZHEN GRENTECH RF COMMUNICATION LIM…" at bounding box center [896, 526] width 1142 height 78
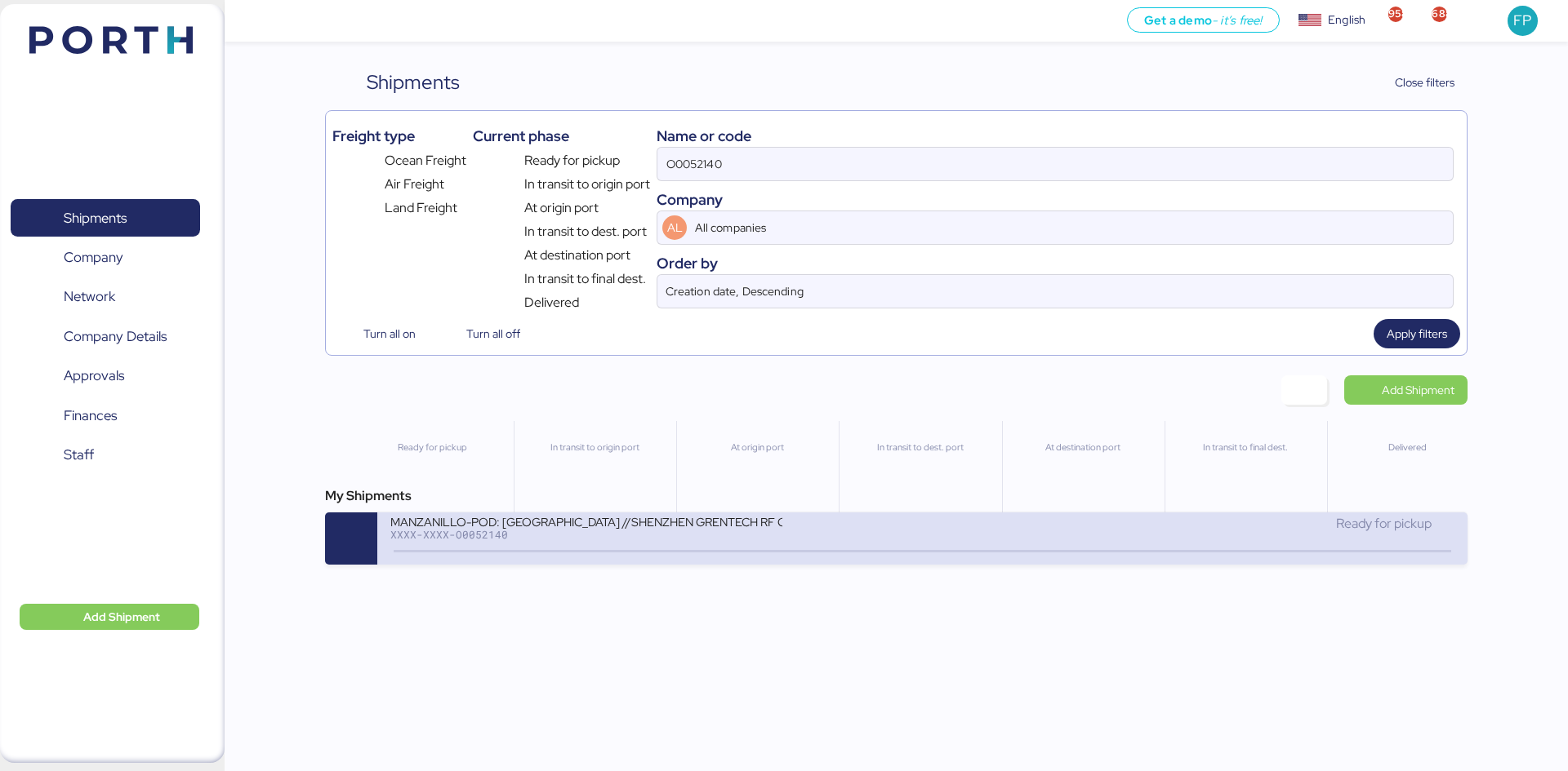
click at [701, 520] on div "MANZANILLO-POD: Hong Kong //SHENZHEN GRENTECH RF COMMUNICATION LIMITED WQSI2509…" at bounding box center [586, 521] width 392 height 14
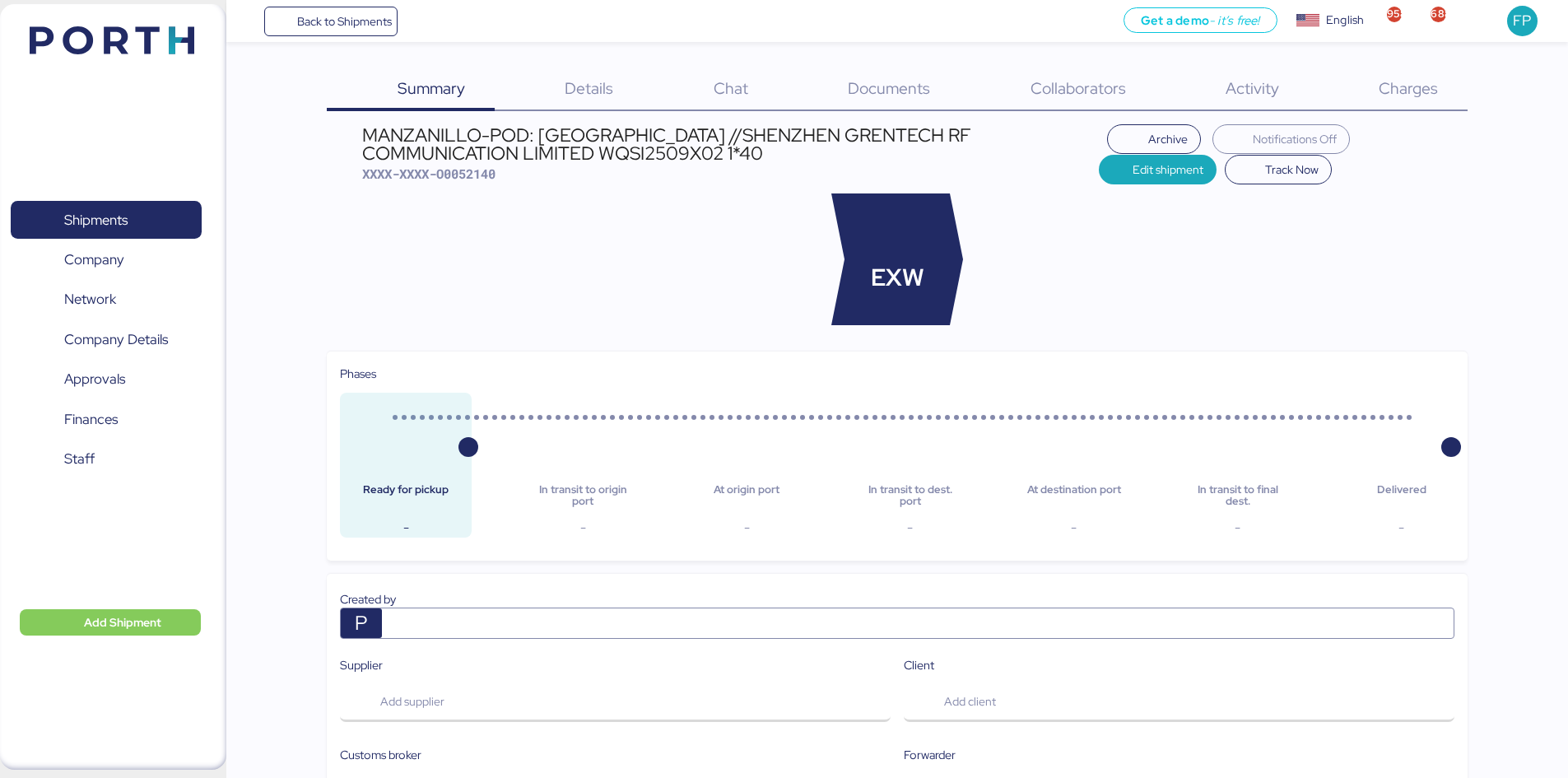
click at [1395, 87] on span "Charges" at bounding box center [1408, 88] width 59 height 21
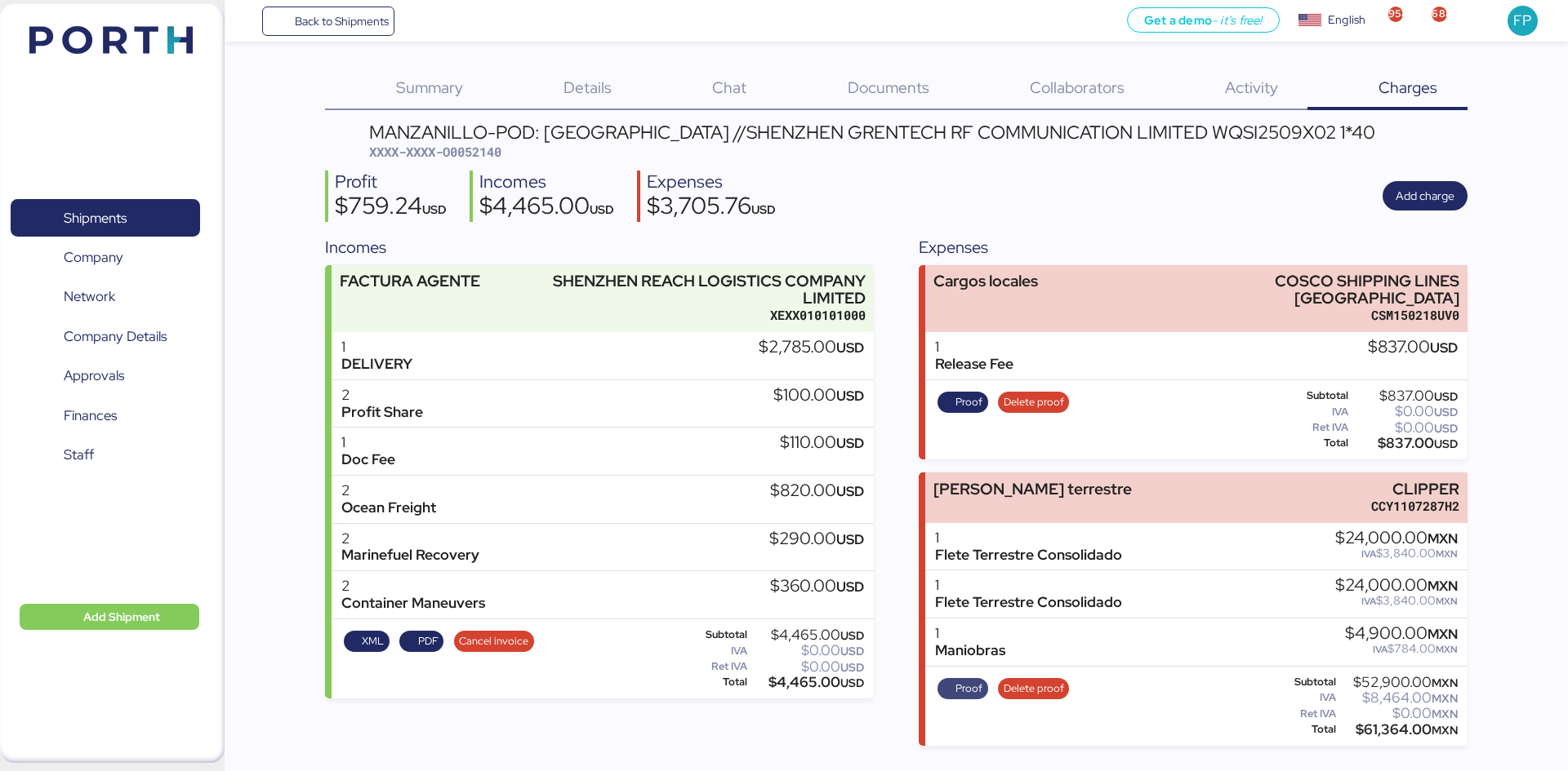
click at [970, 680] on span "Proof" at bounding box center [969, 688] width 27 height 18
click at [99, 225] on span "Shipments" at bounding box center [95, 219] width 63 height 24
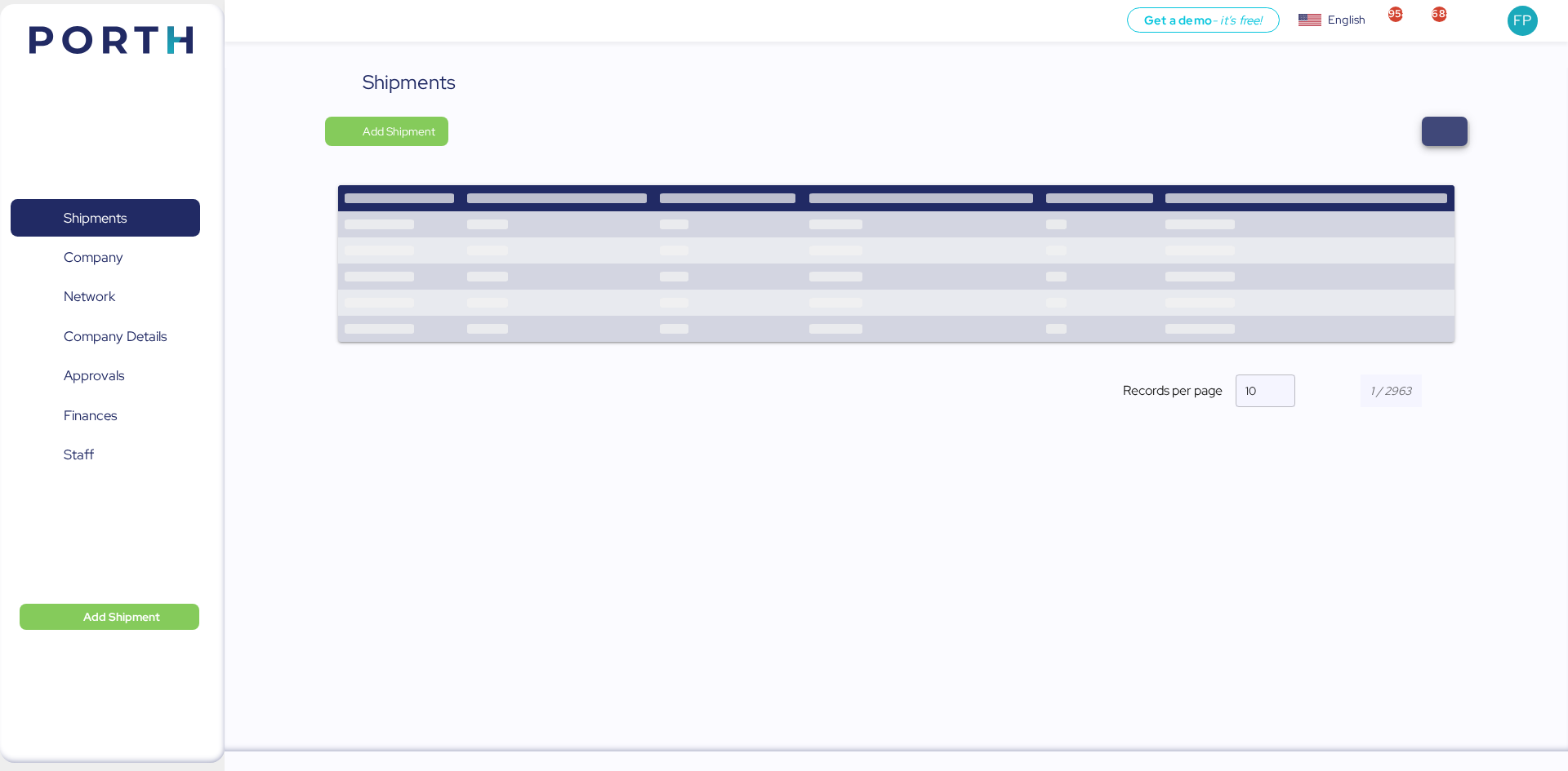
click at [1422, 142] on span "button" at bounding box center [1445, 131] width 46 height 30
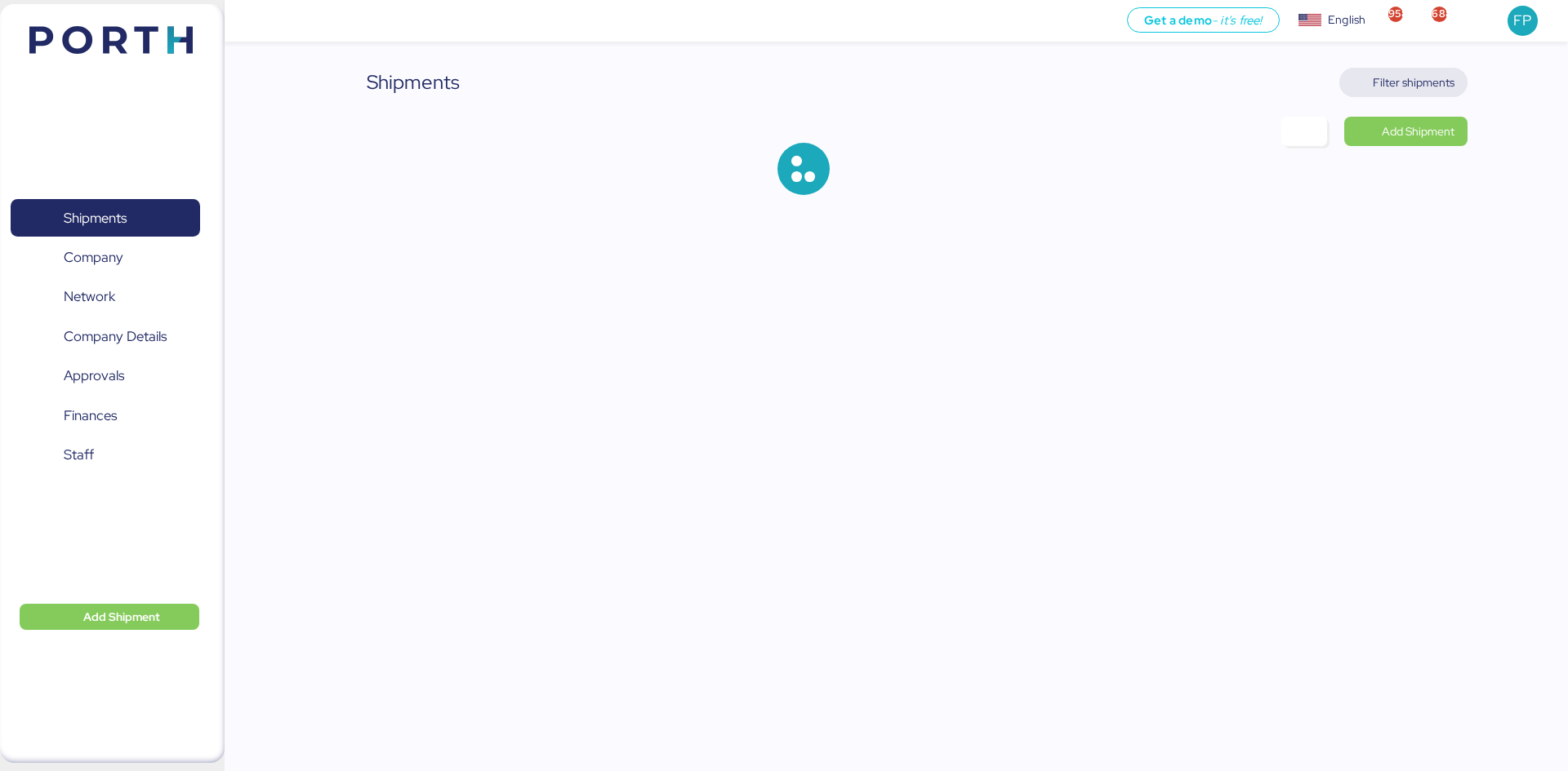
click at [1415, 80] on span "Filter shipments" at bounding box center [1413, 82] width 82 height 20
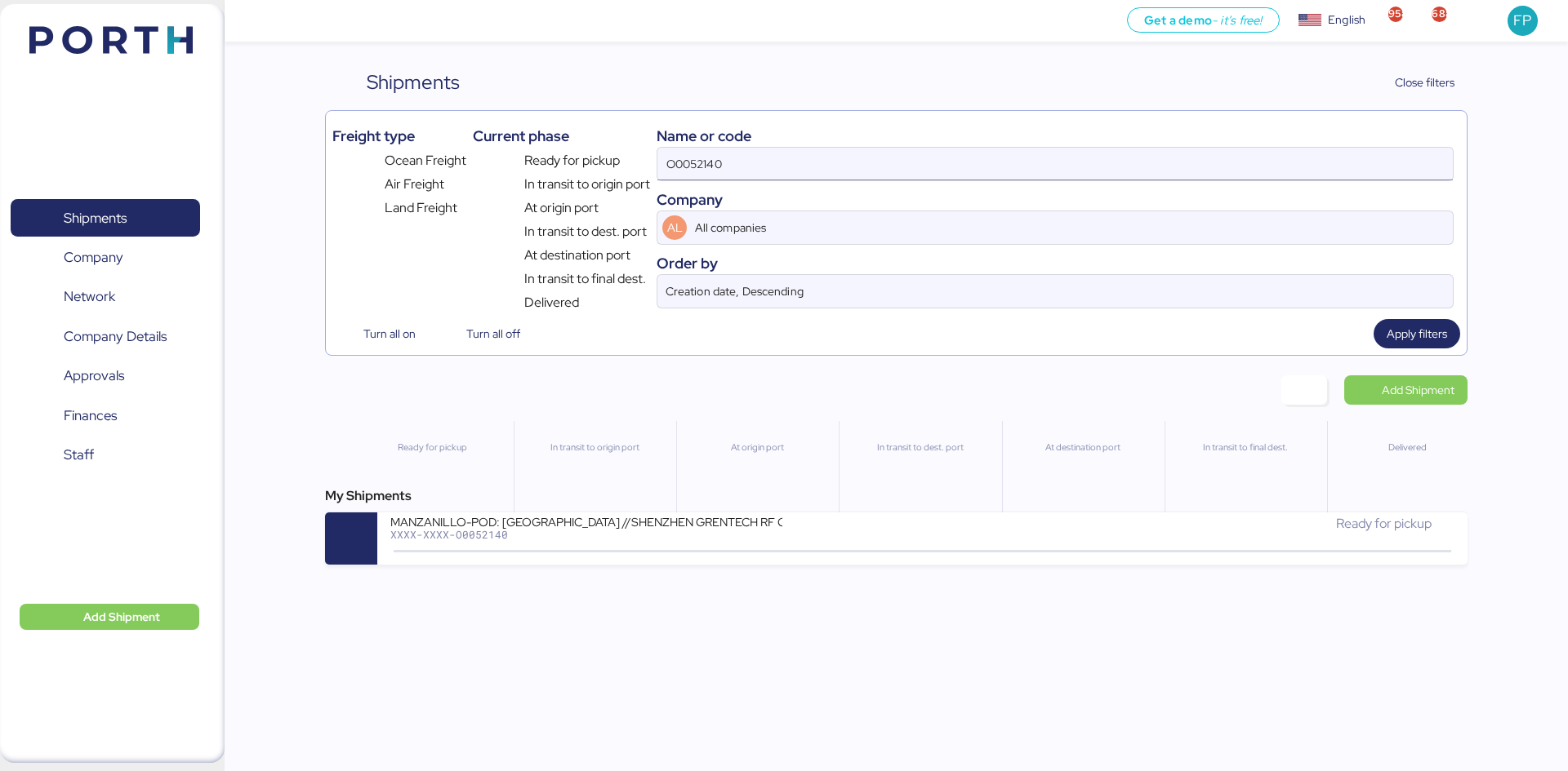
click at [687, 168] on input "O0052140" at bounding box center [1055, 164] width 795 height 32
paste input "1977"
type input "O0051977"
click at [690, 510] on div "My Shipments EU AROUND - BOSCH REXROTH // 1x40HQ // SHANGHAI - MANZANILLO // MB…" at bounding box center [896, 526] width 1142 height 78
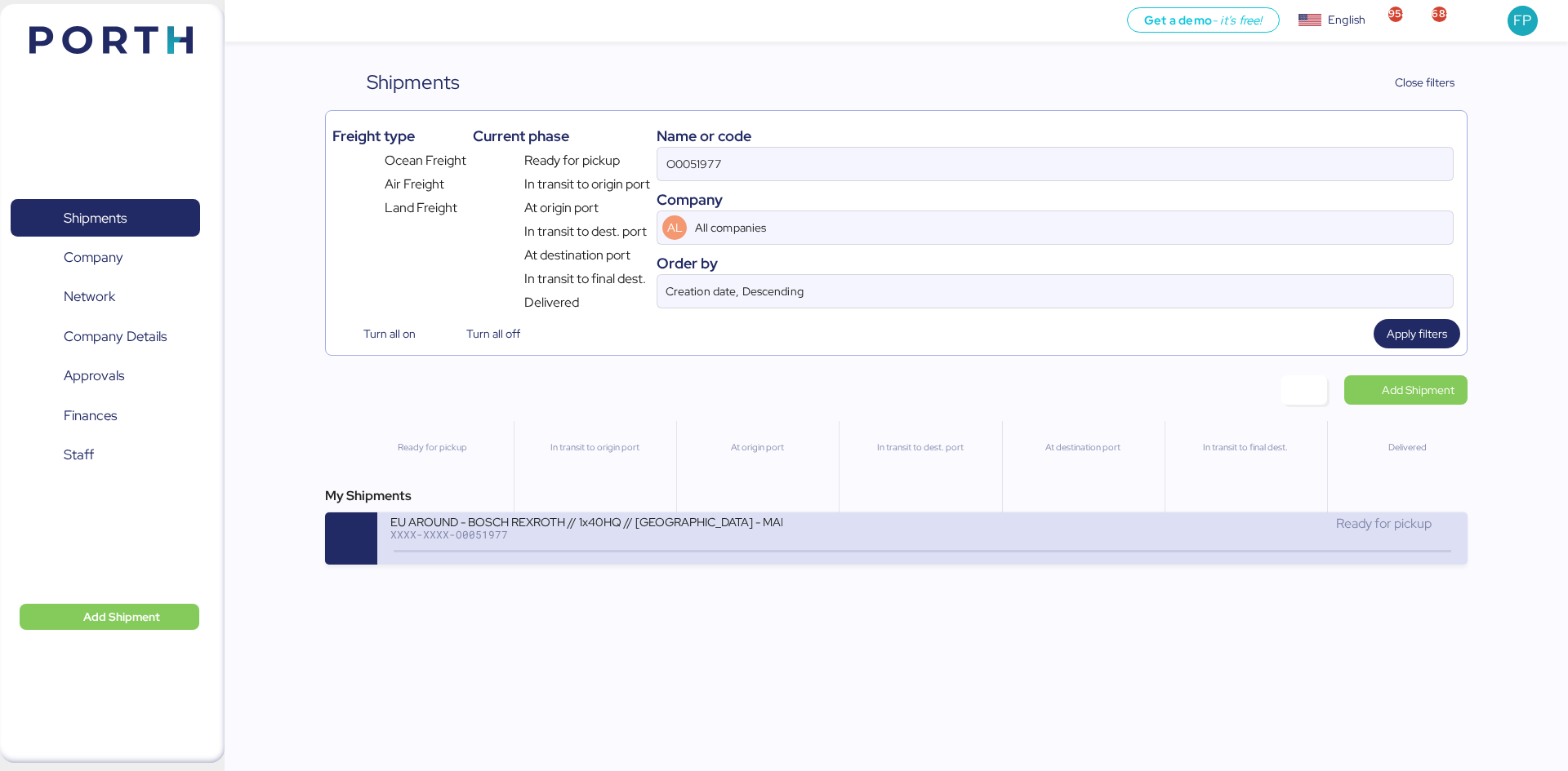
click at [696, 523] on div "EU AROUND - BOSCH REXROTH // 1x40HQ // [GEOGRAPHIC_DATA] - MANZANILLO // MBL: 7…" at bounding box center [586, 521] width 392 height 14
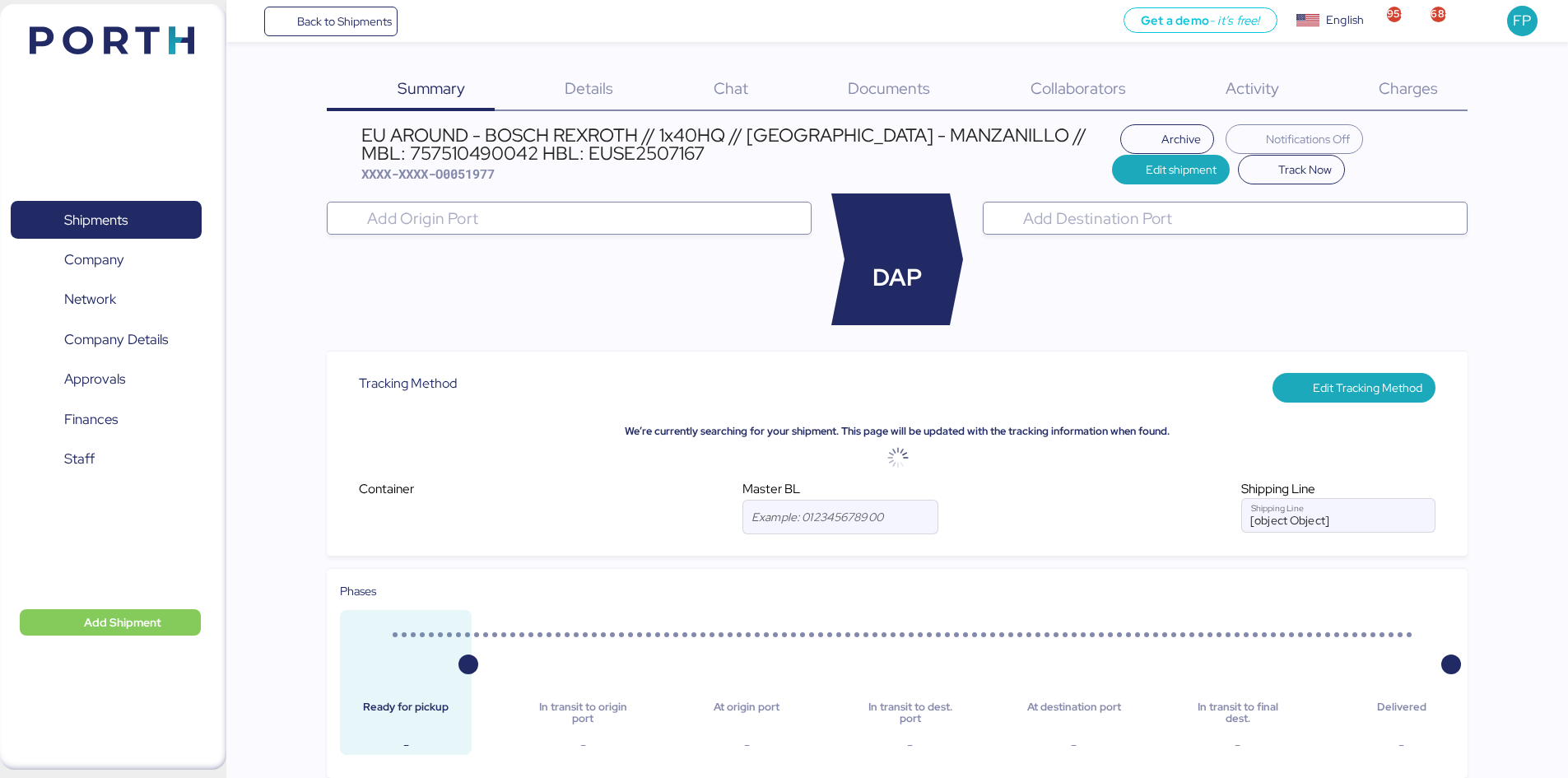
click at [1417, 95] on span "Charges" at bounding box center [1408, 88] width 59 height 21
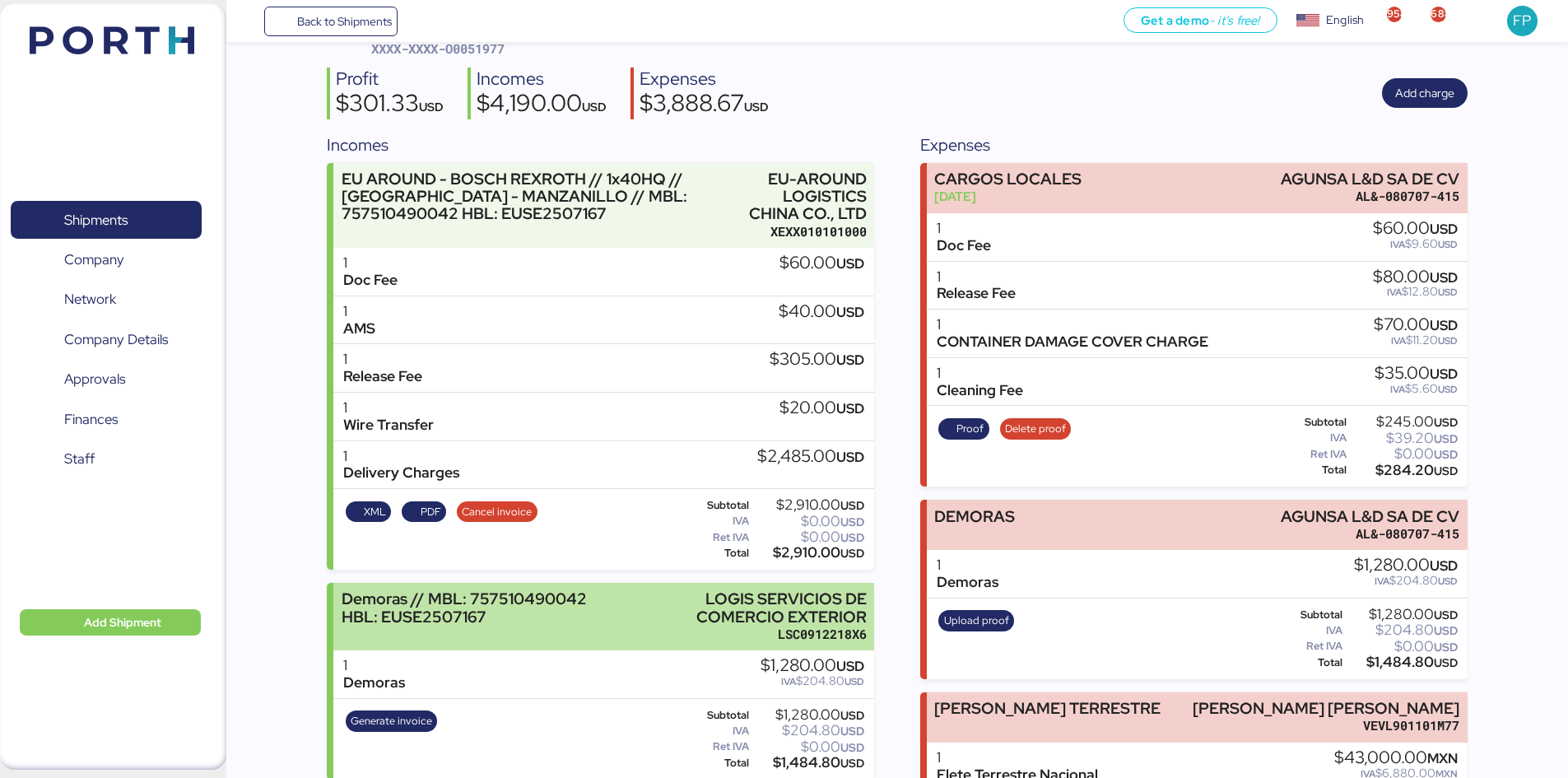
scroll to position [330, 0]
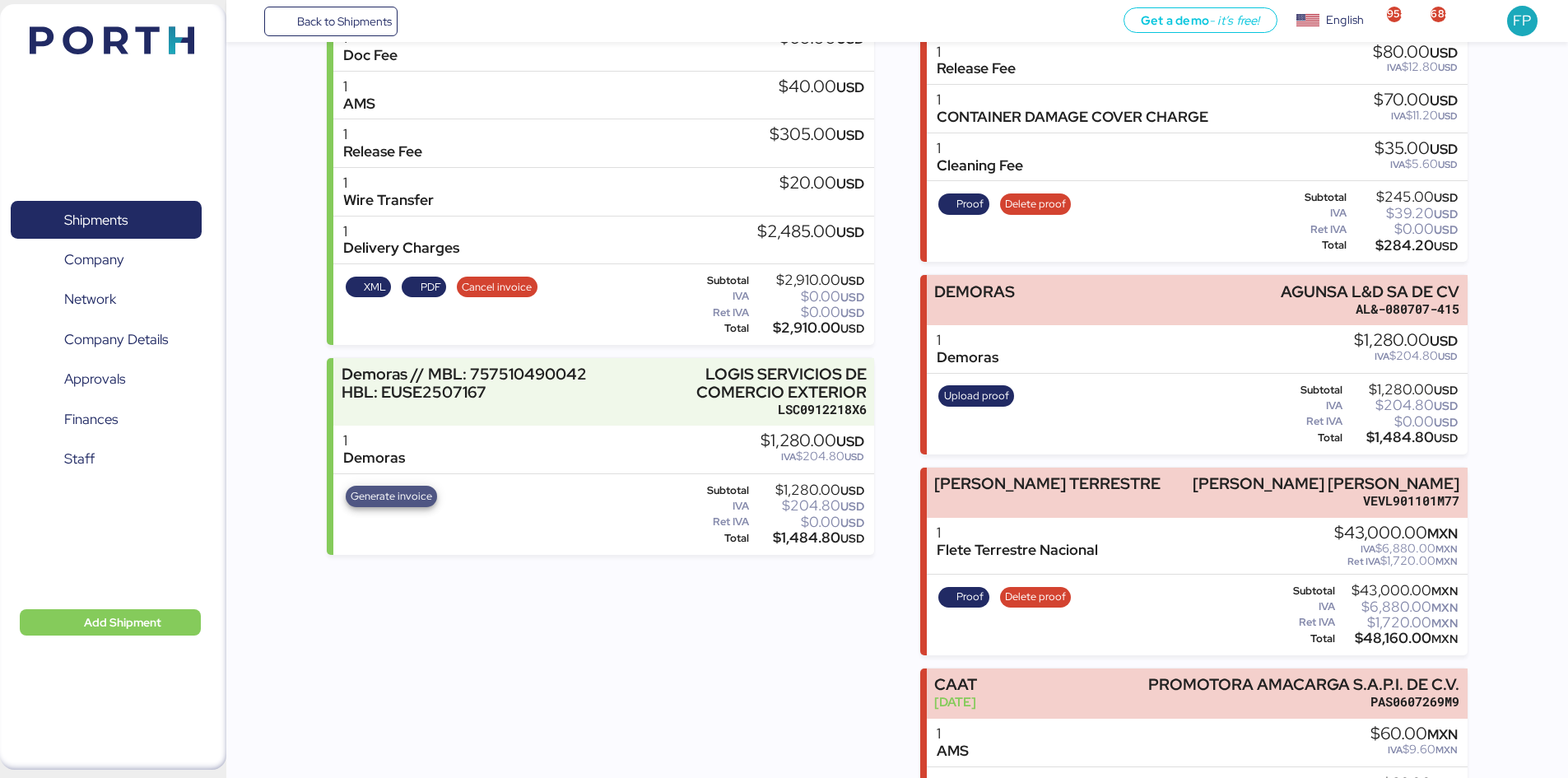
click at [379, 507] on span "Generate invoice" at bounding box center [391, 496] width 92 height 21
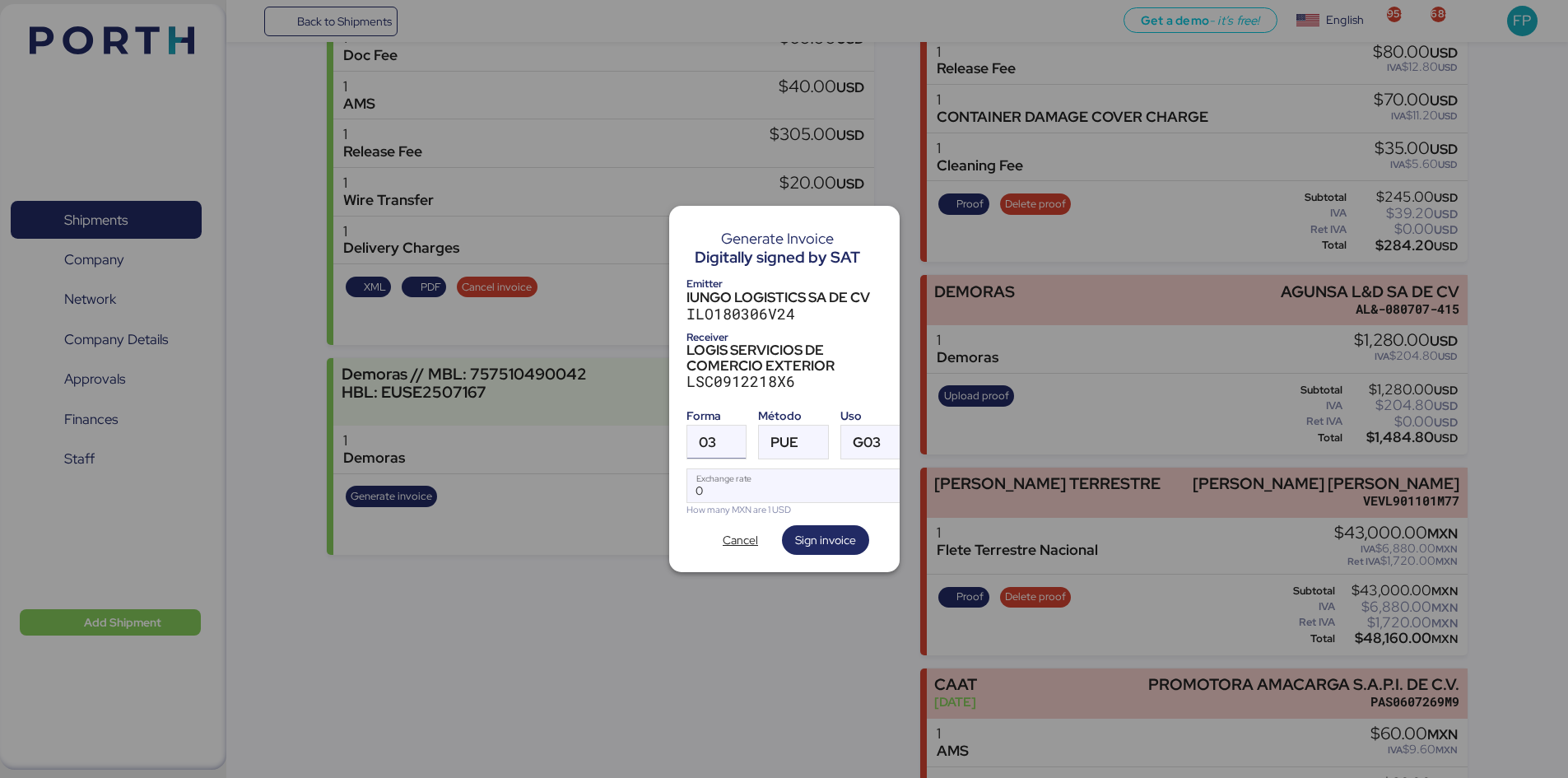
click at [711, 438] on span "03" at bounding box center [707, 442] width 17 height 14
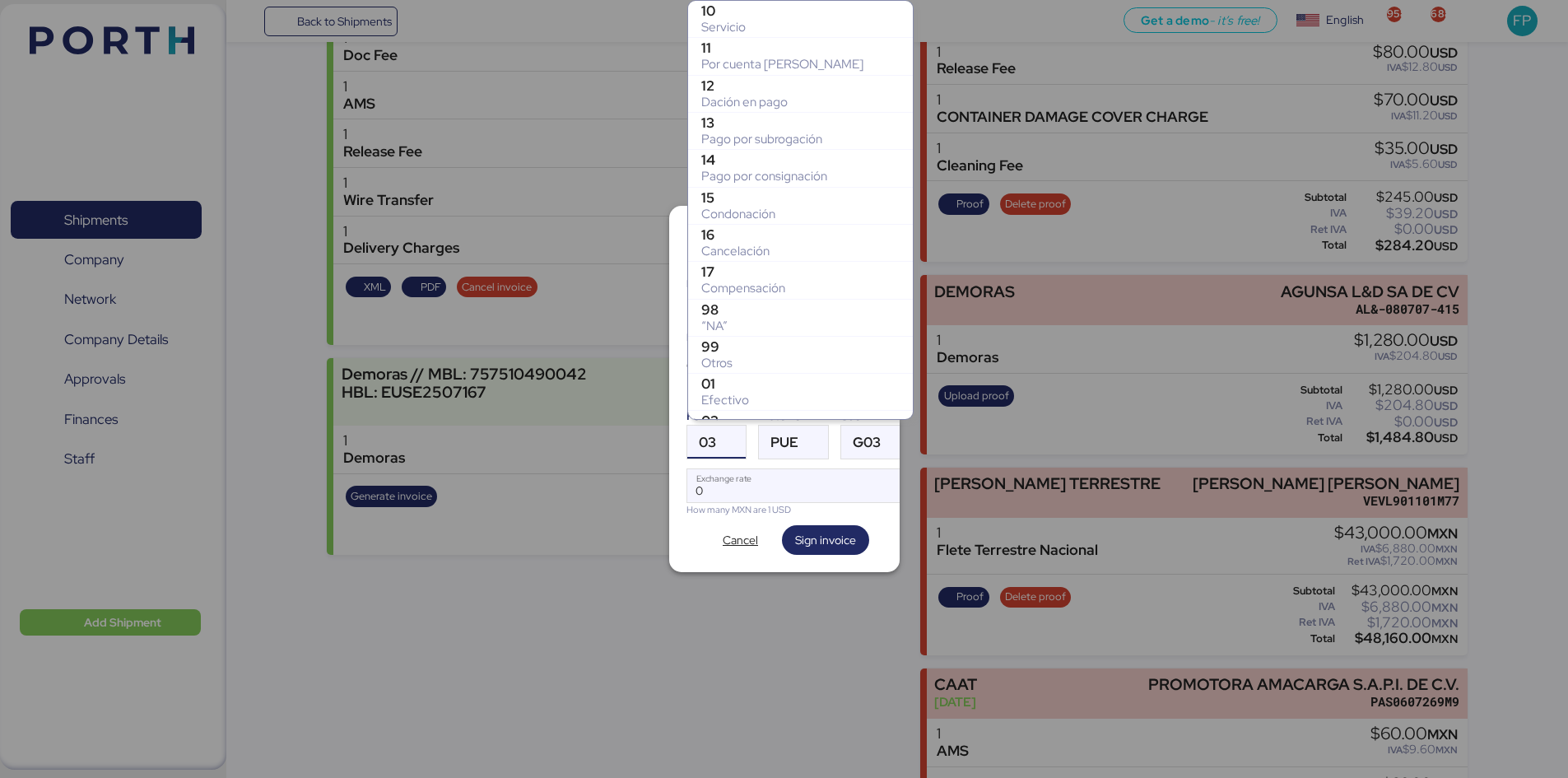
scroll to position [290, 0]
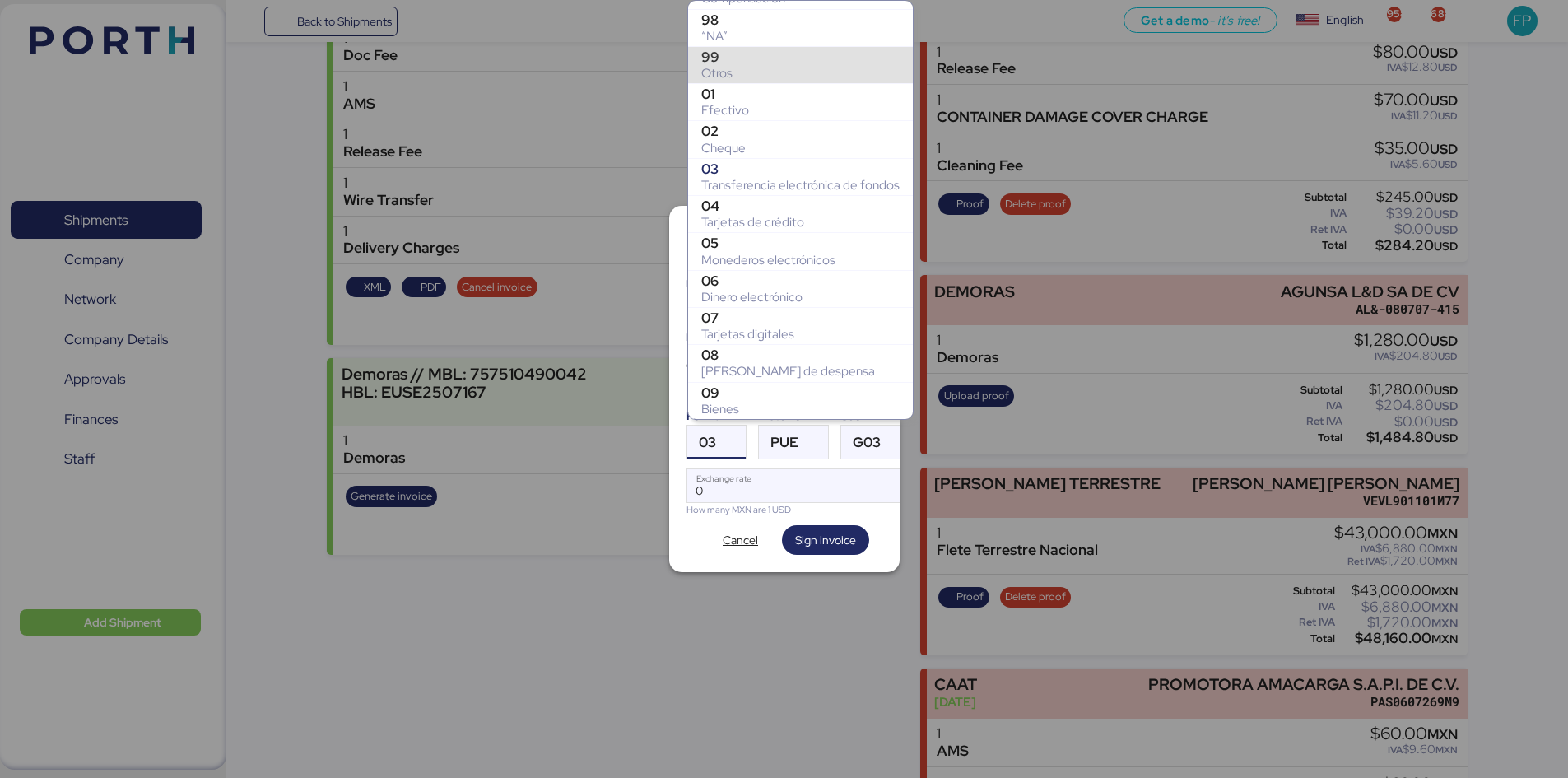
click at [718, 64] on div "99" at bounding box center [800, 57] width 198 height 16
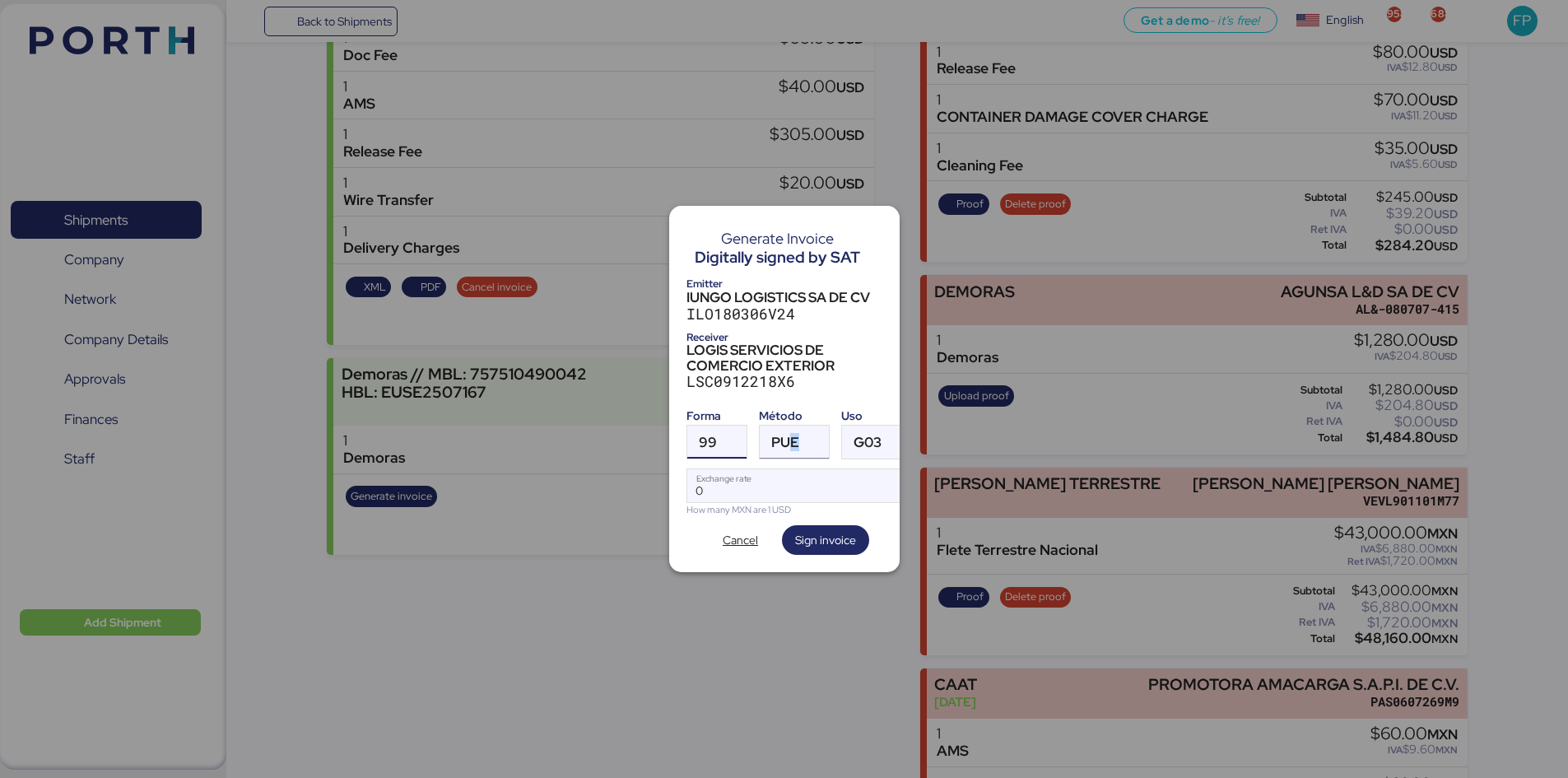
drag, startPoint x: 793, startPoint y: 441, endPoint x: 797, endPoint y: 450, distance: 9.8
click at [796, 441] on span "PUE" at bounding box center [785, 442] width 28 height 14
click at [800, 514] on div "Pago en parcialidades o diferido" at bounding box center [862, 517] width 177 height 16
click at [774, 481] on input "Exchange rate" at bounding box center [800, 486] width 225 height 33
type input "0"
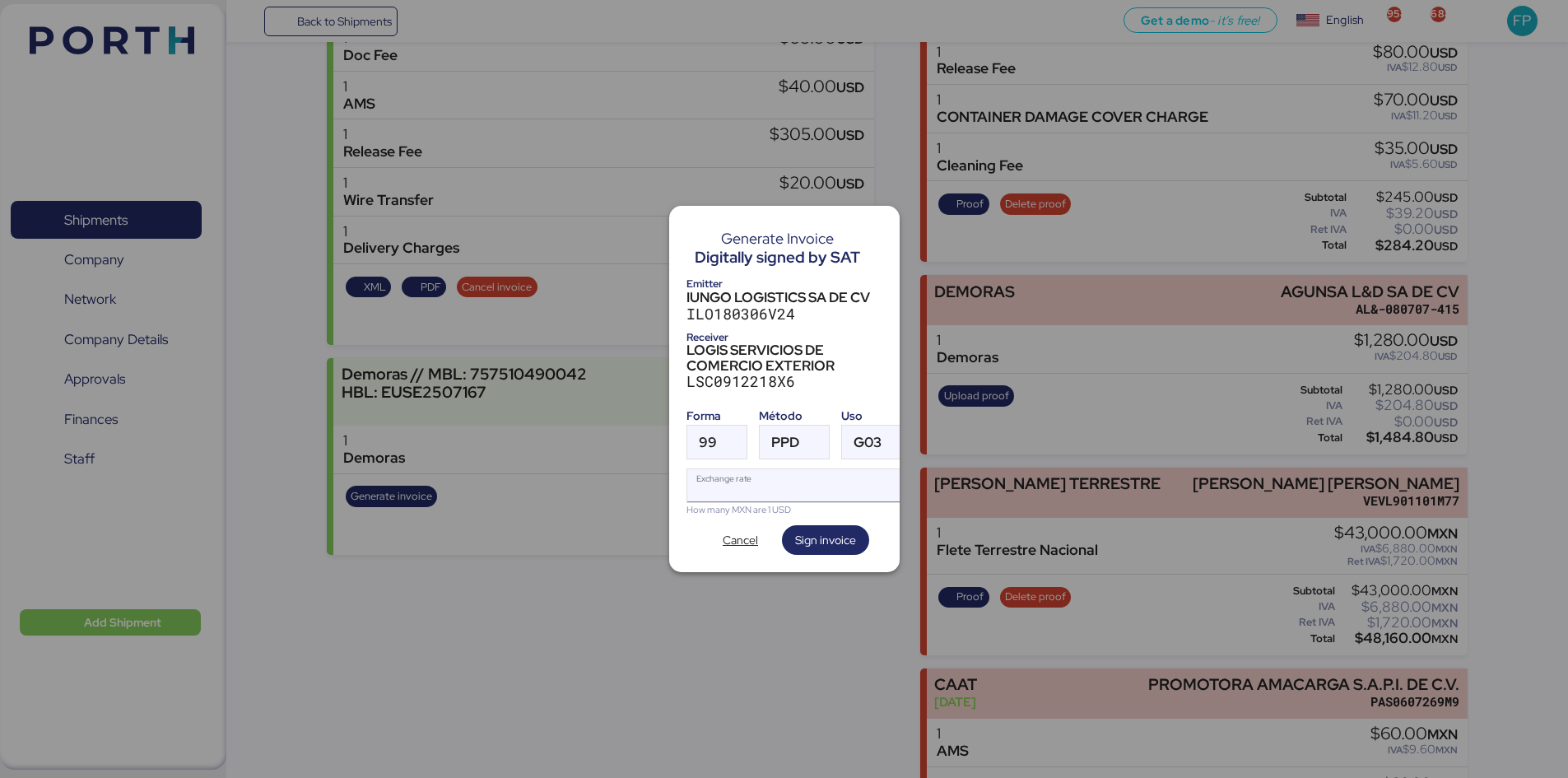
click at [704, 492] on input "Exchange rate" at bounding box center [800, 486] width 225 height 33
paste input "18.3666"
type input "18.3666"
click at [813, 538] on span "Sign invoice" at bounding box center [826, 540] width 61 height 20
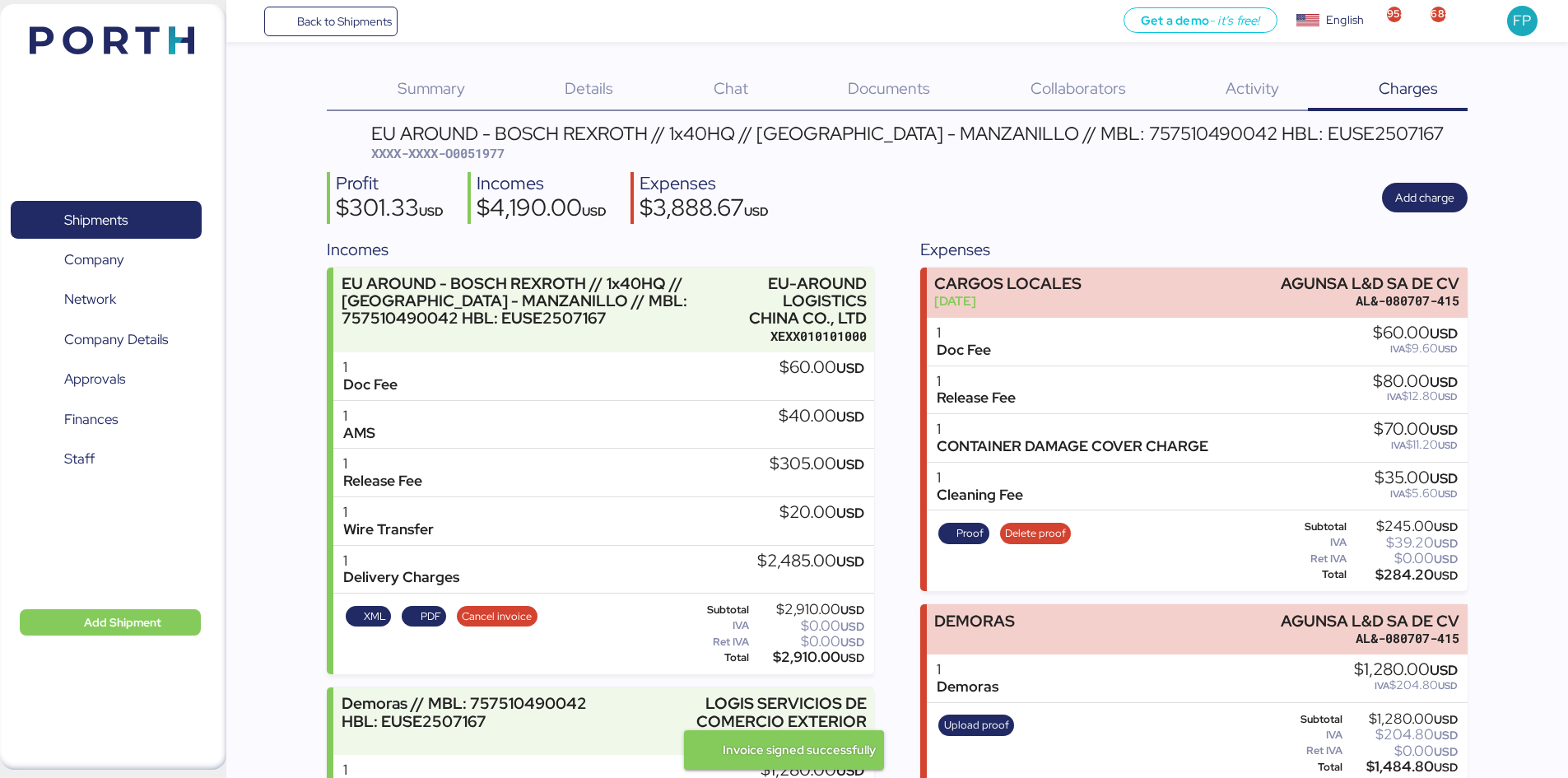
click at [467, 158] on span "XXXX-XXXX-O0051977" at bounding box center [438, 153] width 133 height 16
click at [466, 158] on span "XXXX-XXXX-O0051977" at bounding box center [438, 153] width 133 height 16
copy span "O0051977"
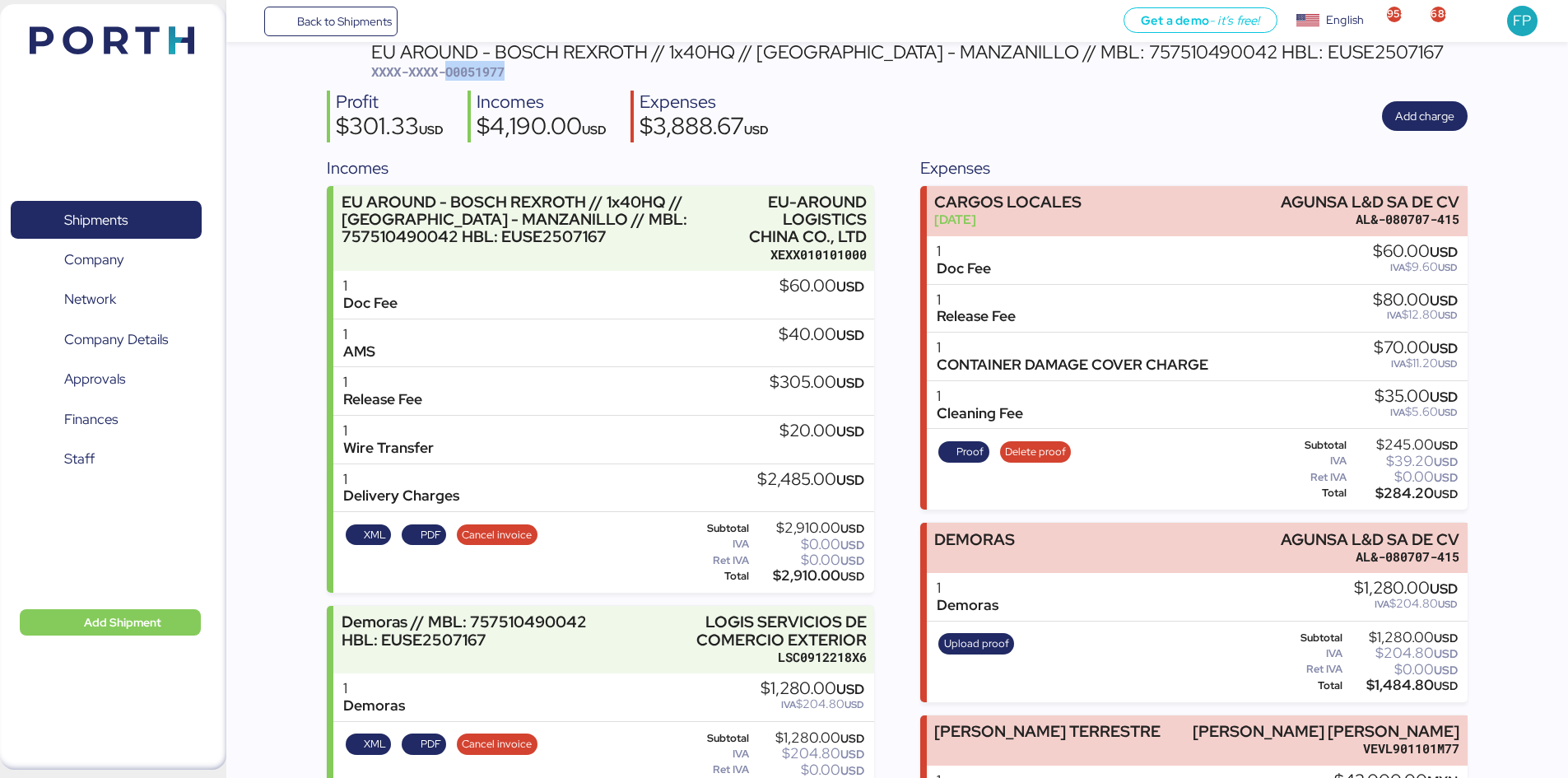
scroll to position [0, 0]
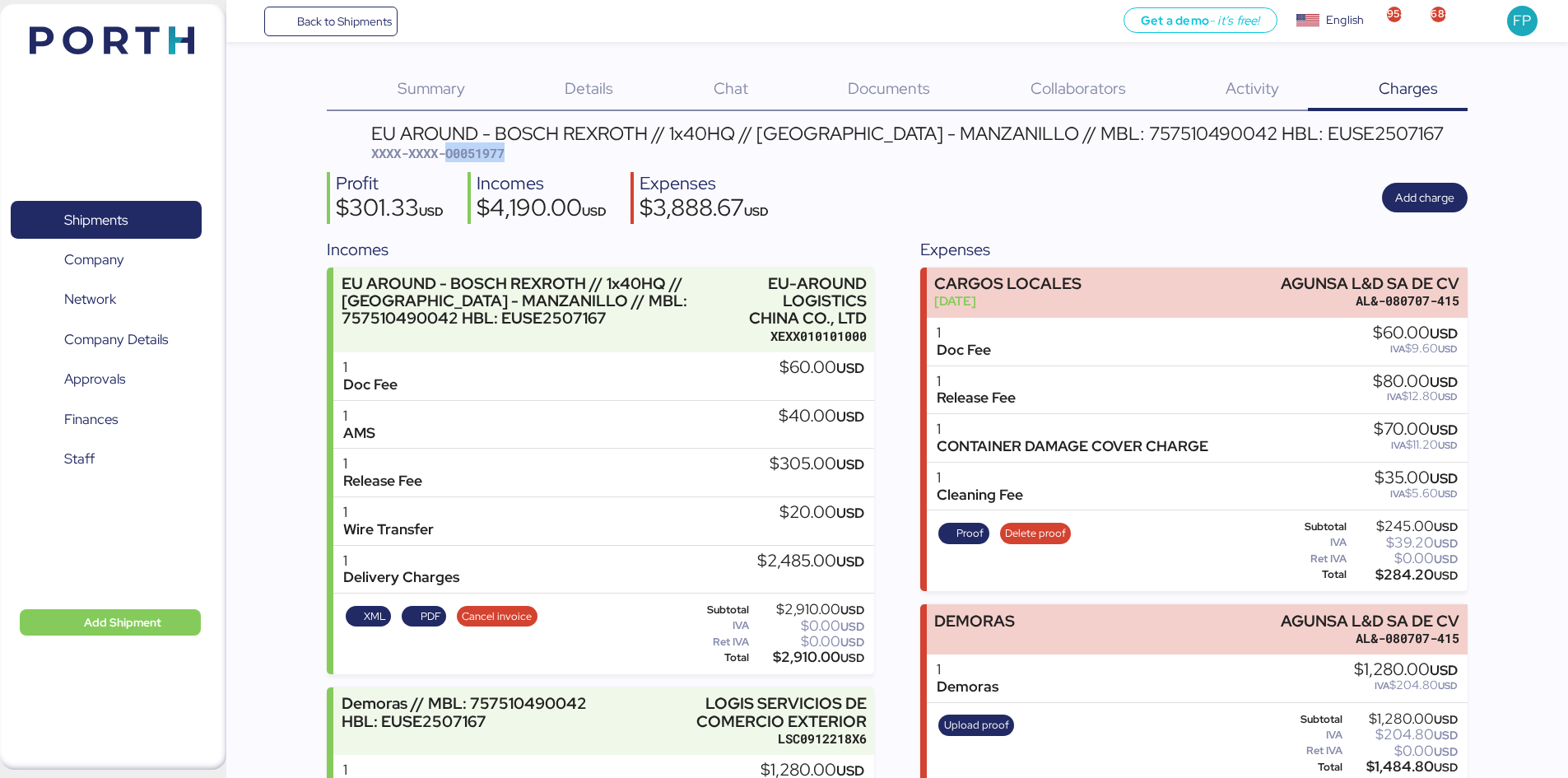
click at [492, 162] on div "EU AROUND - BOSCH REXROTH // 1x40HQ // SHANGHAI - MANZANILLO // MBL: 7575104900…" at bounding box center [908, 143] width 1073 height 39
click at [488, 159] on span "XXXX-XXXX-O0051977" at bounding box center [438, 153] width 133 height 16
click at [487, 157] on span "XXXX-XXXX-O0051977" at bounding box center [438, 153] width 133 height 16
copy span "O0051977"
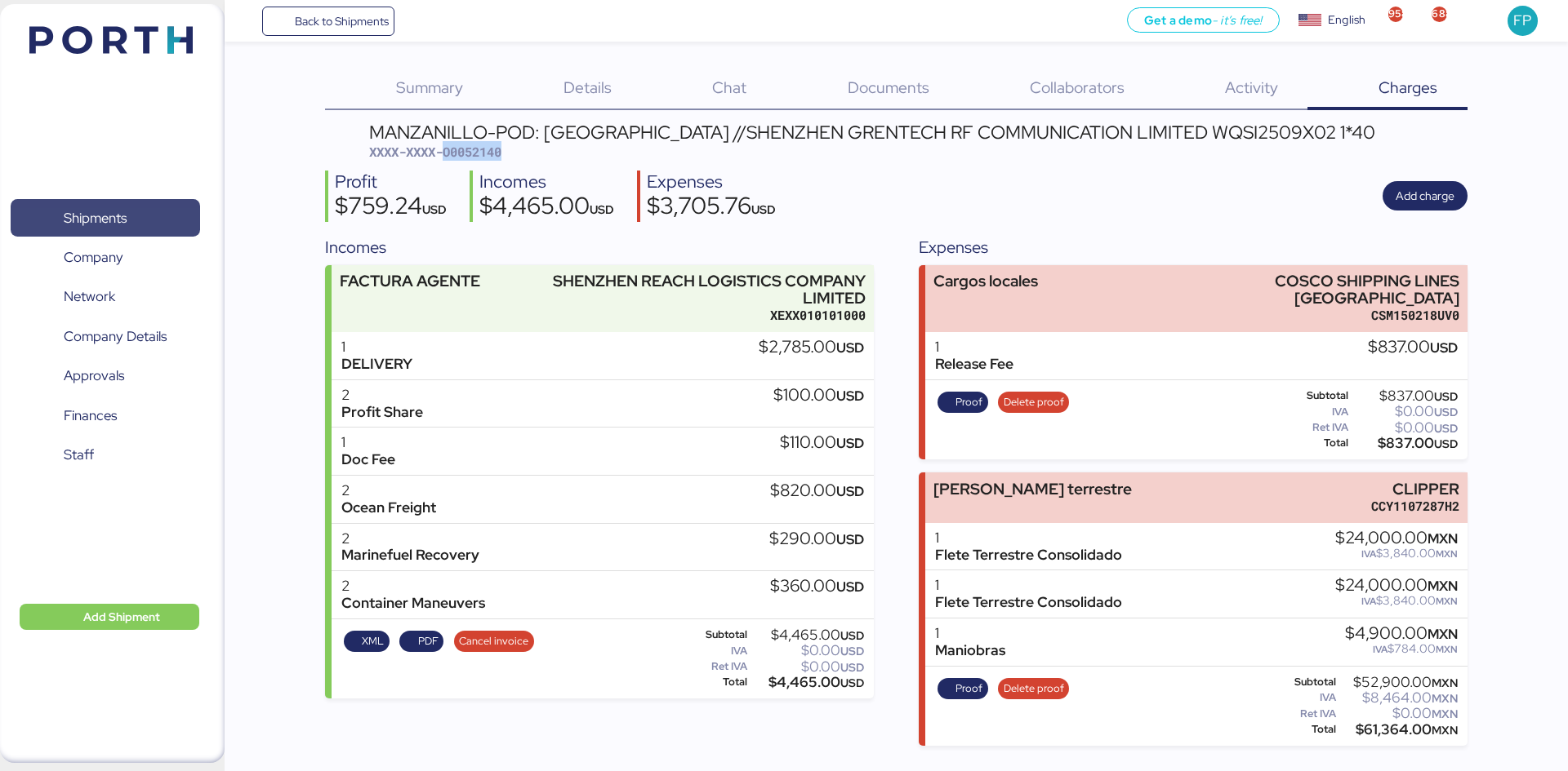
click at [92, 216] on span "Shipments" at bounding box center [95, 219] width 63 height 24
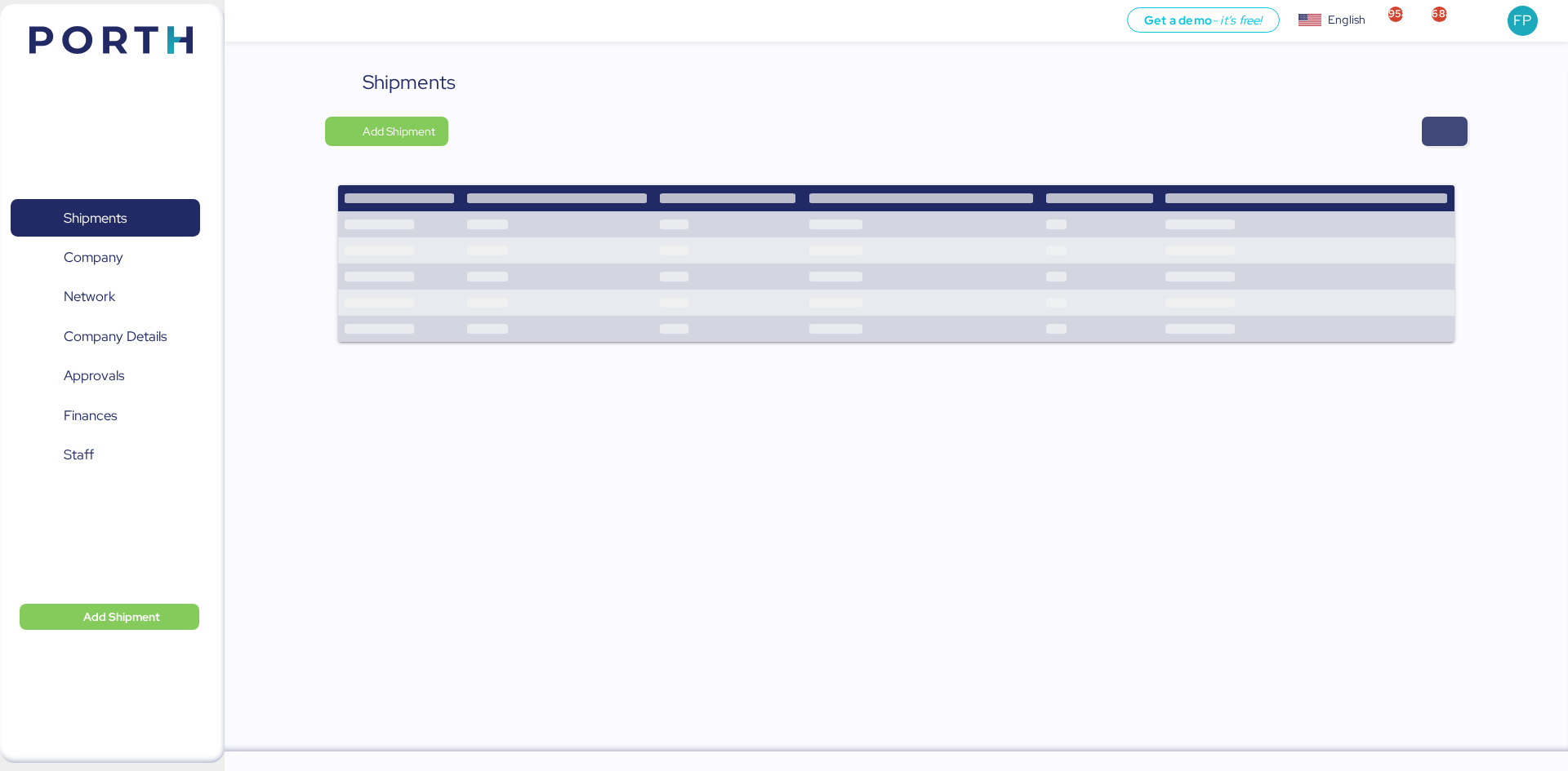
click at [1451, 136] on span "button" at bounding box center [1444, 131] width 20 height 23
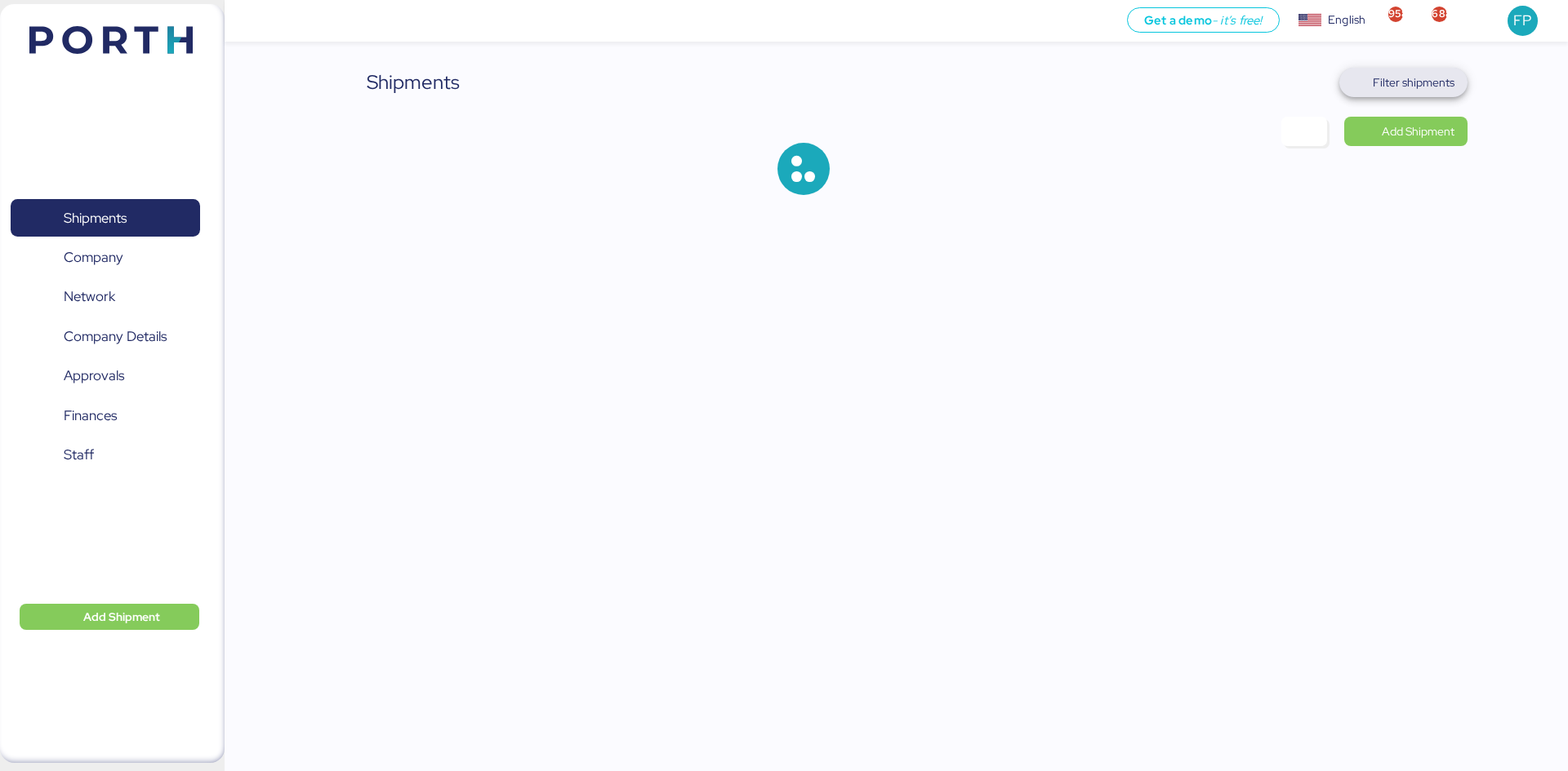
click at [1440, 89] on span "Filter shipments" at bounding box center [1413, 82] width 82 height 20
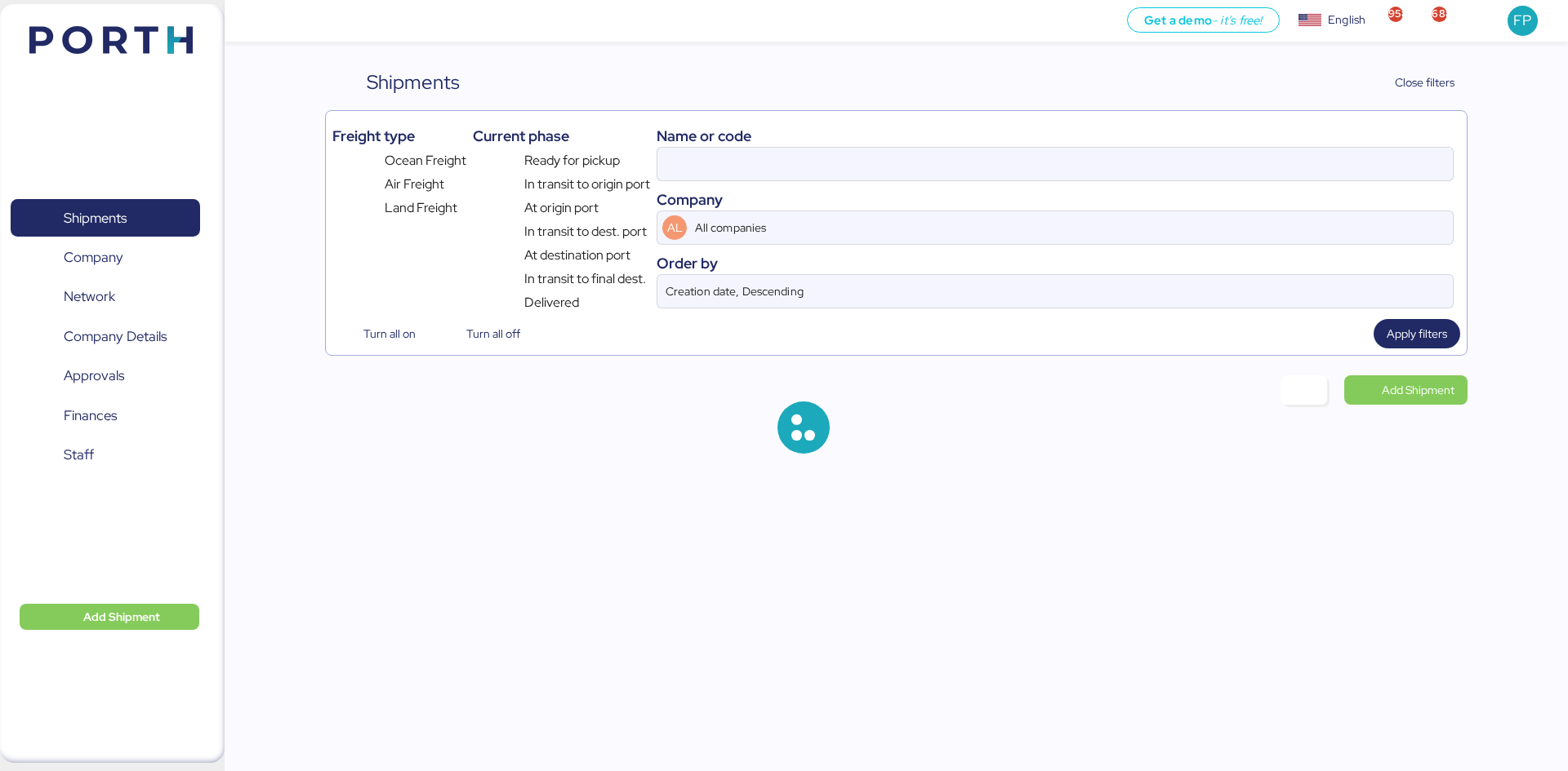
click at [675, 181] on div "Name or code Company AL All companies Order by Creation date, Descending" at bounding box center [1055, 214] width 797 height 195
click at [678, 180] on input at bounding box center [1055, 164] width 795 height 32
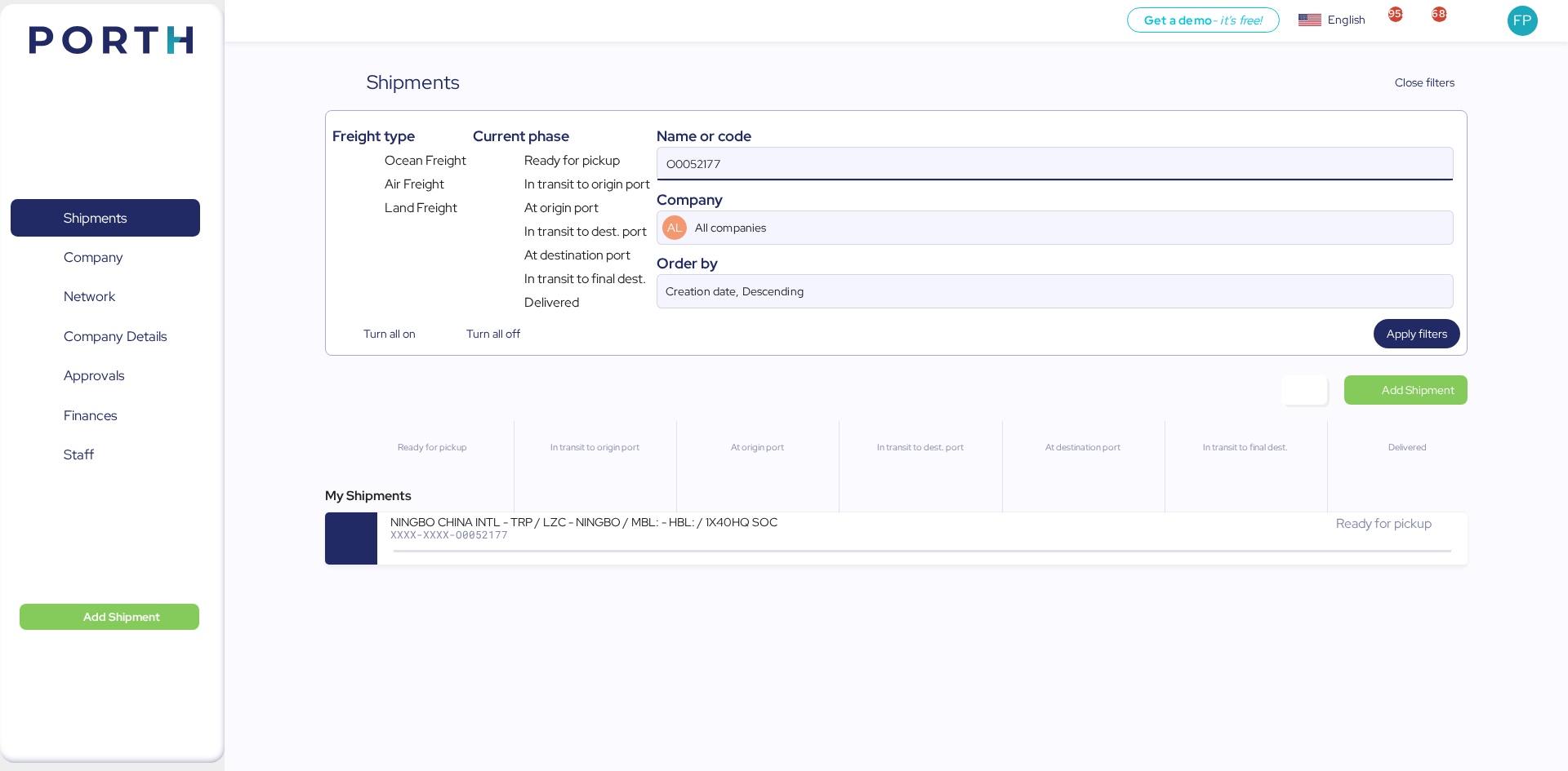
click at [678, 180] on input "O0052177" at bounding box center [1055, 164] width 795 height 32
paste input "093"
type input "O0052093"
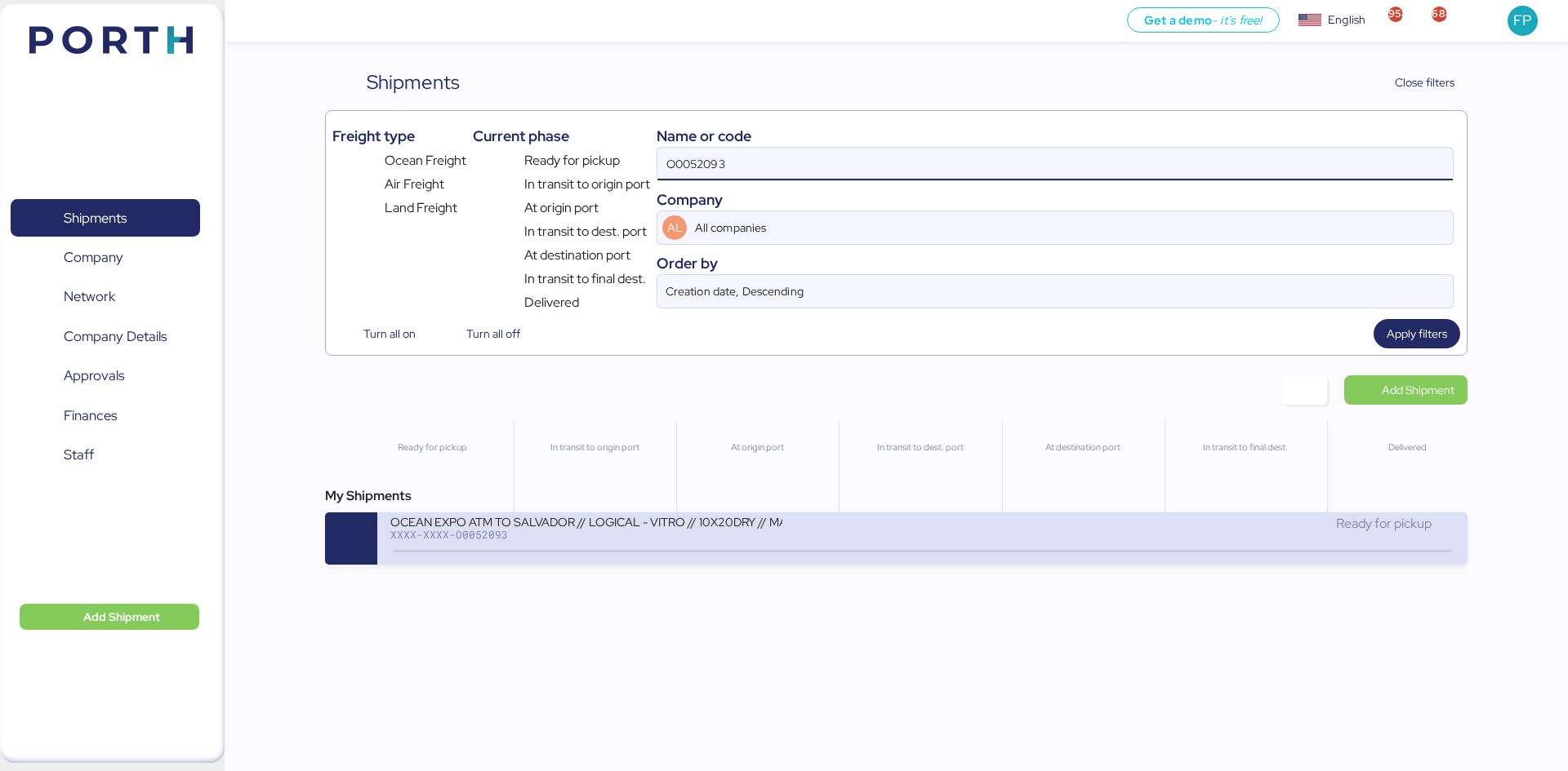
click at [772, 523] on div "OCEAN EXPO ATM TO SALVADOR // LOGICAL - VITRO // 10X20DRY // MAERKS [DATE]" at bounding box center [586, 521] width 392 height 14
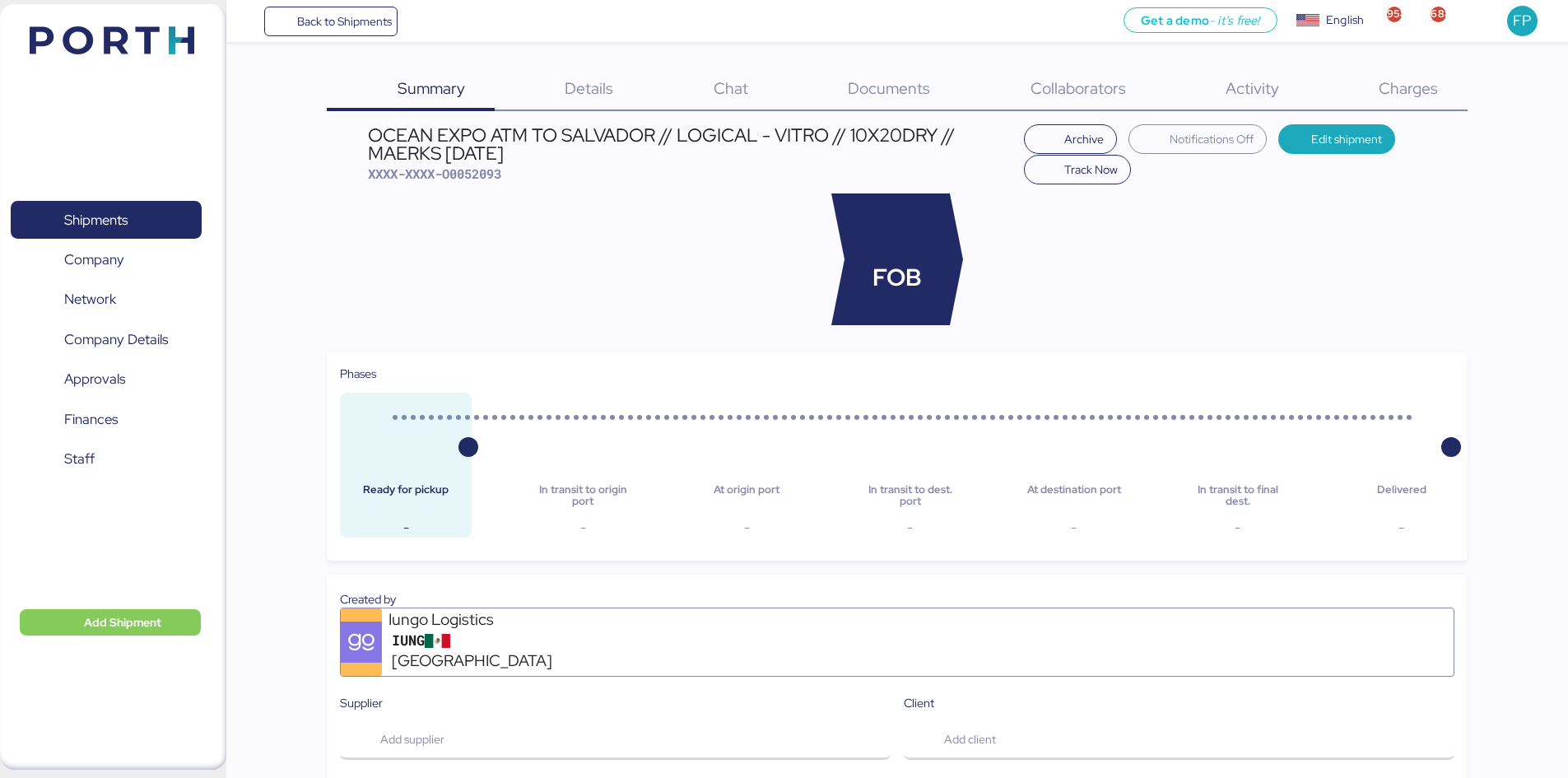
click at [1397, 106] on div "Charges 0" at bounding box center [1387, 90] width 159 height 43
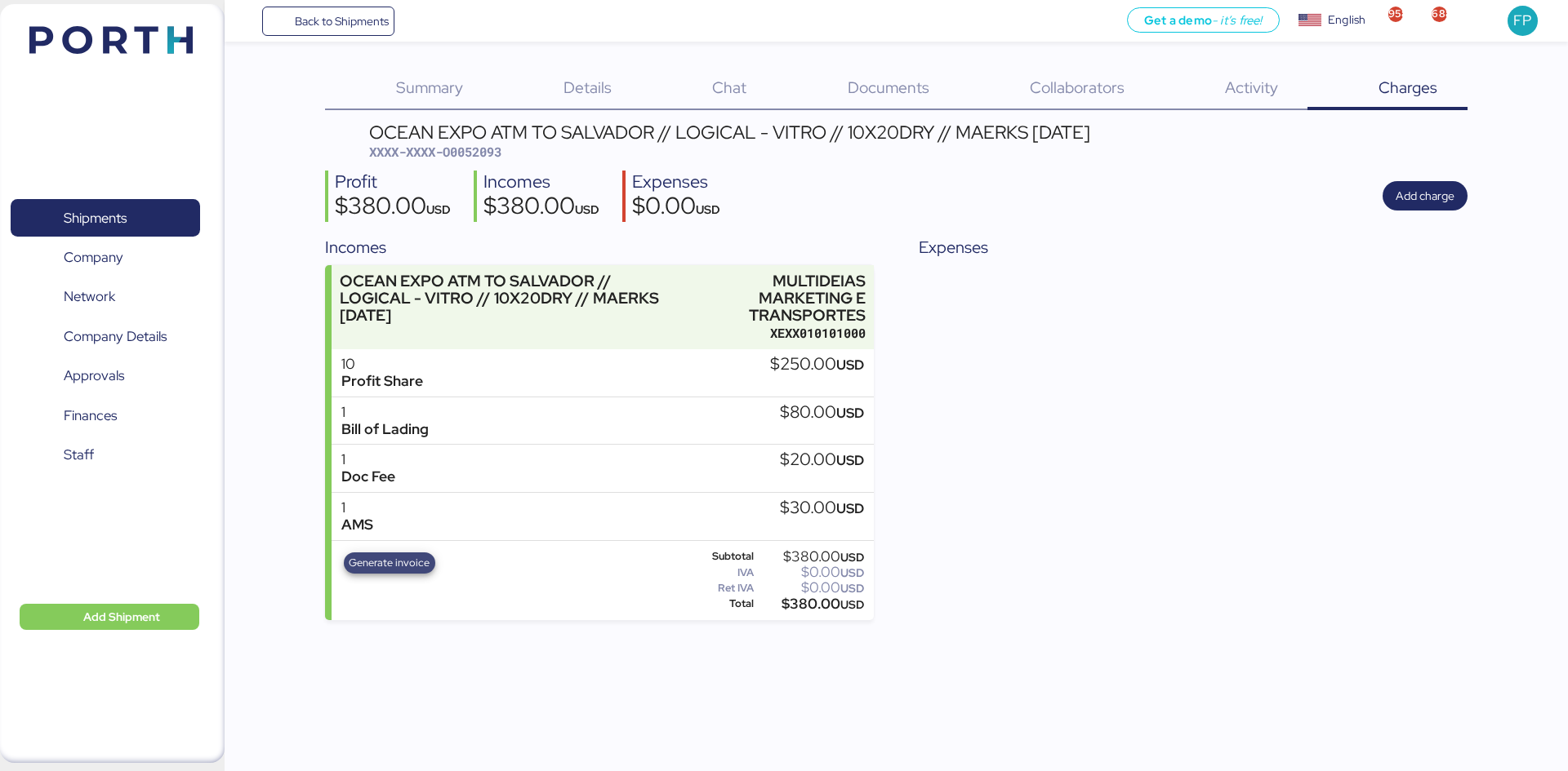
click at [406, 562] on span "Generate invoice" at bounding box center [389, 563] width 81 height 18
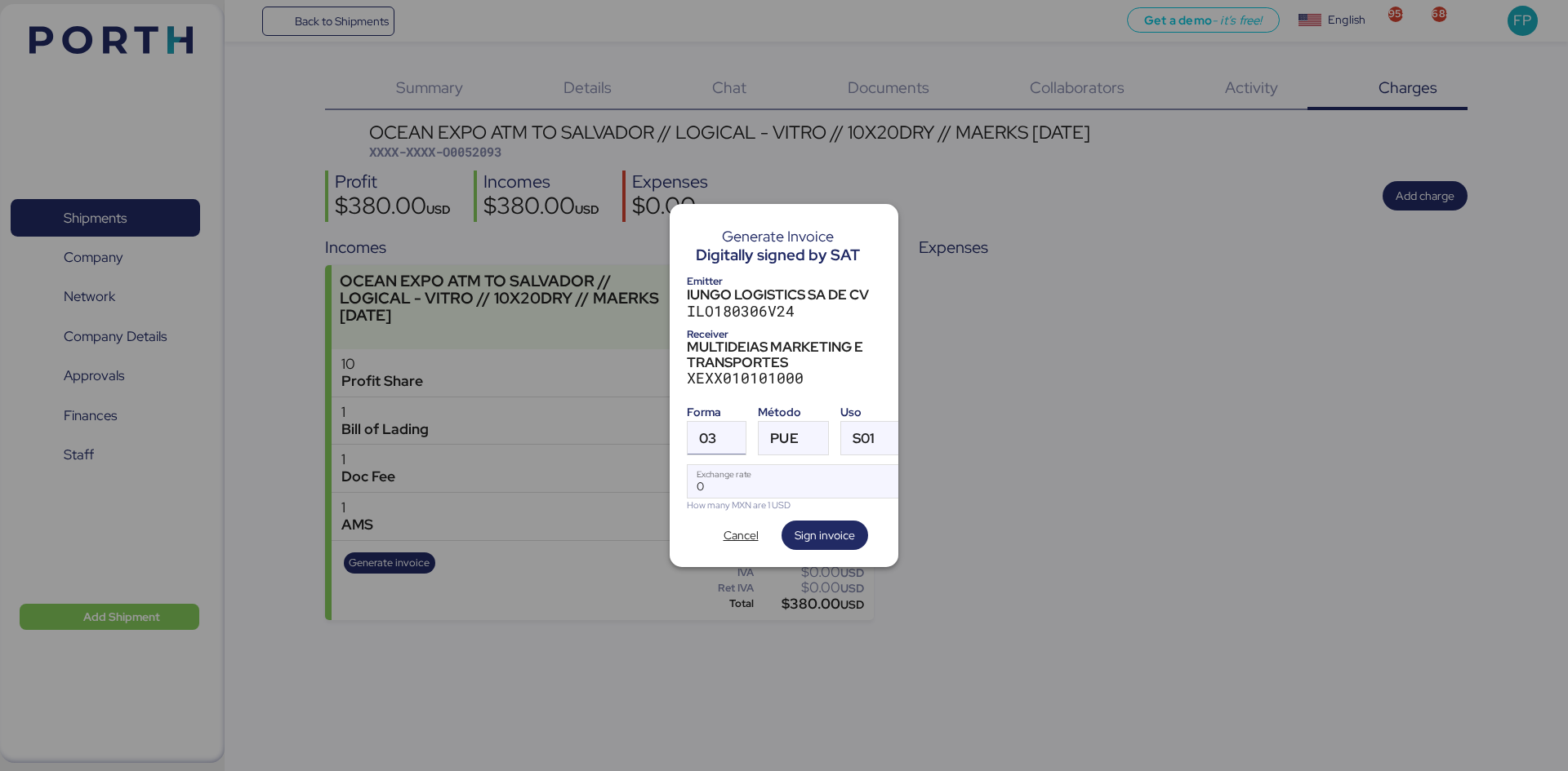
click at [729, 434] on div at bounding box center [730, 438] width 30 height 32
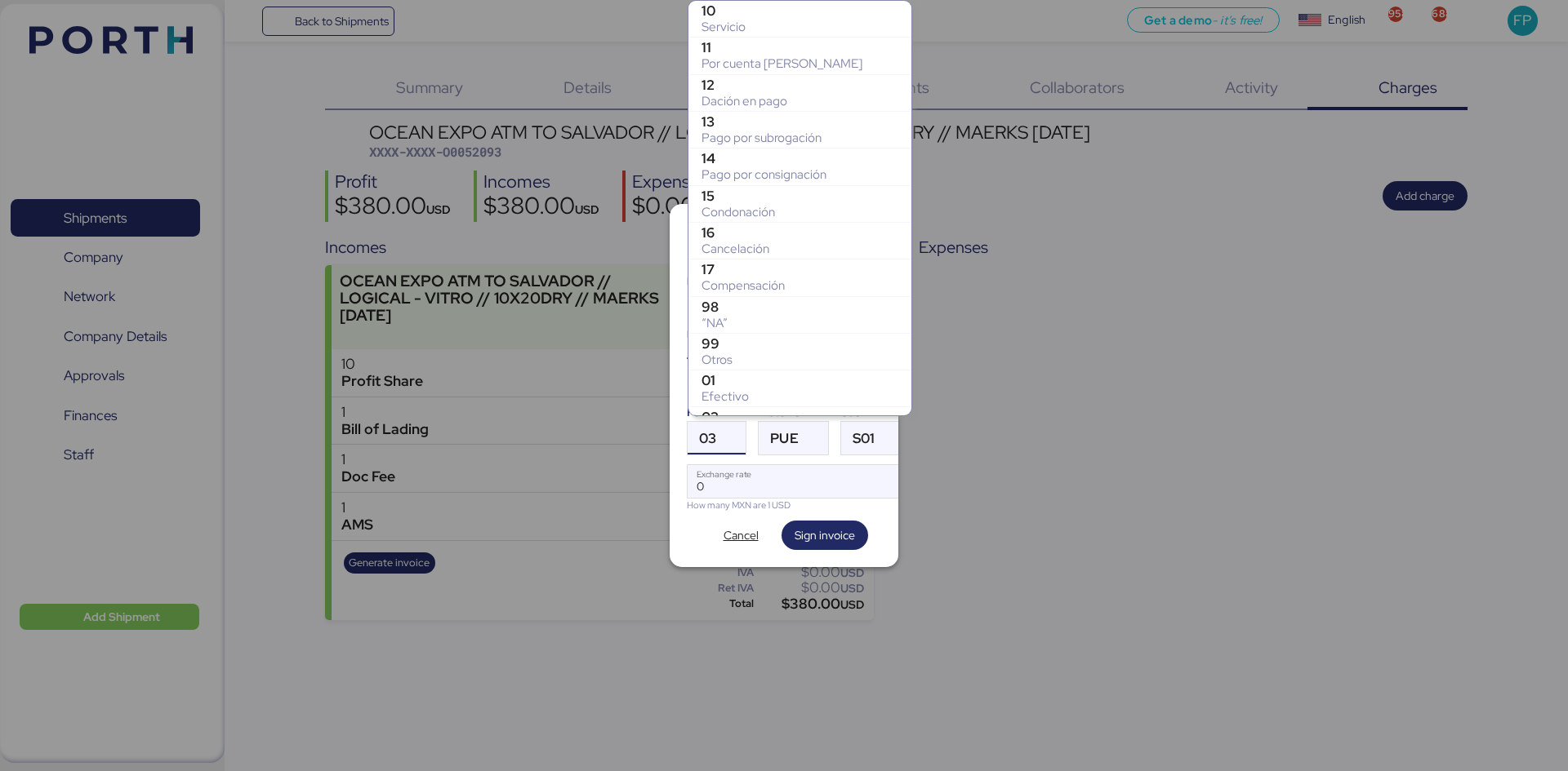
scroll to position [288, 0]
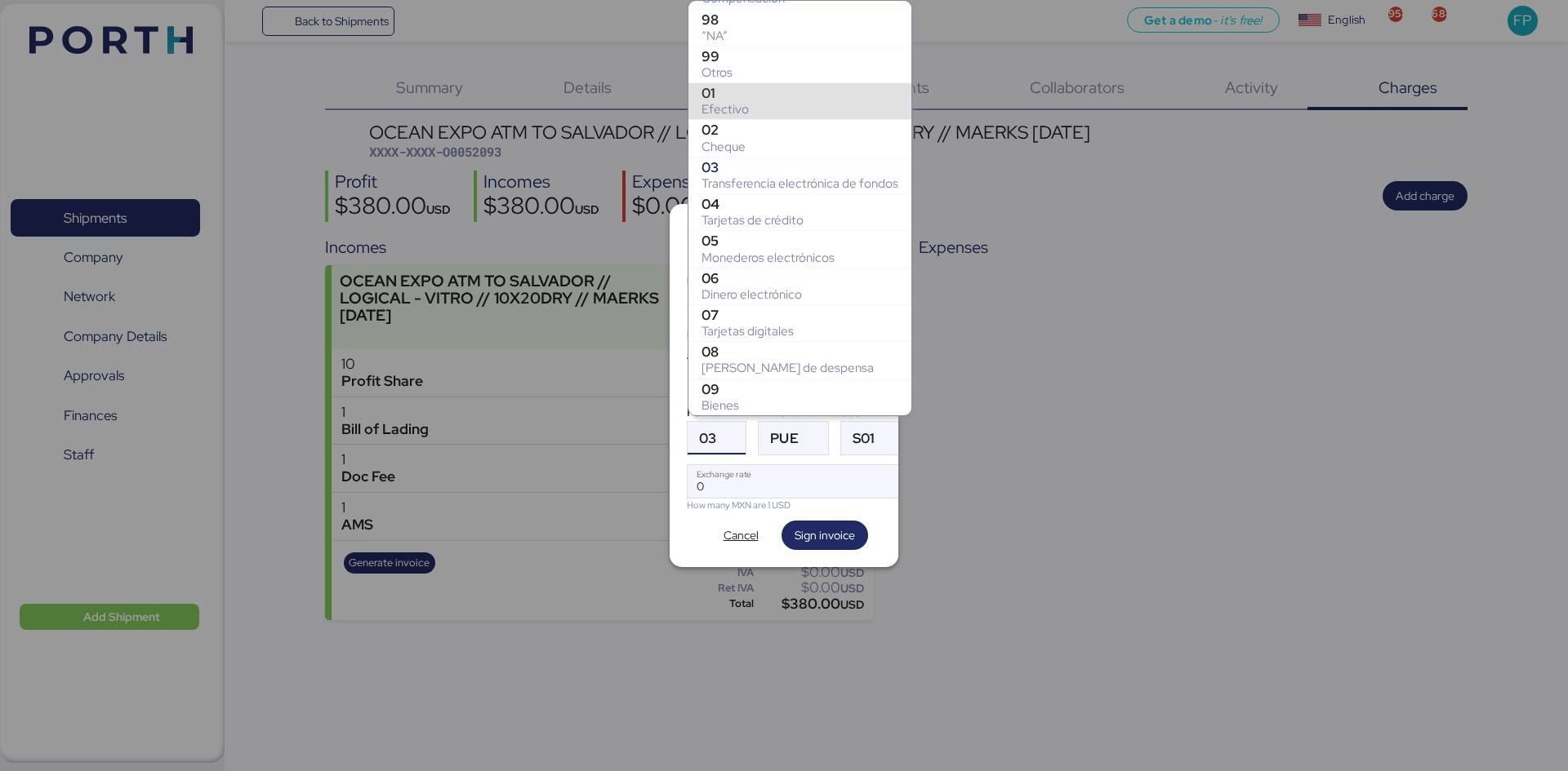
click at [750, 70] on div "Otros" at bounding box center [799, 72] width 197 height 16
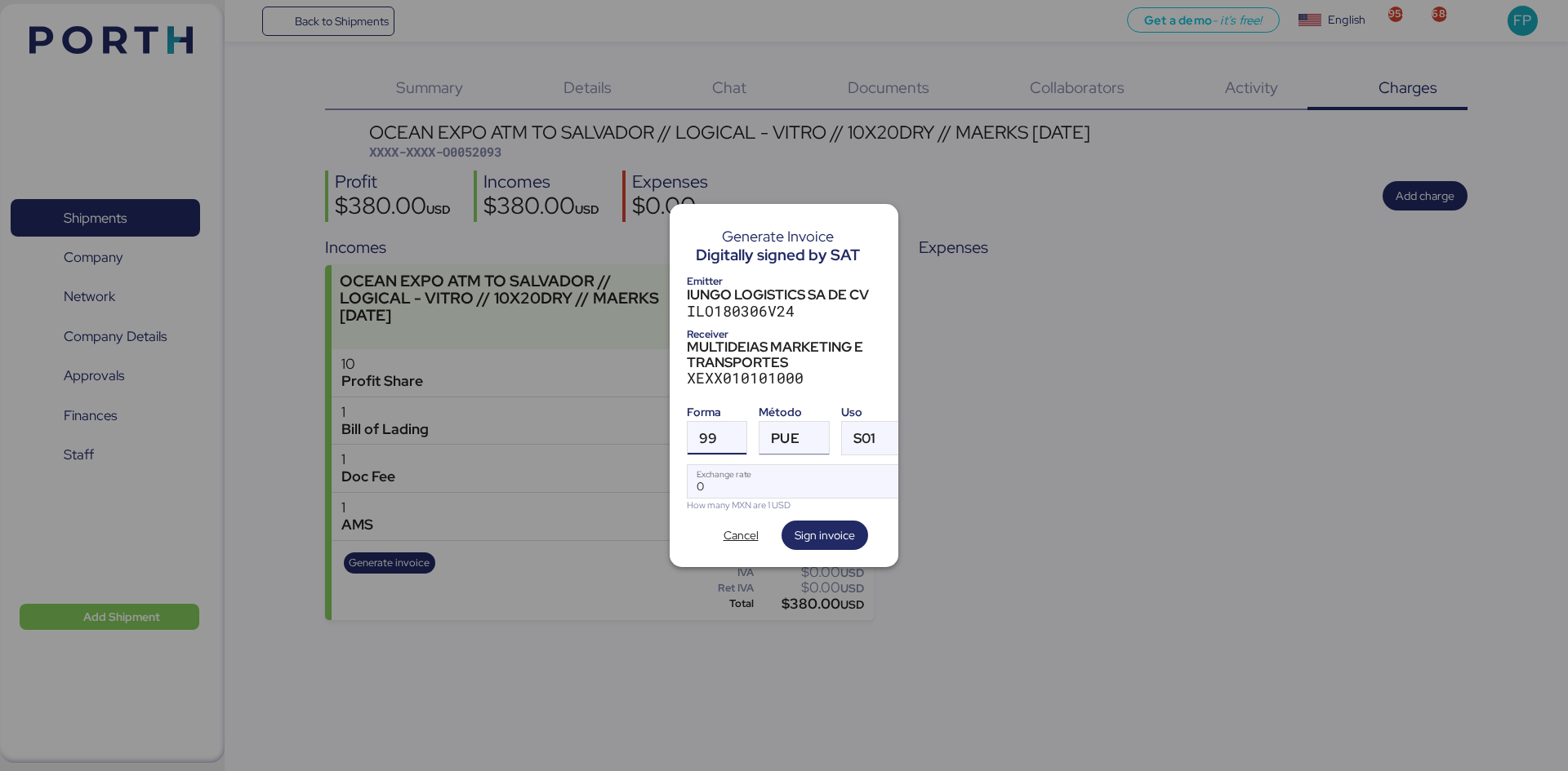
click at [819, 428] on div at bounding box center [814, 438] width 30 height 32
click at [804, 495] on div "PPD" at bounding box center [860, 496] width 175 height 16
click at [783, 473] on input "Exchange rate" at bounding box center [796, 482] width 217 height 32
type input "0"
click at [792, 485] on input "Exchange rate" at bounding box center [796, 482] width 217 height 32
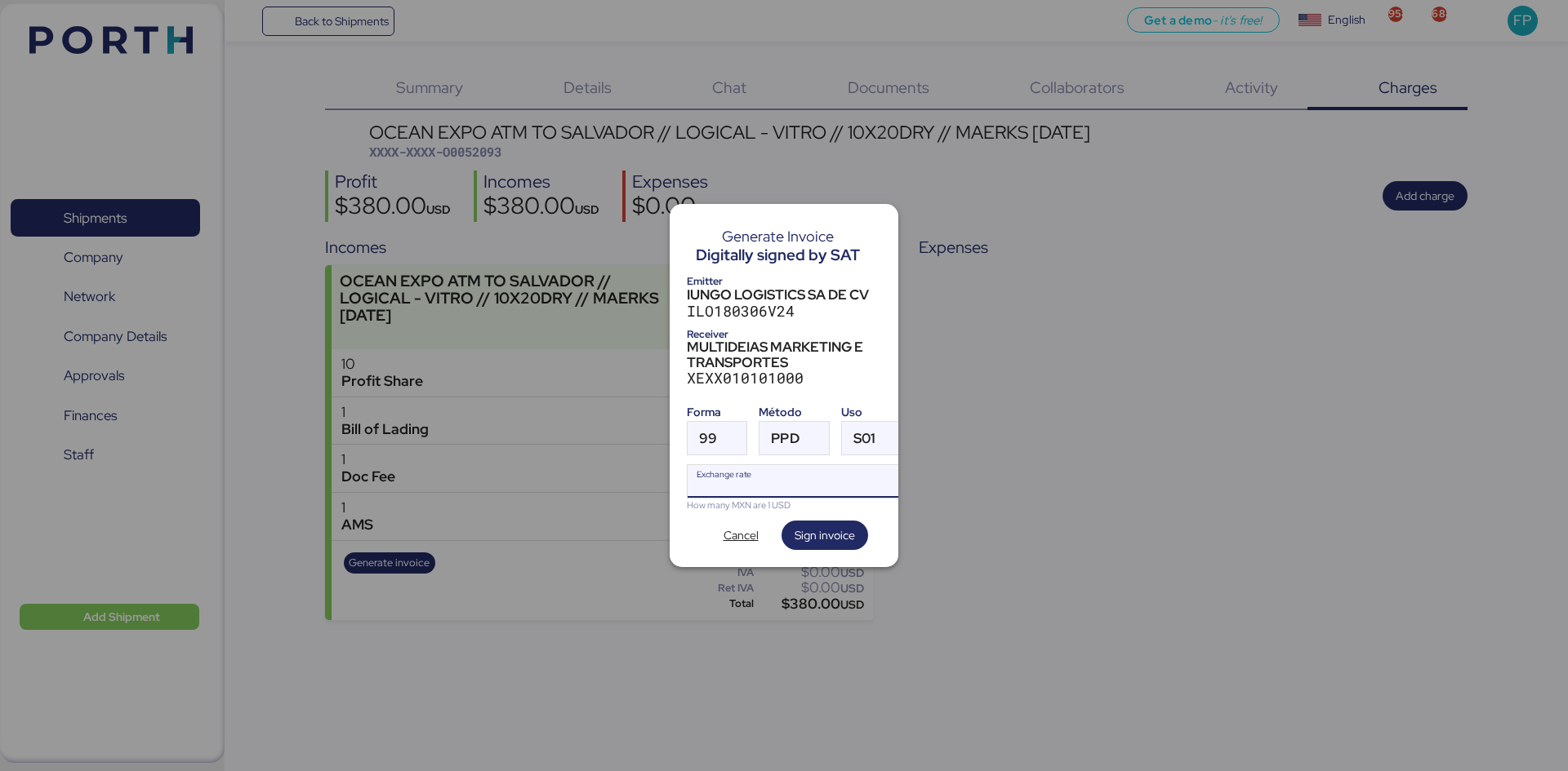
paste input "18.3666"
type input "18.3666"
click at [814, 526] on span "Sign invoice" at bounding box center [824, 535] width 60 height 20
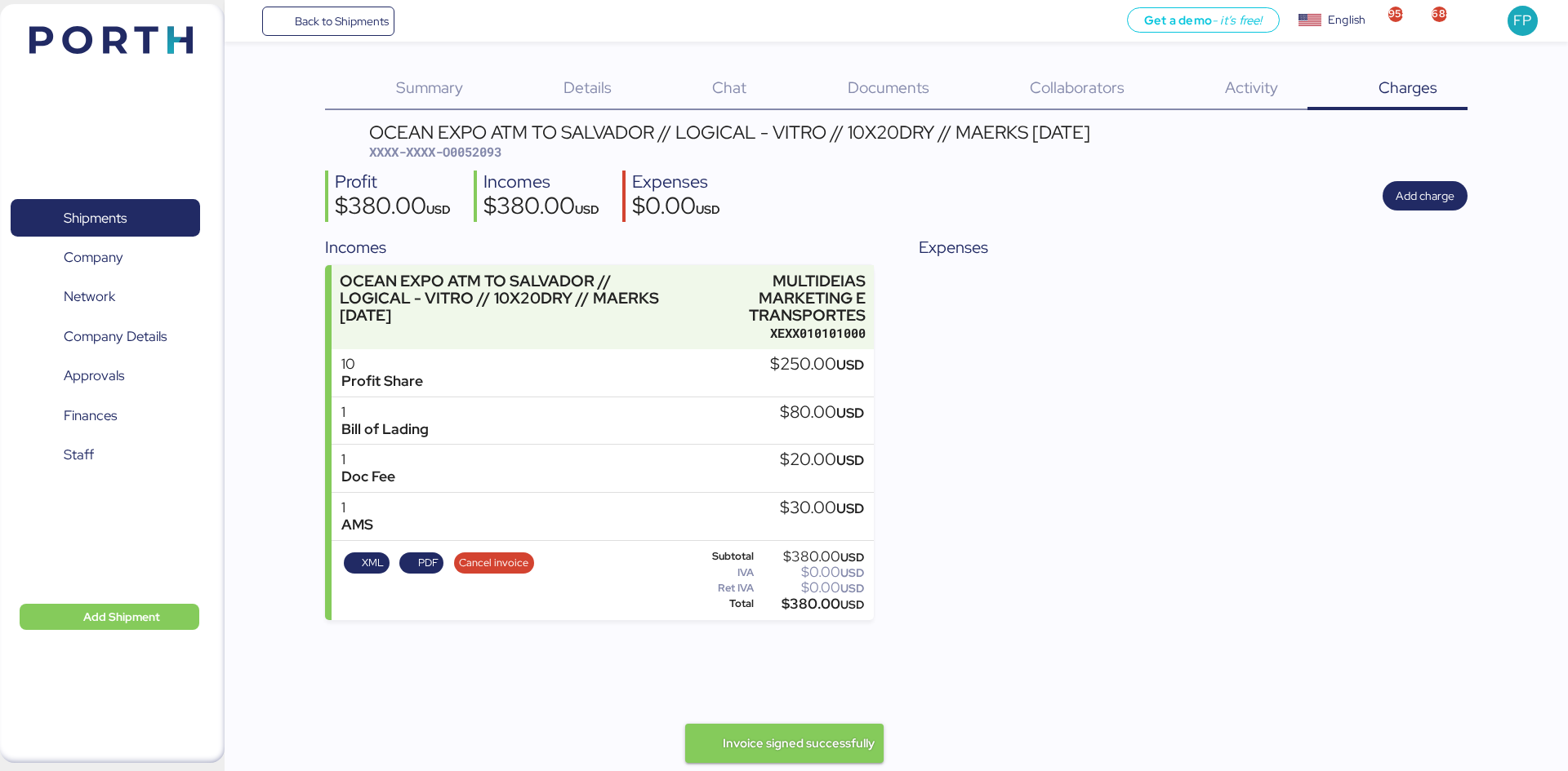
click at [470, 152] on span "XXXX-XXXX-O0052093" at bounding box center [435, 151] width 132 height 16
click at [472, 149] on span "XXXX-XXXX-O0052093" at bounding box center [435, 151] width 132 height 16
copy span "O0052093"
